Goal: Use online tool/utility: Use online tool/utility

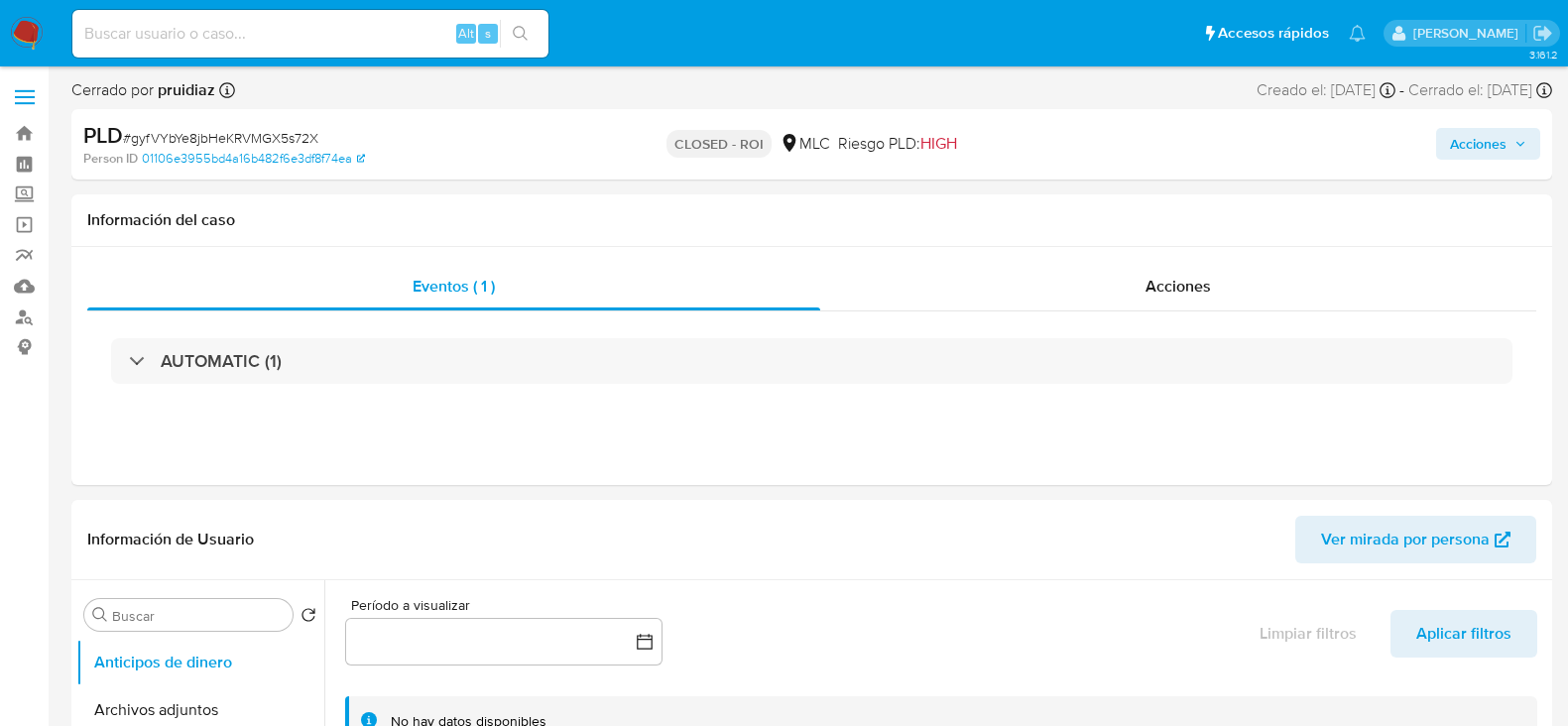
select select "10"
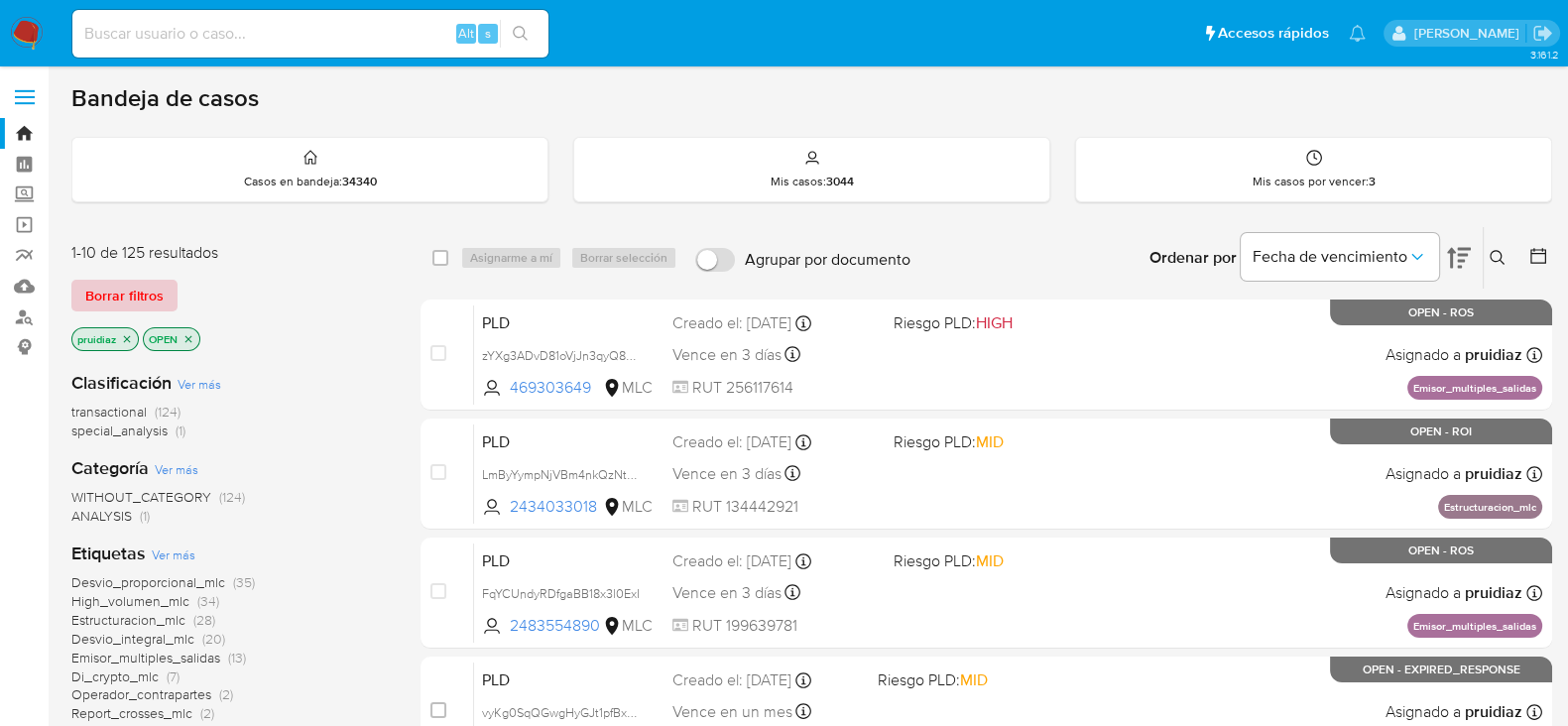
click at [117, 294] on span "Borrar filtros" at bounding box center [124, 295] width 79 height 28
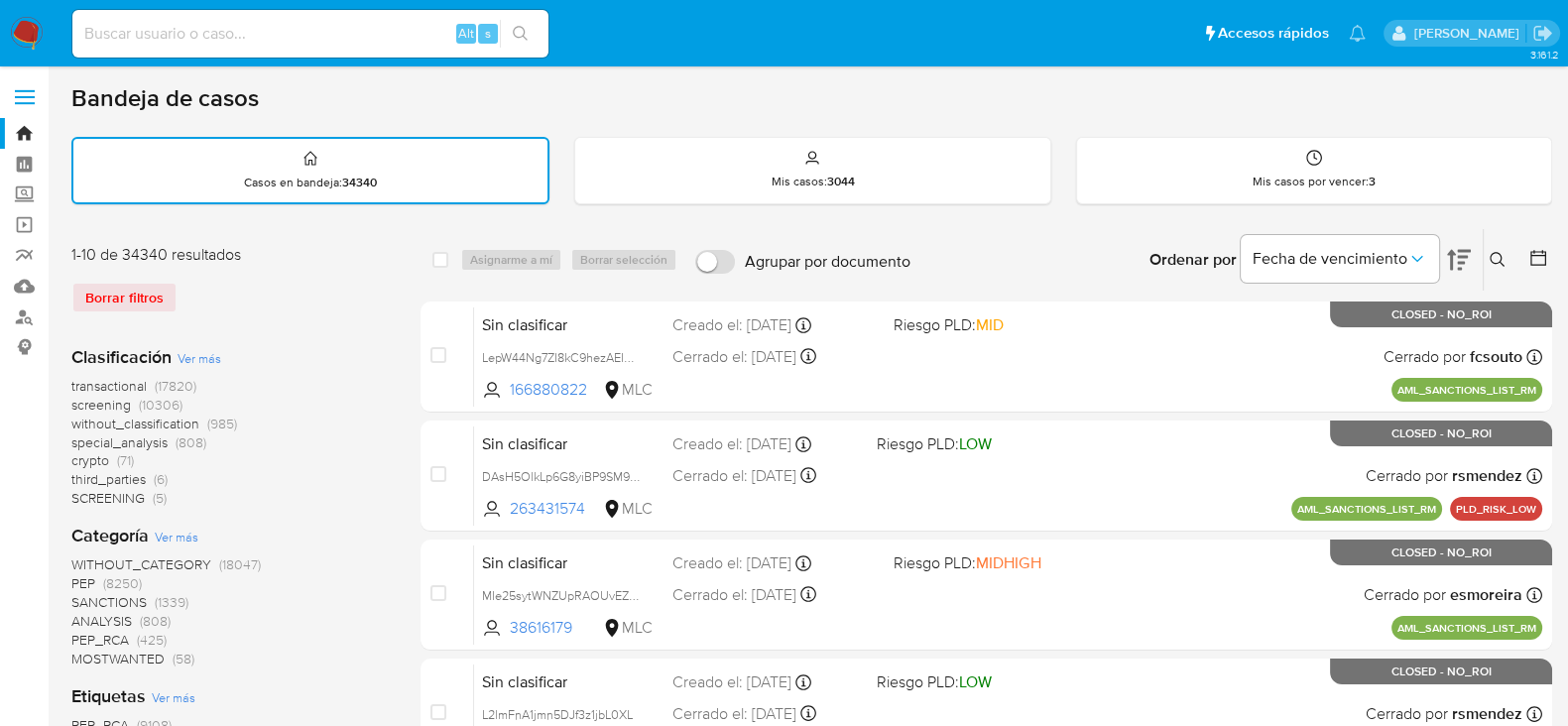
click at [1493, 264] on icon at bounding box center [1497, 260] width 16 height 16
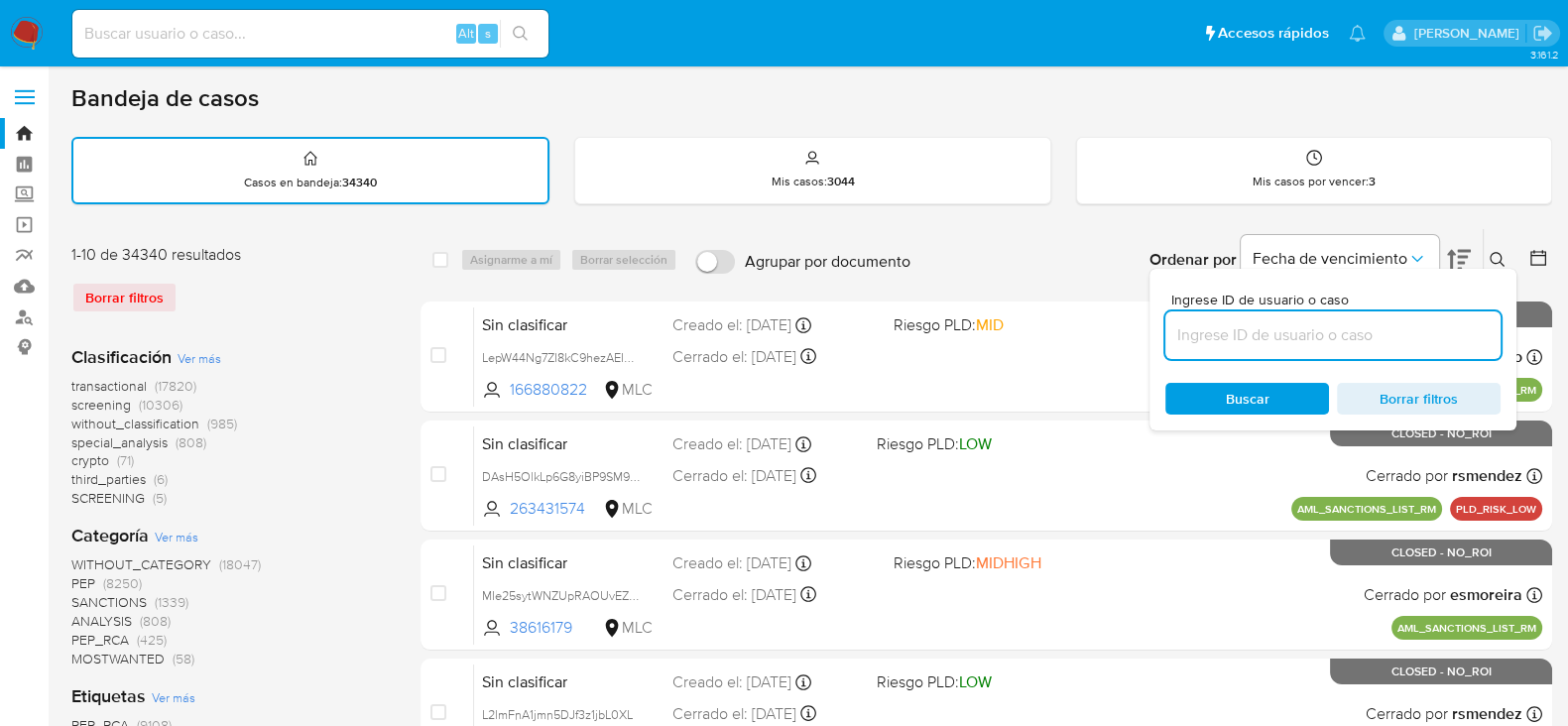
click at [1321, 326] on input at bounding box center [1332, 335] width 335 height 26
type input "479781696"
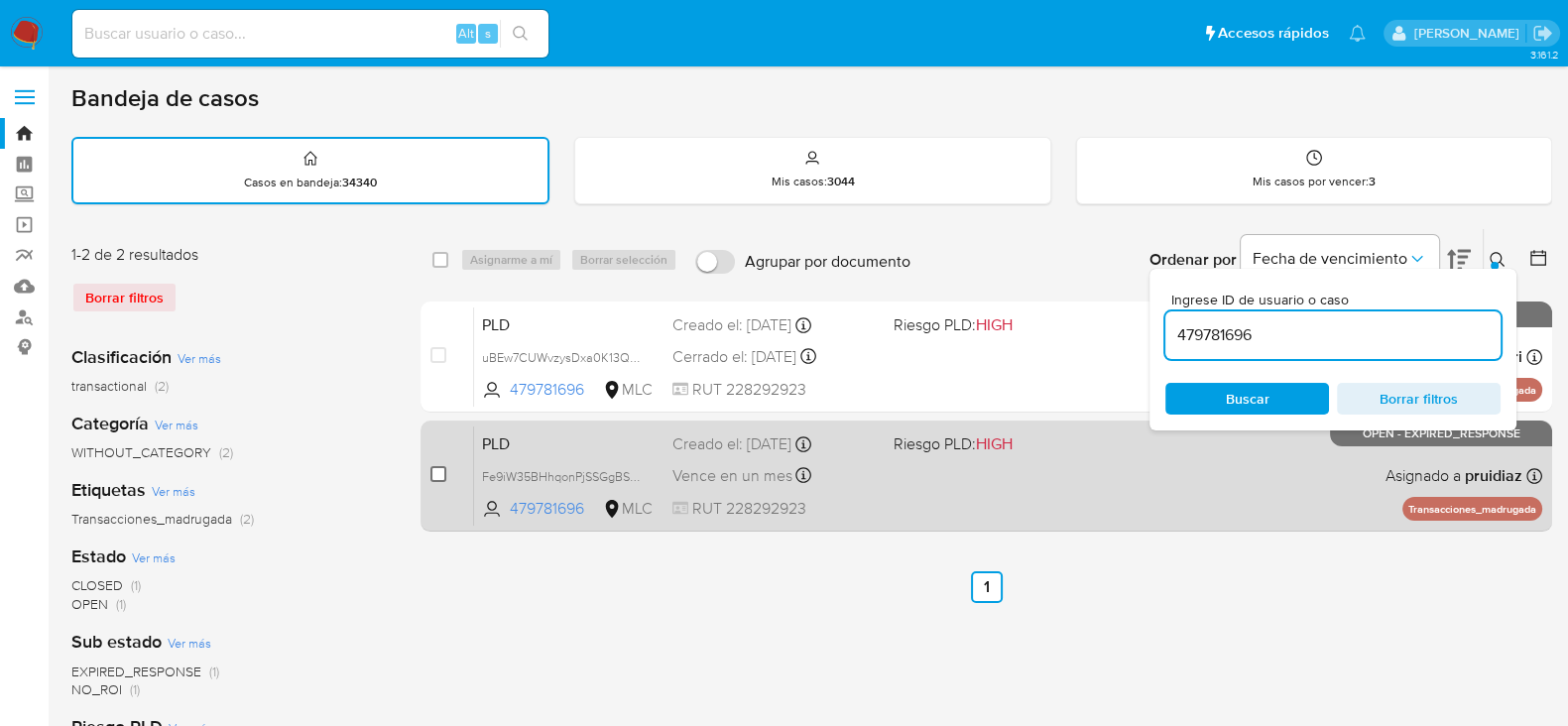
click at [436, 474] on input "checkbox" at bounding box center [438, 474] width 16 height 16
checkbox input "true"
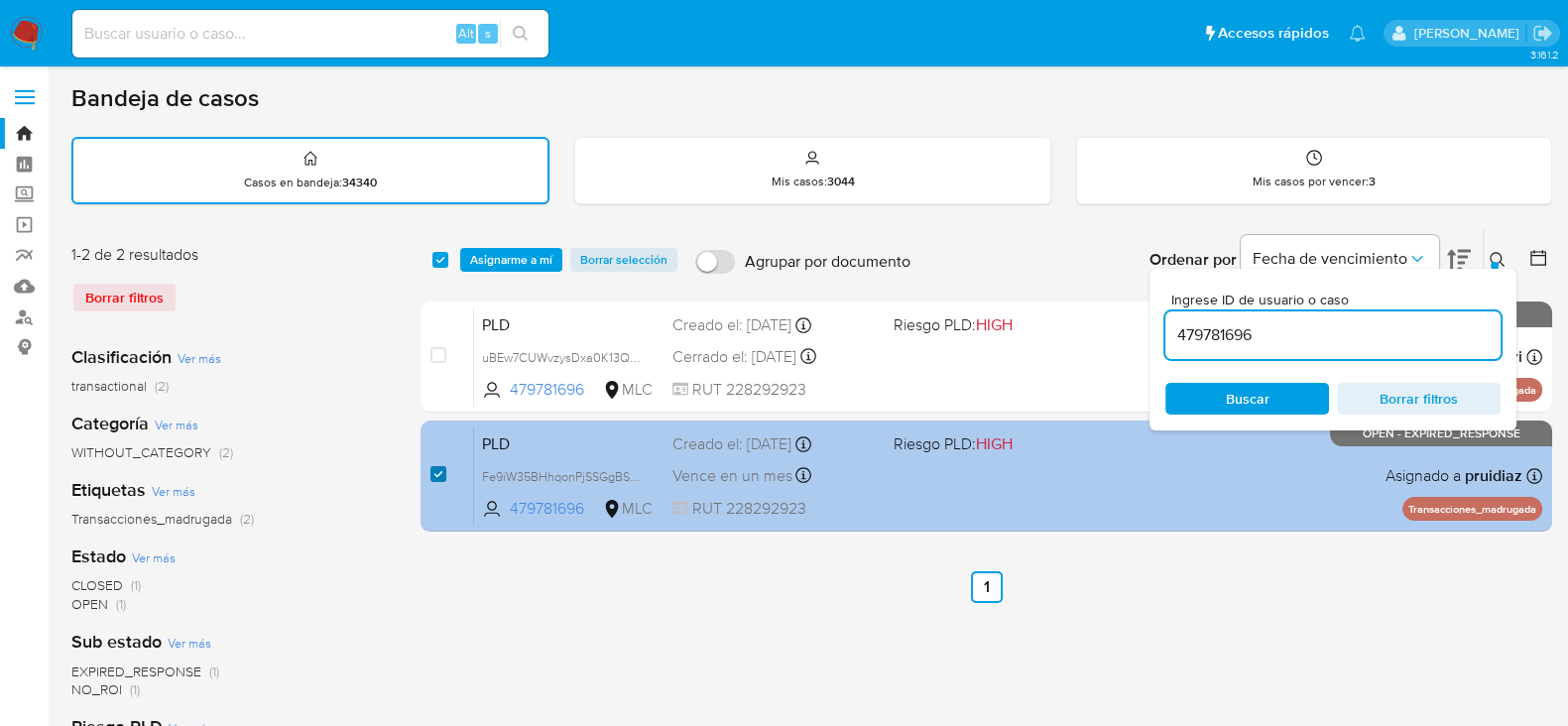
checkbox input "true"
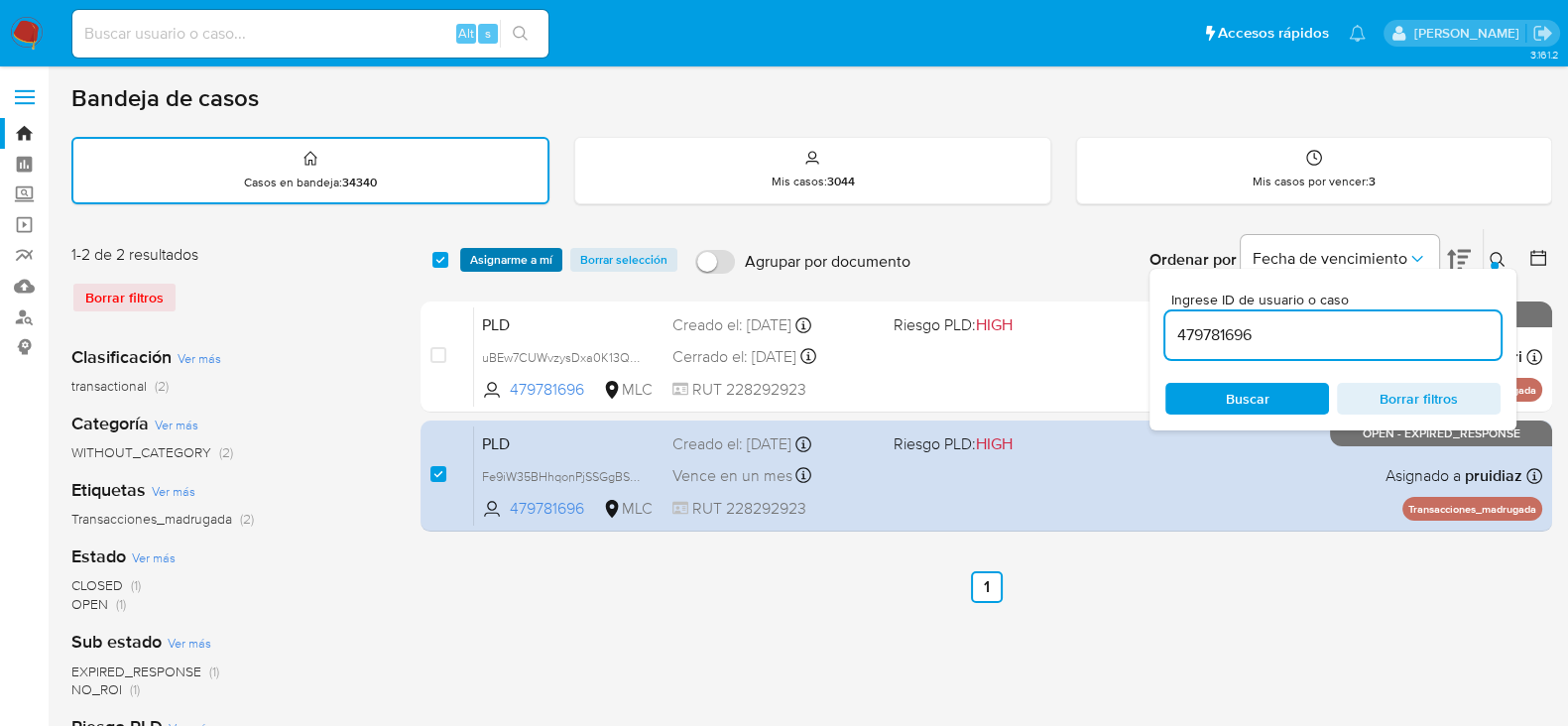
click at [503, 257] on span "Asignarme a mí" at bounding box center [511, 260] width 83 height 20
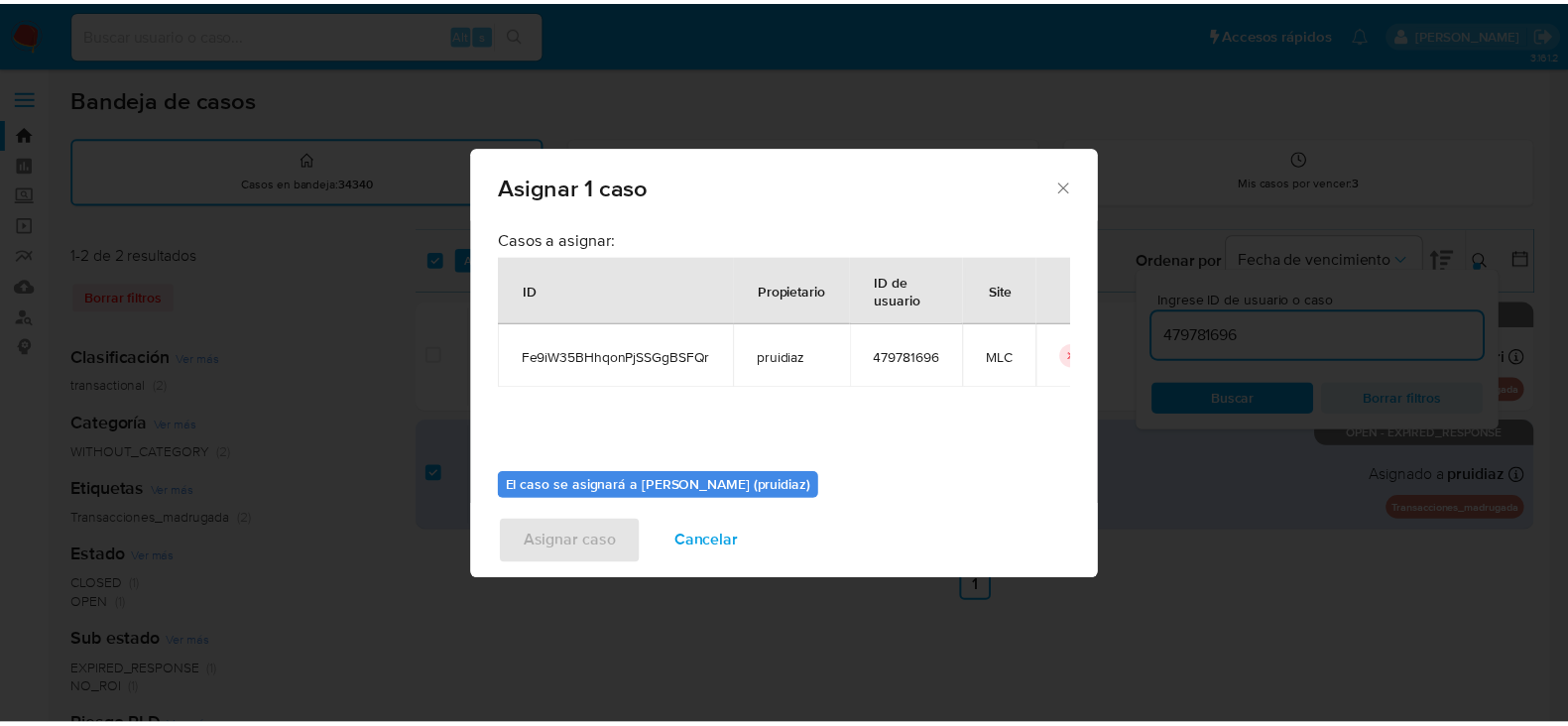
scroll to position [102, 0]
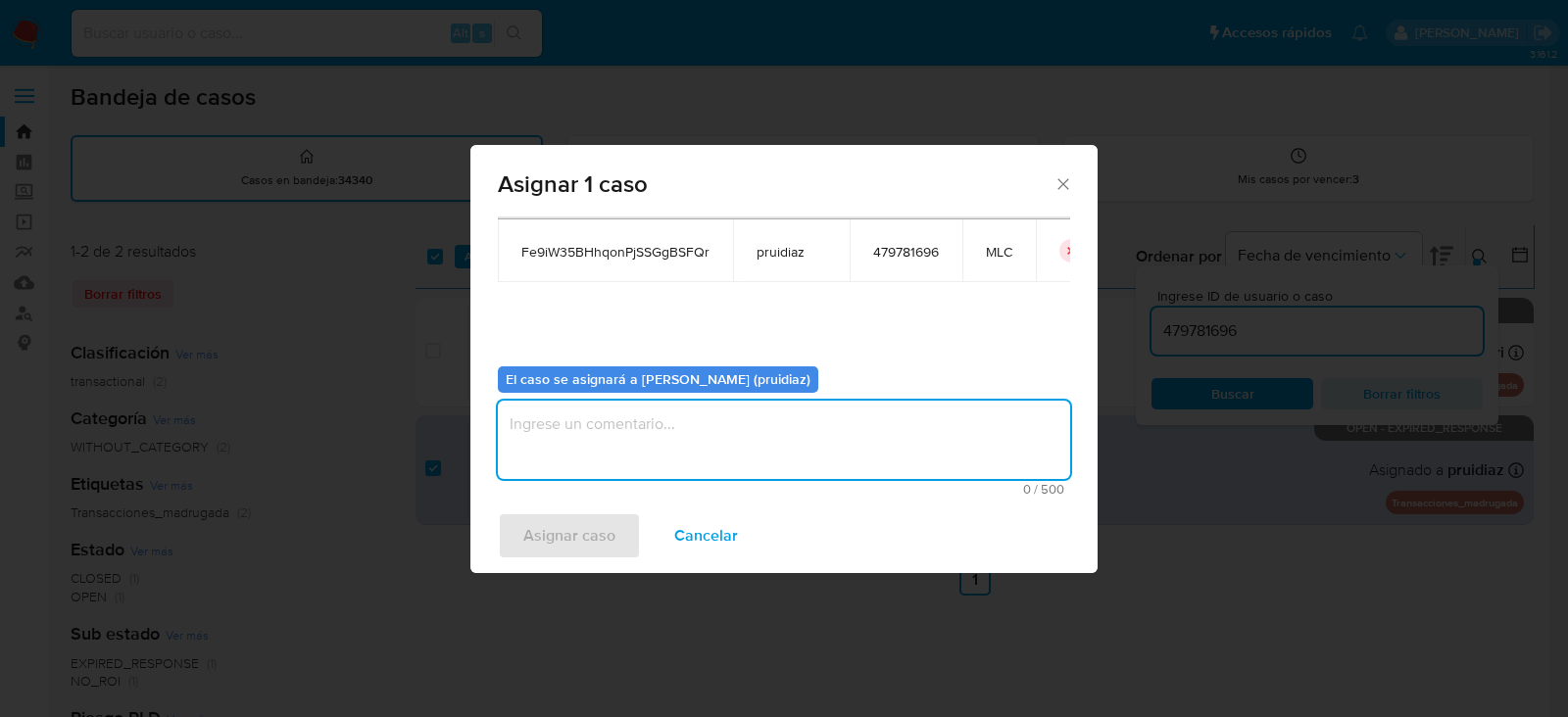
click at [680, 454] on textarea "assign-modal" at bounding box center [784, 440] width 572 height 79
type textarea "-"
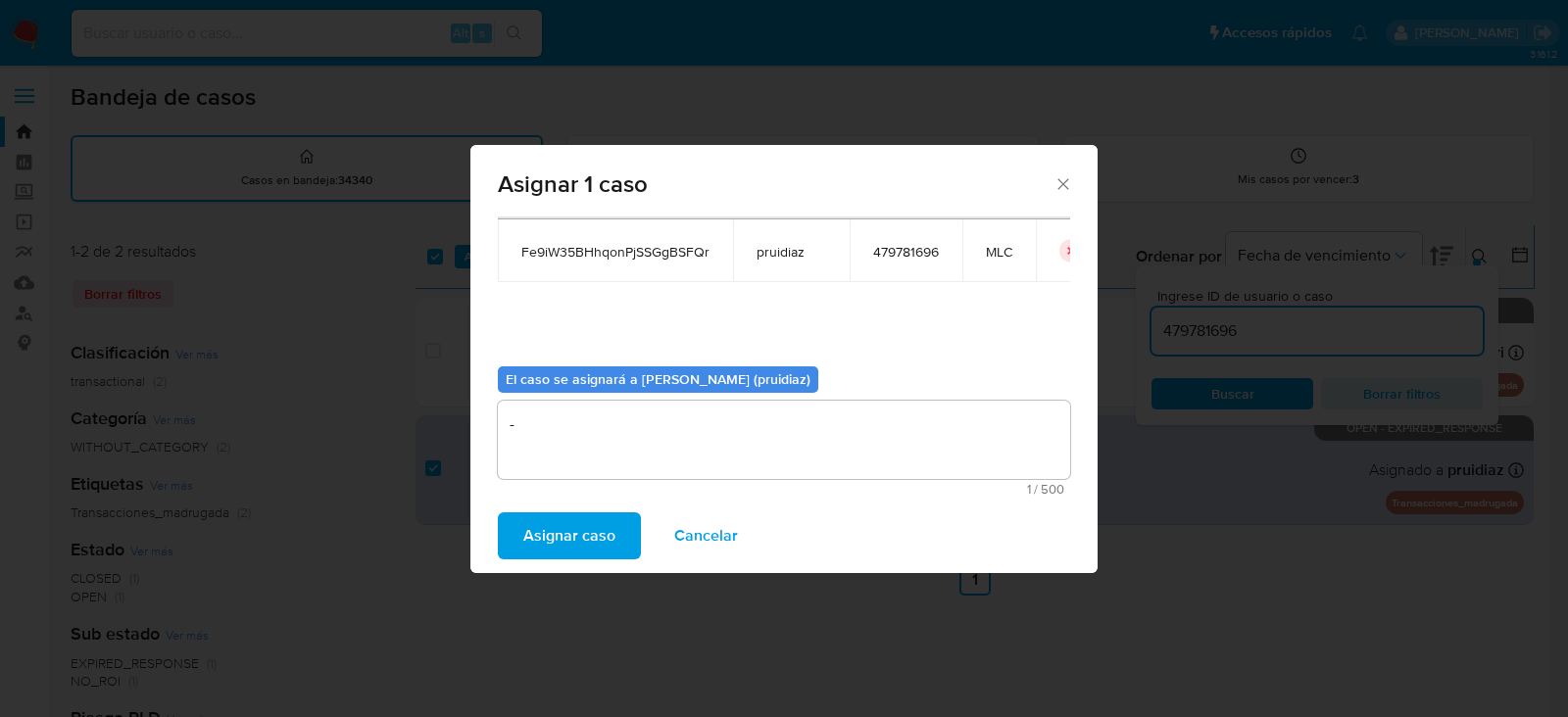
click at [597, 531] on span "Asignar caso" at bounding box center [570, 536] width 92 height 43
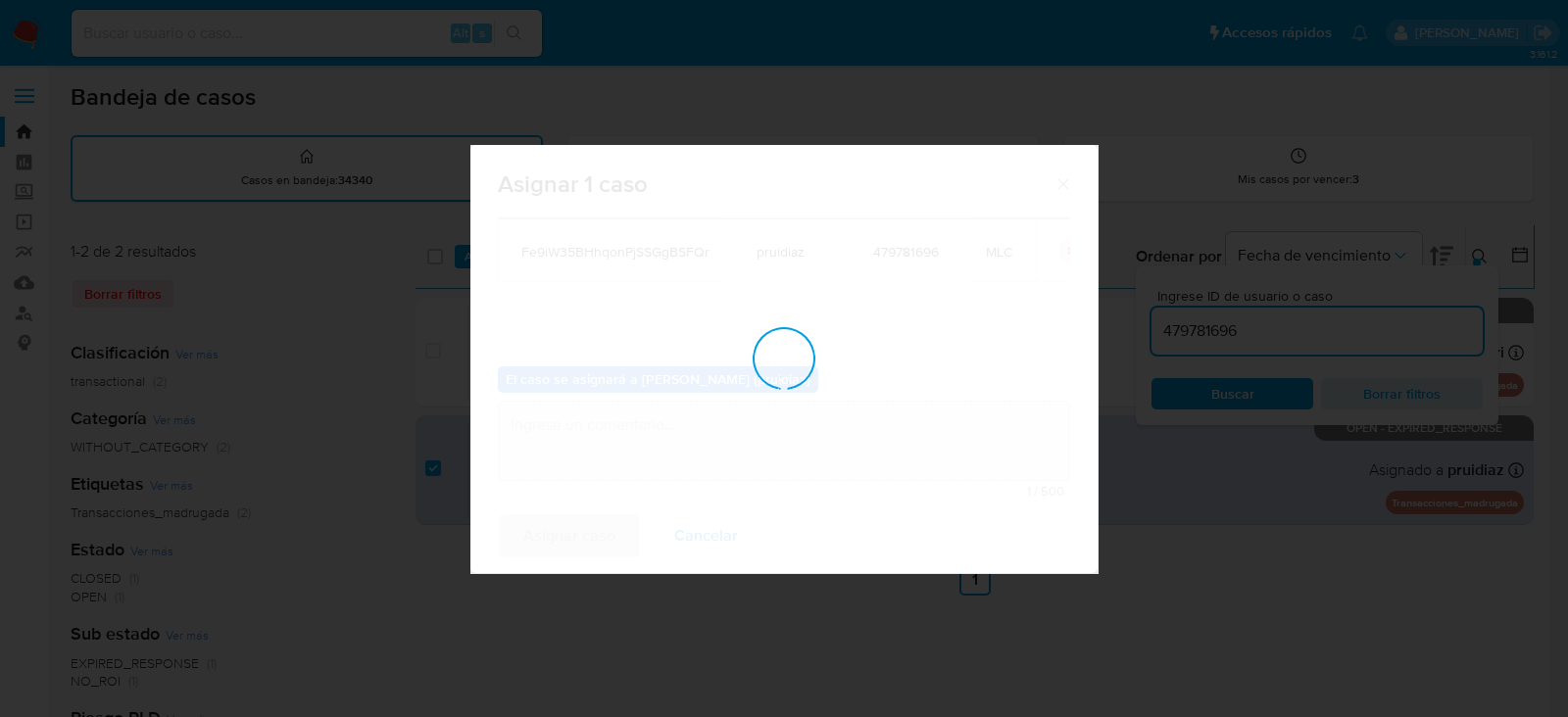
checkbox input "false"
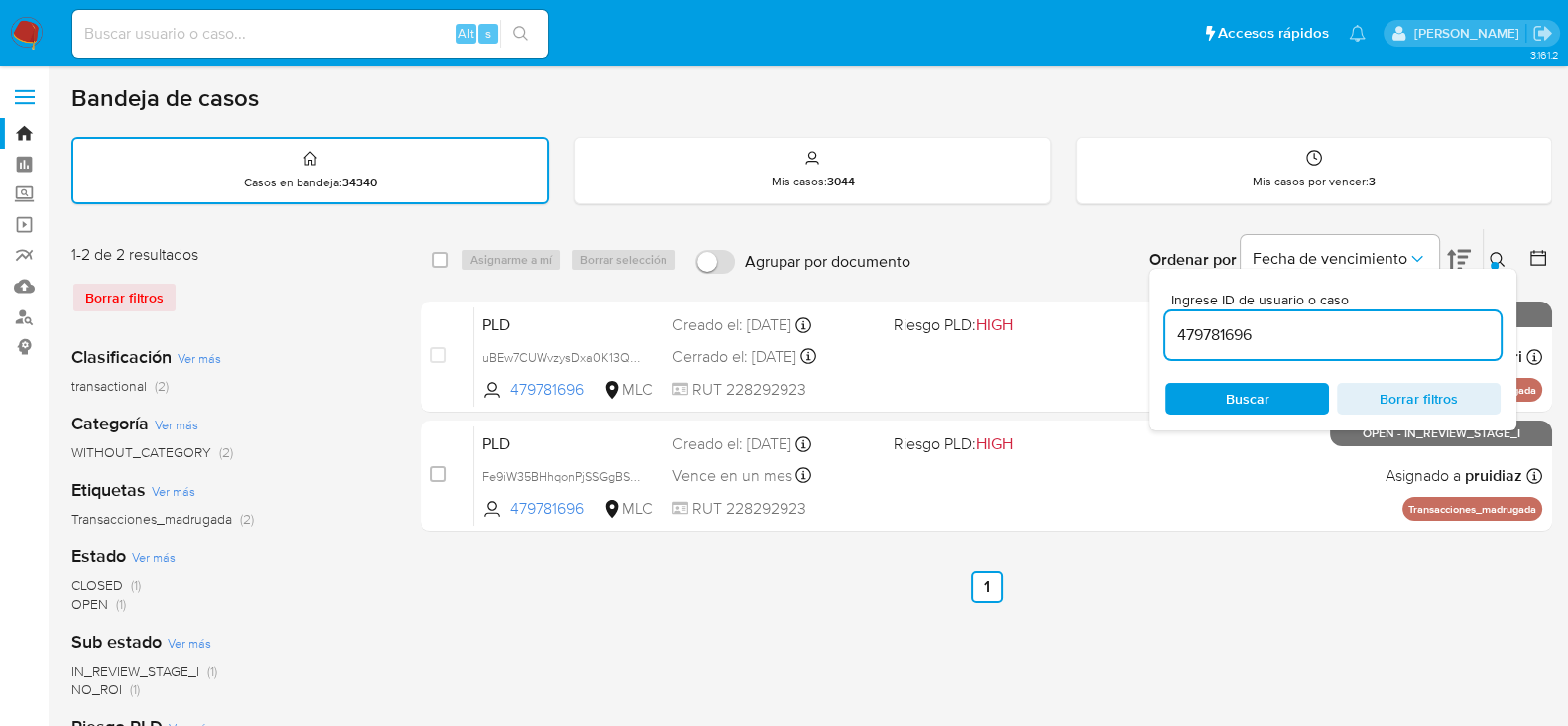
click at [38, 27] on img at bounding box center [27, 34] width 34 height 34
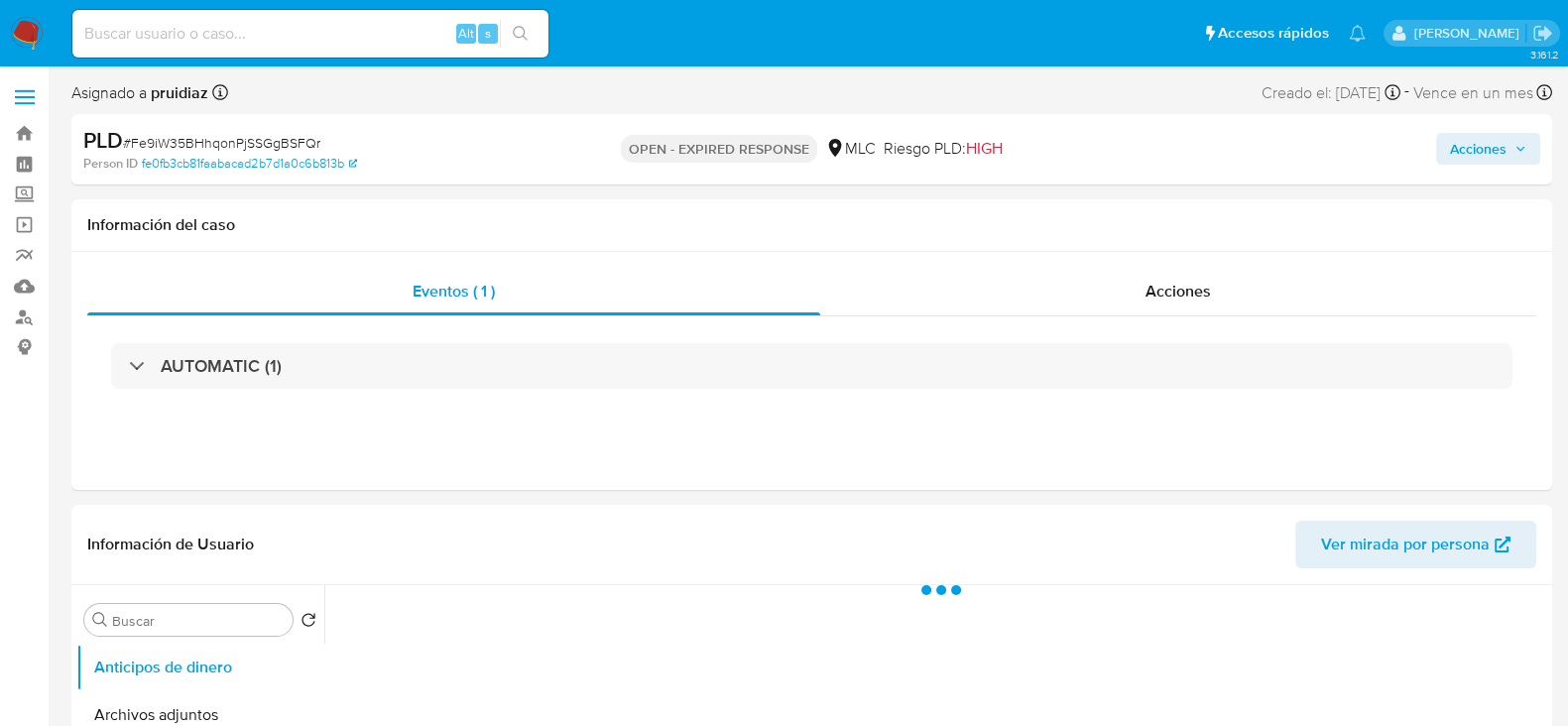
select select "10"
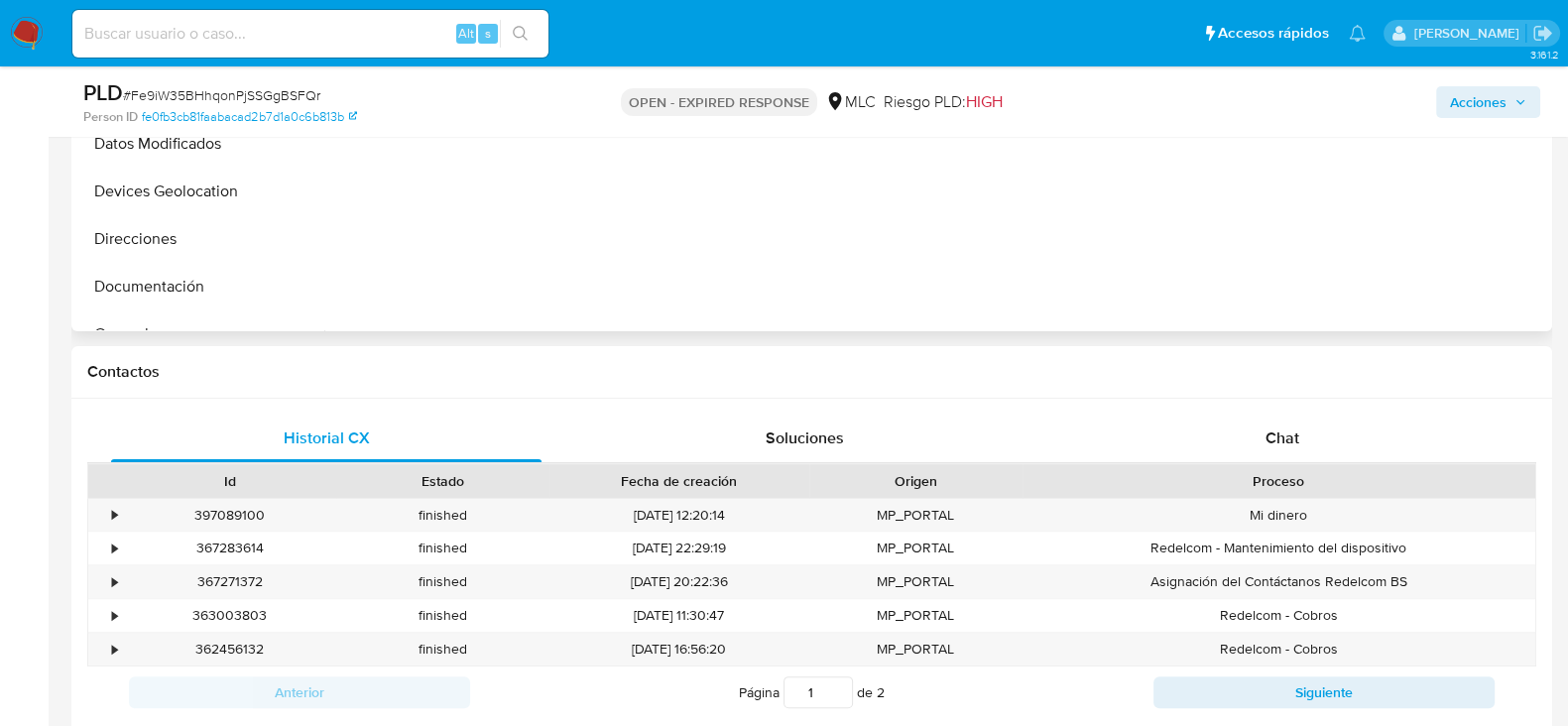
scroll to position [694, 0]
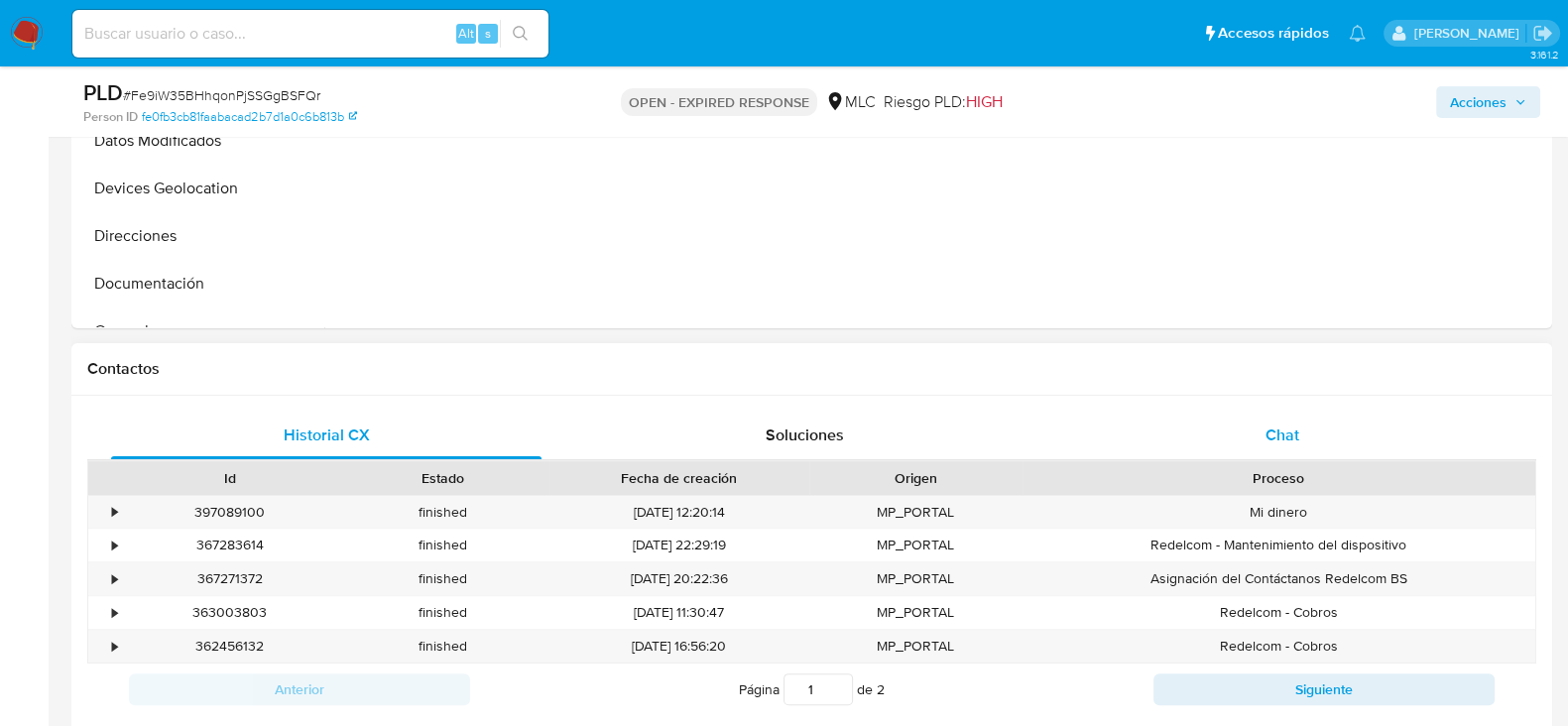
click at [1302, 426] on div "Chat" at bounding box center [1282, 436] width 431 height 48
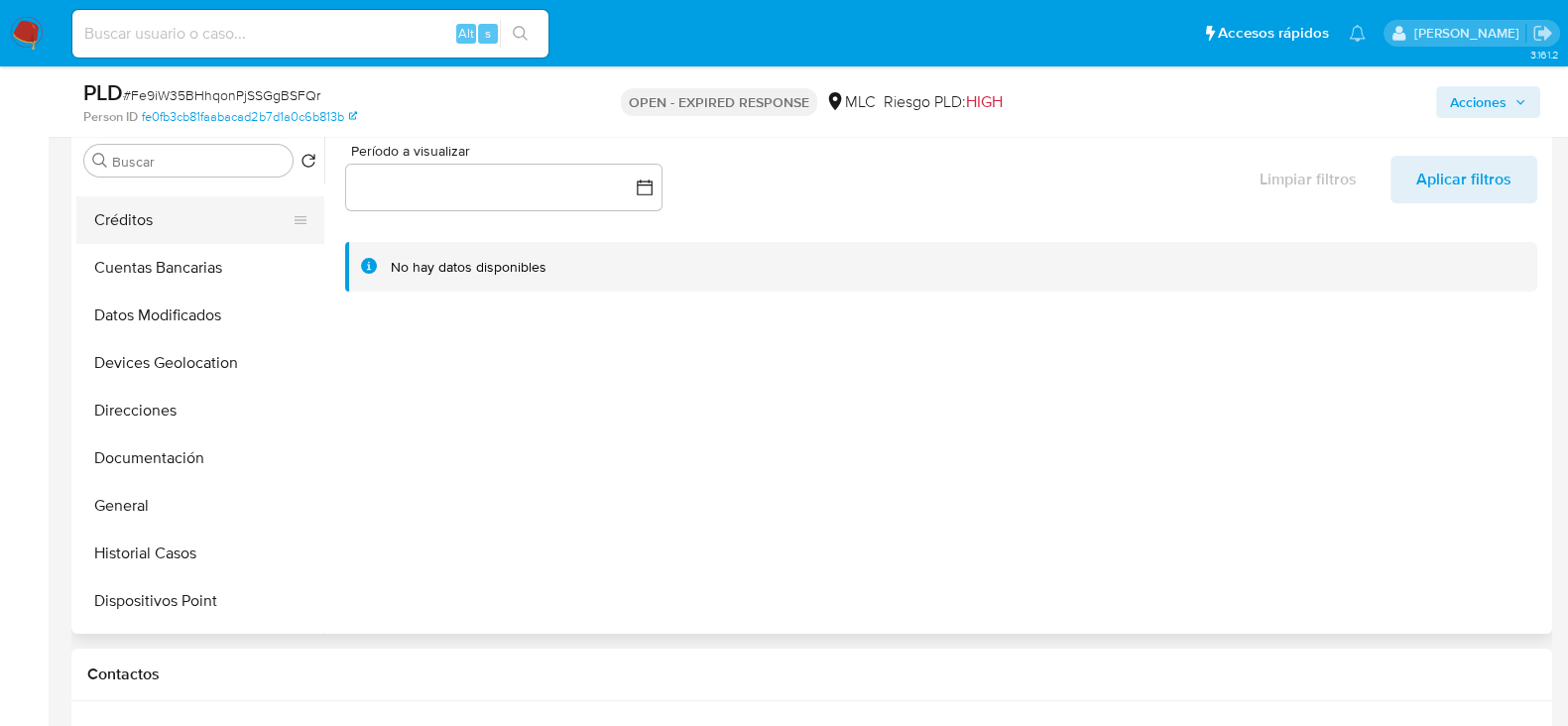
scroll to position [179, 0]
click at [133, 450] on button "General" at bounding box center [192, 458] width 232 height 48
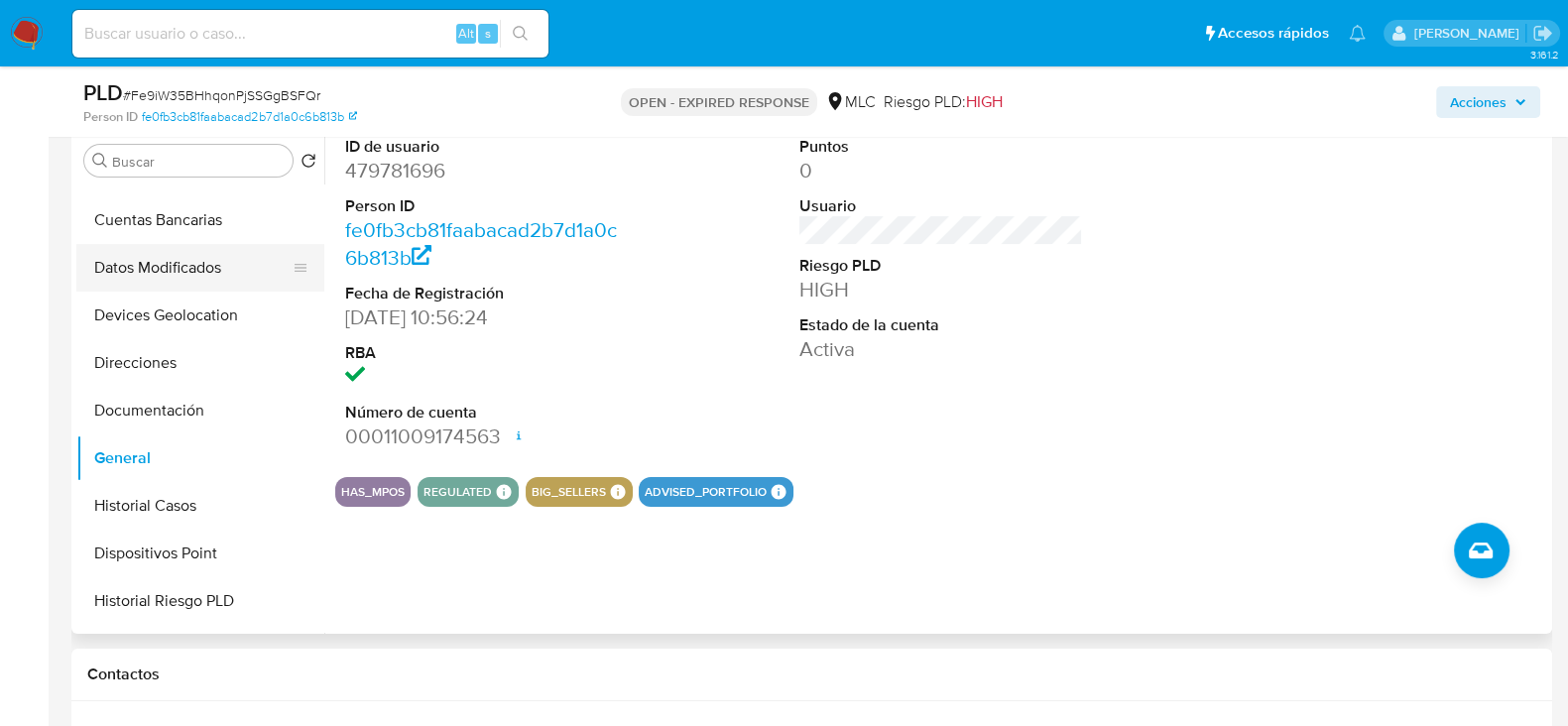
scroll to position [0, 0]
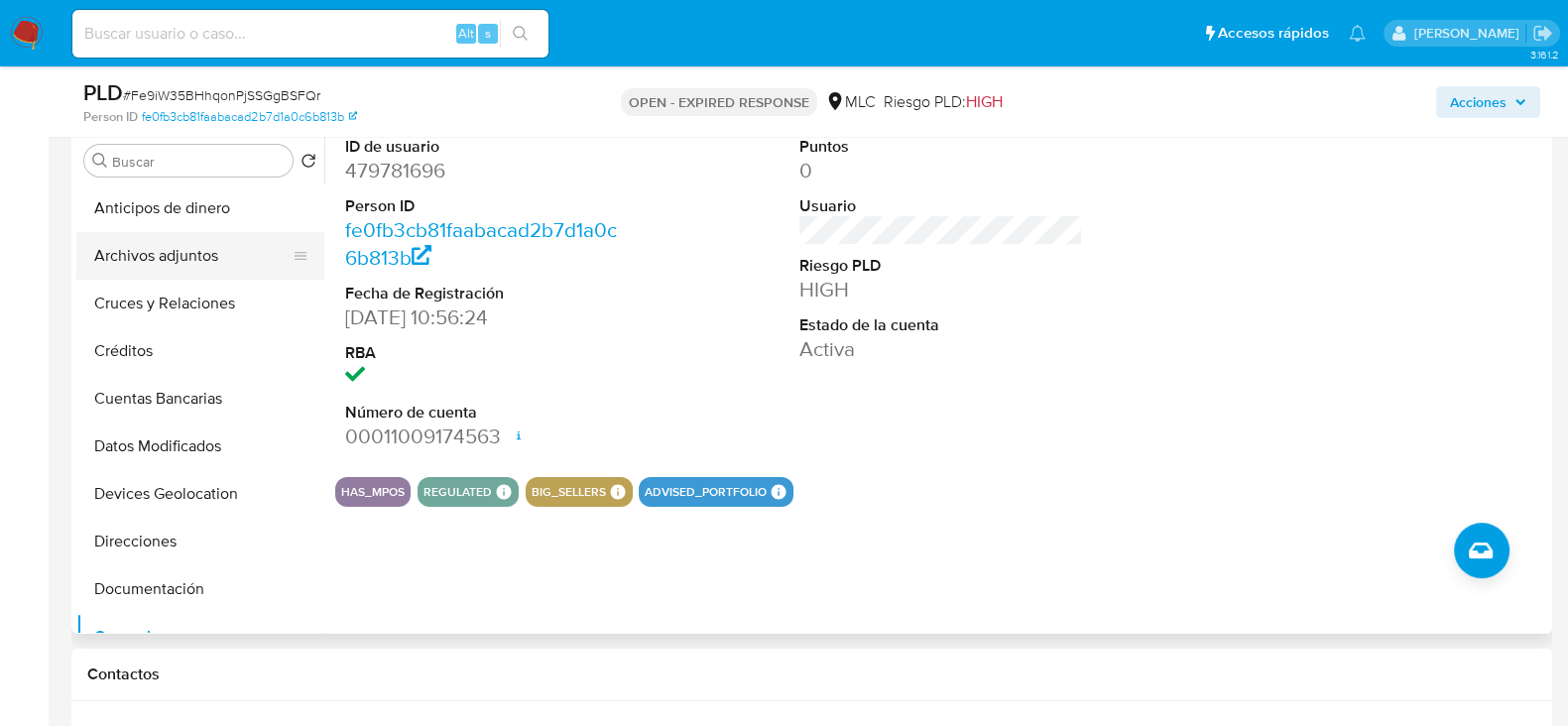
click at [169, 265] on button "Archivos adjuntos" at bounding box center [192, 256] width 232 height 48
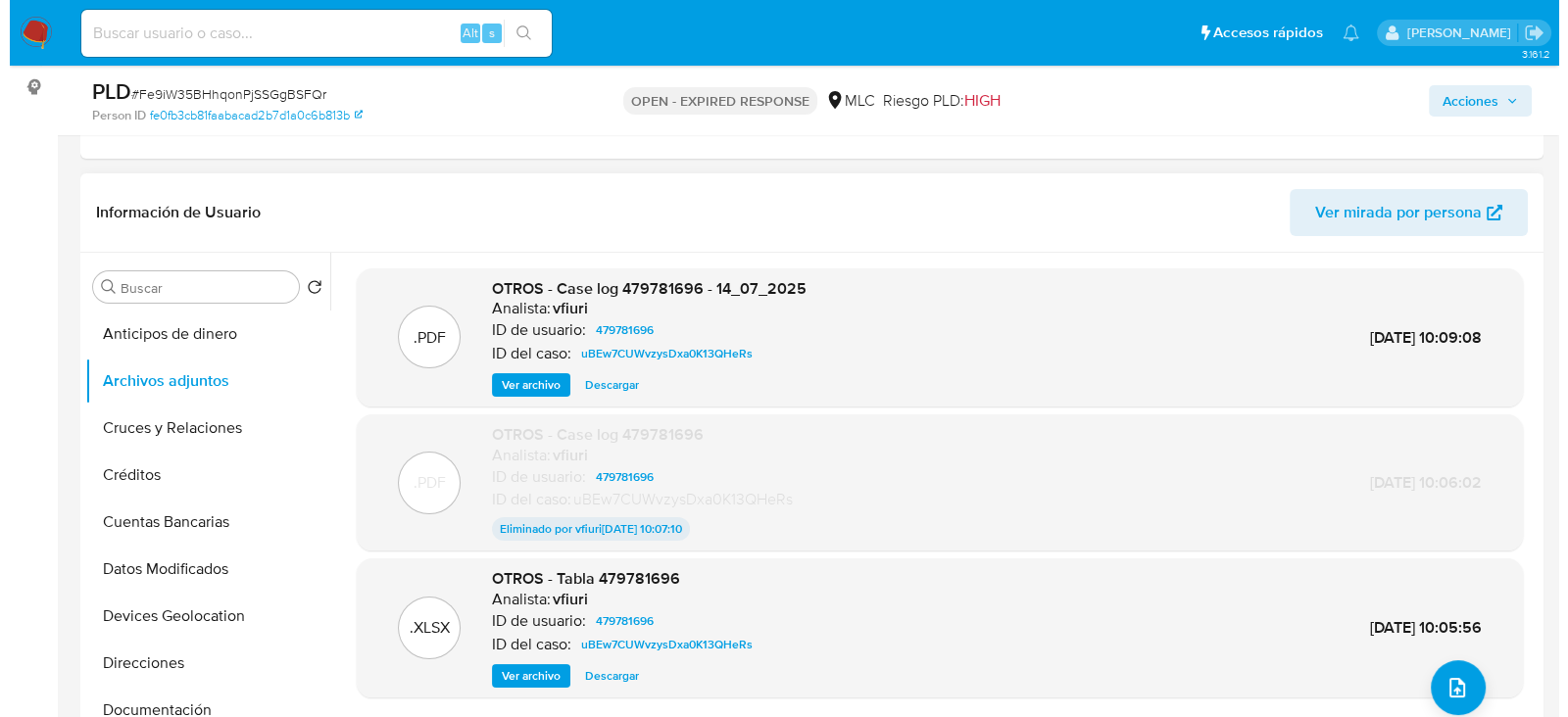
scroll to position [253, 0]
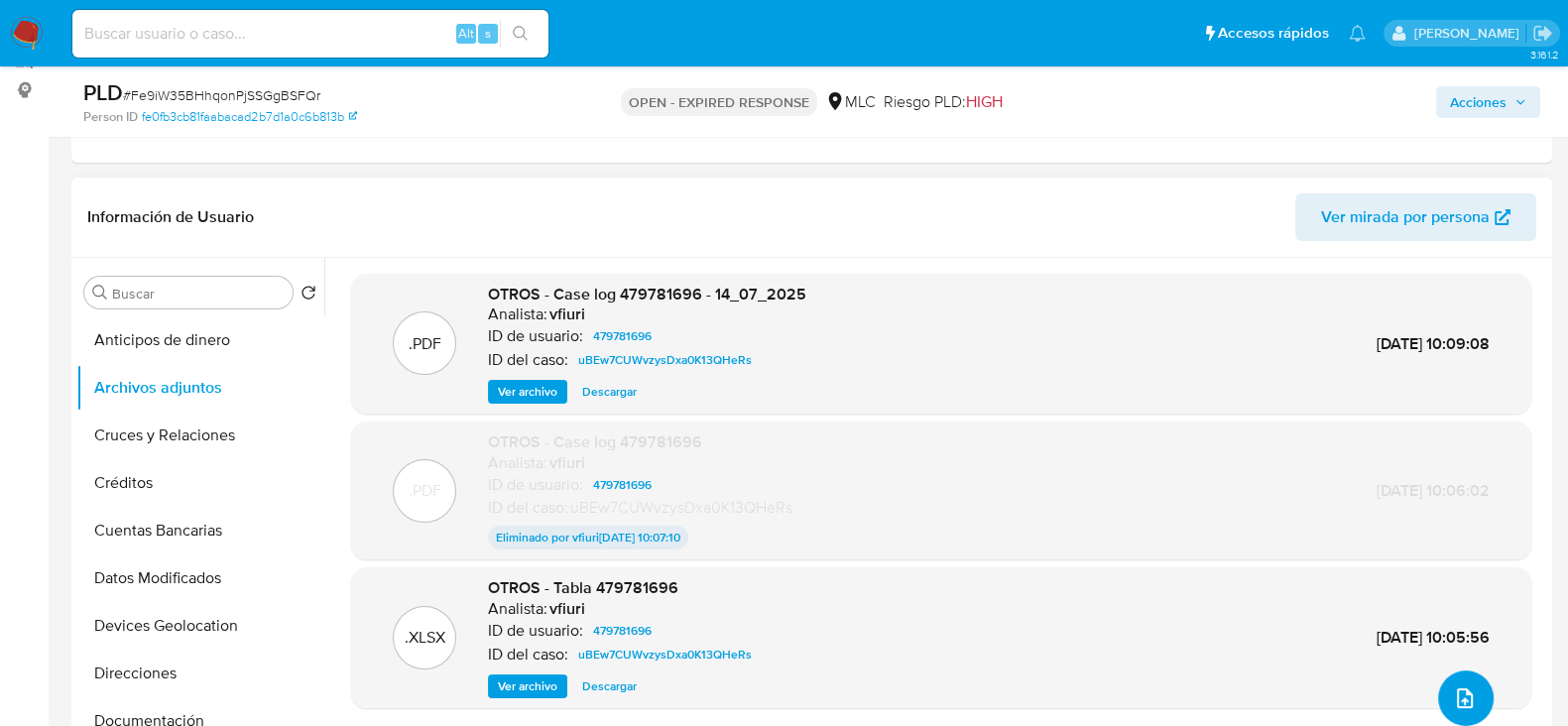
click at [1448, 682] on button "upload-file" at bounding box center [1466, 698] width 56 height 56
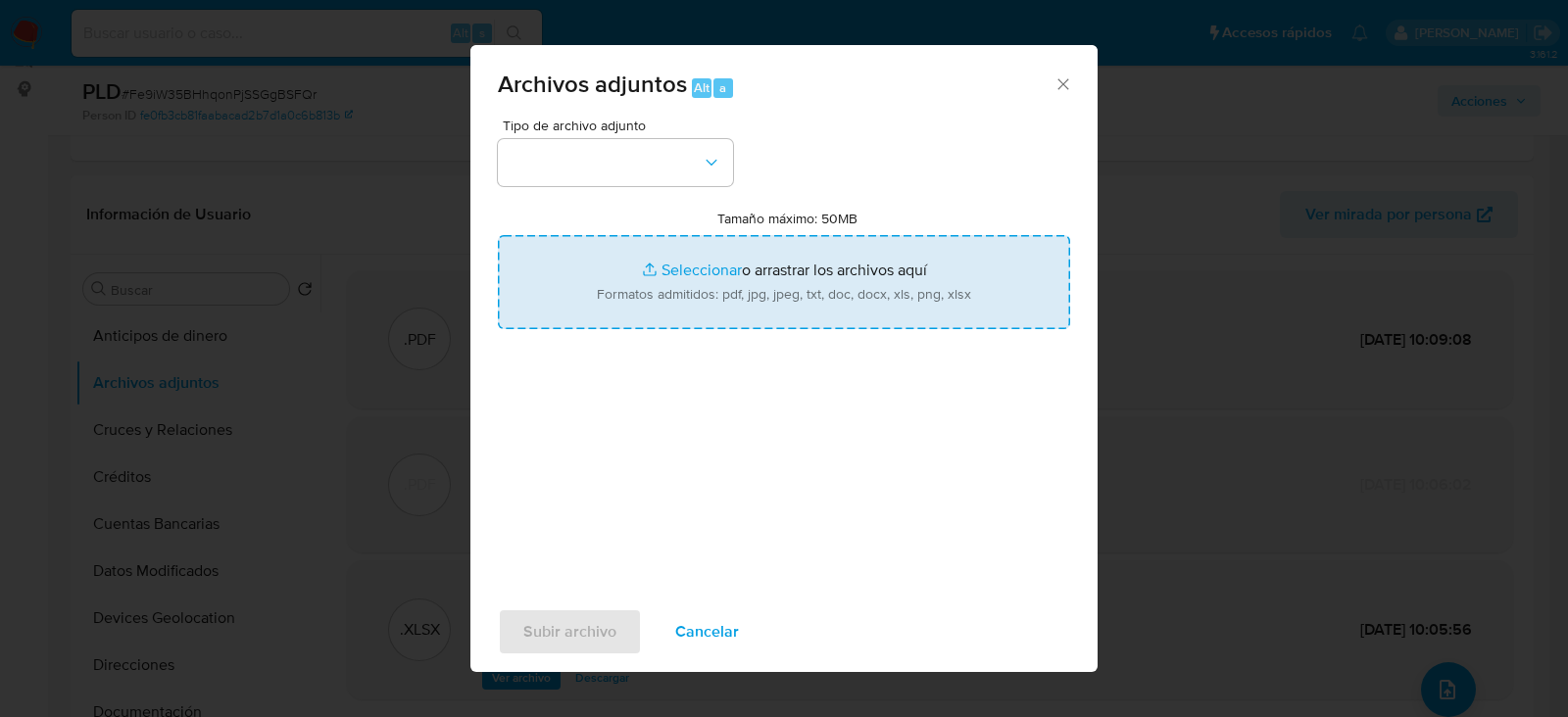
click at [715, 248] on input "Tamaño máximo: 50MB Seleccionar archivos" at bounding box center [784, 282] width 572 height 94
type input "C:\fakepath\479781696 - 06_10_2025.xlsx"
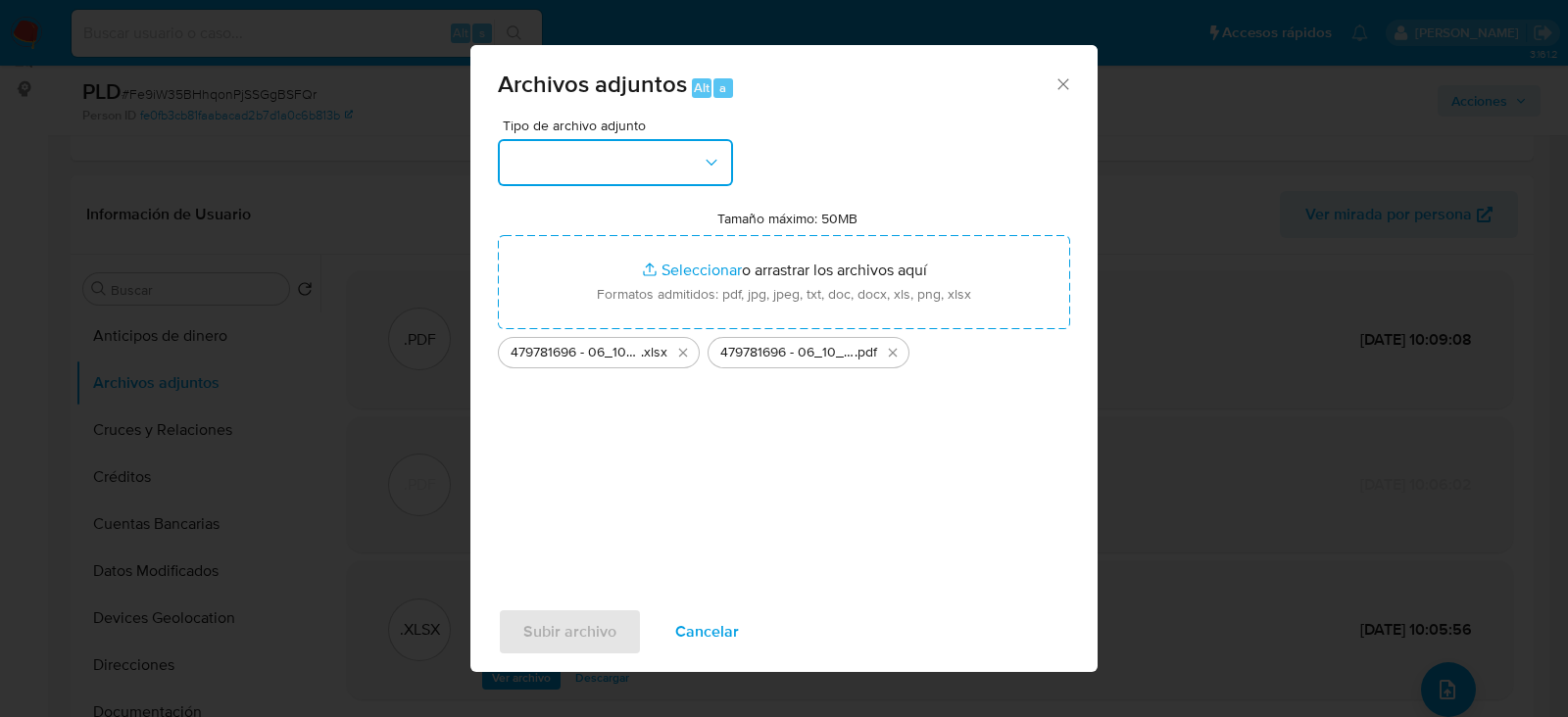
click at [596, 179] on button "button" at bounding box center [615, 163] width 235 height 47
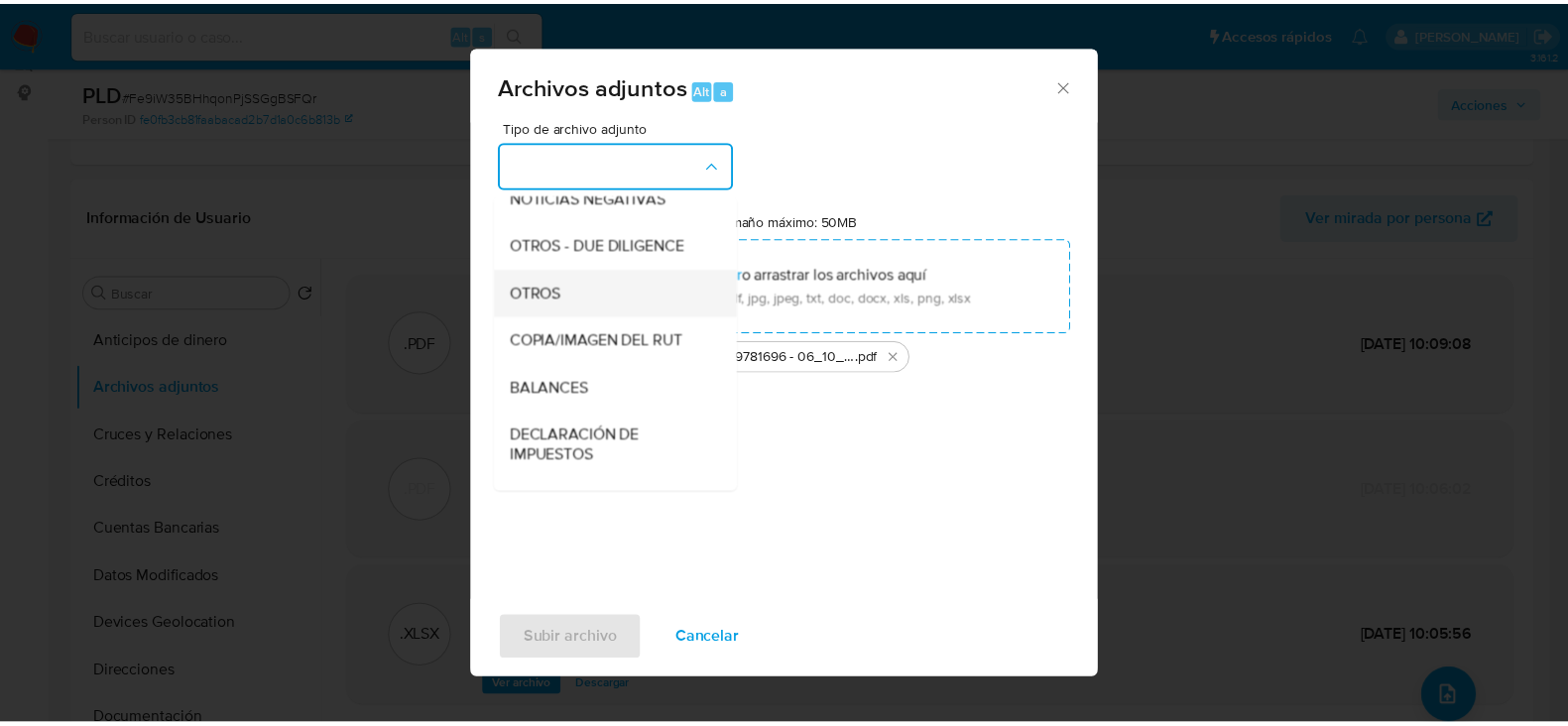
scroll to position [258, 0]
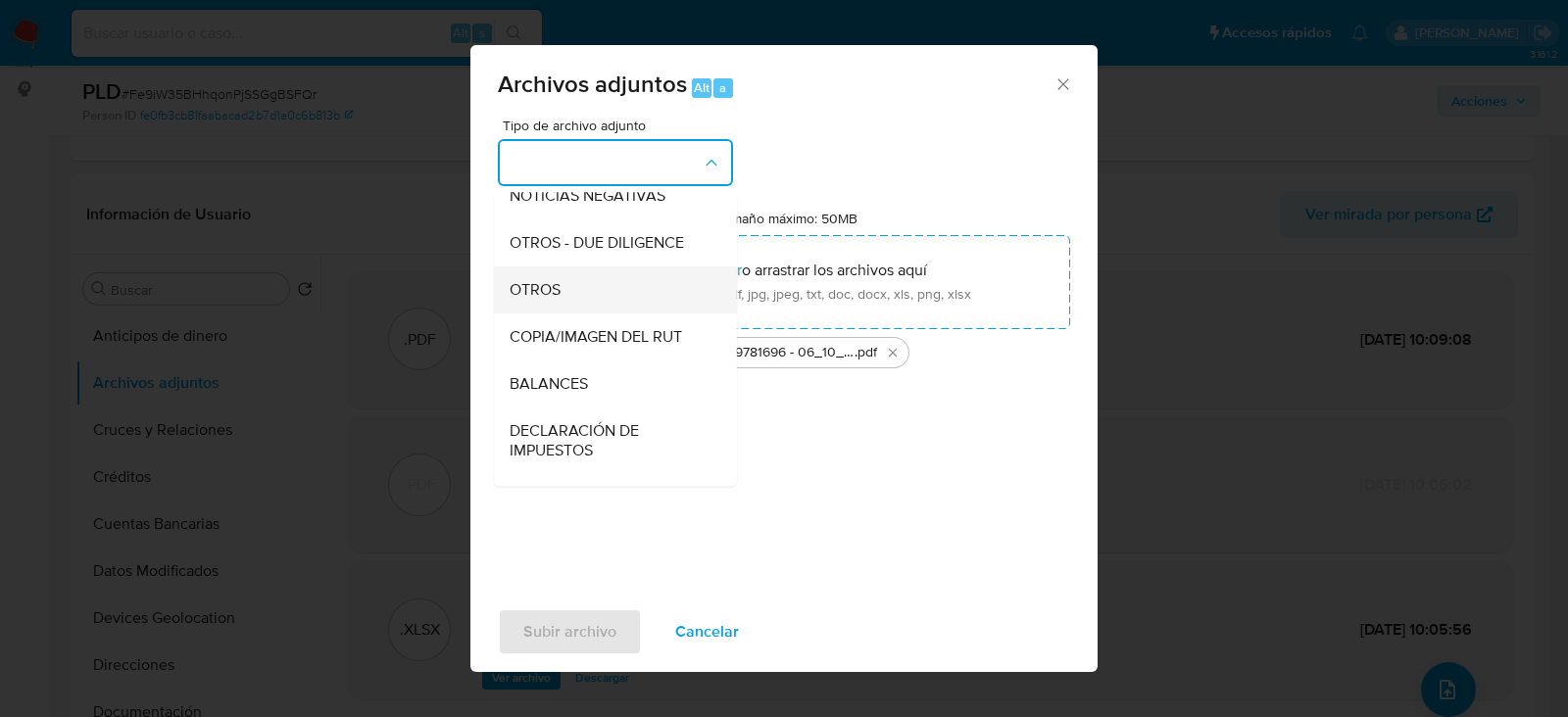
click at [539, 300] on span "OTROS" at bounding box center [535, 290] width 51 height 20
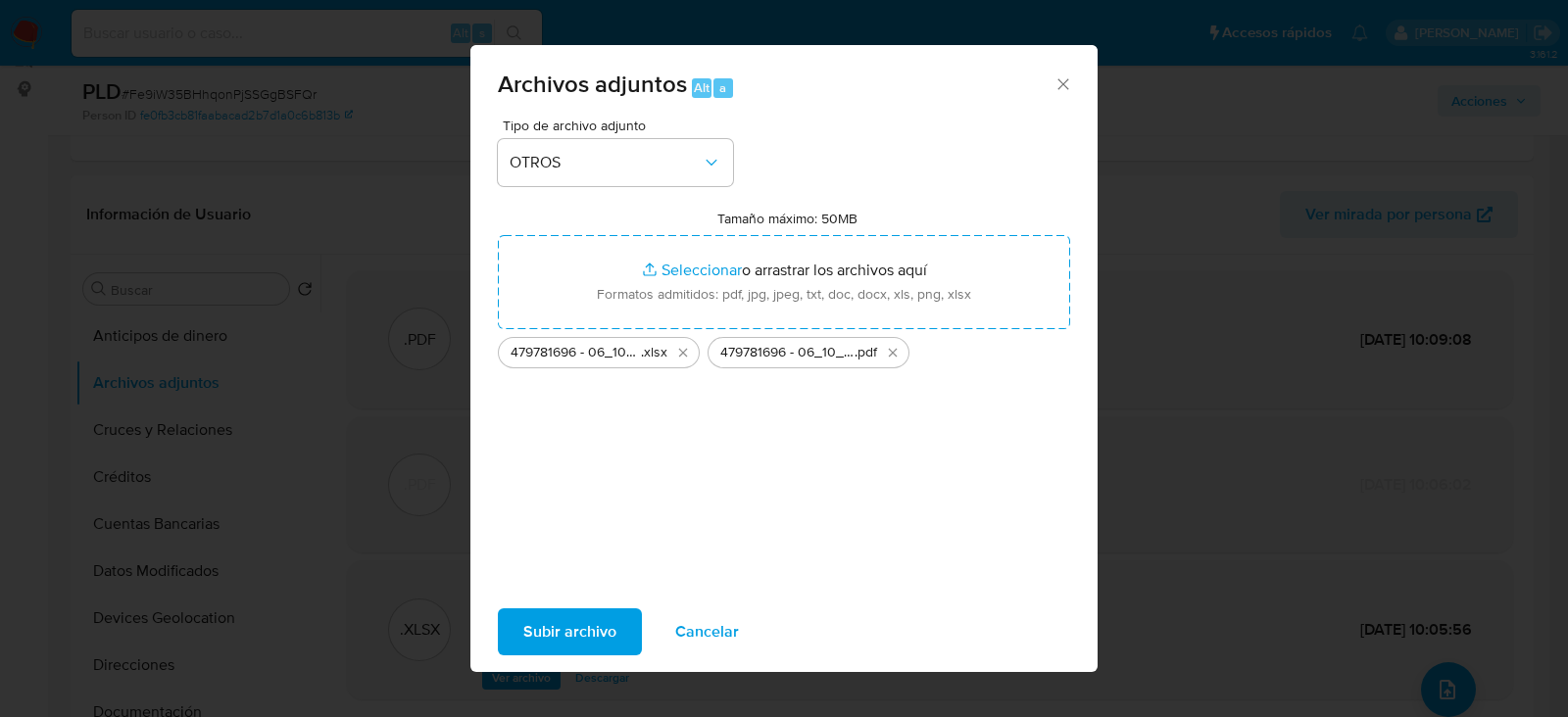
click at [578, 636] on span "Subir archivo" at bounding box center [570, 632] width 93 height 43
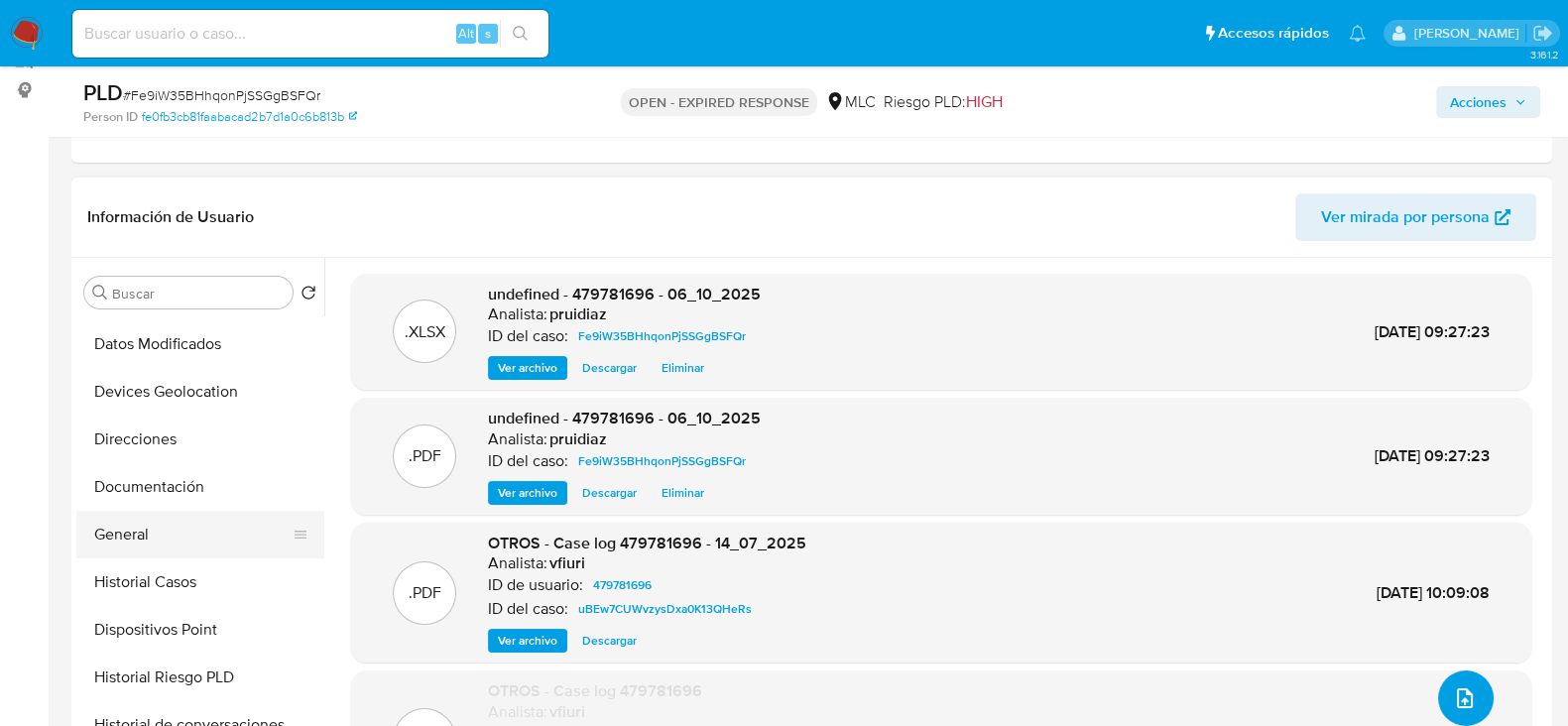
scroll to position [233, 0]
click at [183, 571] on button "Historial Casos" at bounding box center [192, 583] width 232 height 48
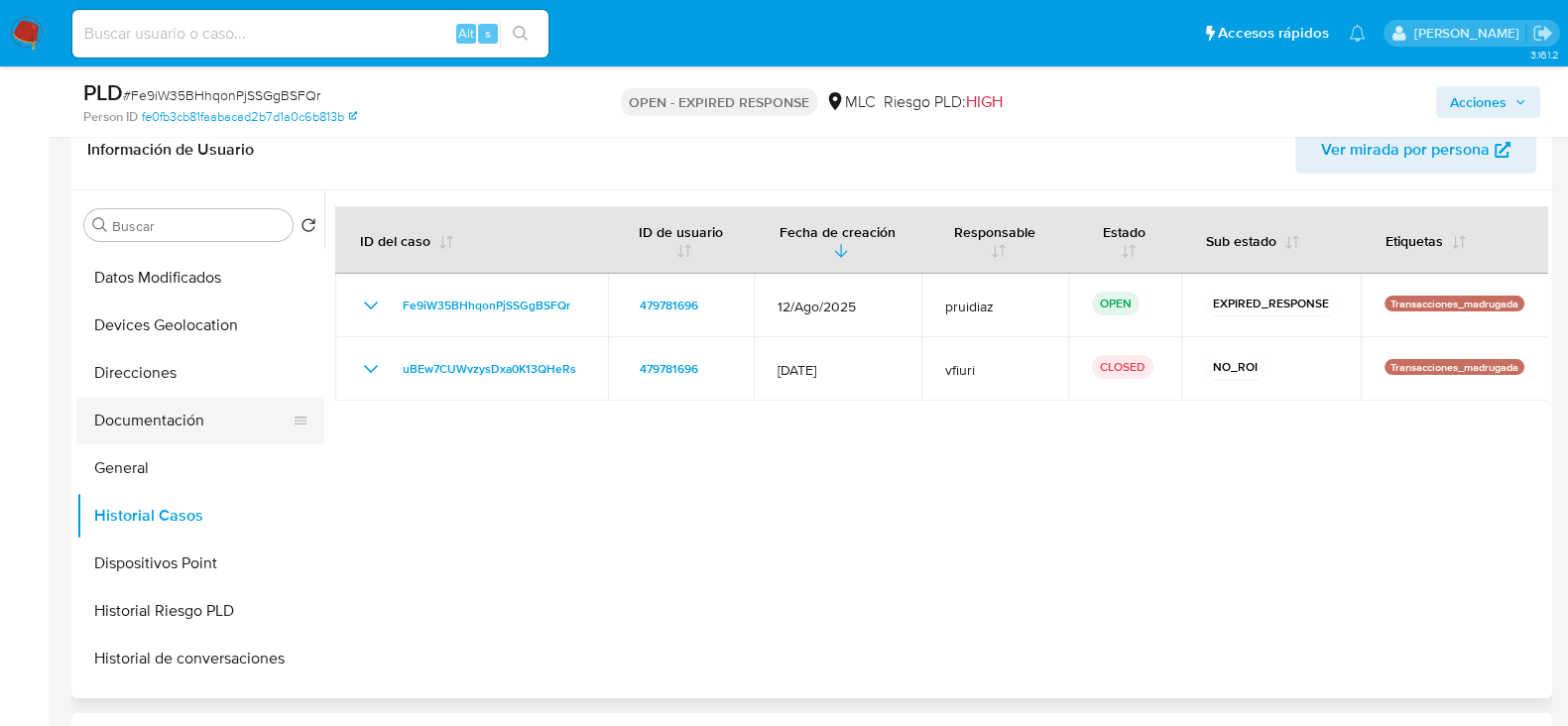
scroll to position [315, 0]
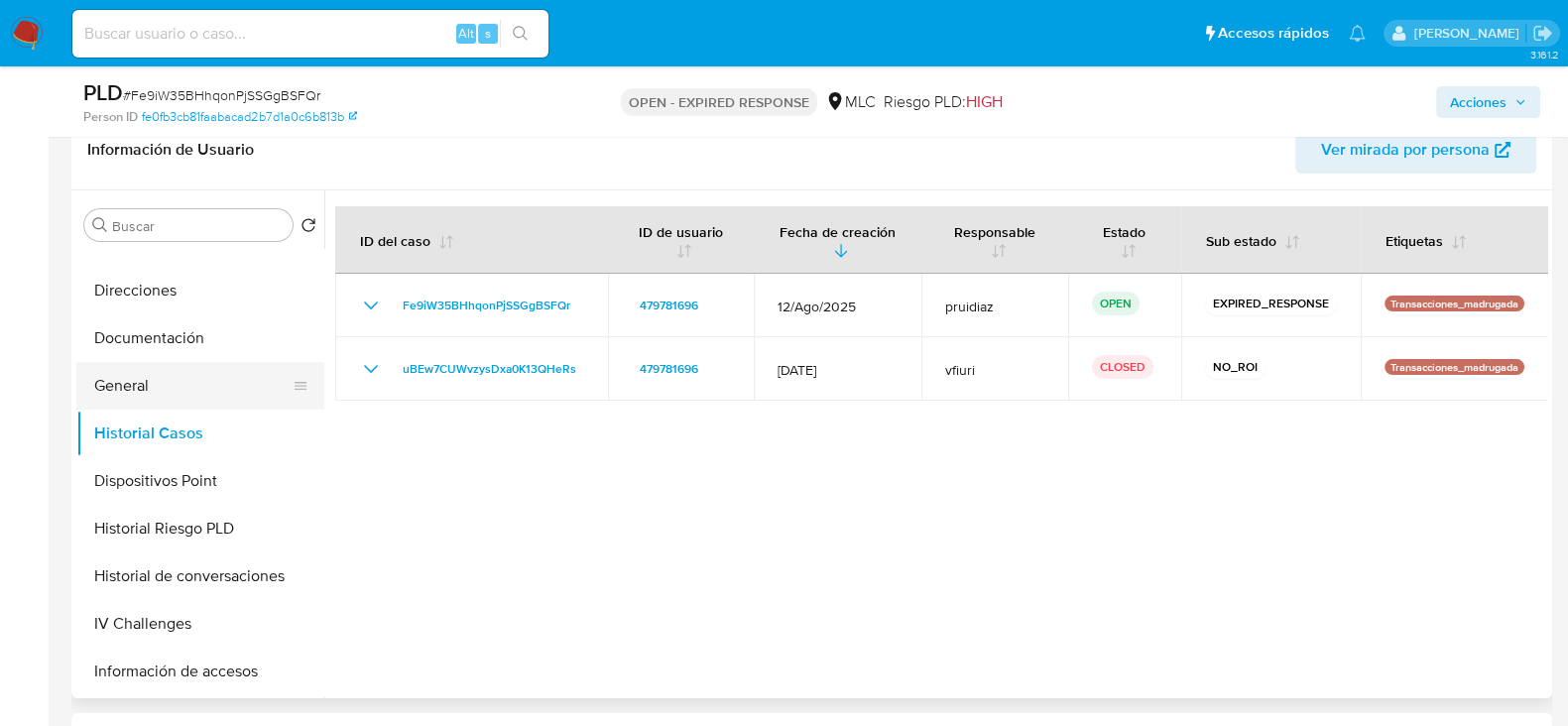
click at [160, 385] on button "General" at bounding box center [192, 386] width 232 height 48
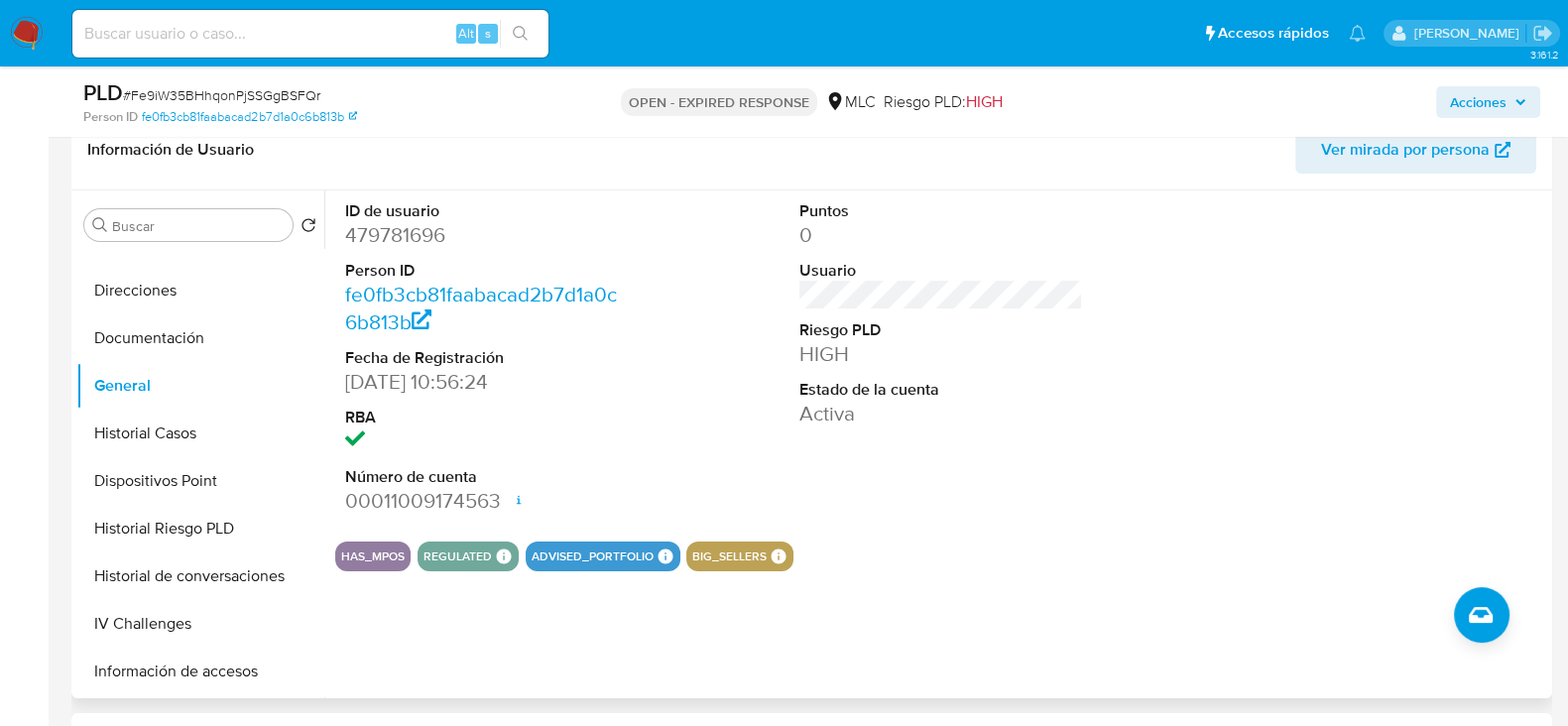
click at [410, 240] on dd "479781696" at bounding box center [486, 235] width 283 height 28
copy dd "479781696"
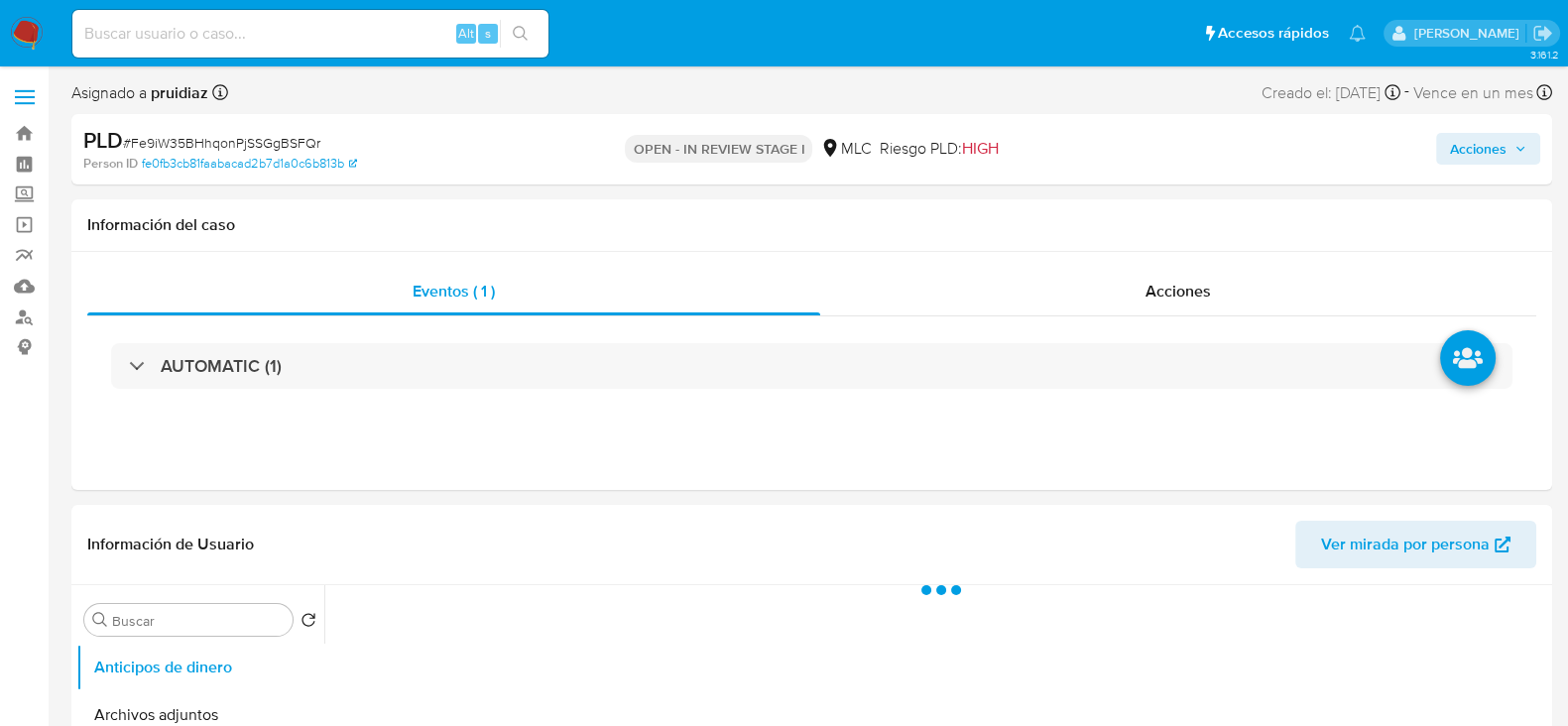
select select "10"
click at [1471, 166] on div "Acciones" at bounding box center [1300, 149] width 480 height 47
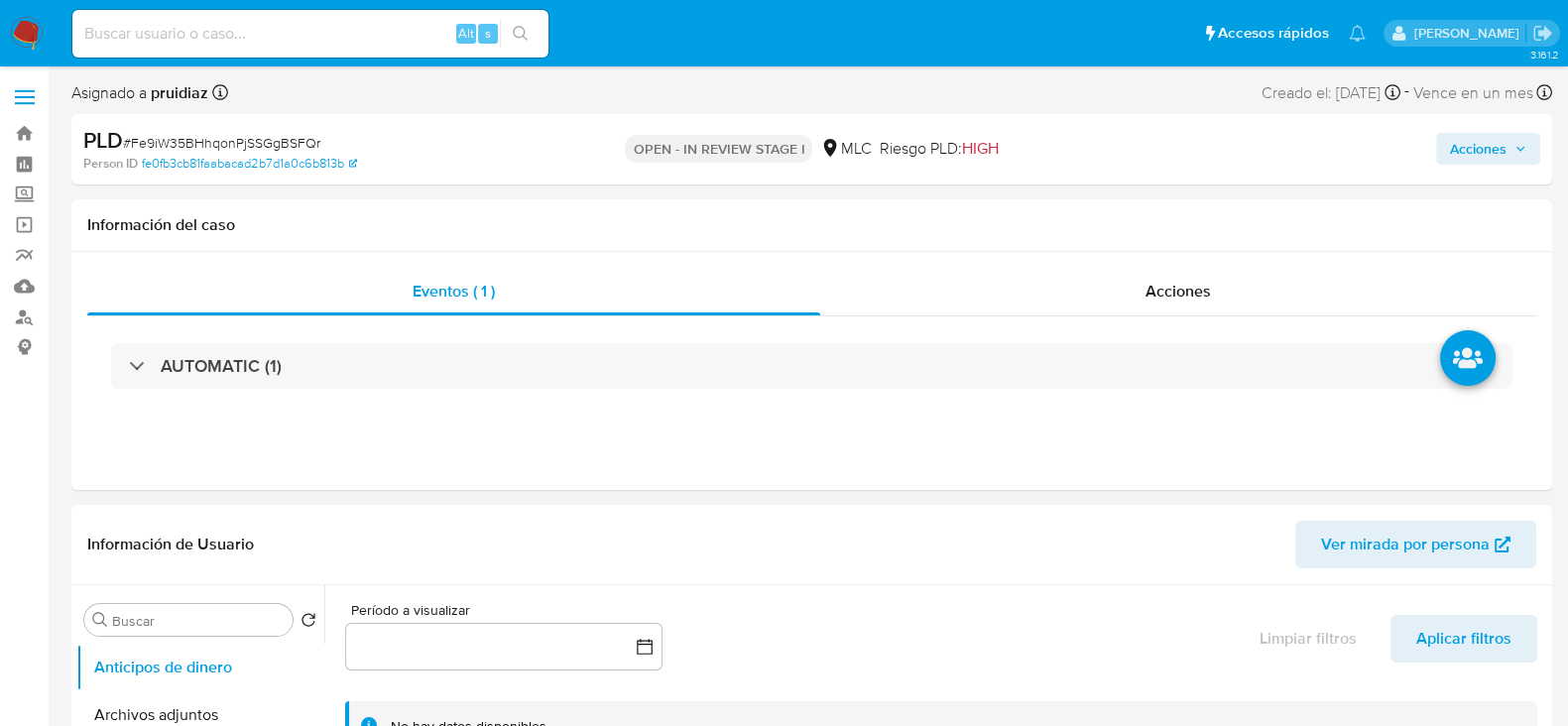
click at [1478, 162] on span "Acciones" at bounding box center [1478, 149] width 57 height 32
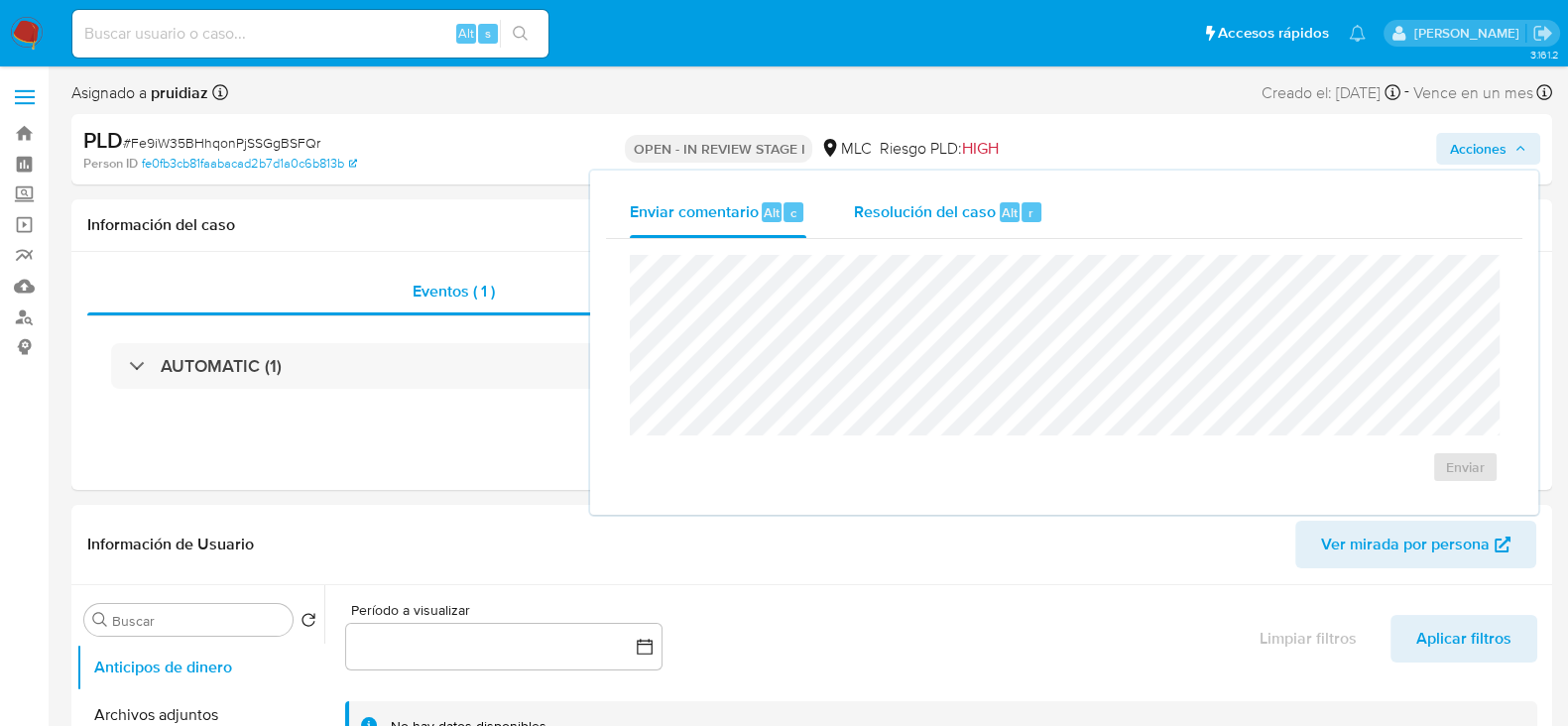
click at [983, 214] on span "Resolución del caso" at bounding box center [925, 211] width 142 height 23
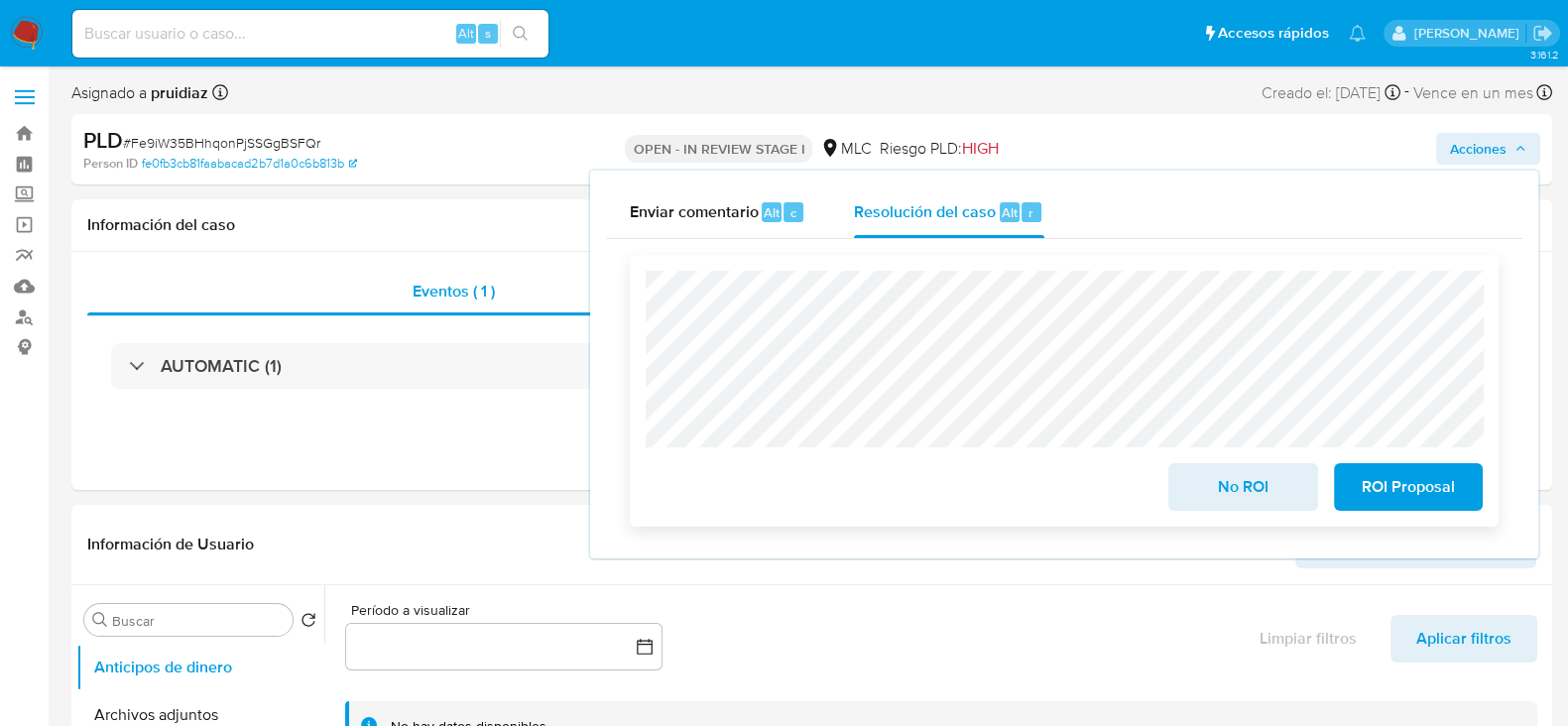
click at [1194, 484] on span "No ROI" at bounding box center [1243, 487] width 97 height 44
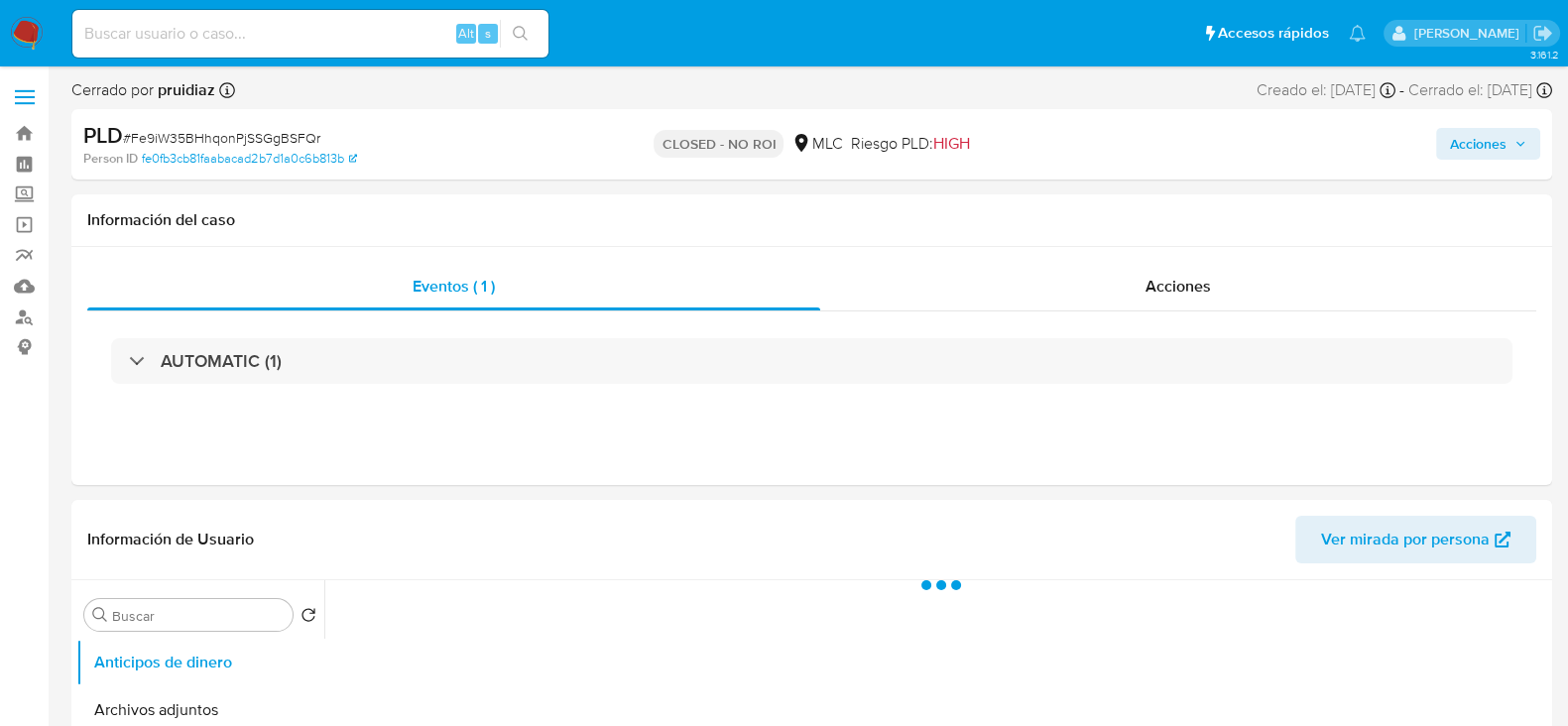
select select "10"
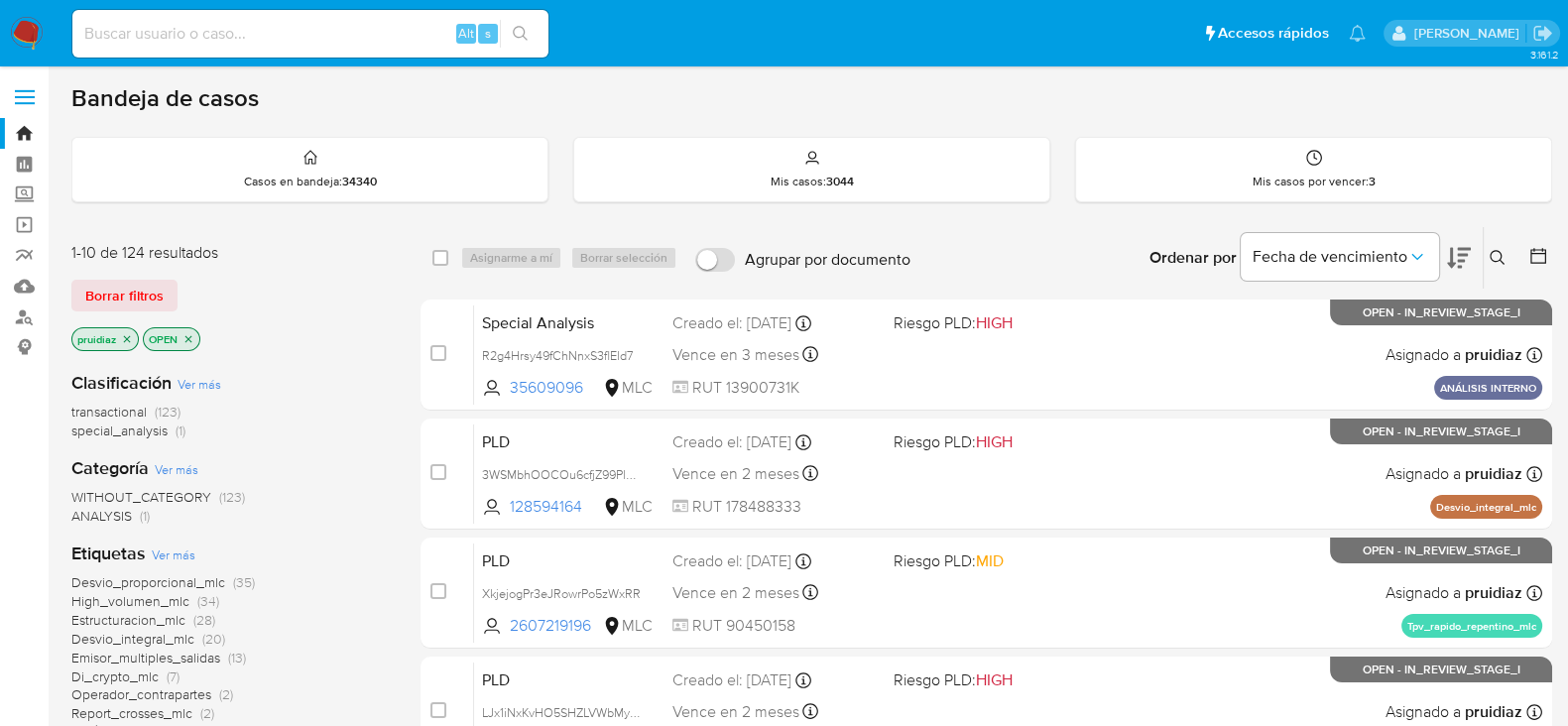
click at [1489, 253] on icon at bounding box center [1497, 258] width 16 height 16
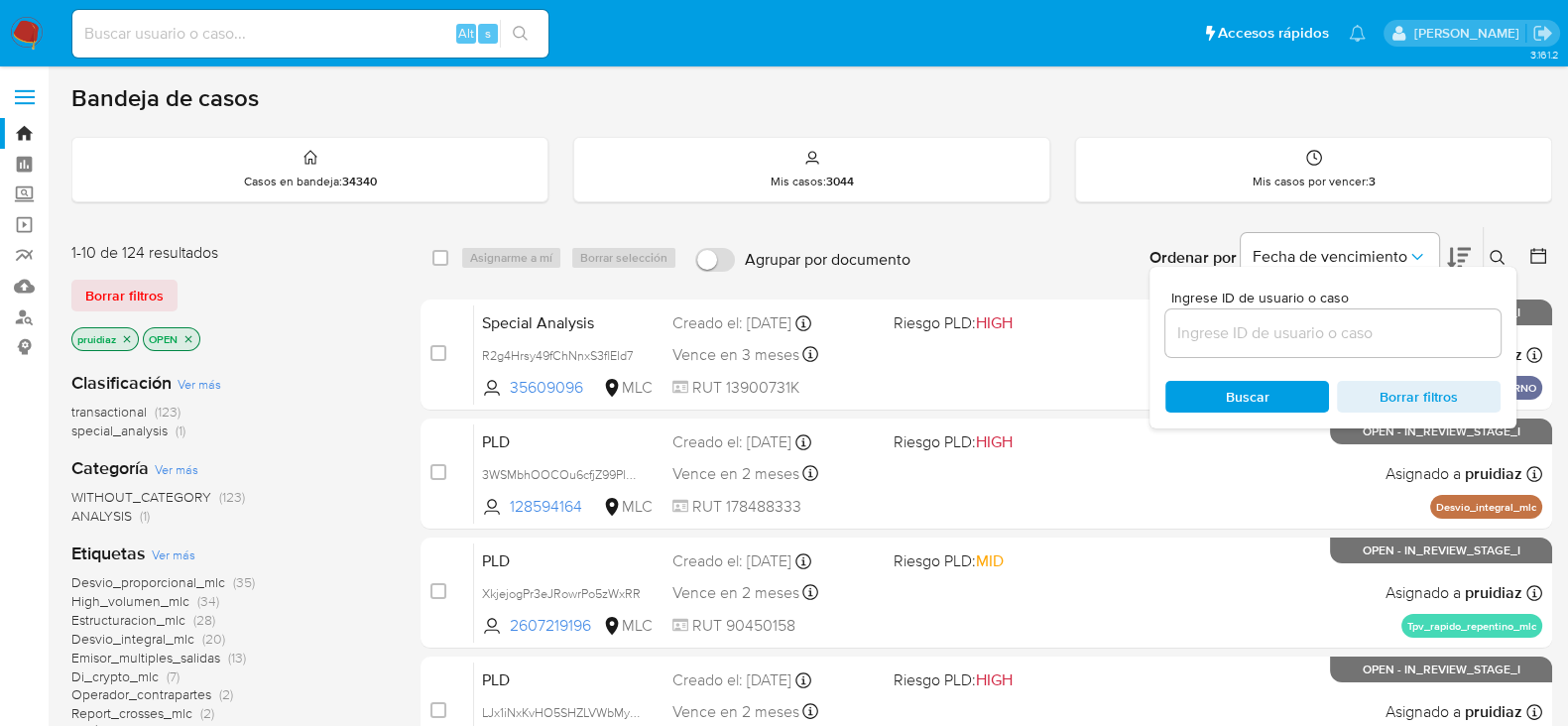
click at [1275, 344] on input at bounding box center [1332, 333] width 335 height 26
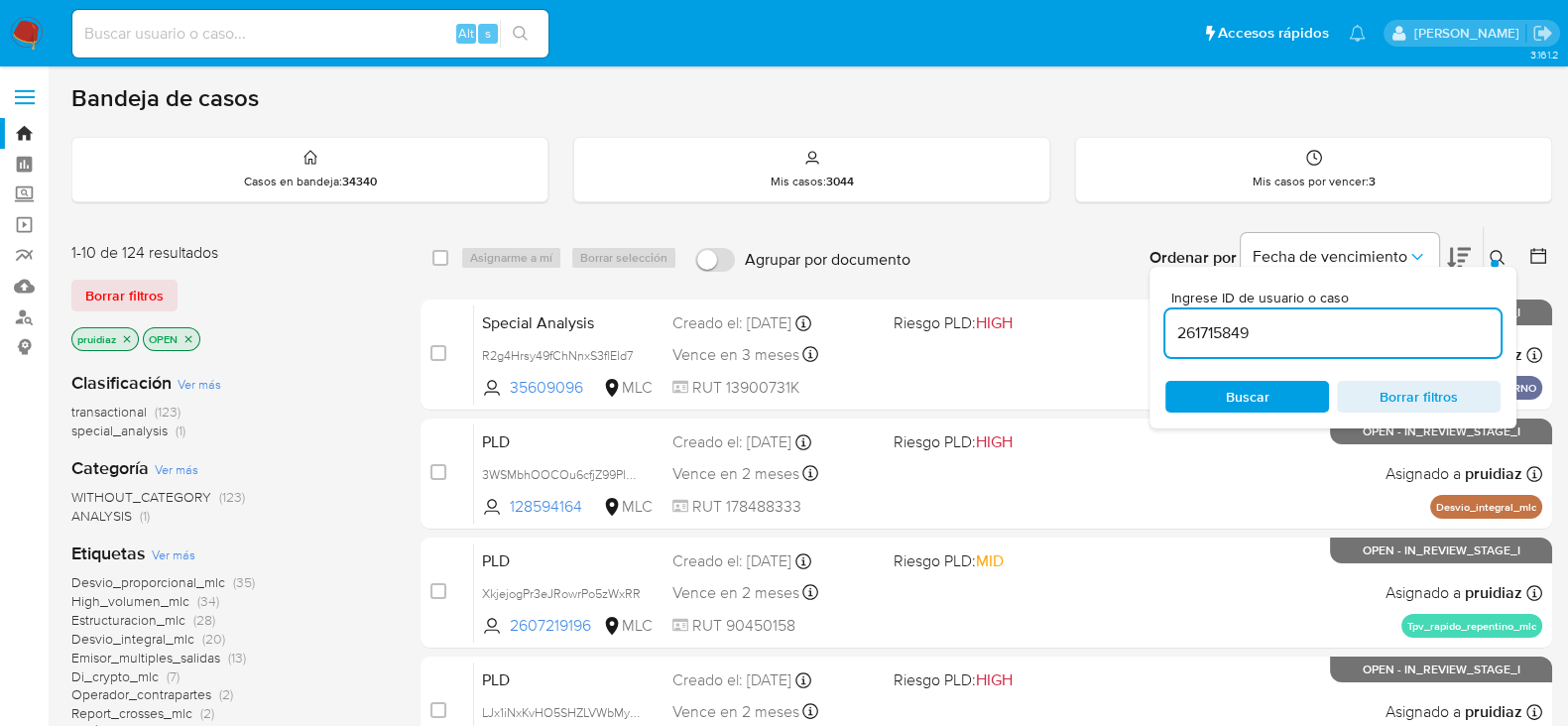
type input "261715849"
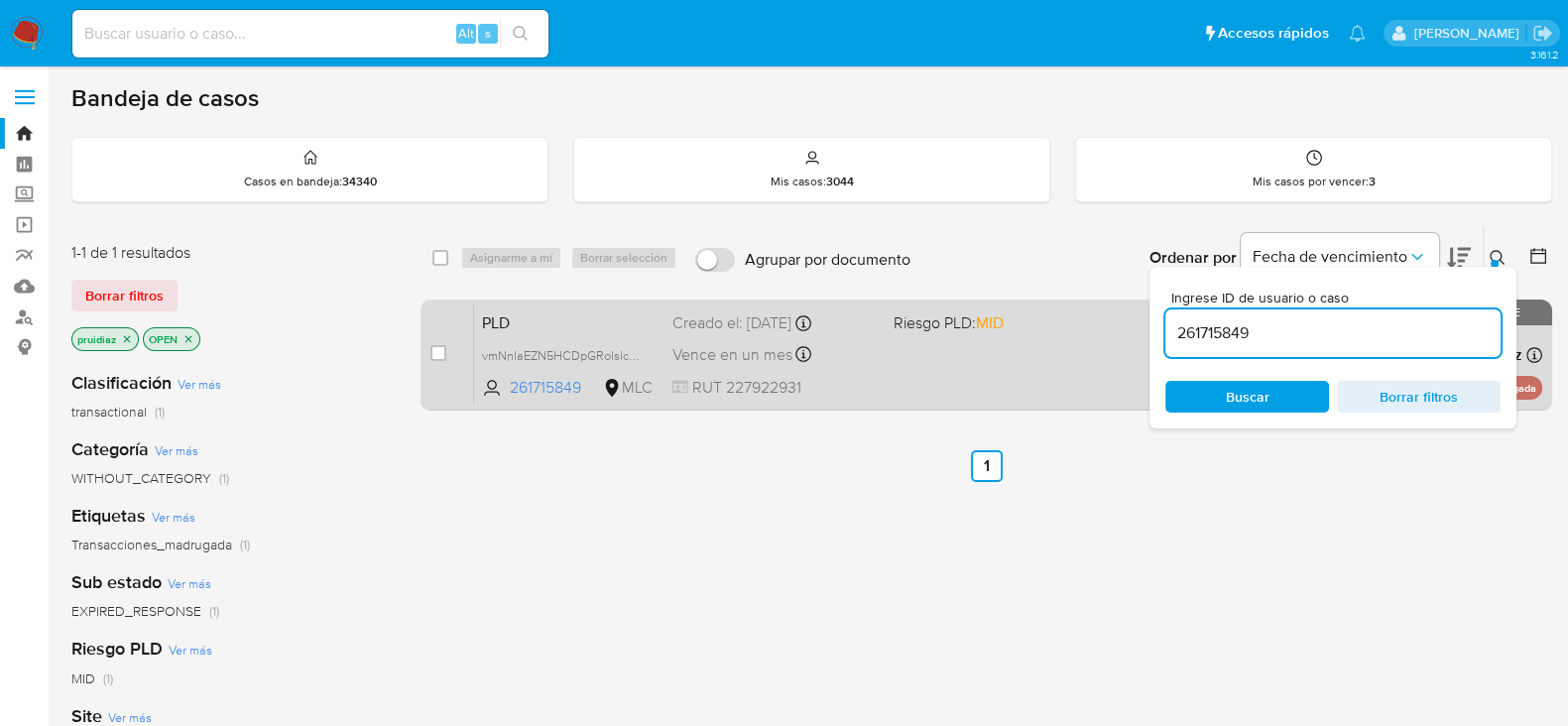
click at [439, 343] on div "case-item-checkbox" at bounding box center [438, 353] width 16 height 20
click at [442, 349] on input "checkbox" at bounding box center [438, 353] width 16 height 16
checkbox input "true"
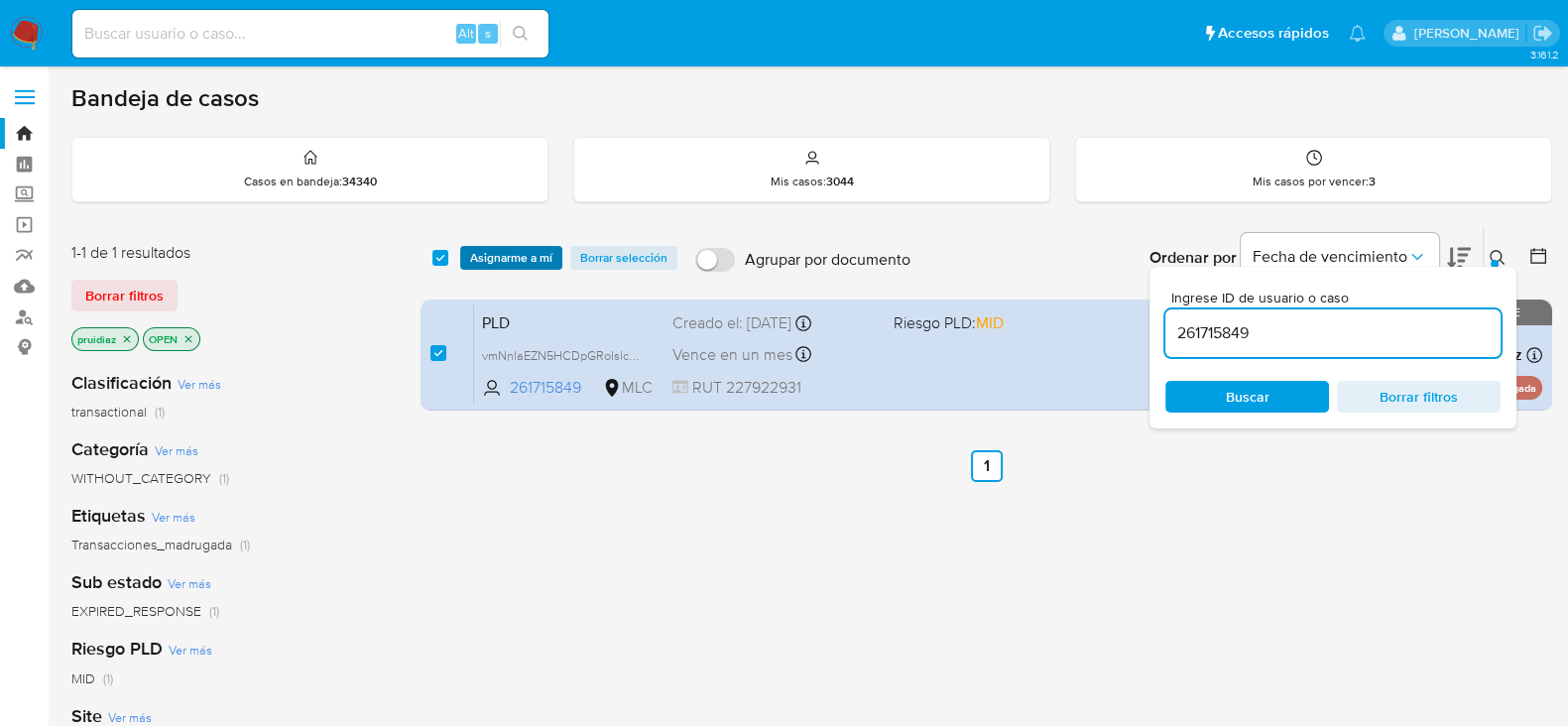
click at [537, 255] on span "Asignarme a mí" at bounding box center [511, 258] width 83 height 20
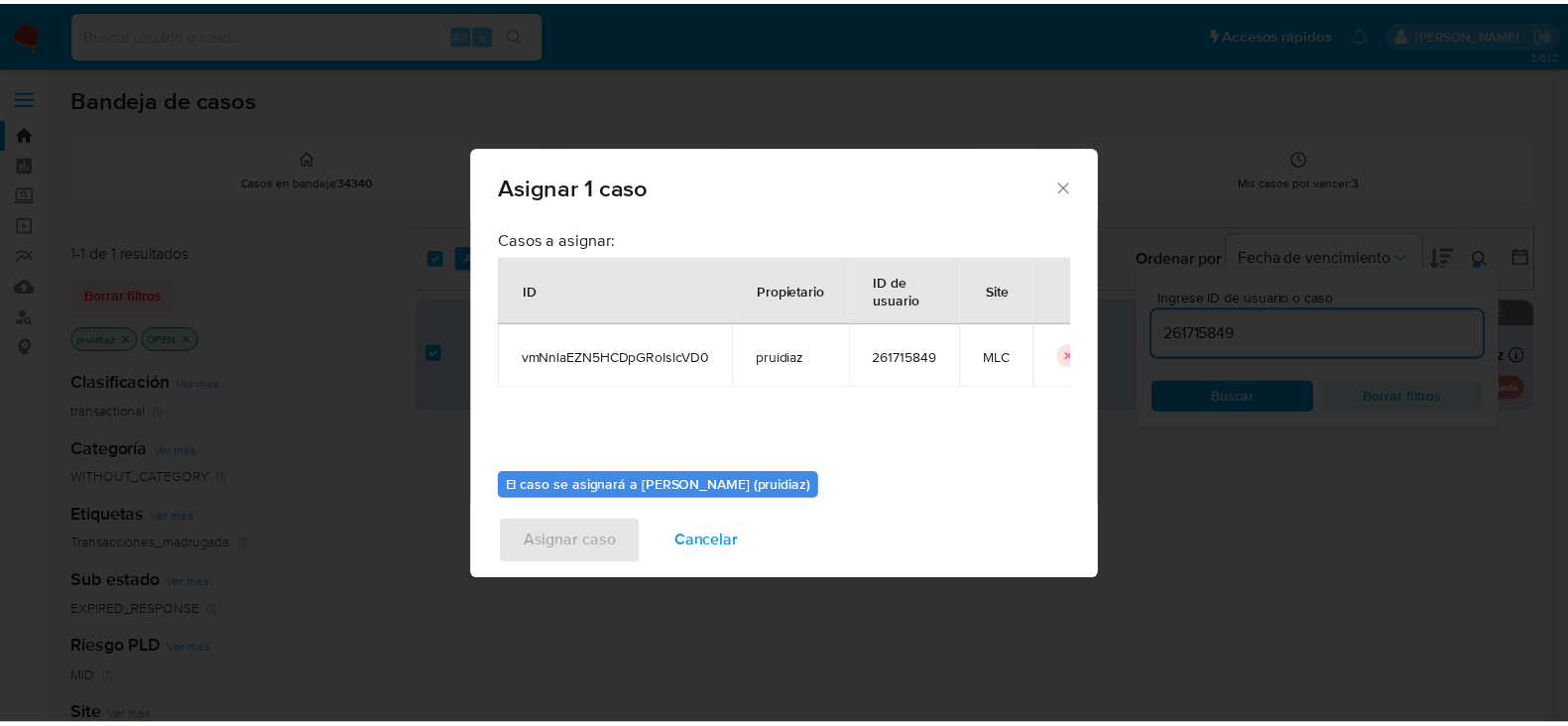
scroll to position [102, 0]
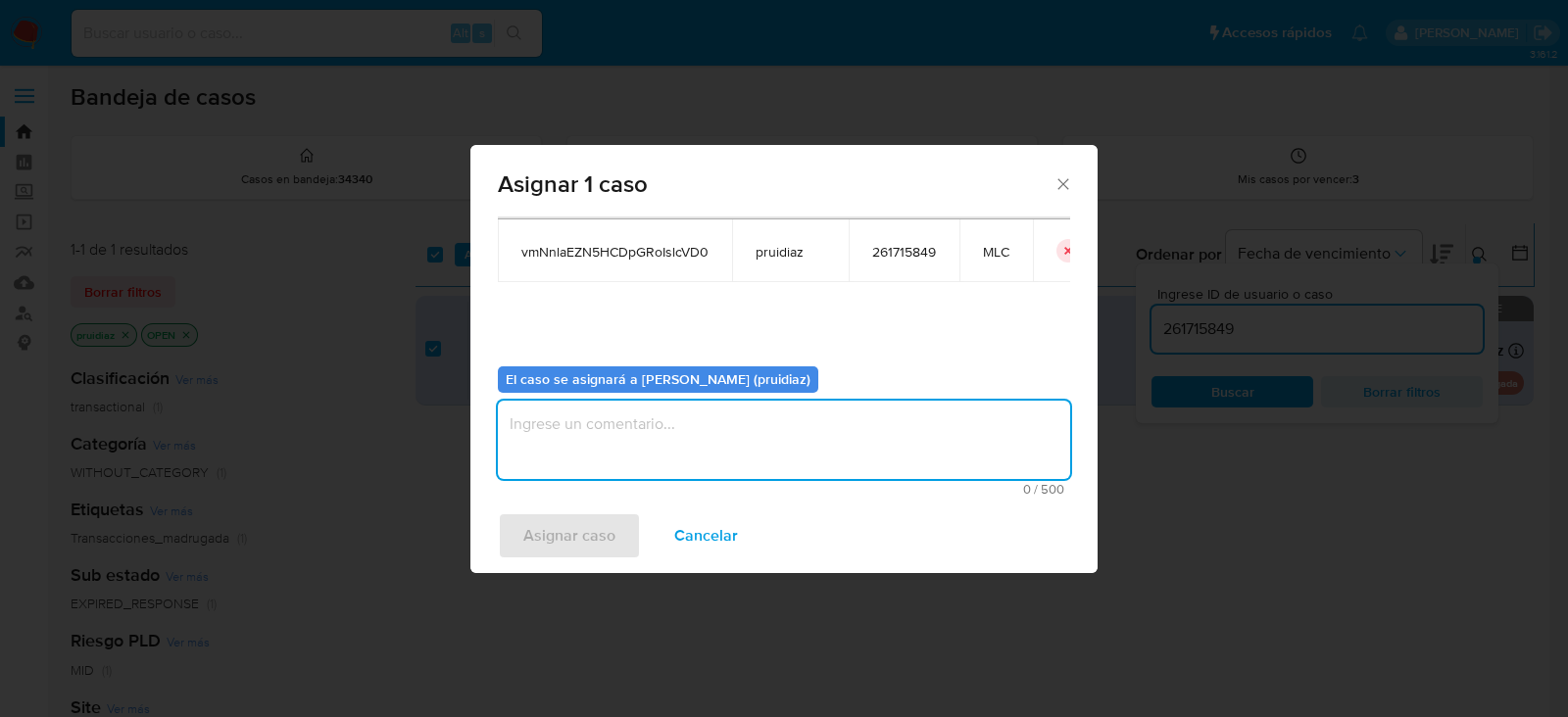
click at [678, 414] on textarea "assign-modal" at bounding box center [784, 440] width 572 height 79
type textarea "-"
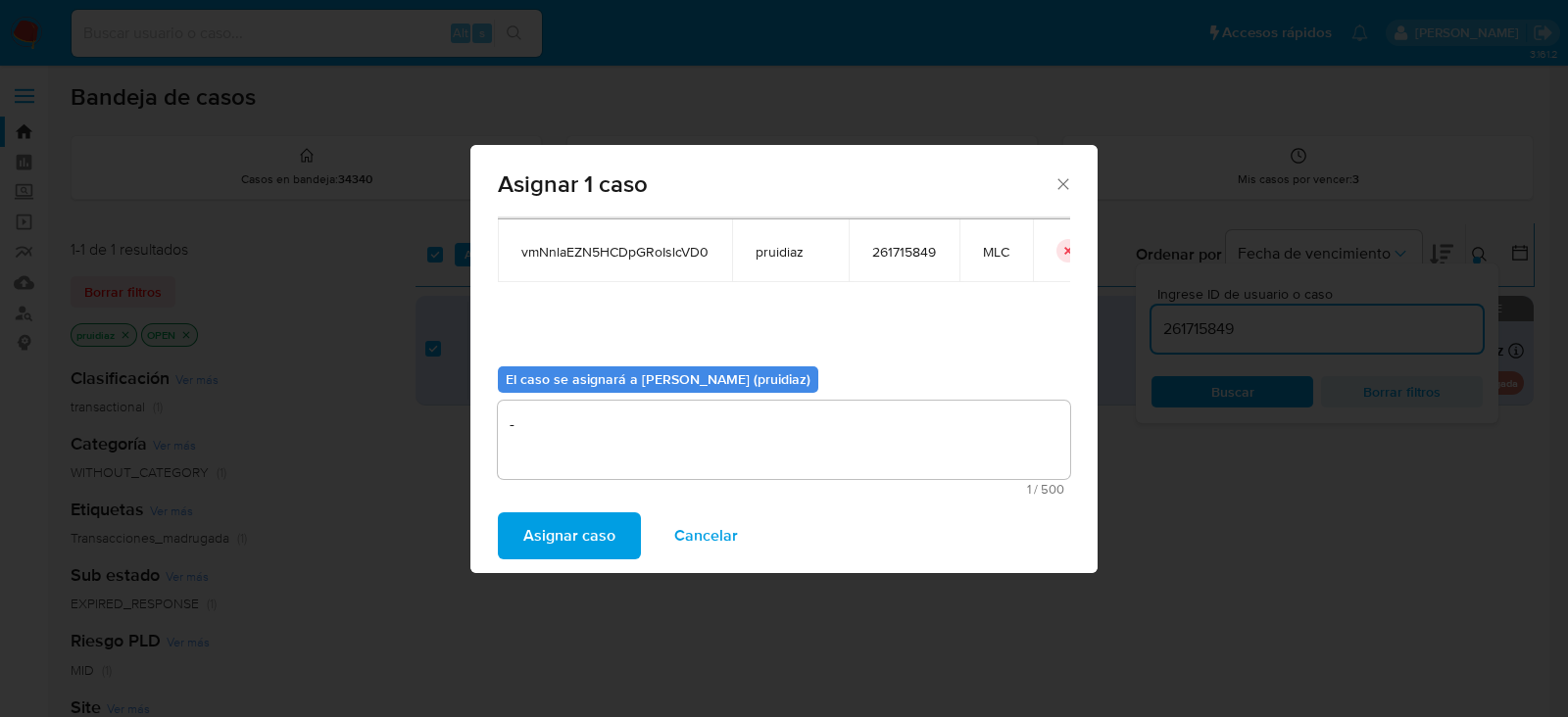
click at [585, 553] on span "Asignar caso" at bounding box center [570, 536] width 92 height 43
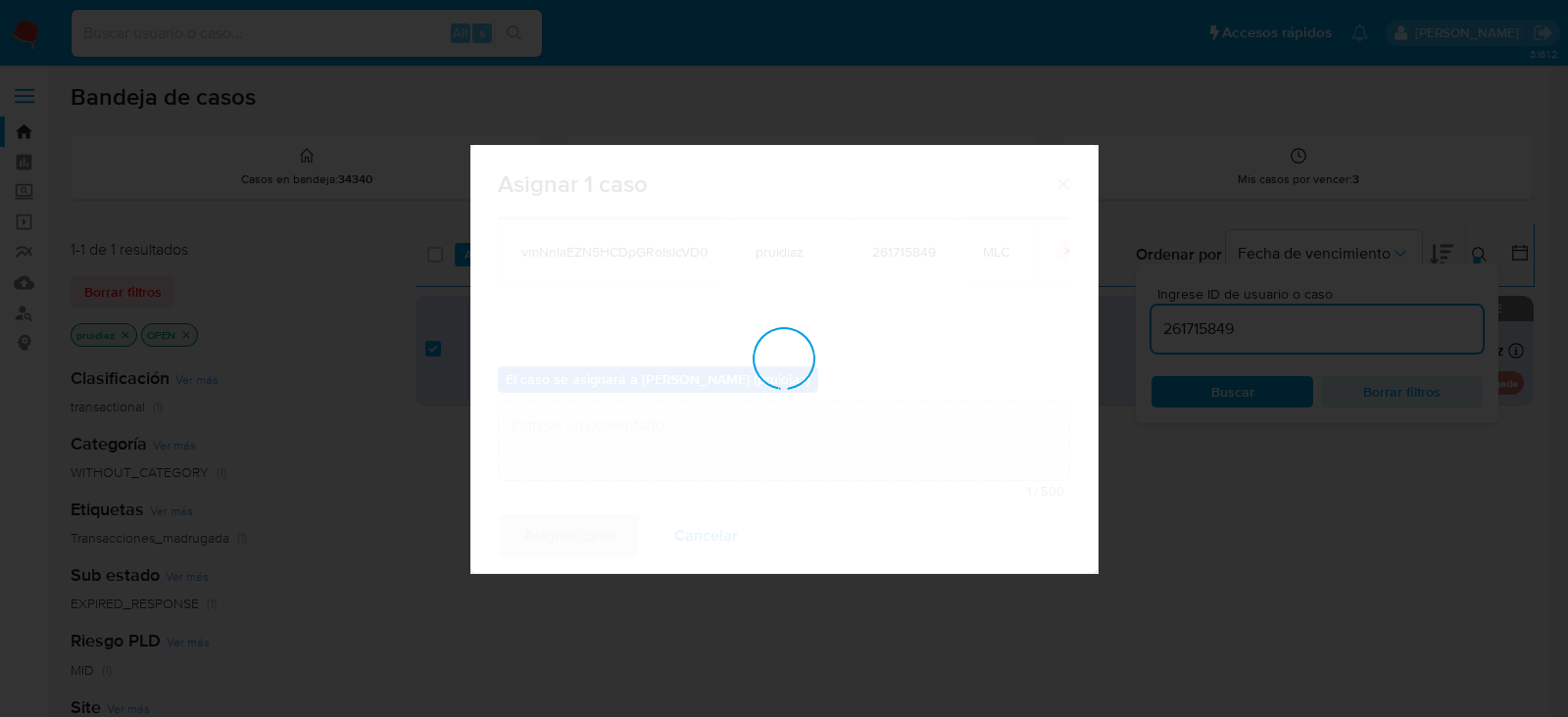
checkbox input "false"
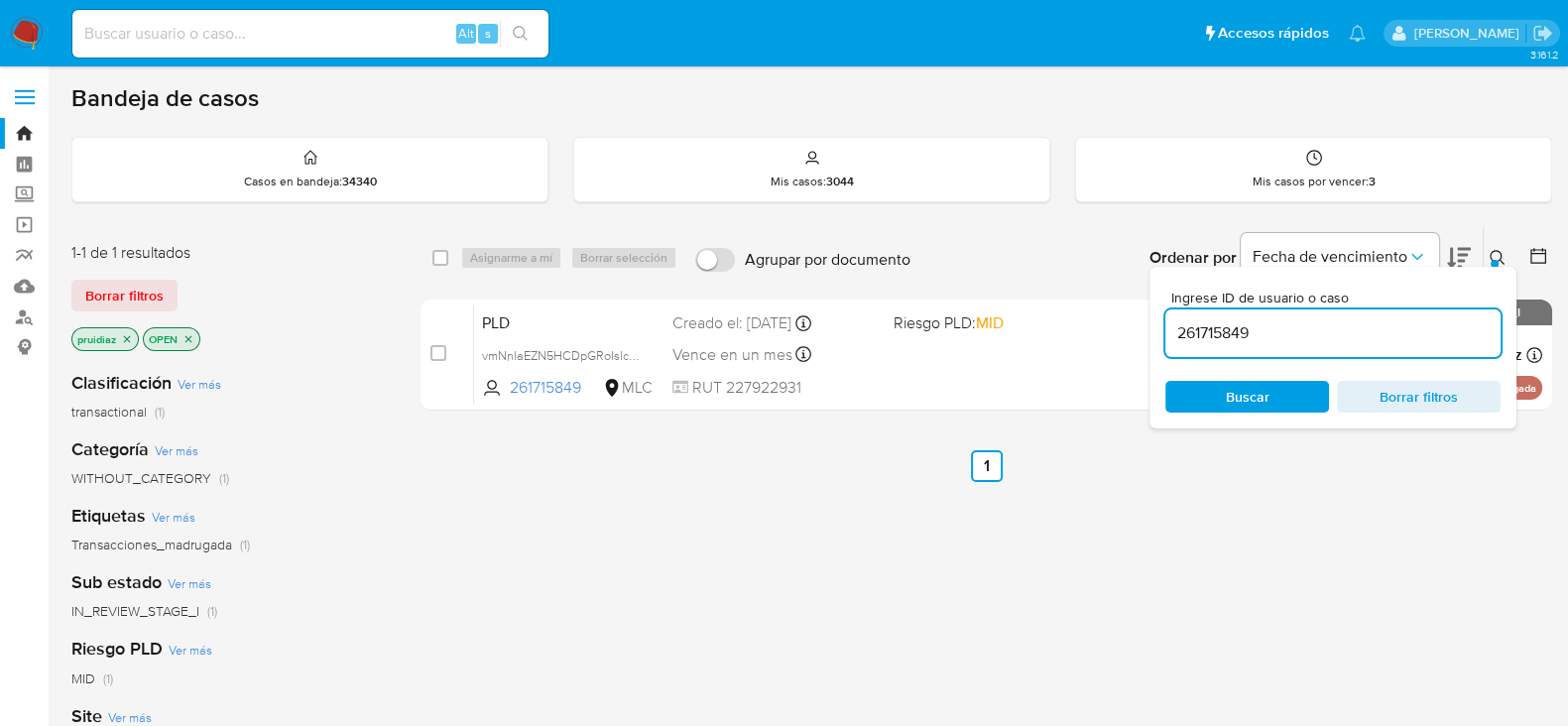
click at [30, 47] on img at bounding box center [27, 34] width 34 height 34
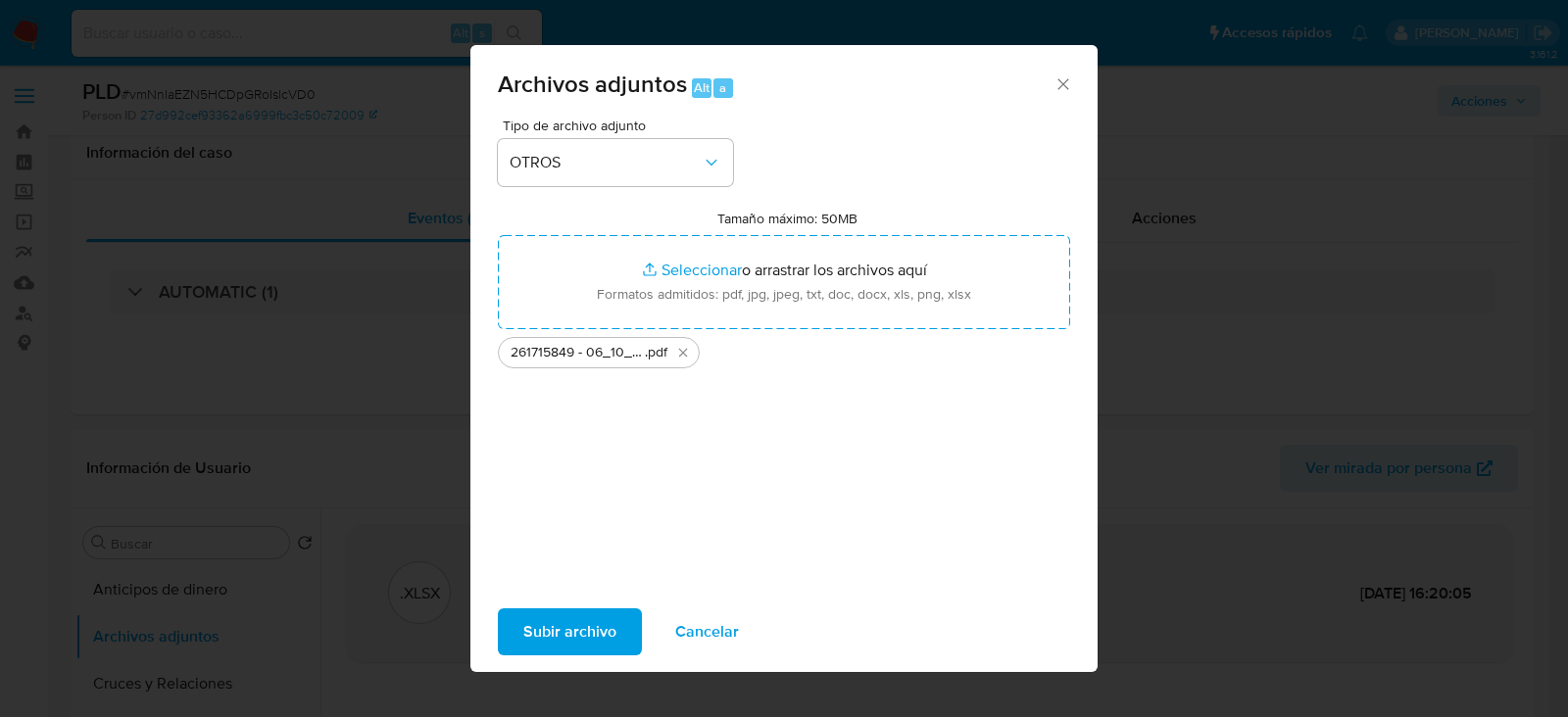
select select "10"
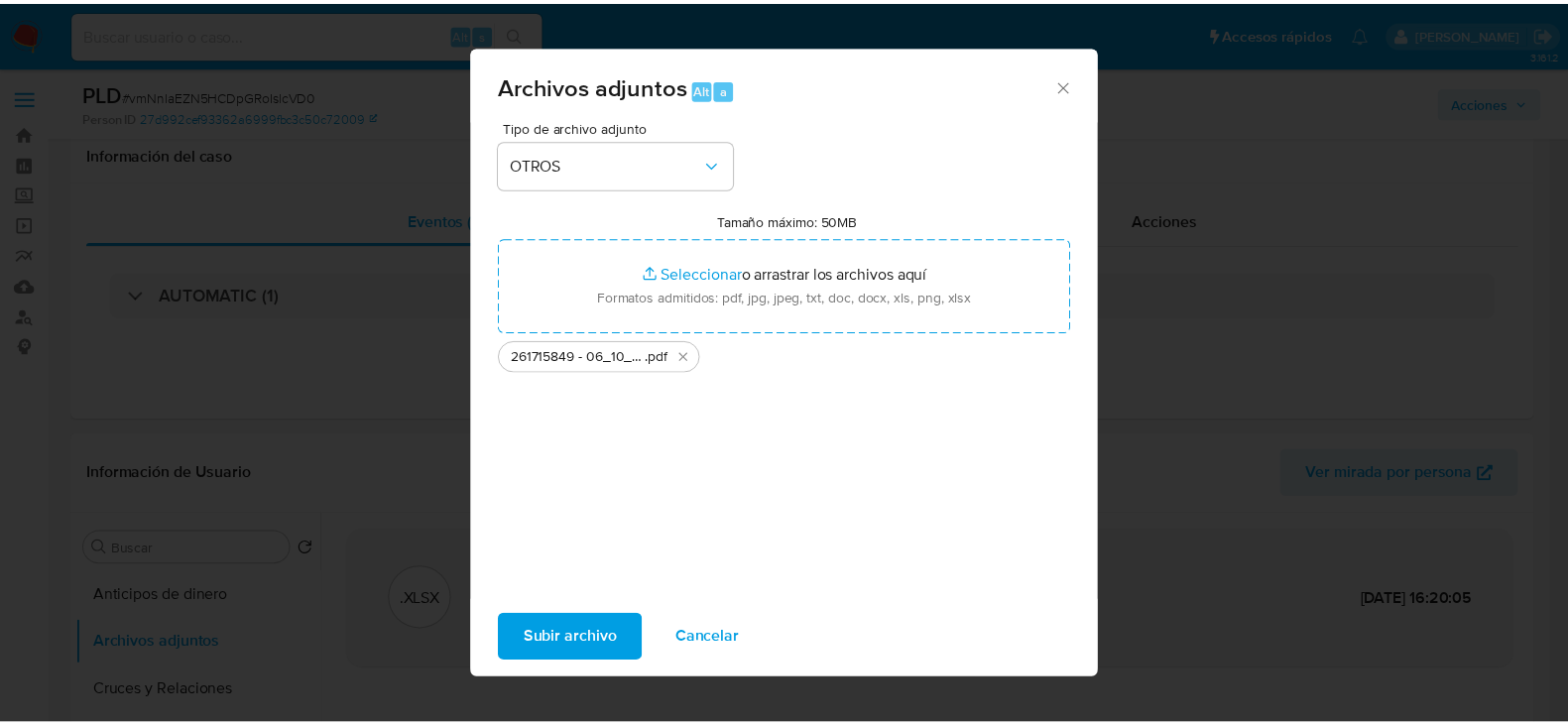
scroll to position [372, 0]
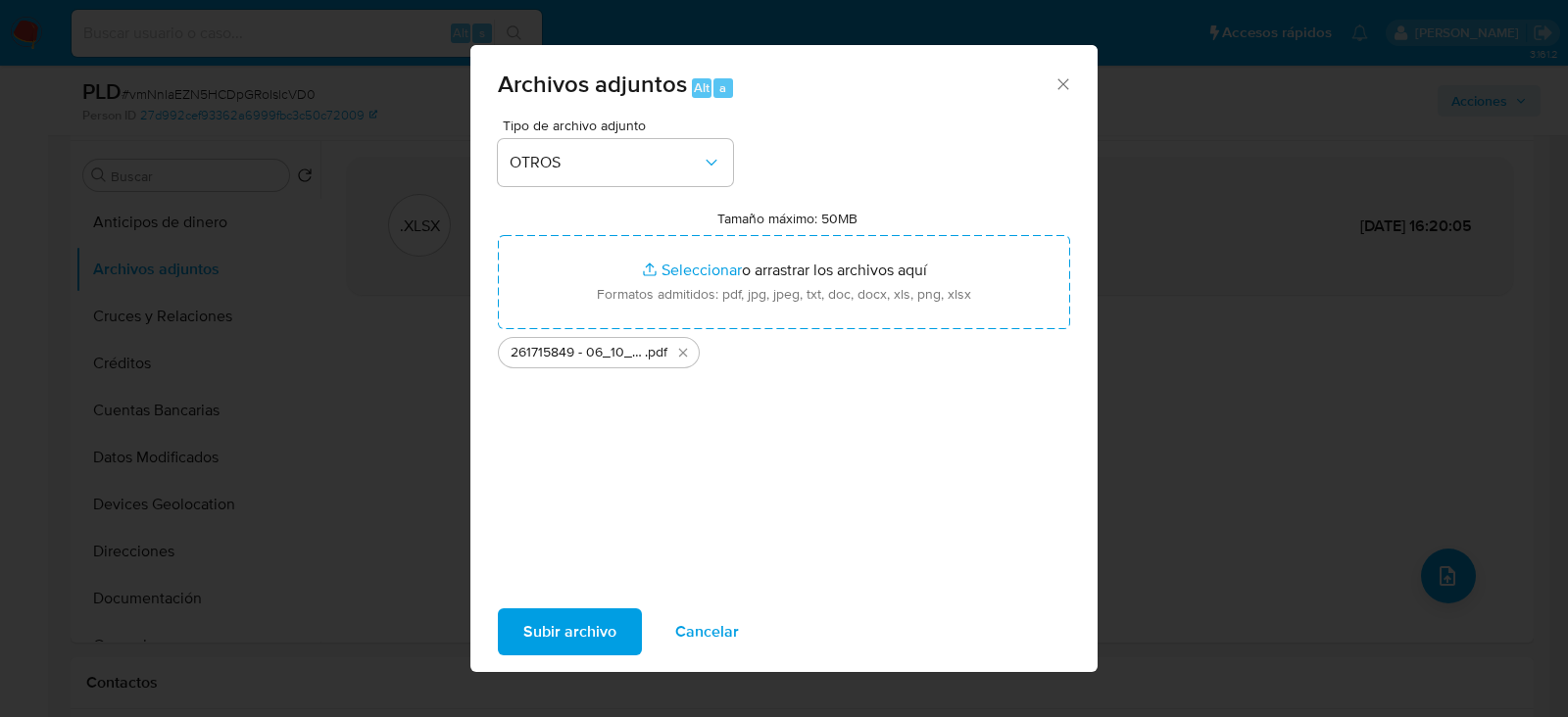
click at [1062, 79] on icon "Cerrar" at bounding box center [1063, 84] width 20 height 20
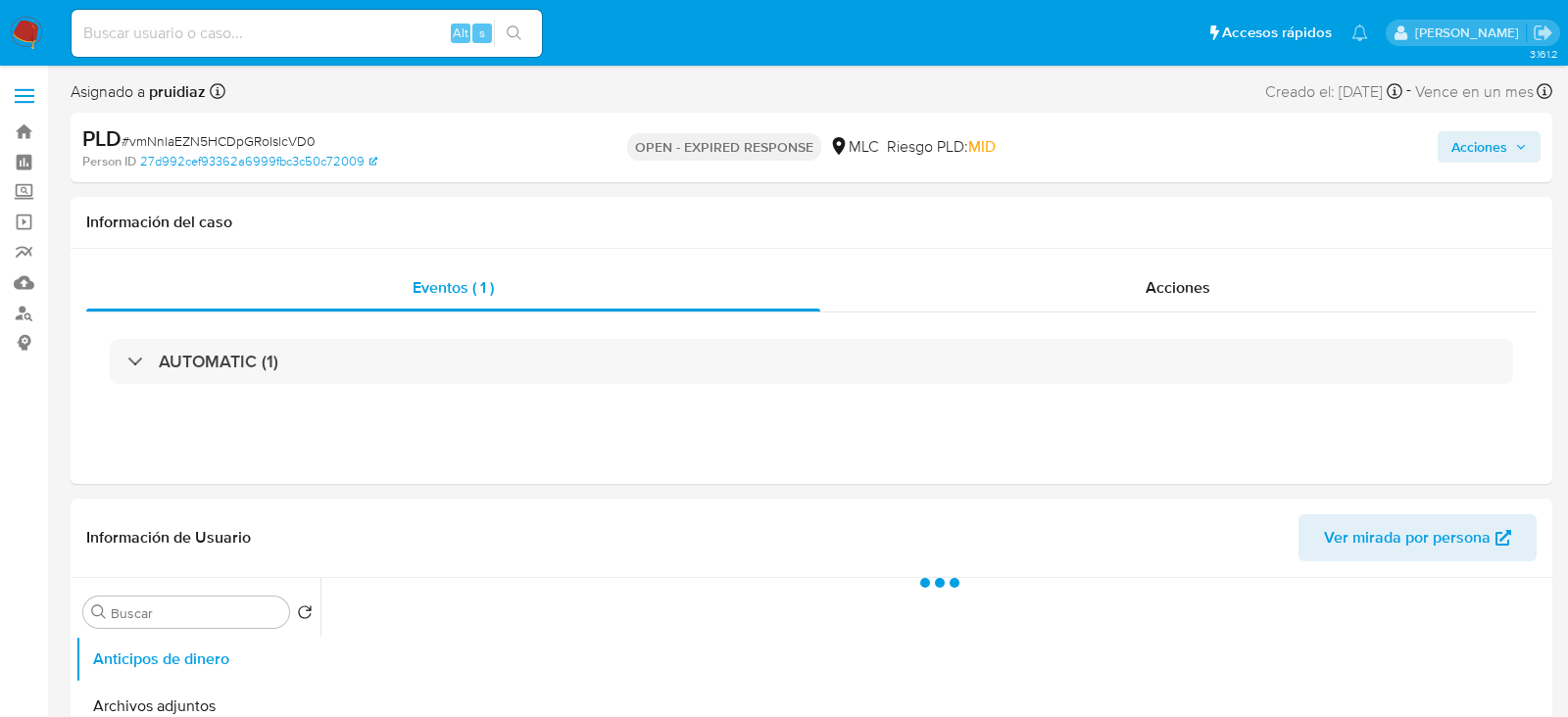
select select "10"
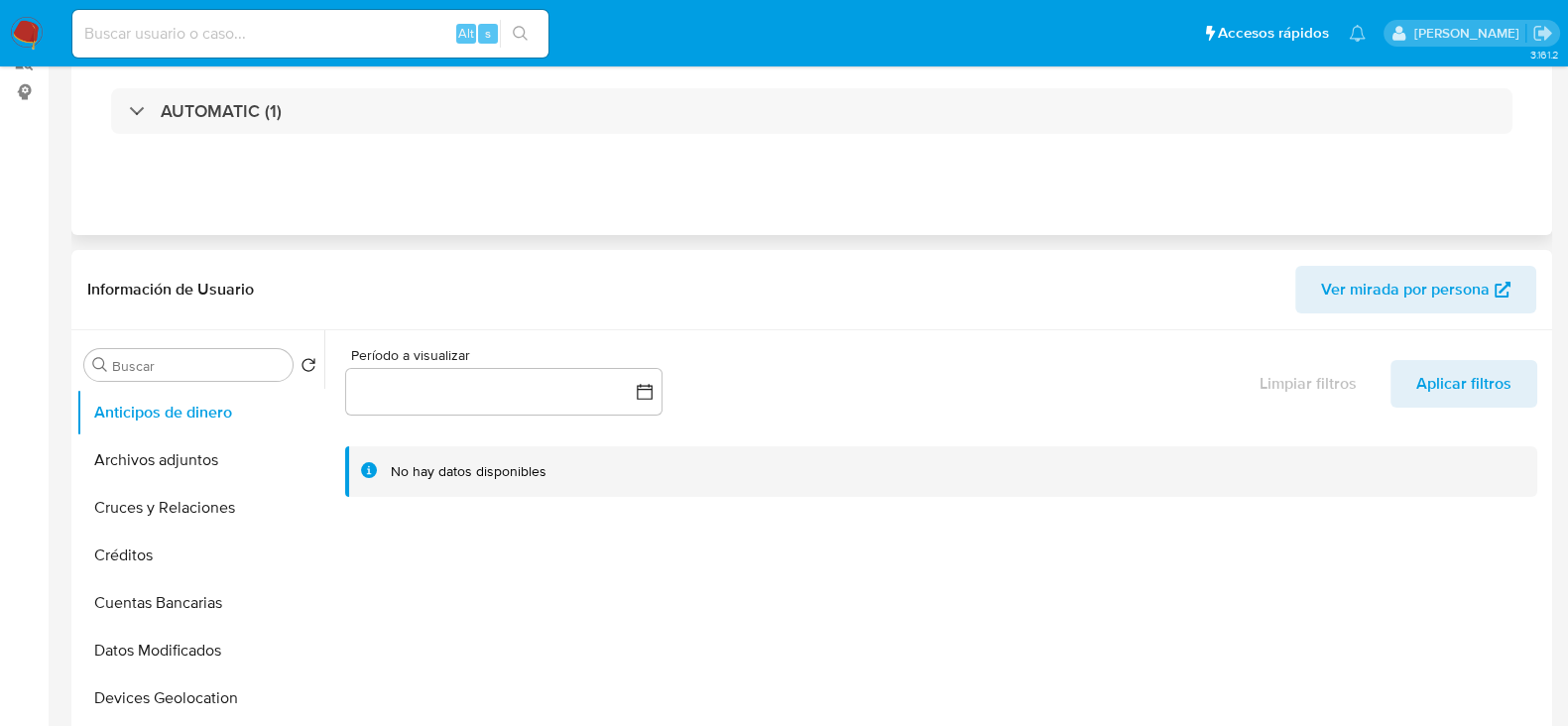
scroll to position [265, 0]
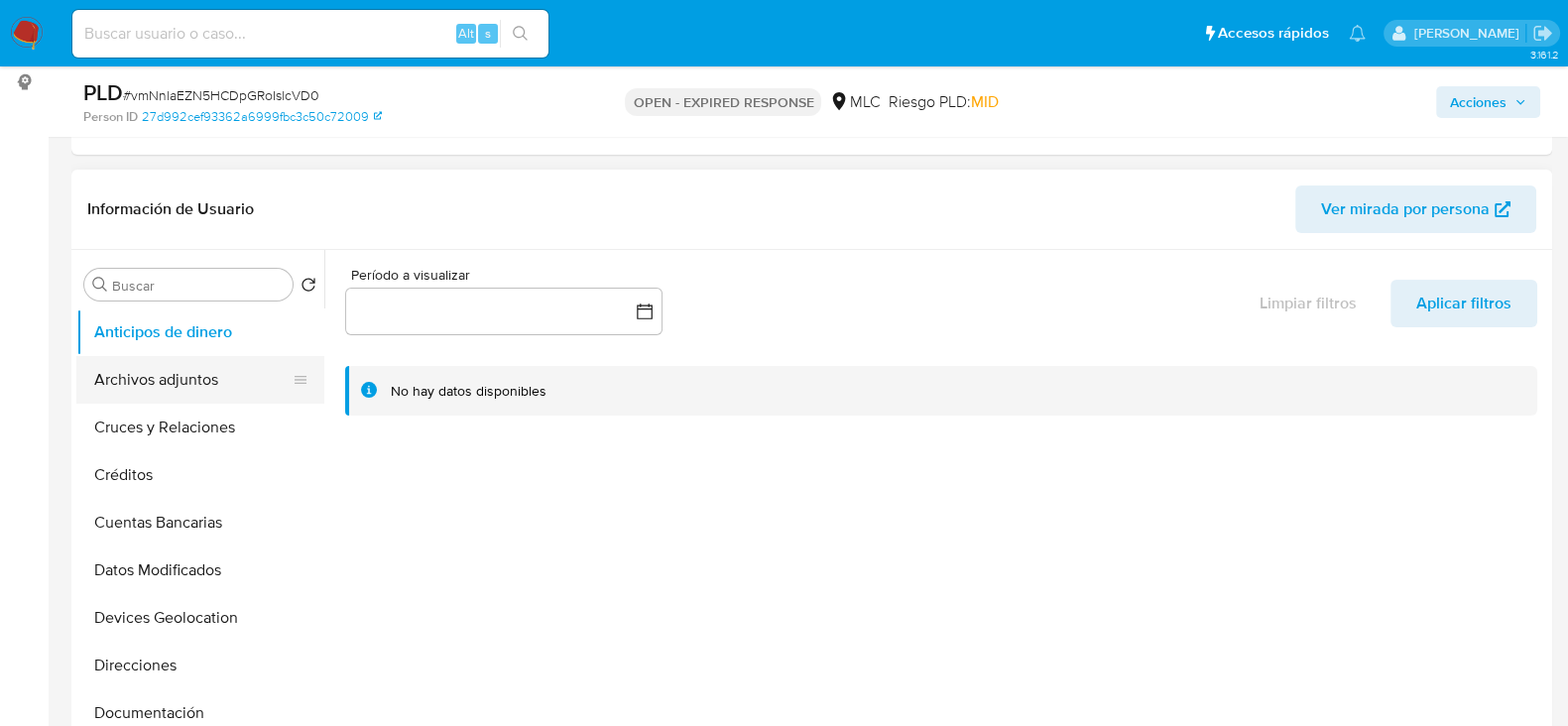
click at [229, 361] on button "Archivos adjuntos" at bounding box center [192, 380] width 232 height 48
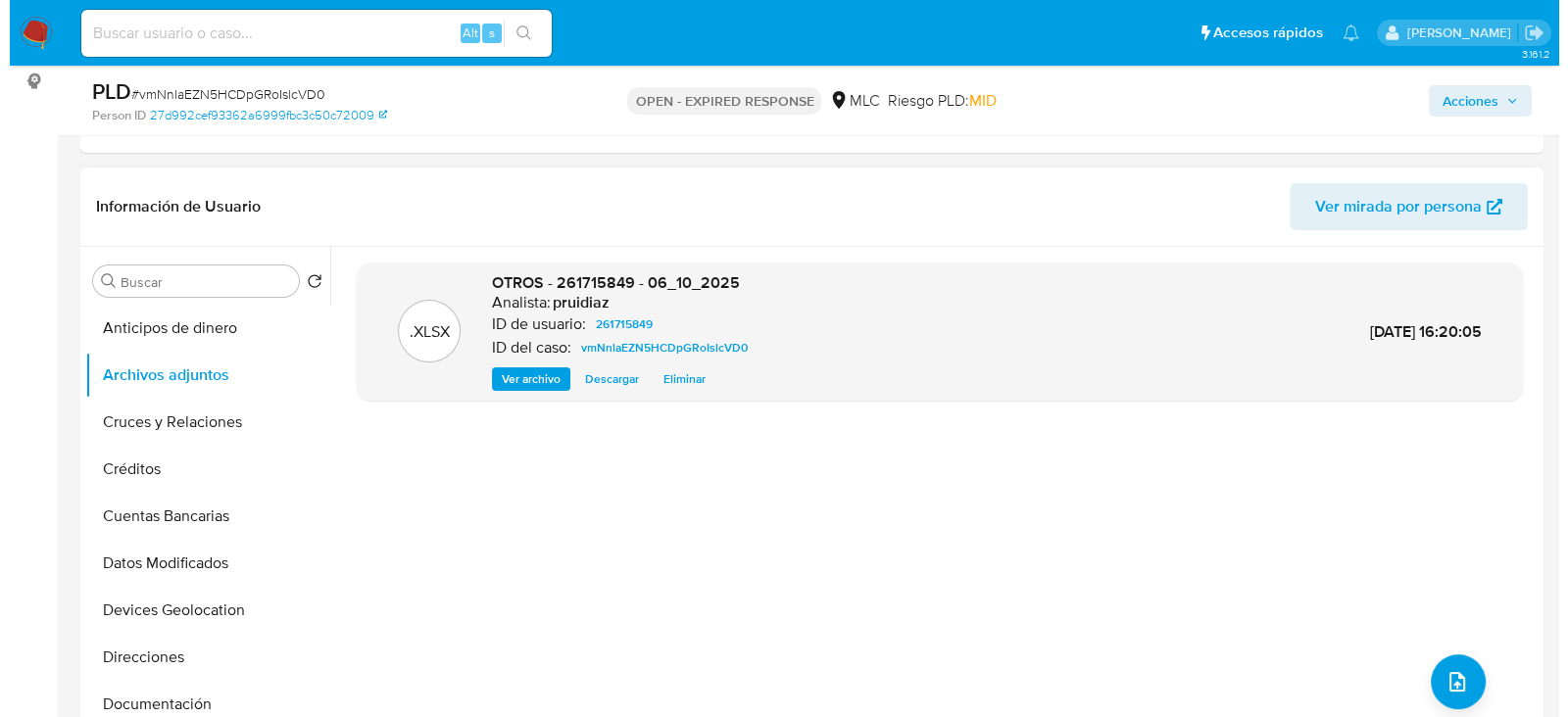
scroll to position [414, 0]
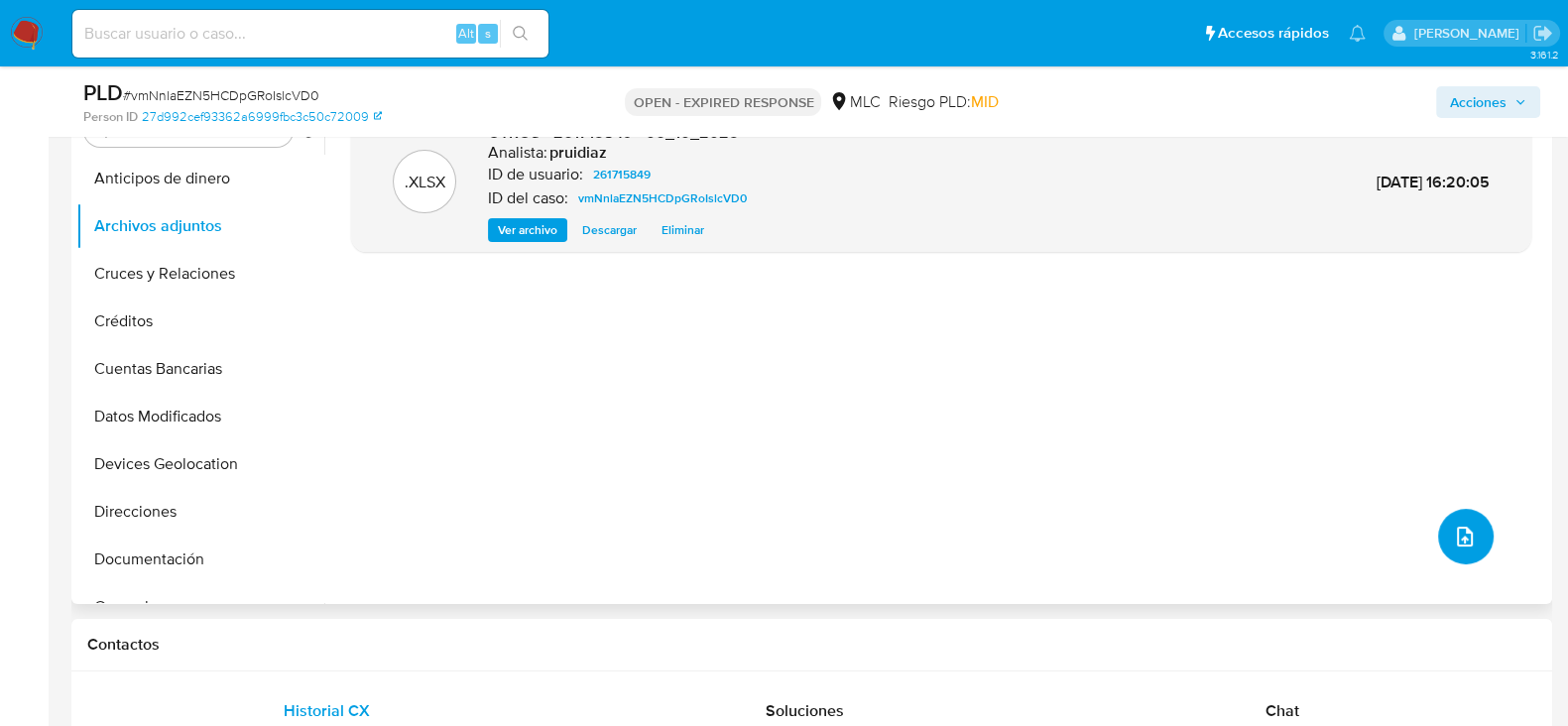
click at [1457, 537] on icon "upload-file" at bounding box center [1465, 537] width 16 height 20
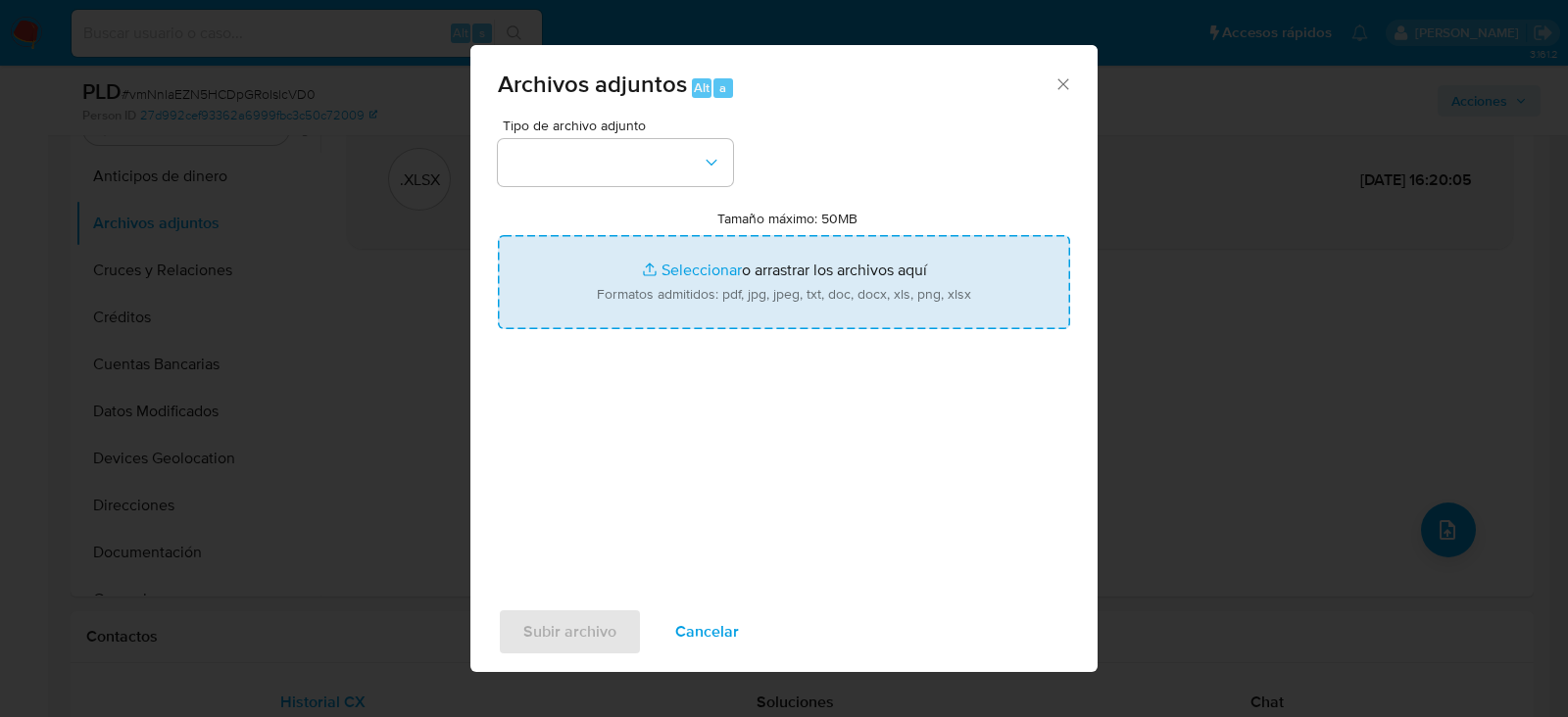
click at [696, 254] on input "Tamaño máximo: 50MB Seleccionar archivos" at bounding box center [784, 282] width 572 height 94
type input "C:\fakepath\261715849 - 06_10_2025.pdf"
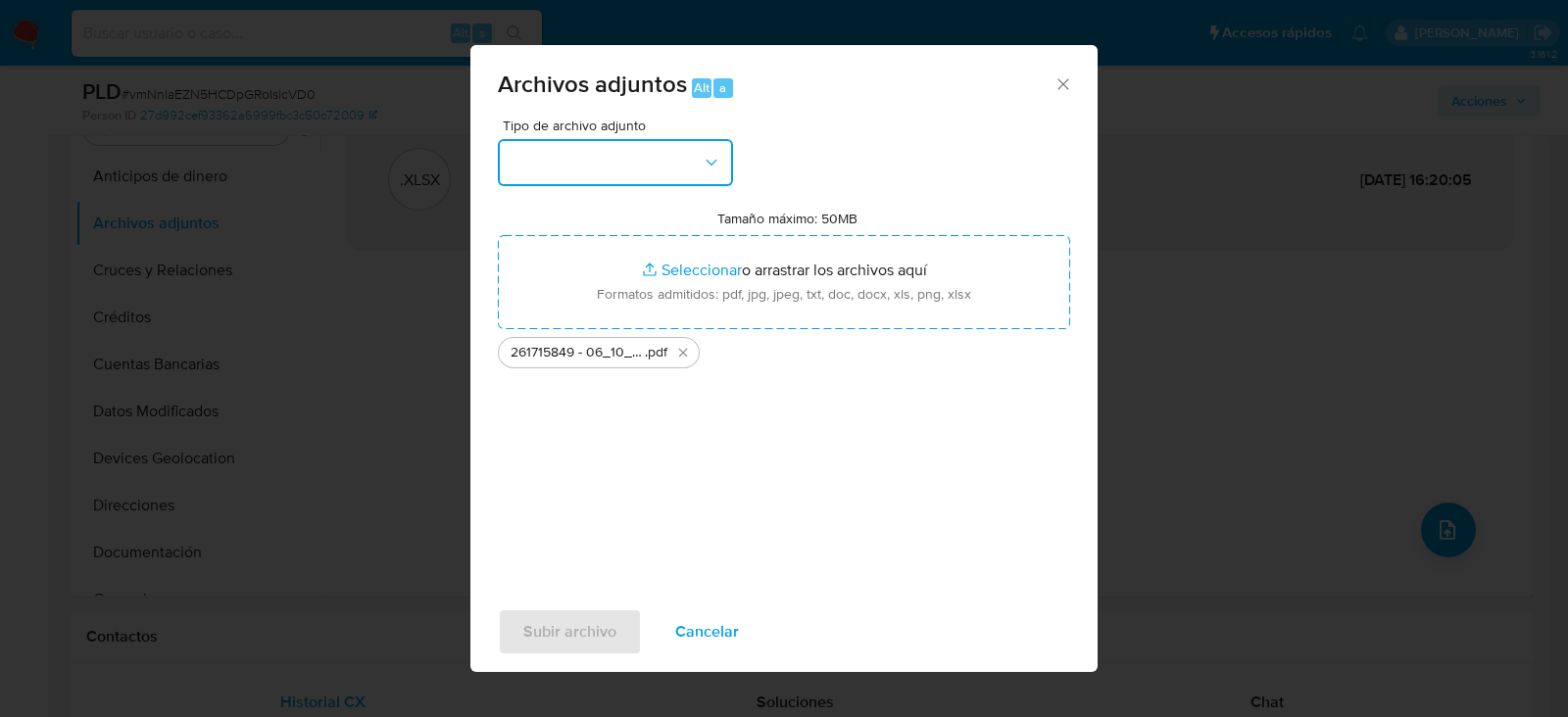
click at [638, 168] on button "button" at bounding box center [615, 163] width 235 height 47
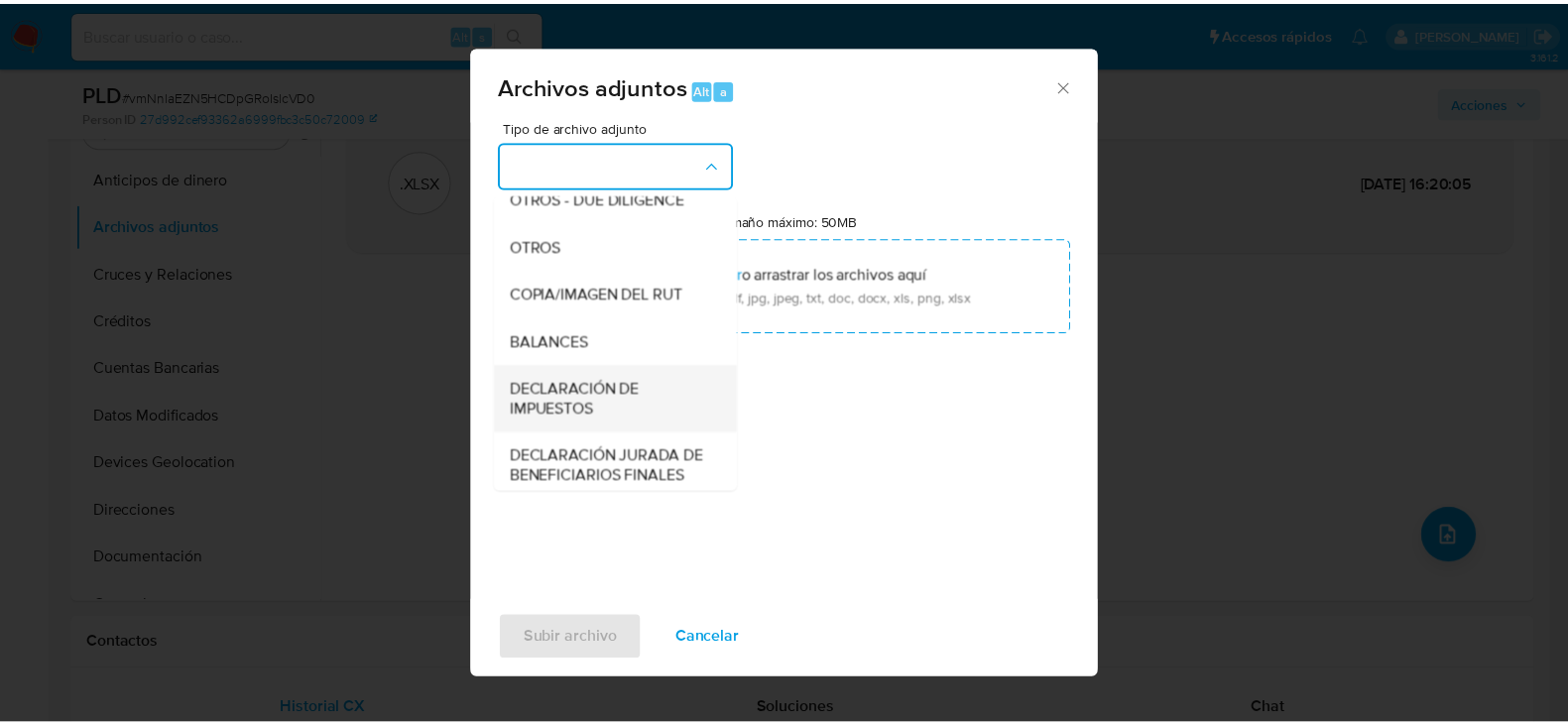
scroll to position [301, 0]
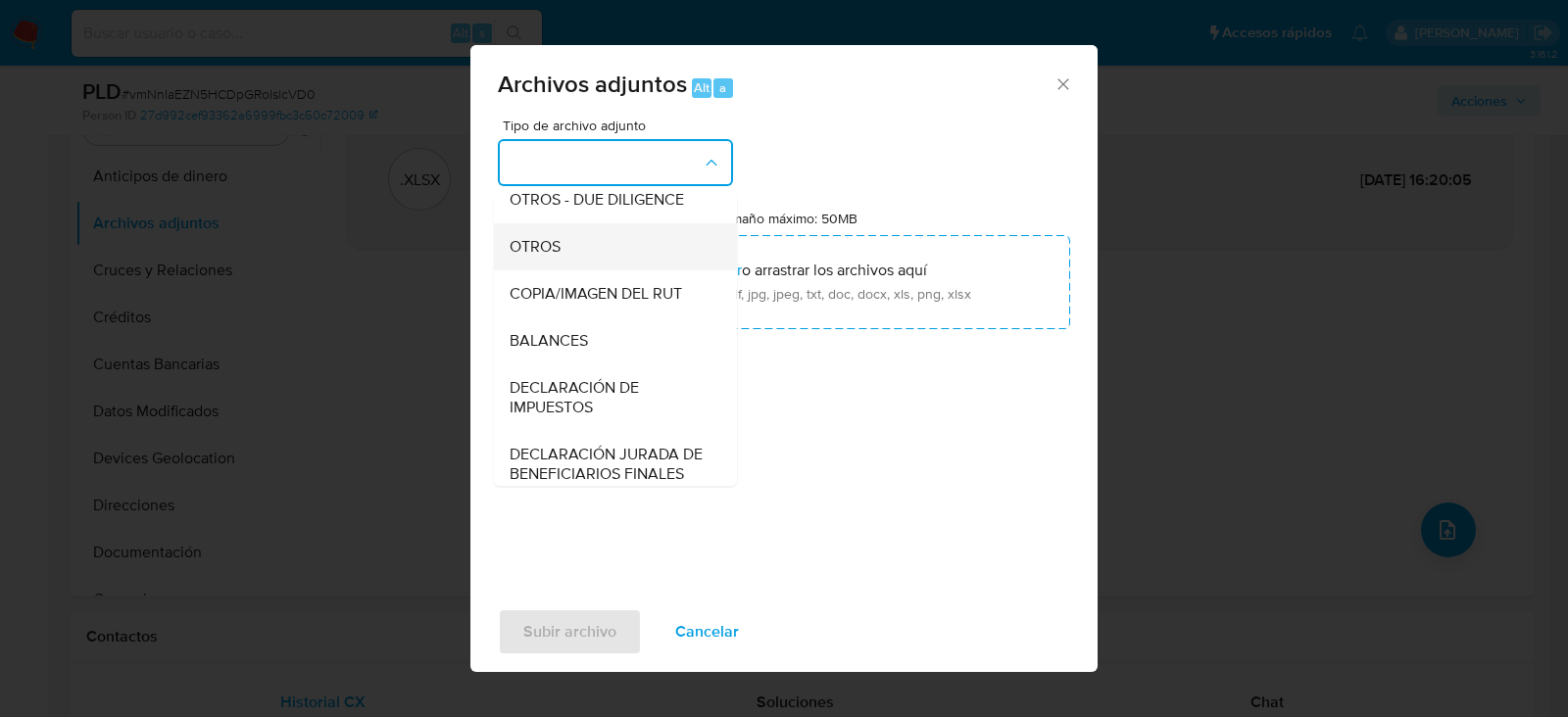
click at [558, 256] on span "OTROS" at bounding box center [535, 247] width 51 height 20
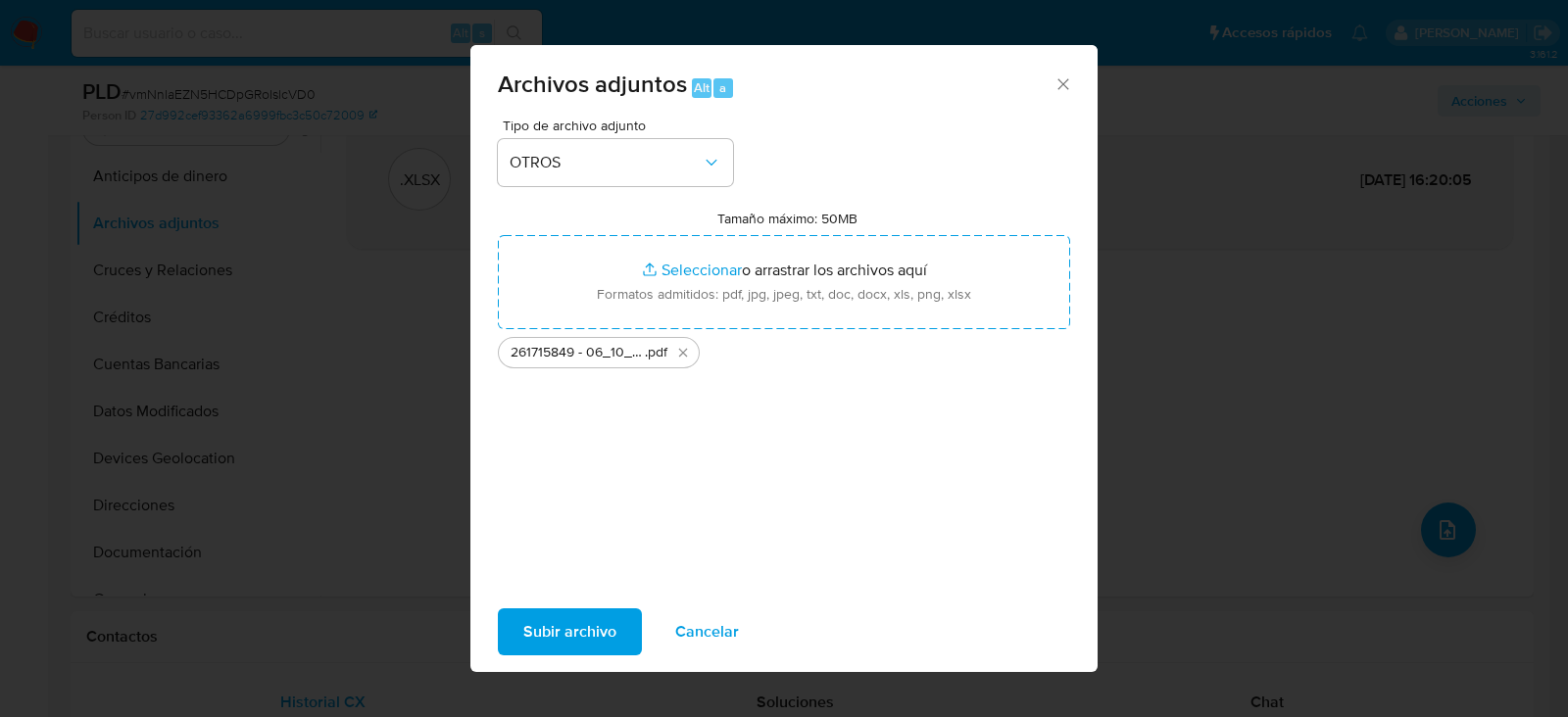
click at [588, 632] on span "Subir archivo" at bounding box center [570, 632] width 93 height 43
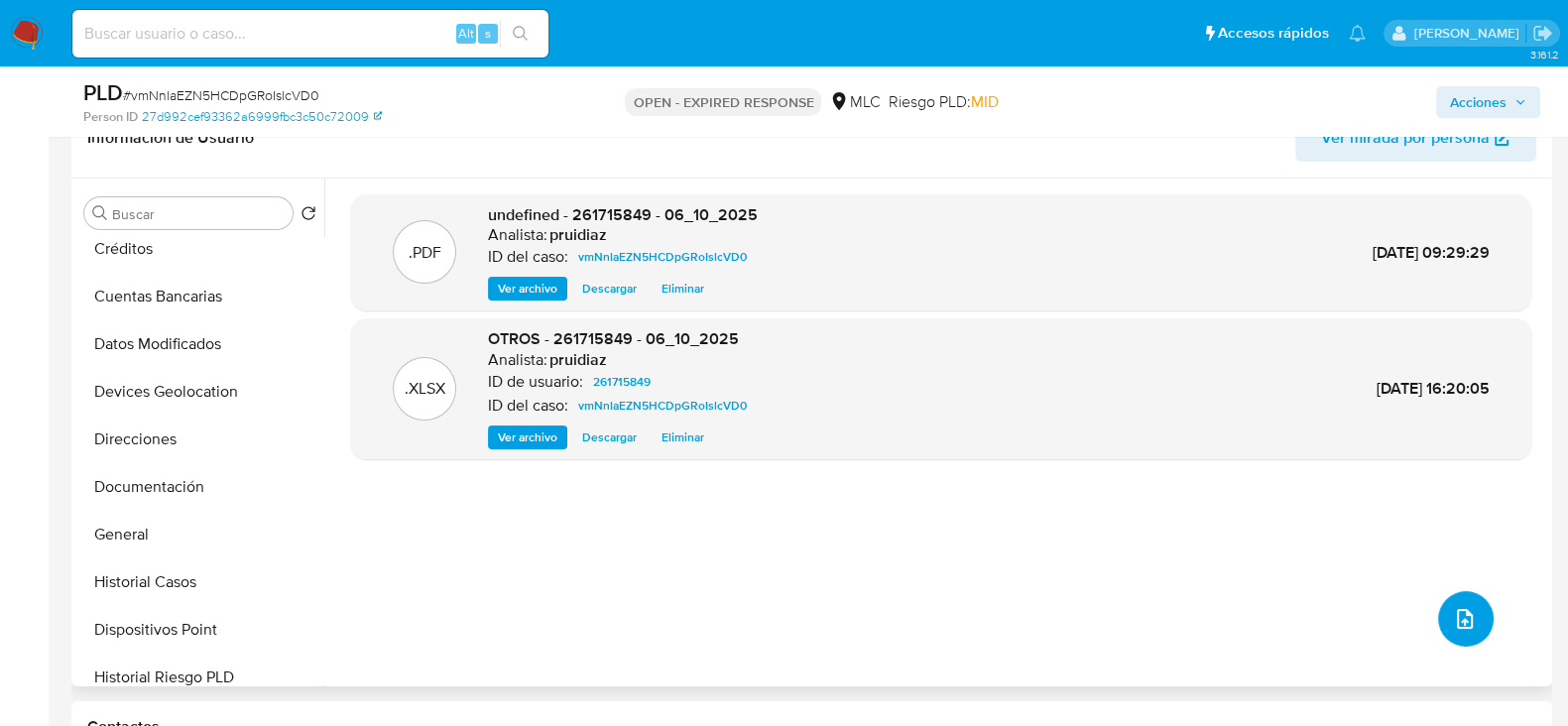
scroll to position [165, 0]
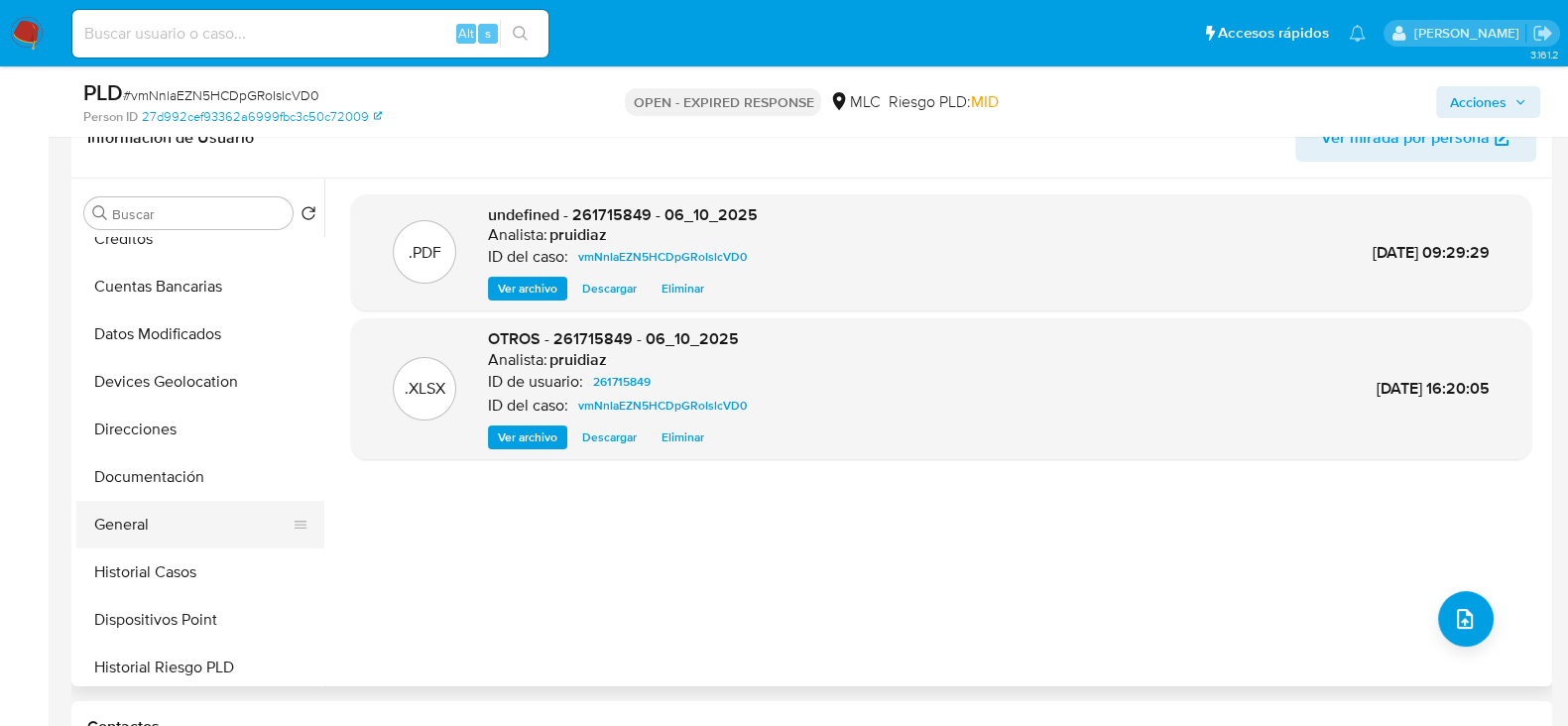
click at [150, 522] on button "General" at bounding box center [192, 525] width 232 height 48
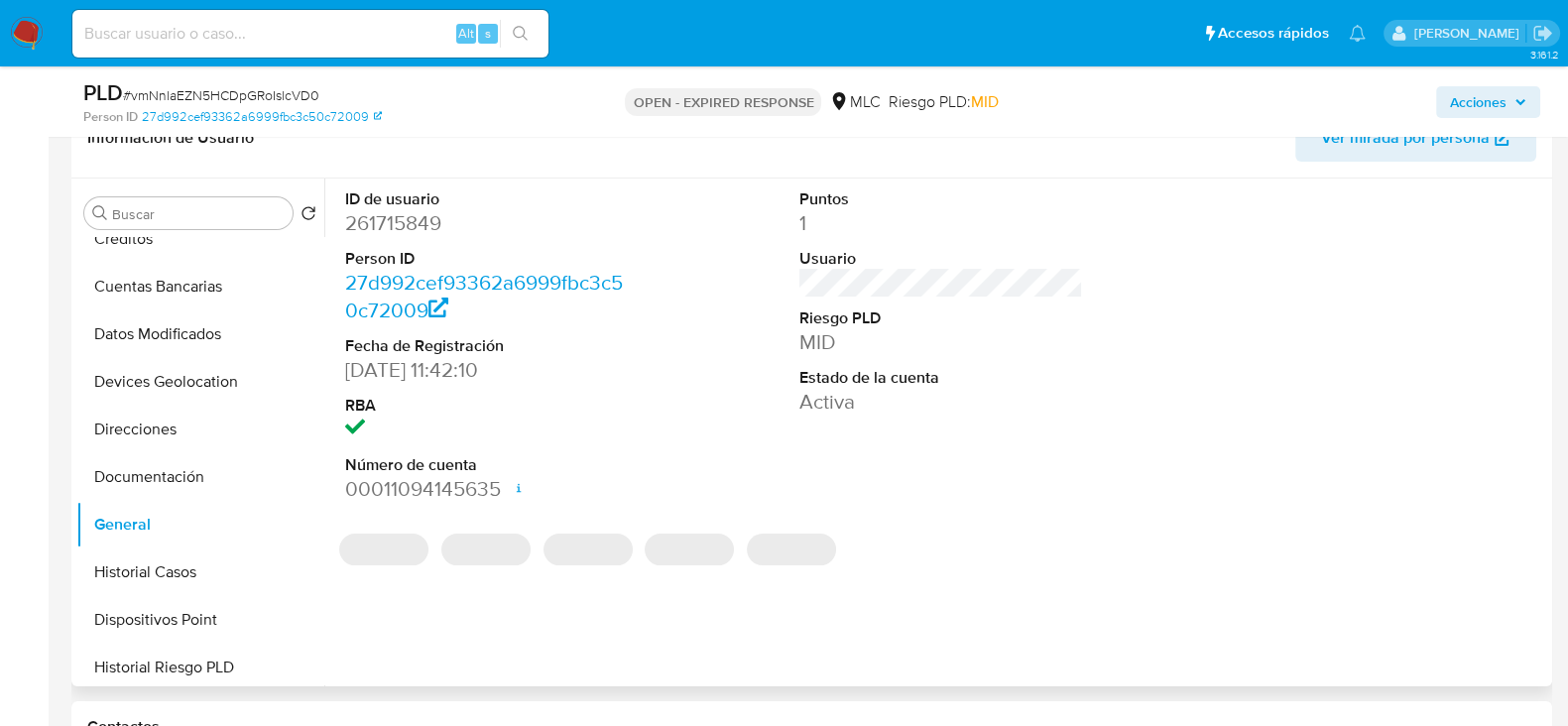
click at [420, 225] on dd "261715849" at bounding box center [486, 223] width 283 height 28
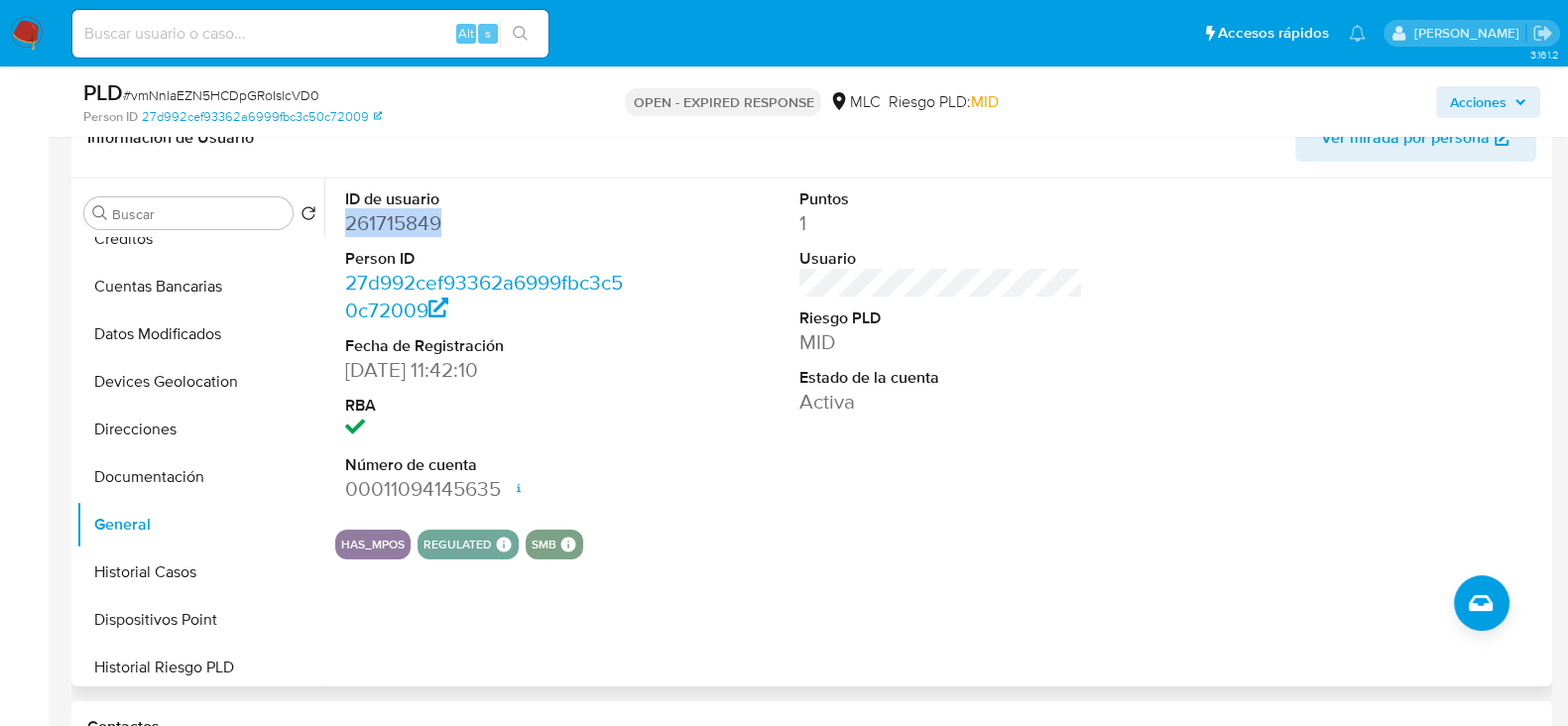
click at [420, 225] on dd "261715849" at bounding box center [486, 223] width 283 height 28
copy dd "261715849"
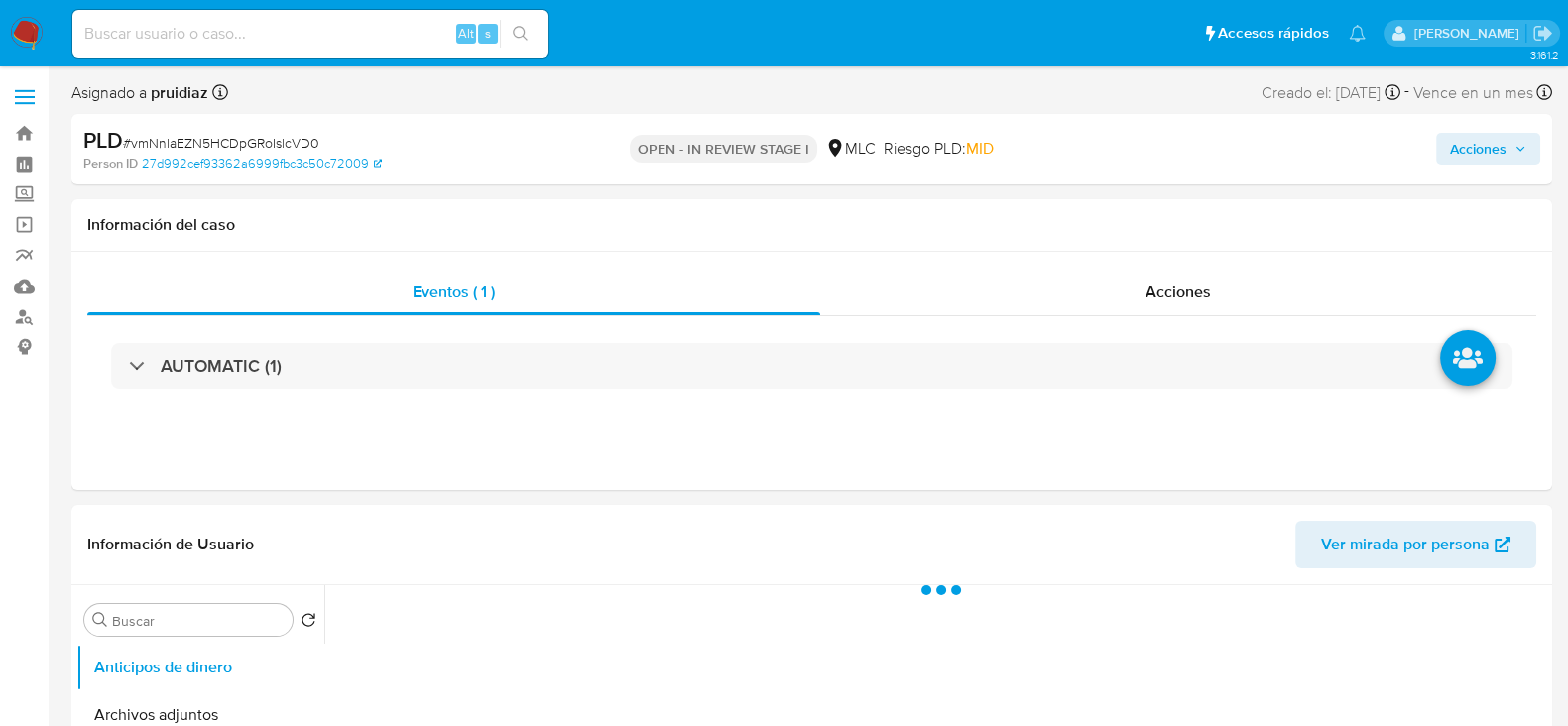
click at [1497, 160] on span "Acciones" at bounding box center [1478, 149] width 57 height 32
select select "10"
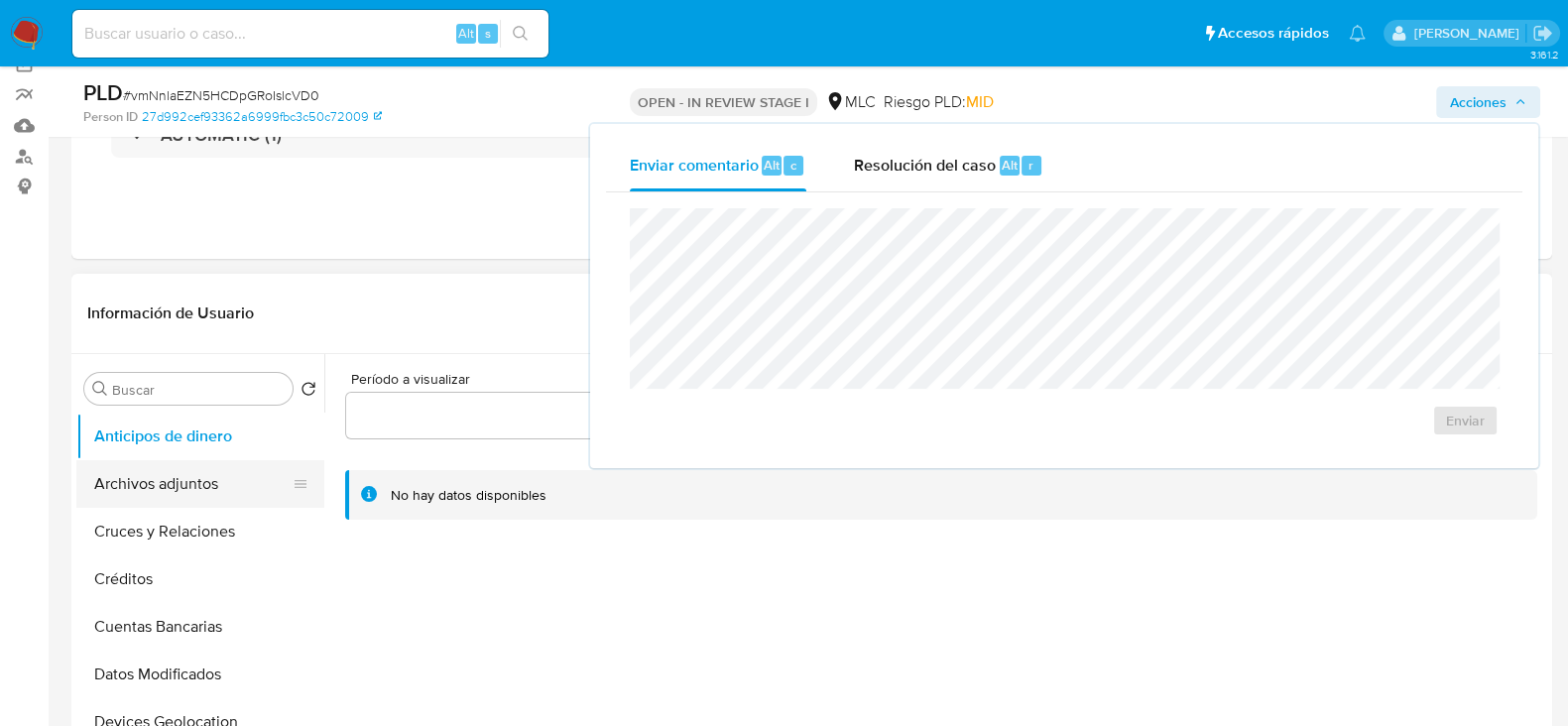
scroll to position [164, 0]
click at [214, 478] on button "Archivos adjuntos" at bounding box center [192, 481] width 232 height 48
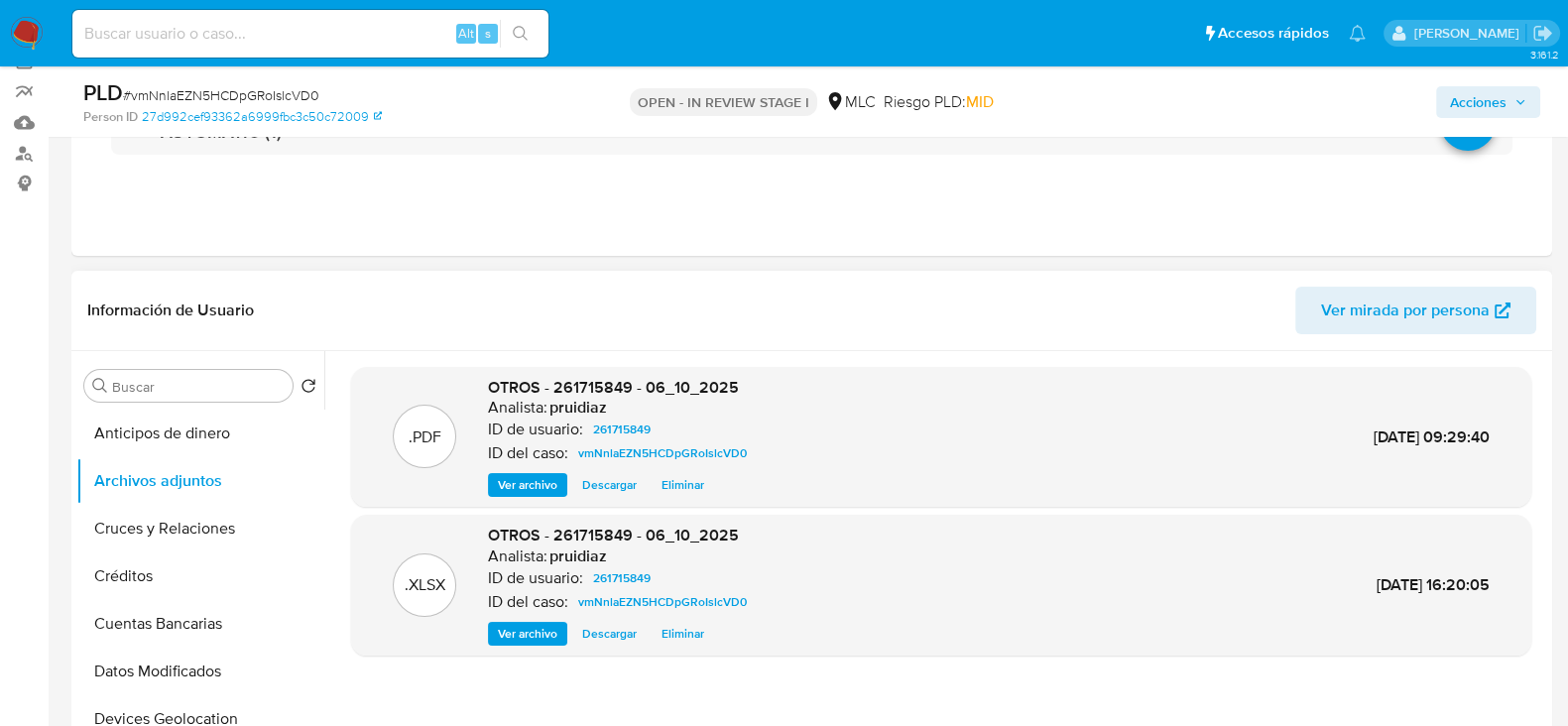
scroll to position [0, 0]
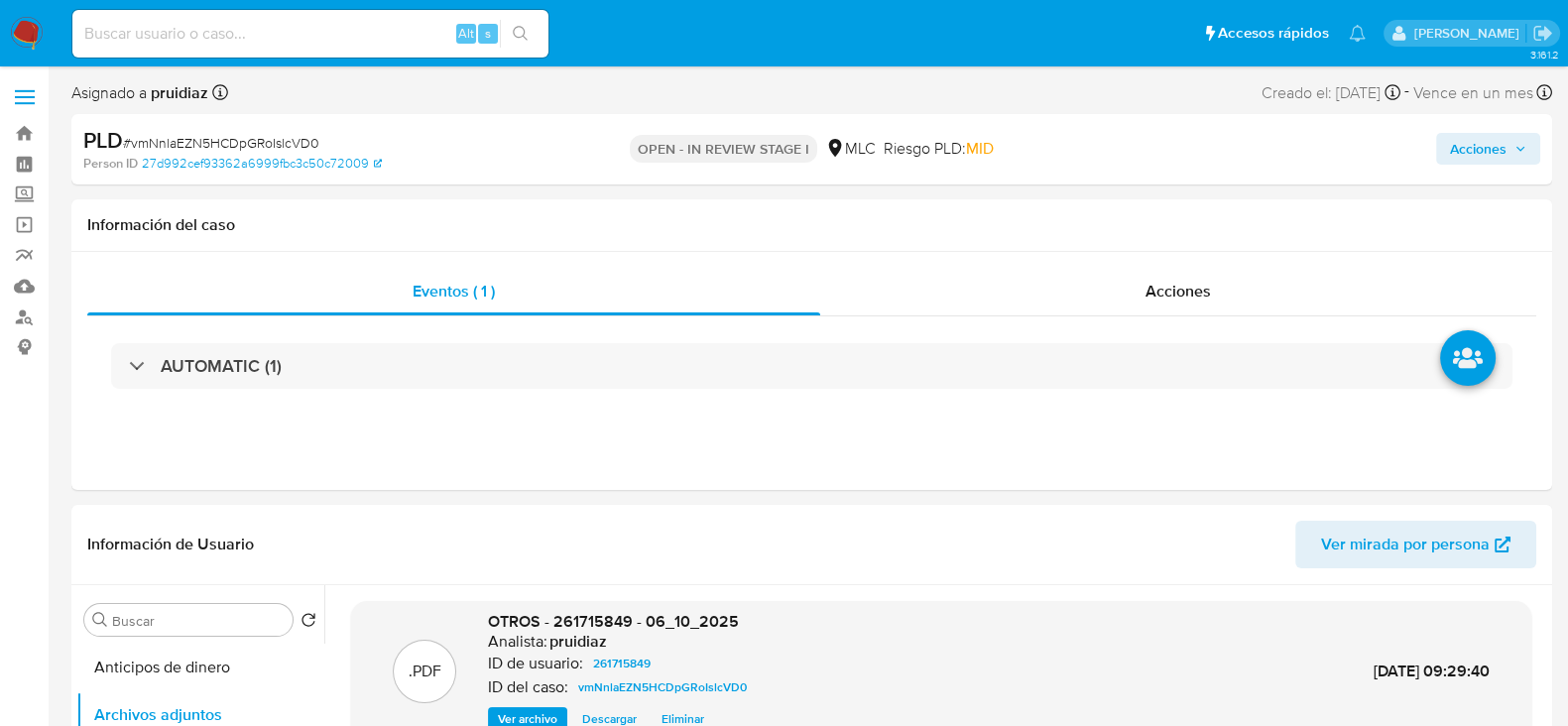
click at [1525, 156] on span "Acciones" at bounding box center [1487, 149] width 77 height 28
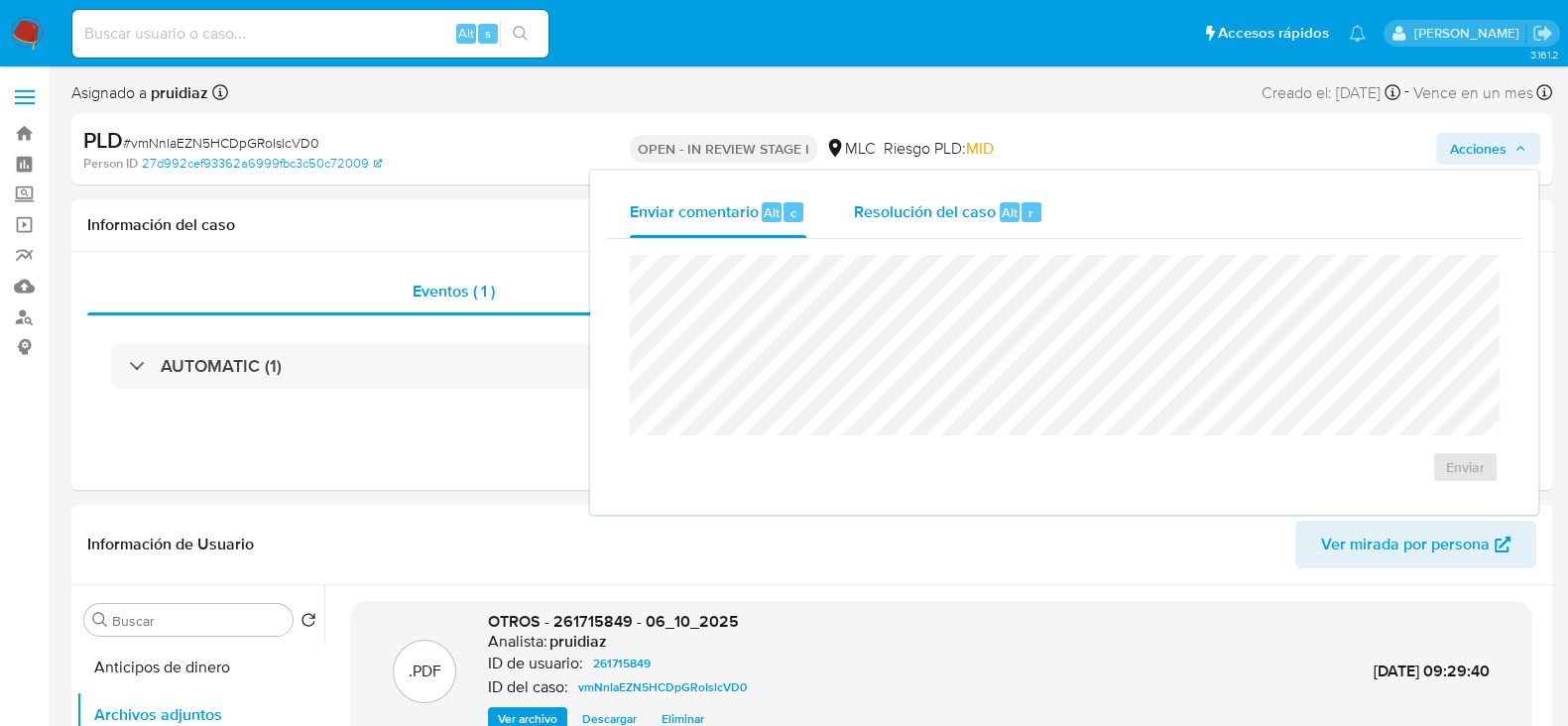
click at [1032, 212] on div "r" at bounding box center [1031, 212] width 20 height 20
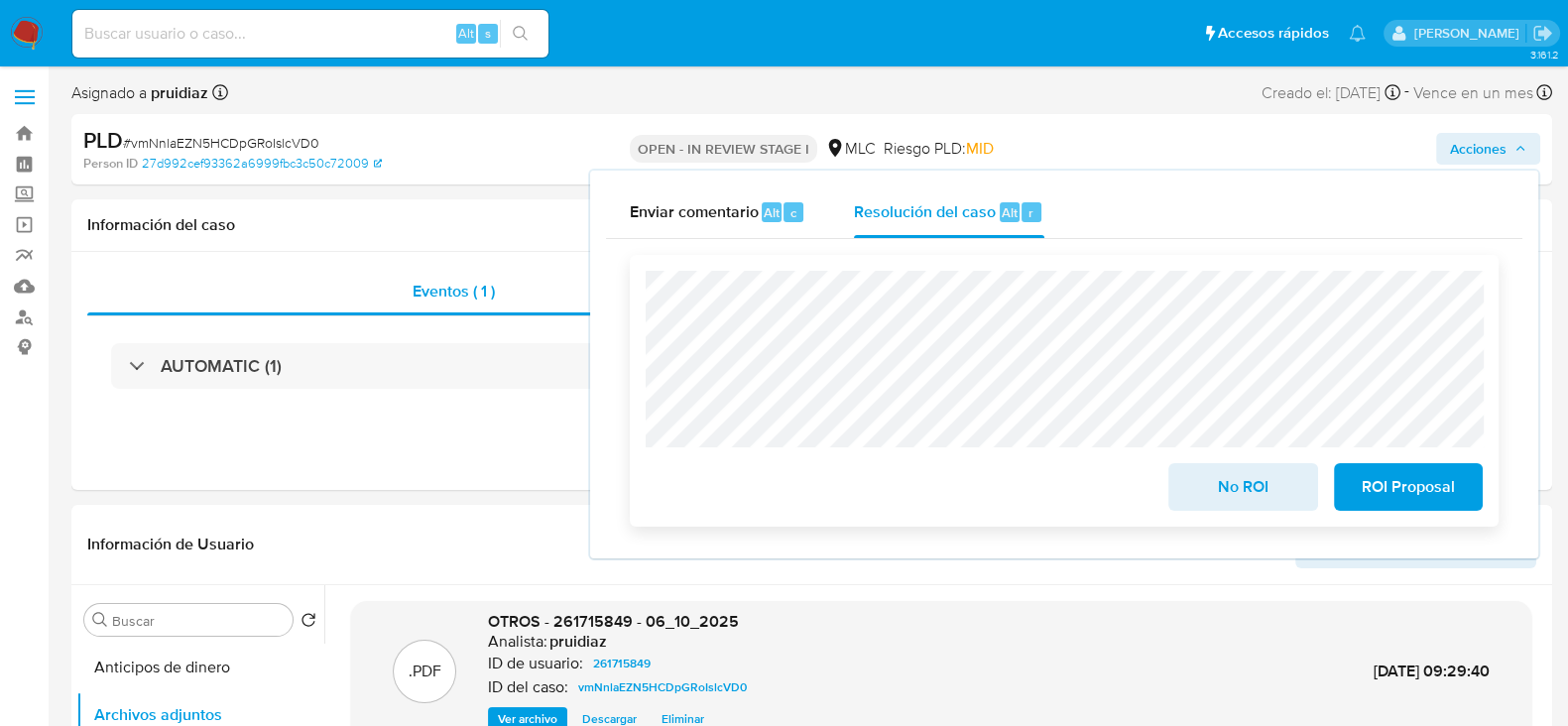
click at [1221, 493] on span "No ROI" at bounding box center [1243, 487] width 97 height 44
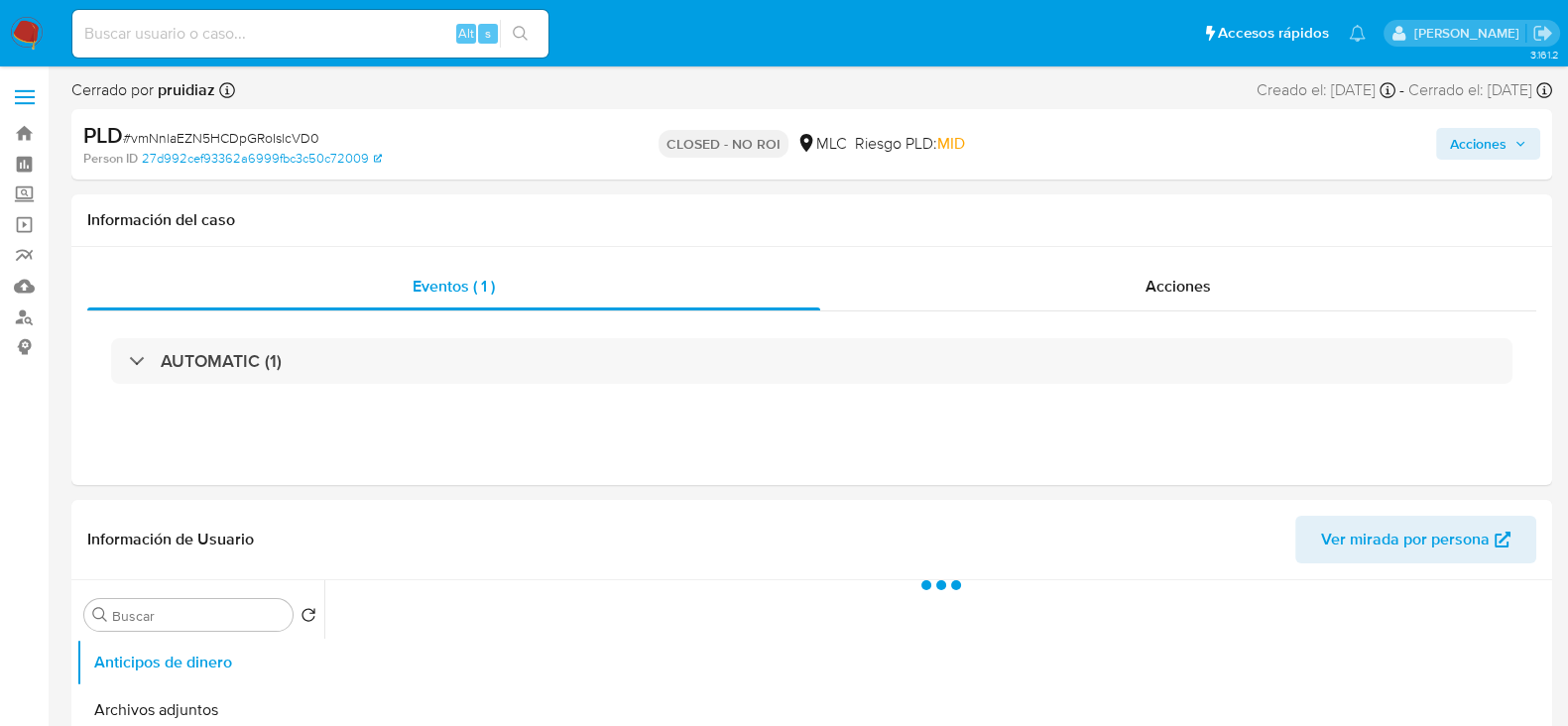
select select "10"
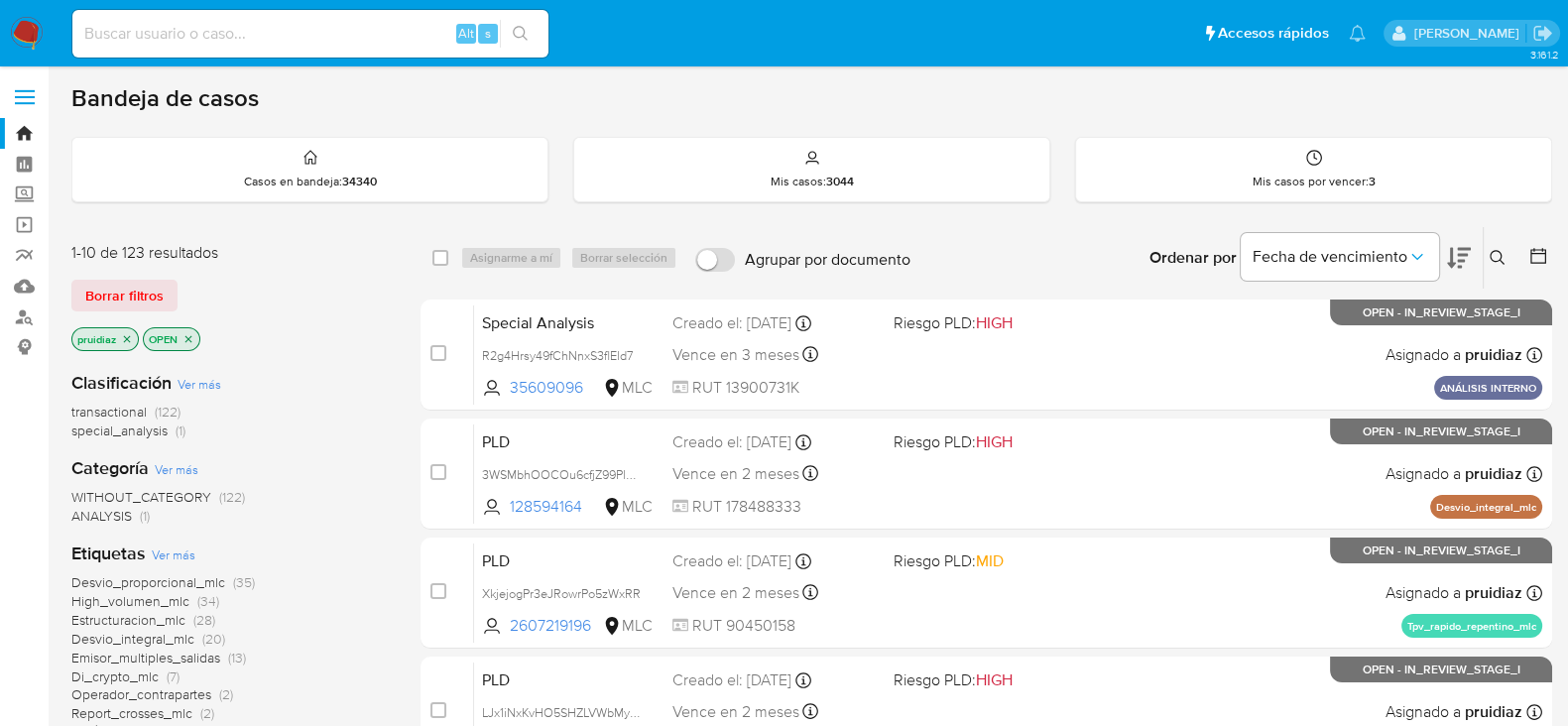
click at [1454, 257] on icon at bounding box center [1459, 258] width 24 height 24
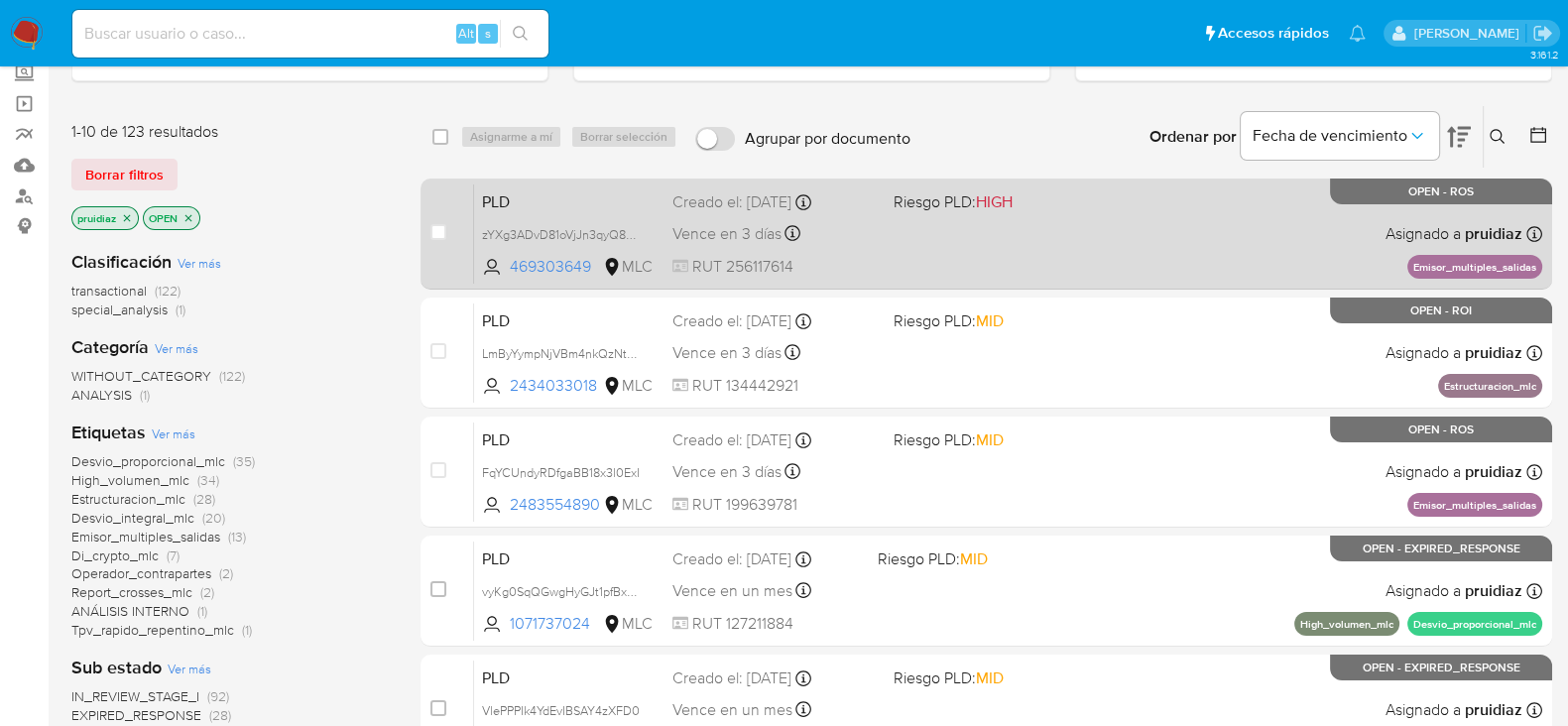
scroll to position [133, 0]
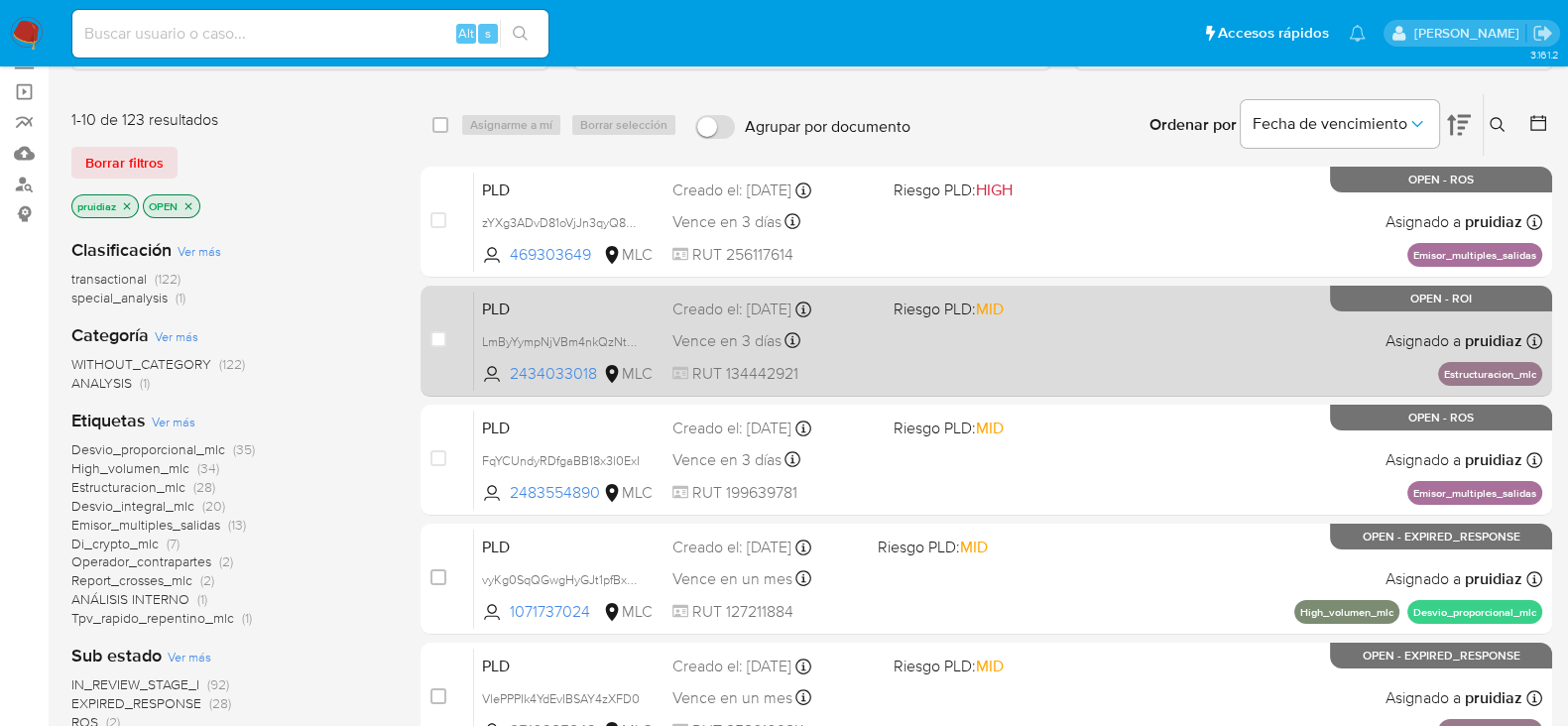
click at [1144, 366] on div "PLD LmByYympNjVBm4nkQzNtKU8N 2434033018 MLC Riesgo PLD: MID Creado el: 12/07/20…" at bounding box center [1008, 340] width 1068 height 100
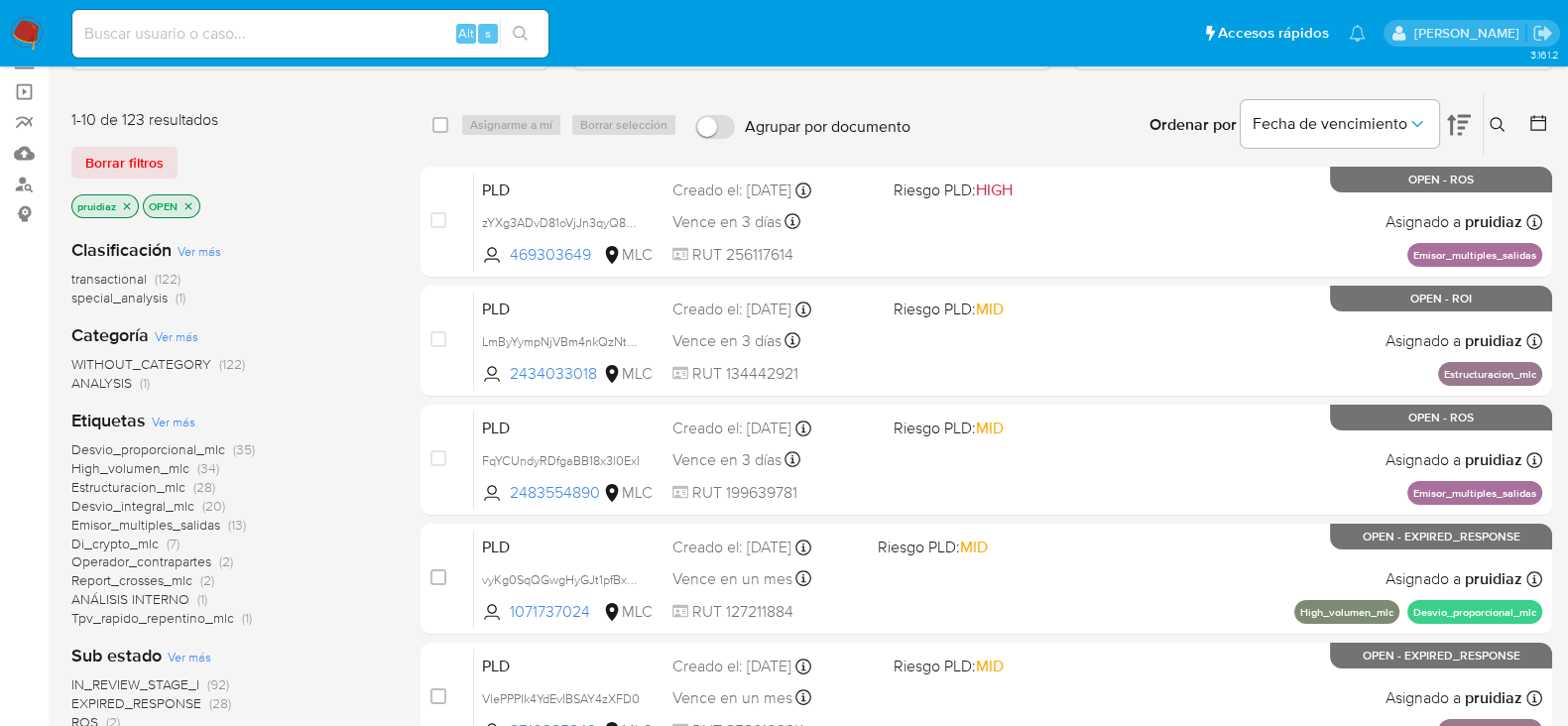
click at [21, 41] on img at bounding box center [27, 34] width 34 height 34
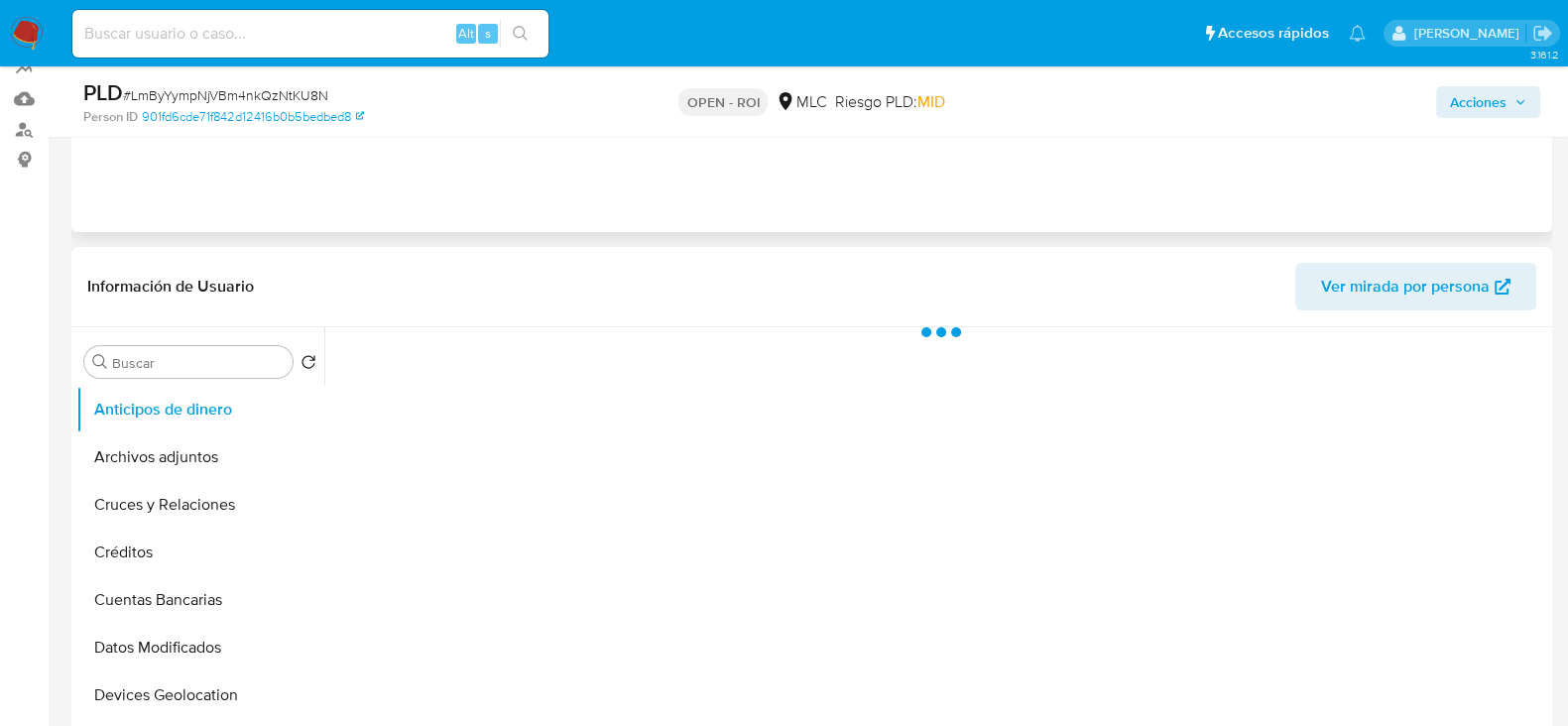
select select "10"
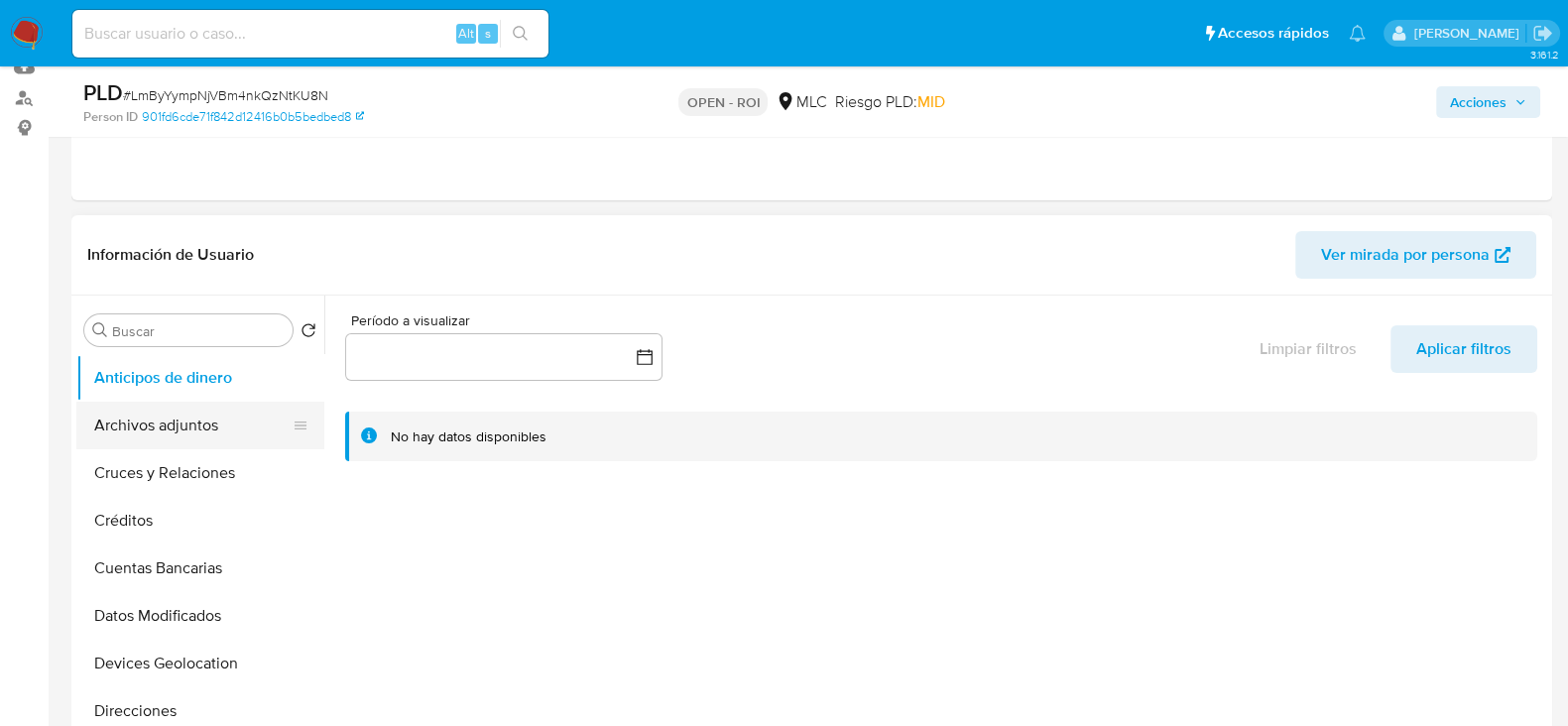
click at [174, 420] on button "Archivos adjuntos" at bounding box center [192, 426] width 232 height 48
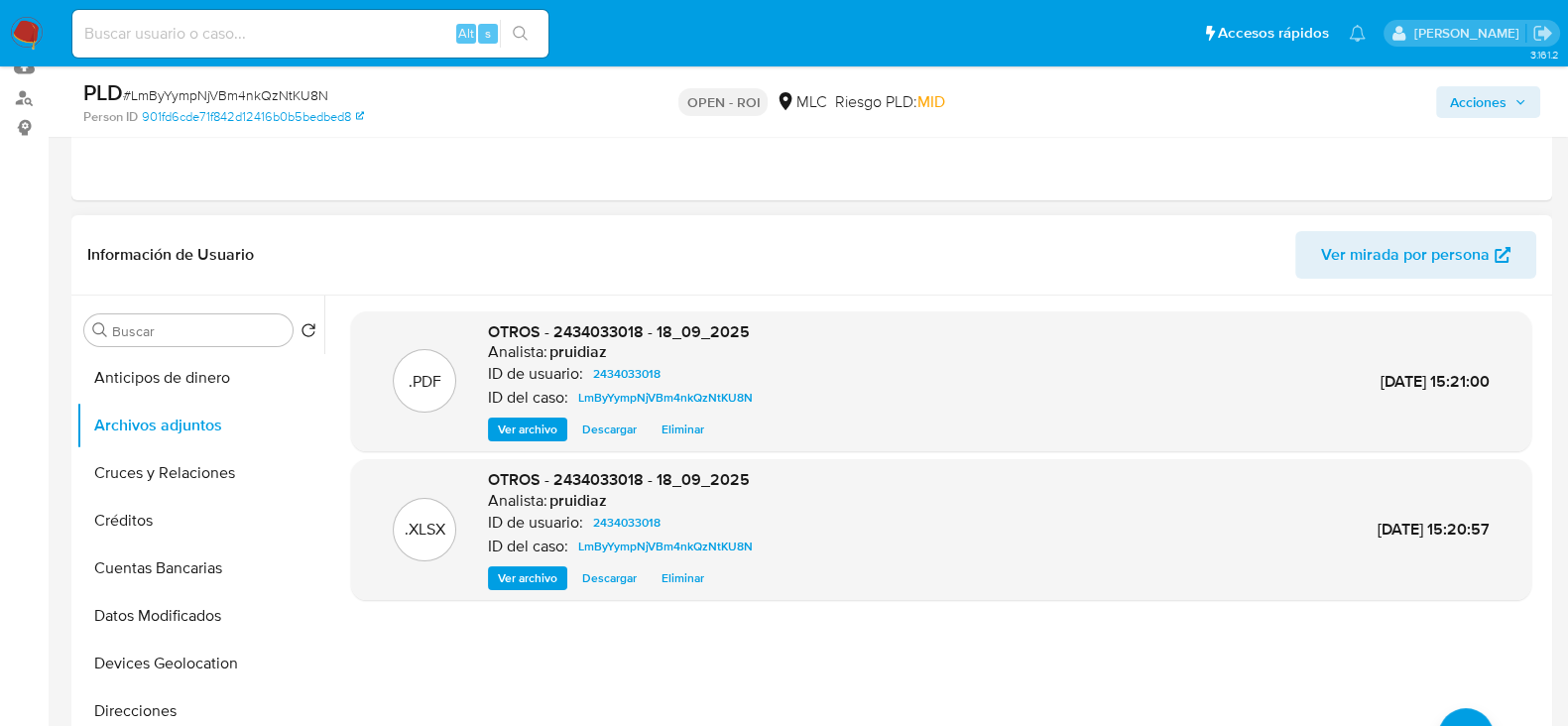
scroll to position [0, 0]
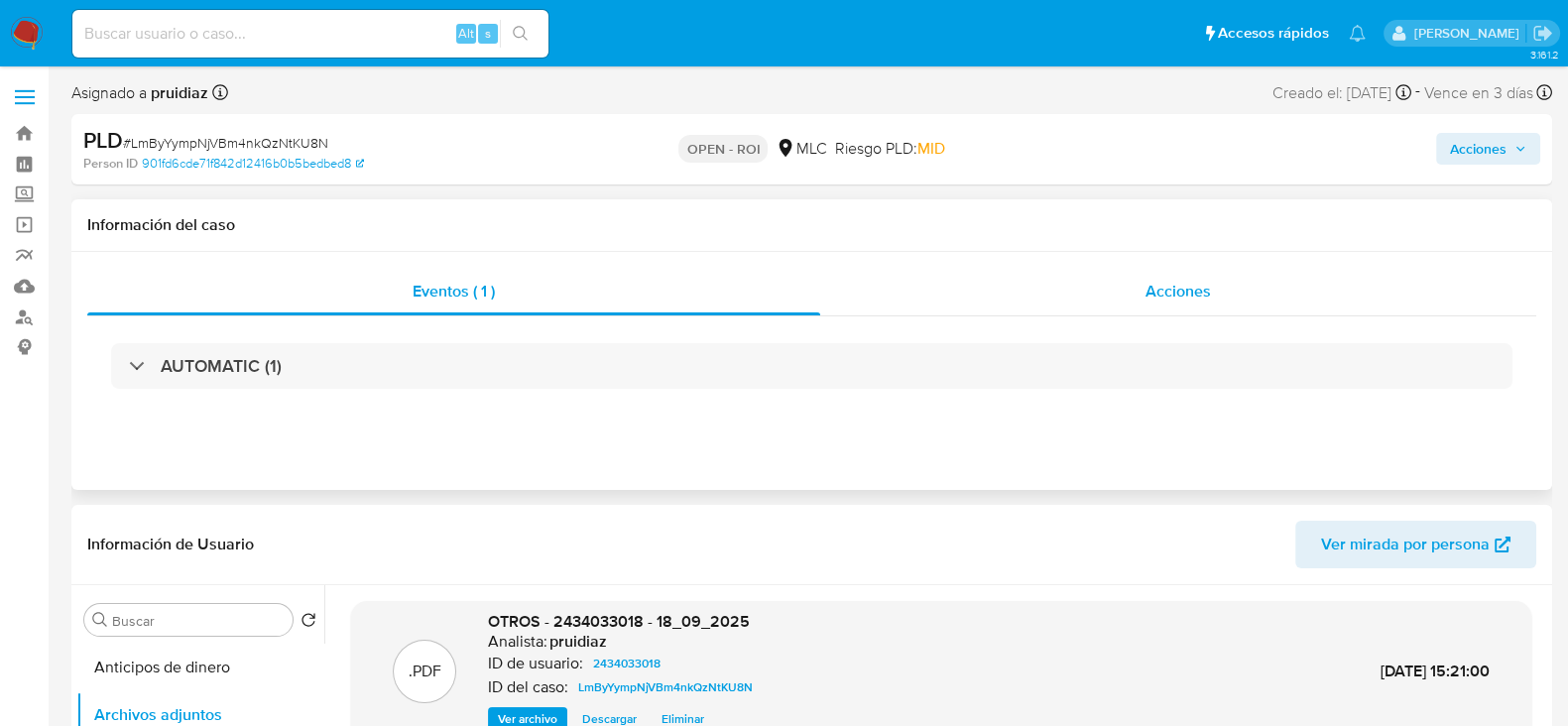
click at [1239, 268] on div "Acciones" at bounding box center [1178, 291] width 716 height 48
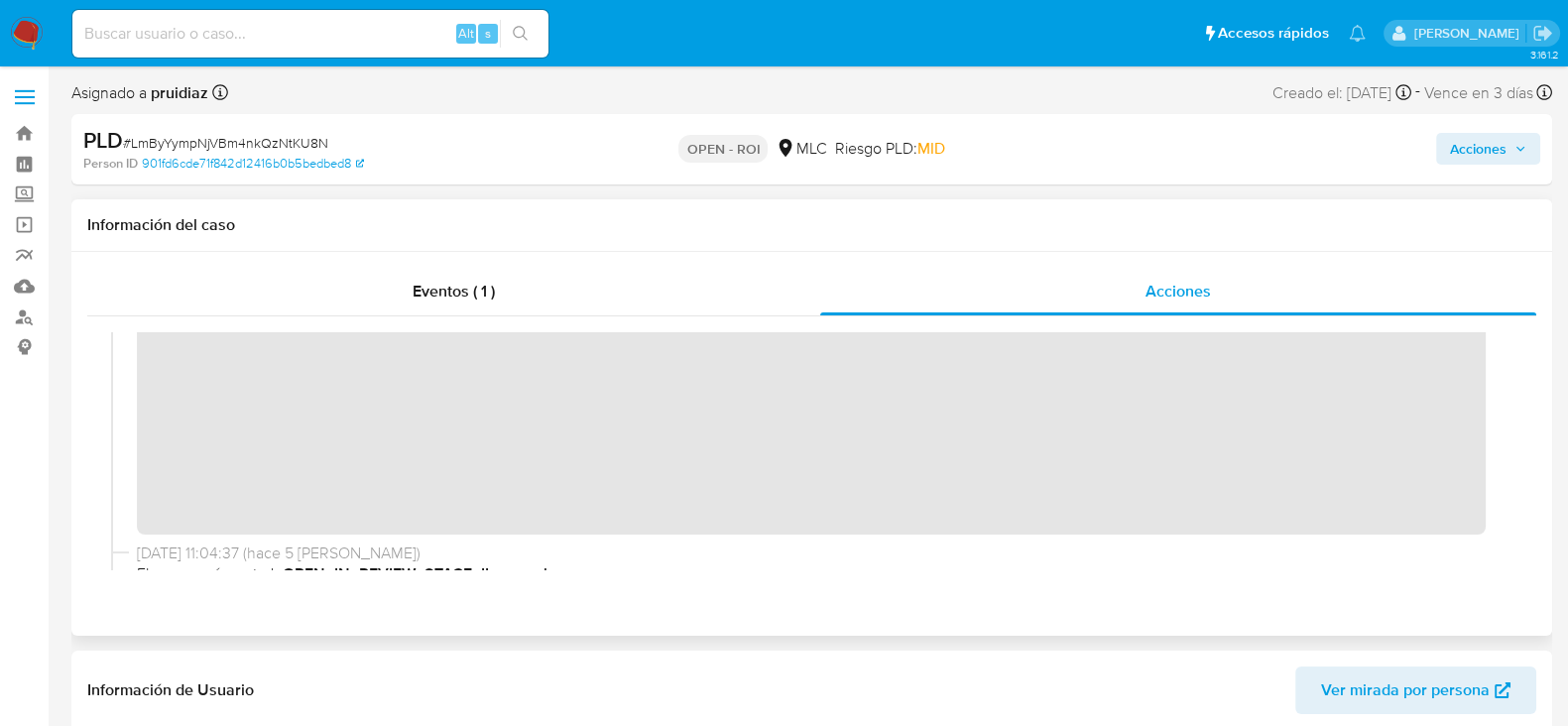
scroll to position [235, 0]
click at [1470, 141] on span "Acciones" at bounding box center [1478, 149] width 57 height 32
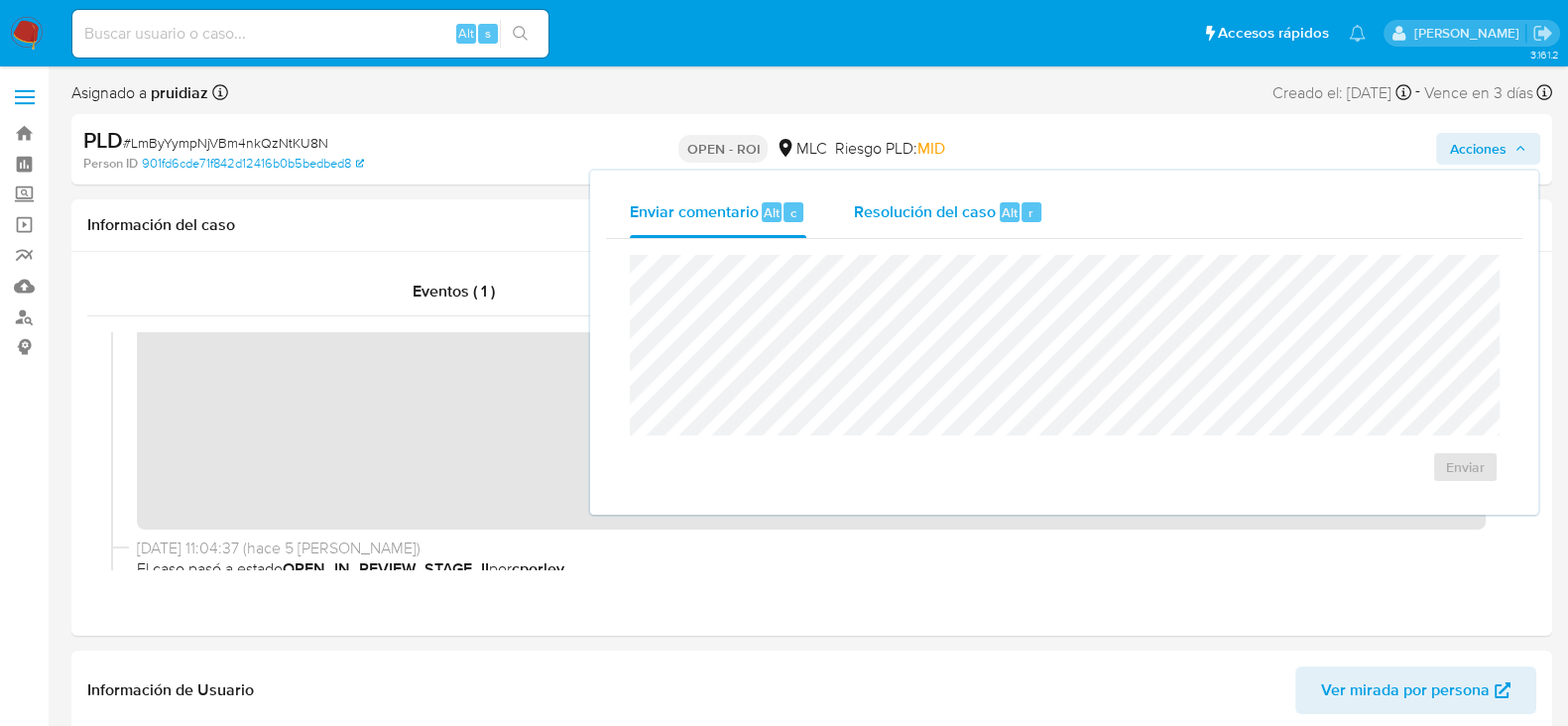
click at [903, 200] on span "Resolución del caso" at bounding box center [925, 211] width 142 height 23
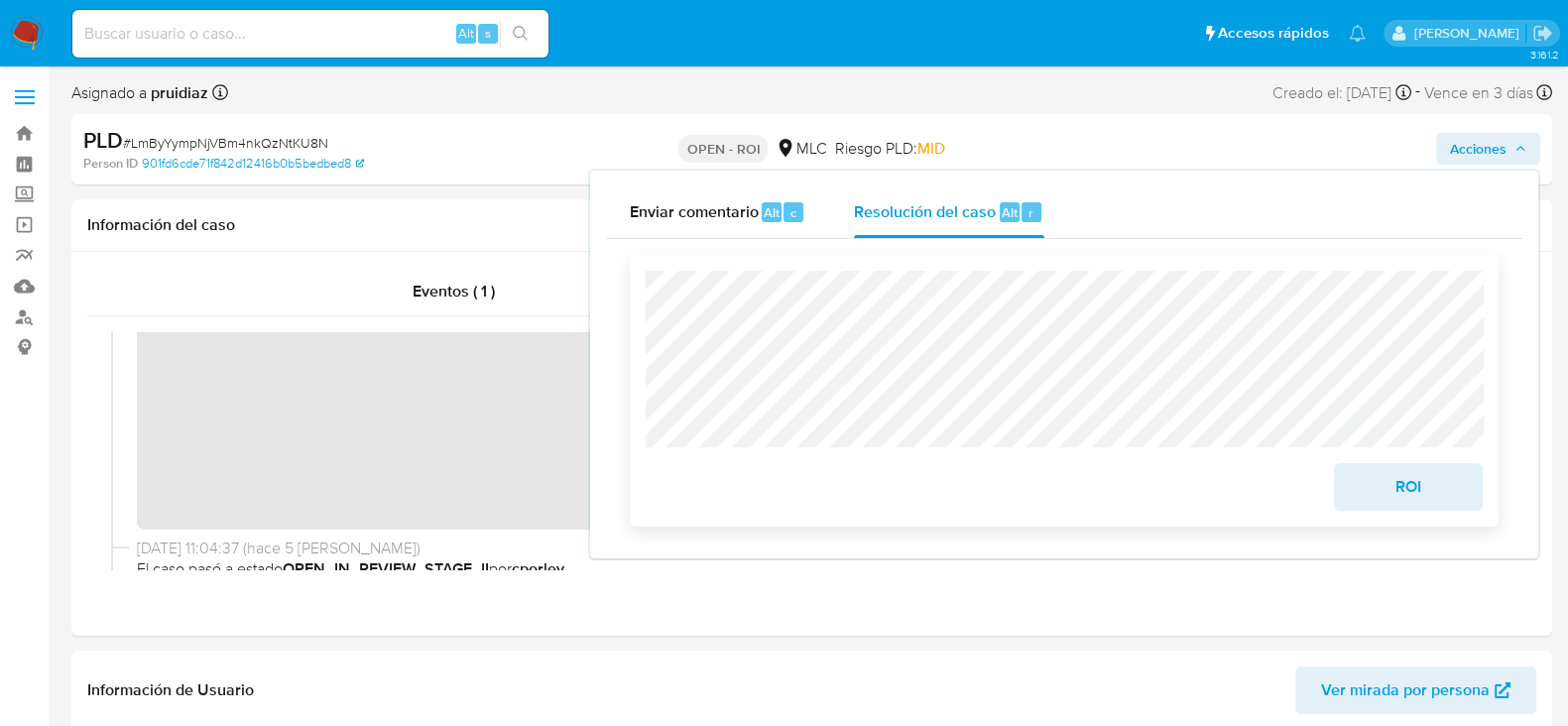
click at [1378, 498] on span "ROI" at bounding box center [1408, 487] width 97 height 44
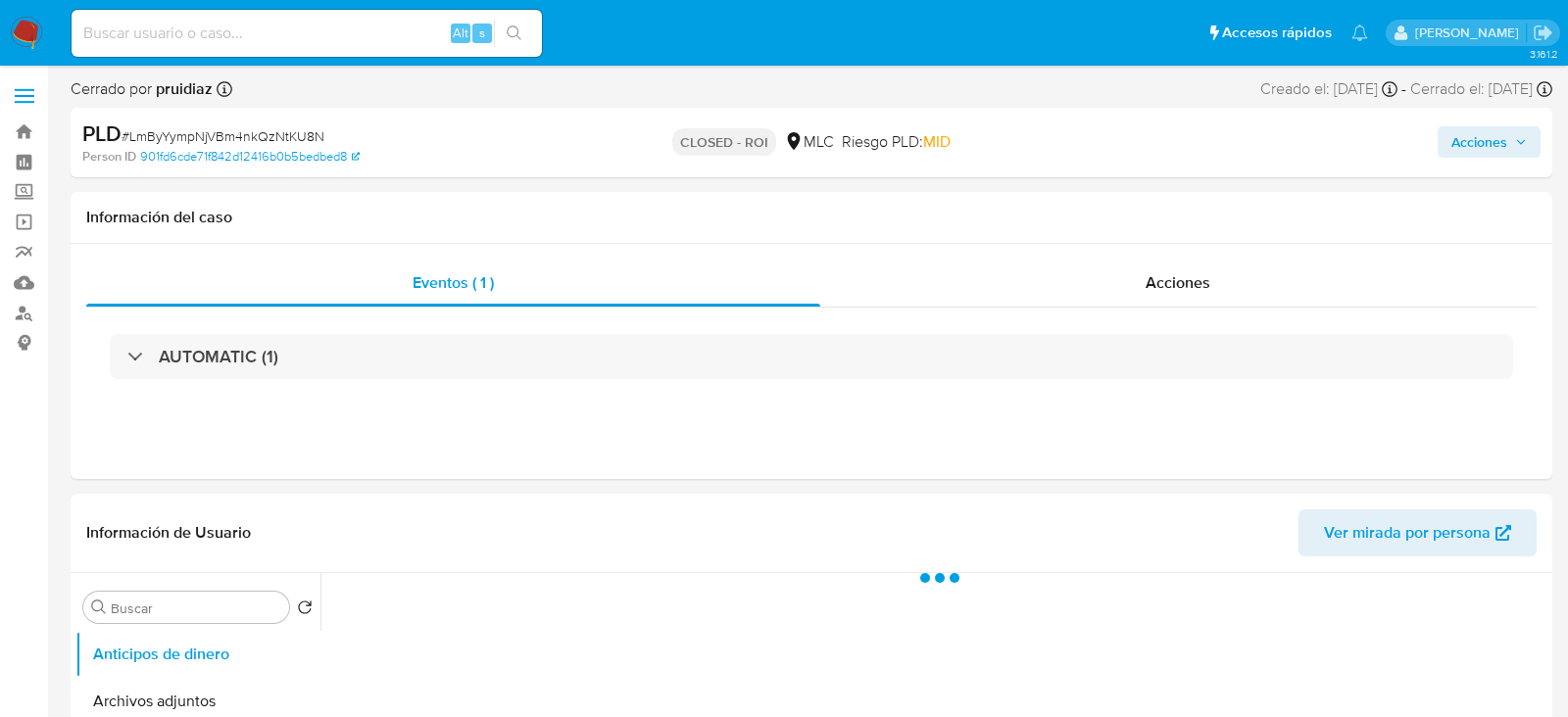
select select "10"
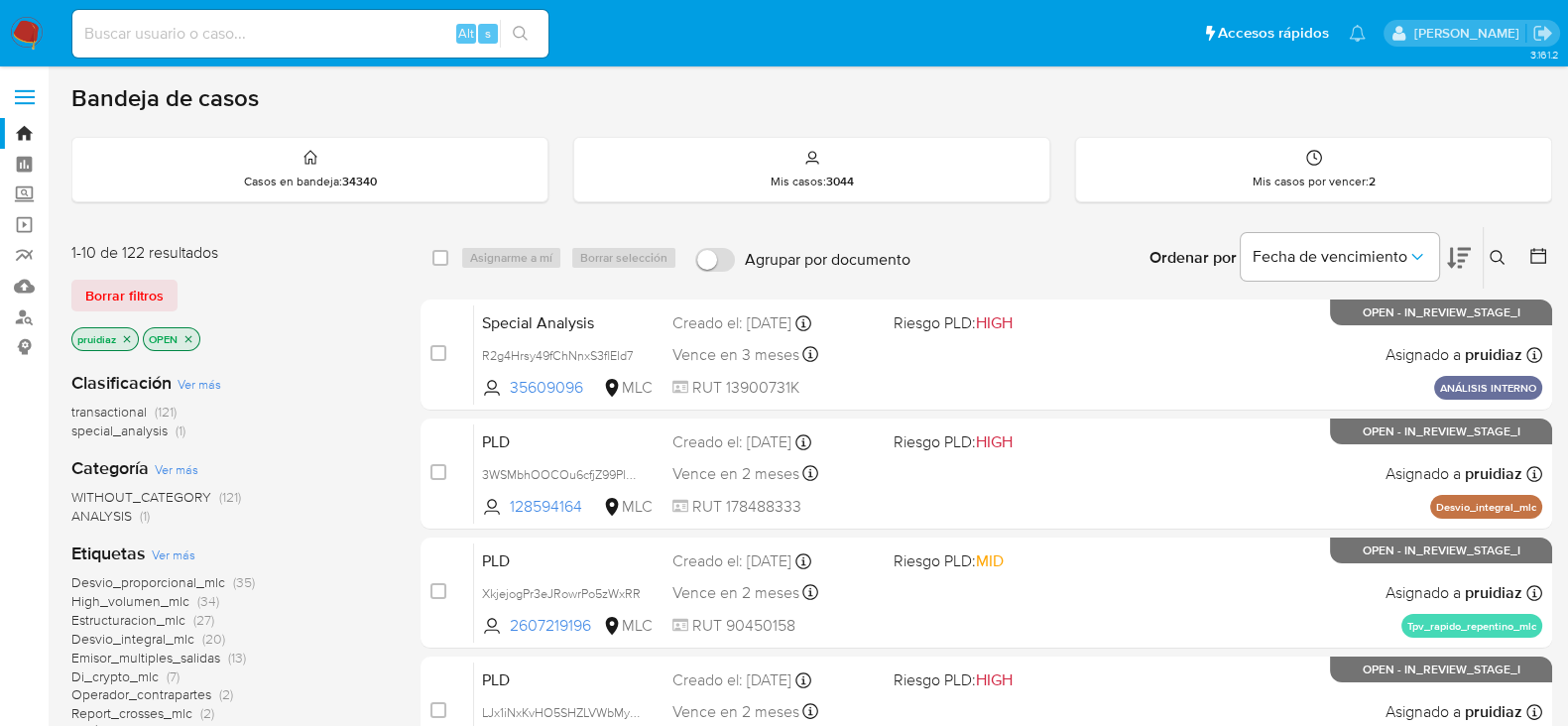
click at [1449, 255] on icon at bounding box center [1459, 258] width 24 height 24
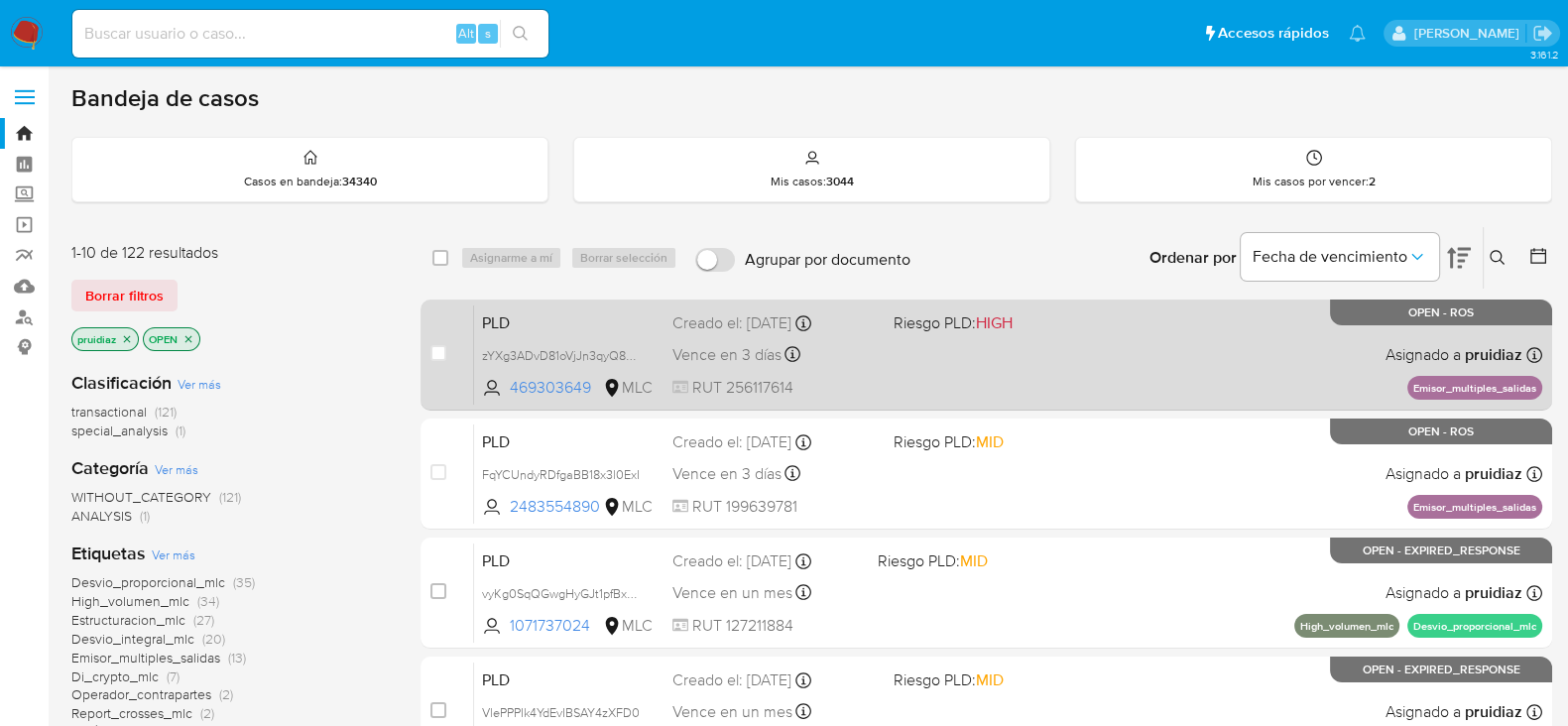
click at [1184, 347] on div "PLD zYXg3ADvD81oVjJn3qyQ8Bew 469303649 MLC Riesgo PLD: HIGH Creado el: 12/07/20…" at bounding box center [1008, 354] width 1068 height 100
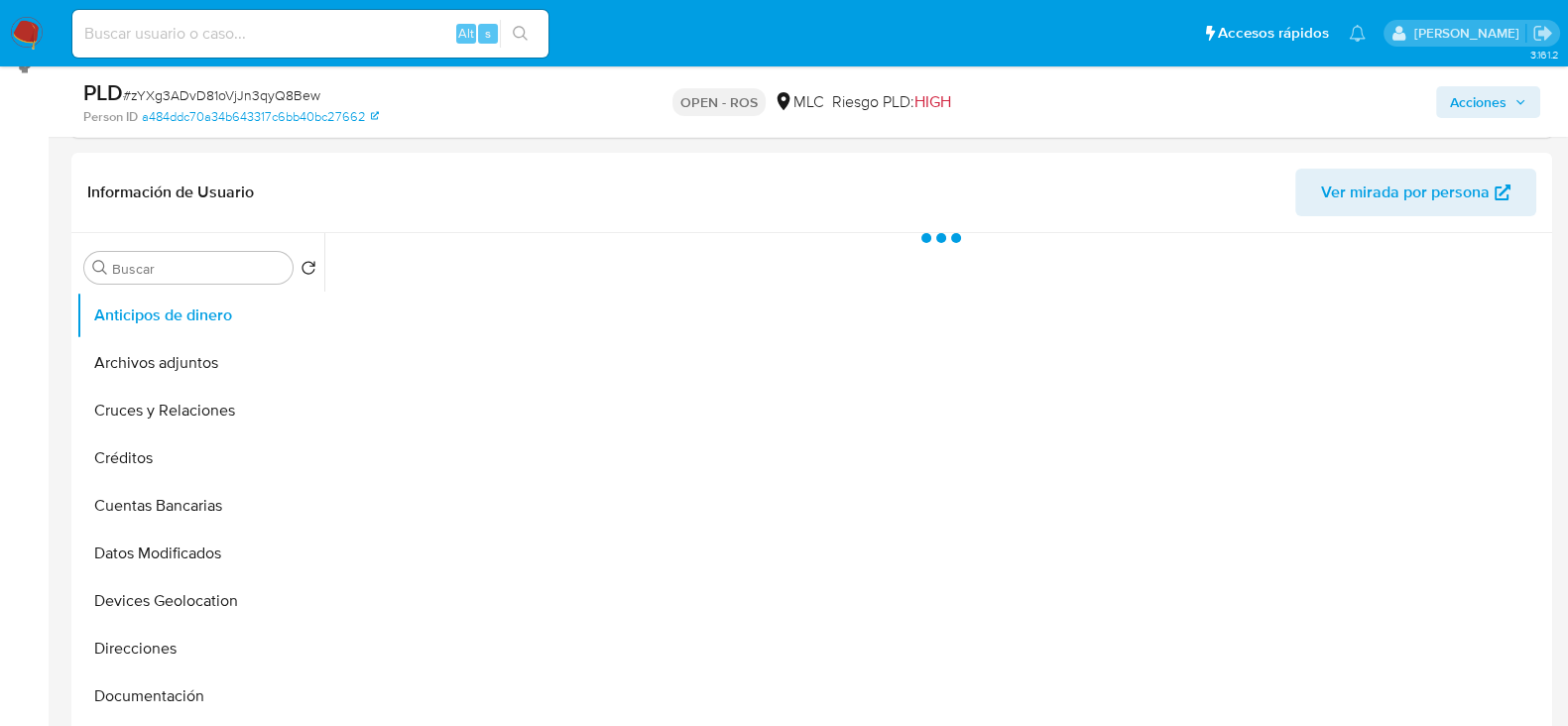
scroll to position [282, 0]
select select "10"
click at [144, 351] on button "Archivos adjuntos" at bounding box center [192, 362] width 232 height 48
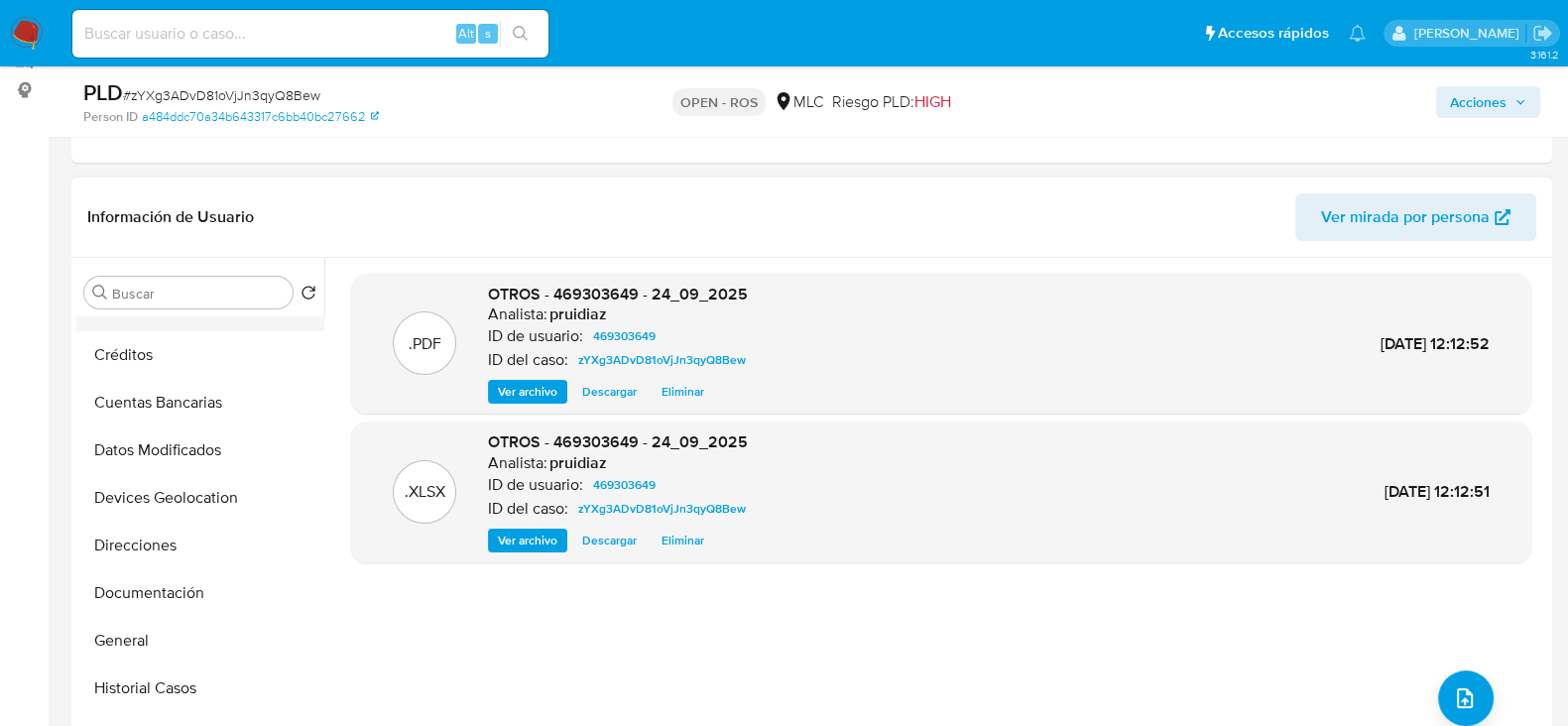
scroll to position [183, 0]
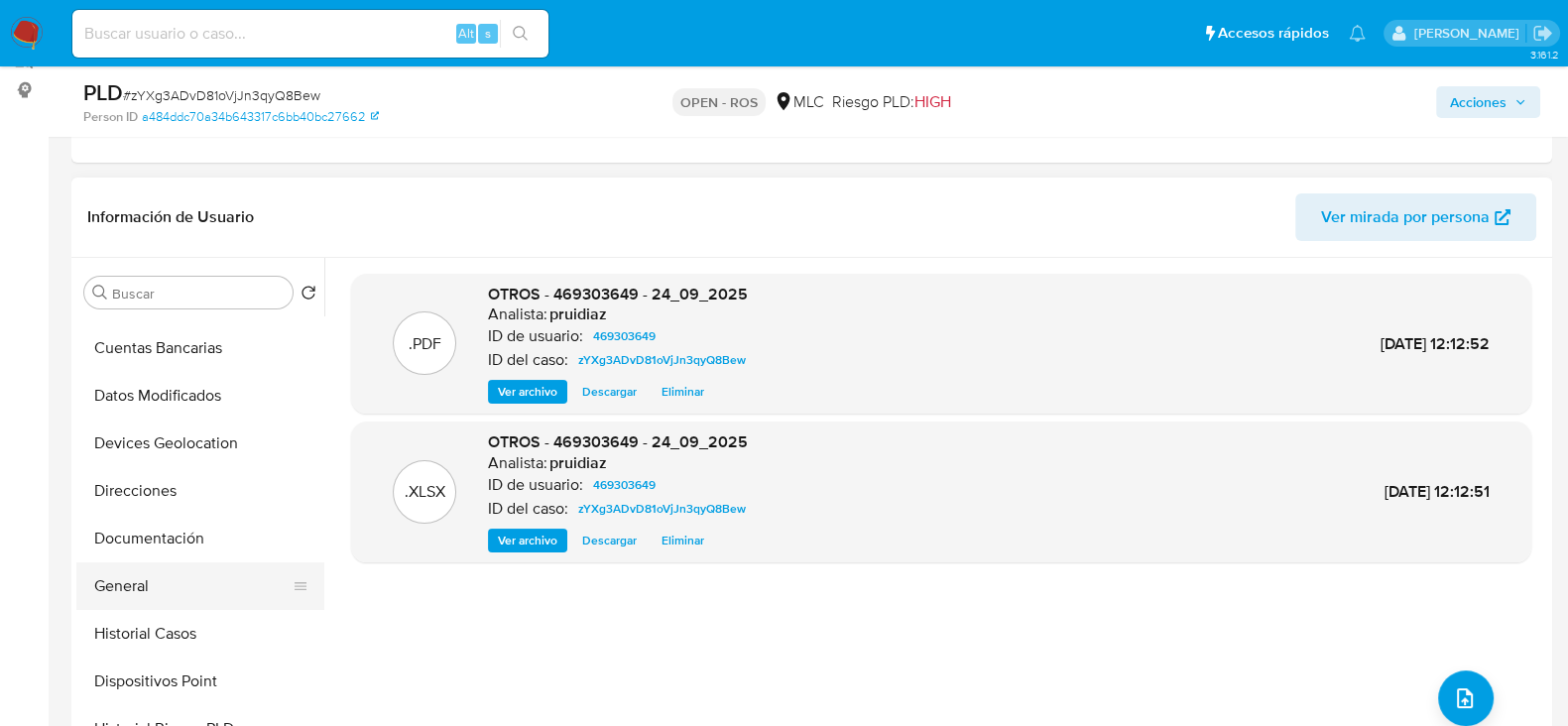
click at [119, 593] on button "General" at bounding box center [192, 586] width 232 height 48
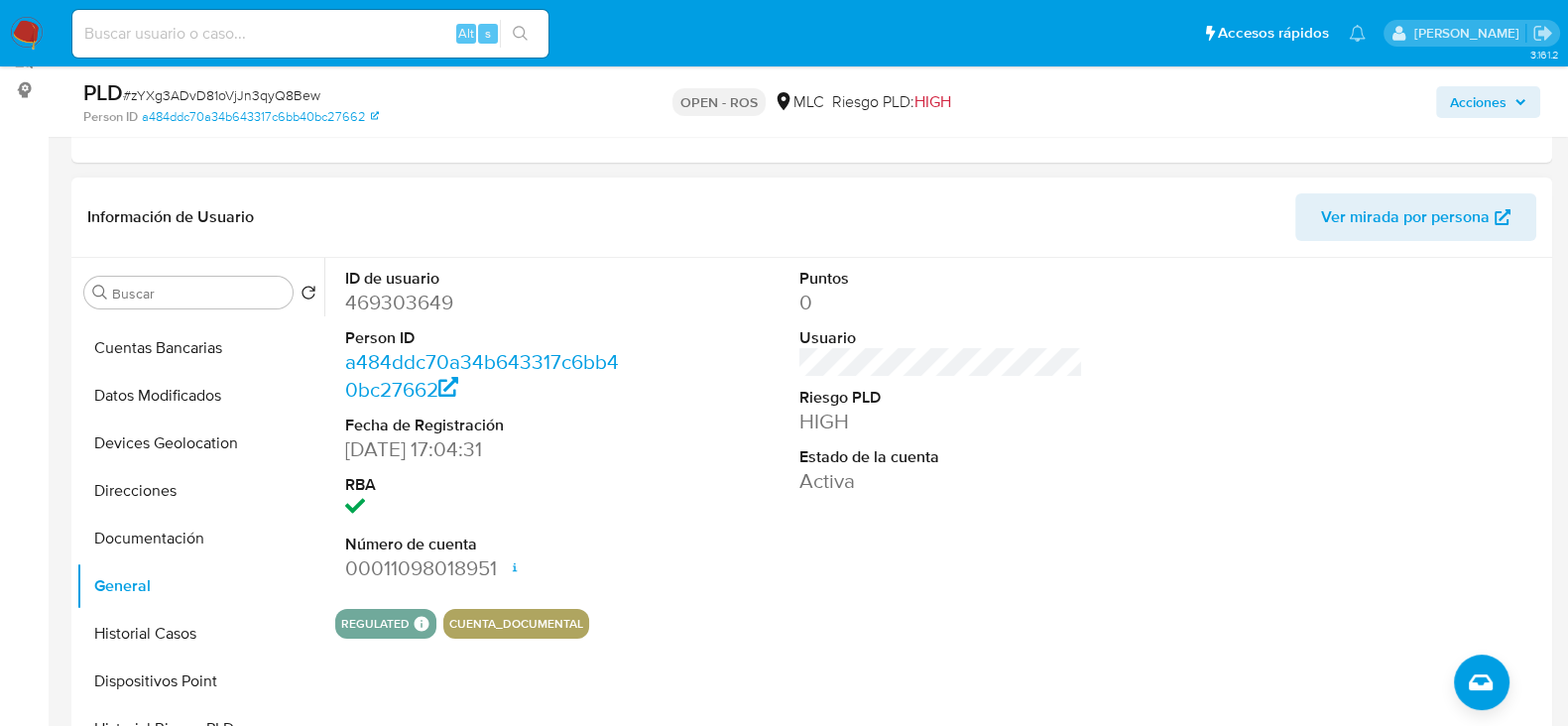
click at [432, 288] on dd "469303649" at bounding box center [486, 302] width 283 height 28
copy dd "469303649"
click at [236, 110] on link "a484ddc70a34b643317c6bb40bc27662" at bounding box center [261, 117] width 237 height 18
click at [291, 95] on span "# zYXg3ADvD81oVjJn3qyQ8Bew" at bounding box center [222, 95] width 197 height 20
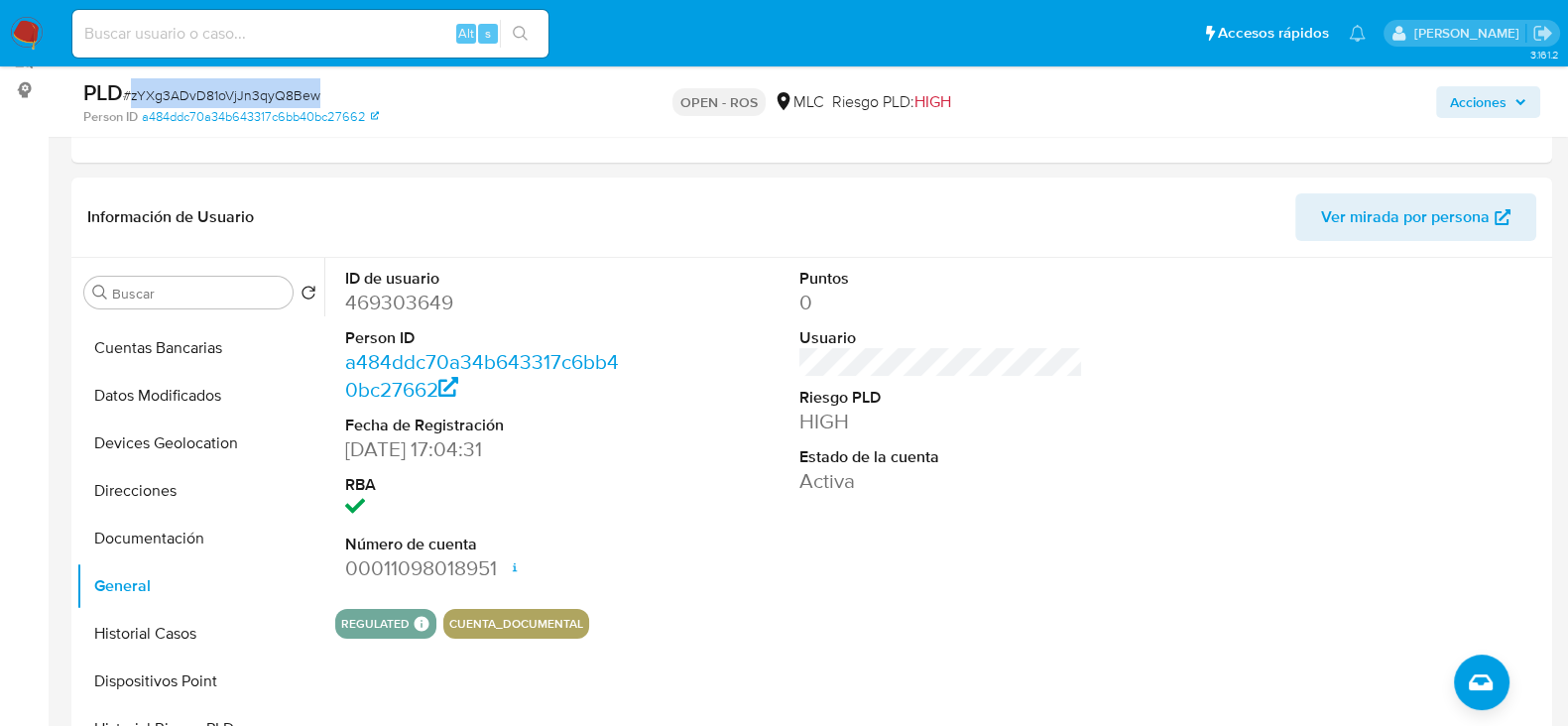
click at [291, 95] on span "# zYXg3ADvD81oVjJn3qyQ8Bew" at bounding box center [222, 95] width 197 height 20
click at [410, 297] on dd "469303649" at bounding box center [486, 302] width 283 height 28
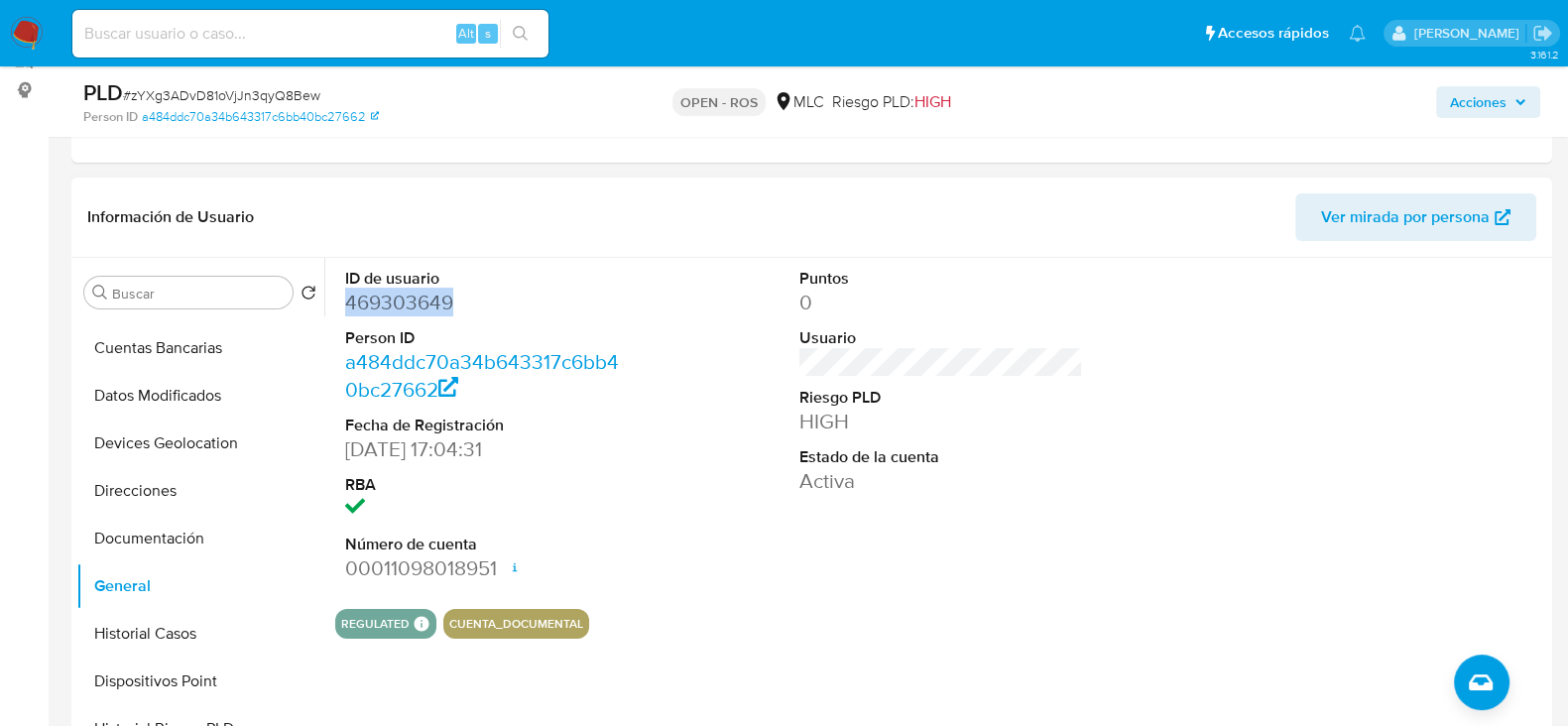
click at [410, 297] on dd "469303649" at bounding box center [486, 302] width 283 height 28
copy dd "469303649"
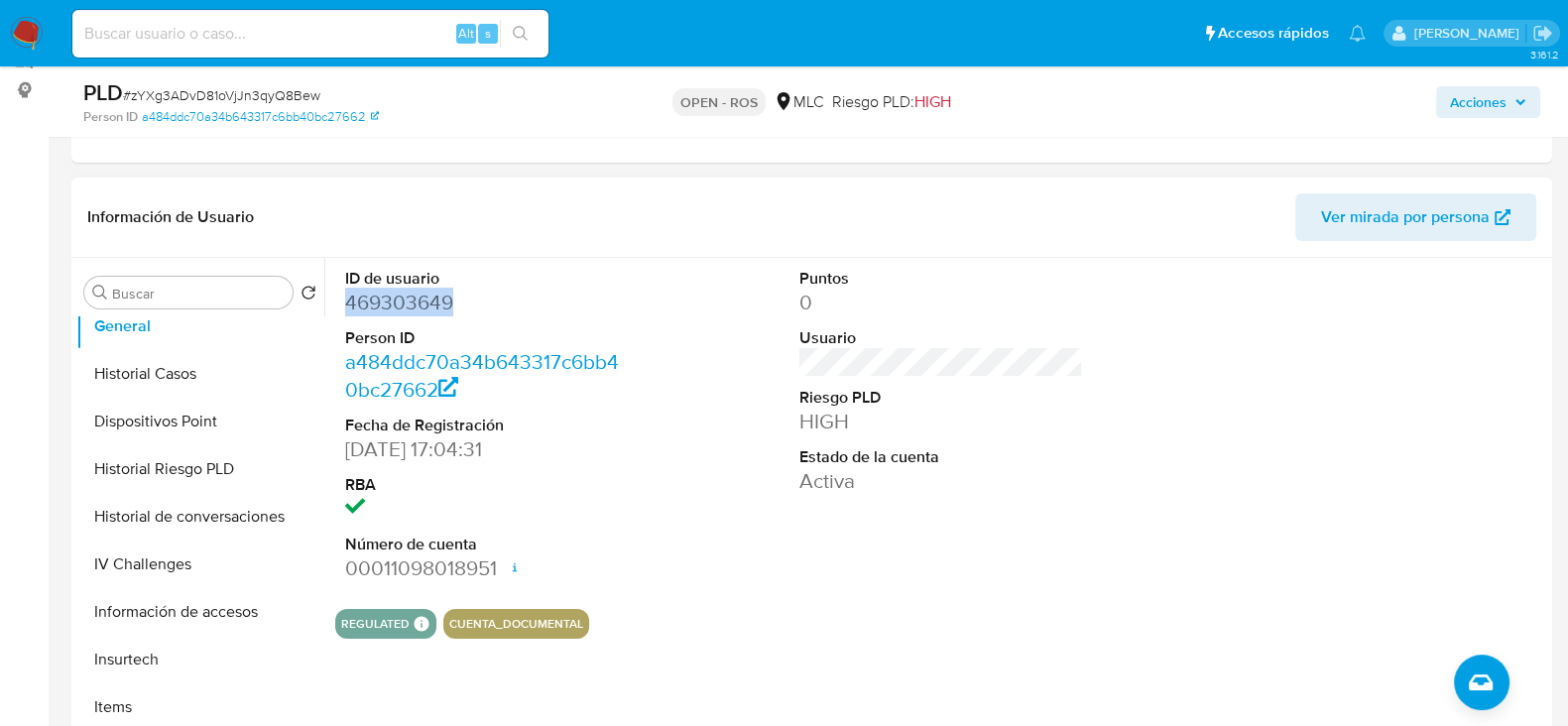
scroll to position [601, 0]
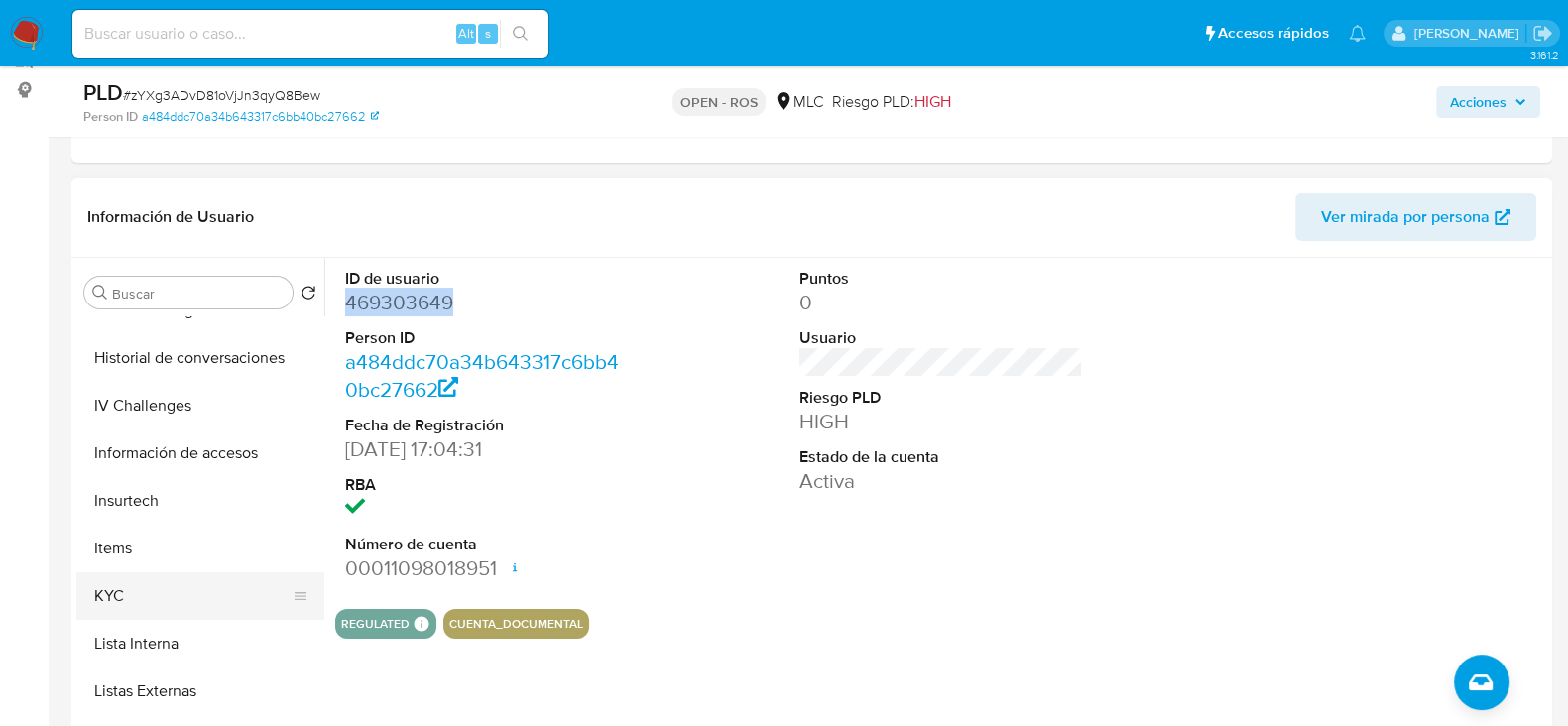
click at [114, 598] on button "KYC" at bounding box center [192, 596] width 232 height 48
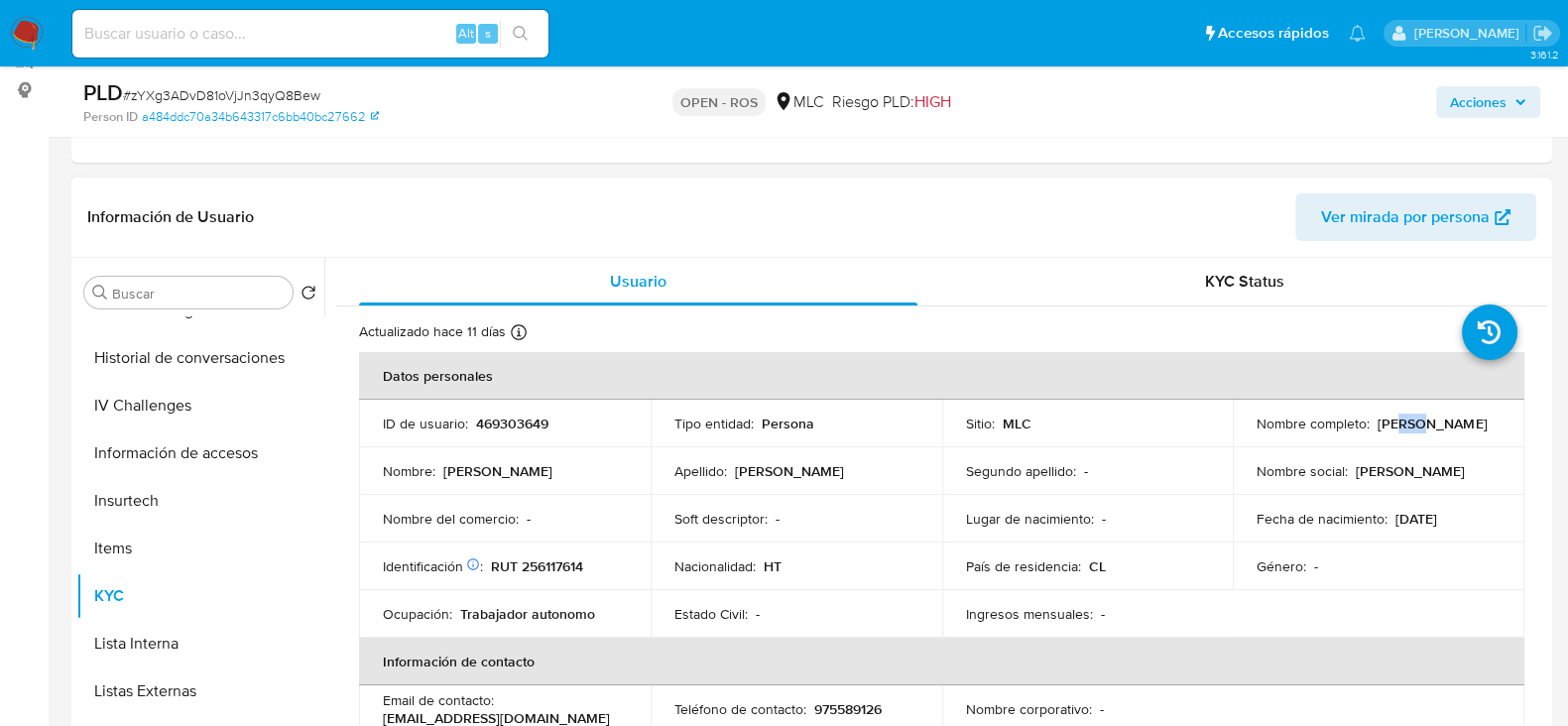
drag, startPoint x: 1412, startPoint y: 429, endPoint x: 1327, endPoint y: 435, distance: 85.2
click at [1318, 433] on div "Nombre completo : Joseph Dieunel Normil" at bounding box center [1378, 424] width 244 height 18
drag, startPoint x: 1414, startPoint y: 435, endPoint x: 1250, endPoint y: 434, distance: 164.0
click at [1250, 434] on td "Nombre completo : Joseph Dieunel Normil" at bounding box center [1378, 424] width 291 height 48
copy p "Joseph Dieunel Normil"
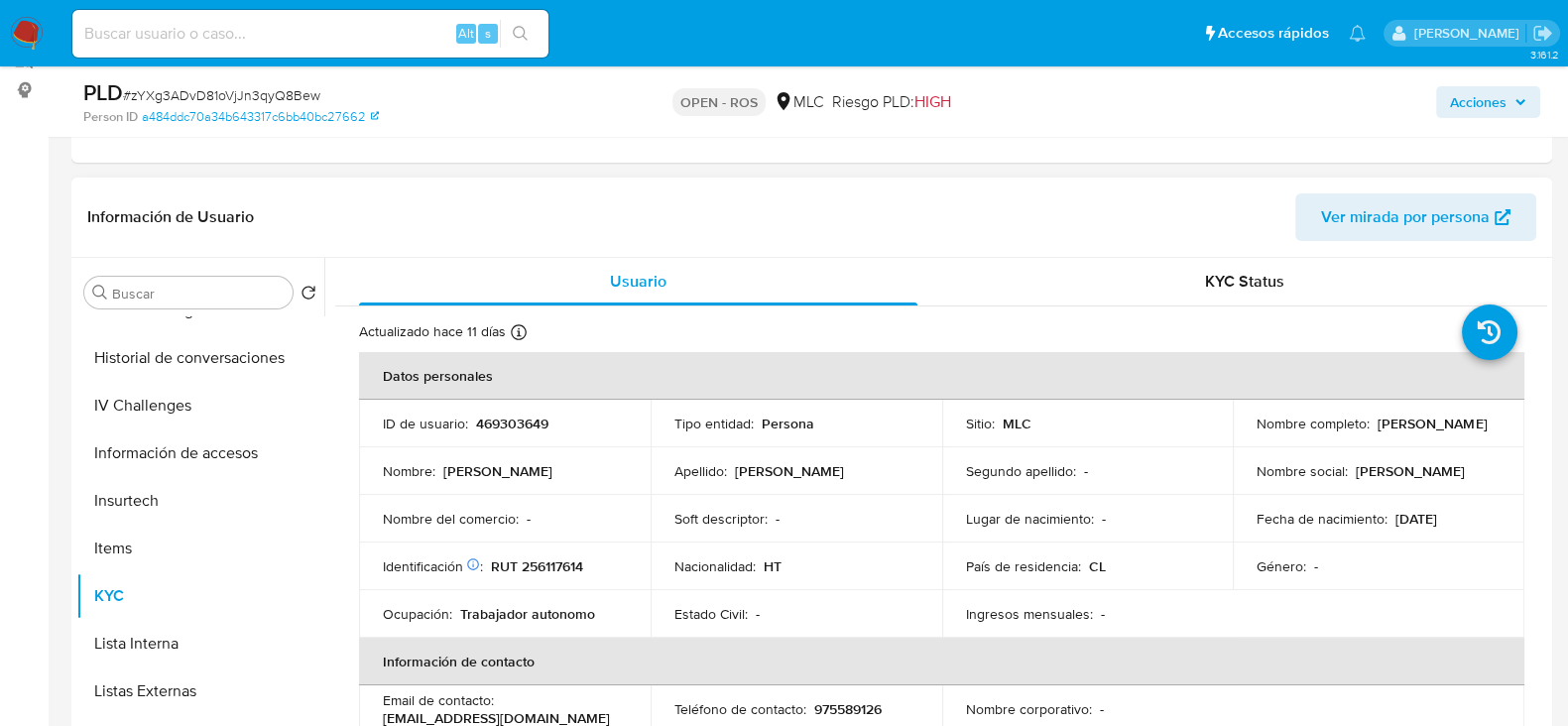
click at [571, 562] on p "RUT 256117614" at bounding box center [537, 566] width 92 height 18
copy p "256117614"
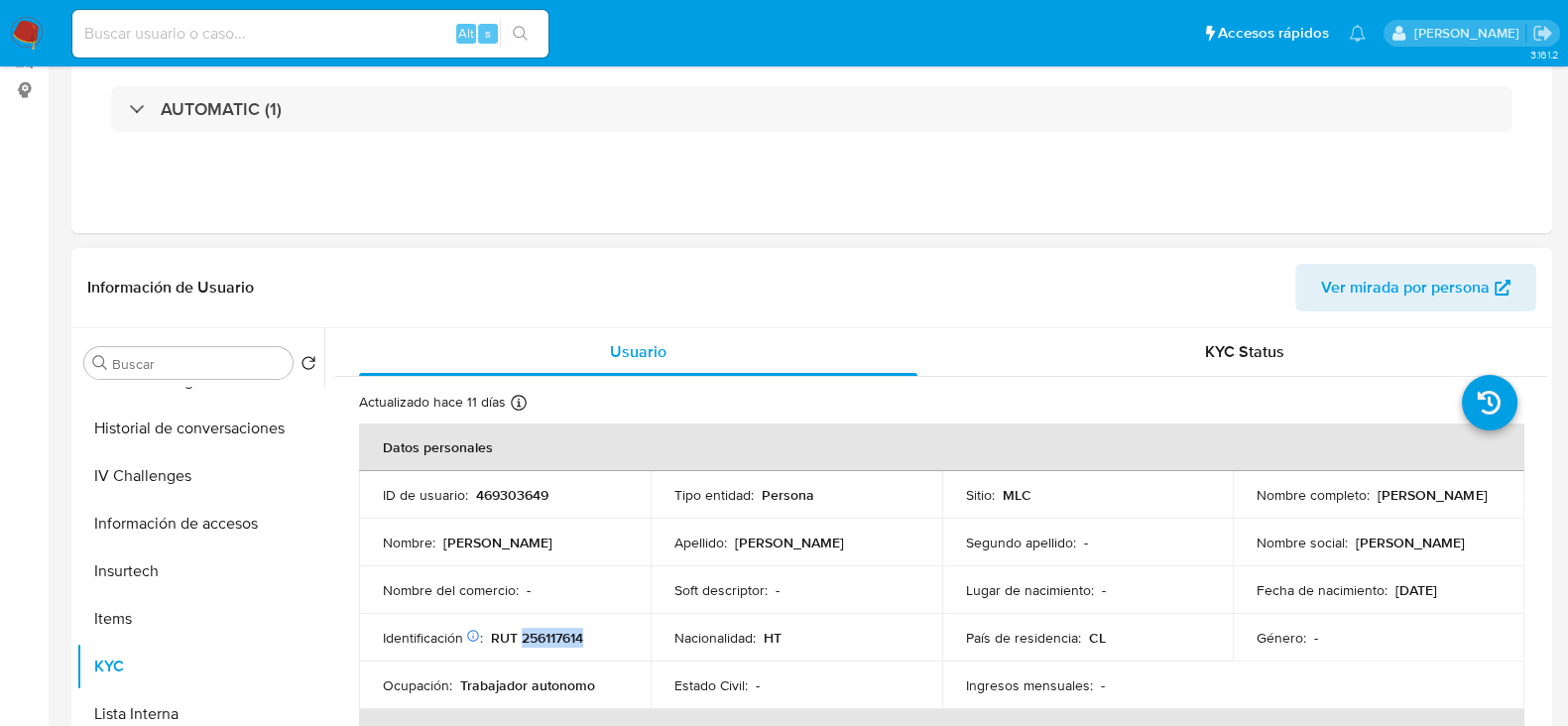
scroll to position [0, 0]
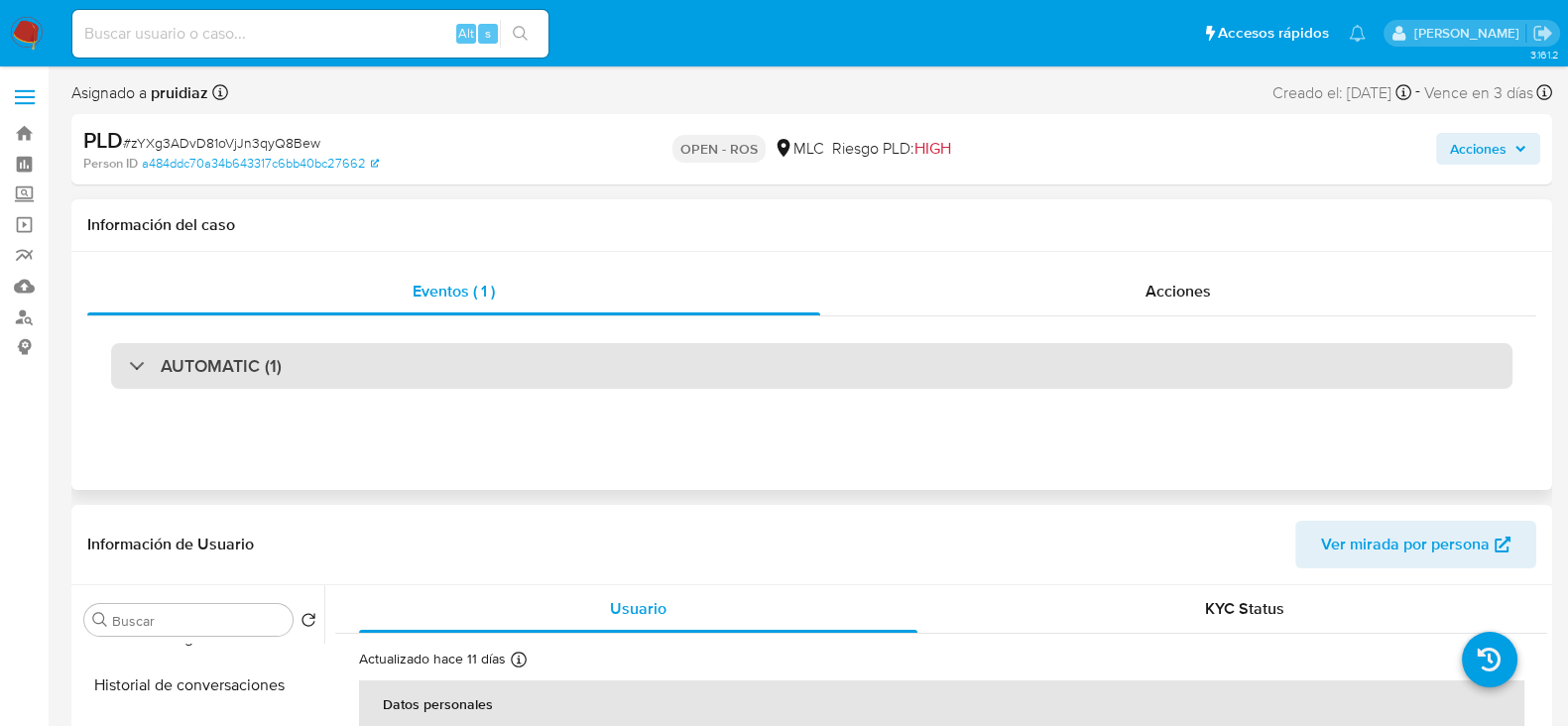
click at [264, 366] on h3 "AUTOMATIC (1)" at bounding box center [222, 366] width 121 height 22
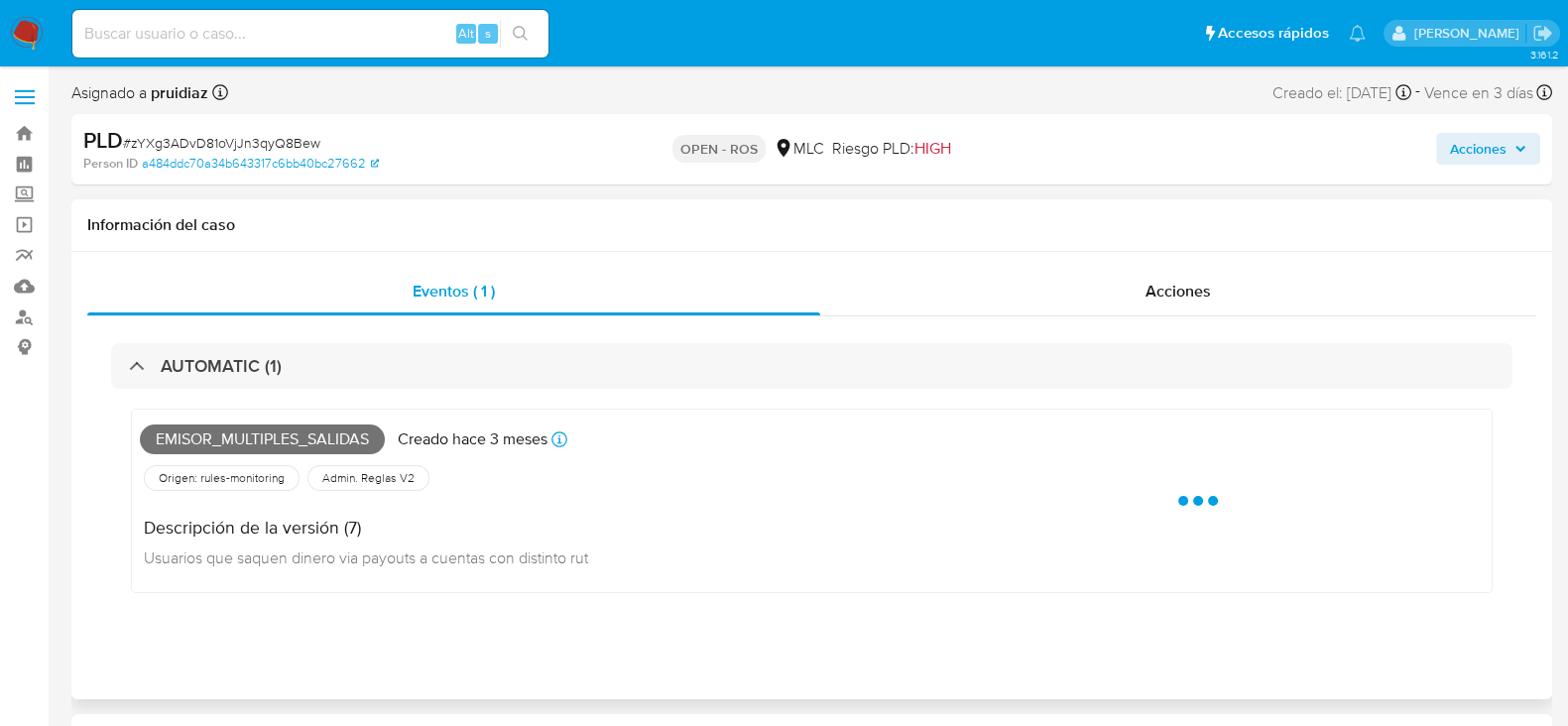
click at [202, 437] on span "Emisor_multiples_salidas" at bounding box center [262, 440] width 245 height 30
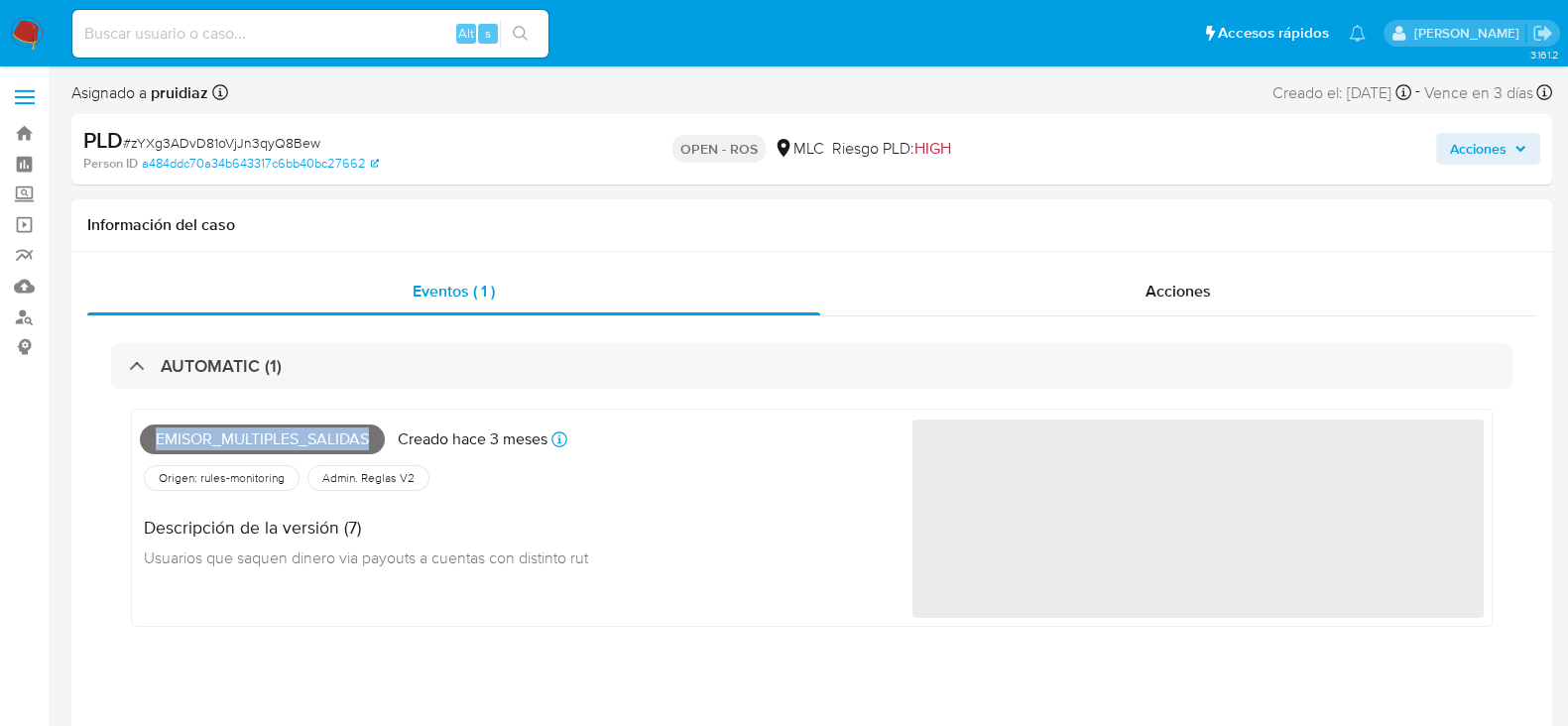
copy span "Emisor_multiples_salidas"
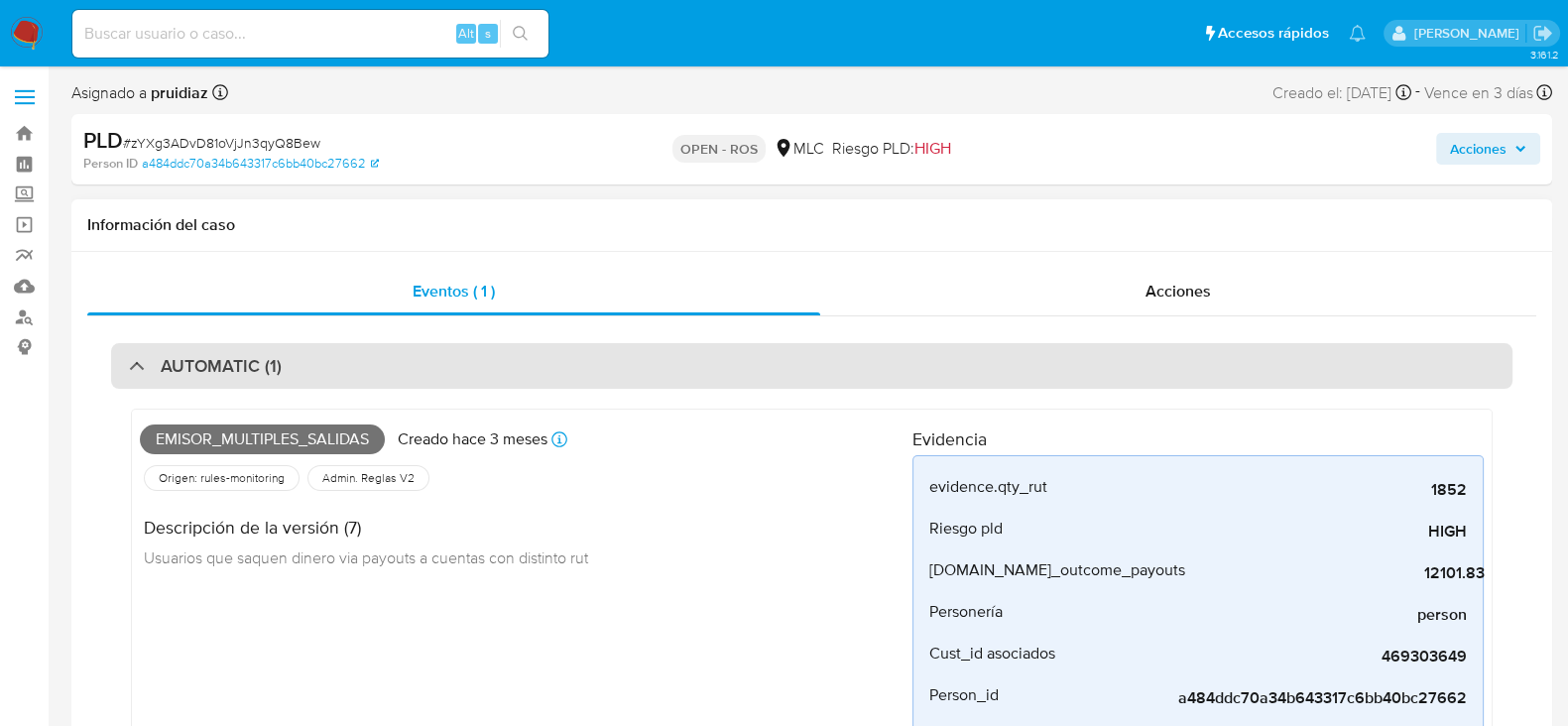
click at [436, 368] on div "AUTOMATIC (1)" at bounding box center [811, 366] width 1401 height 46
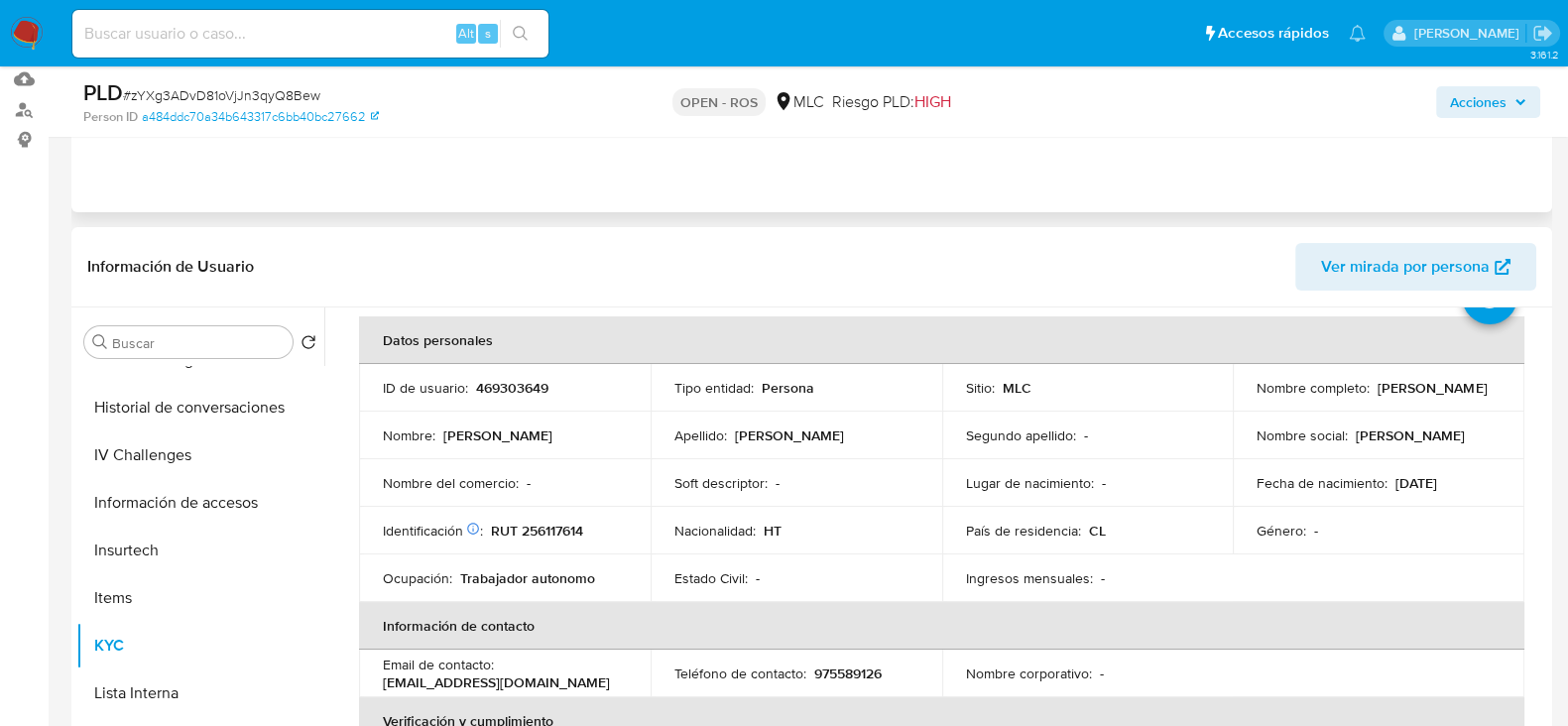
scroll to position [87, 0]
click at [527, 529] on p "RUT 256117614" at bounding box center [537, 530] width 92 height 18
copy p "256117614"
click at [518, 398] on td "ID de usuario : 469303649" at bounding box center [504, 387] width 291 height 48
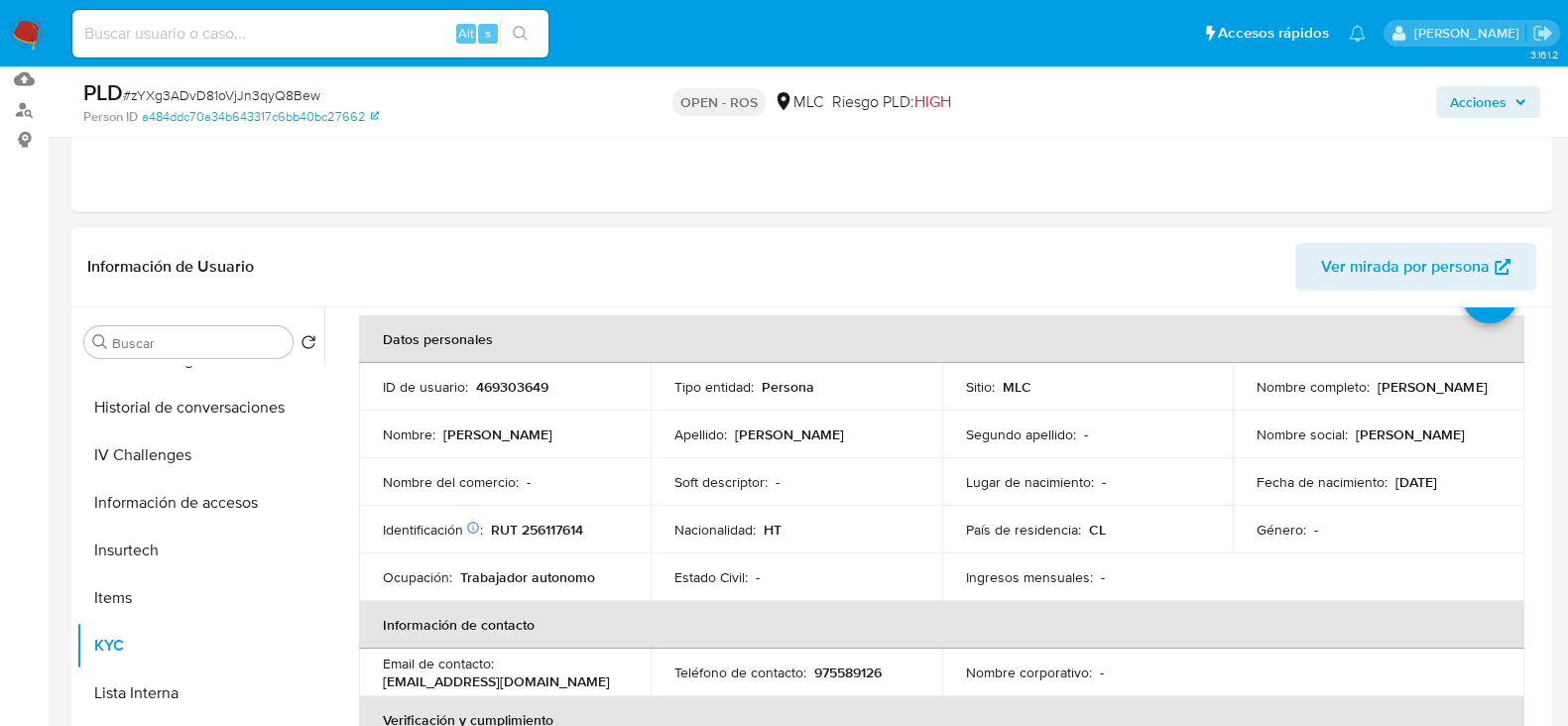
click at [518, 398] on td "ID de usuario : 469303649" at bounding box center [504, 387] width 291 height 48
click at [528, 389] on p "469303649" at bounding box center [512, 387] width 73 height 18
copy p "469303649"
click at [516, 391] on p "469303649" at bounding box center [512, 387] width 73 height 18
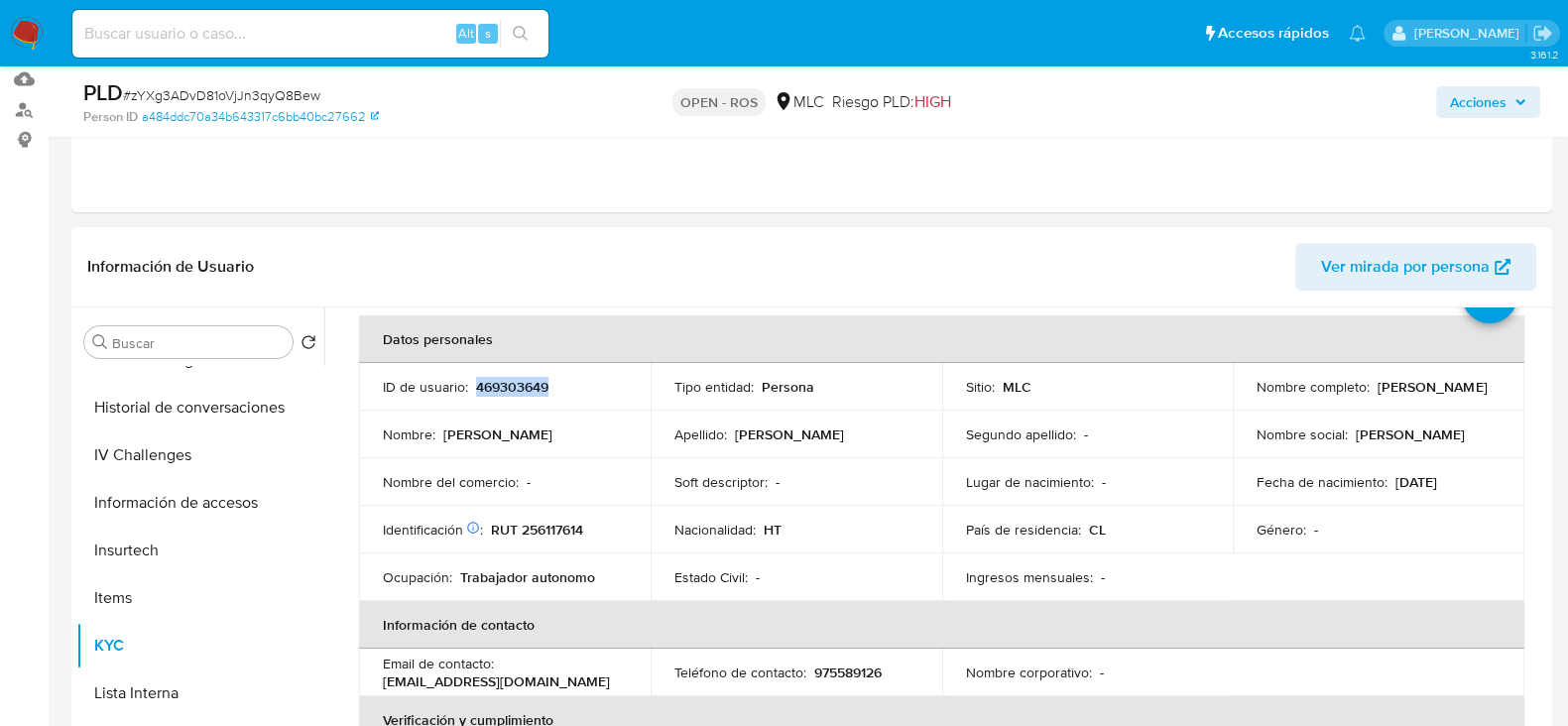
click at [516, 391] on p "469303649" at bounding box center [512, 387] width 73 height 18
click at [555, 527] on p "RUT 256117614" at bounding box center [537, 530] width 92 height 18
copy p "256117614"
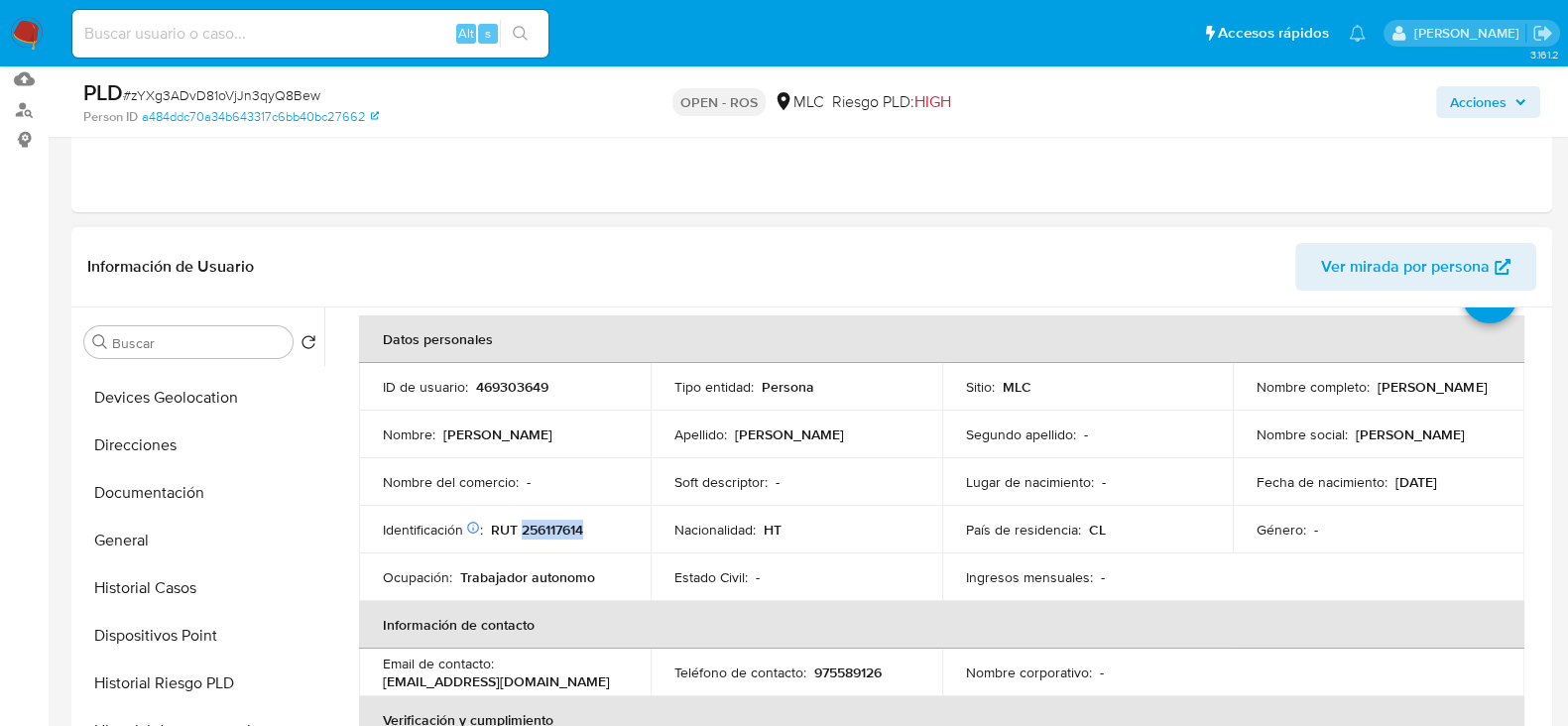
scroll to position [276, 0]
click at [173, 565] on button "Historial Casos" at bounding box center [192, 589] width 232 height 48
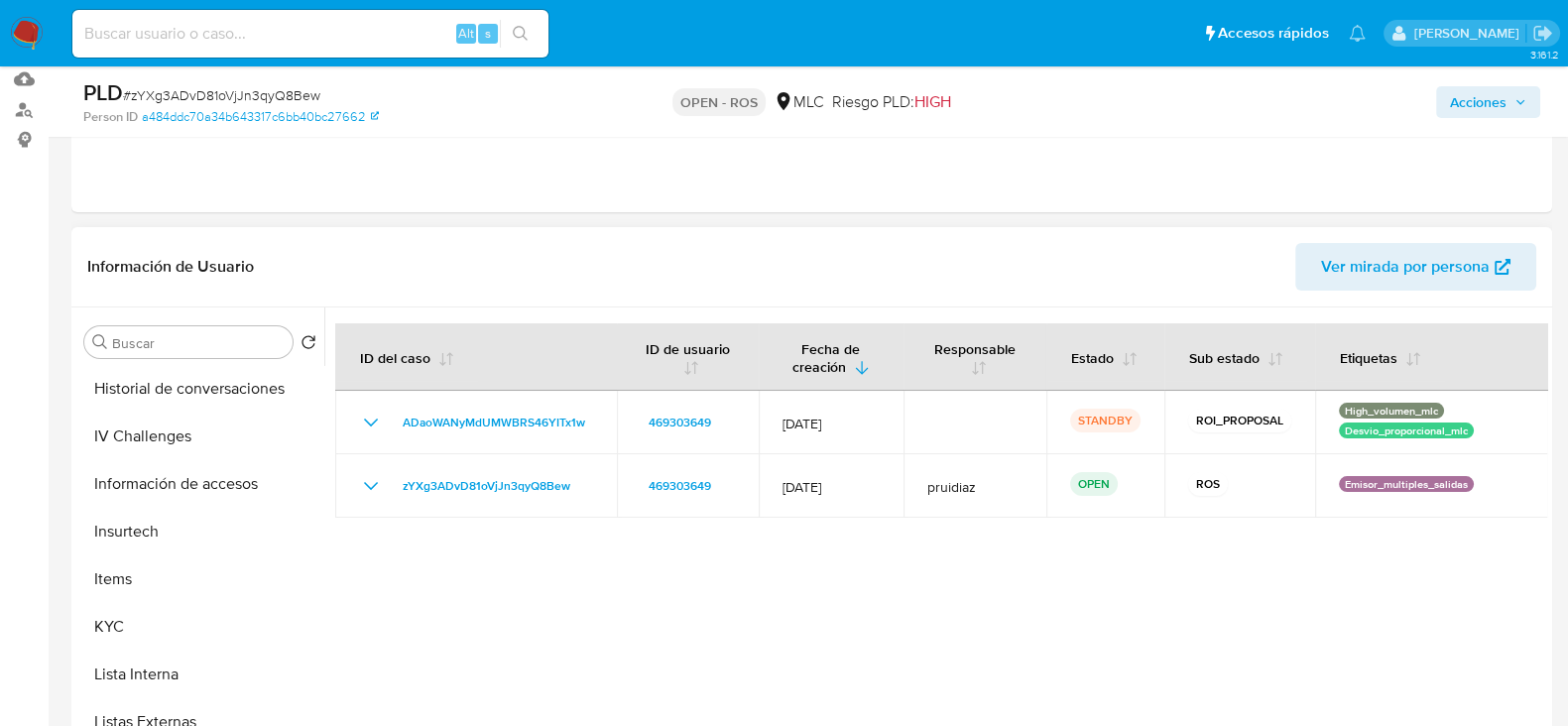
scroll to position [734, 0]
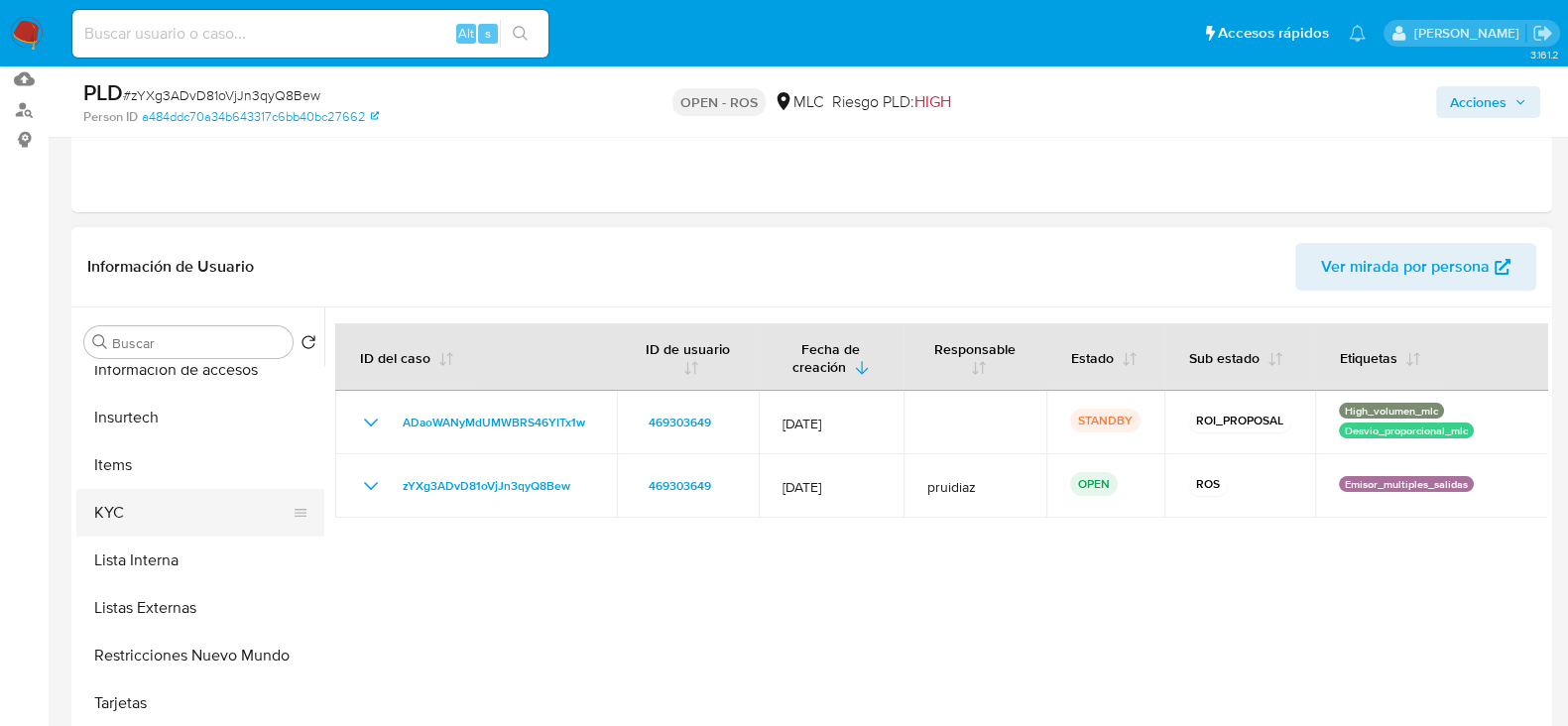
click at [141, 523] on button "KYC" at bounding box center [192, 513] width 232 height 48
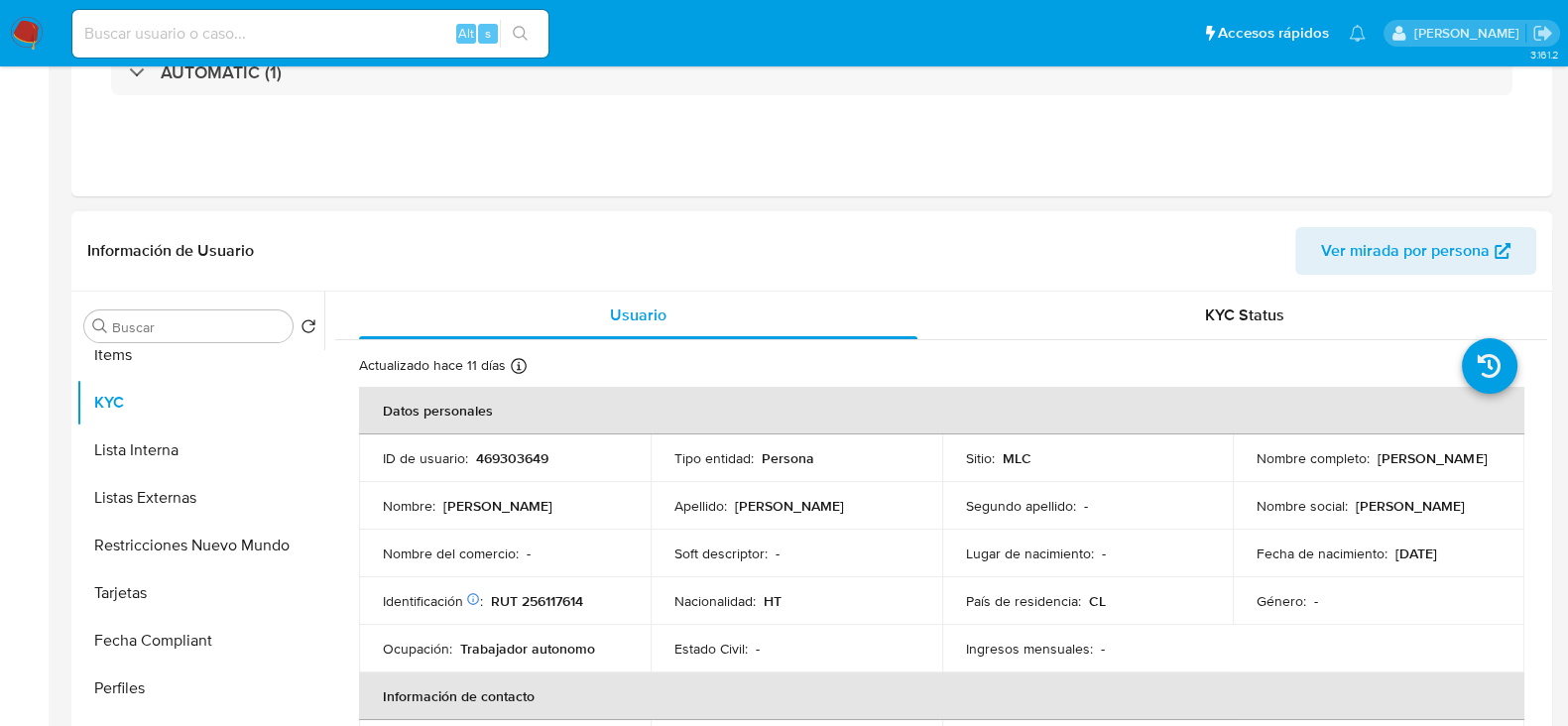
scroll to position [0, 0]
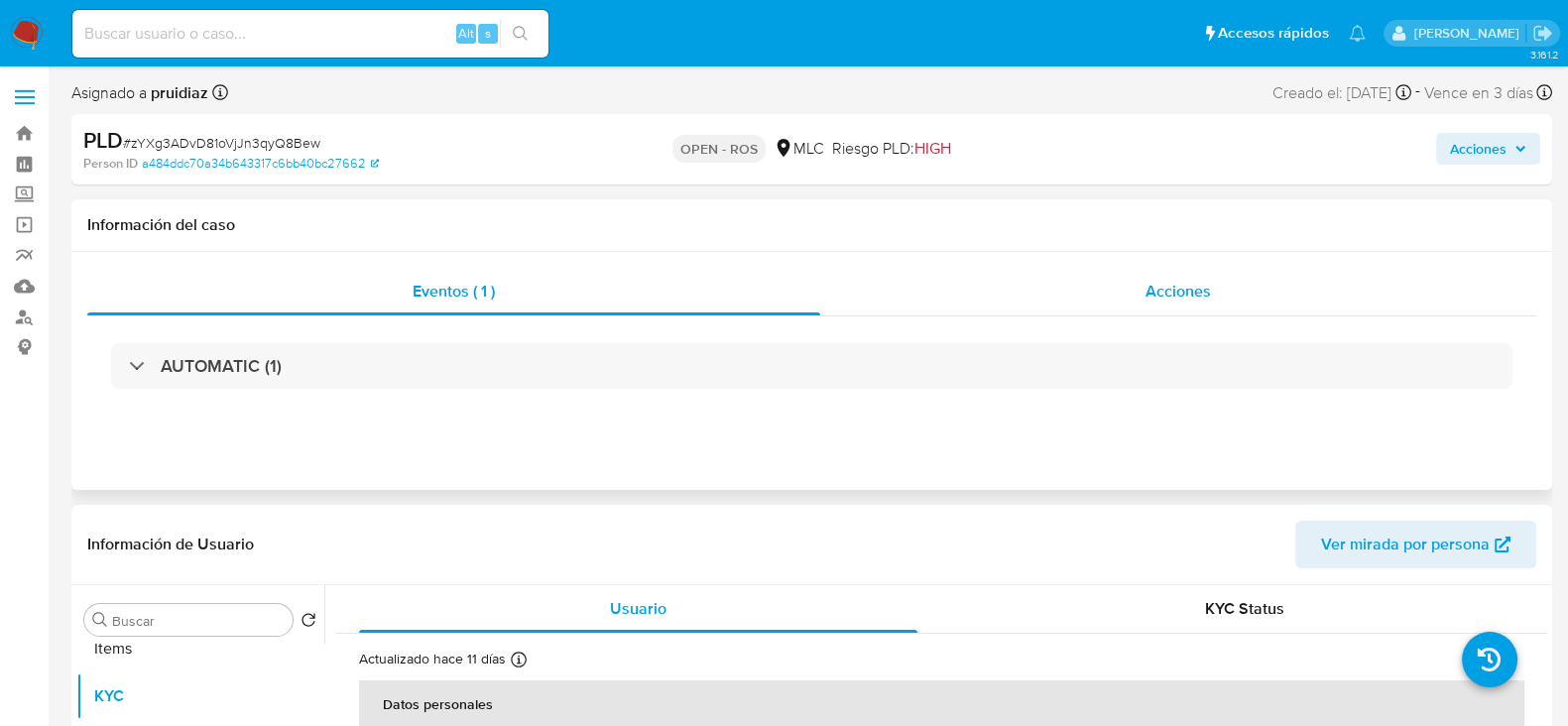
click at [1173, 296] on span "Acciones" at bounding box center [1178, 290] width 66 height 23
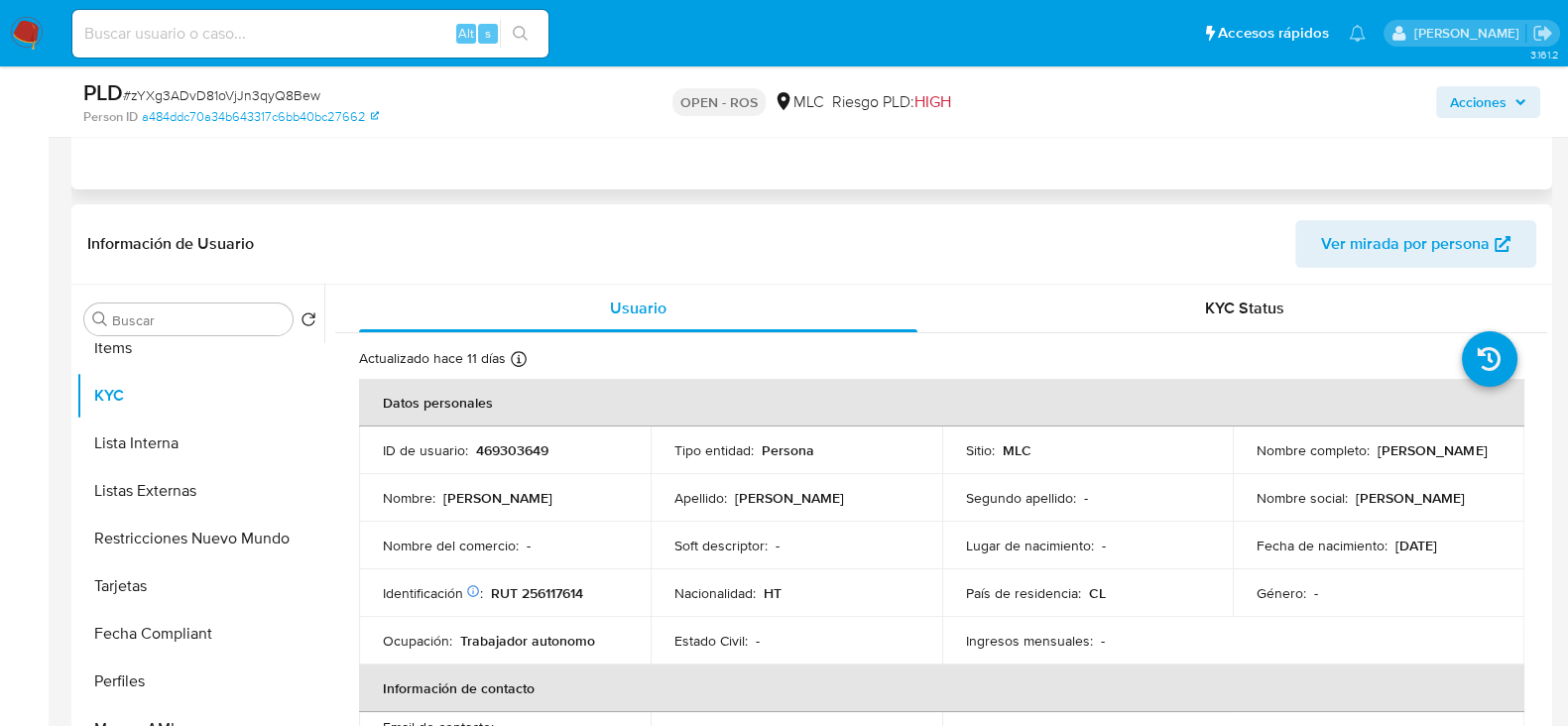
scroll to position [374, 0]
drag, startPoint x: 1412, startPoint y: 459, endPoint x: 1242, endPoint y: 467, distance: 170.2
click at [1242, 467] on td "Nombre completo : Joseph Dieunel Normil" at bounding box center [1378, 453] width 291 height 48
copy p "Joseph Dieunel Normil"
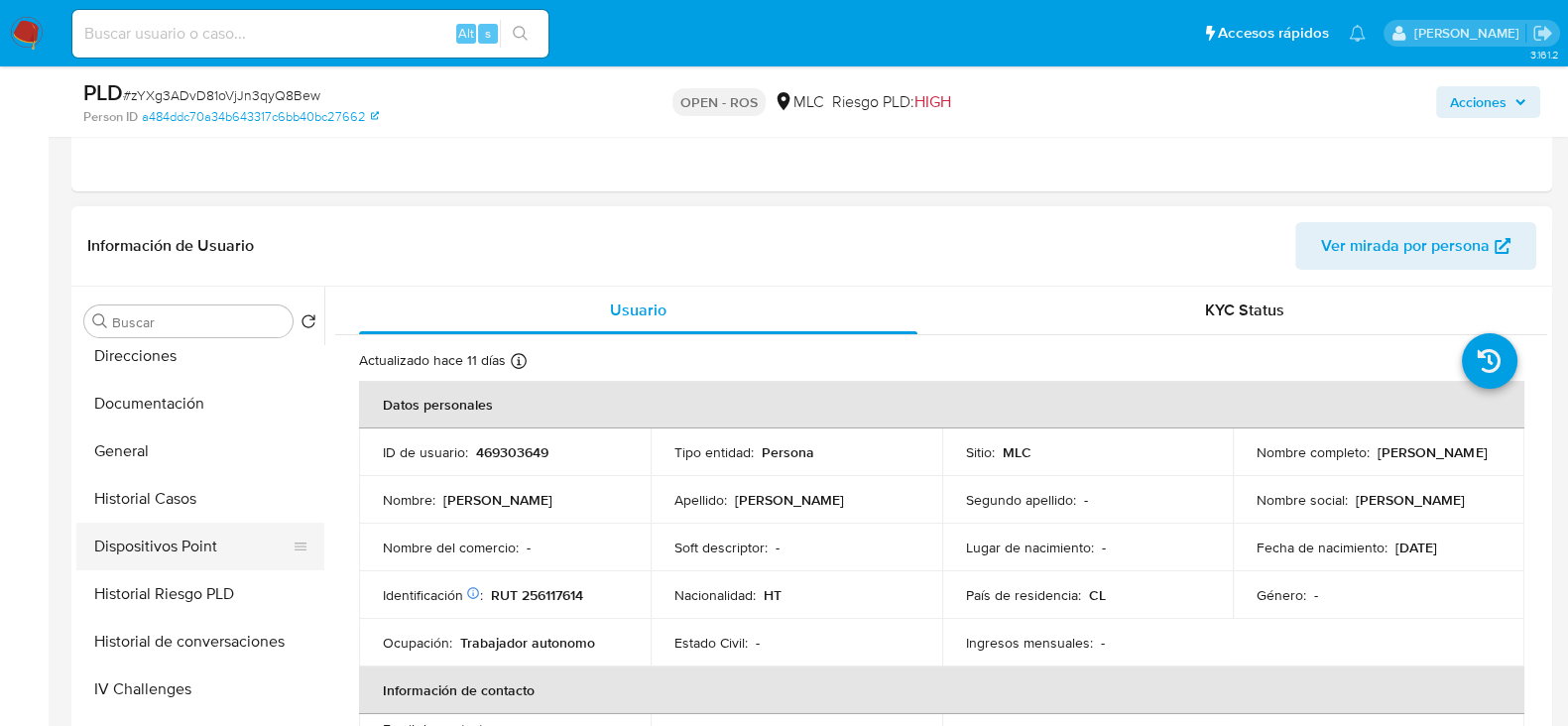
scroll to position [335, 0]
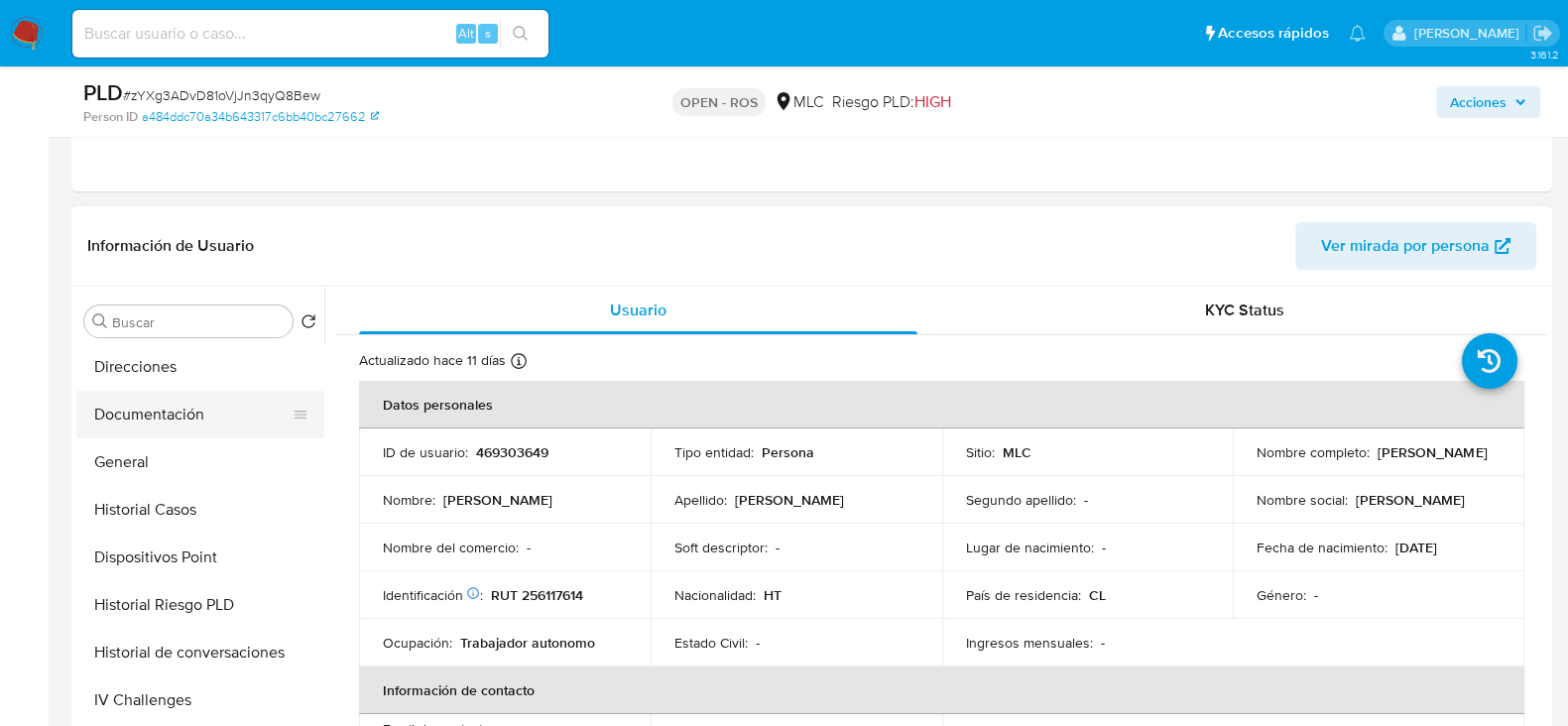
click at [147, 427] on button "Documentación" at bounding box center [192, 415] width 232 height 48
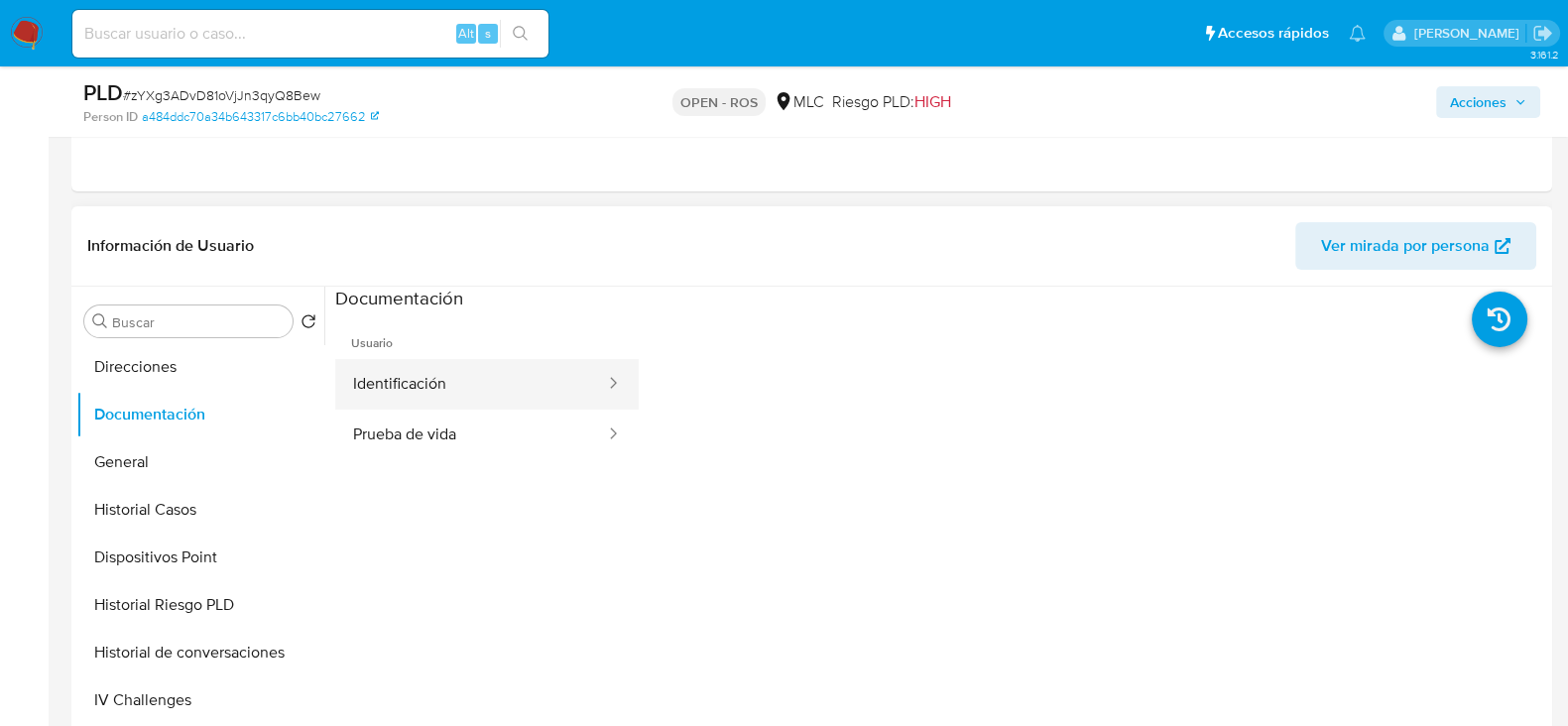
click at [423, 380] on button "Identificación" at bounding box center [470, 384] width 271 height 51
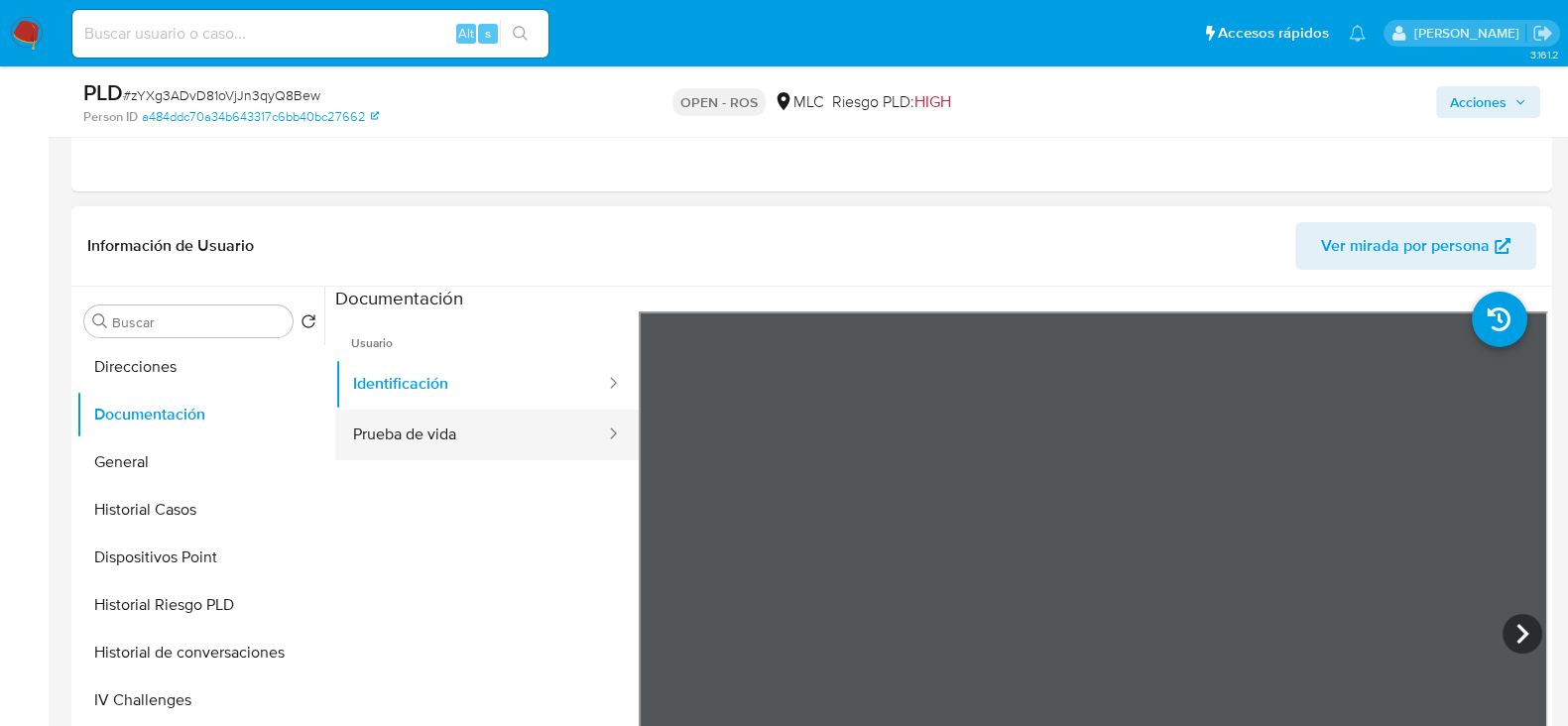
click at [393, 420] on button "Prueba de vida" at bounding box center [470, 435] width 271 height 51
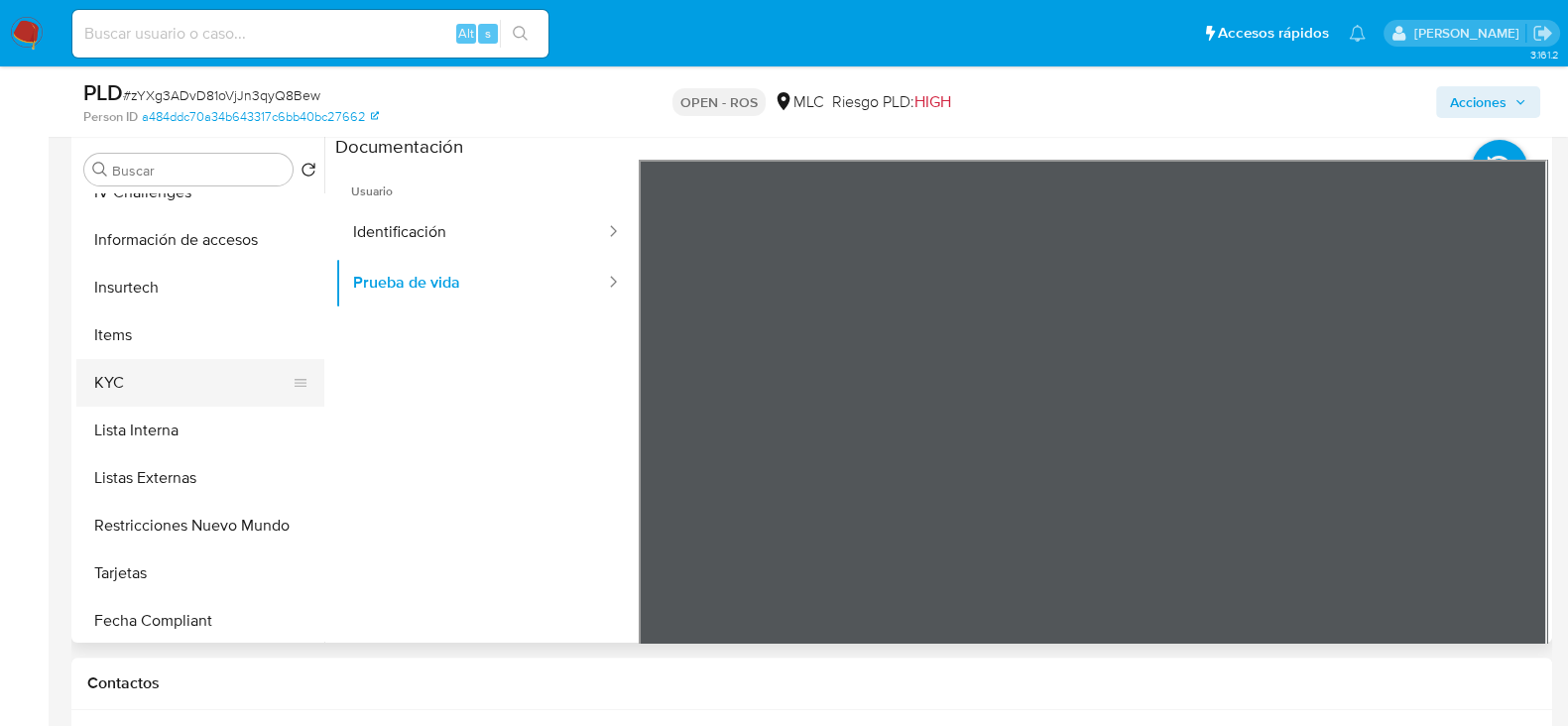
scroll to position [692, 0]
click at [127, 366] on button "KYC" at bounding box center [192, 382] width 232 height 48
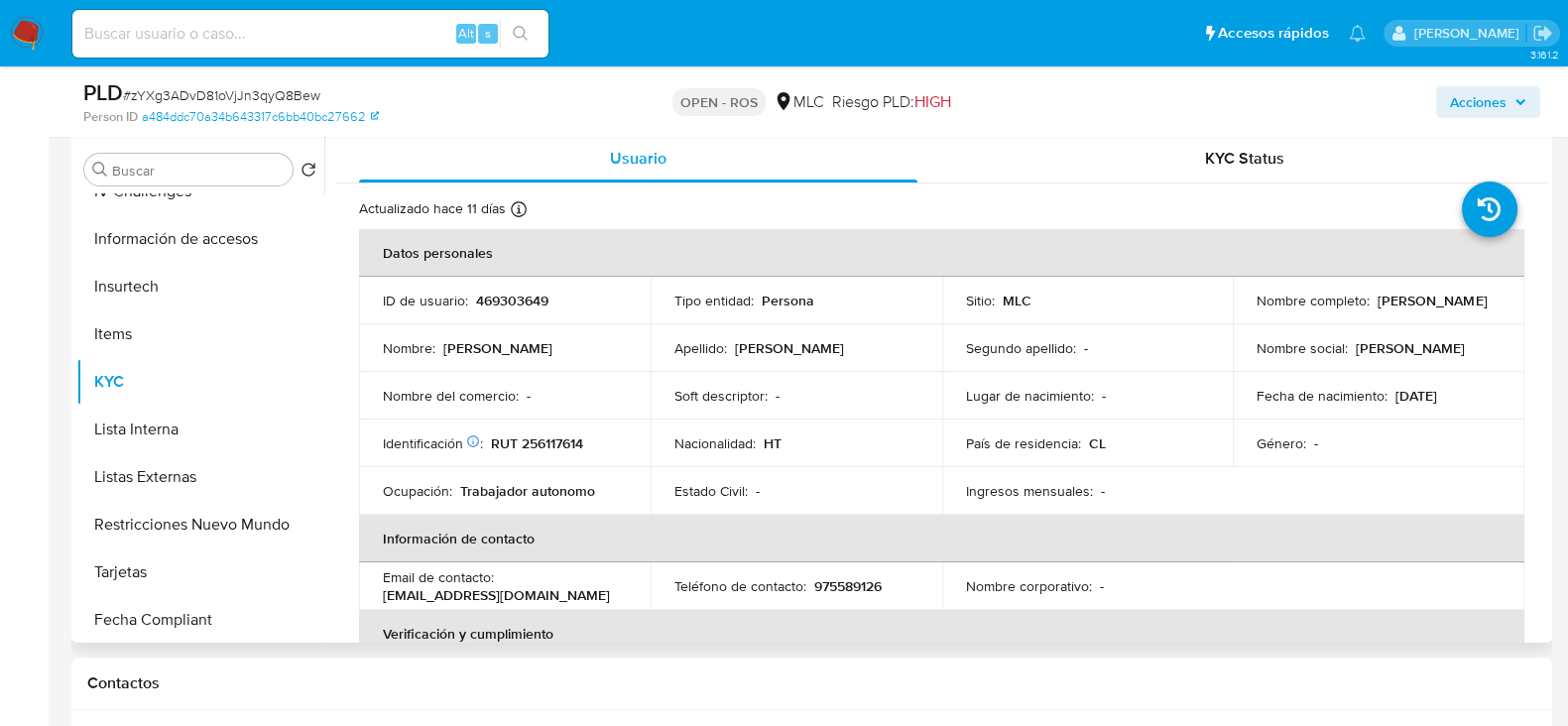
click at [577, 442] on p "RUT 256117614" at bounding box center [537, 444] width 92 height 18
copy p "256117614"
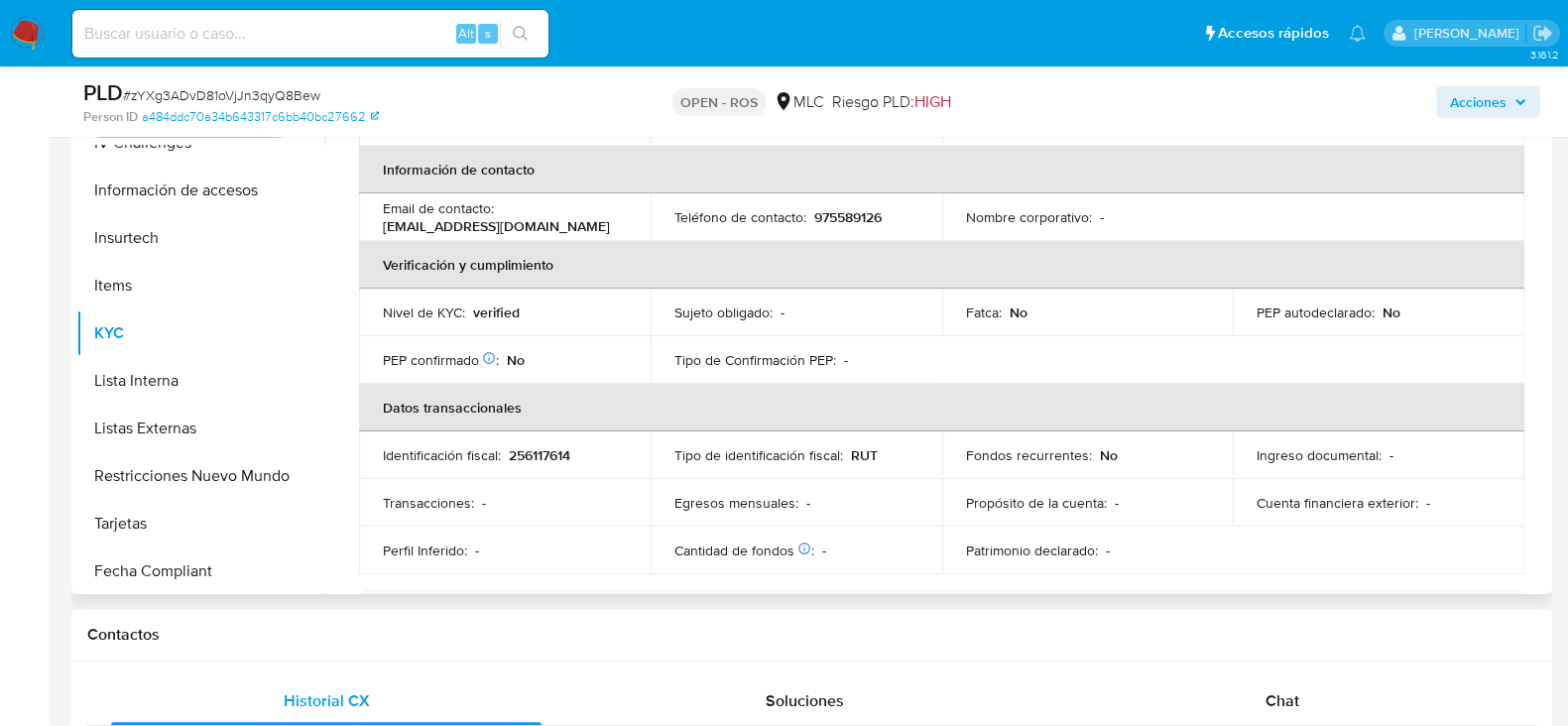
scroll to position [314, 0]
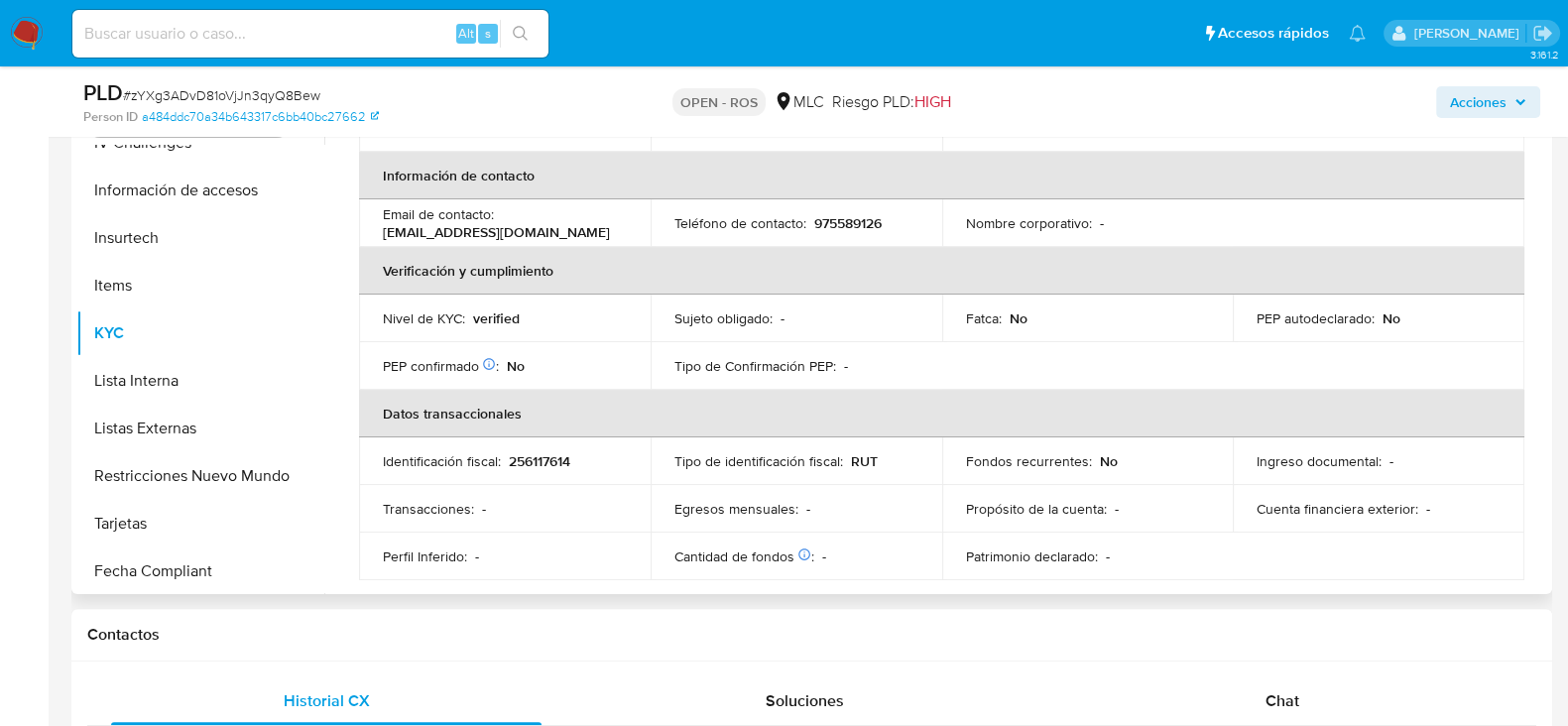
click at [850, 221] on p "975589126" at bounding box center [848, 223] width 68 height 18
drag, startPoint x: 554, startPoint y: 230, endPoint x: 367, endPoint y: 231, distance: 187.0
click at [367, 231] on td "Email de contacto : bendjynormil0@gmail.com" at bounding box center [504, 223] width 291 height 48
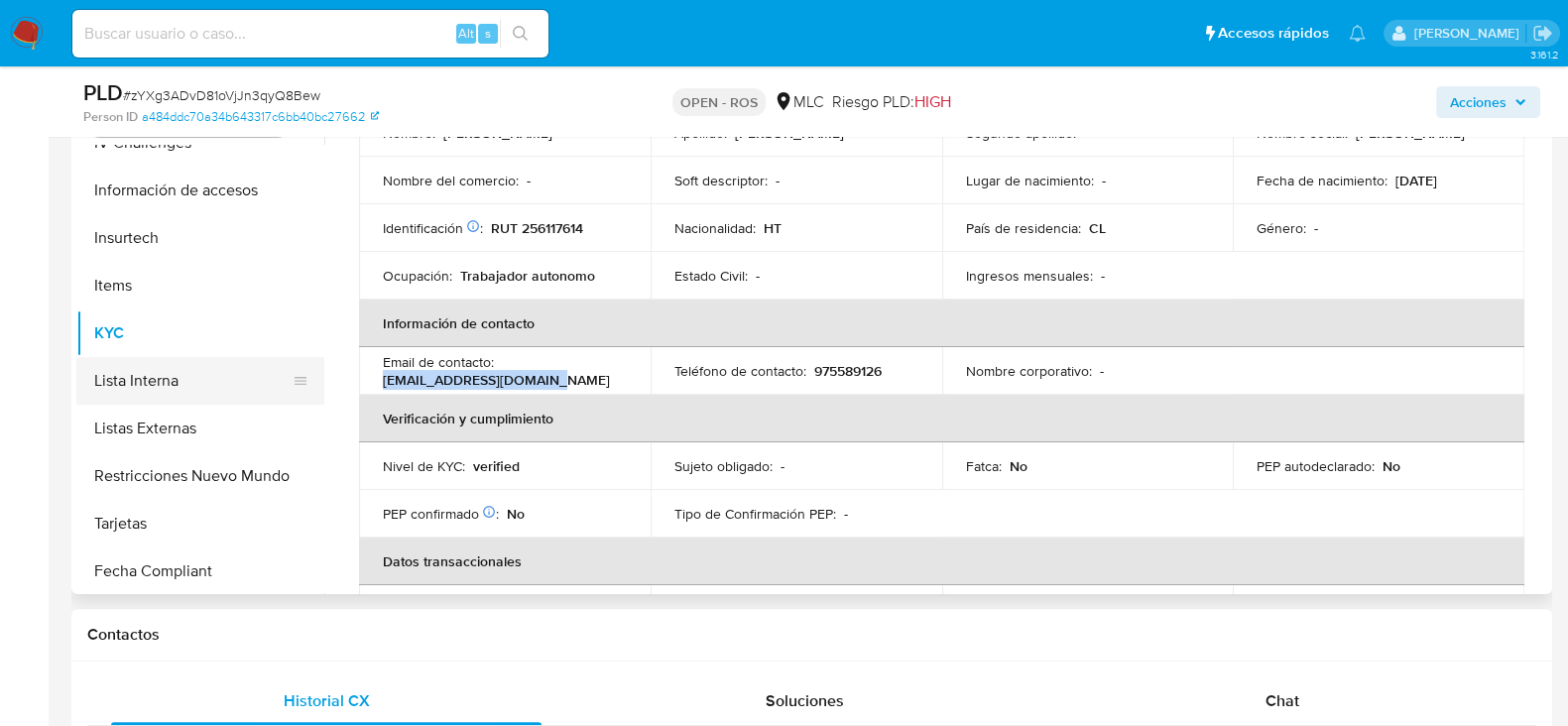
scroll to position [0, 0]
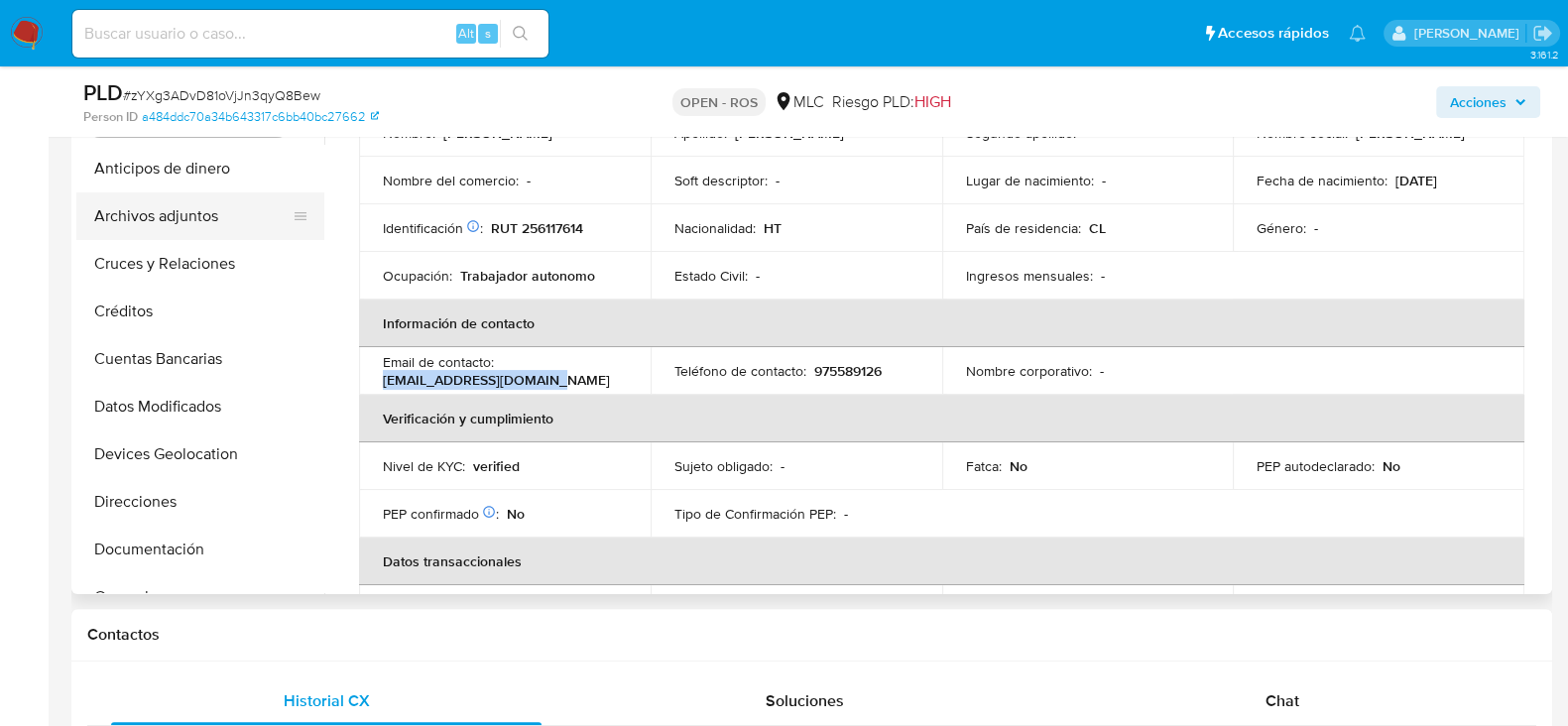
click at [150, 210] on button "Archivos adjuntos" at bounding box center [192, 216] width 232 height 48
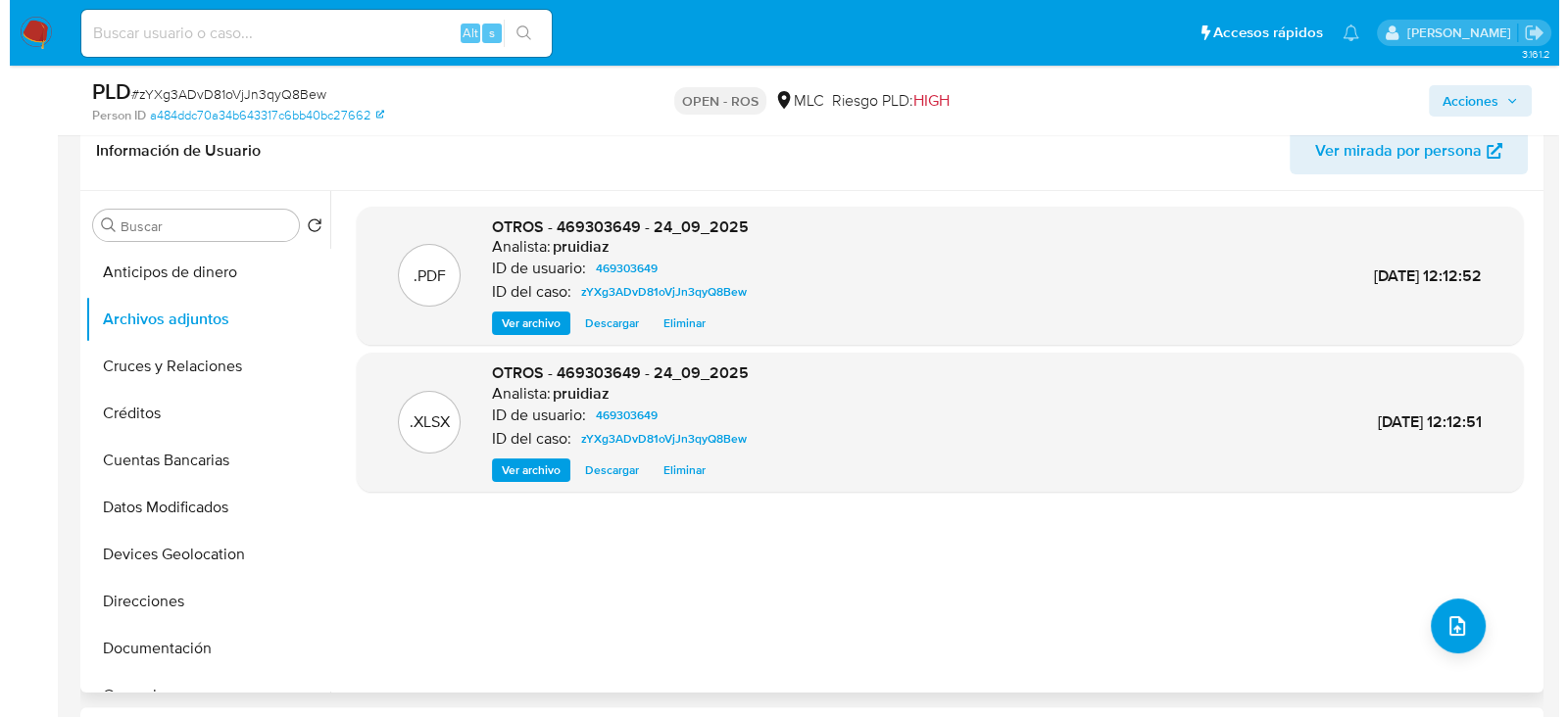
scroll to position [460, 0]
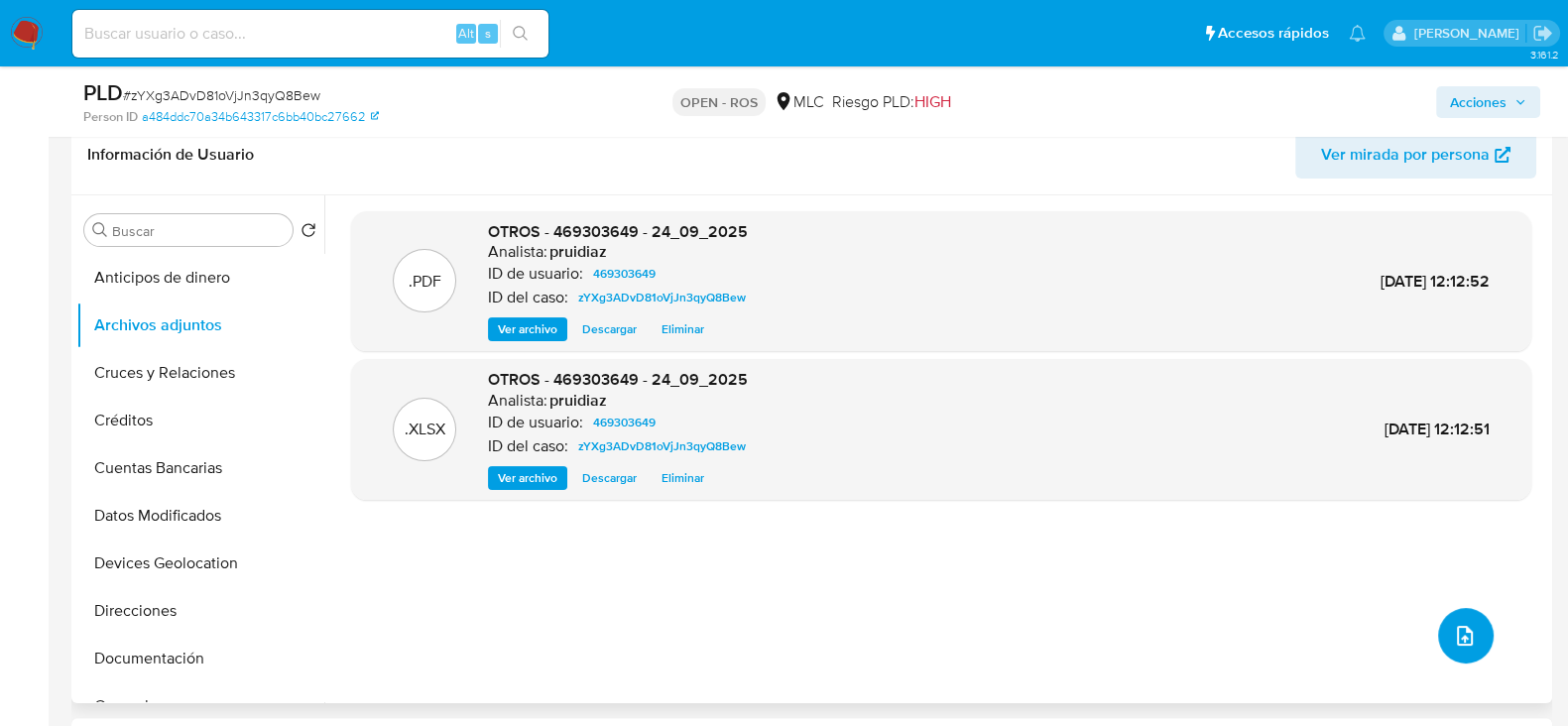
click at [1457, 612] on button "upload-file" at bounding box center [1466, 635] width 56 height 56
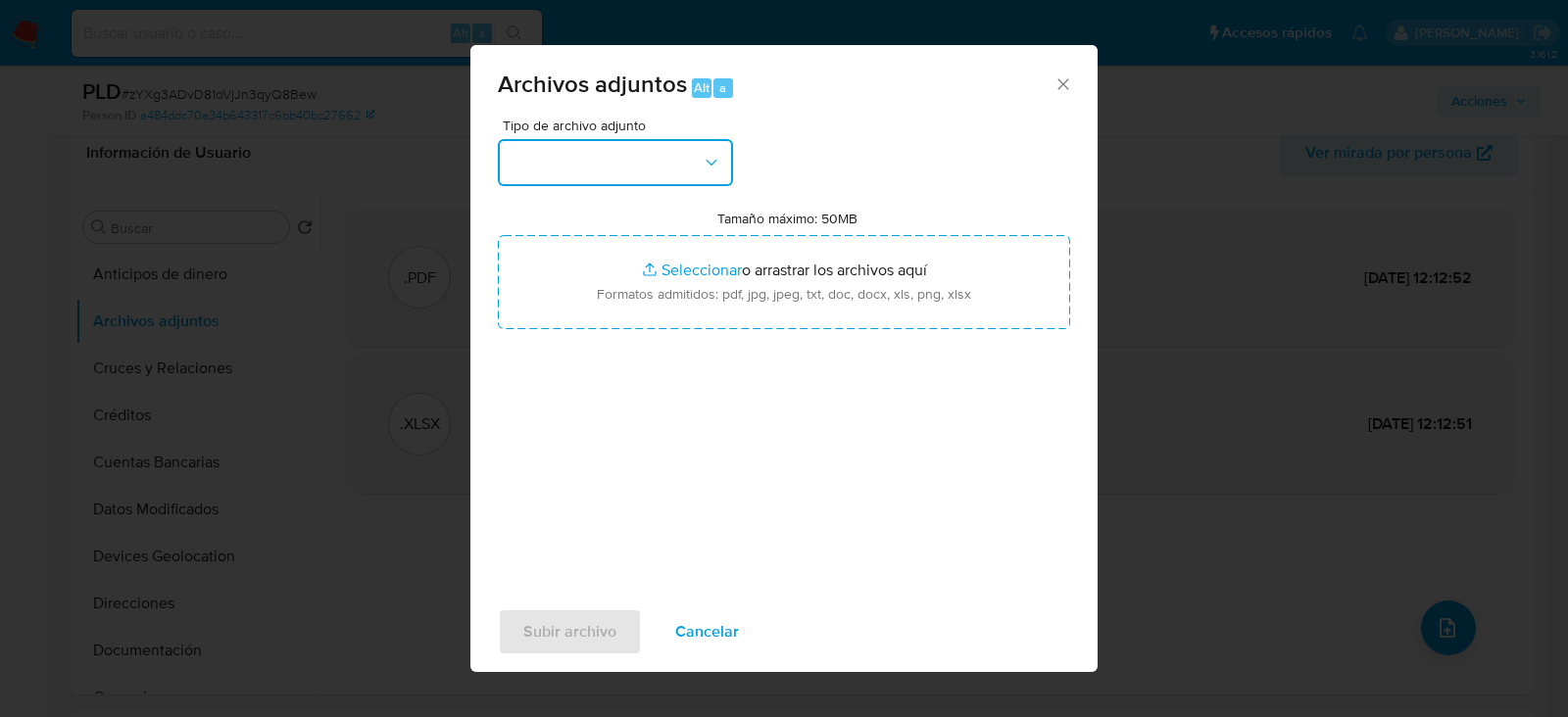
click at [680, 156] on button "button" at bounding box center [615, 163] width 235 height 47
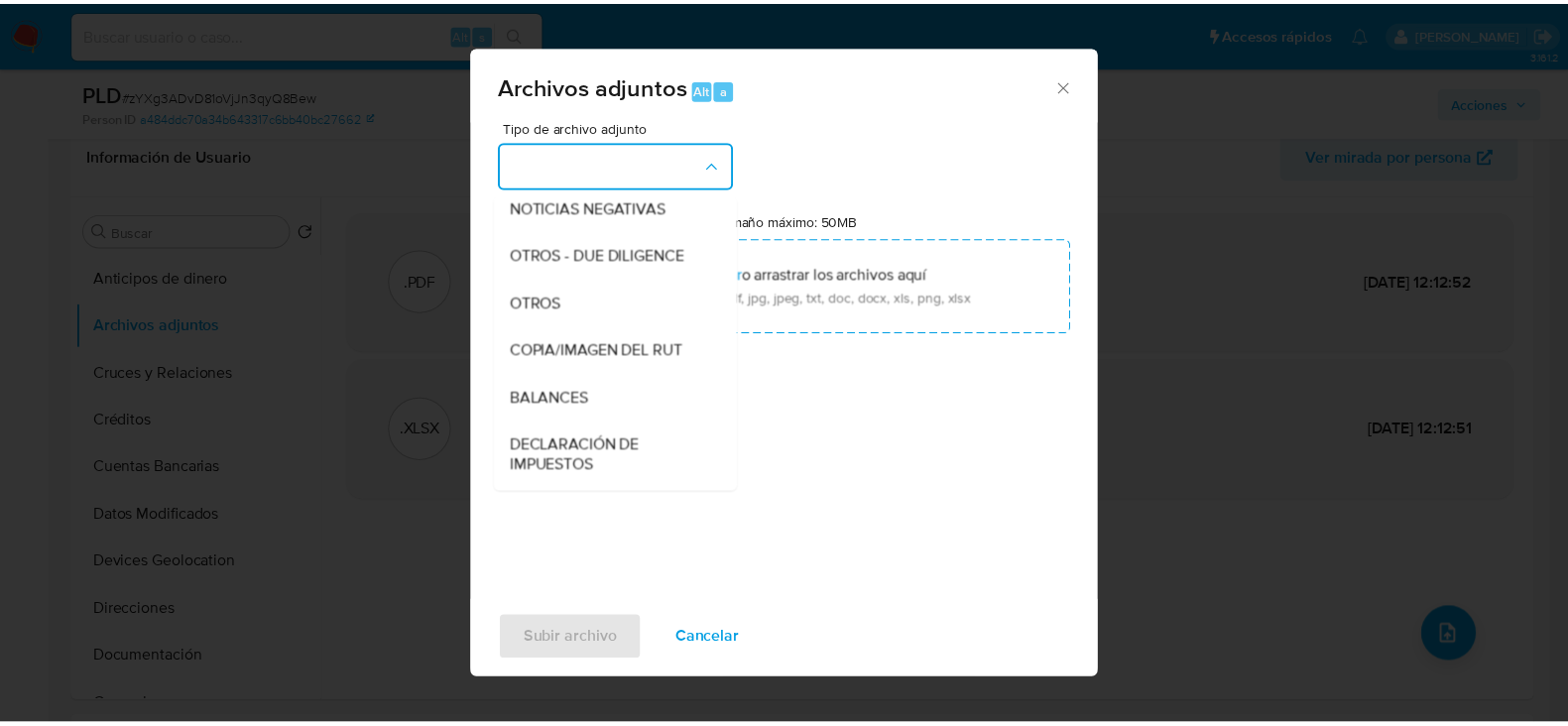
scroll to position [248, 0]
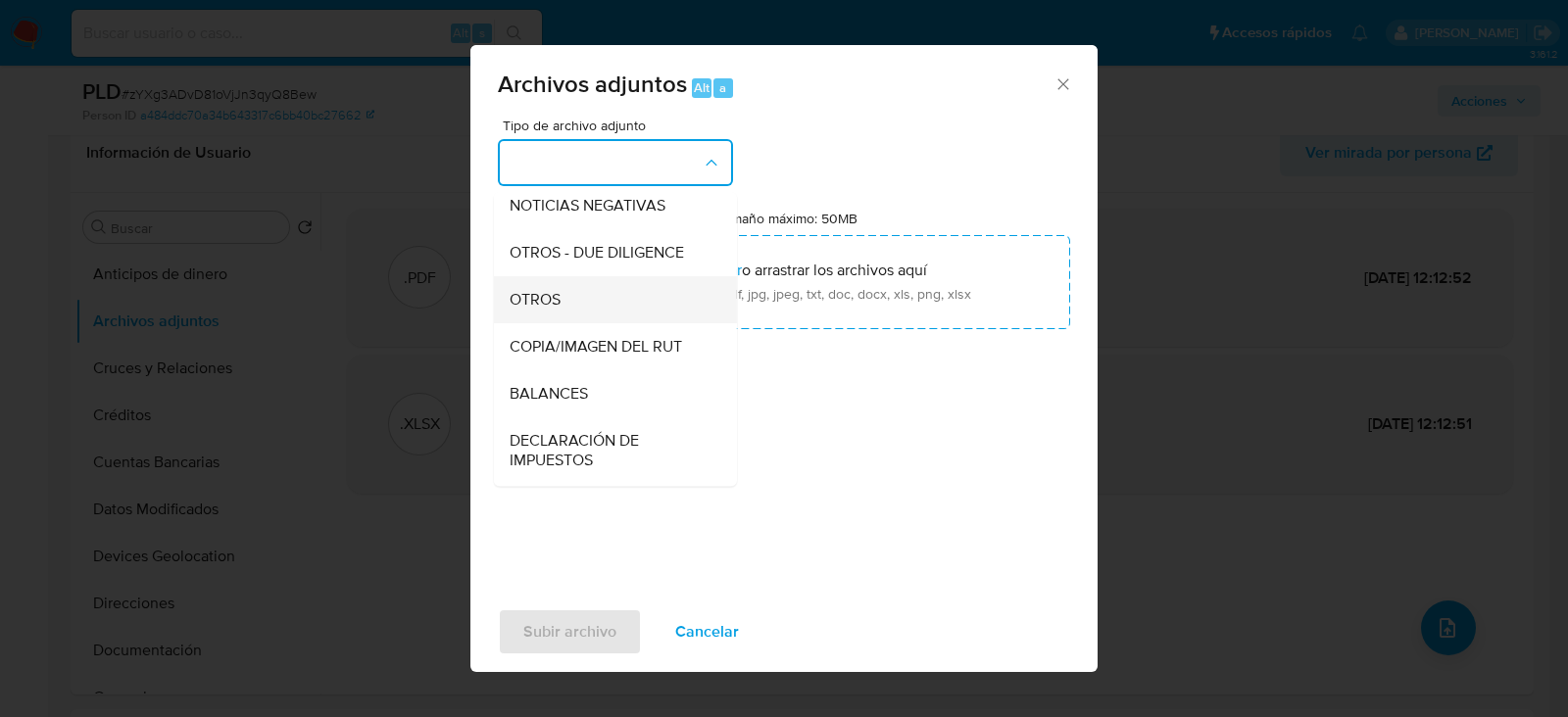
click at [538, 309] on span "OTROS" at bounding box center [535, 300] width 51 height 20
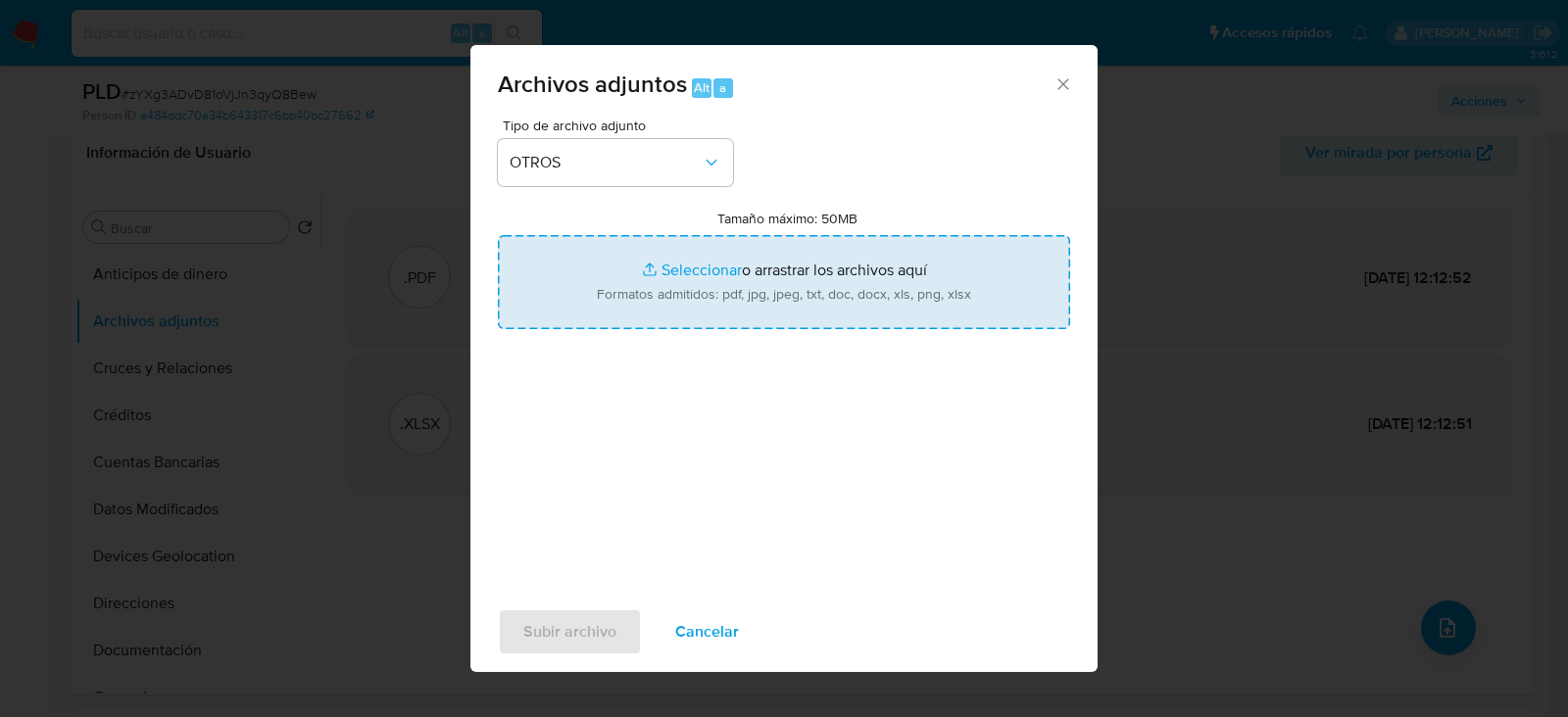
click at [760, 278] on input "Tamaño máximo: 50MB Seleccionar archivos" at bounding box center [784, 282] width 572 height 94
type input "C:\fakepath\Certificado UAF ROS #1361.pdf"
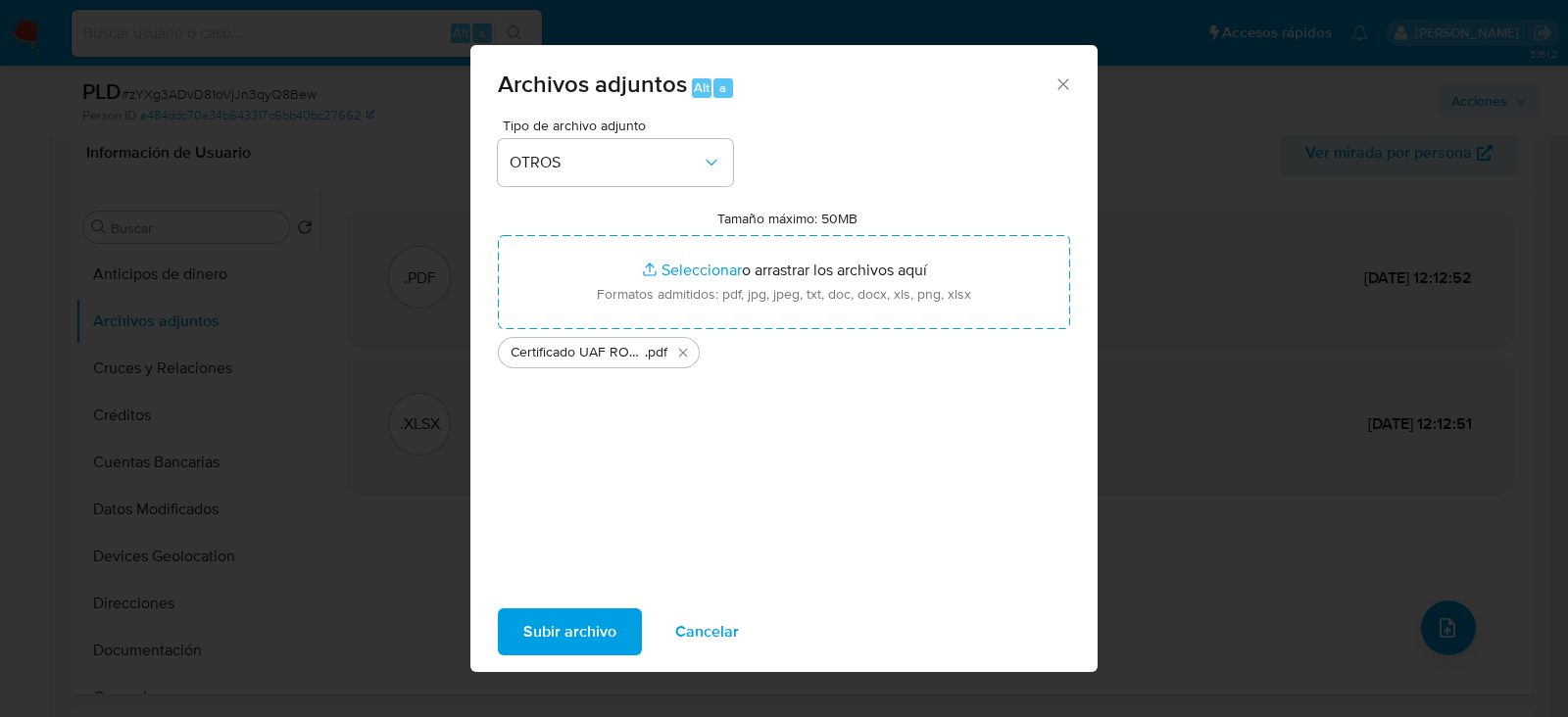
click at [575, 619] on span "Subir archivo" at bounding box center [570, 632] width 93 height 43
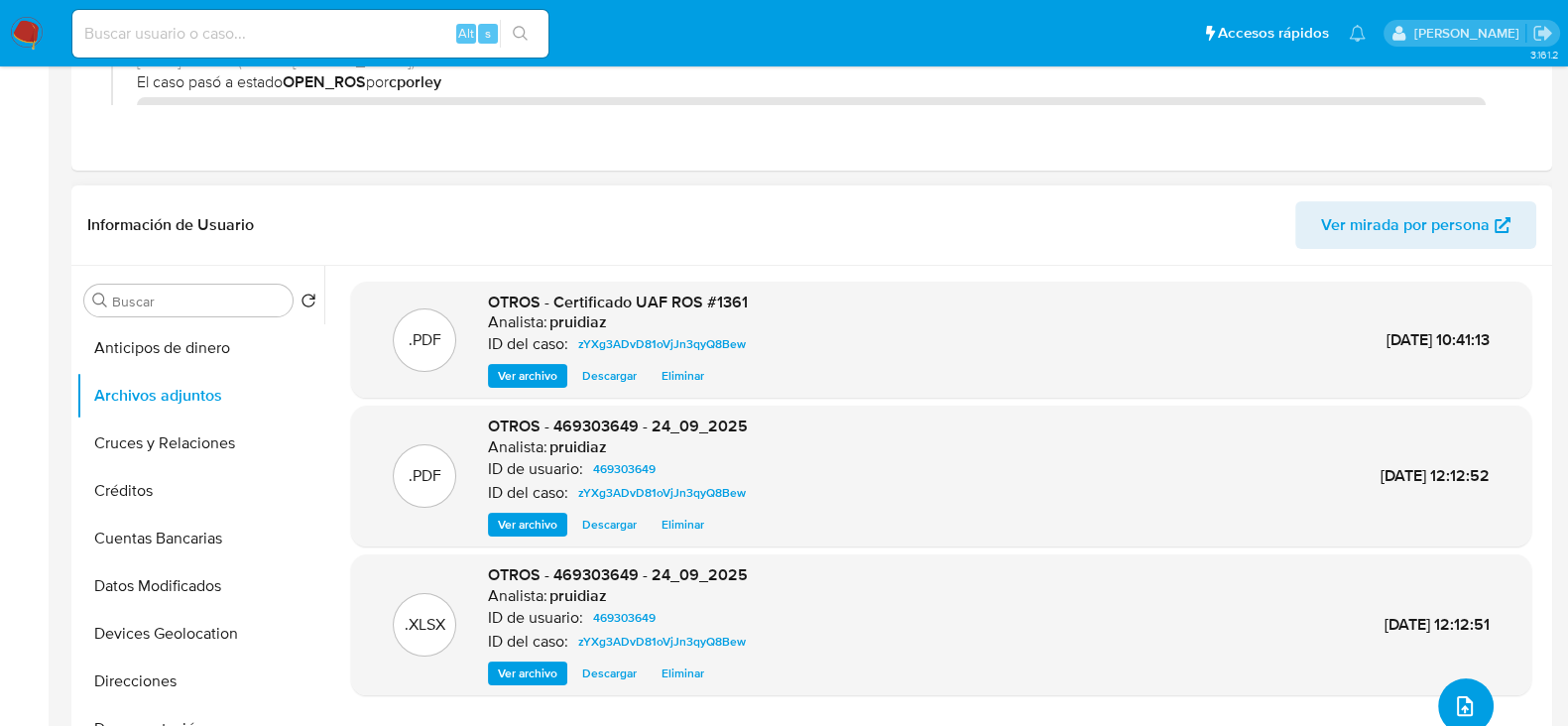
scroll to position [0, 0]
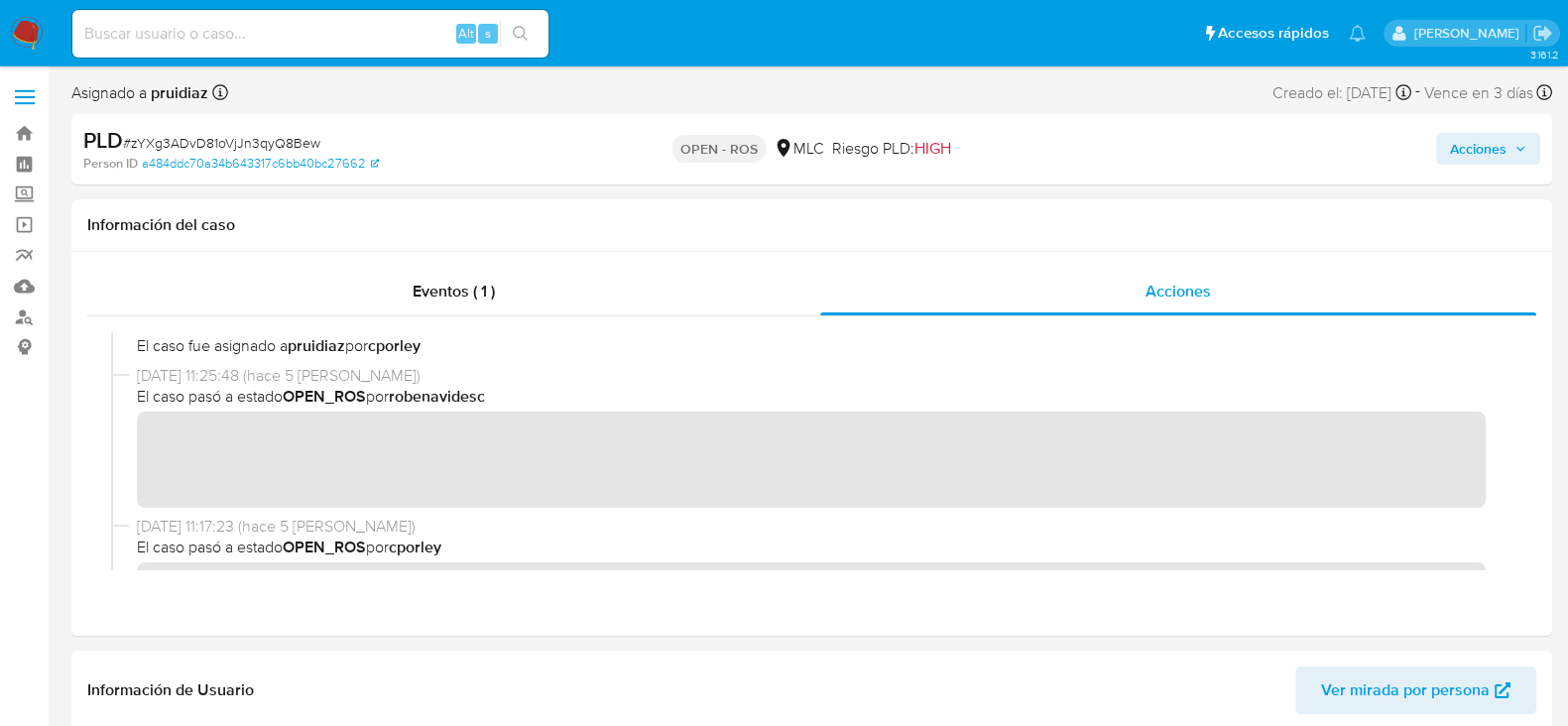
click at [1465, 149] on span "Acciones" at bounding box center [1478, 149] width 57 height 32
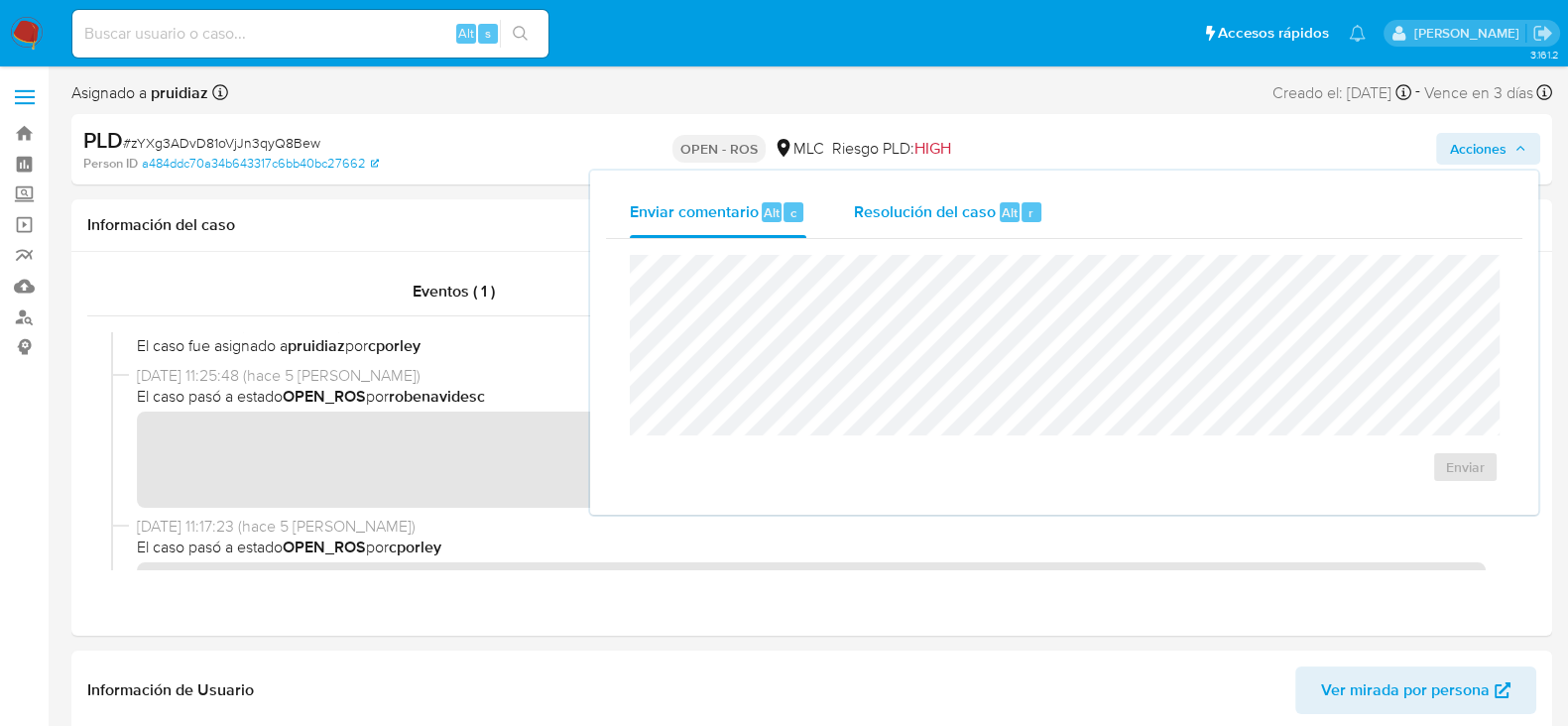
click at [933, 215] on span "Resolución del caso" at bounding box center [925, 211] width 142 height 23
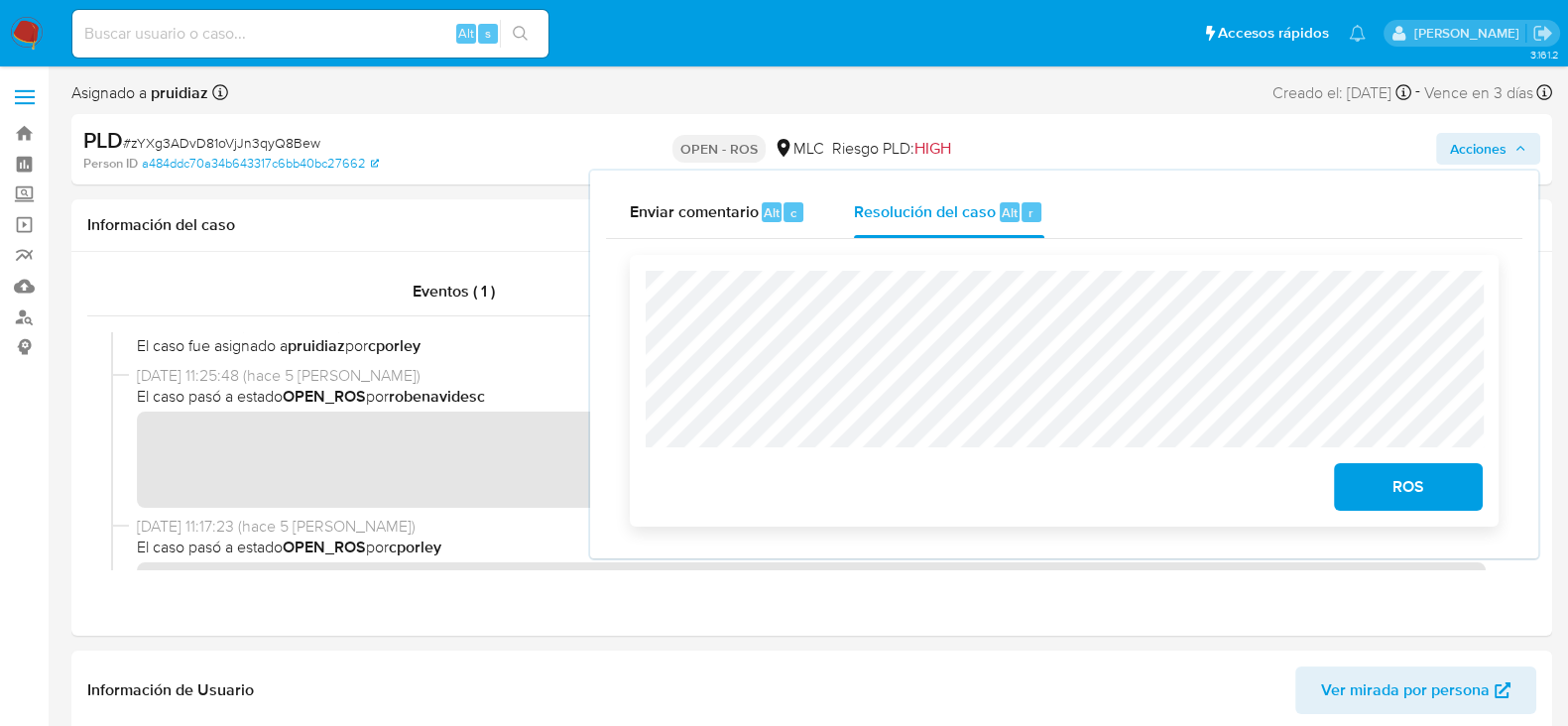
click at [1393, 488] on span "ROS" at bounding box center [1408, 487] width 97 height 44
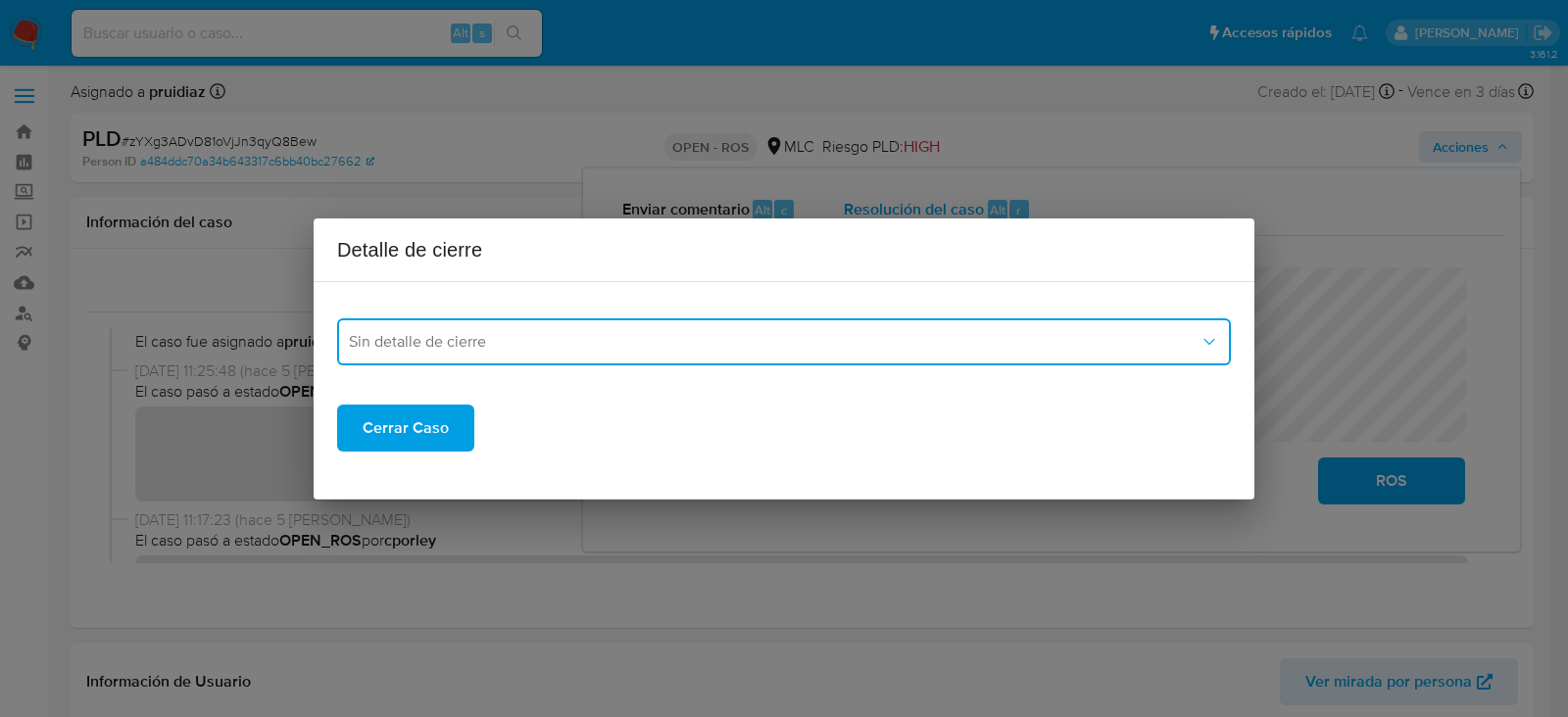
click at [695, 335] on span "Sin detalle de cierre" at bounding box center [774, 342] width 851 height 20
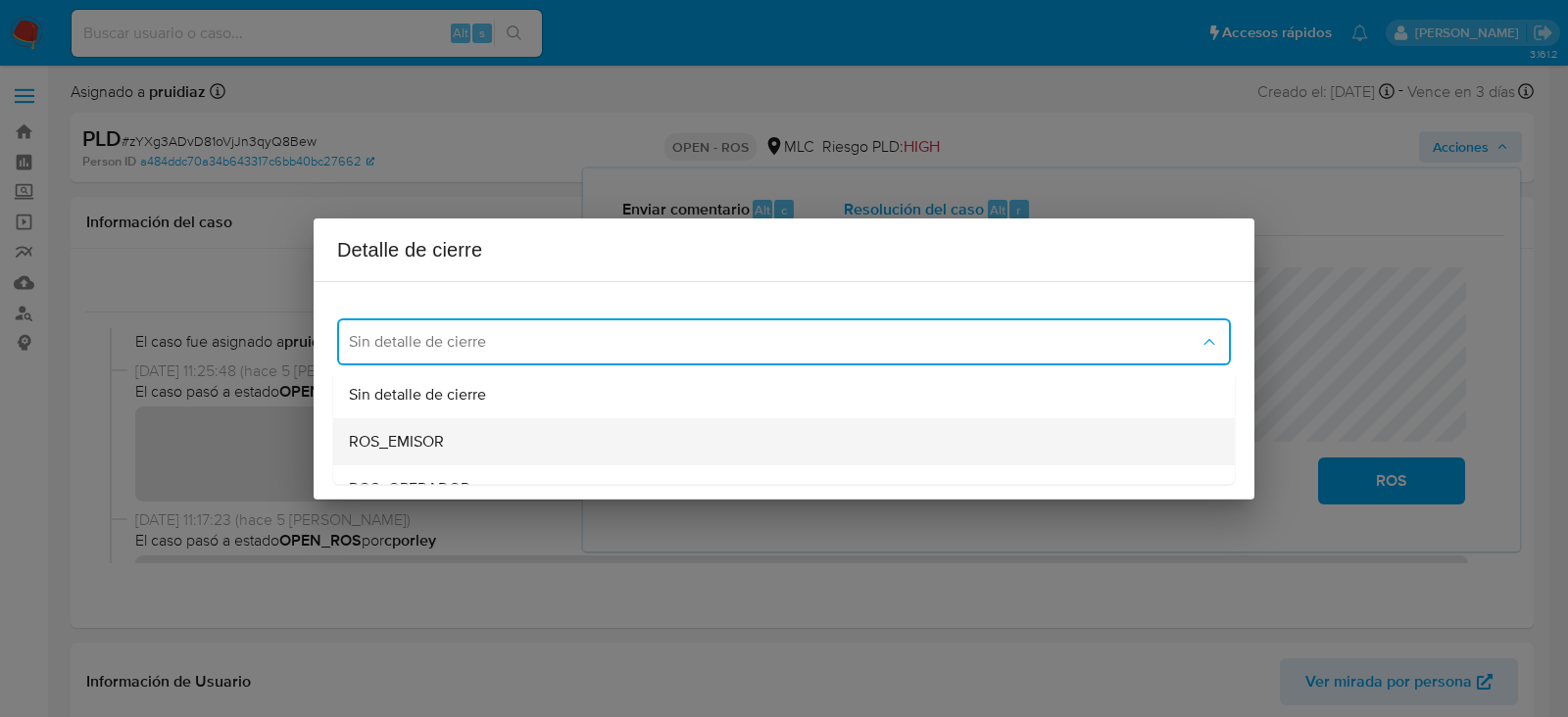
click at [377, 438] on span "ROS_EMISOR" at bounding box center [396, 442] width 95 height 20
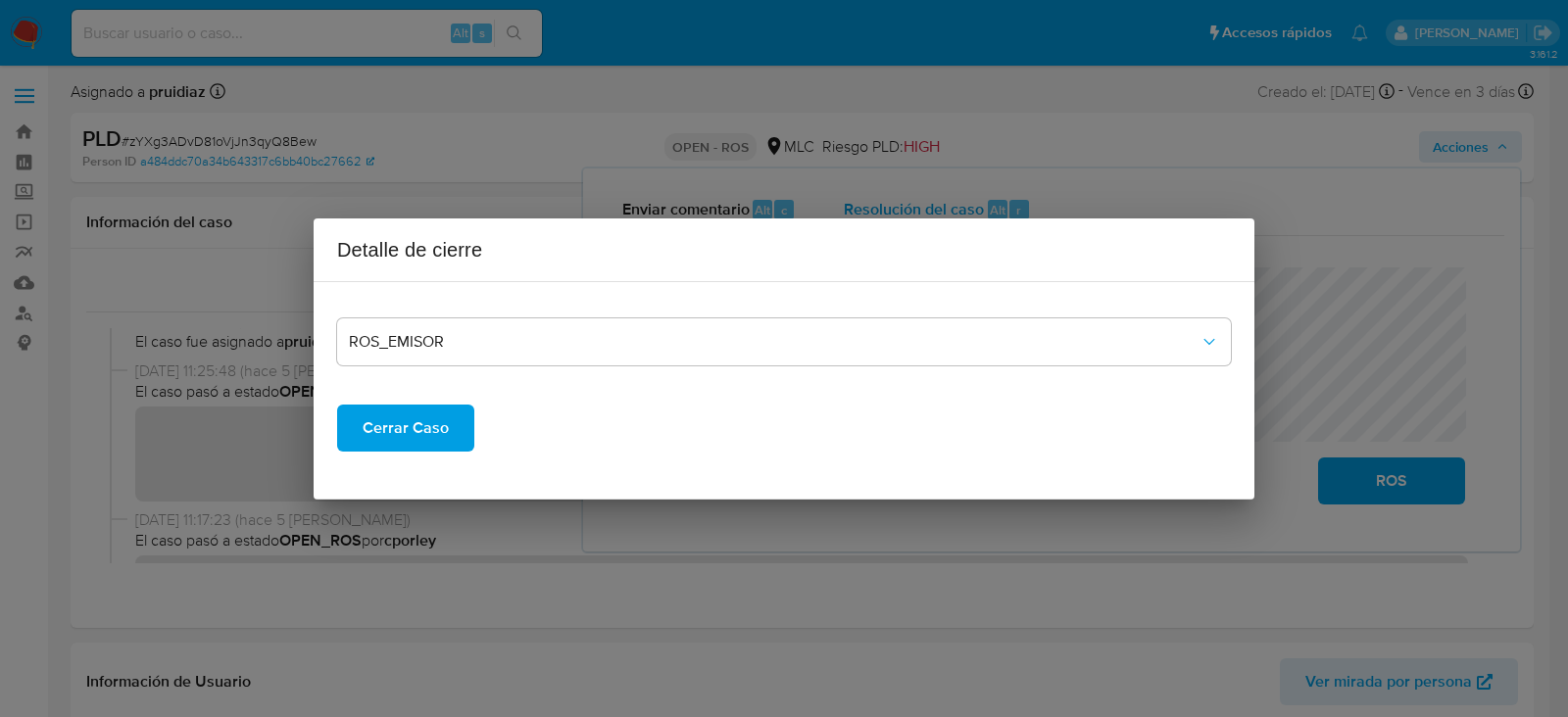
click at [402, 426] on span "Cerrar Caso" at bounding box center [406, 428] width 86 height 43
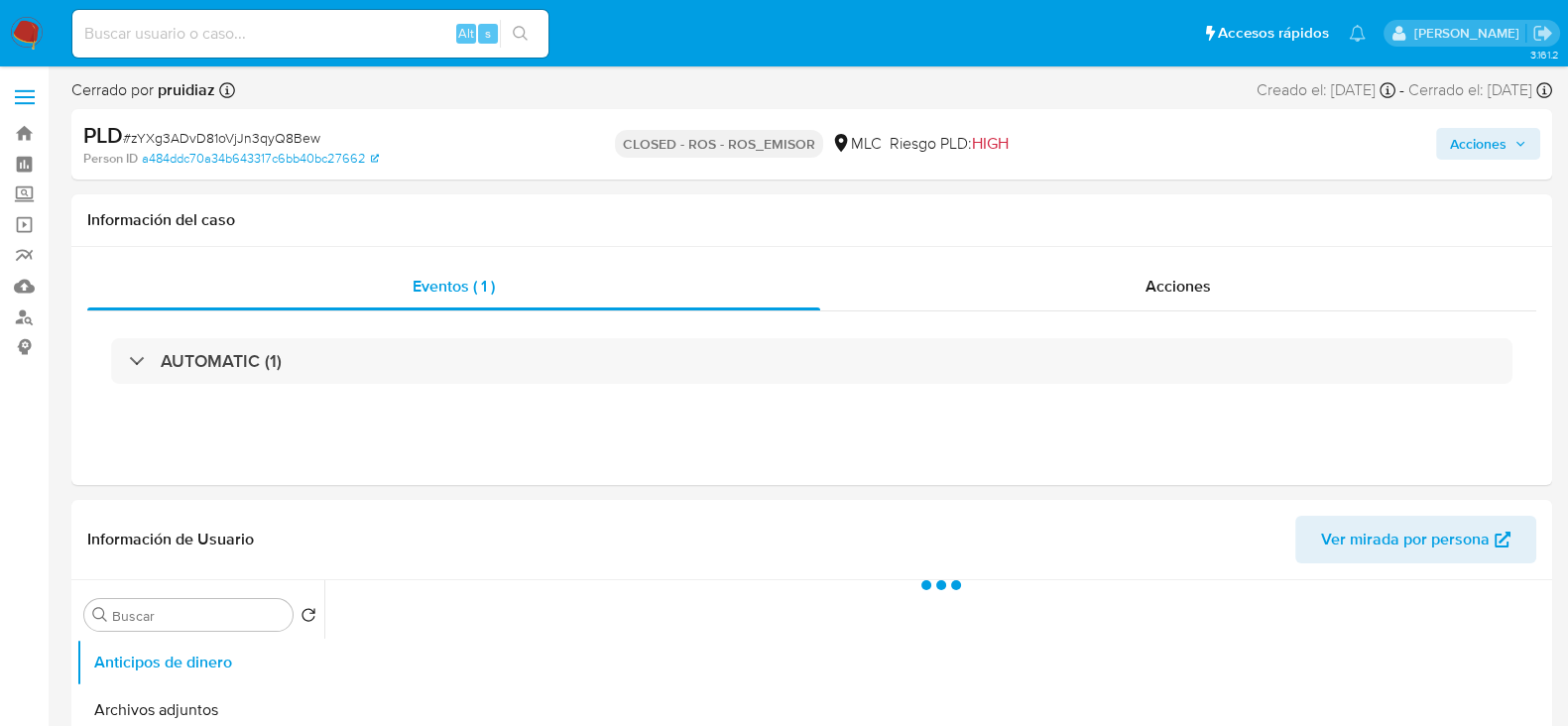
select select "10"
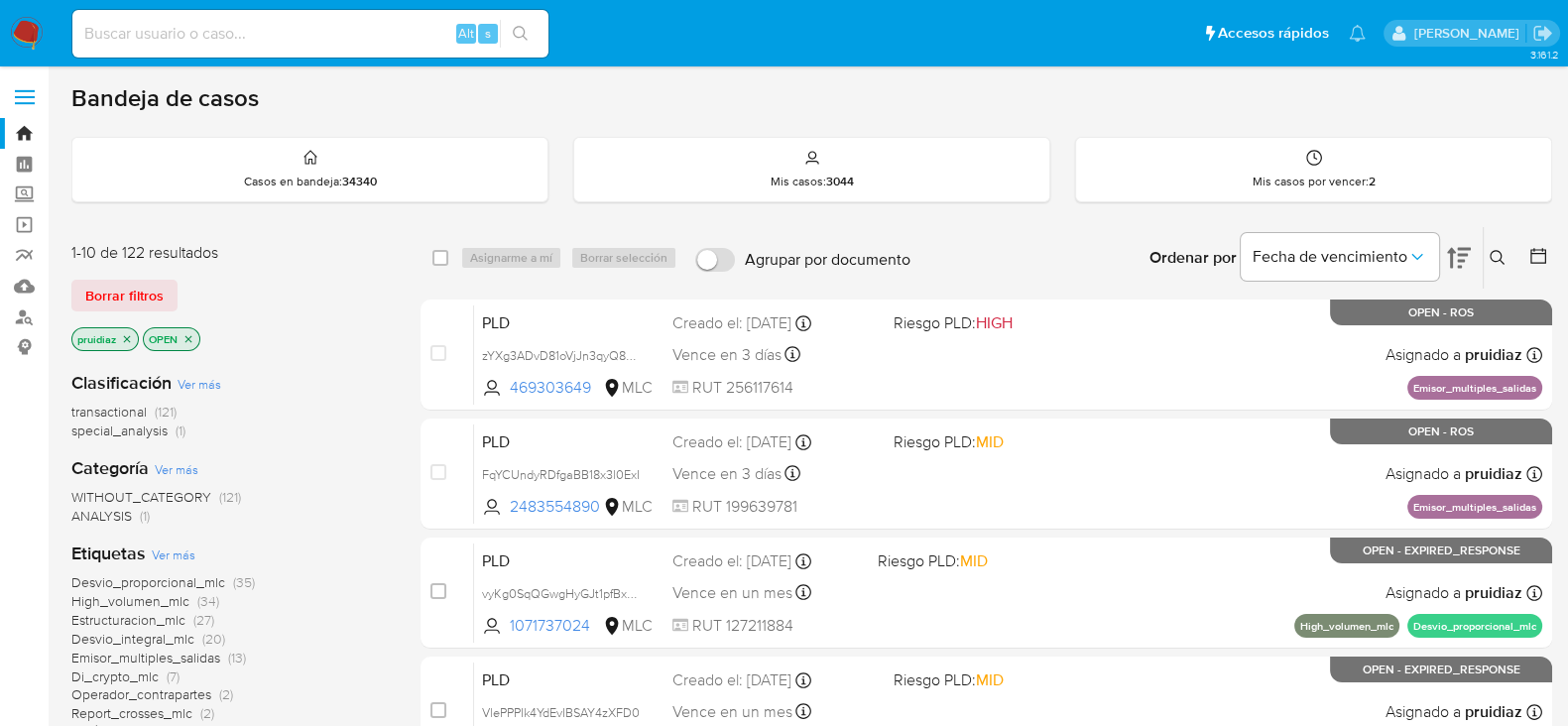
click at [28, 17] on img at bounding box center [27, 34] width 34 height 34
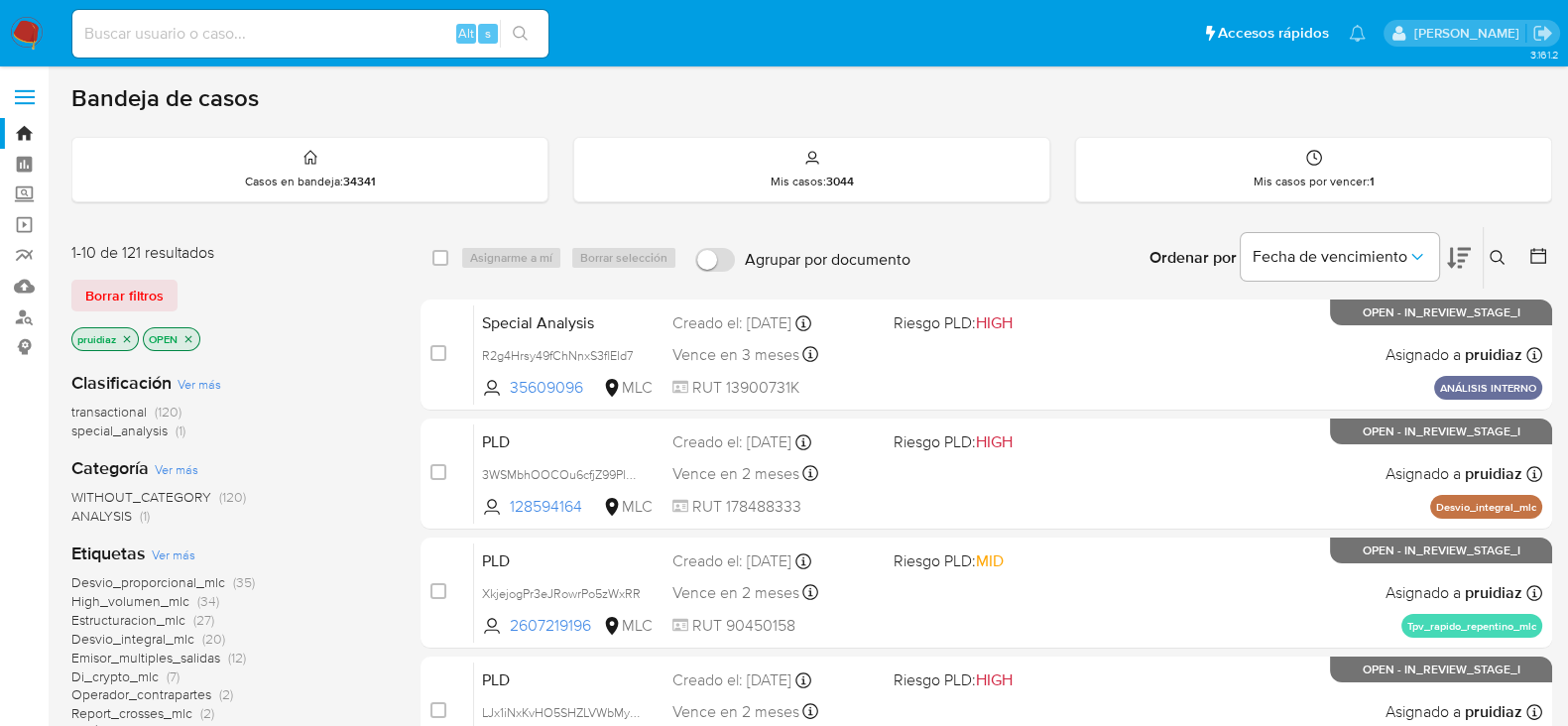
click at [1465, 255] on icon at bounding box center [1459, 258] width 24 height 21
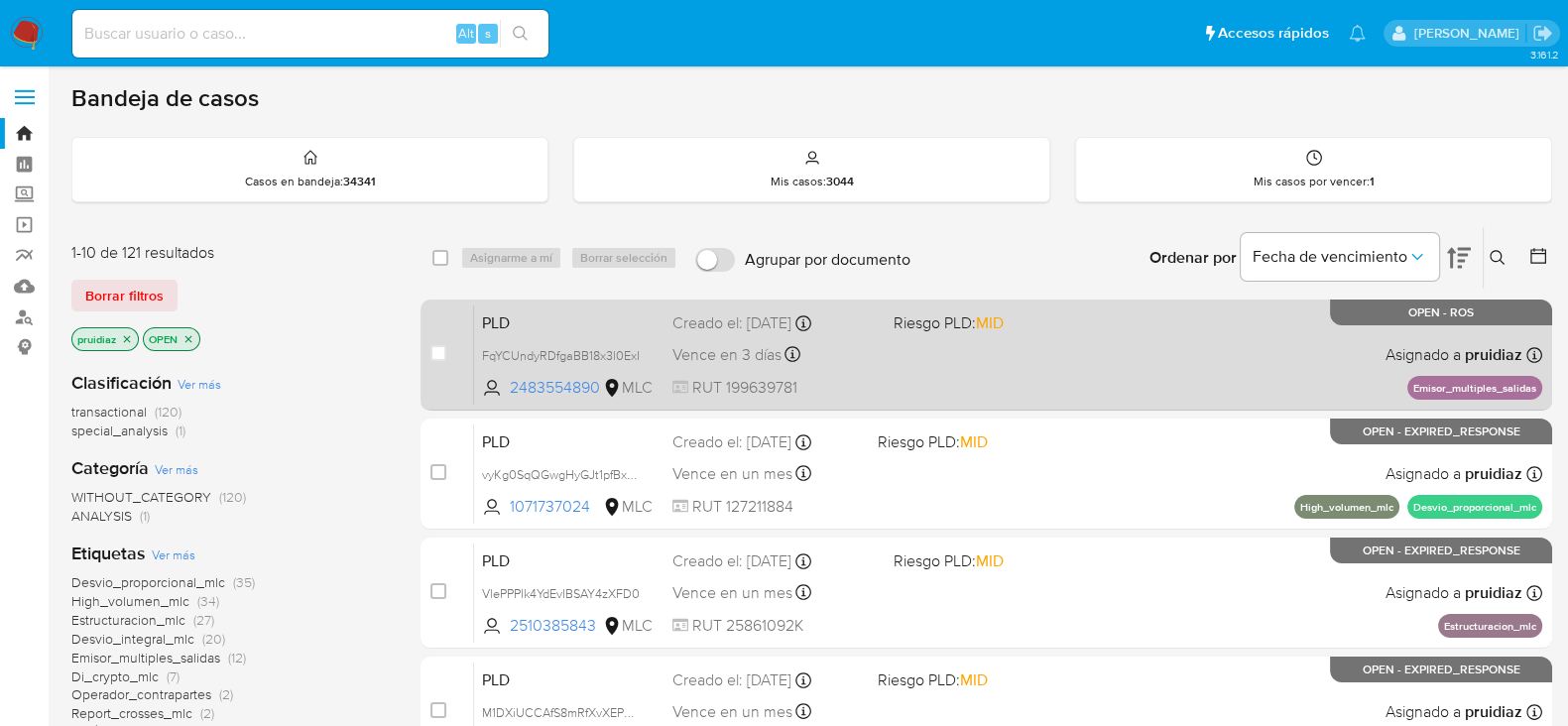
click at [1140, 381] on div "PLD FqYCUndyRDfgaBB18x3l0ExI 2483554890 MLC Riesgo PLD: MID Creado el: 12/07/20…" at bounding box center [1008, 354] width 1068 height 100
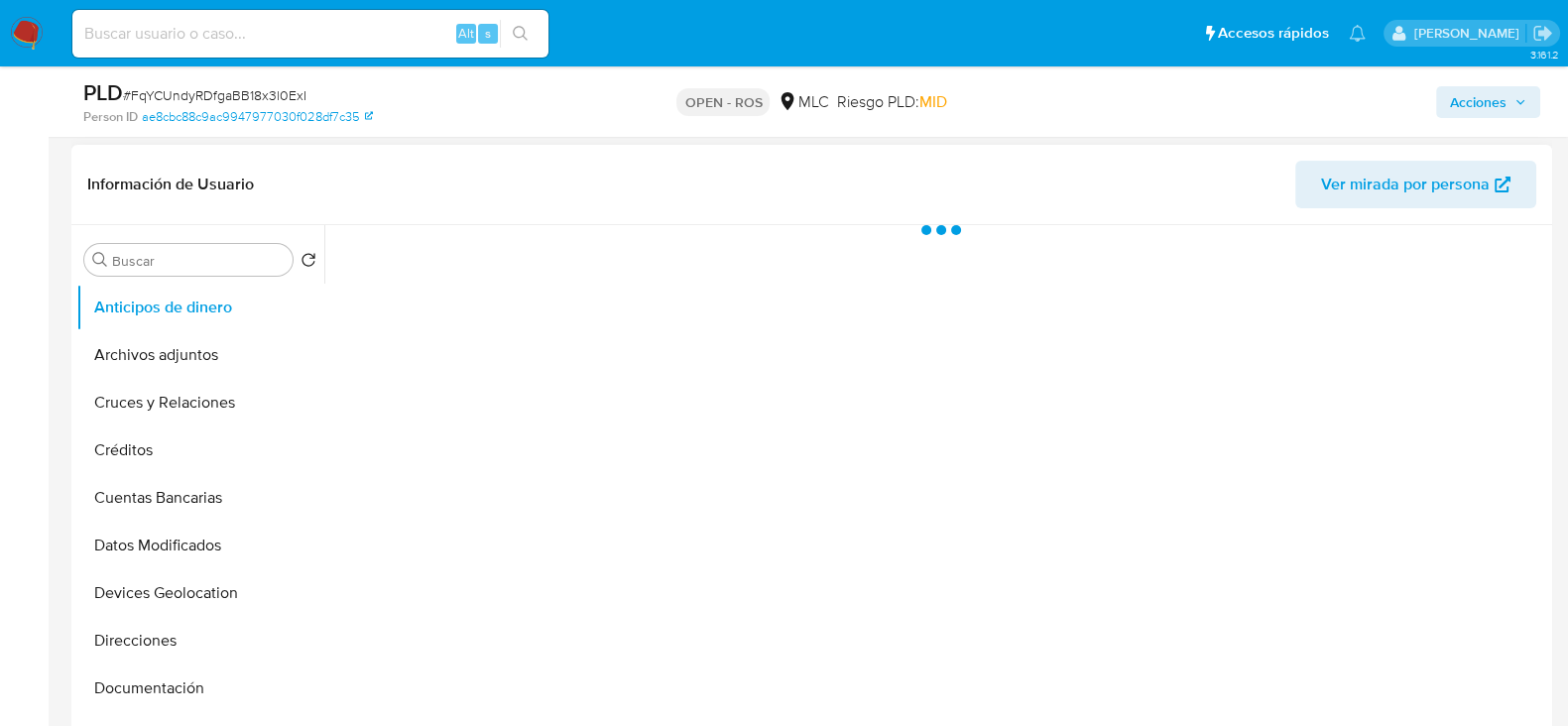
scroll to position [304, 0]
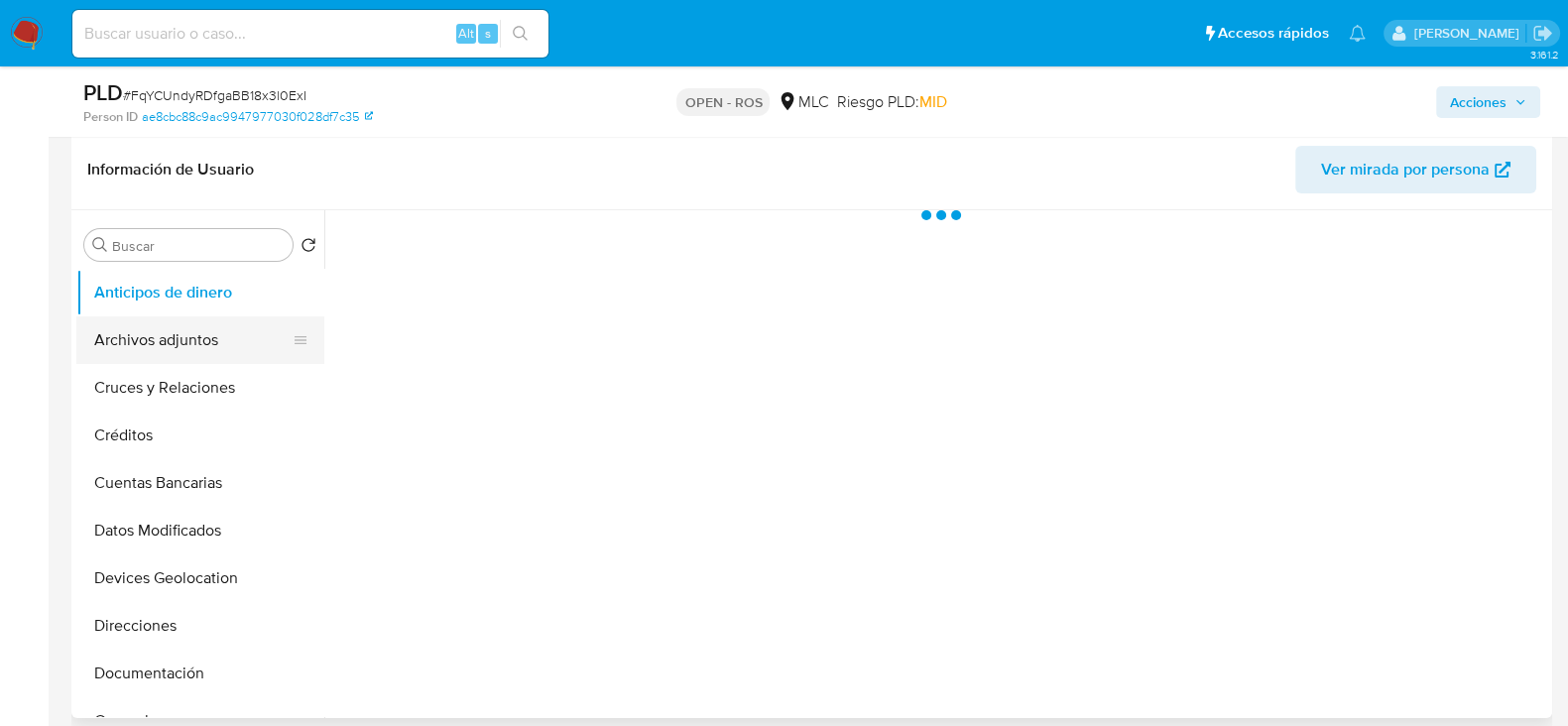
select select "10"
click at [145, 333] on button "Archivos adjuntos" at bounding box center [192, 340] width 232 height 48
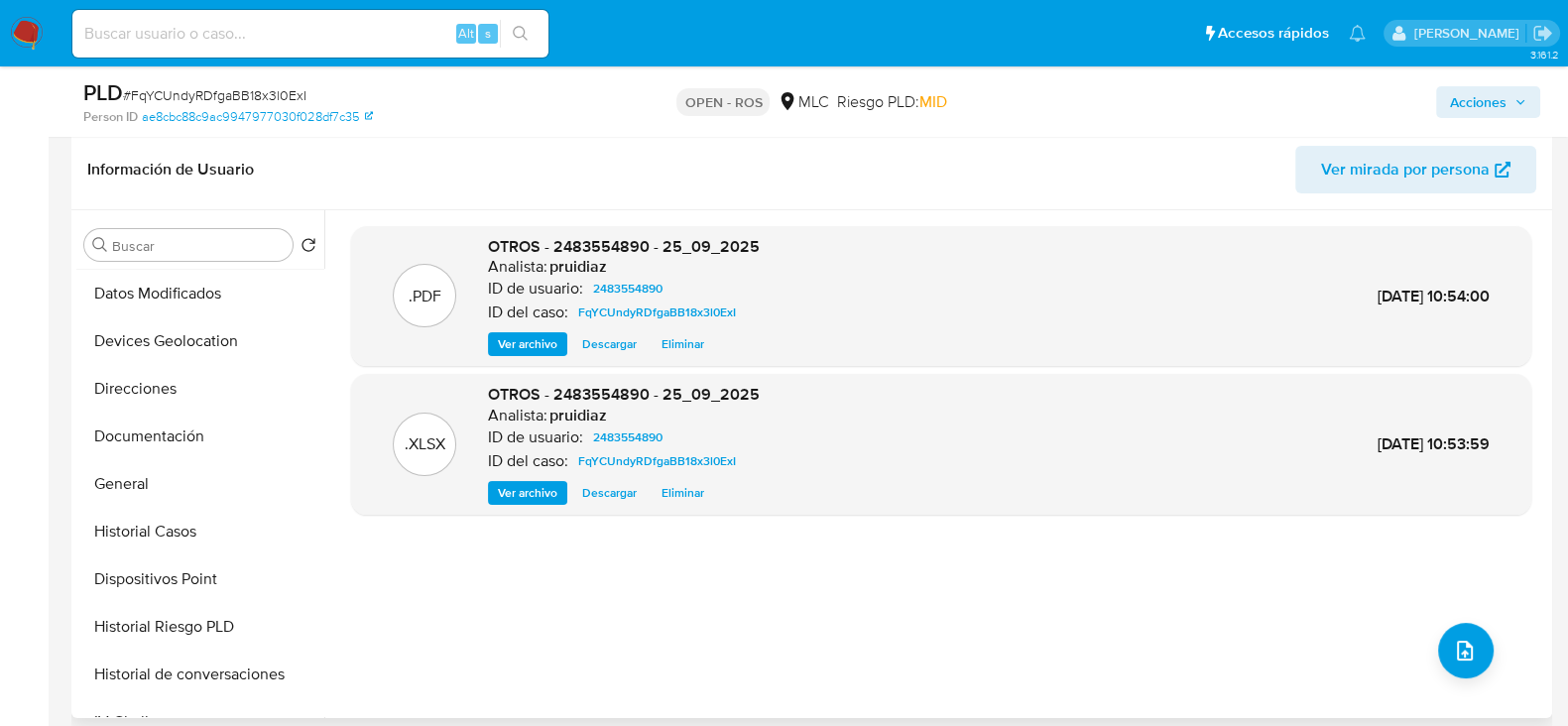
scroll to position [237, 0]
click at [135, 481] on button "General" at bounding box center [192, 484] width 232 height 48
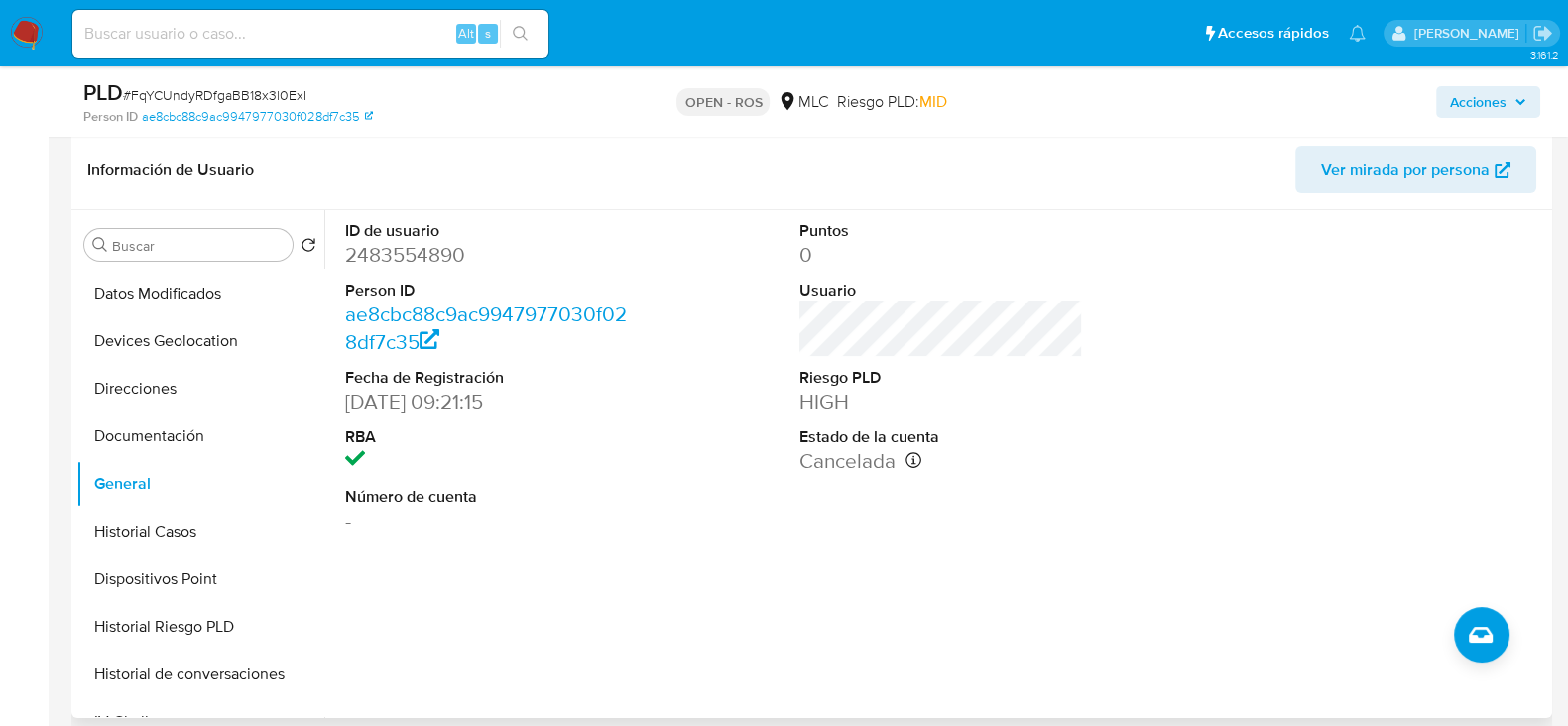
click at [422, 246] on dd "2483554890" at bounding box center [486, 255] width 283 height 28
copy dd "2483554890"
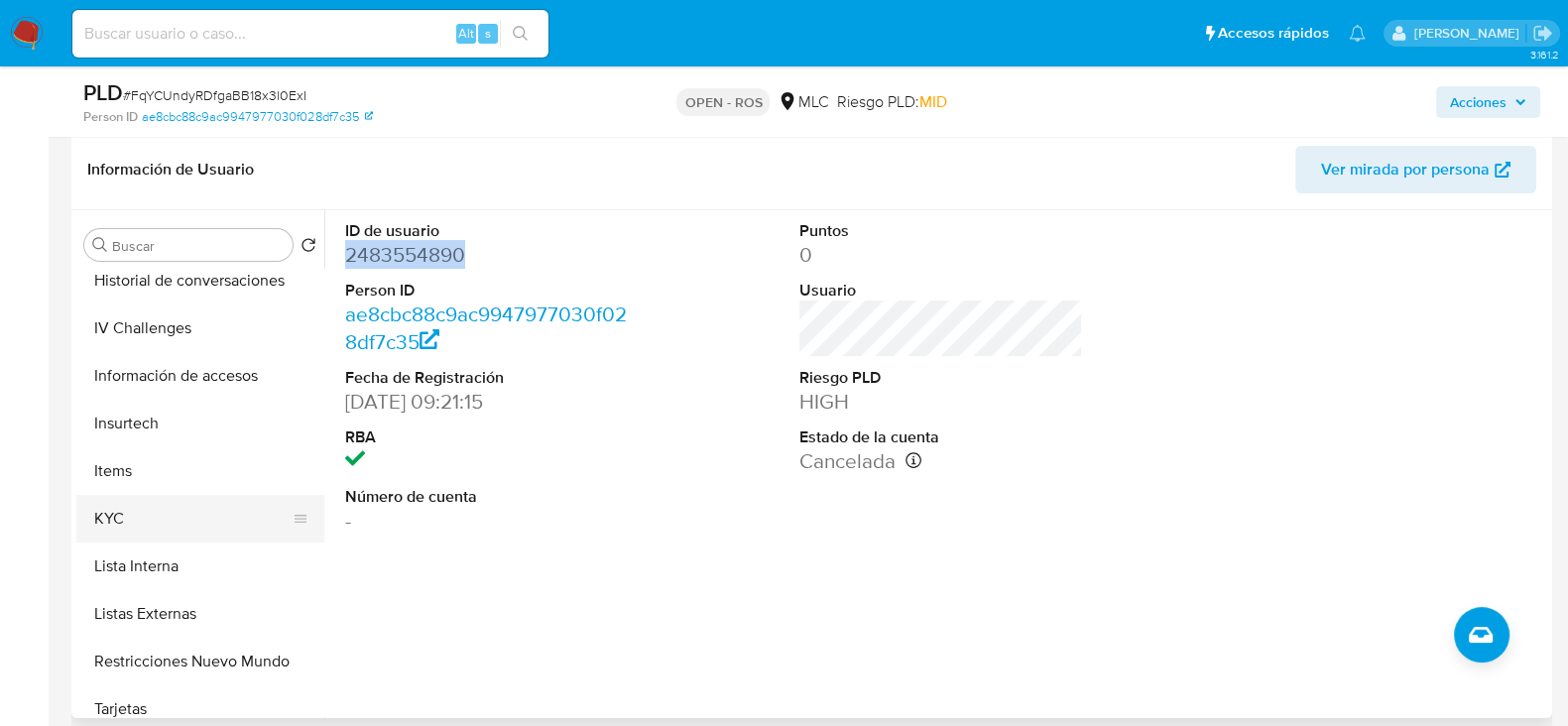
scroll to position [632, 0]
click at [124, 517] on button "KYC" at bounding box center [192, 518] width 232 height 48
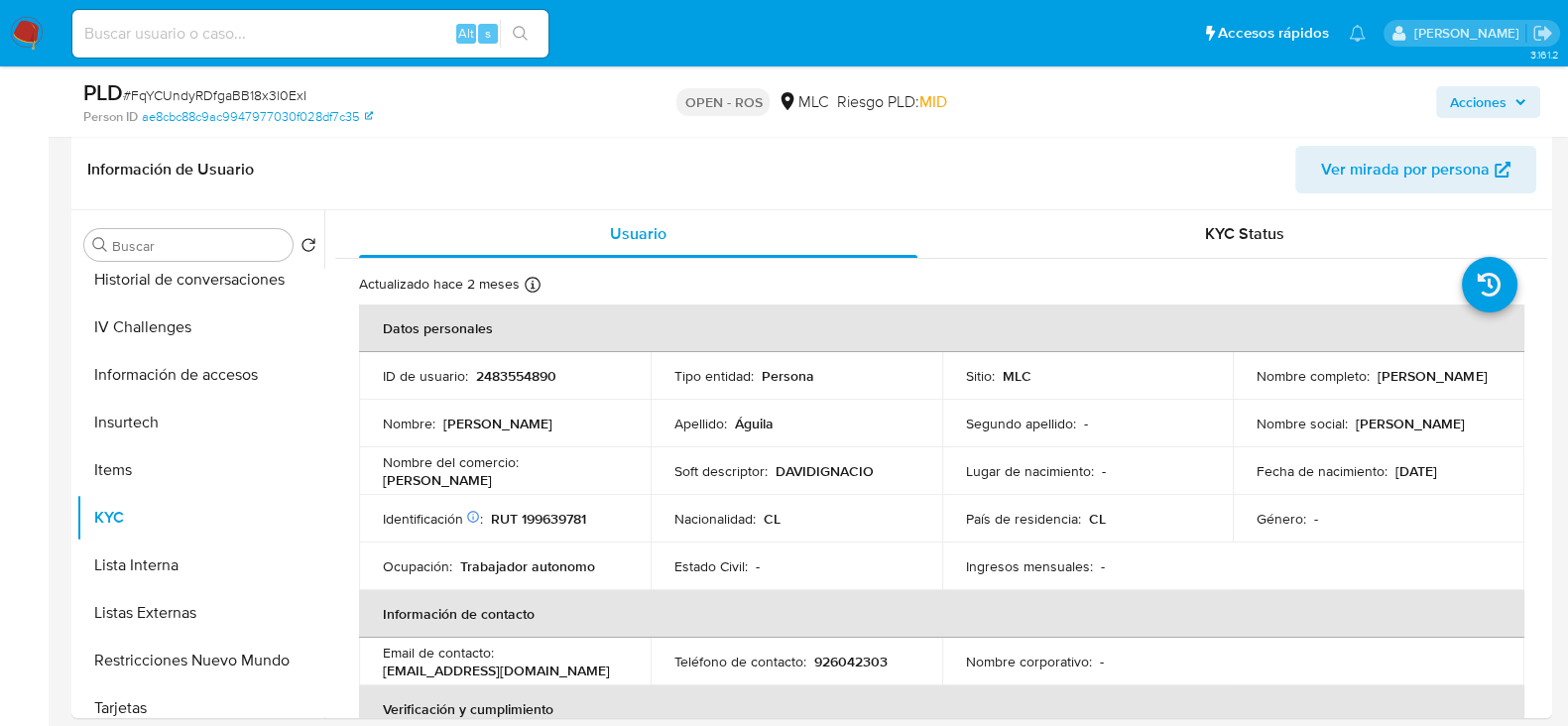
click at [269, 91] on span "# FqYCUndyRDfgaBB18x3l0ExI" at bounding box center [215, 95] width 183 height 20
copy span "FqYCUndyRDfgaBB18x3l0ExI"
click at [567, 527] on p "RUT 199639781" at bounding box center [539, 519] width 95 height 18
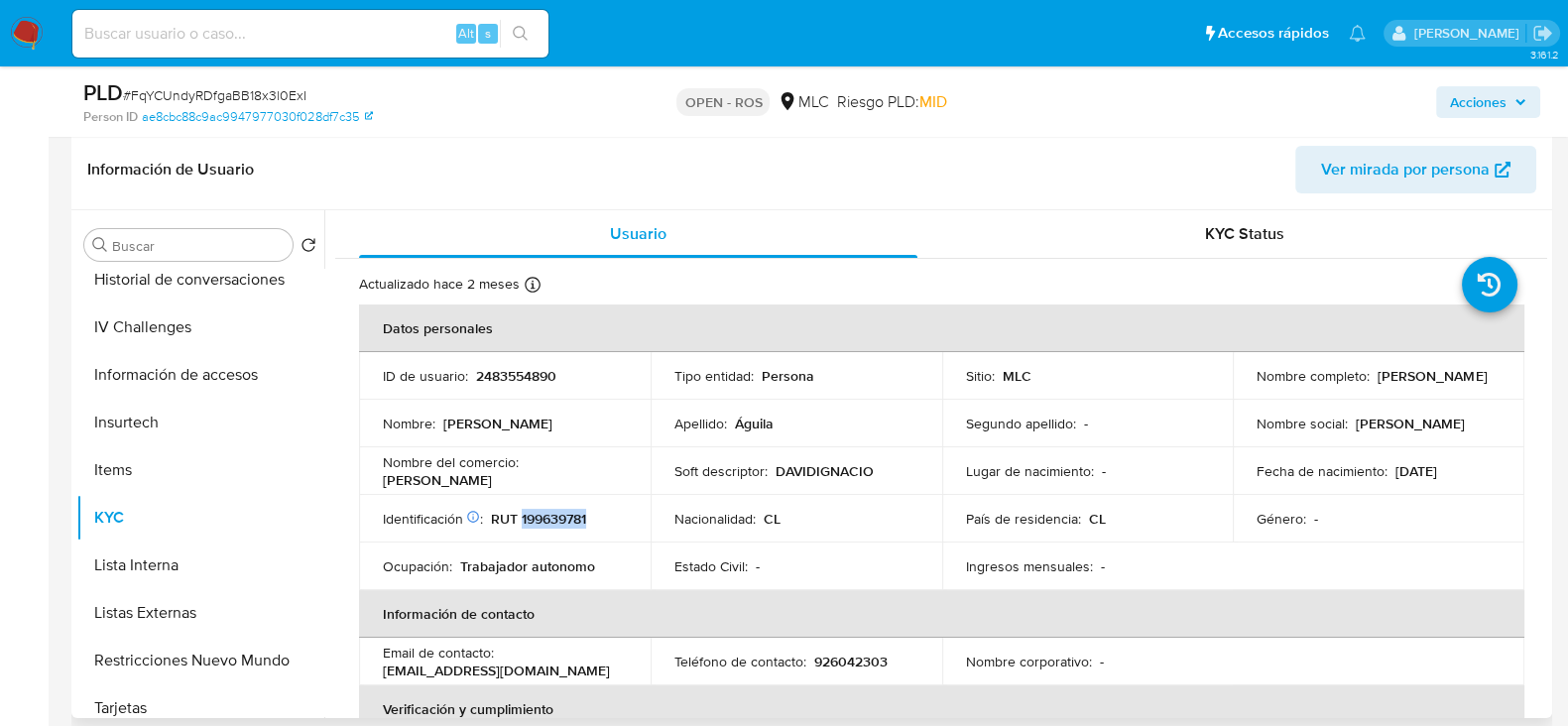
copy p "199639781"
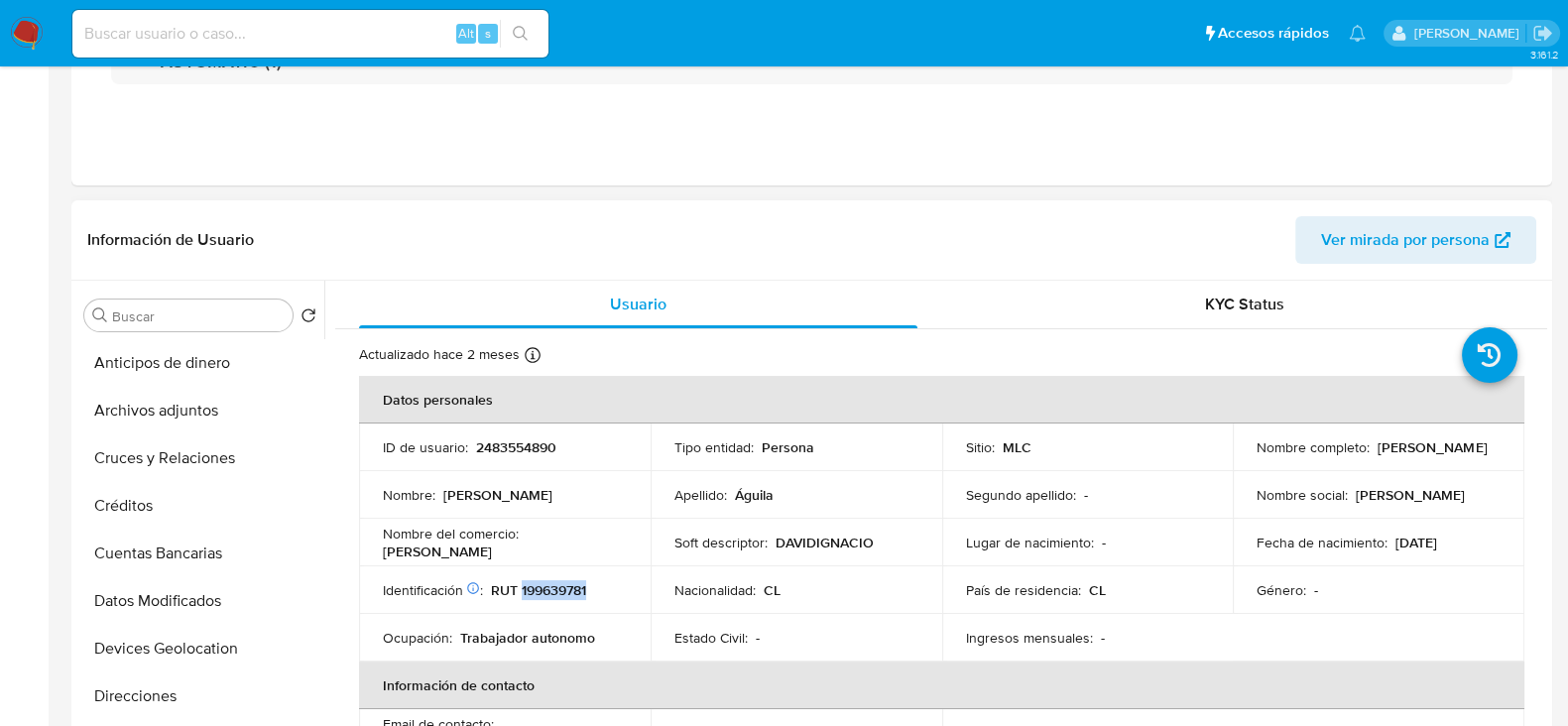
scroll to position [0, 0]
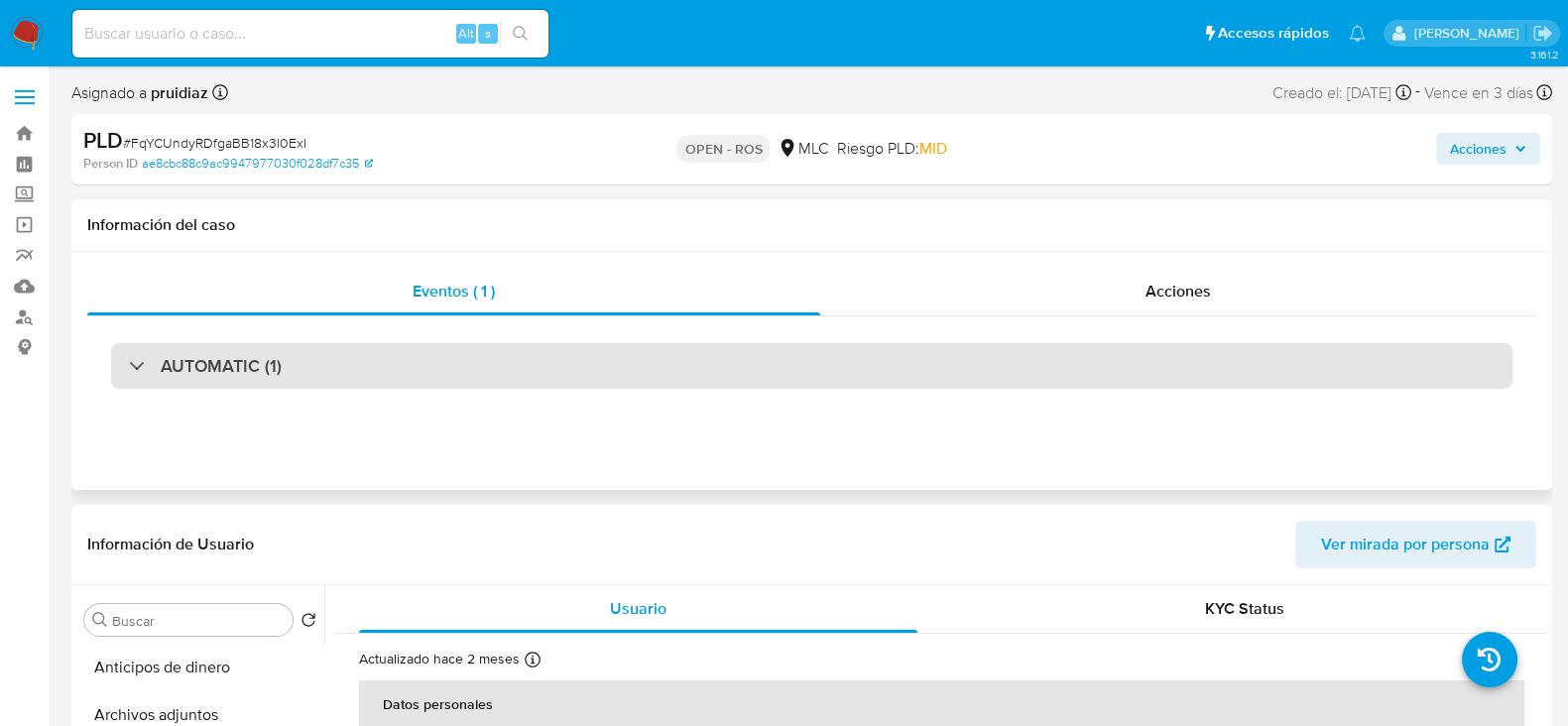
click at [233, 355] on h3 "AUTOMATIC (1)" at bounding box center [222, 366] width 121 height 22
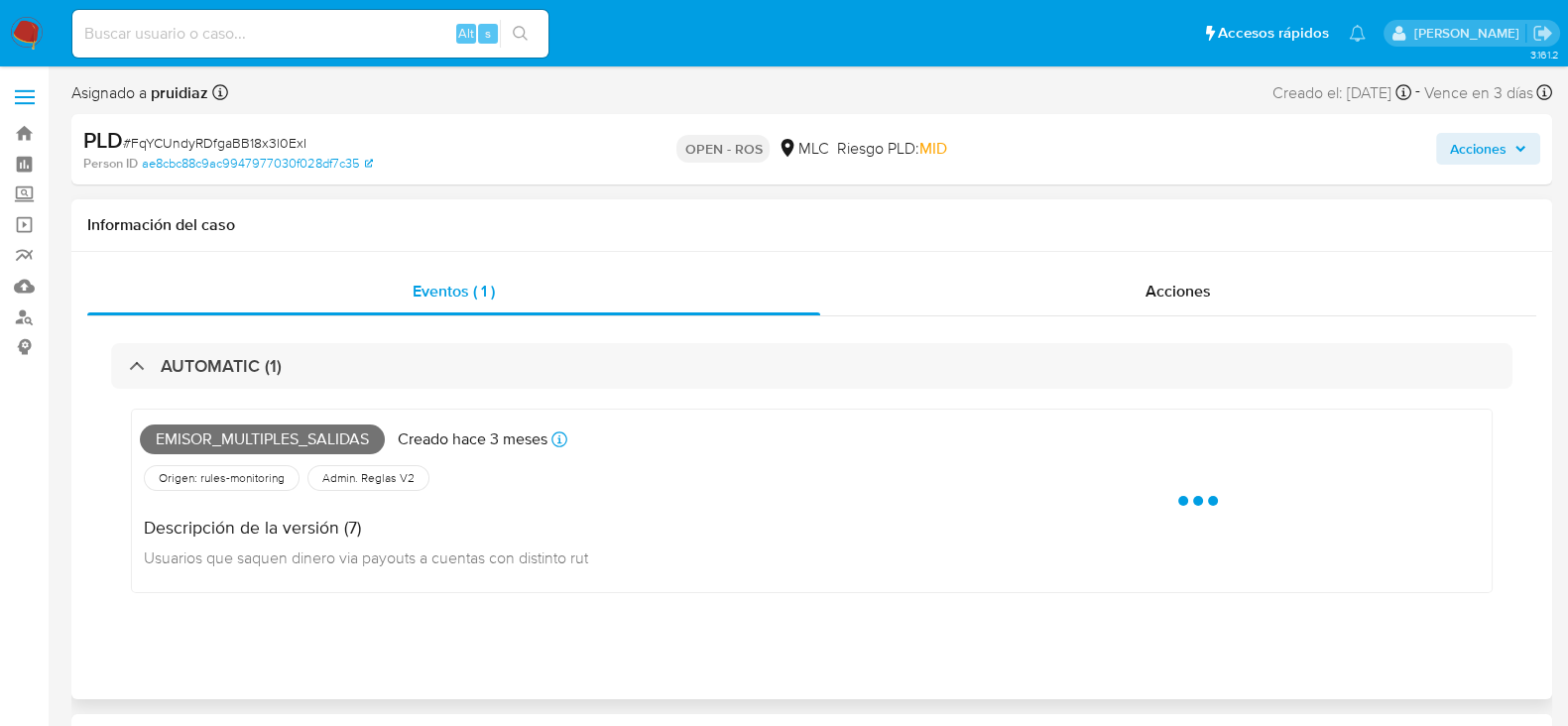
click at [222, 437] on span "Emisor_multiples_salidas" at bounding box center [262, 440] width 245 height 30
copy span "Emisor_multiples_salidas"
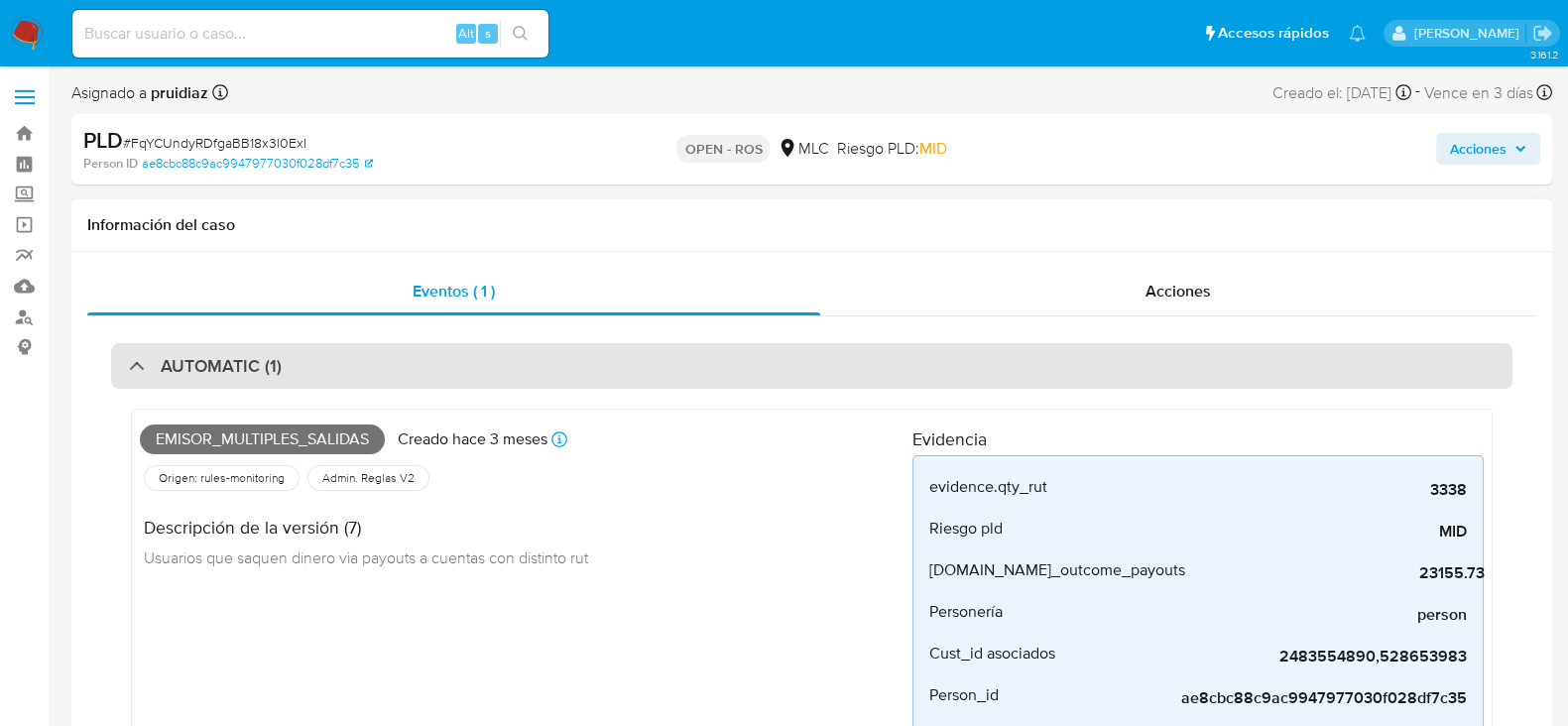
click at [370, 370] on div "AUTOMATIC (1)" at bounding box center [811, 366] width 1401 height 46
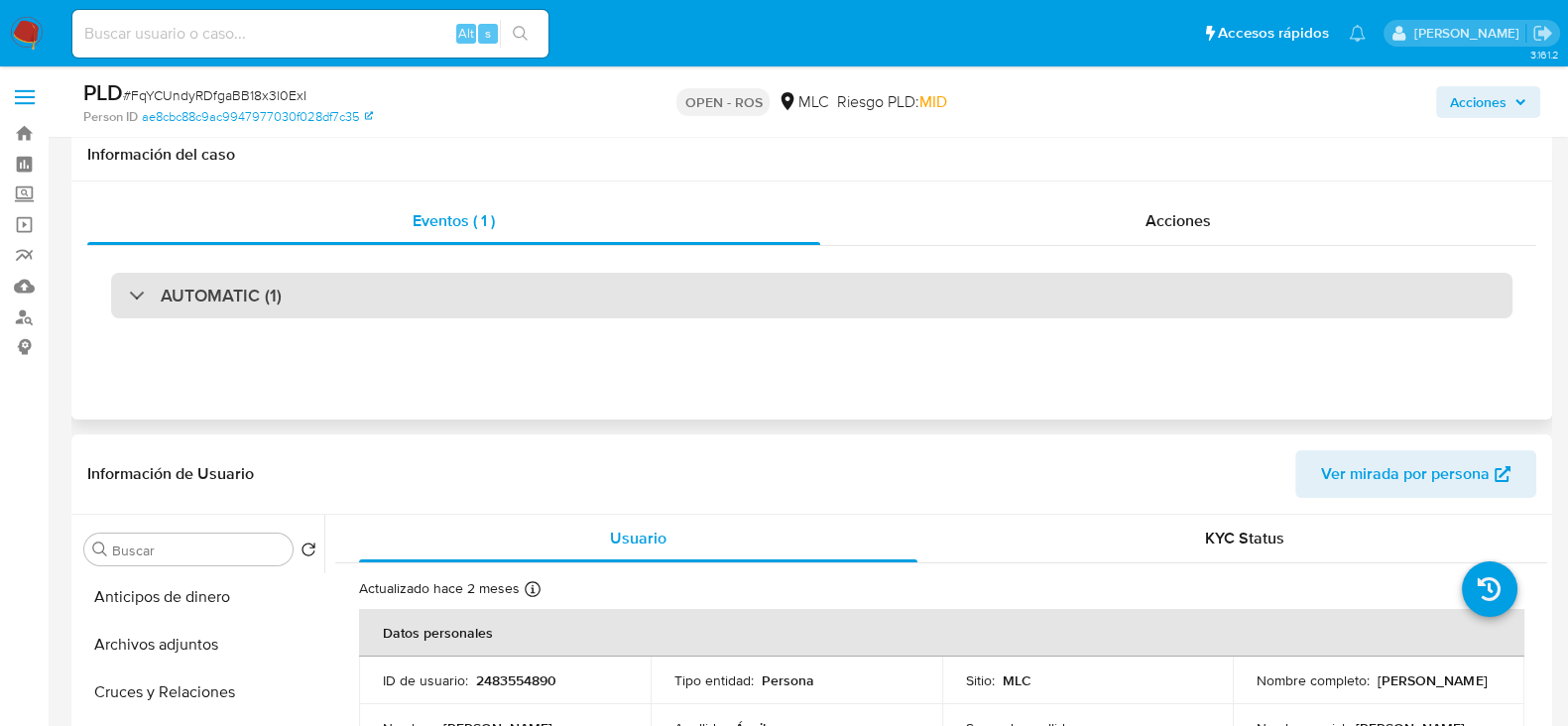
scroll to position [165, 0]
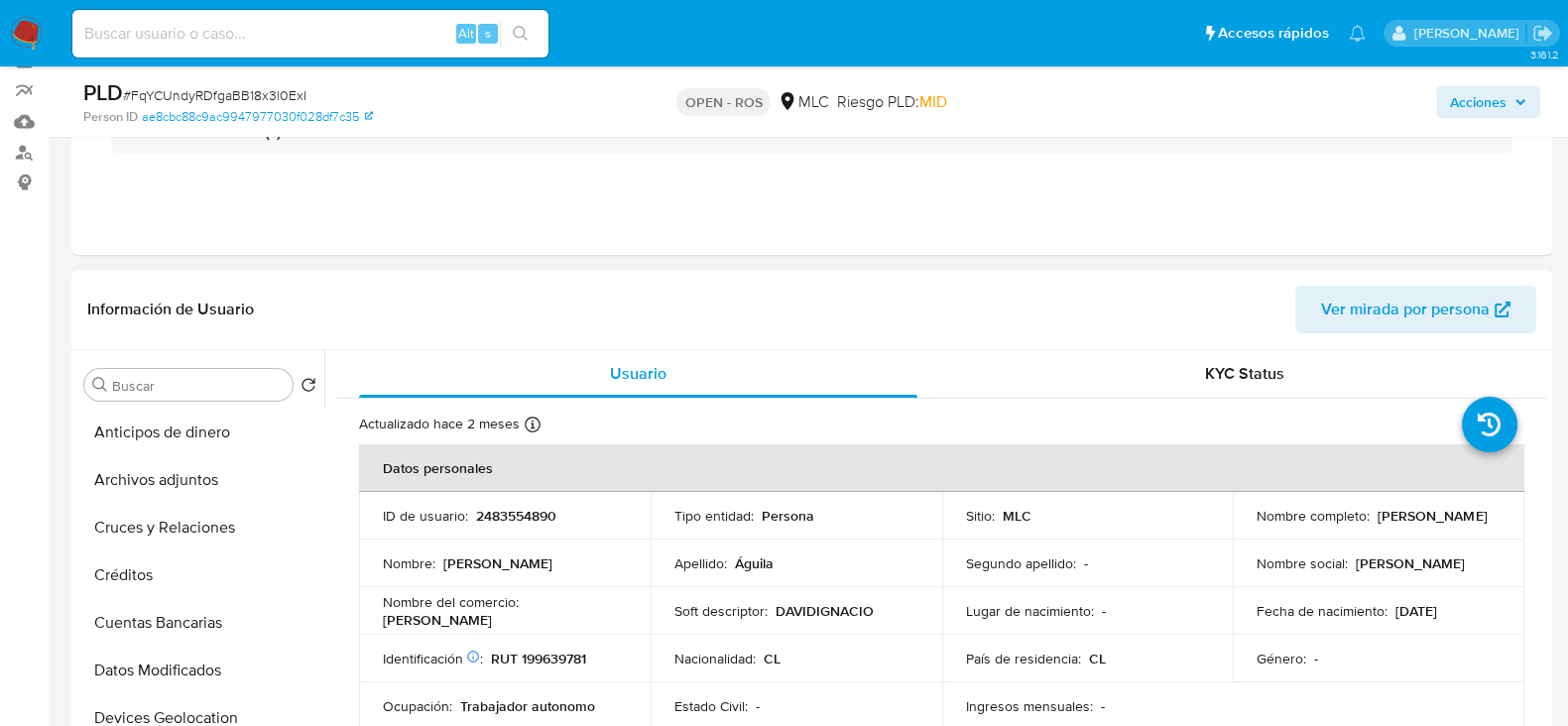
click at [532, 508] on p "2483554890" at bounding box center [516, 516] width 81 height 18
copy p "2483554890"
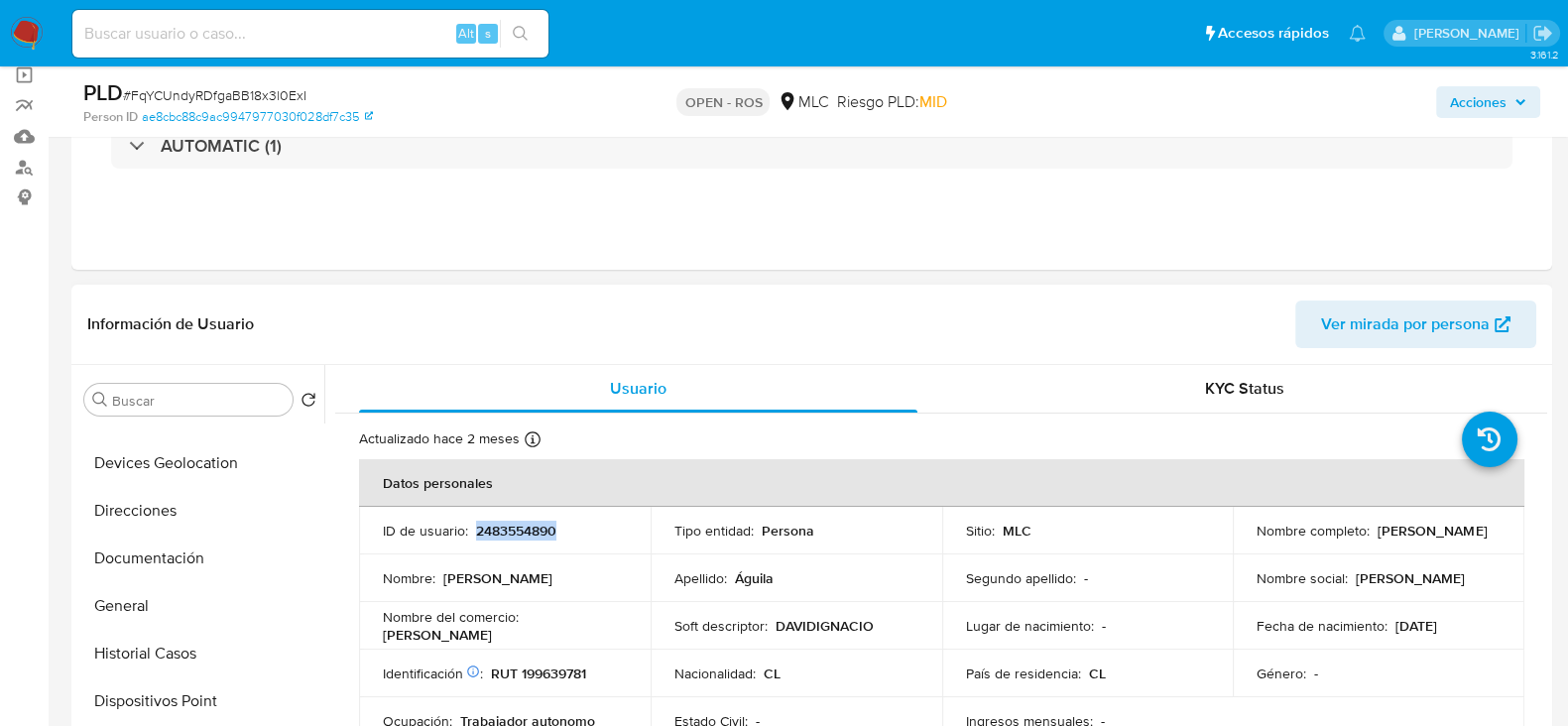
scroll to position [309, 0]
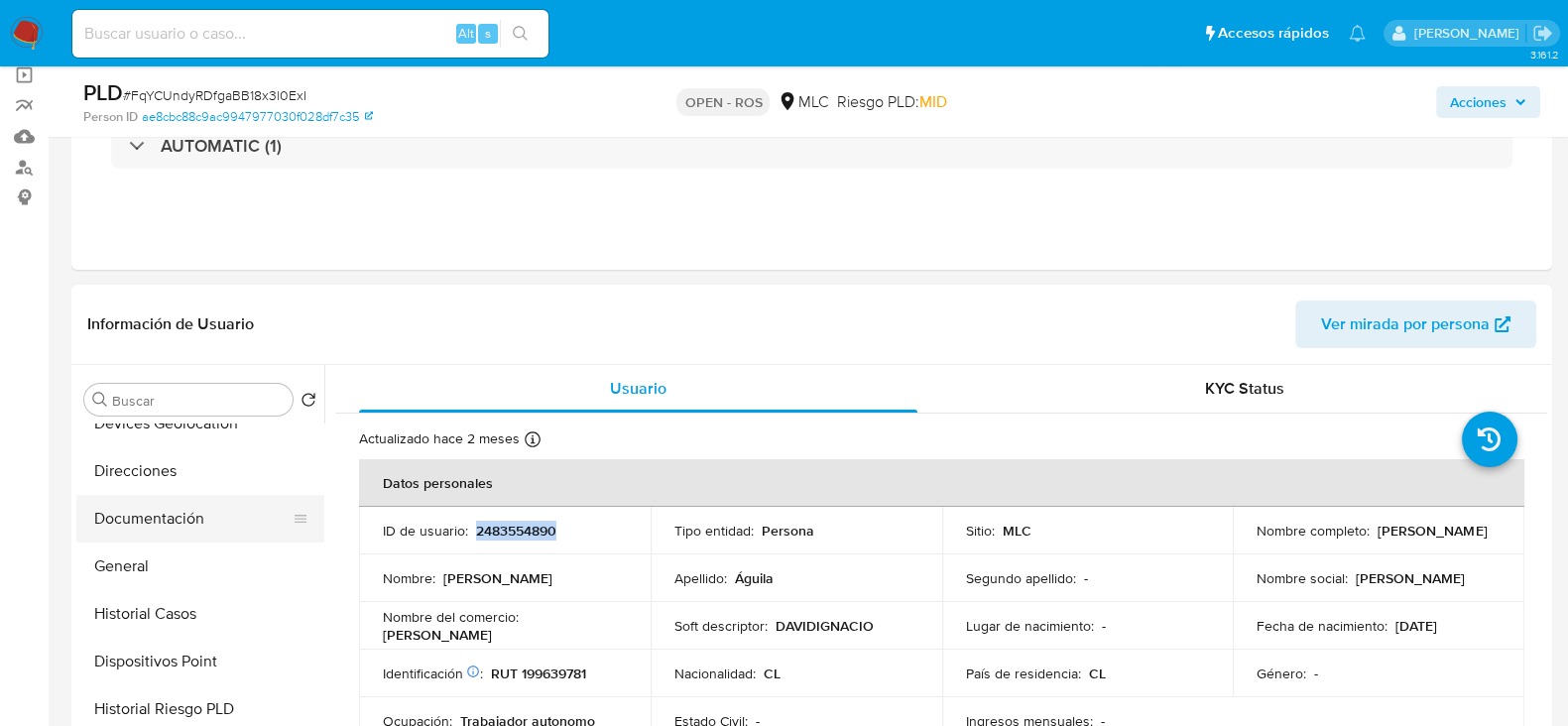
click at [149, 513] on button "Documentación" at bounding box center [192, 519] width 232 height 48
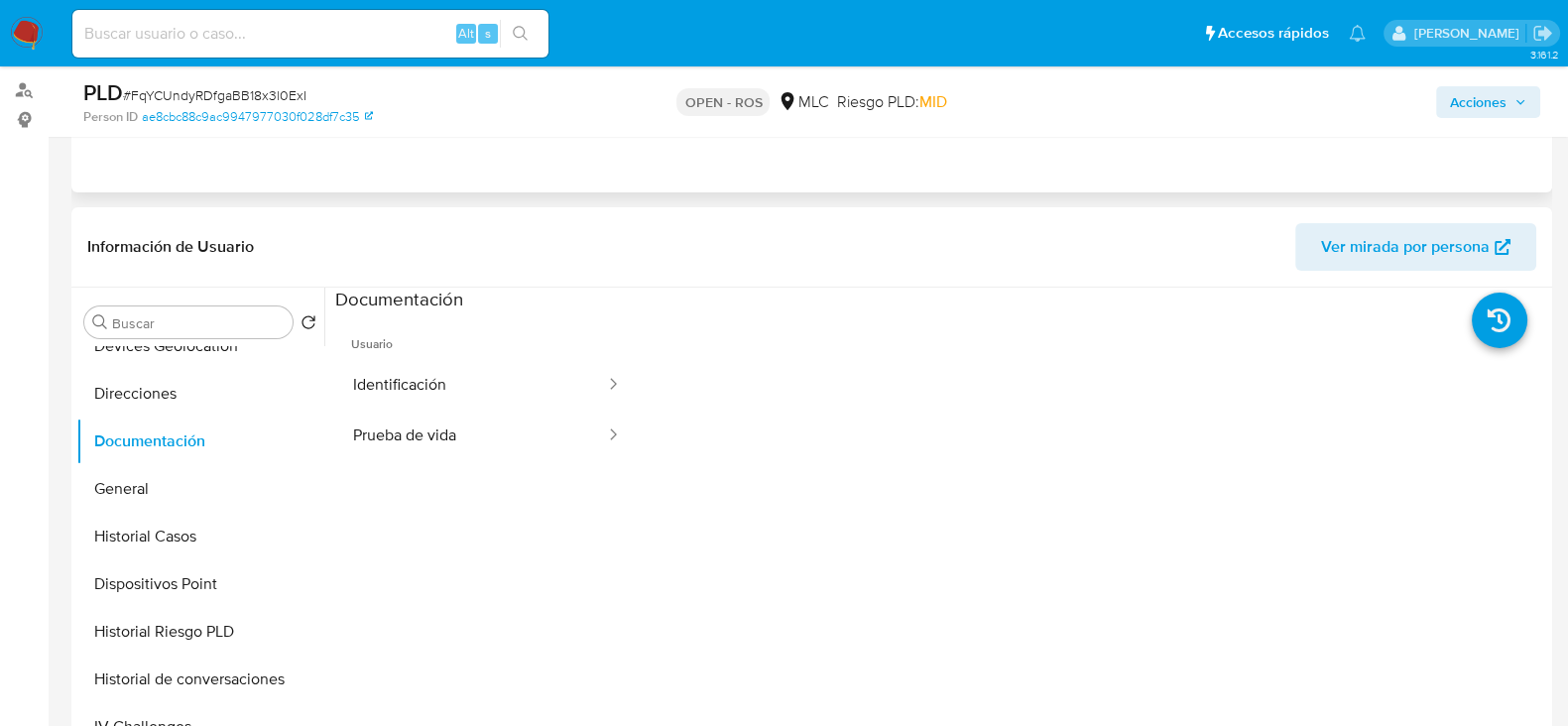
scroll to position [234, 0]
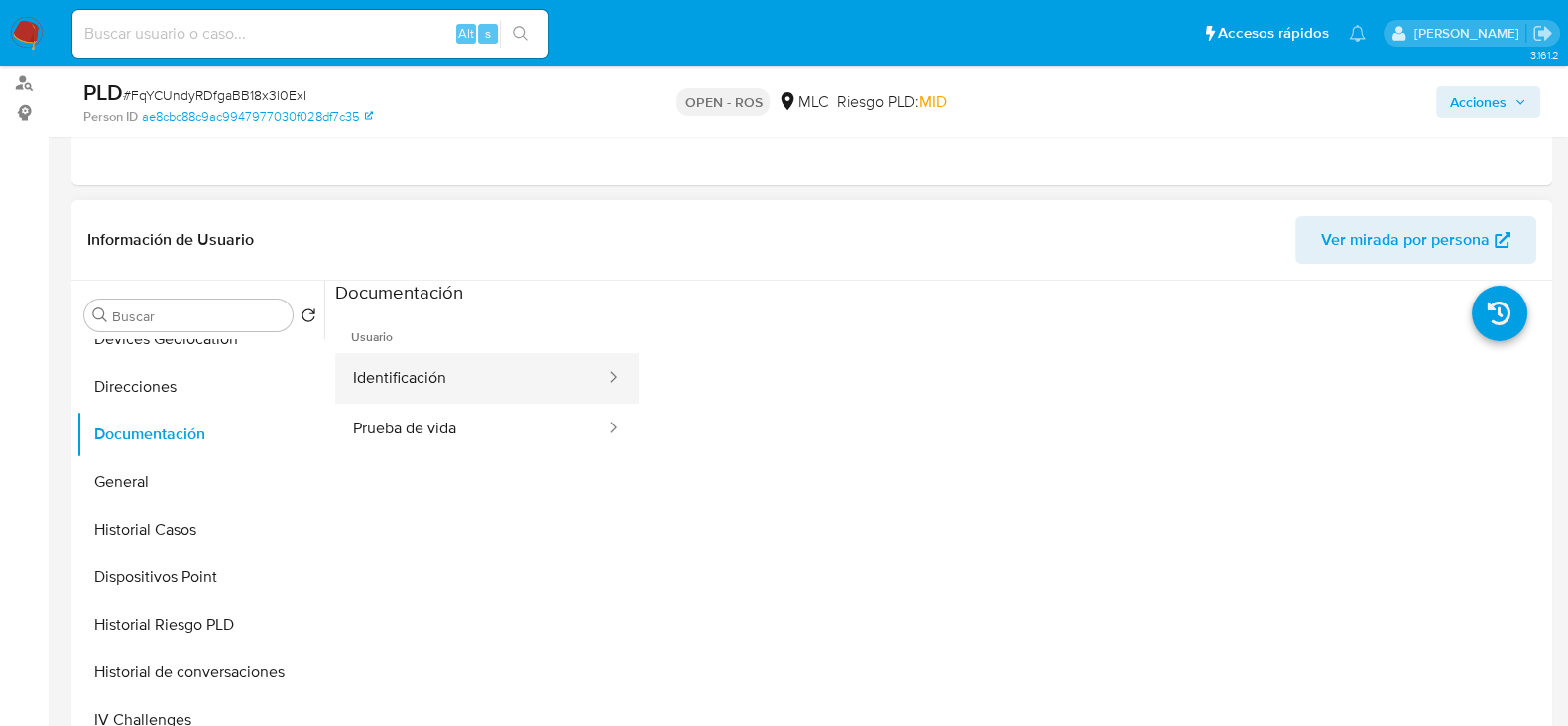
click at [428, 360] on button "Identificación" at bounding box center [470, 378] width 271 height 51
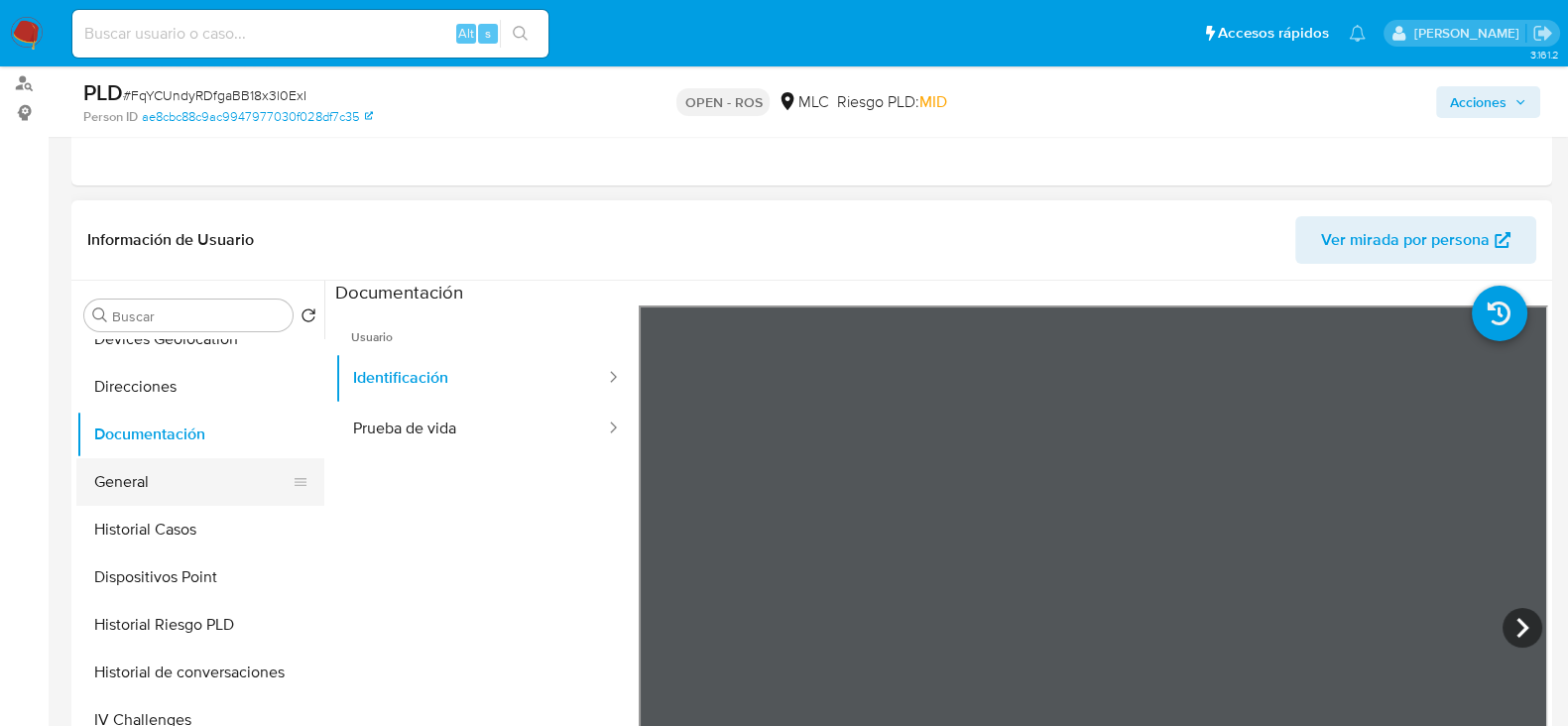
click at [146, 496] on button "General" at bounding box center [192, 482] width 232 height 48
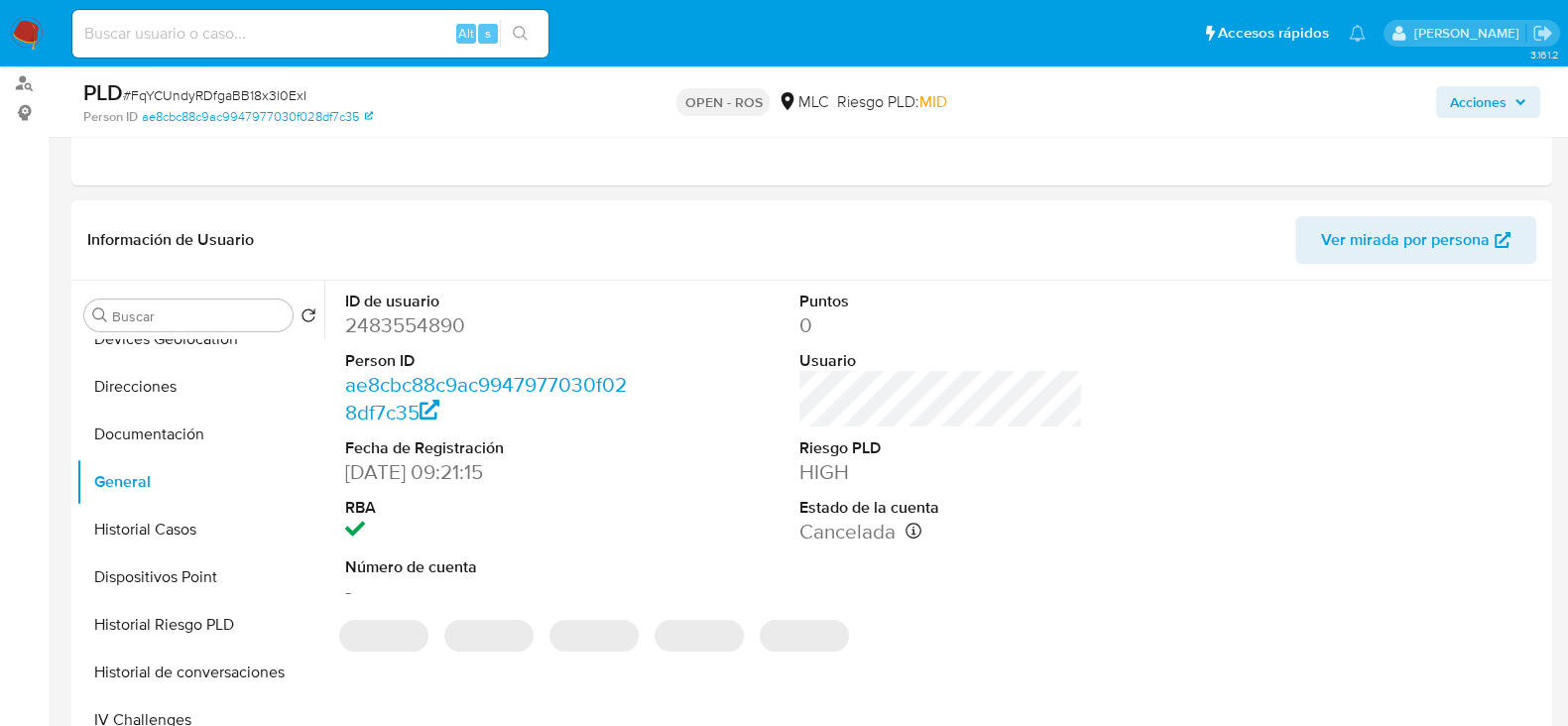
click at [427, 326] on dd "2483554890" at bounding box center [486, 325] width 283 height 28
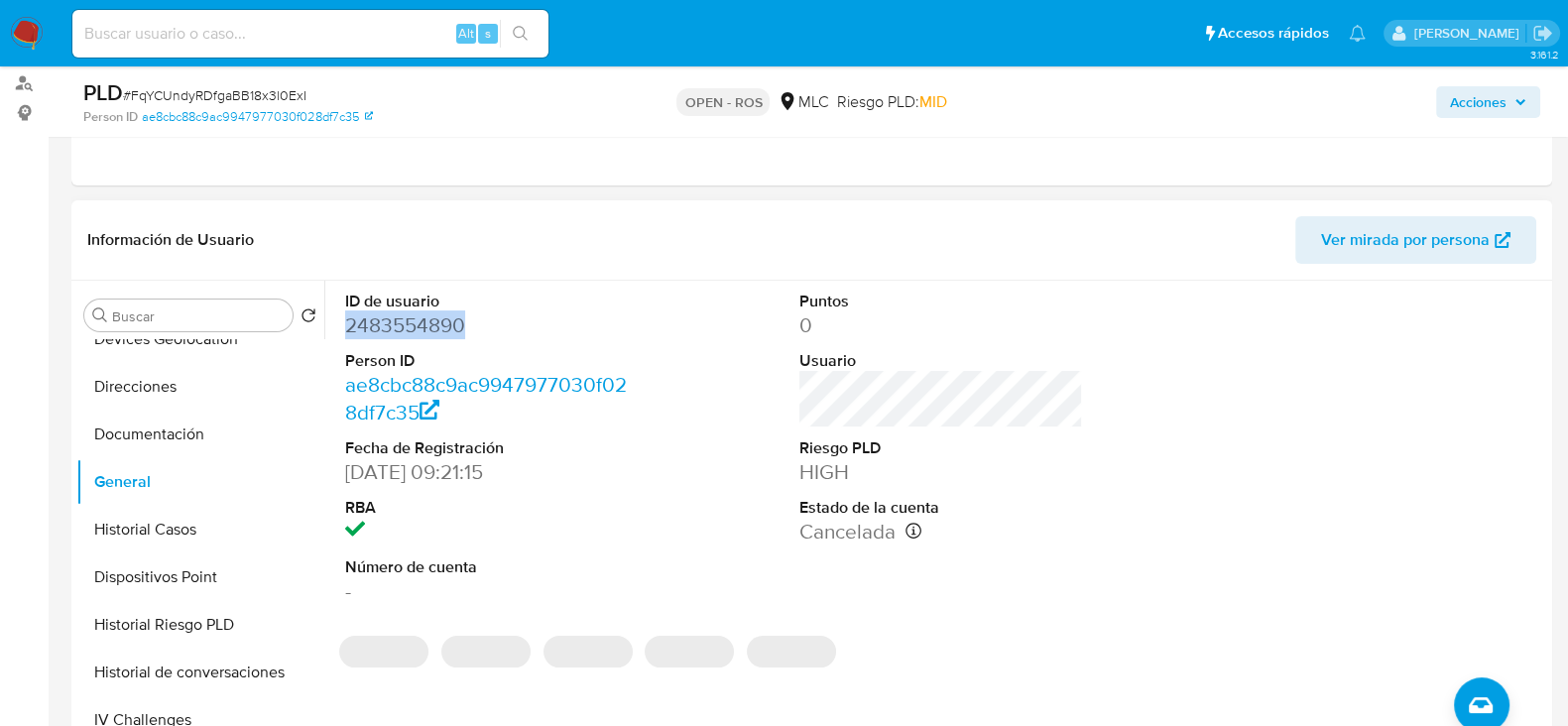
copy dd "2483554890"
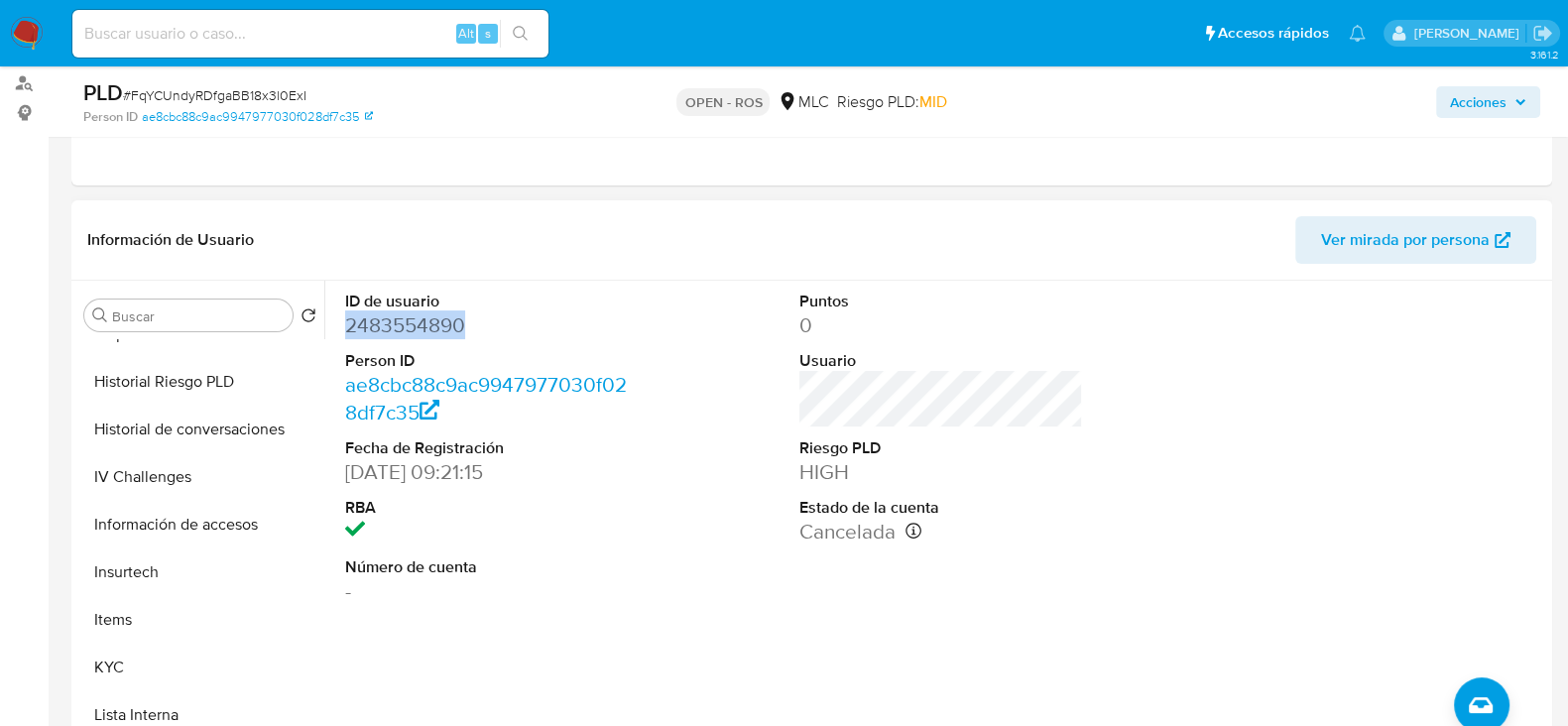
scroll to position [627, 0]
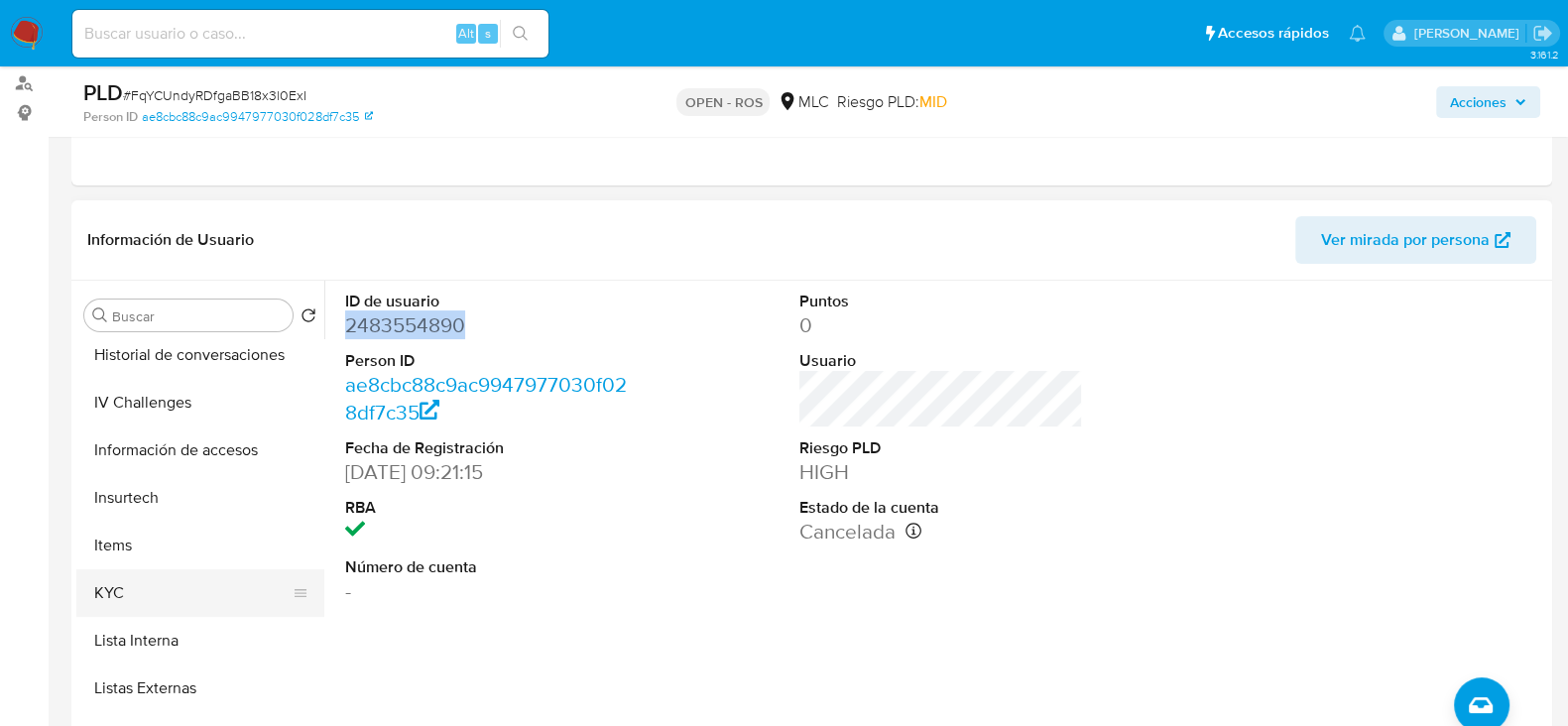
click at [99, 583] on button "KYC" at bounding box center [192, 593] width 232 height 48
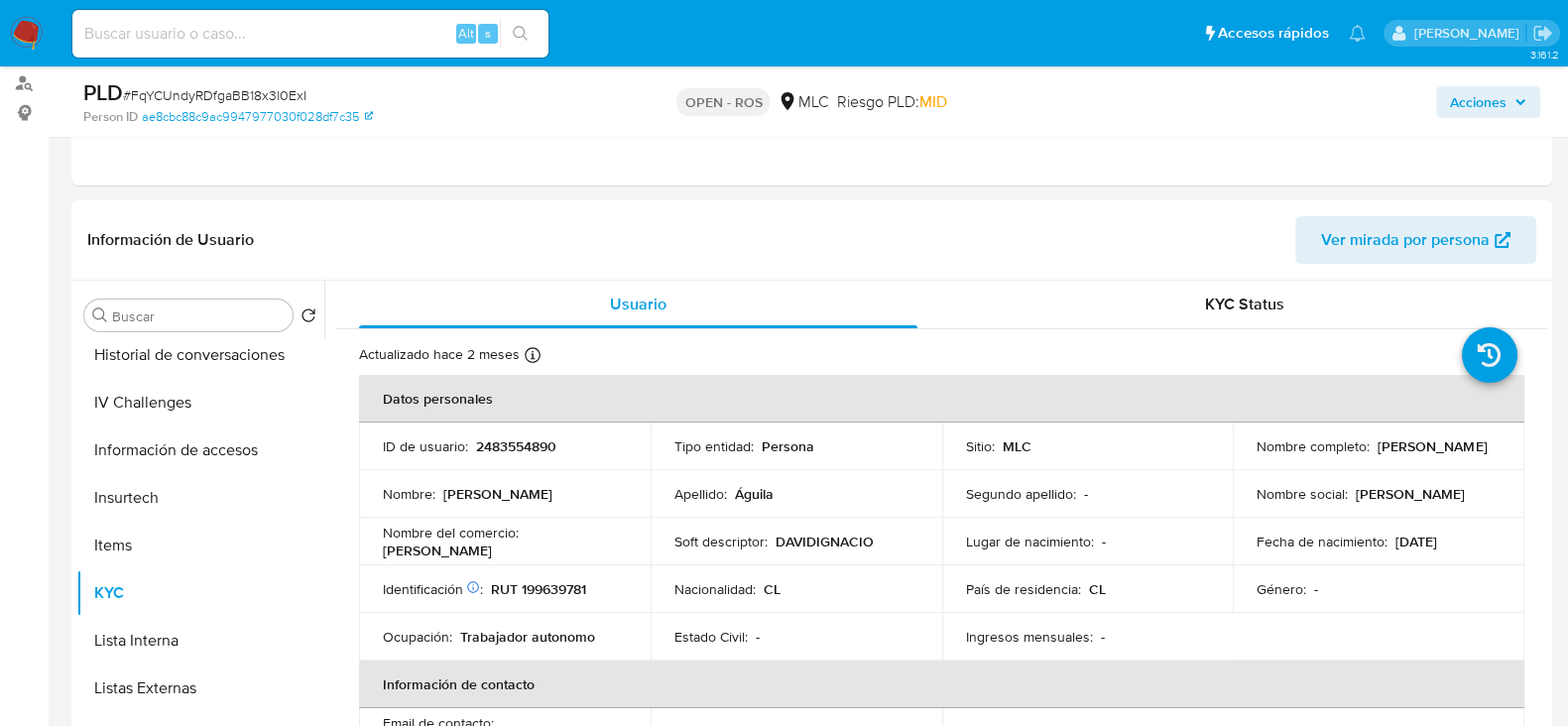
scroll to position [304, 0]
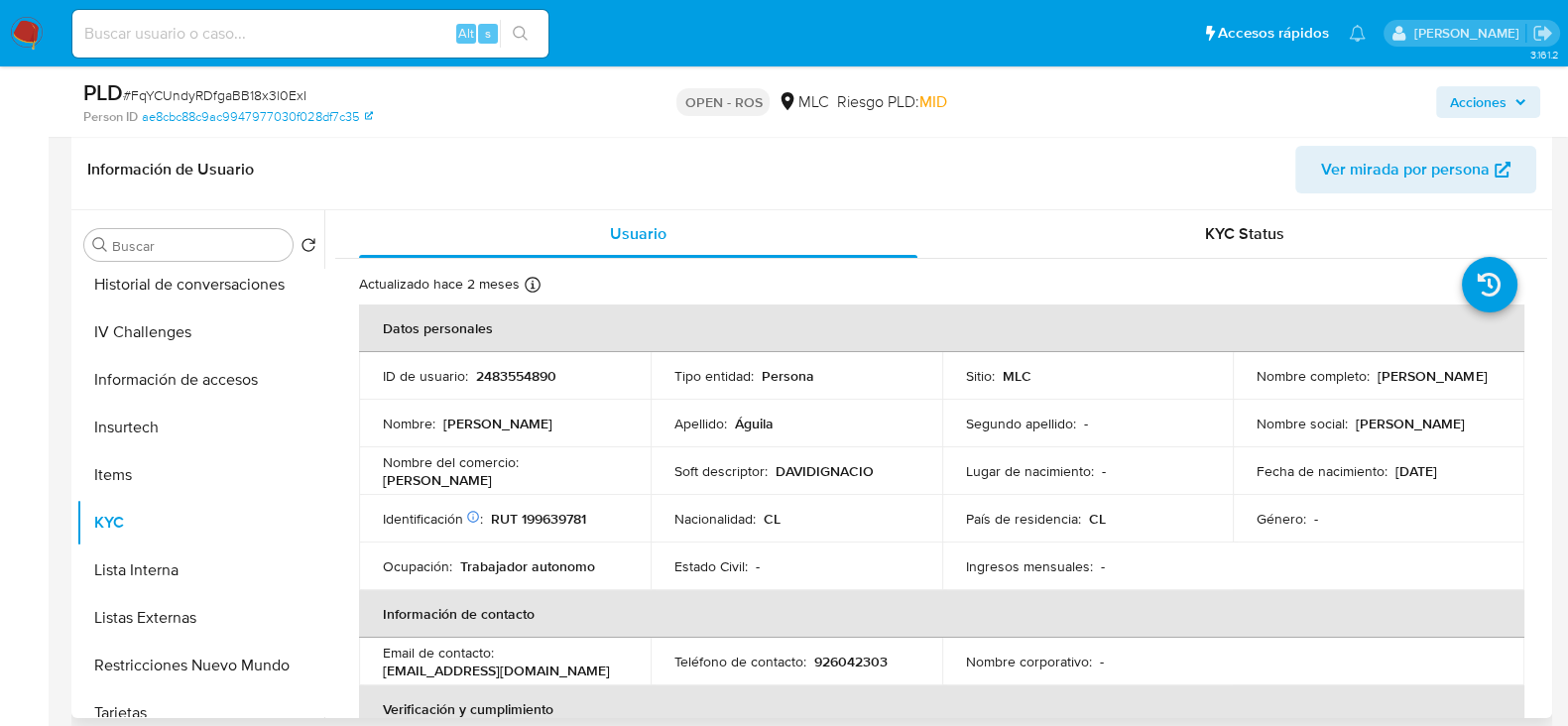
click at [550, 506] on td "Identificación Nº de serie: 530618273 : RUT 199639781" at bounding box center [504, 519] width 291 height 48
click at [555, 511] on p "RUT 199639781" at bounding box center [539, 519] width 95 height 18
copy p "199639781"
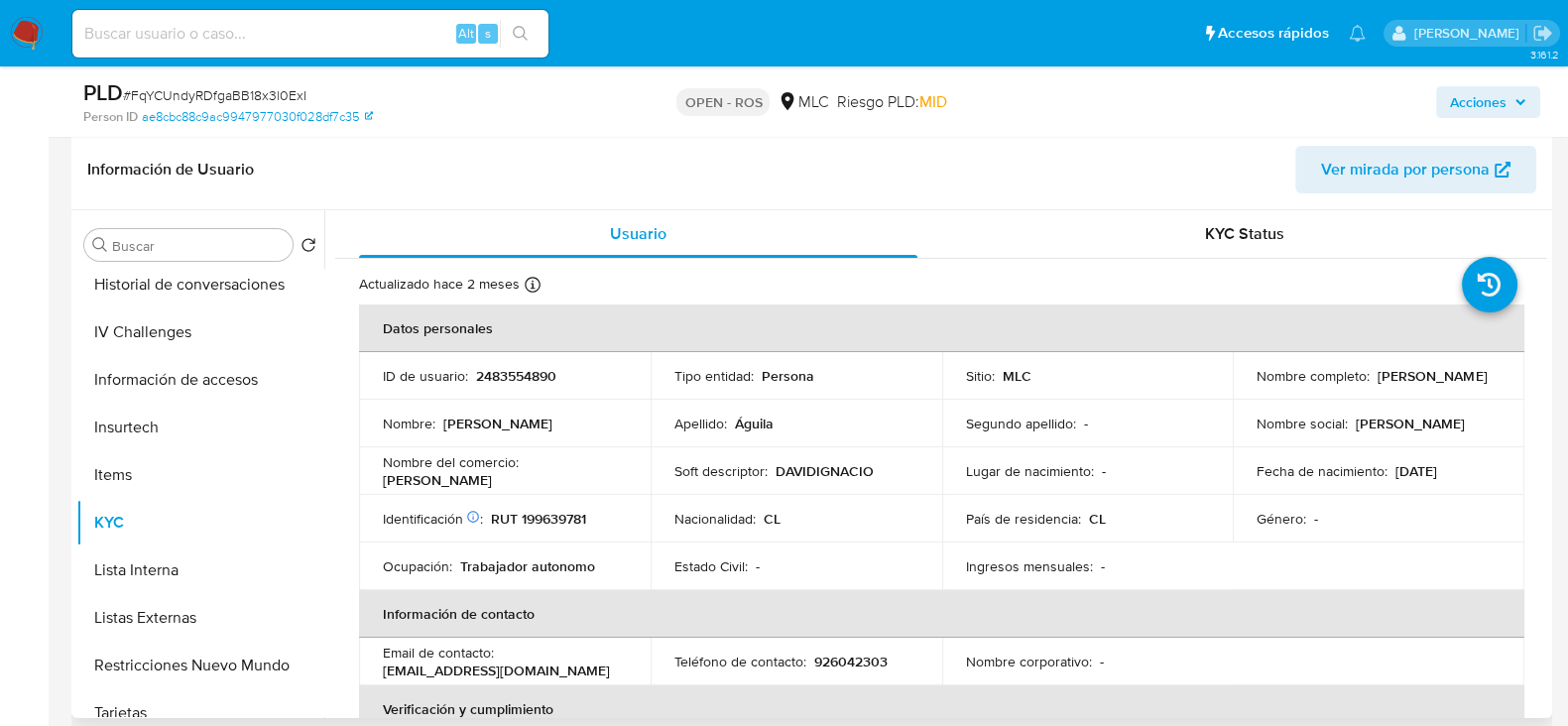
click at [527, 370] on p "2483554890" at bounding box center [516, 376] width 81 height 18
copy p "2483554890"
click at [550, 513] on p "RUT 199639781" at bounding box center [539, 519] width 95 height 18
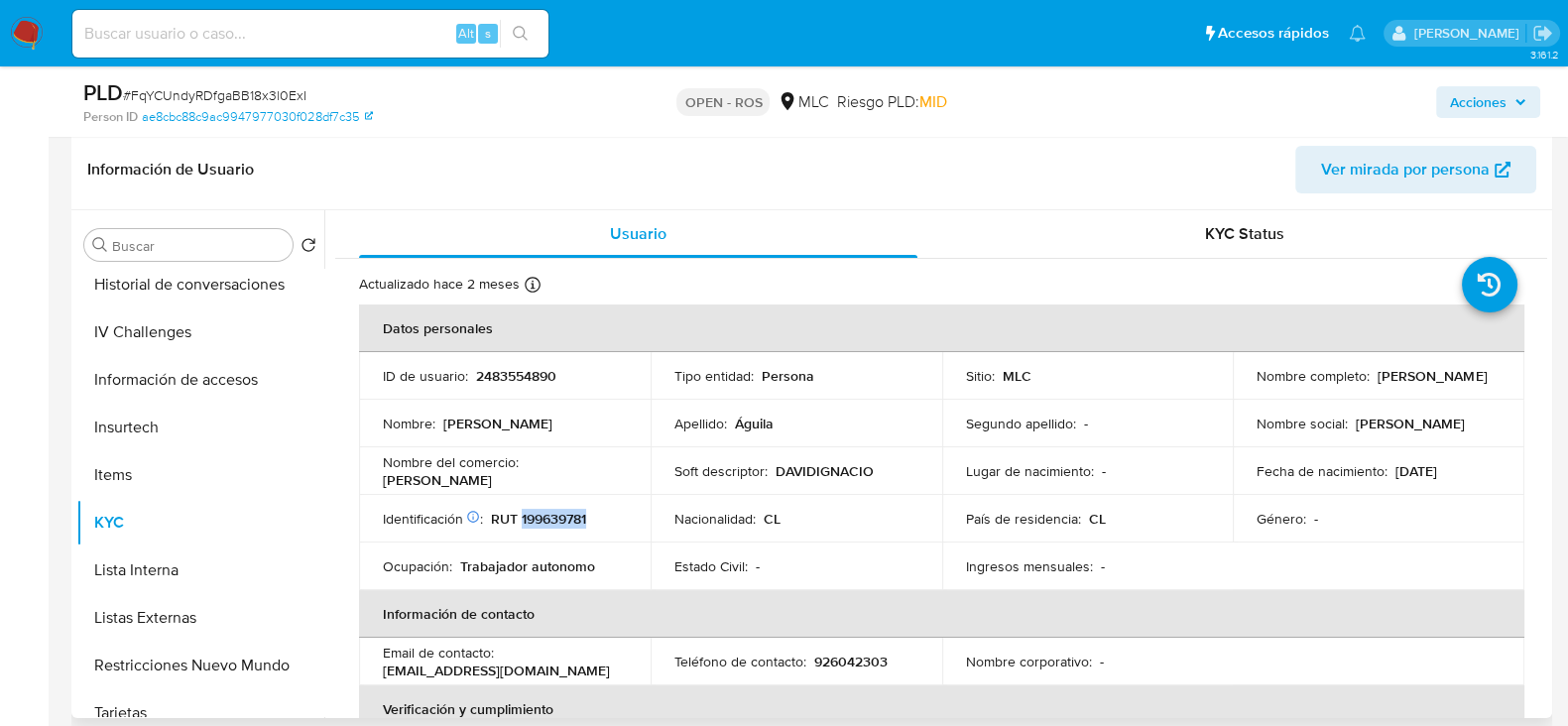
copy p "199639781"
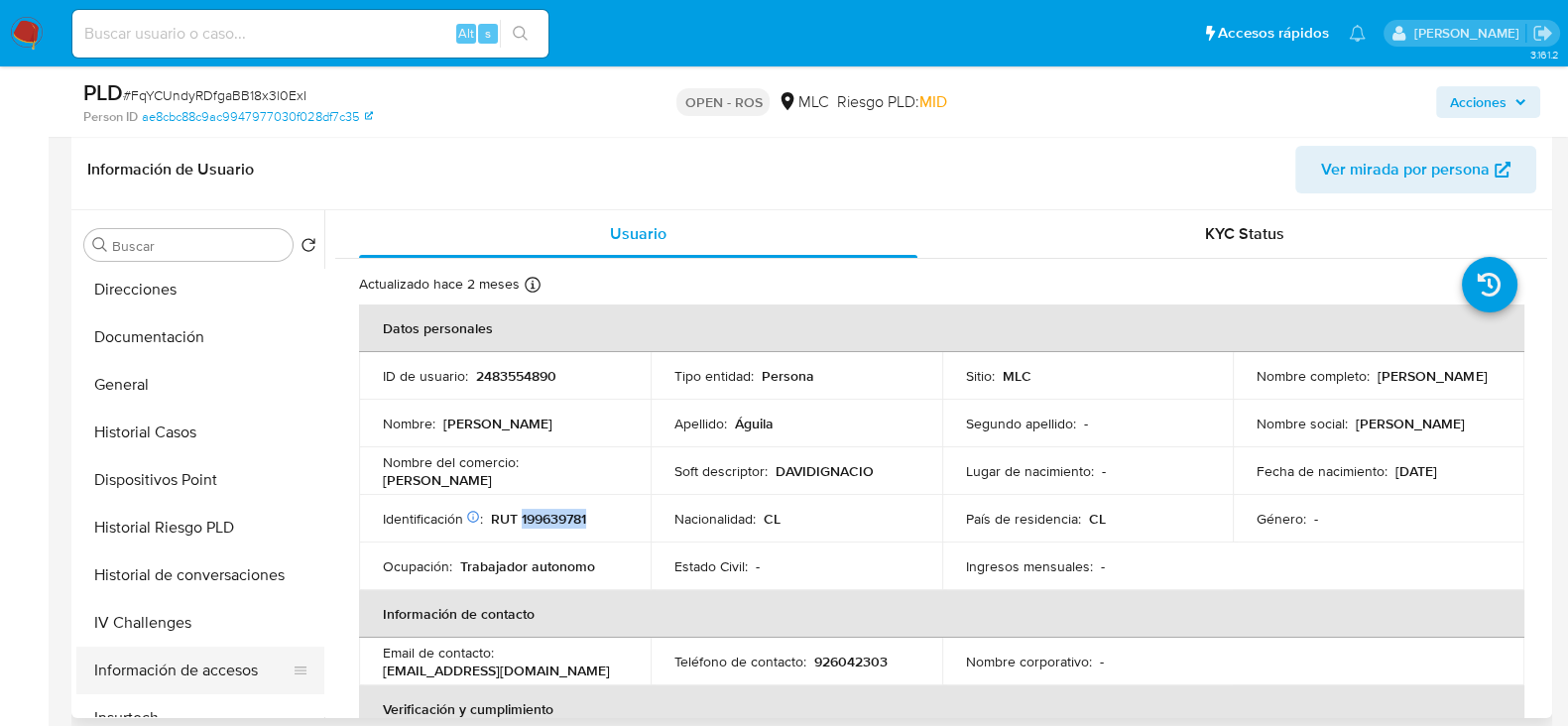
scroll to position [331, 0]
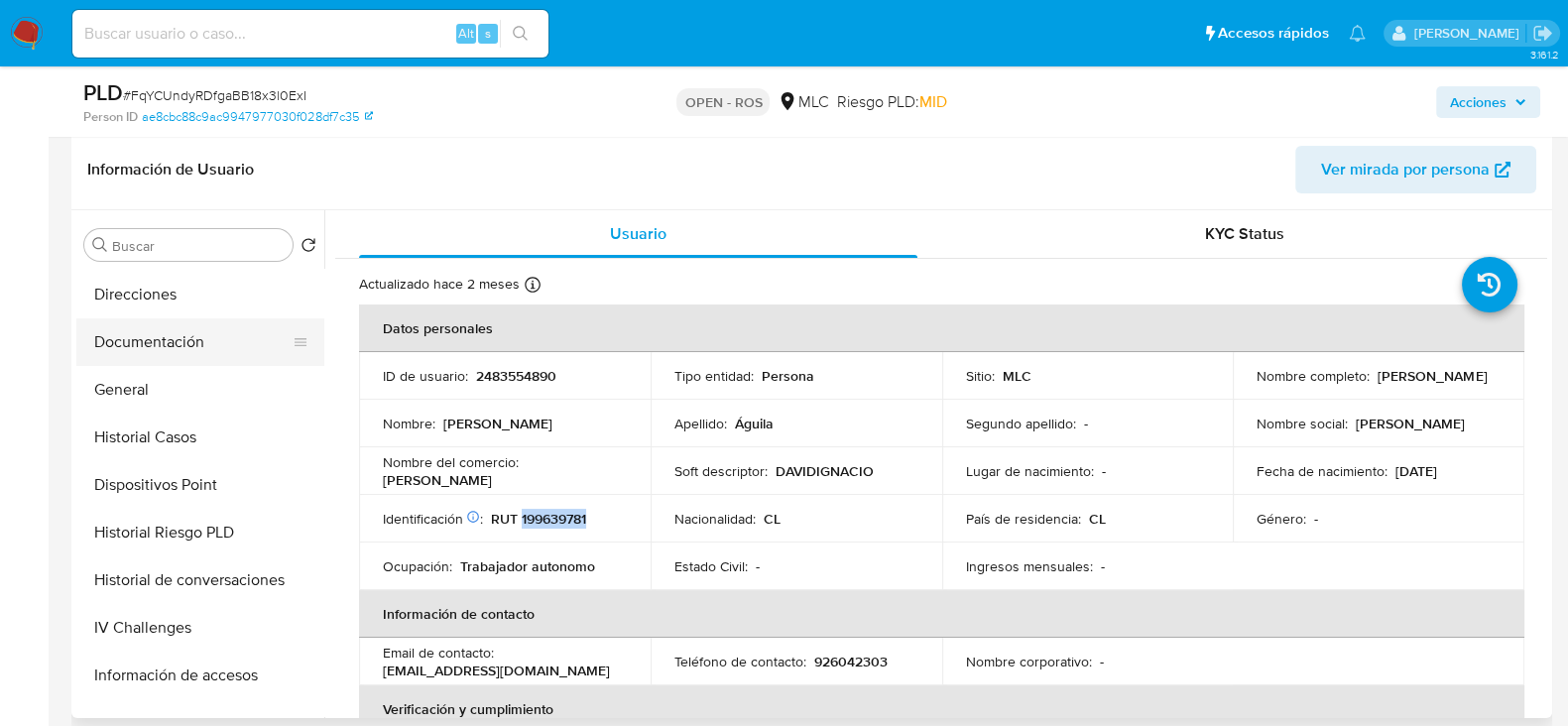
click at [169, 343] on button "Documentación" at bounding box center [192, 342] width 232 height 48
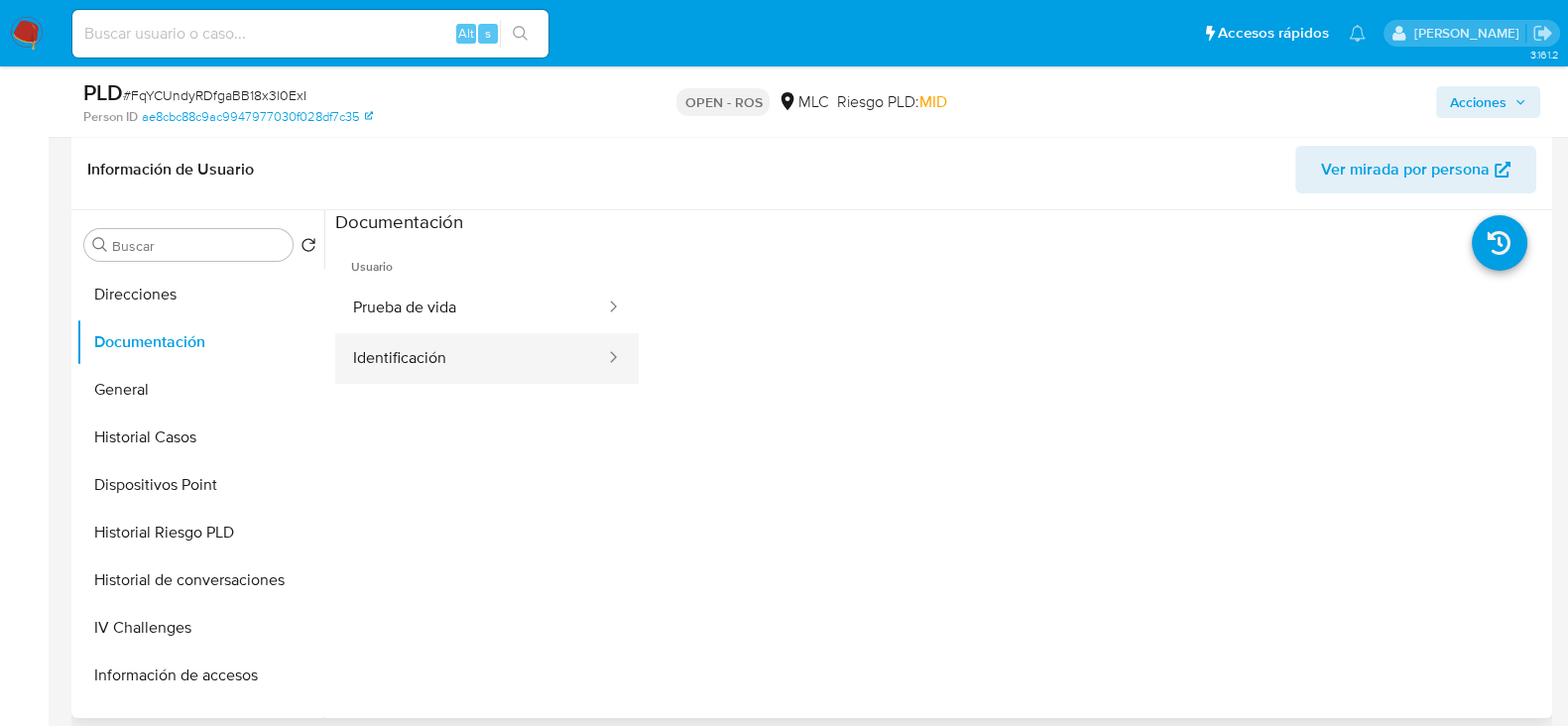
click at [463, 353] on button "Identificación" at bounding box center [470, 358] width 271 height 51
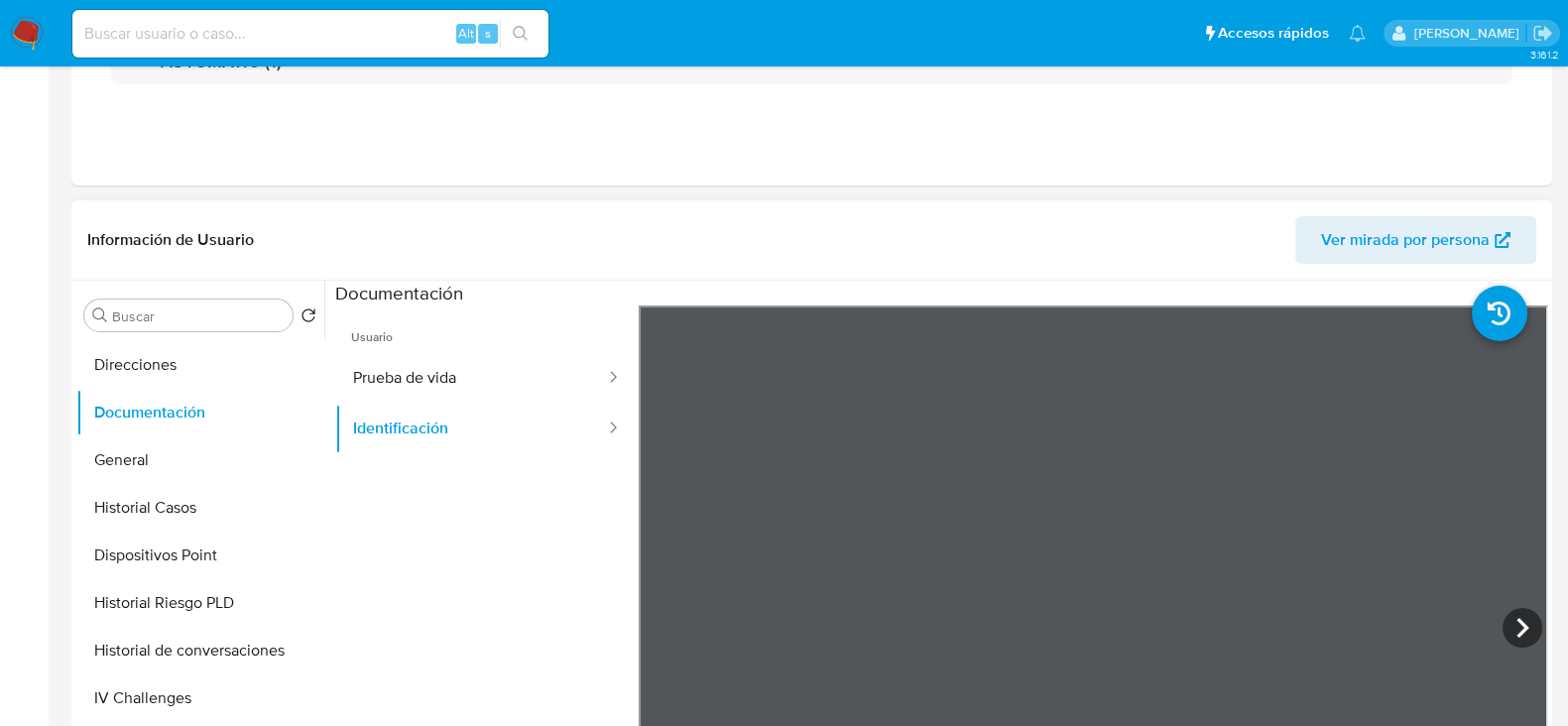
scroll to position [0, 0]
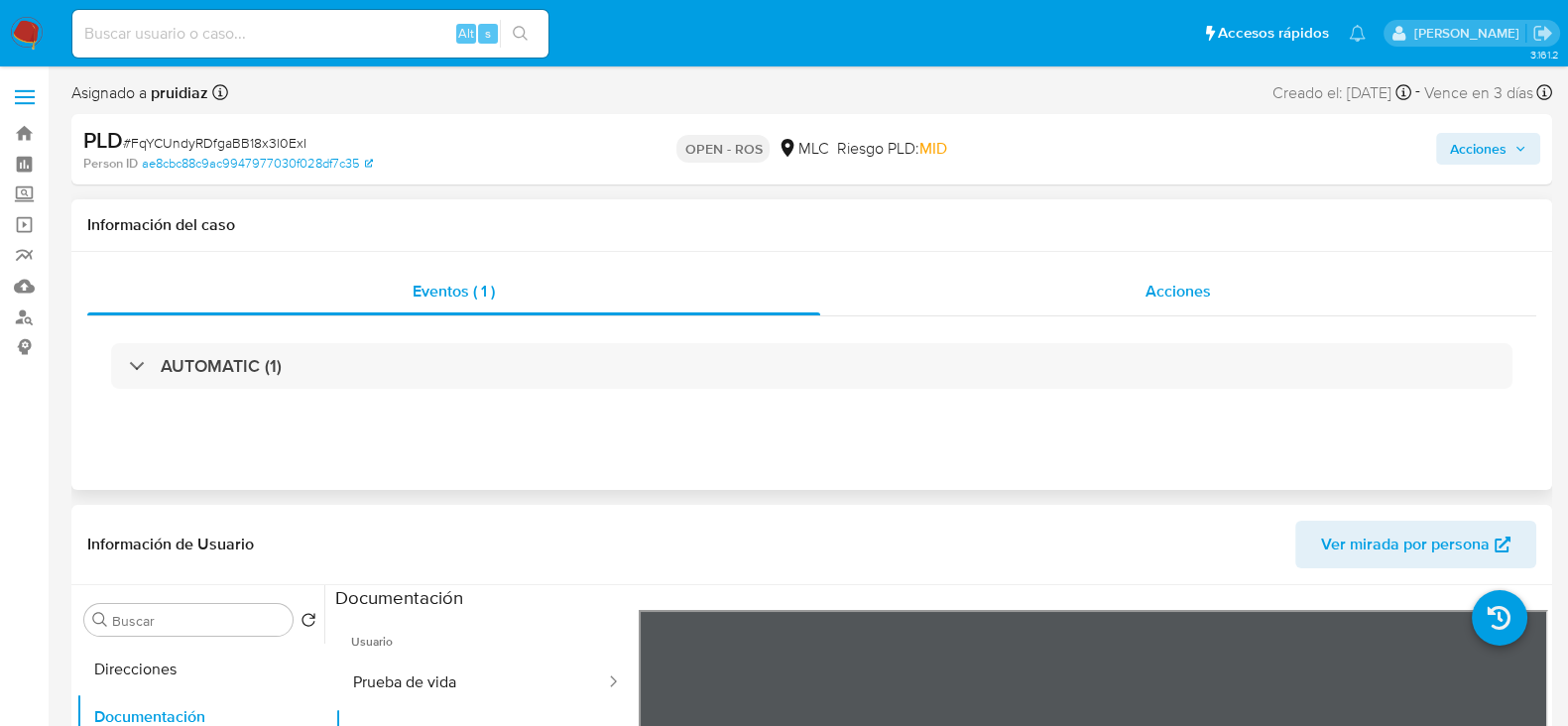
click at [1177, 296] on span "Acciones" at bounding box center [1178, 290] width 66 height 23
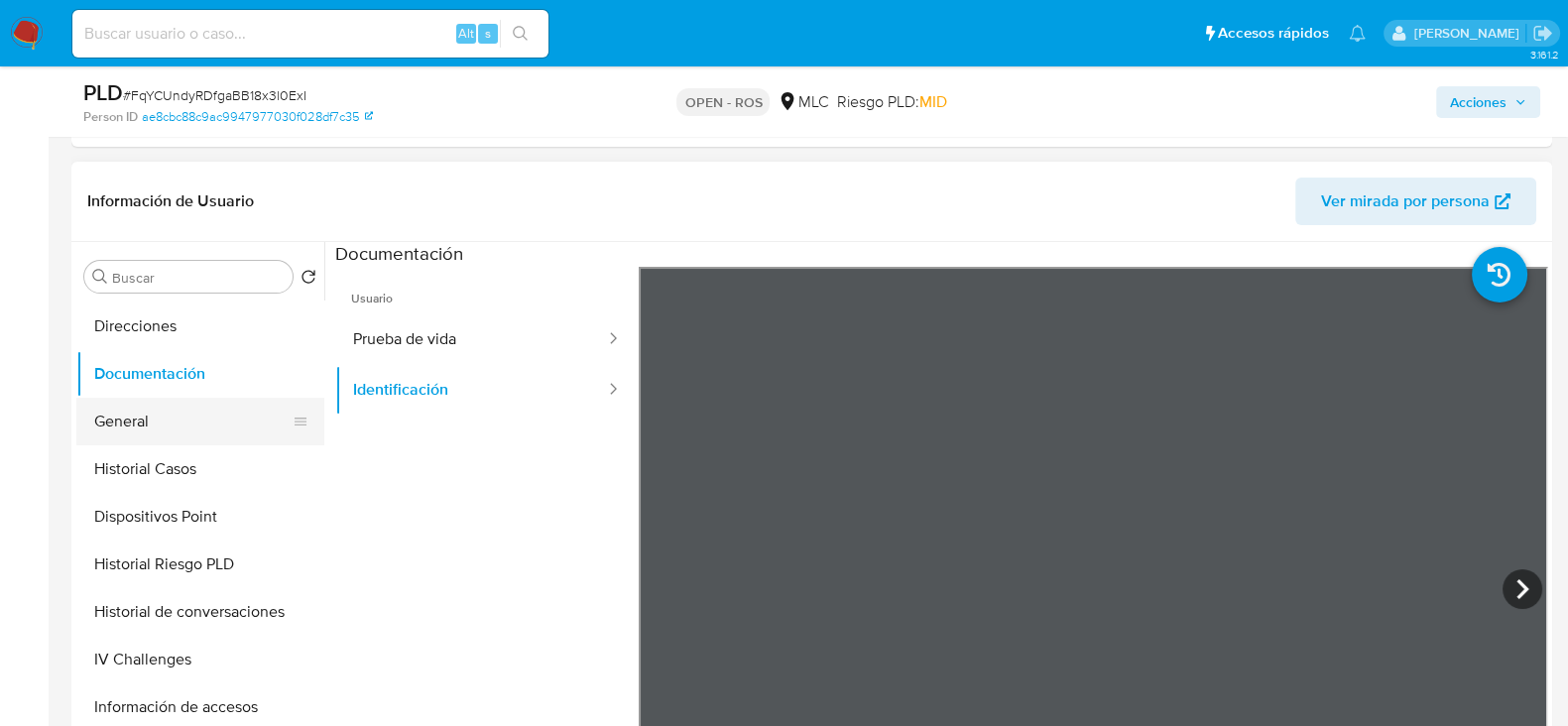
scroll to position [411, 0]
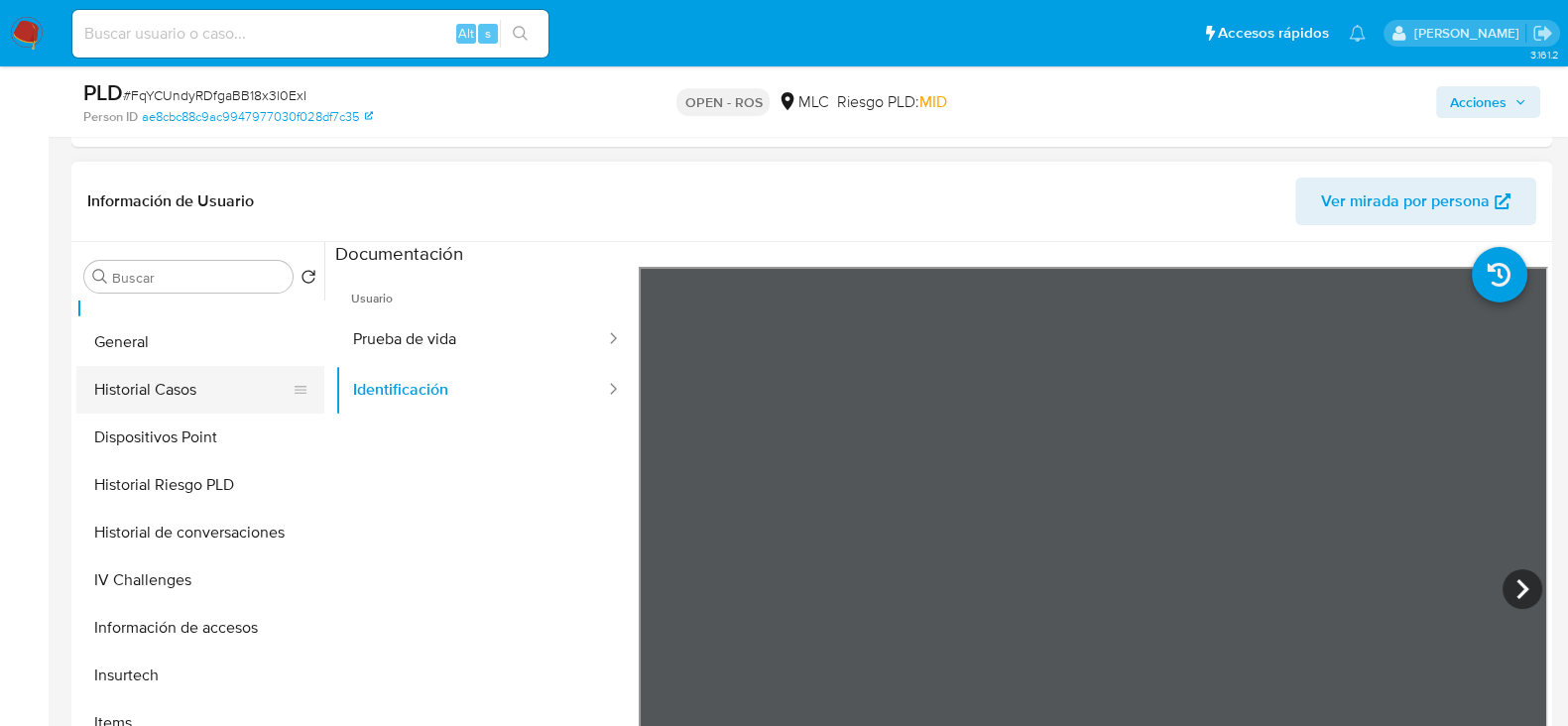
click at [116, 400] on button "Historial Casos" at bounding box center [192, 390] width 232 height 48
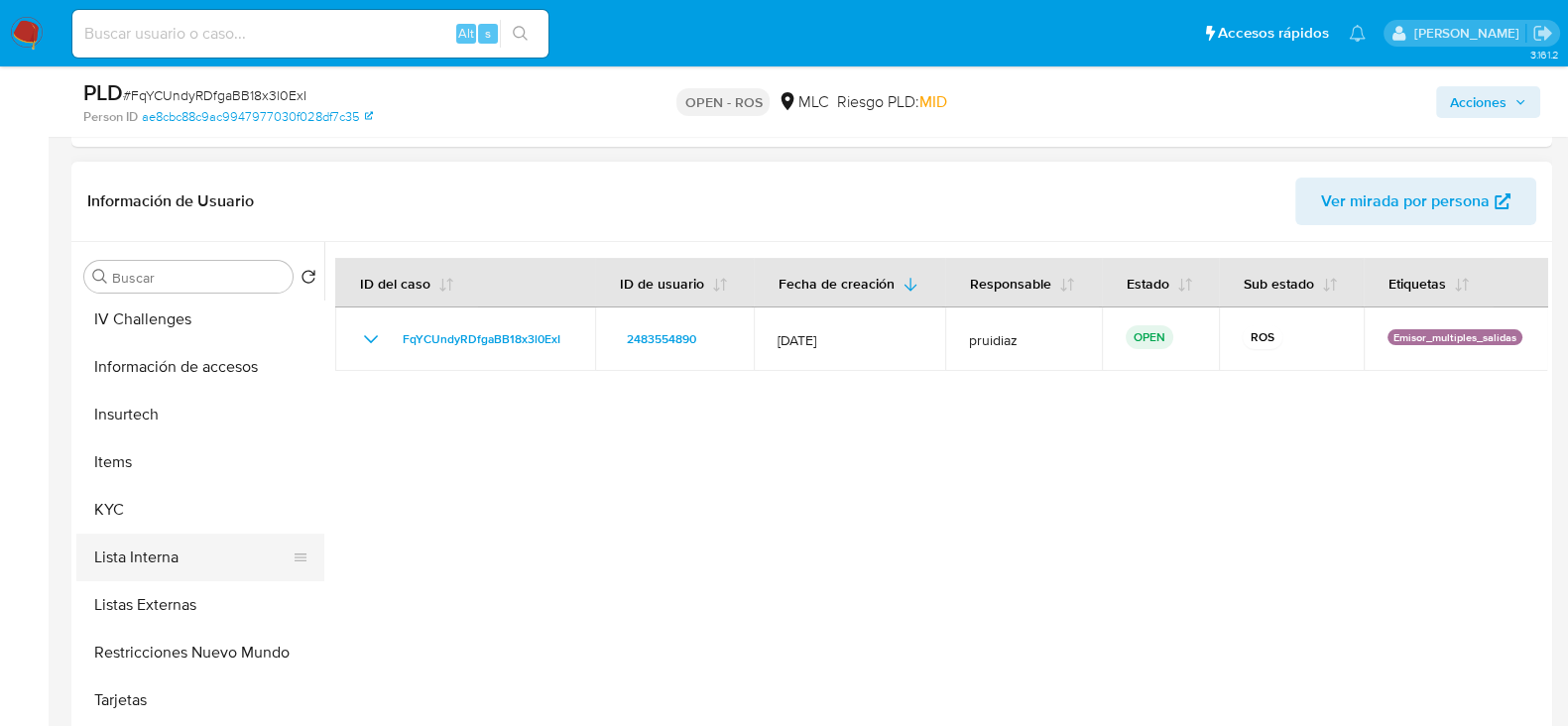
scroll to position [682, 0]
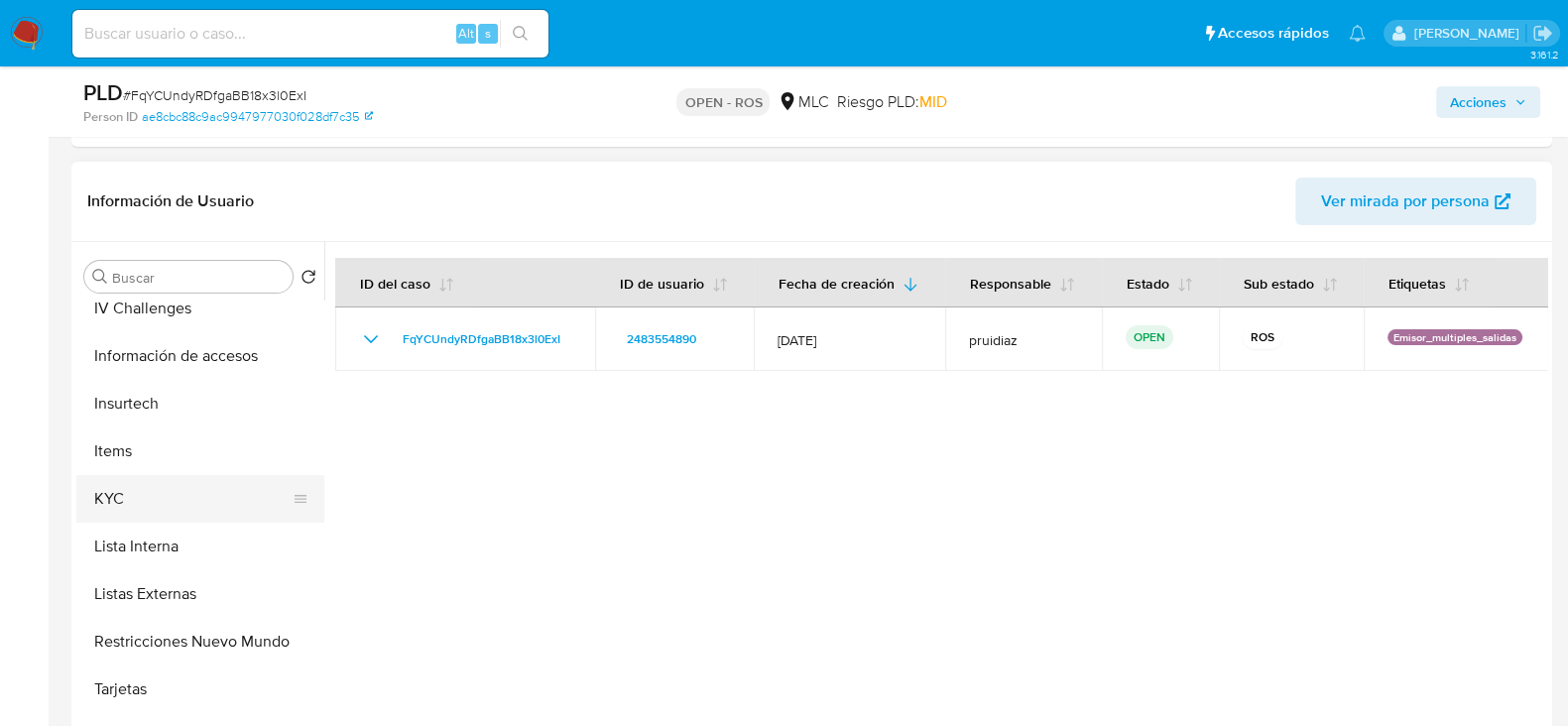
click at [141, 504] on button "KYC" at bounding box center [192, 499] width 232 height 48
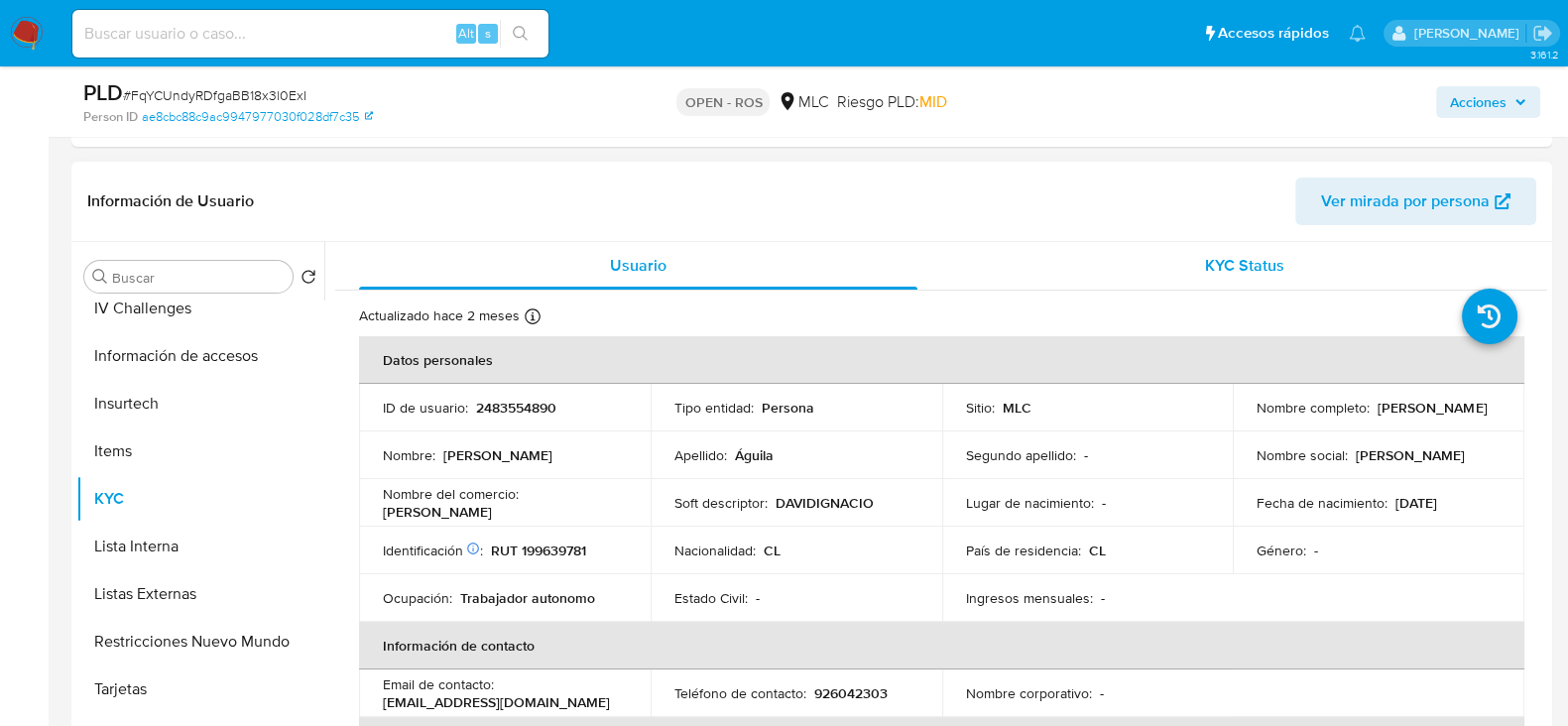
scroll to position [66, 0]
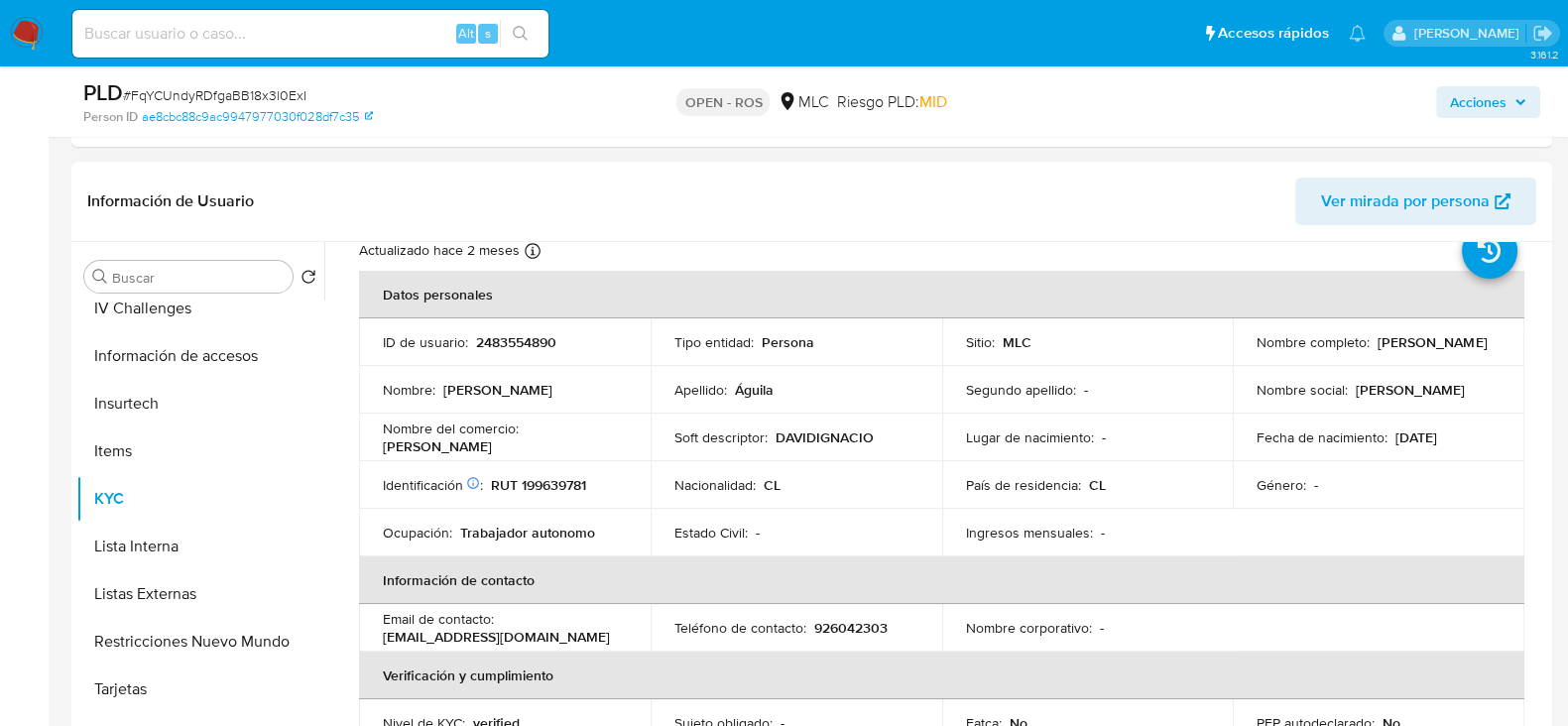
click at [564, 481] on p "RUT 199639781" at bounding box center [539, 485] width 95 height 18
copy p "199639781"
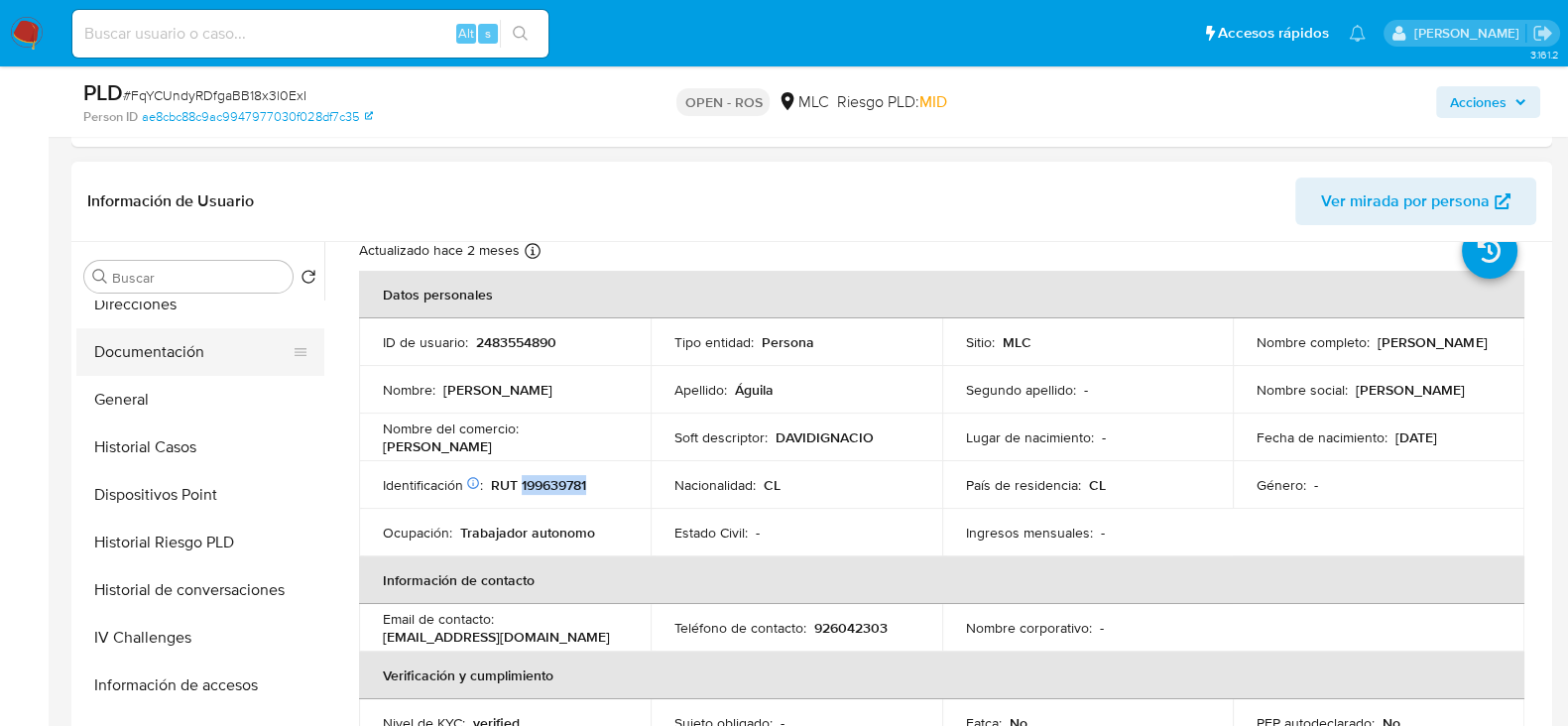
click at [143, 354] on button "Documentación" at bounding box center [192, 352] width 232 height 48
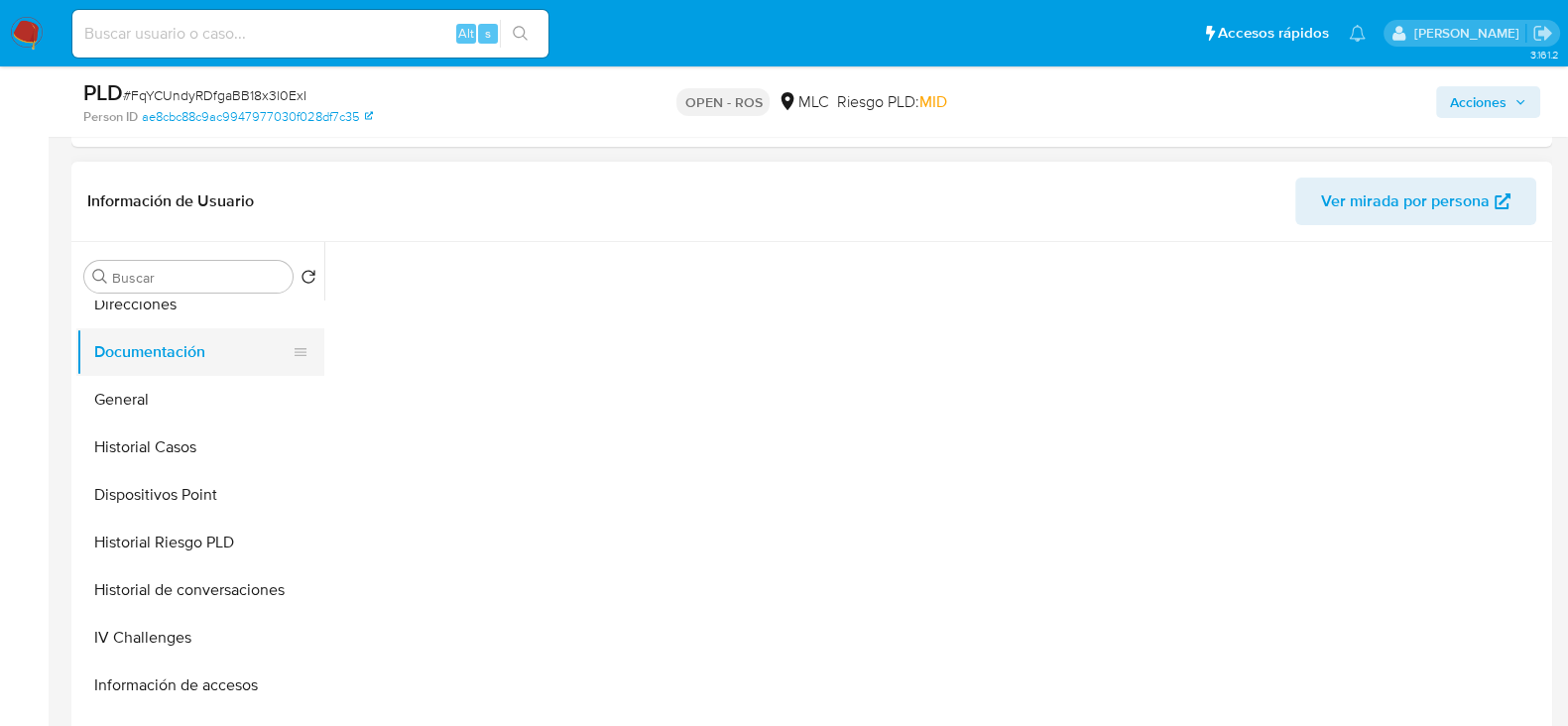
scroll to position [0, 0]
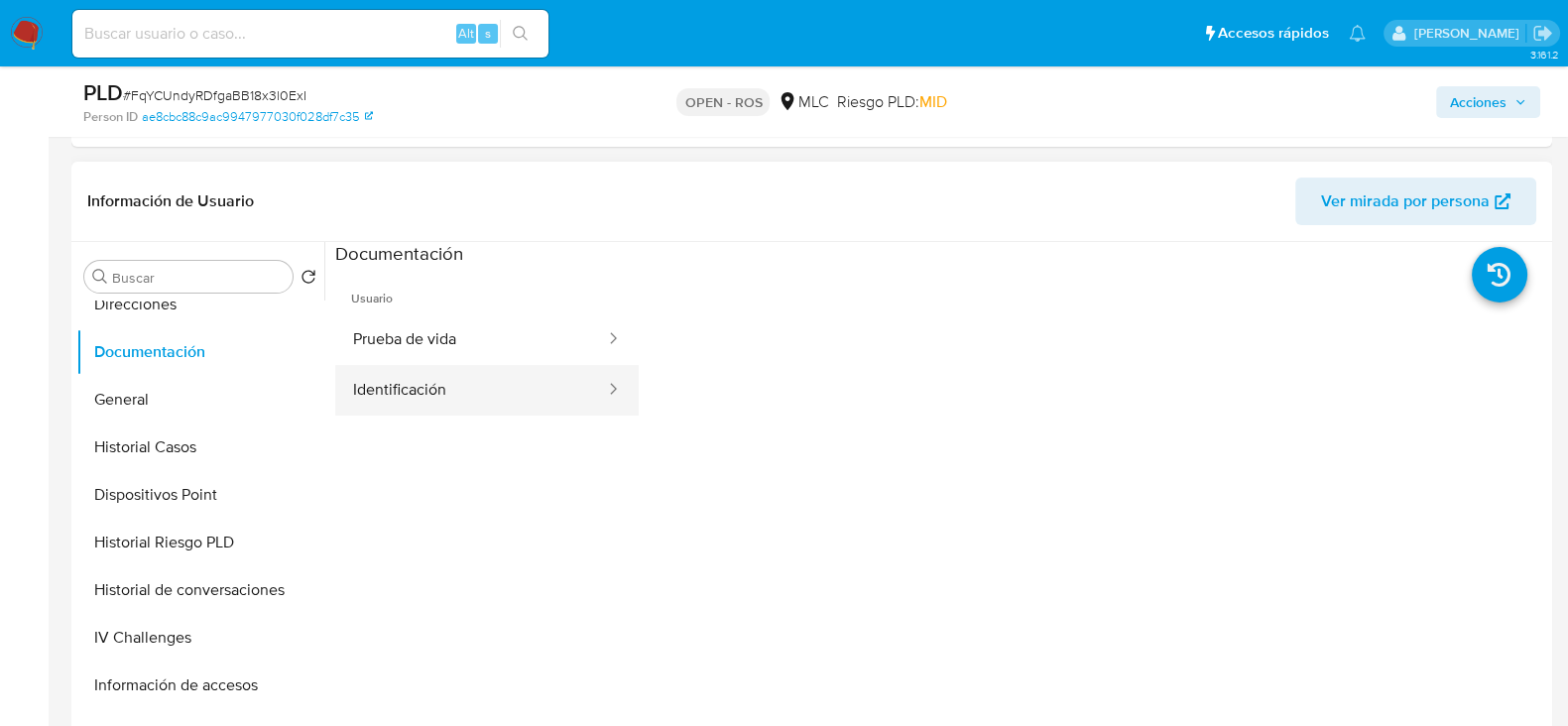
click at [427, 403] on button "Identificación" at bounding box center [470, 390] width 271 height 51
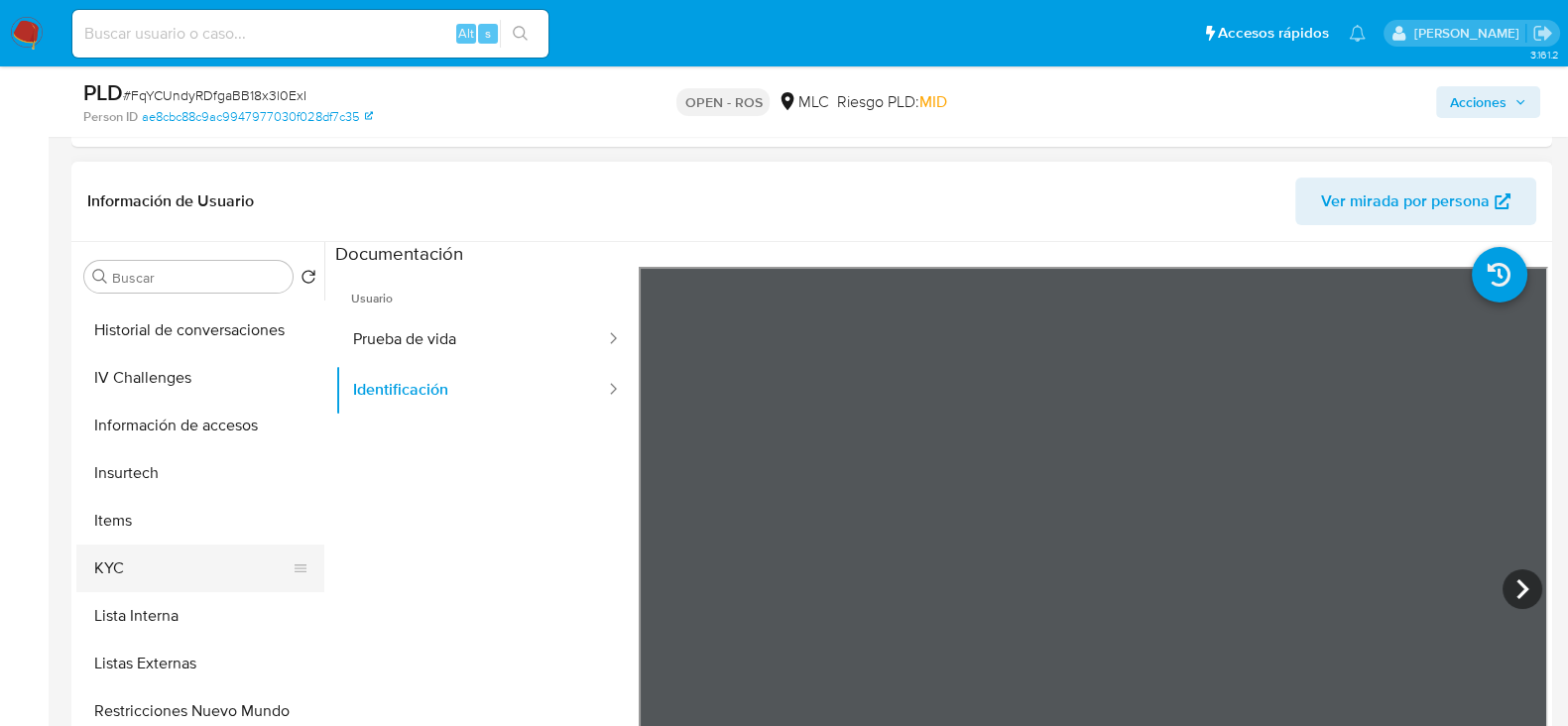
scroll to position [614, 0]
click at [112, 570] on button "KYC" at bounding box center [192, 568] width 232 height 48
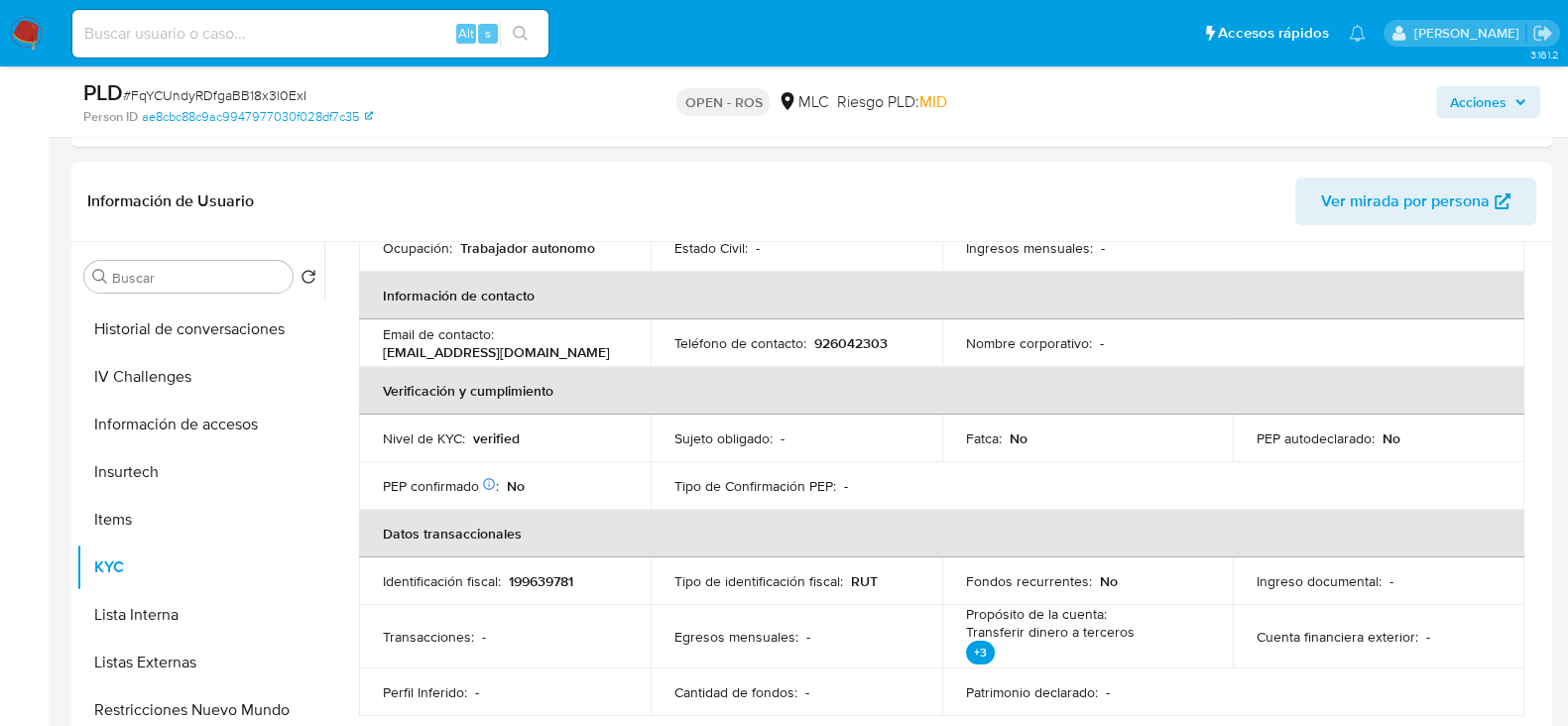
scroll to position [315, 0]
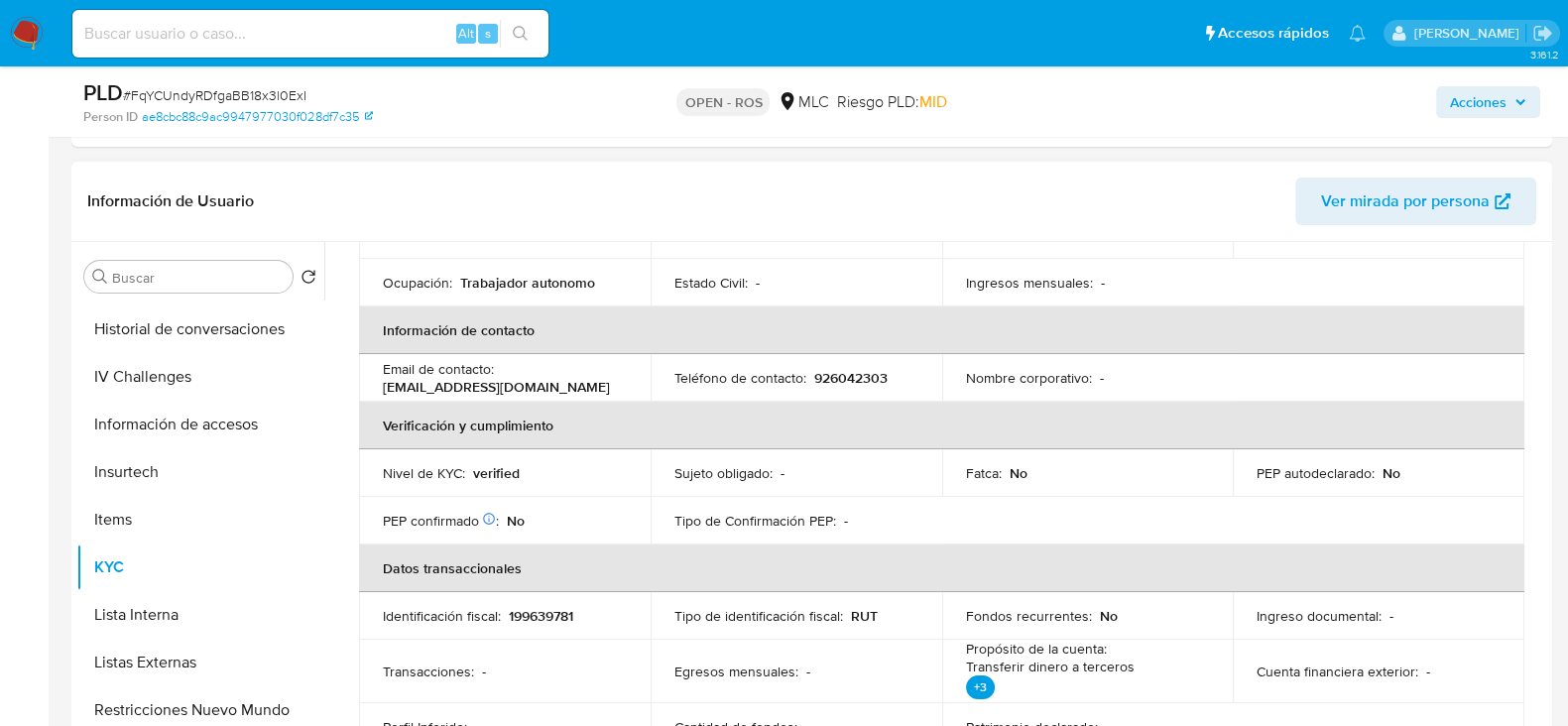
click at [833, 374] on p "926042303" at bounding box center [851, 378] width 74 height 18
drag, startPoint x: 573, startPoint y: 391, endPoint x: 368, endPoint y: 389, distance: 205.0
click at [368, 389] on td "Email de contacto : davidaguilaillanes@gmail.com" at bounding box center [504, 378] width 291 height 48
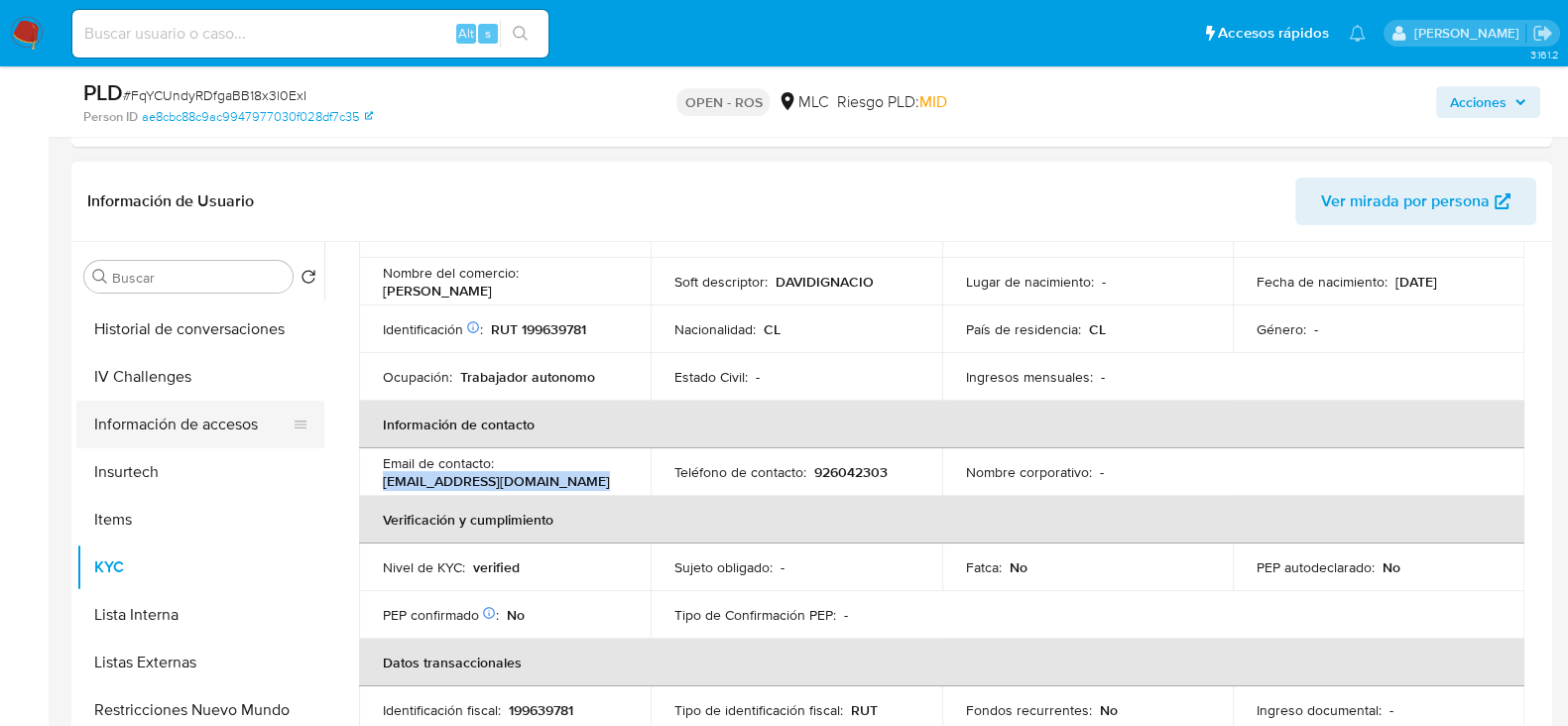
scroll to position [0, 0]
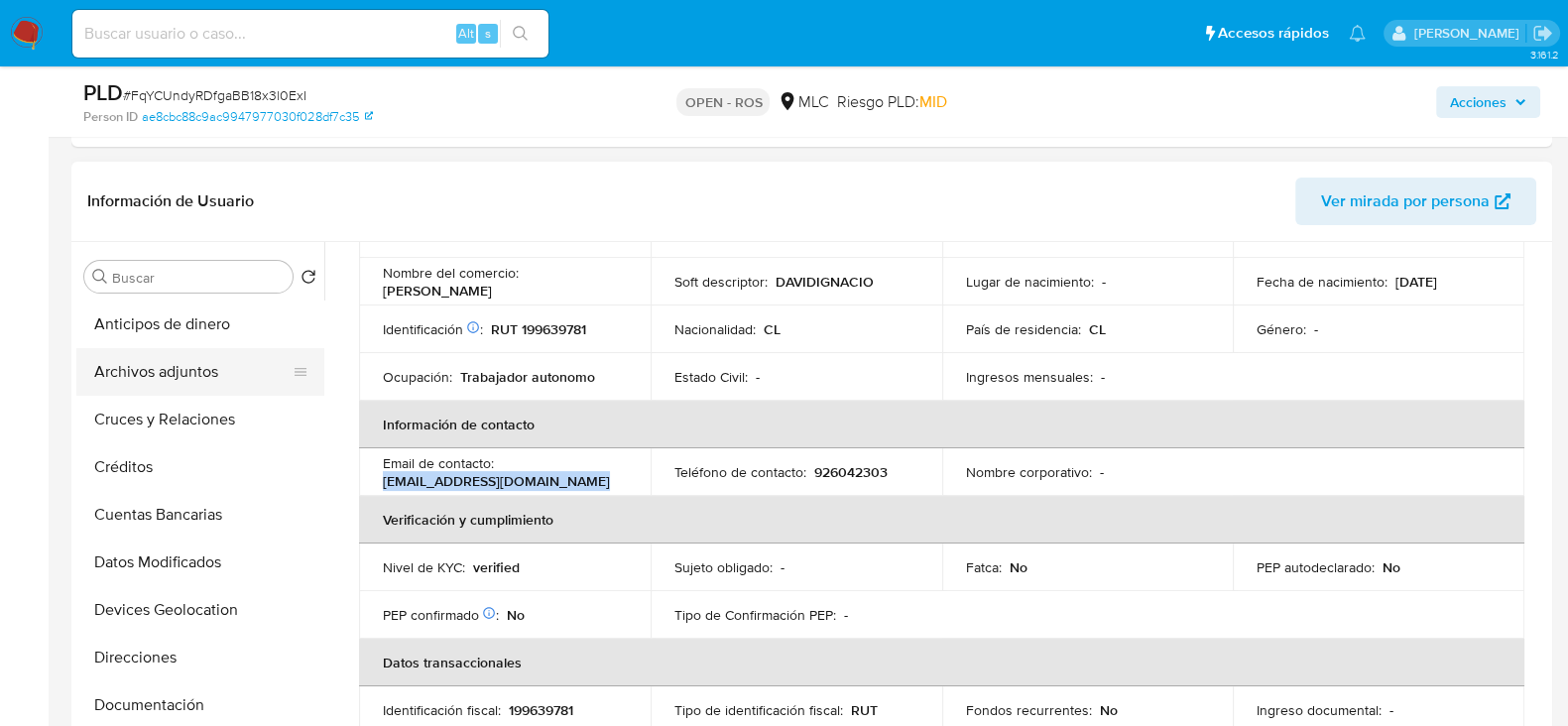
click at [168, 381] on button "Archivos adjuntos" at bounding box center [192, 372] width 232 height 48
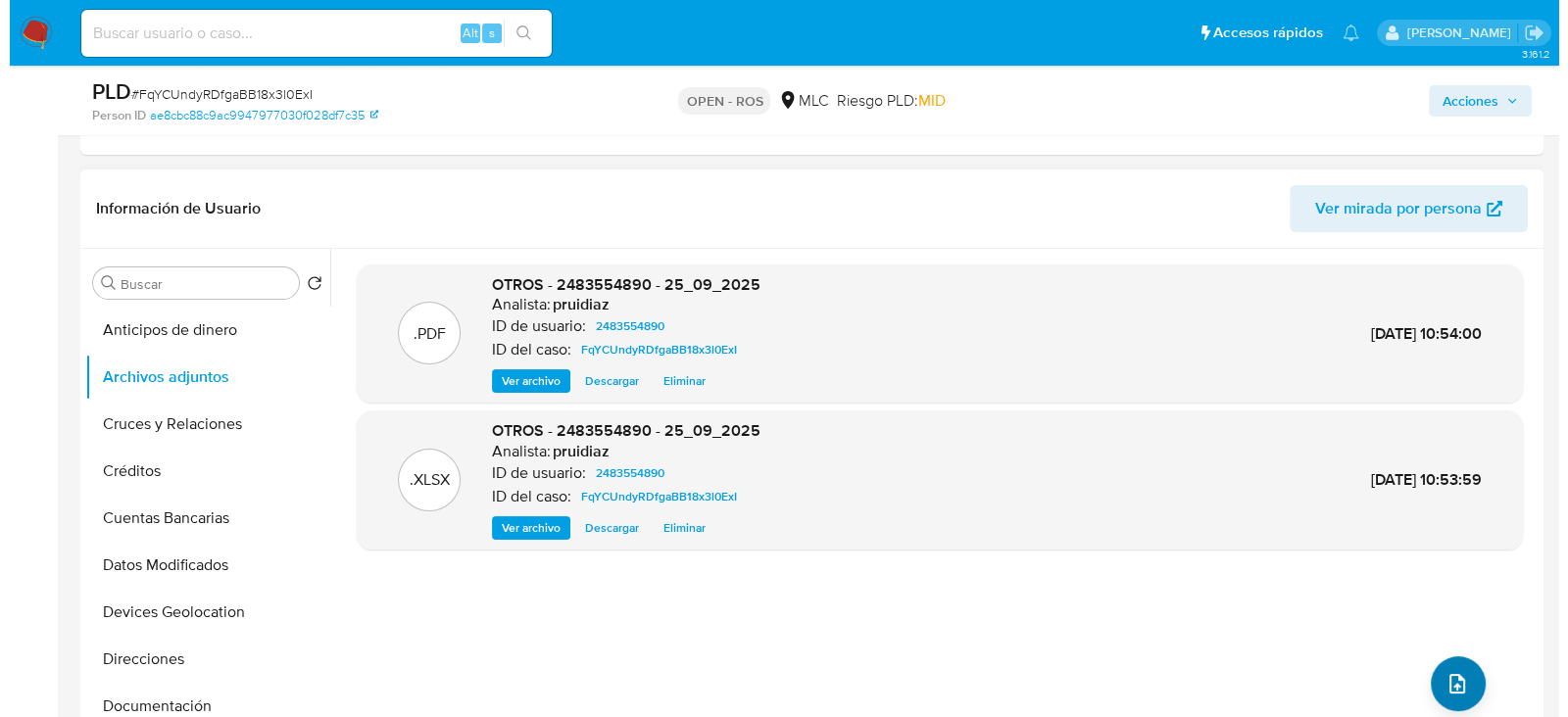
scroll to position [406, 0]
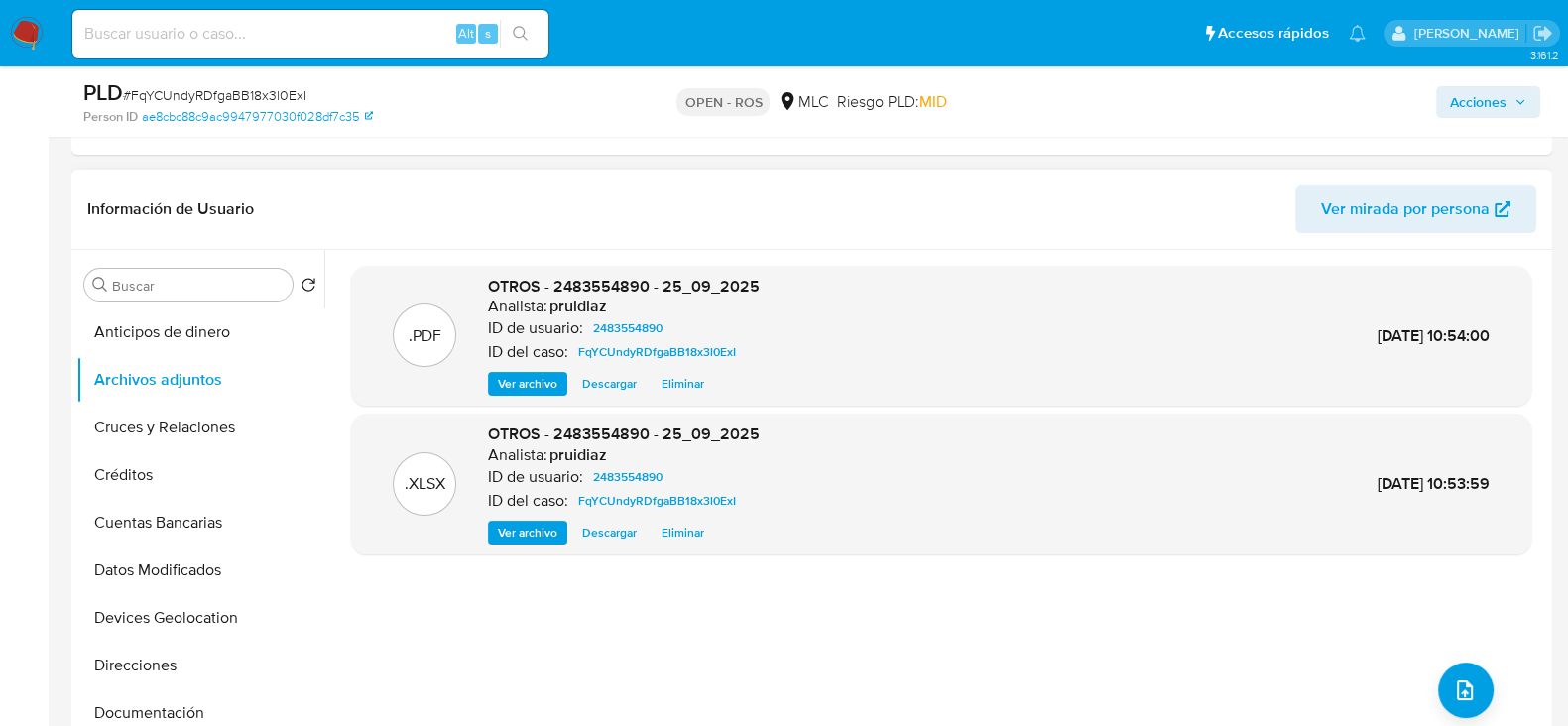
click at [1428, 692] on div ".PDF OTROS - 2483554890 - 25_09_2025 Analista: pruidiaz ID de usuario: 24835548…" at bounding box center [941, 503] width 1180 height 476
click at [1464, 681] on icon "upload-file" at bounding box center [1465, 690] width 24 height 24
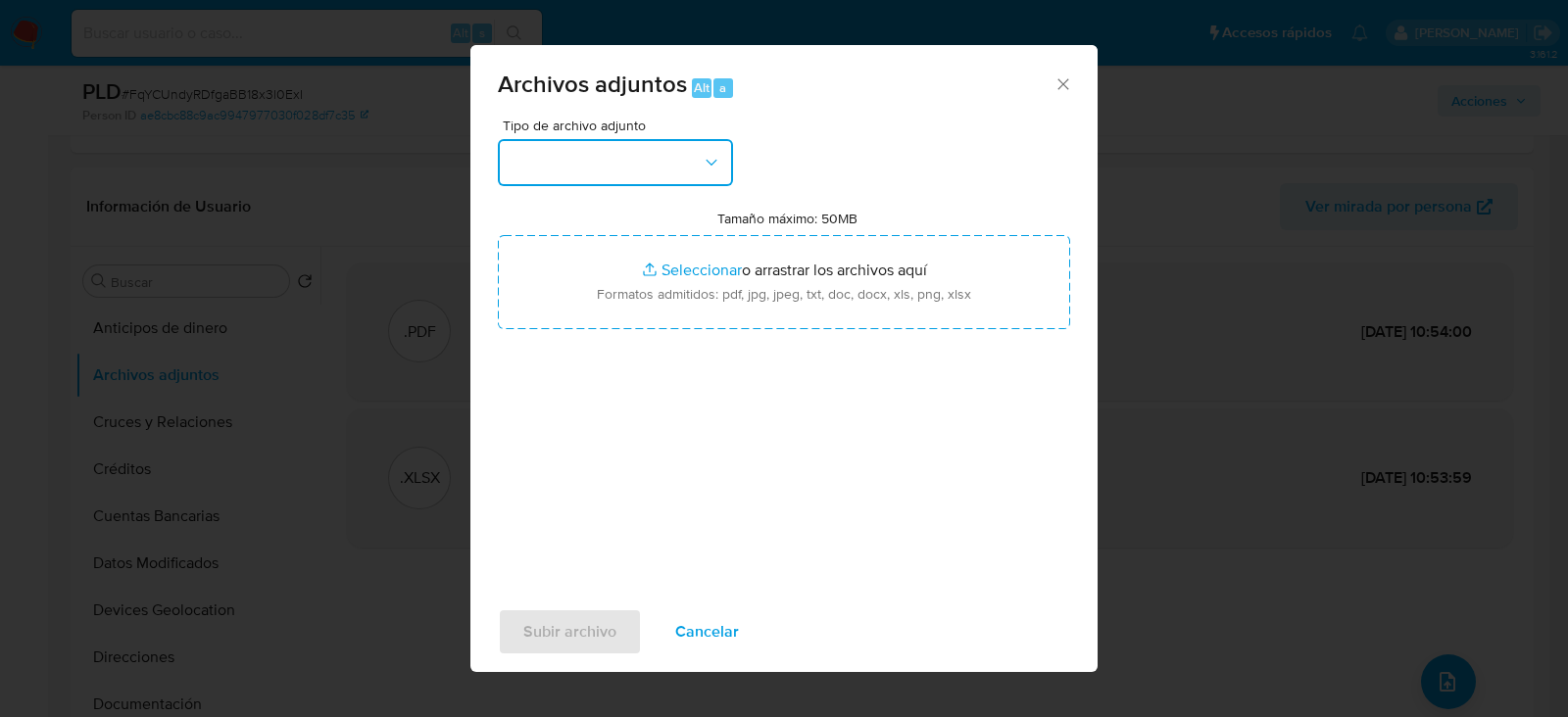
click at [643, 166] on button "button" at bounding box center [615, 163] width 235 height 47
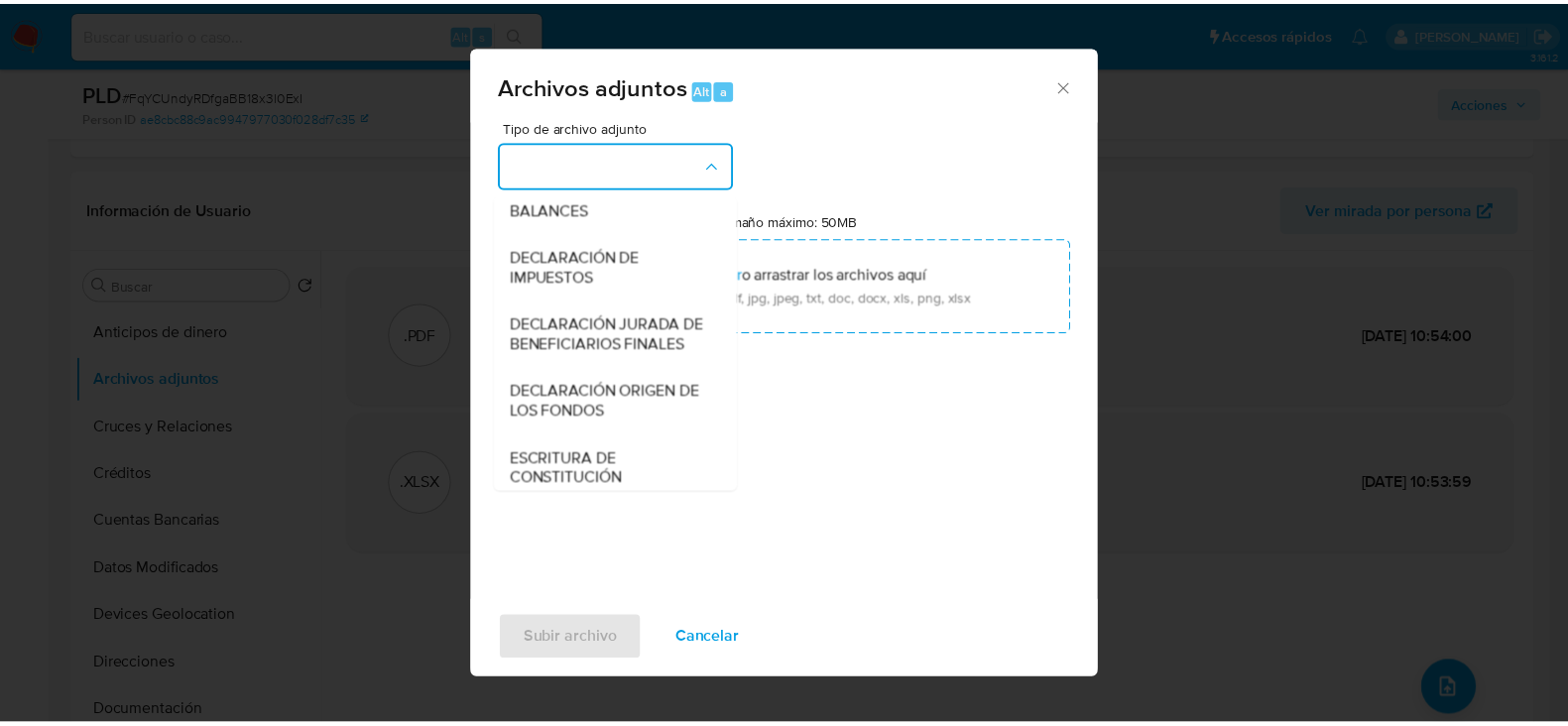
scroll to position [352, 0]
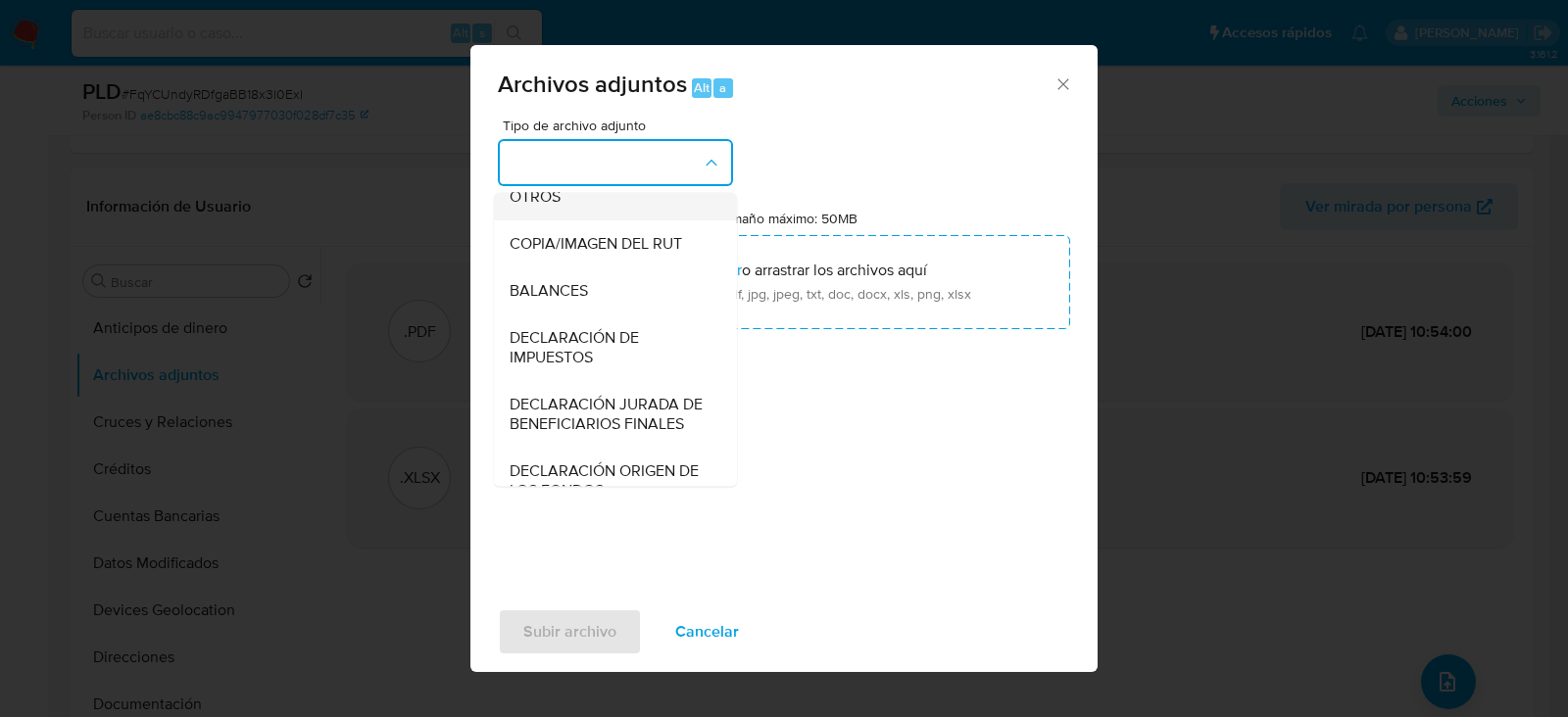
click at [548, 206] on span "OTROS" at bounding box center [535, 196] width 51 height 20
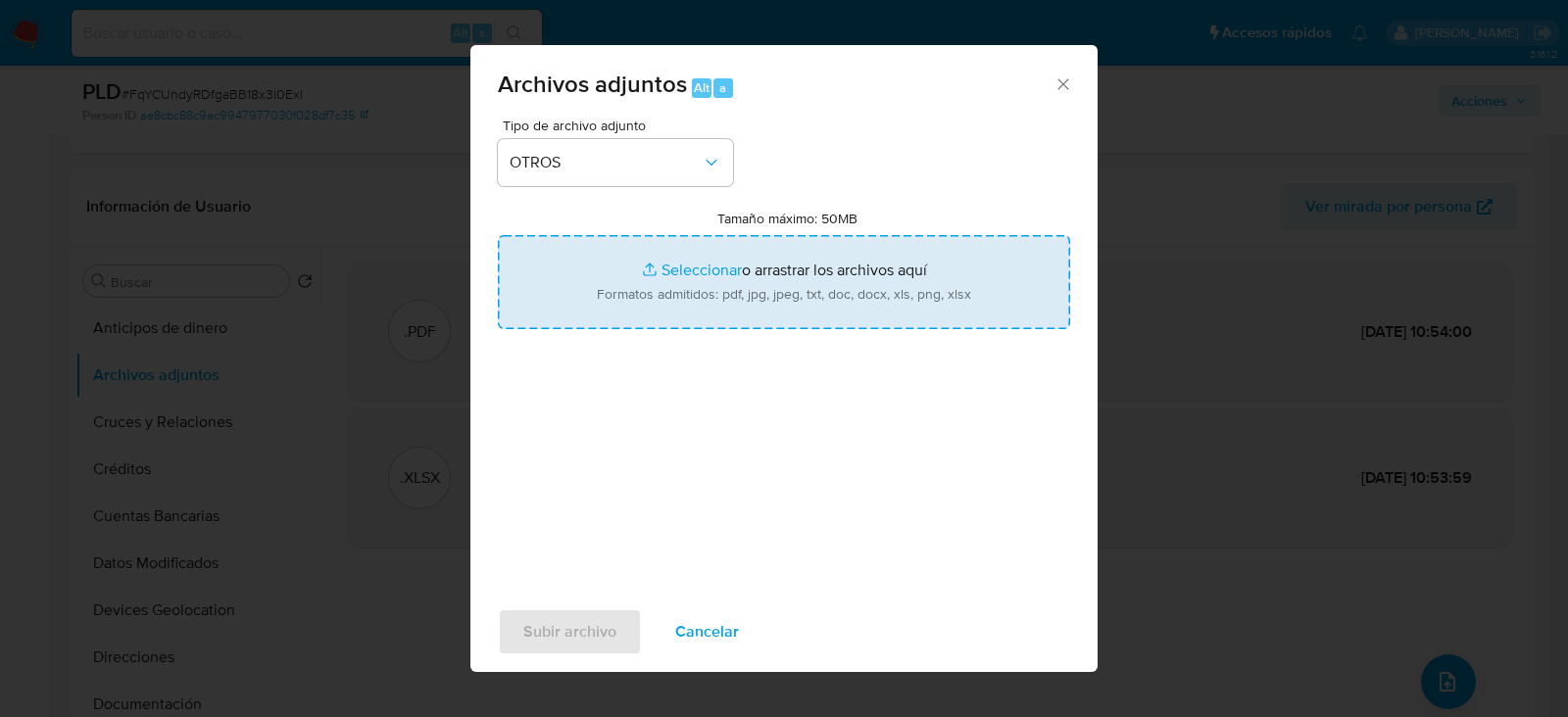
click at [708, 290] on input "Tamaño máximo: 50MB Seleccionar archivos" at bounding box center [784, 282] width 572 height 94
type input "C:\fakepath\Certificado UAF ROS #1364.pdf"
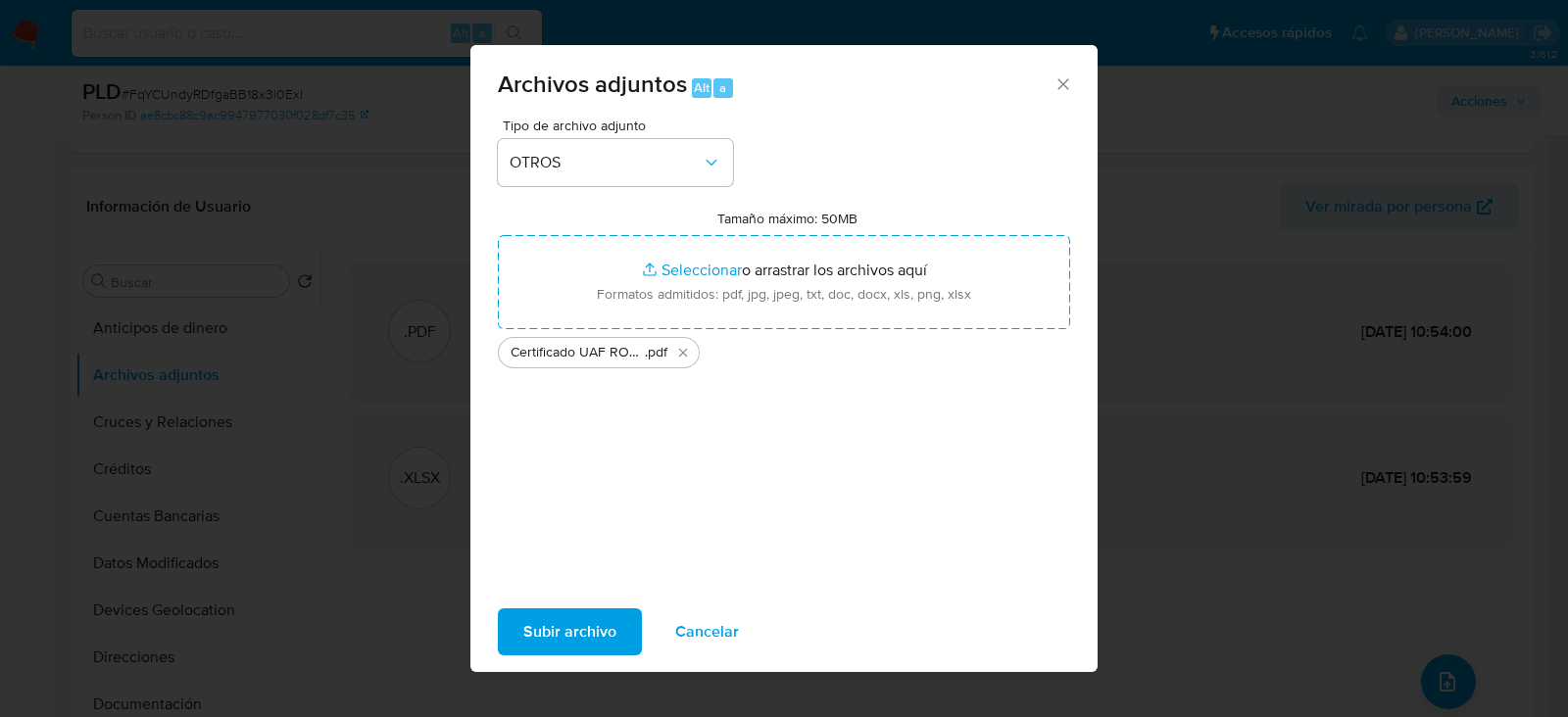
click at [566, 643] on span "Subir archivo" at bounding box center [570, 632] width 93 height 43
click at [1060, 76] on icon "Cerrar" at bounding box center [1063, 84] width 20 height 20
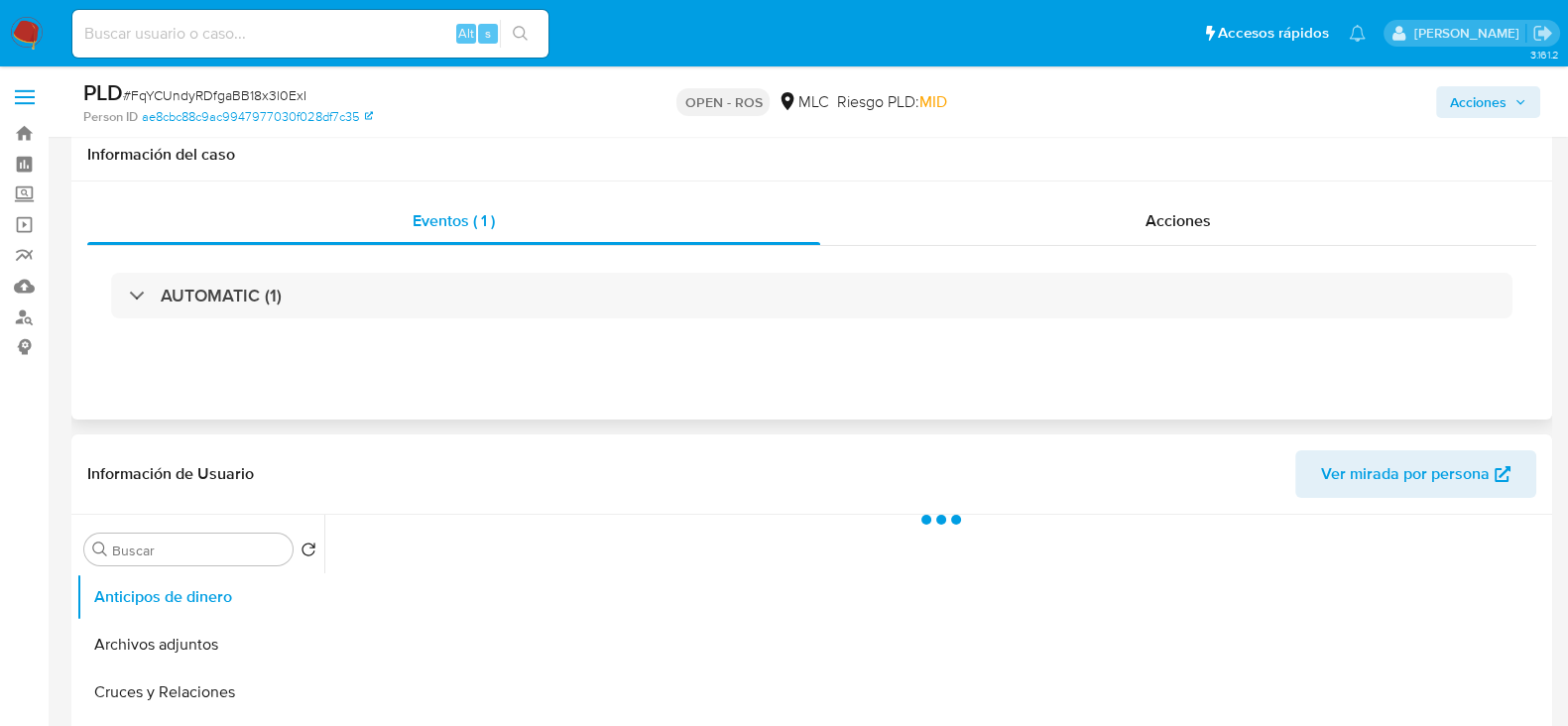
scroll to position [170, 0]
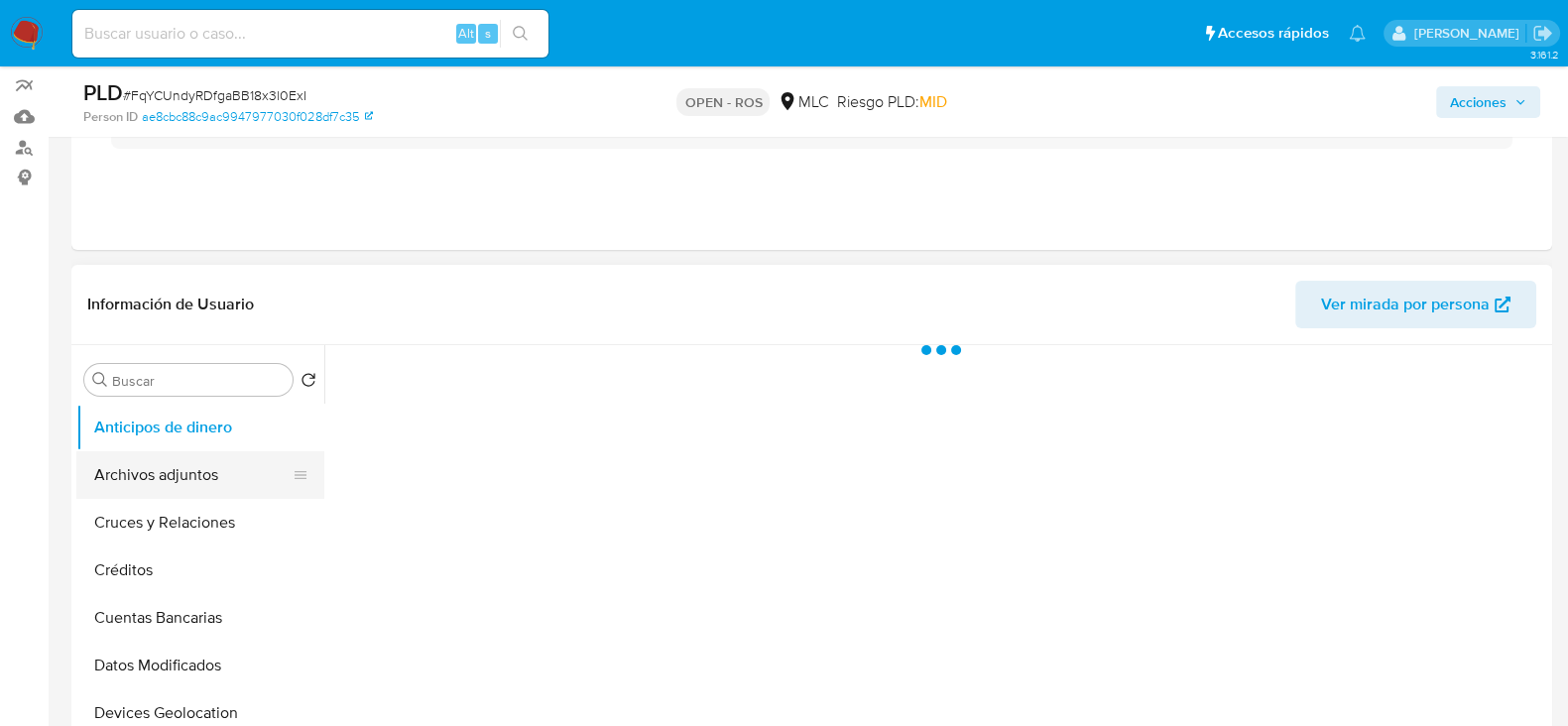
click at [211, 476] on button "Archivos adjuntos" at bounding box center [192, 475] width 232 height 48
select select "10"
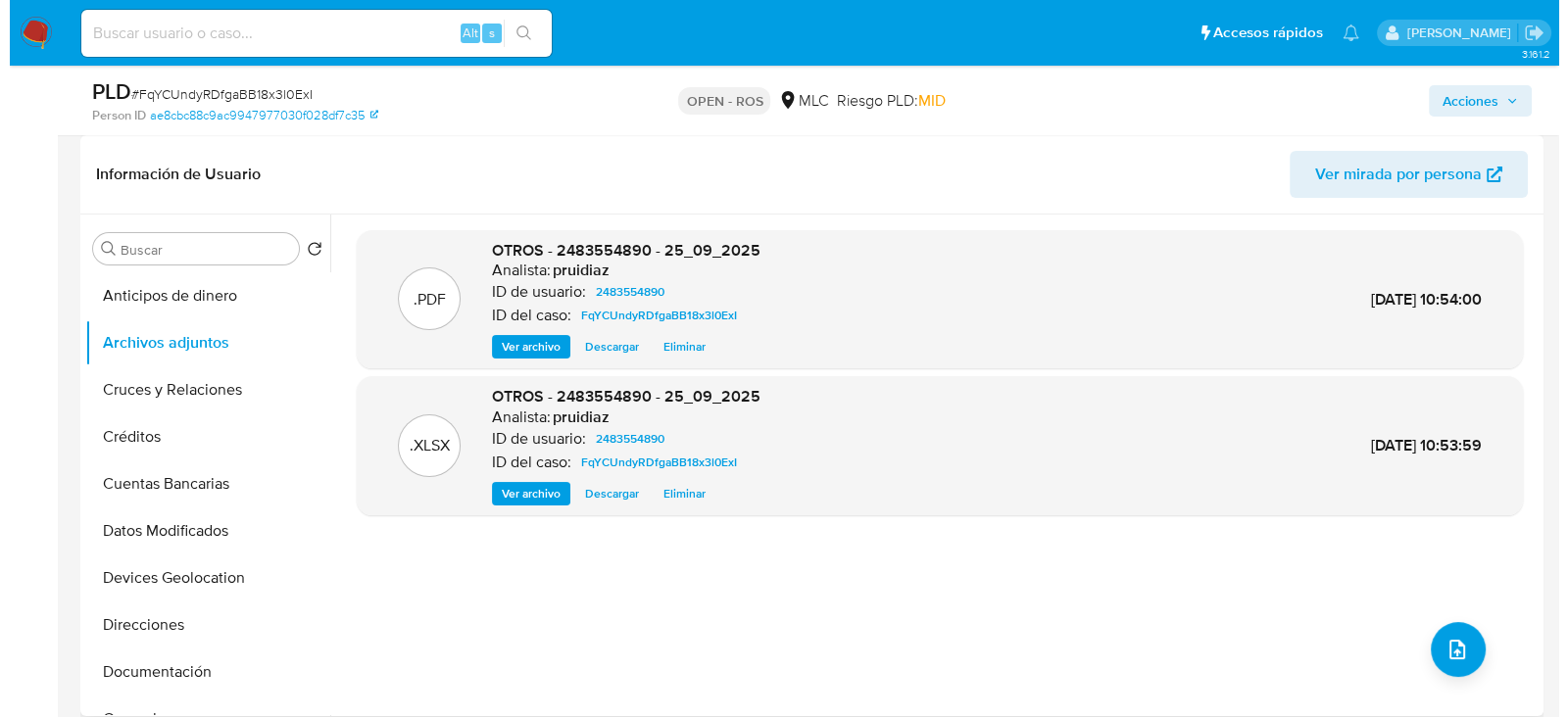
scroll to position [295, 0]
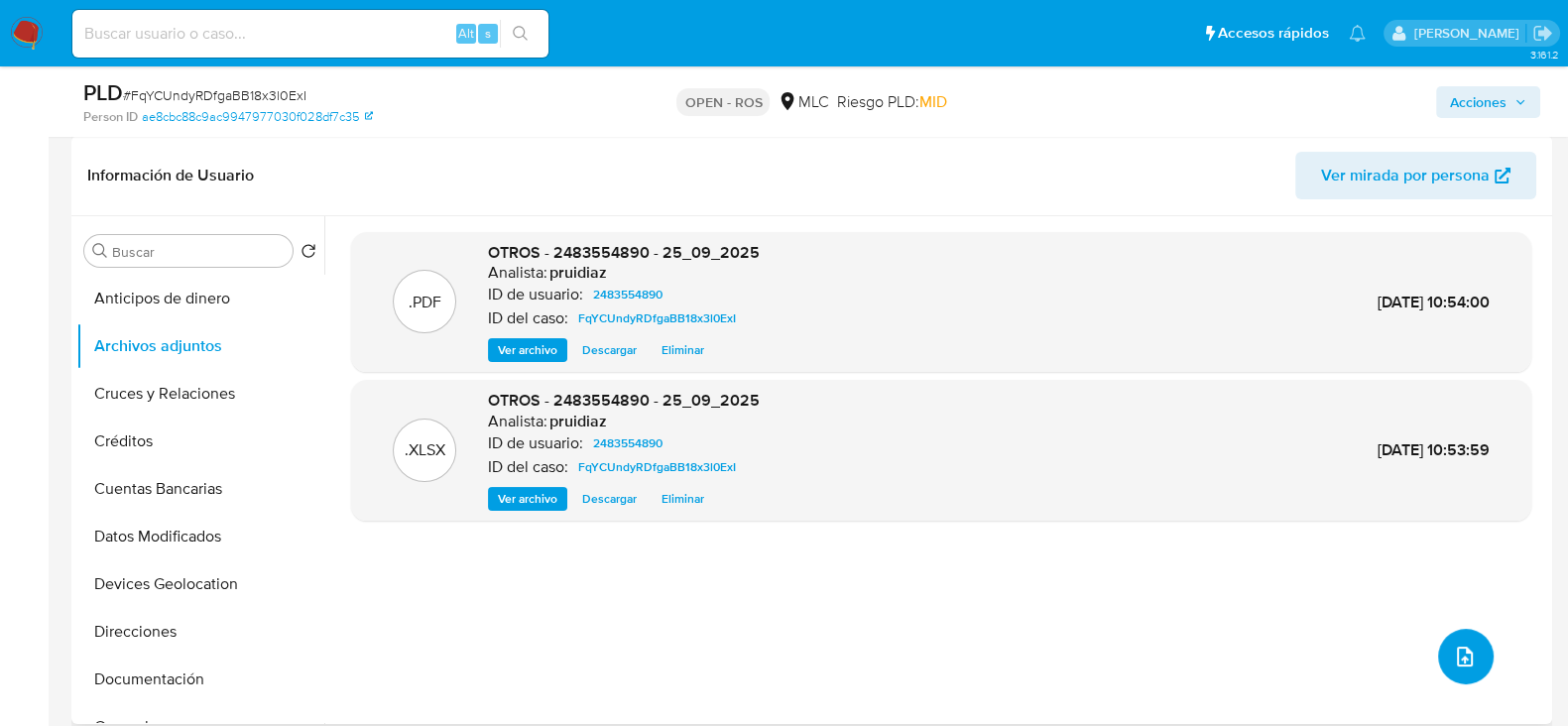
click at [1466, 648] on icon "upload-file" at bounding box center [1465, 656] width 24 height 24
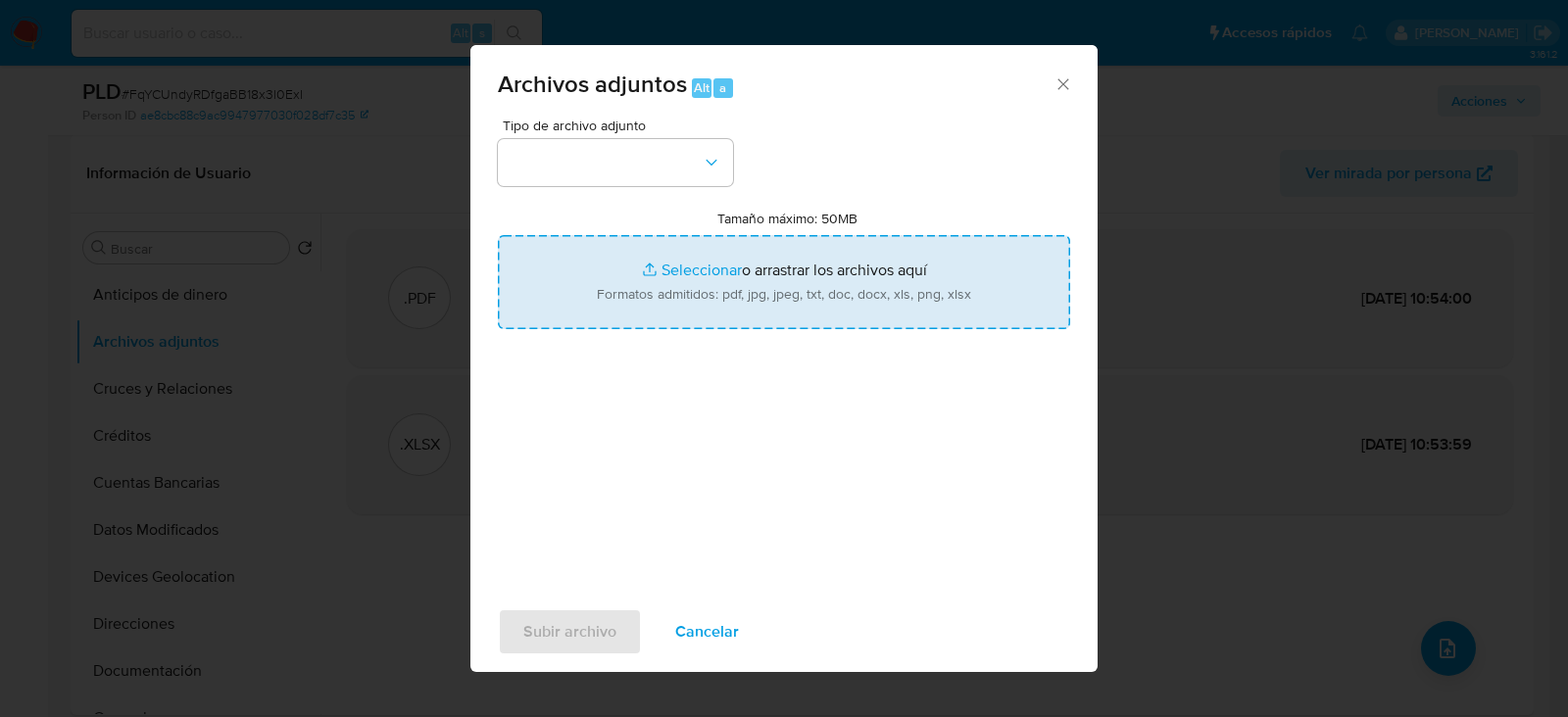
click at [720, 305] on input "Tamaño máximo: 50MB Seleccionar archivos" at bounding box center [784, 282] width 572 height 94
type input "C:\fakepath\Certificado UAF ROS #1364.pdf"
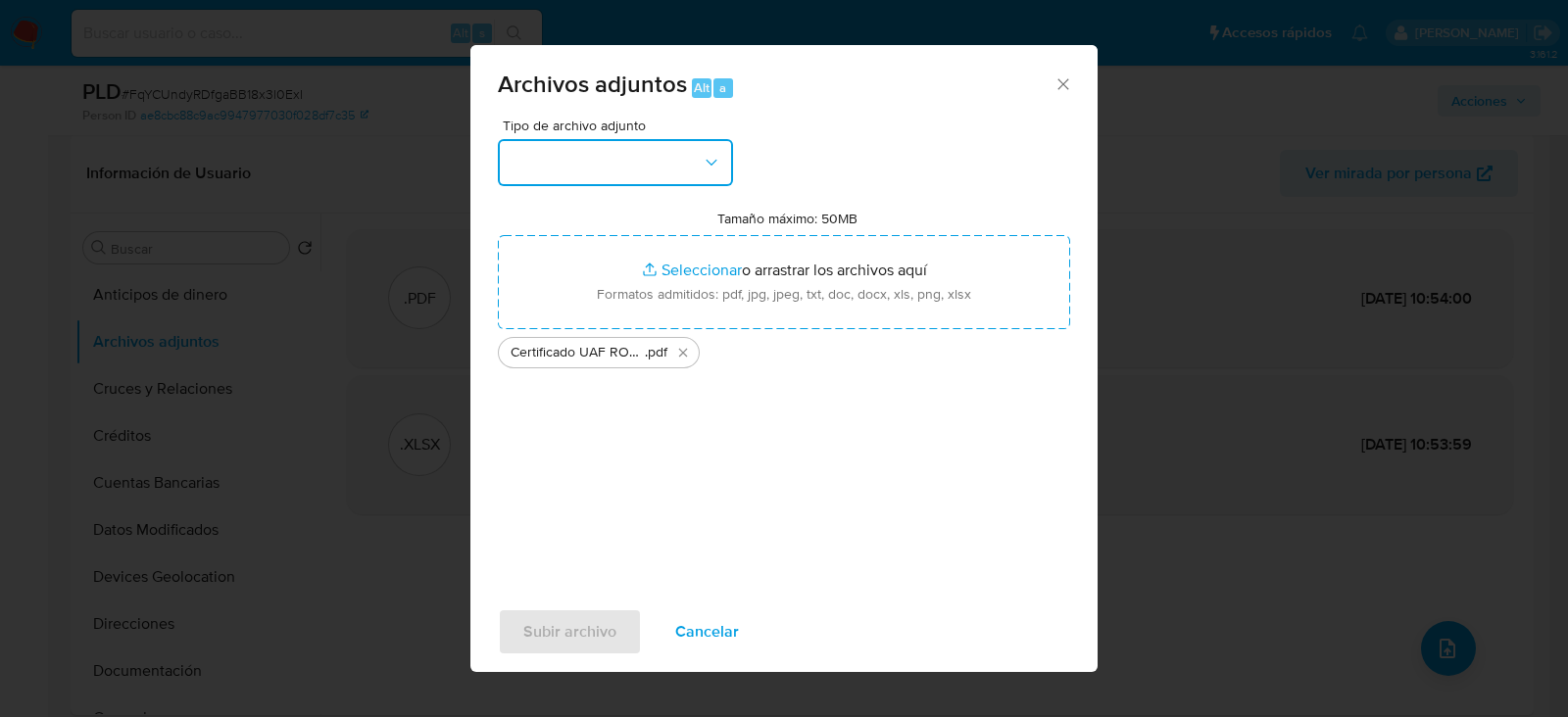
click at [621, 153] on button "button" at bounding box center [615, 163] width 235 height 47
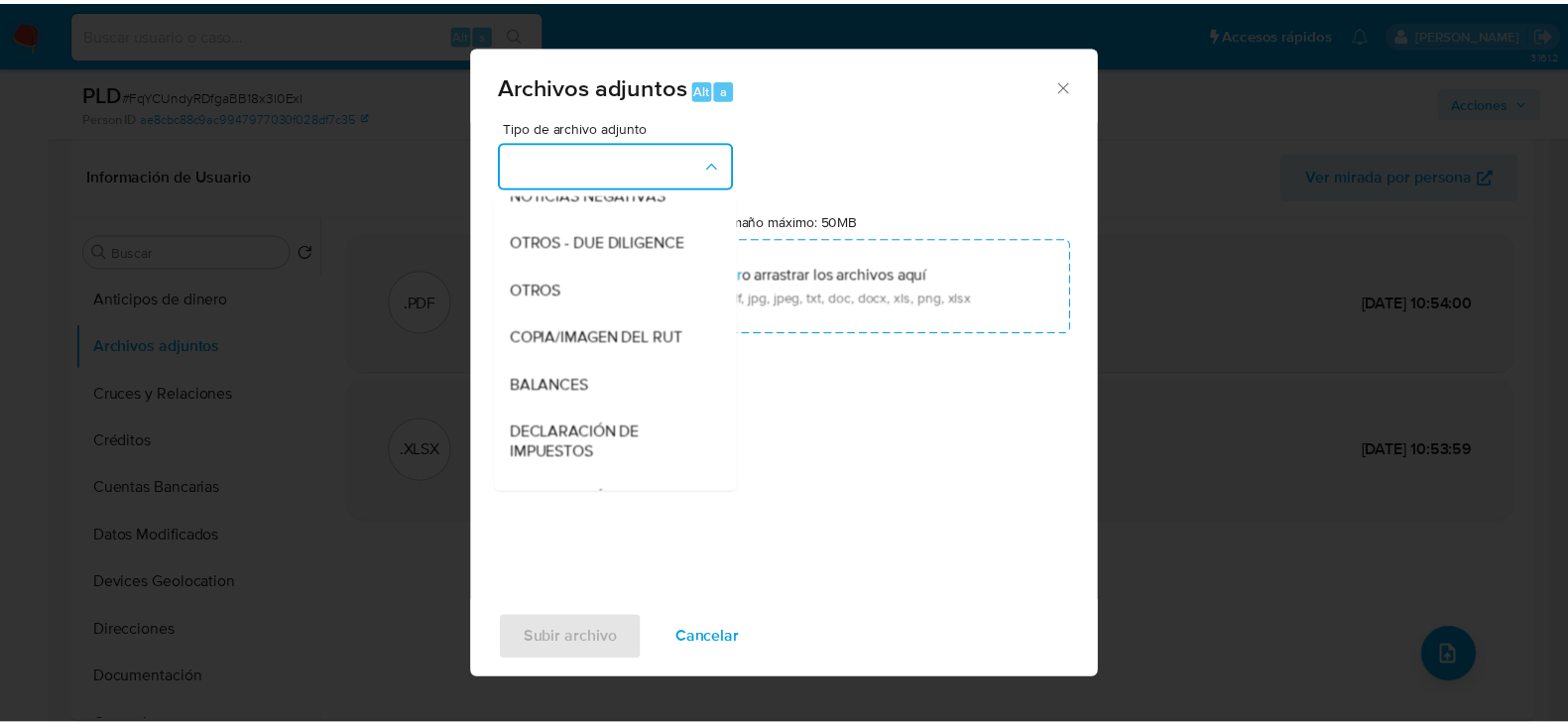
scroll to position [261, 0]
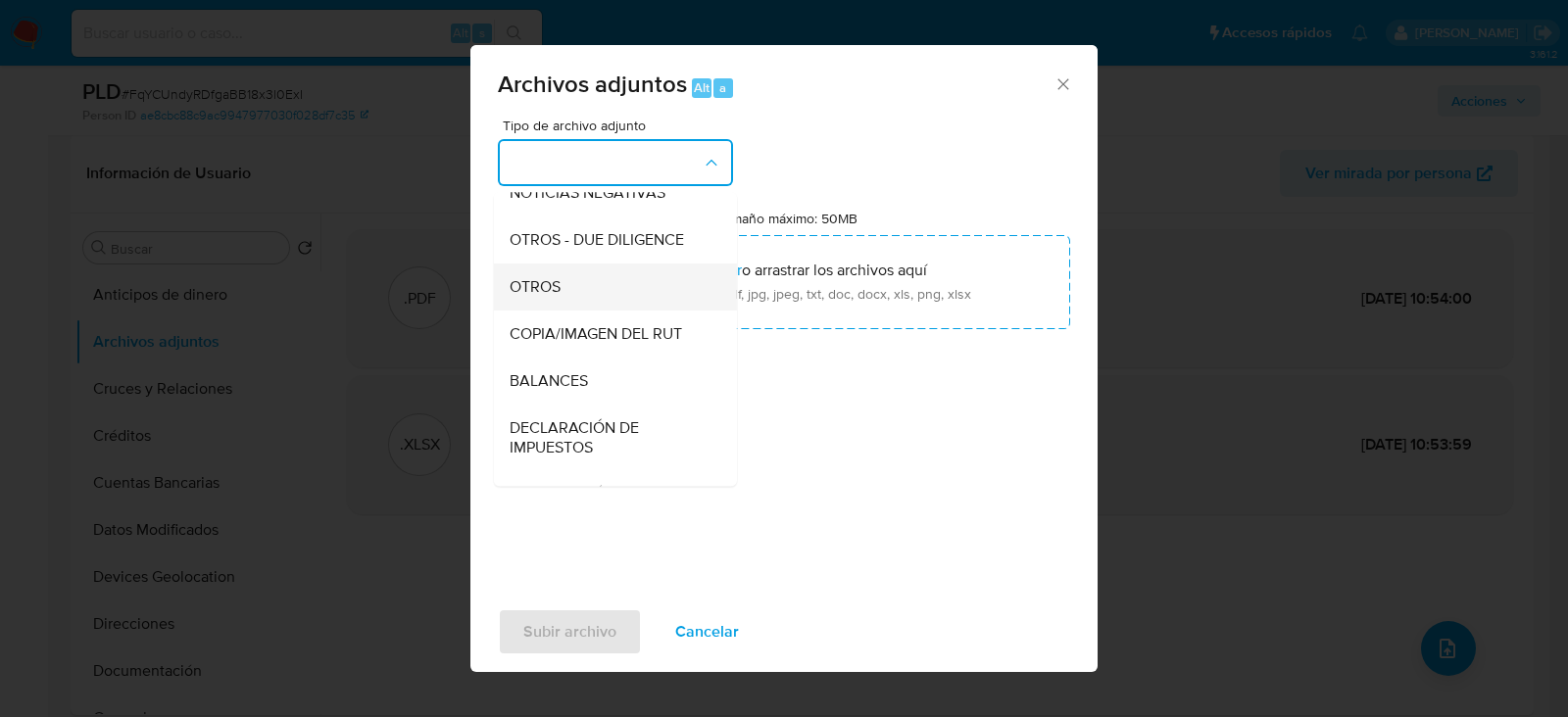
click at [508, 301] on li "OTROS" at bounding box center [615, 287] width 243 height 47
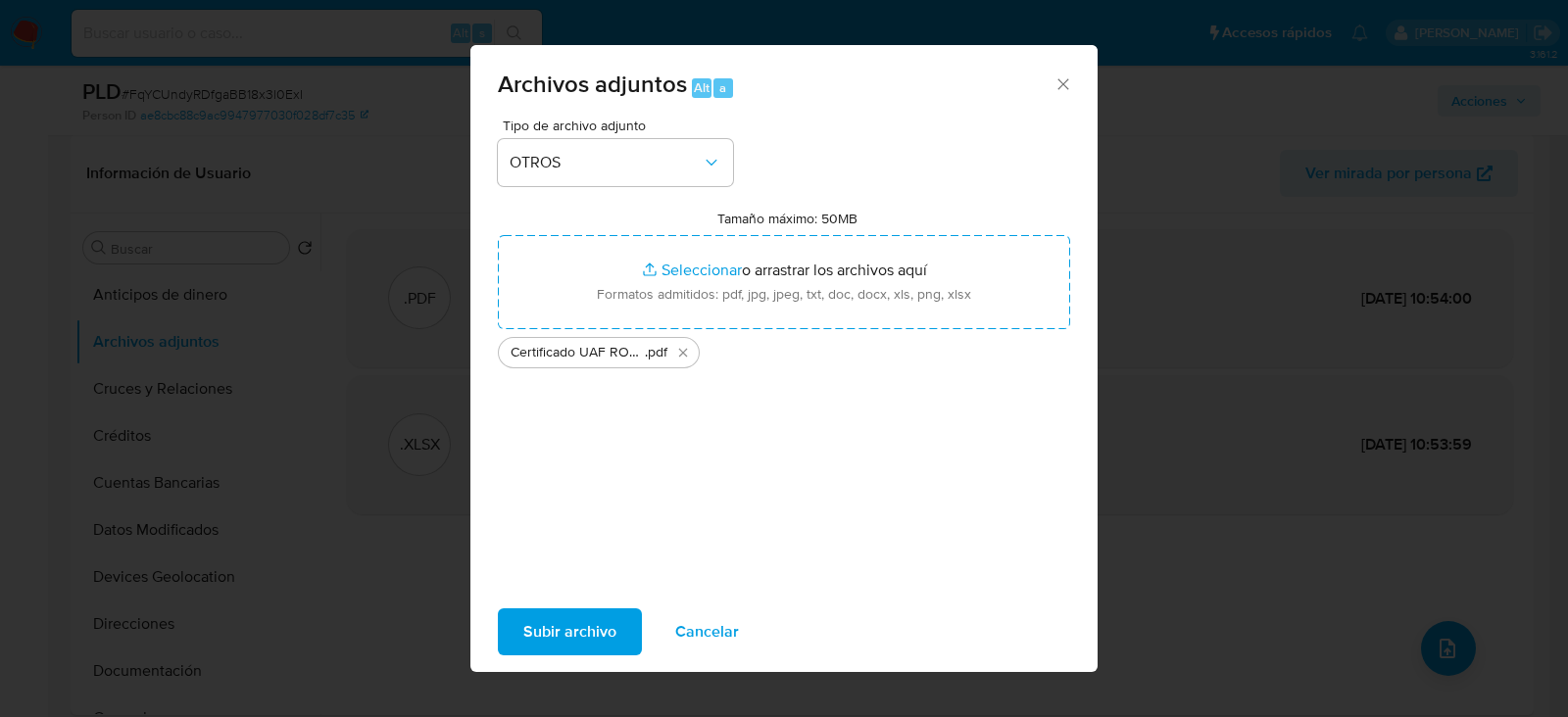
click at [580, 616] on span "Subir archivo" at bounding box center [570, 632] width 93 height 43
click at [1053, 86] on icon "Cerrar" at bounding box center [1063, 84] width 20 height 20
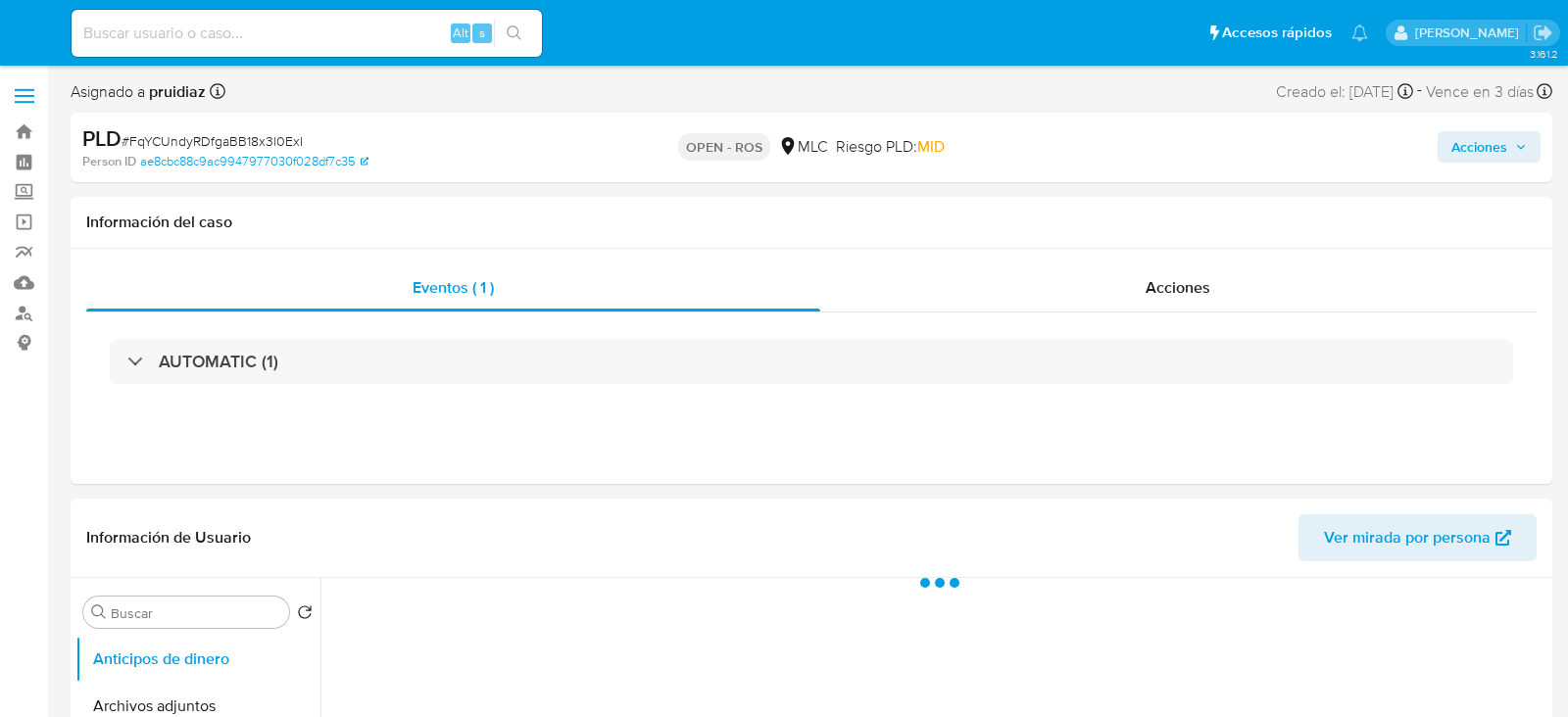
select select "10"
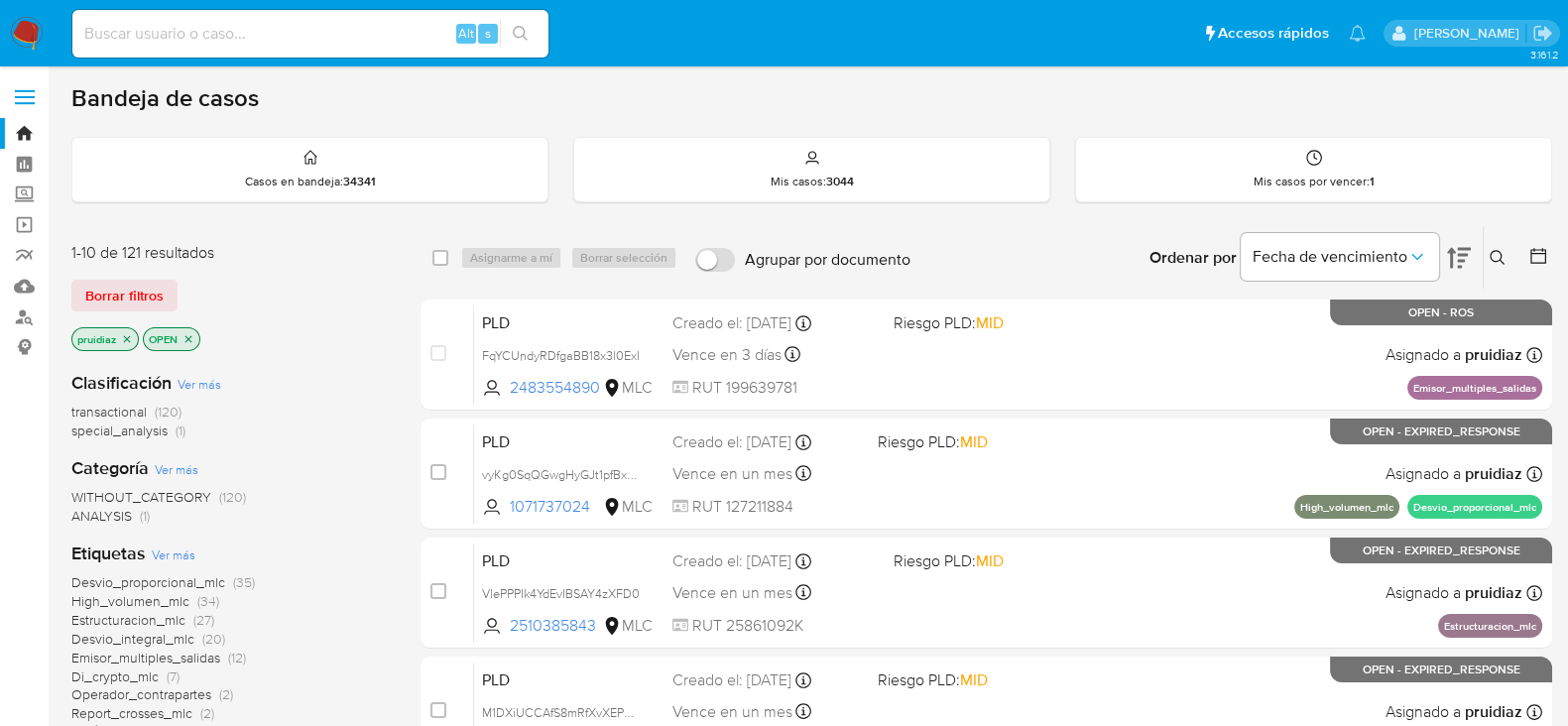
click at [25, 28] on img at bounding box center [27, 34] width 34 height 34
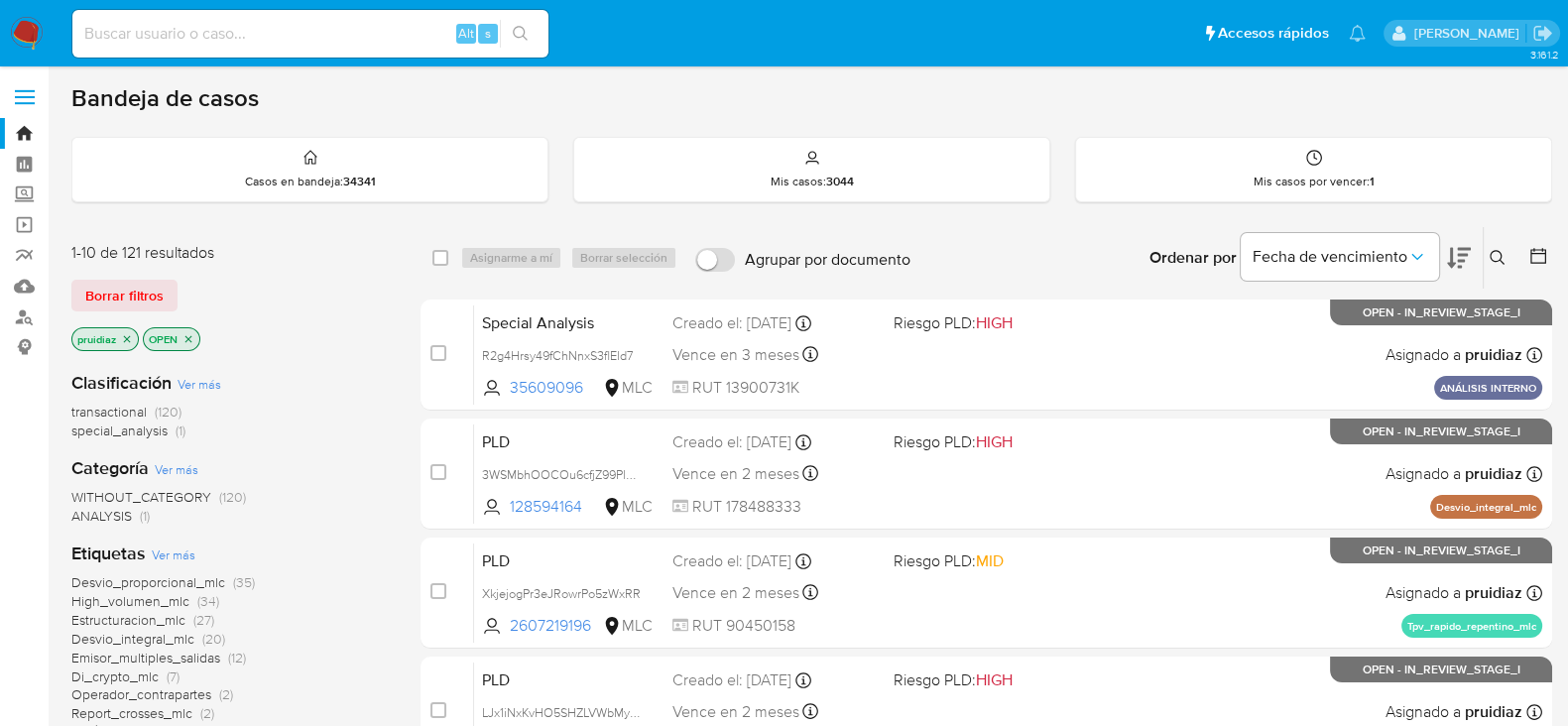
click at [1468, 255] on icon at bounding box center [1459, 258] width 24 height 24
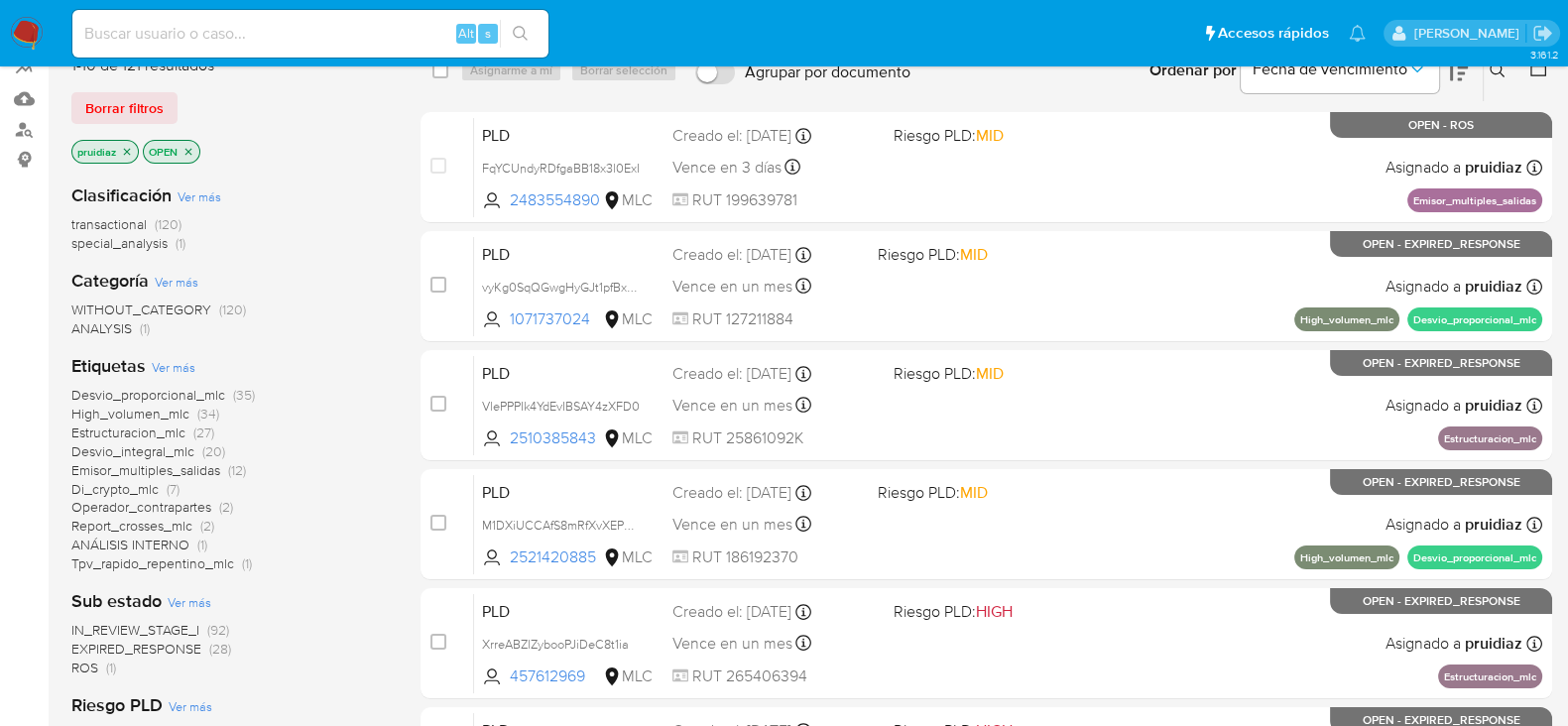
scroll to position [202, 0]
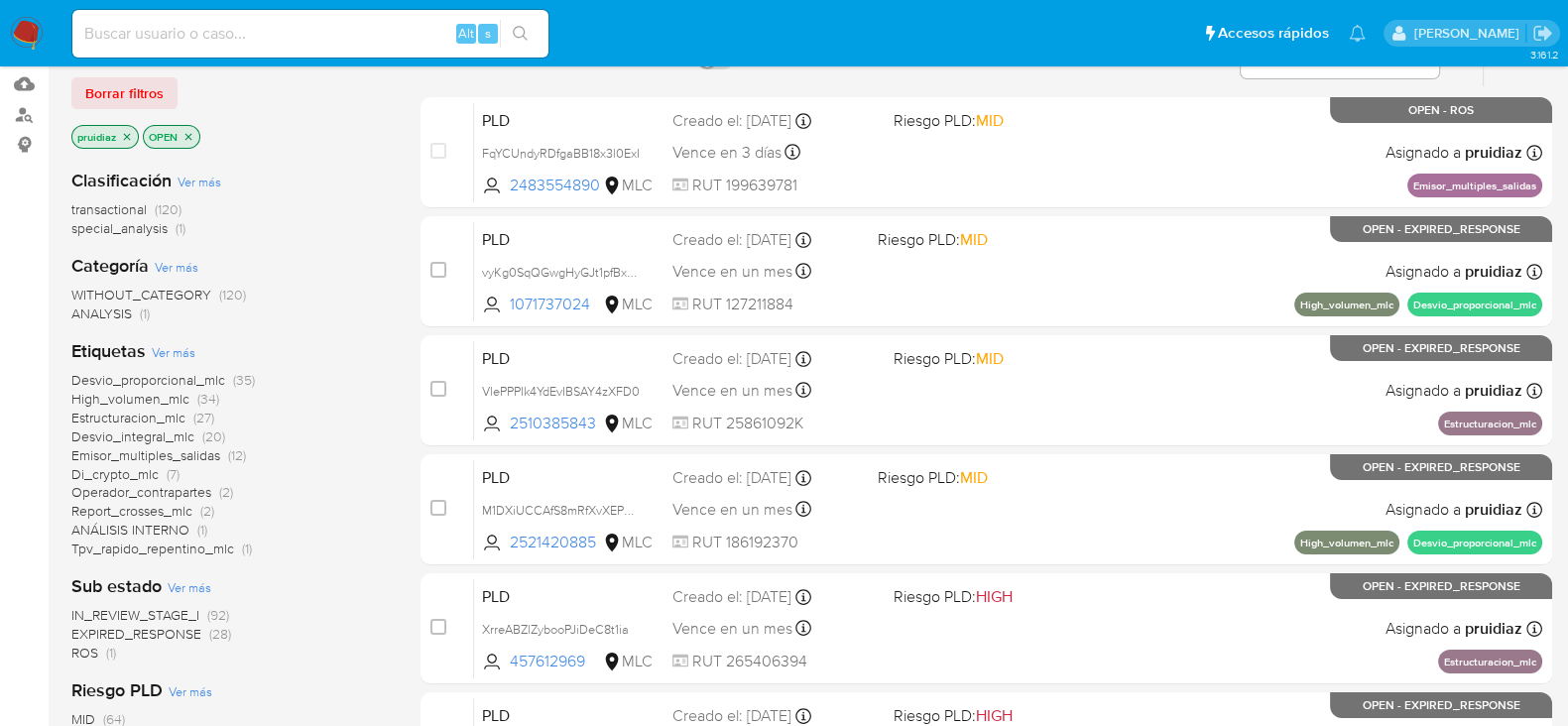
click at [161, 628] on span "EXPIRED_RESPONSE" at bounding box center [136, 634] width 130 height 20
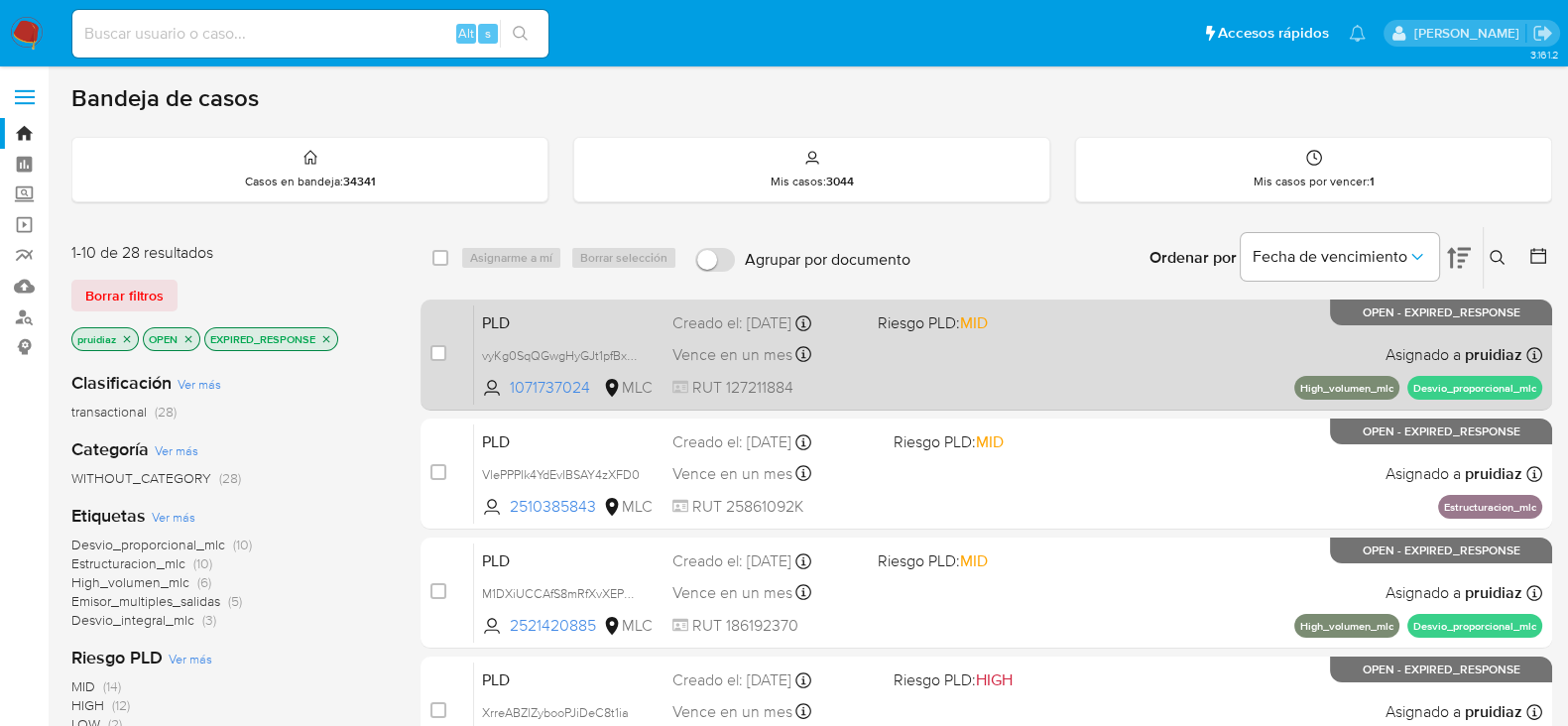
click at [1042, 354] on span at bounding box center [970, 354] width 188 height 4
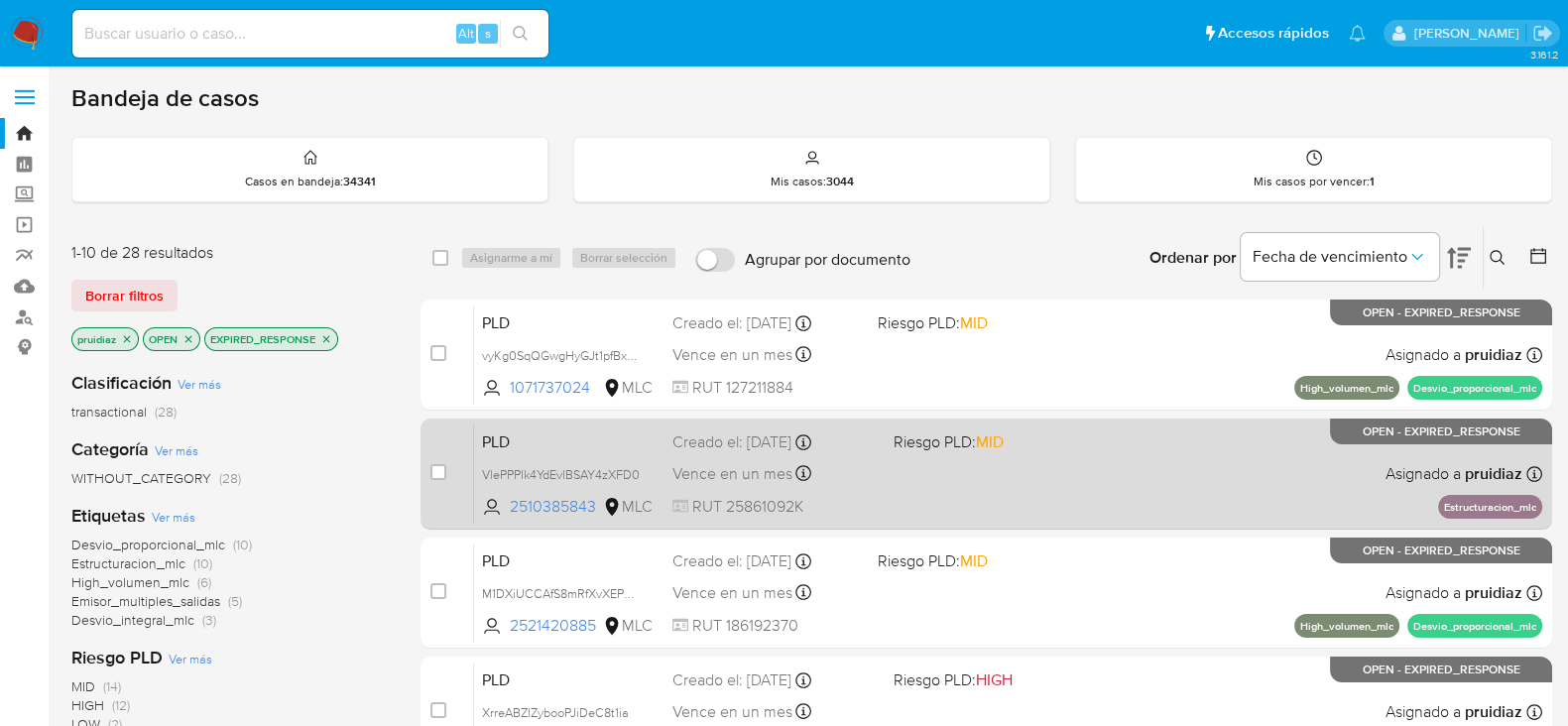
click at [1020, 468] on div "PLD VlePPPIk4YdEvIBSAY4zXFD0 2510385843 MLC Riesgo PLD: MID Creado el: 12/08/20…" at bounding box center [1008, 473] width 1068 height 100
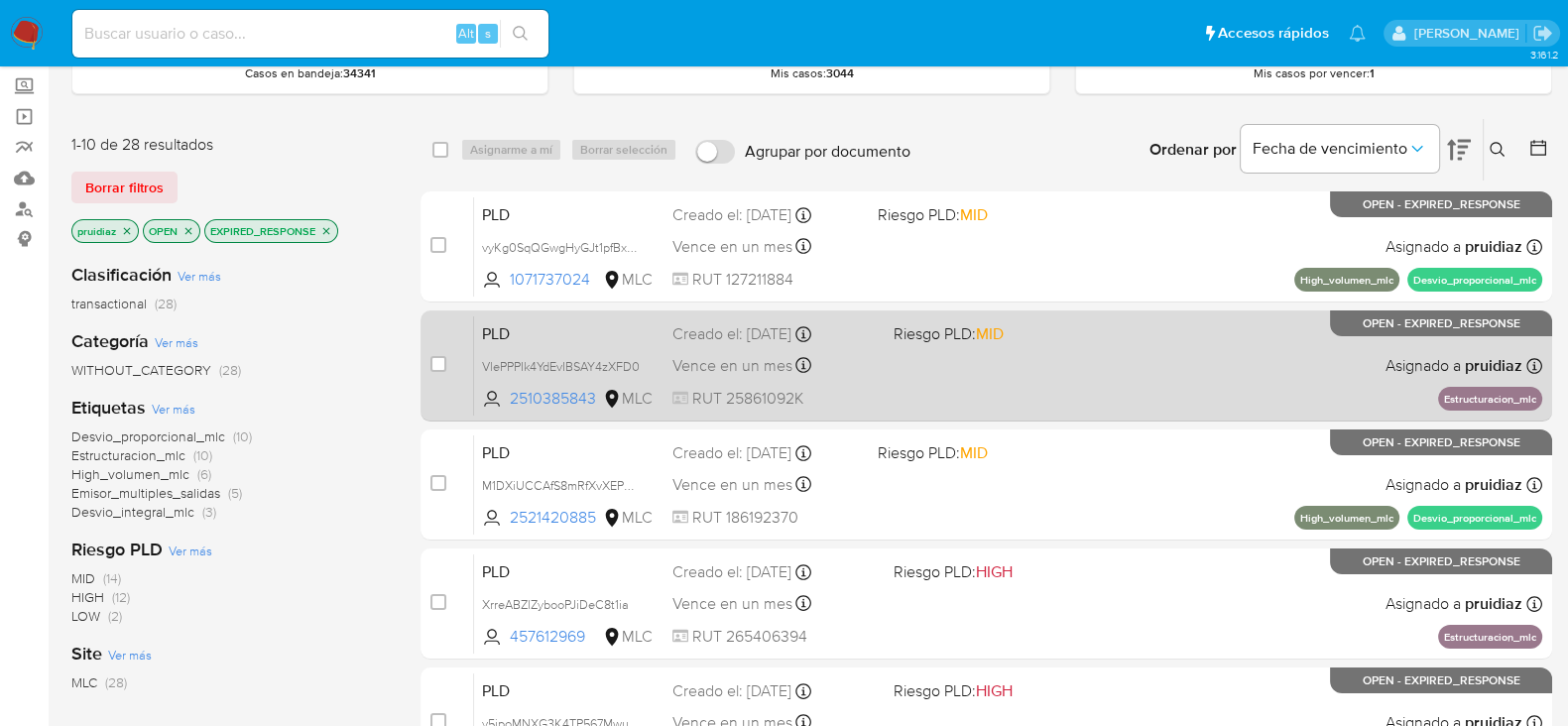
scroll to position [129, 0]
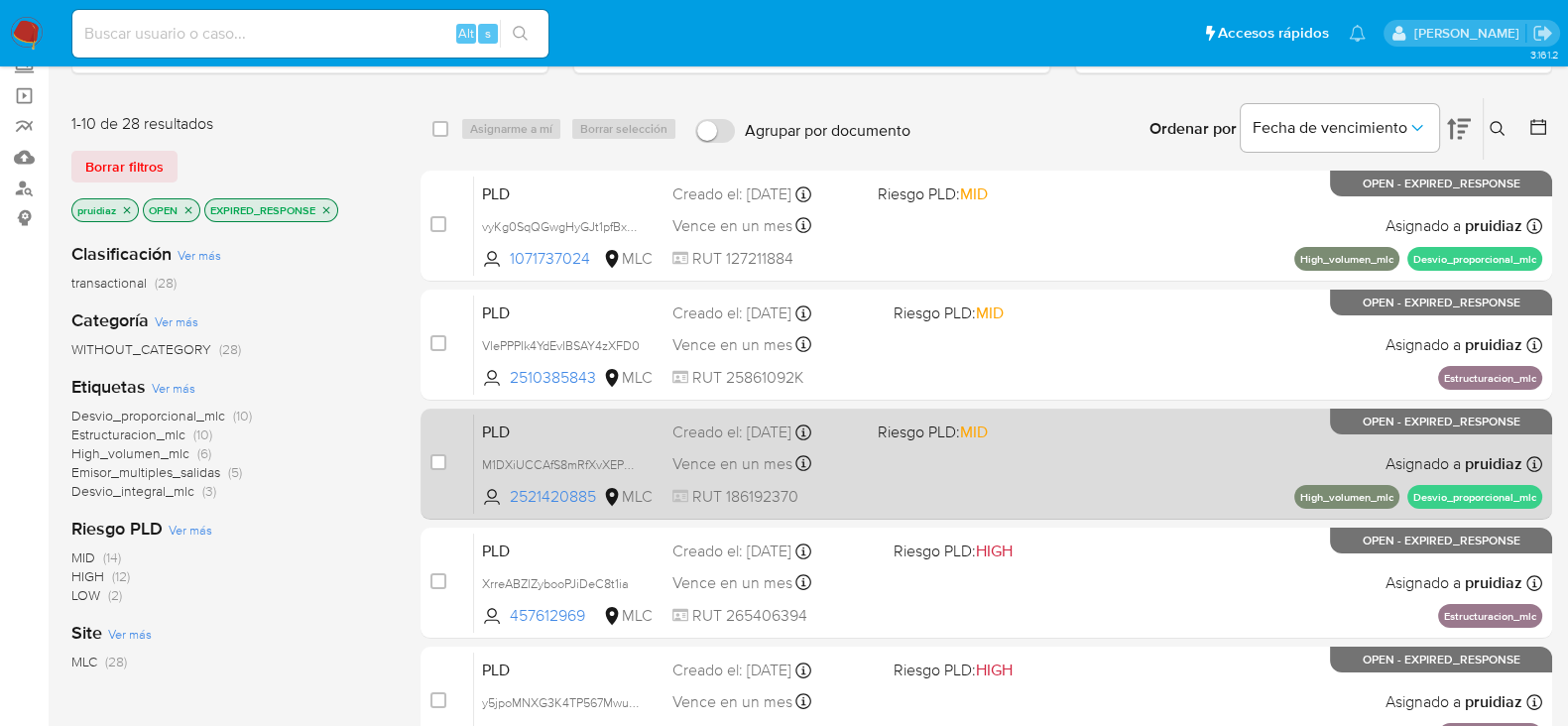
click at [1031, 461] on span at bounding box center [970, 463] width 188 height 4
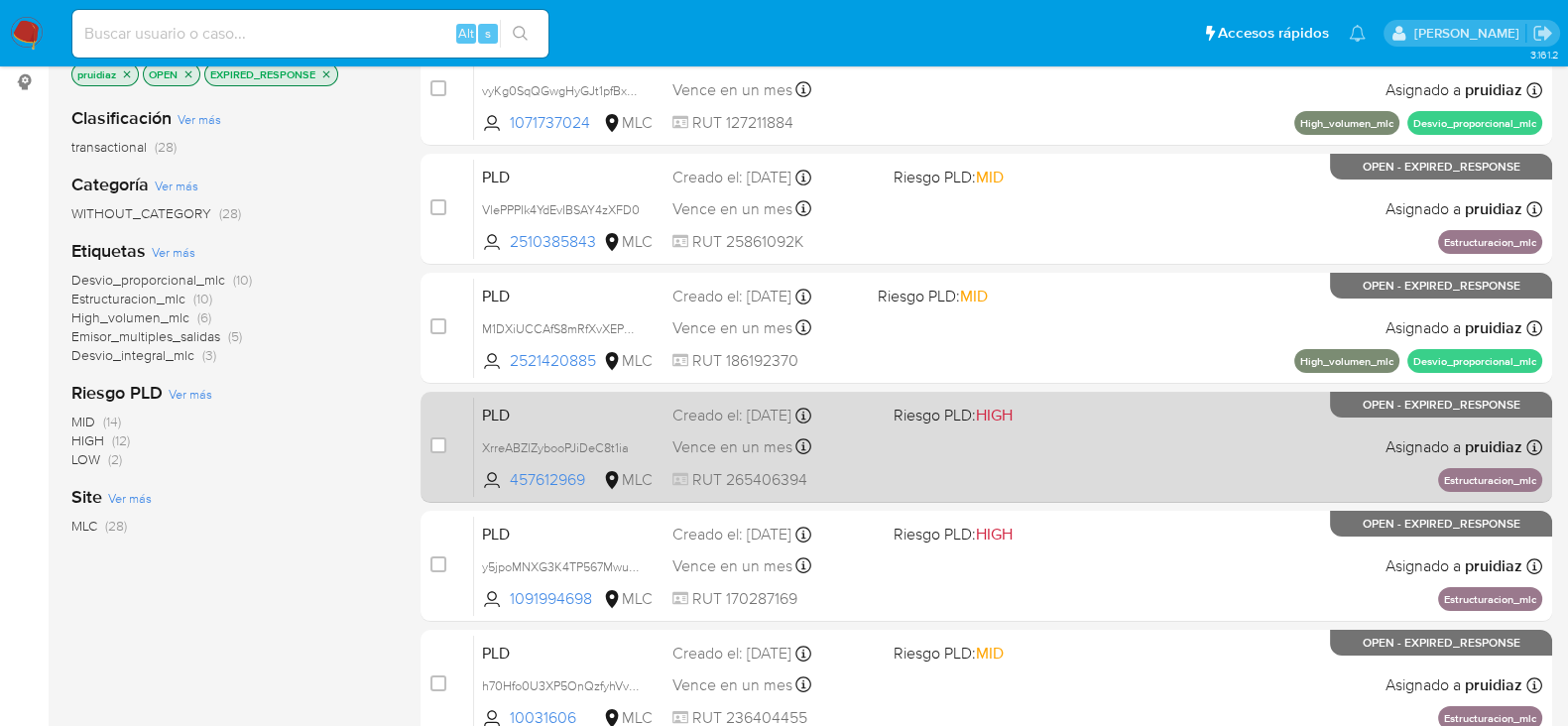
scroll to position [267, 0]
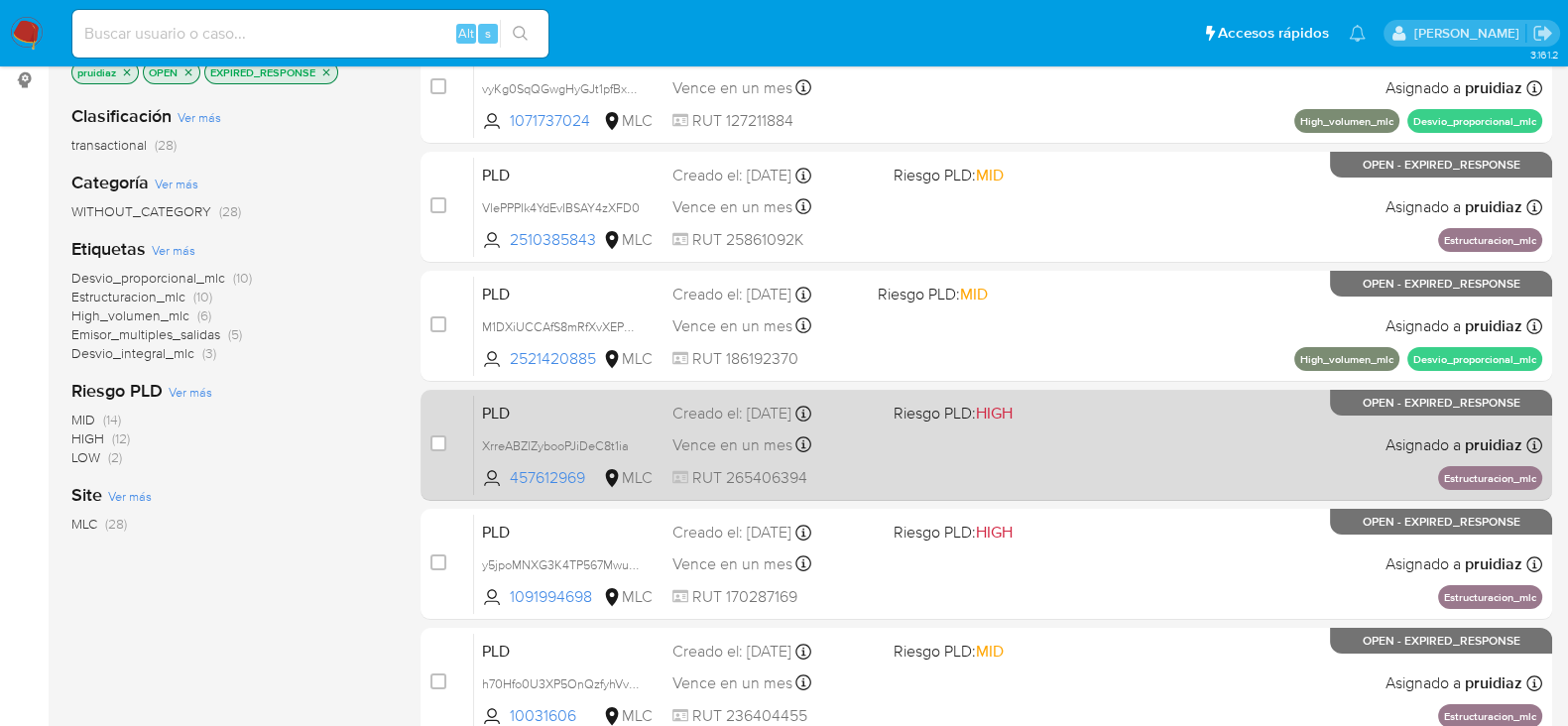
click at [1051, 471] on div "PLD XrreABZlZybooPJiDeC8t1ia 457612969 MLC Riesgo PLD: HIGH Creado el: 12/08/20…" at bounding box center [1008, 445] width 1068 height 100
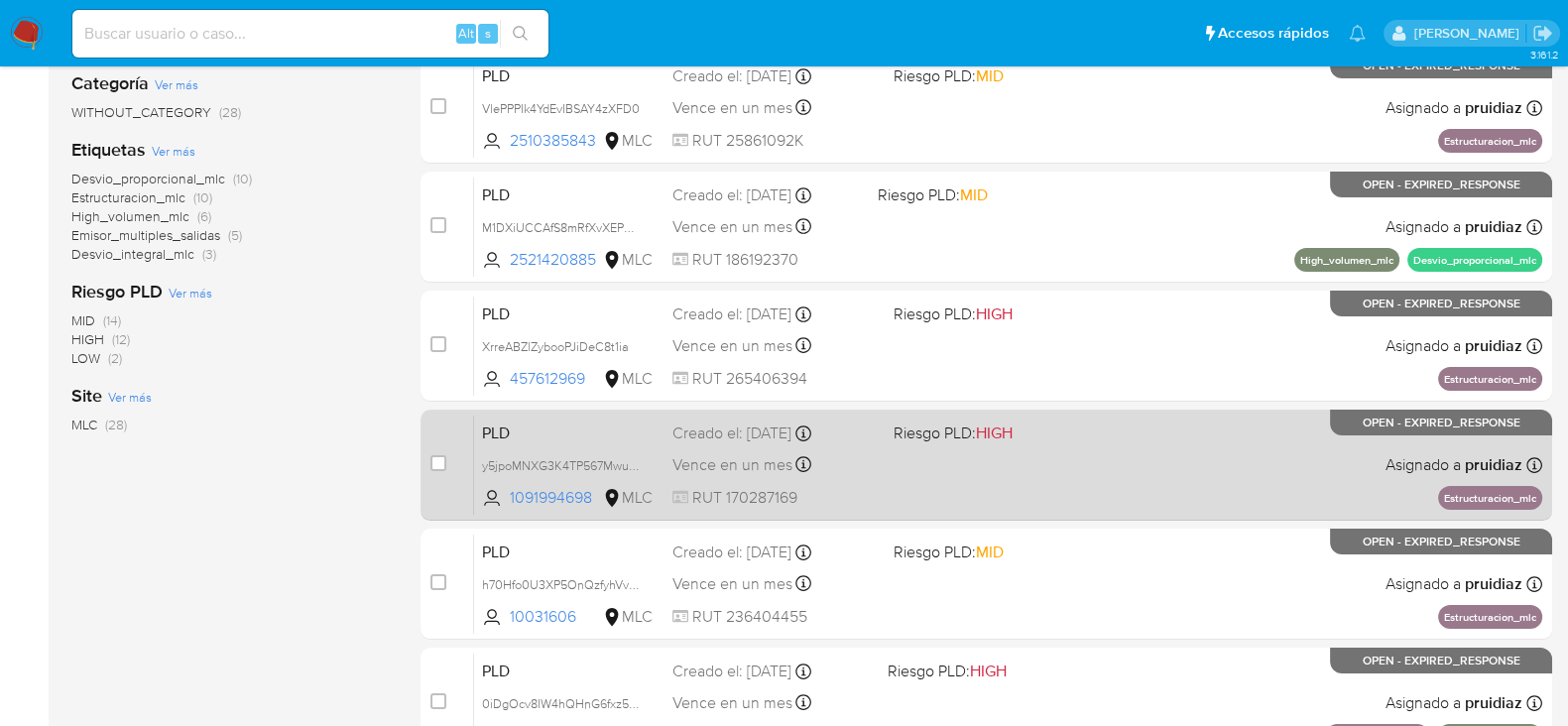
scroll to position [394, 0]
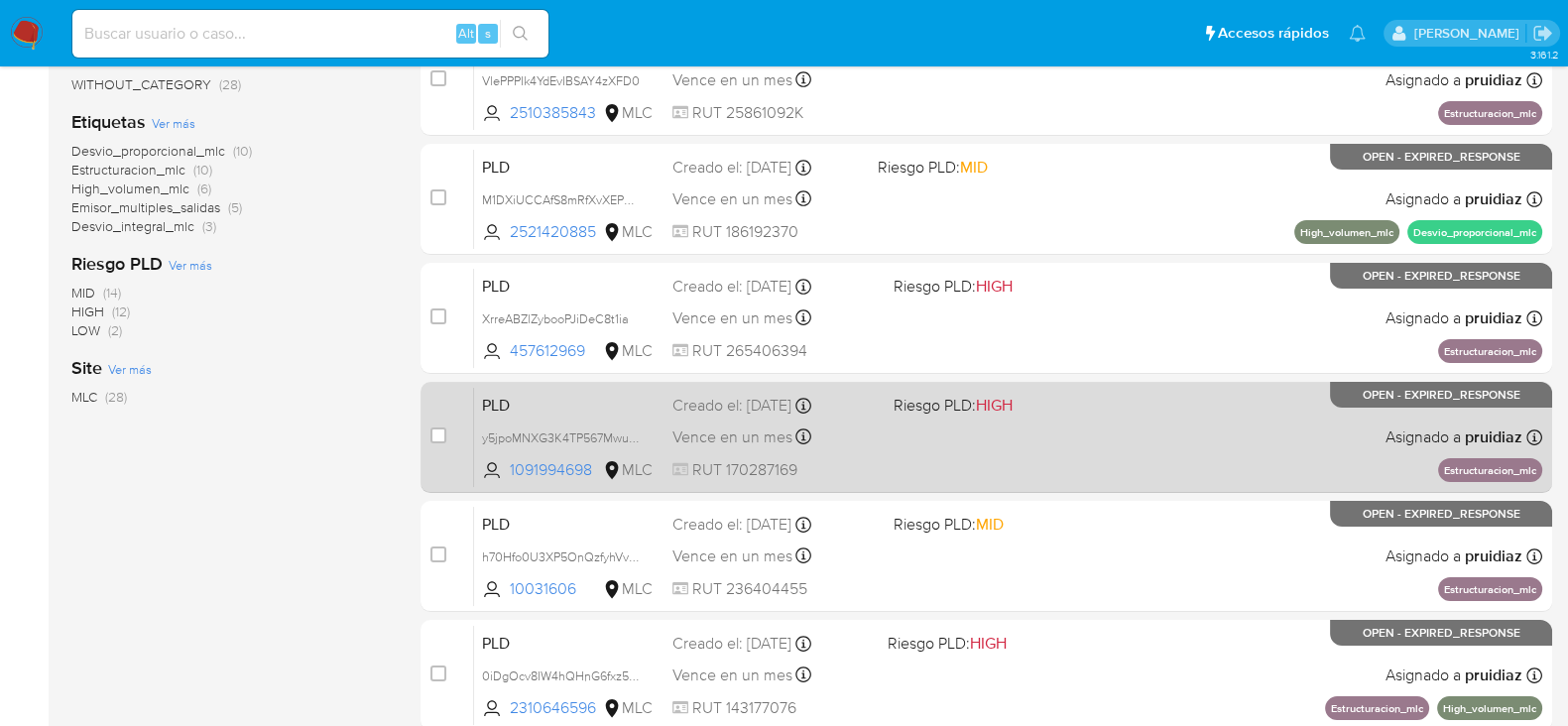
click at [1057, 454] on div "PLD y5jpoMNXG3K4TP567MwuNVOR 1091994698 MLC Riesgo PLD: HIGH Creado el: 12/08/2…" at bounding box center [1008, 437] width 1068 height 100
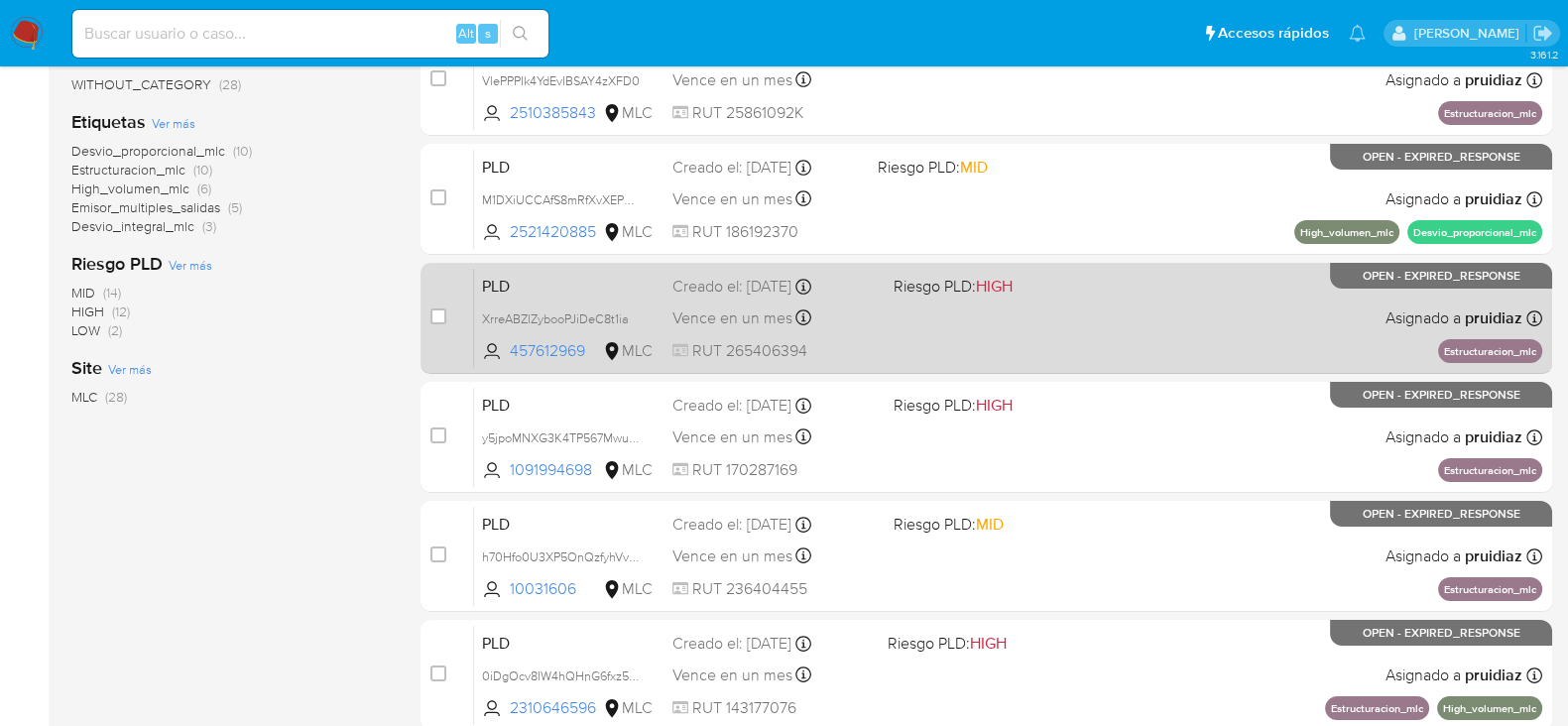
scroll to position [0, 0]
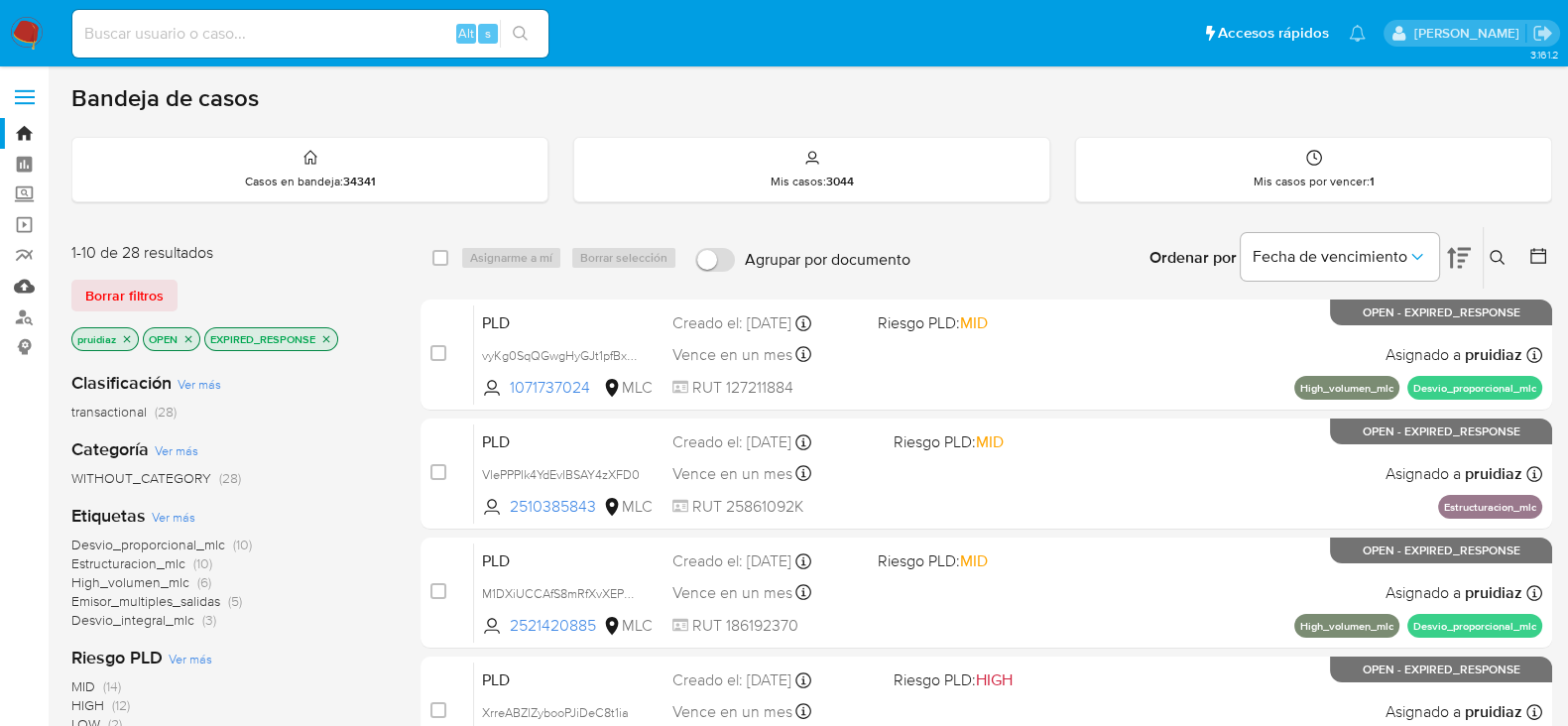
click at [20, 284] on link "Mulan" at bounding box center [117, 285] width 236 height 31
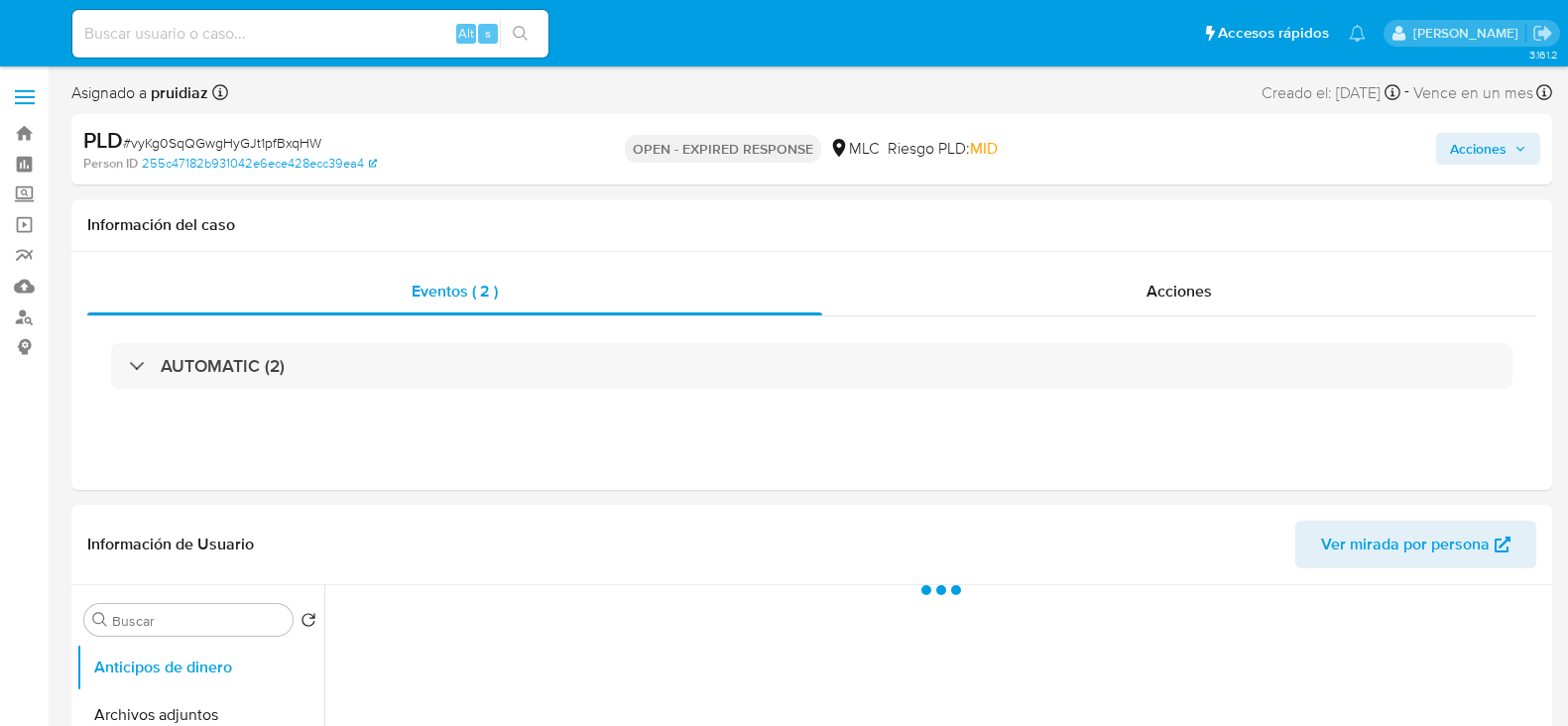
select select "10"
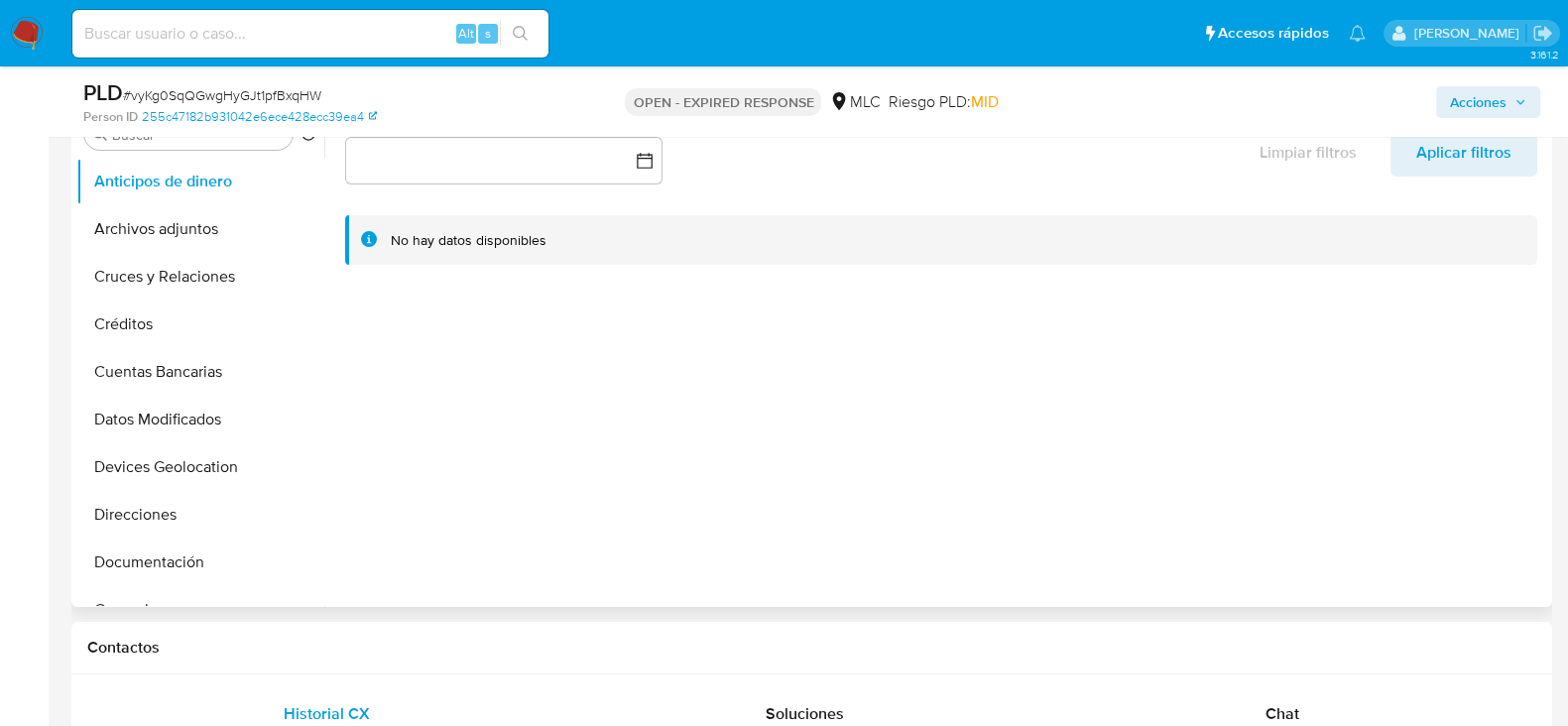
scroll to position [724, 0]
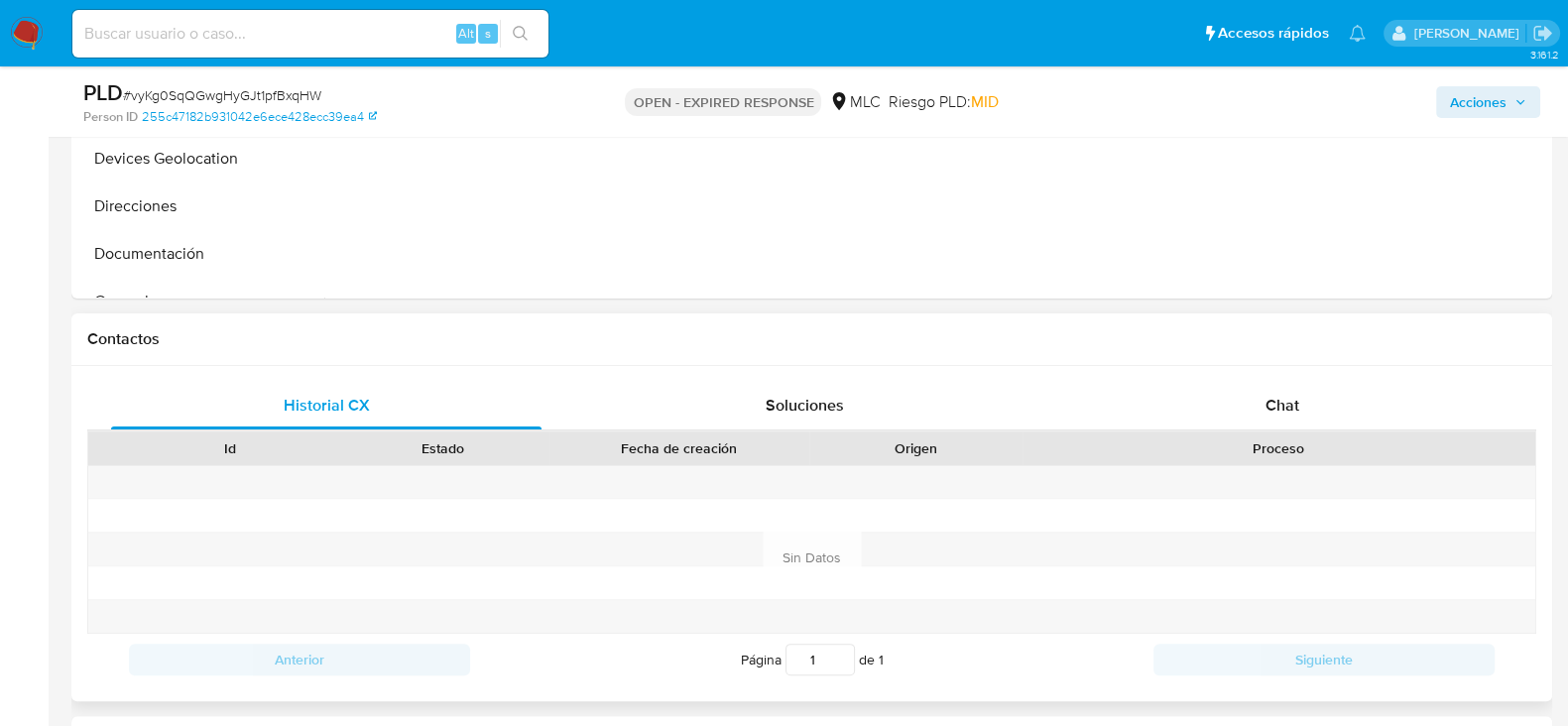
click at [1284, 458] on div "Proceso" at bounding box center [1279, 449] width 513 height 34
click at [1294, 395] on span "Chat" at bounding box center [1283, 405] width 34 height 23
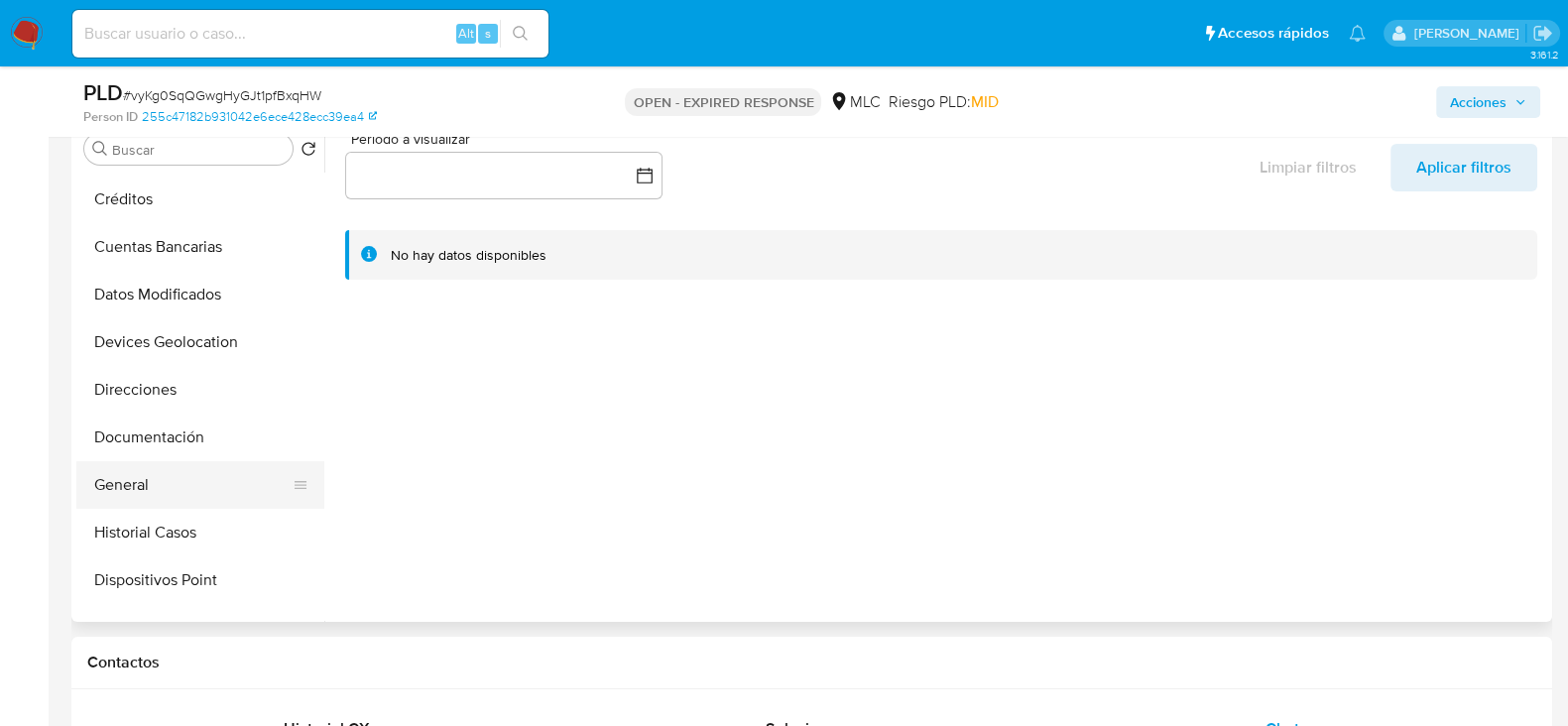
scroll to position [141, 0]
click at [139, 475] on button "General" at bounding box center [192, 484] width 232 height 48
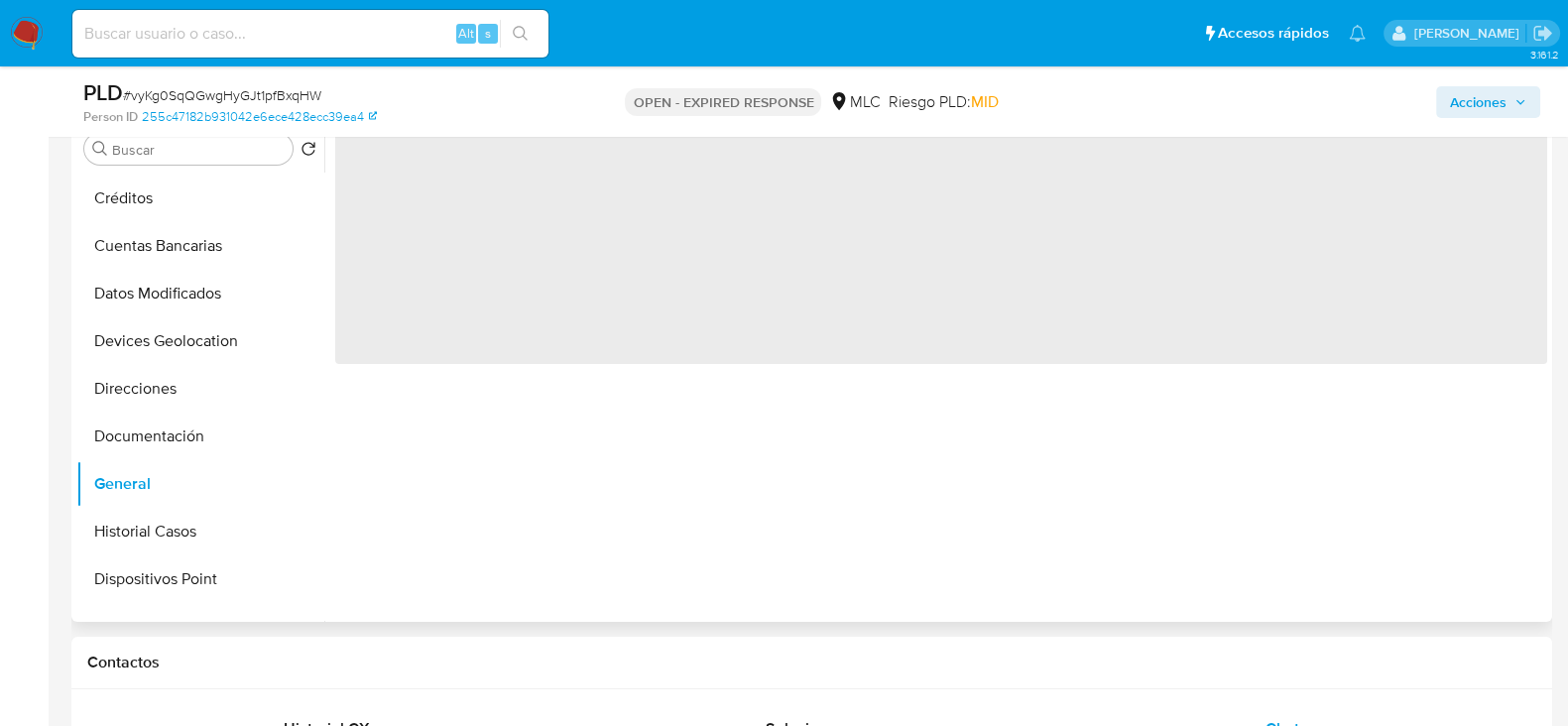
scroll to position [265, 0]
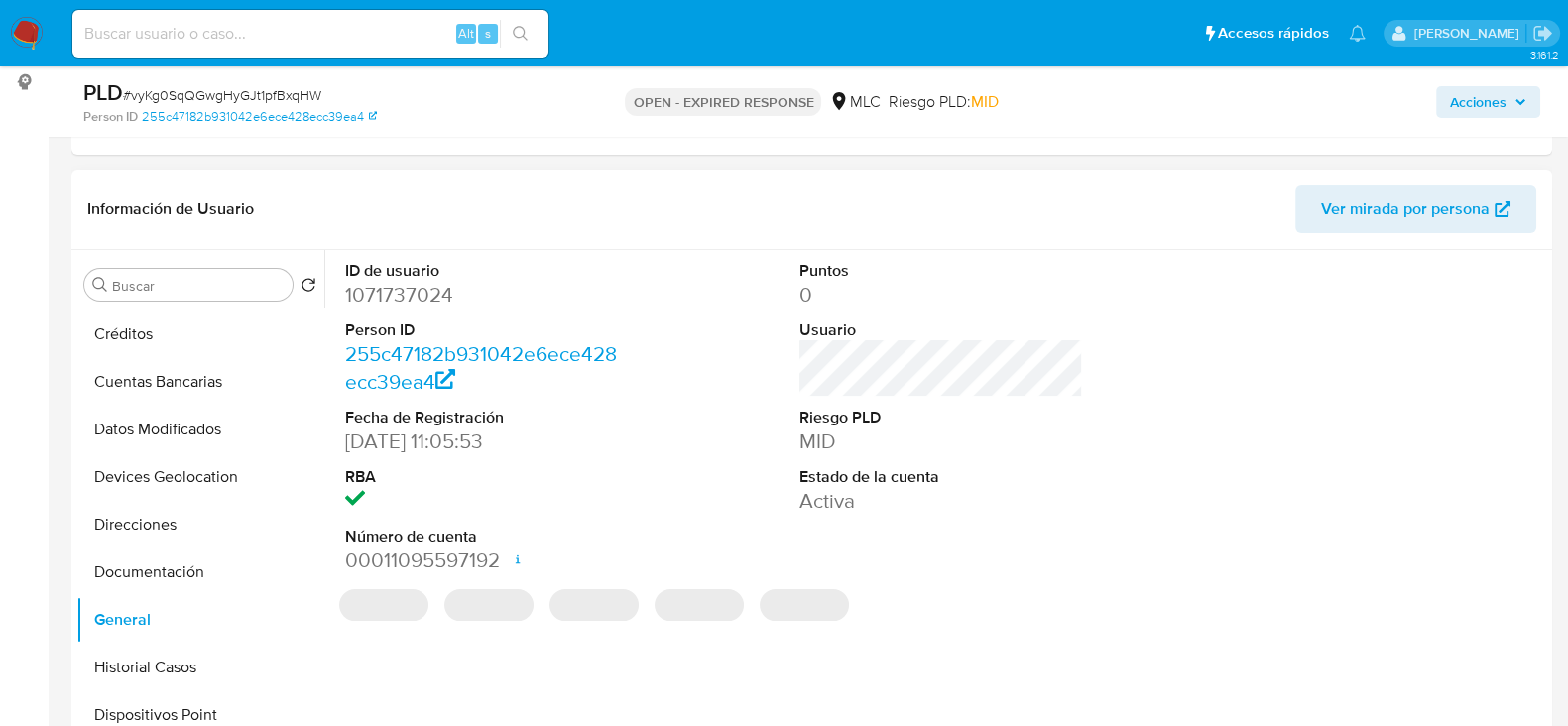
click at [432, 301] on dd "1071737024" at bounding box center [486, 294] width 283 height 28
copy dd "1071737024"
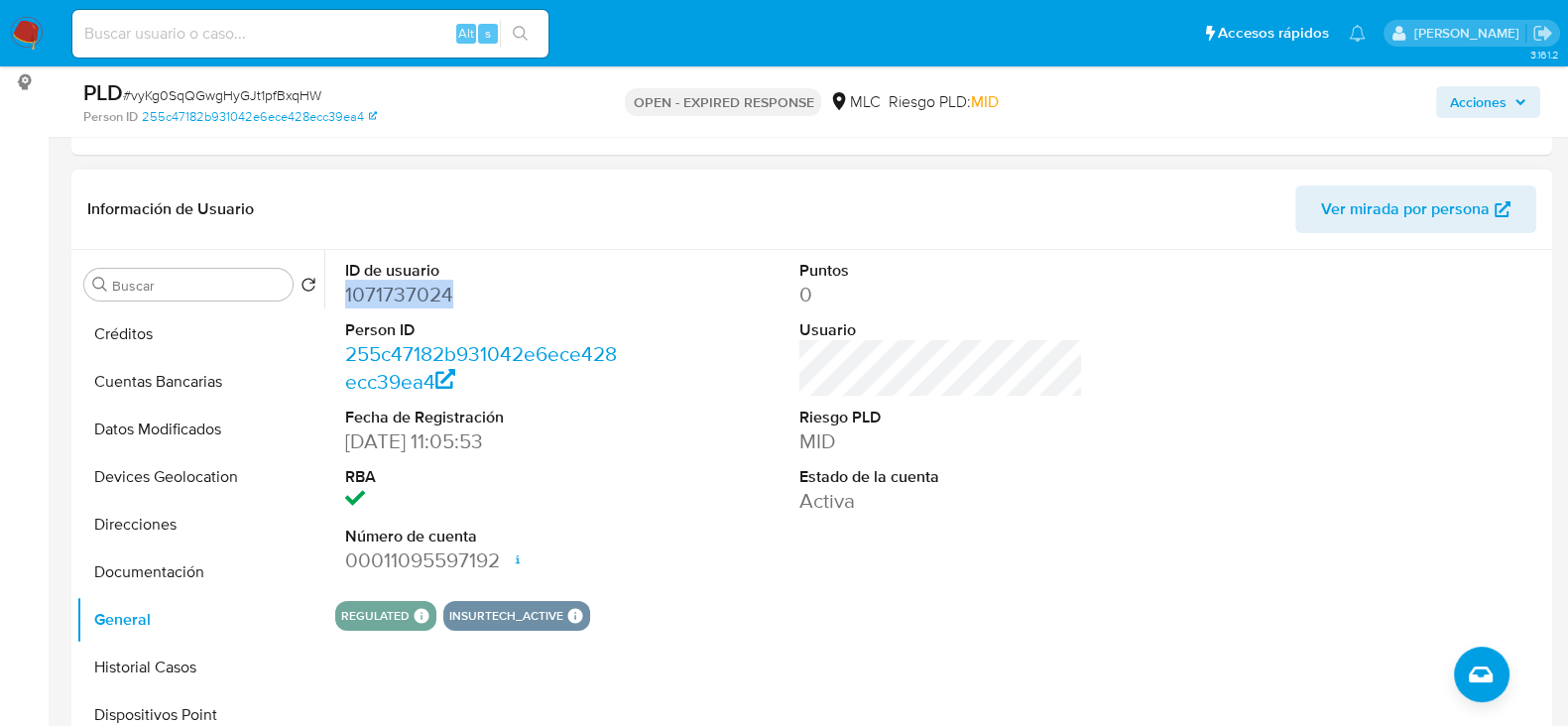
click at [427, 291] on dd "1071737024" at bounding box center [486, 294] width 283 height 28
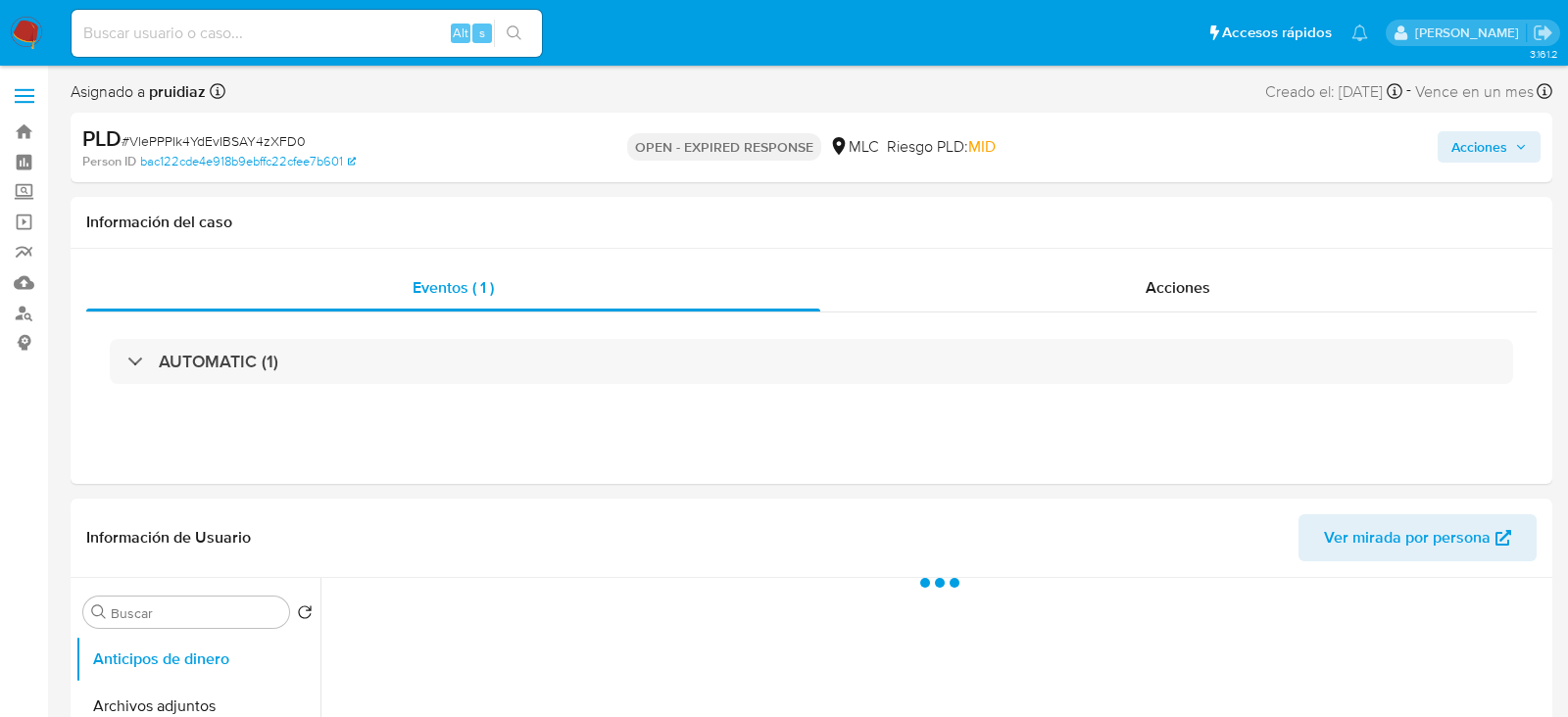
select select "10"
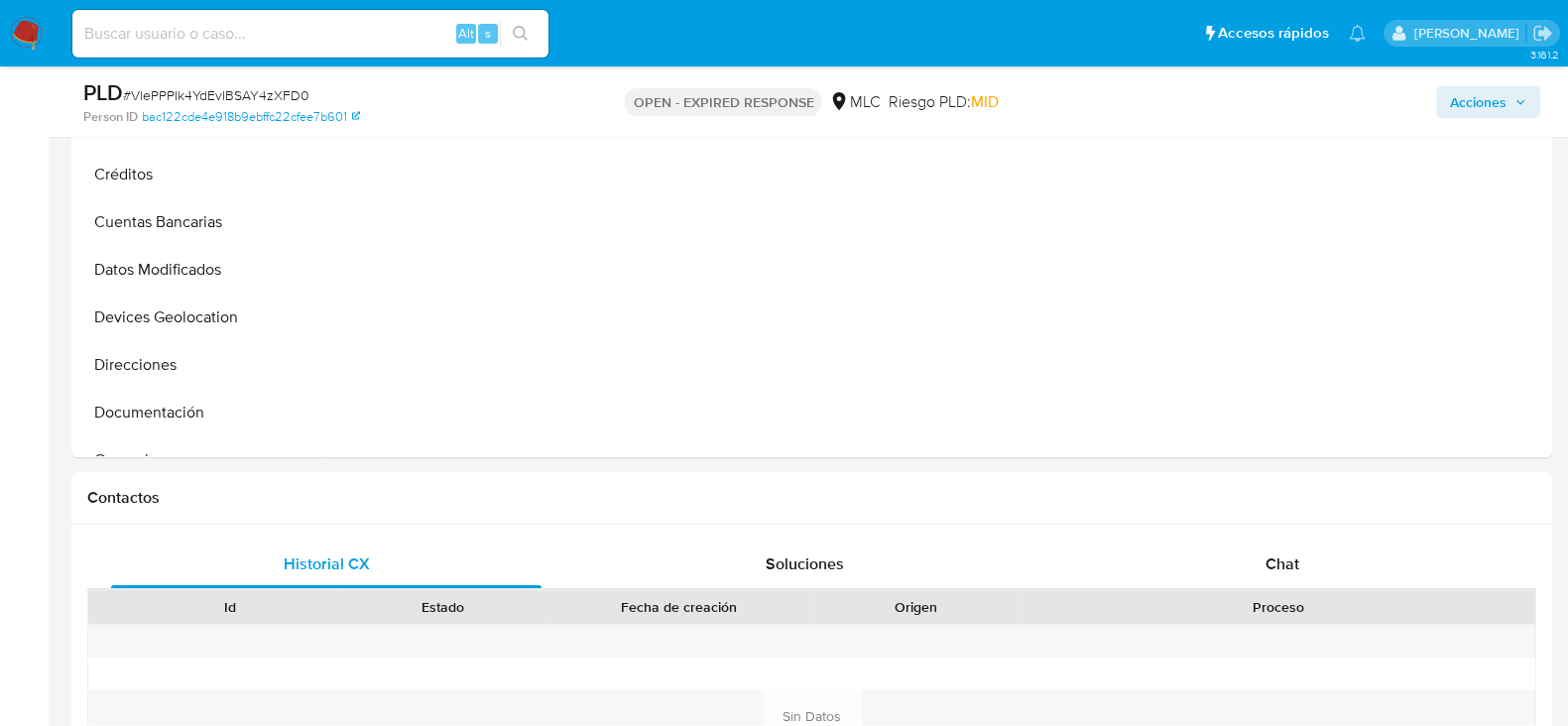
scroll to position [585, 0]
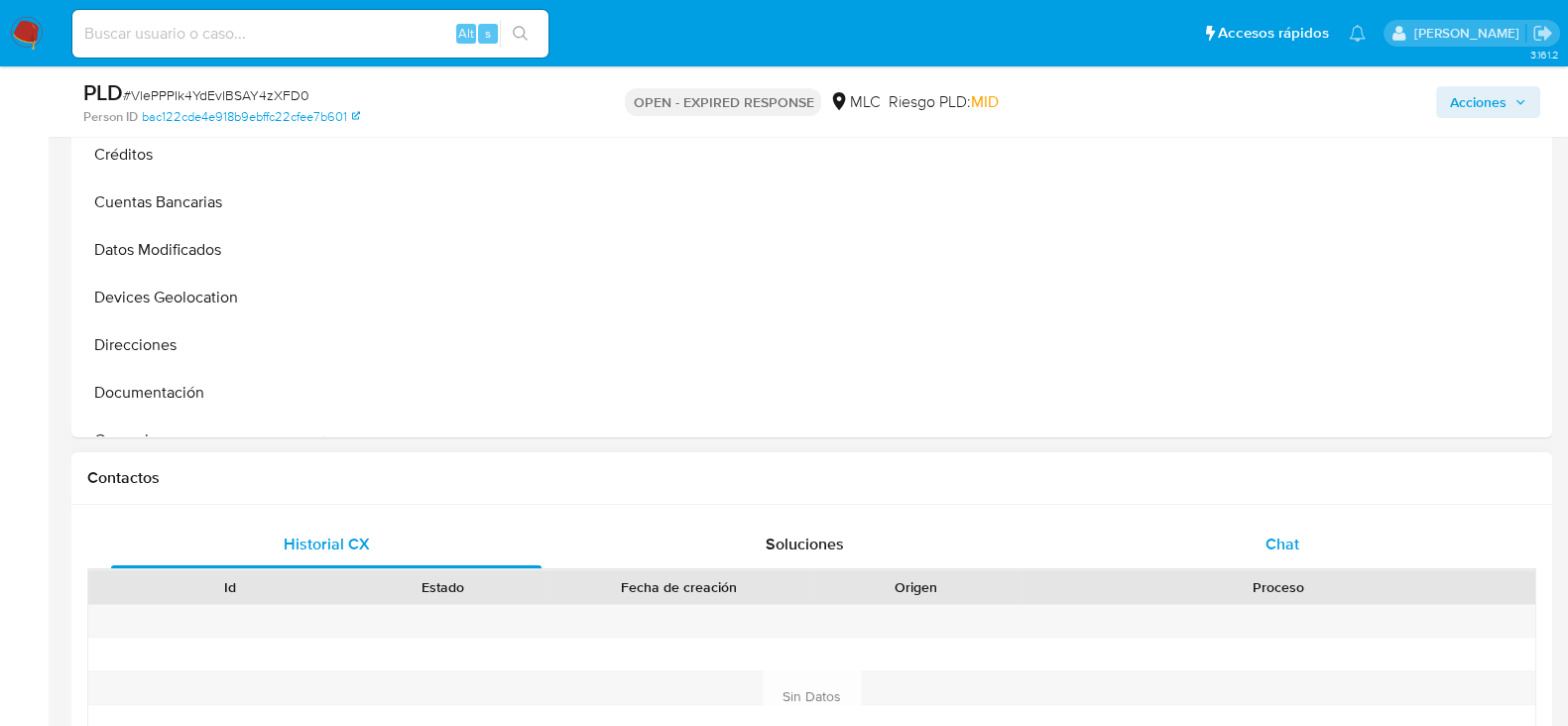
click at [1261, 552] on div "Chat" at bounding box center [1282, 545] width 431 height 48
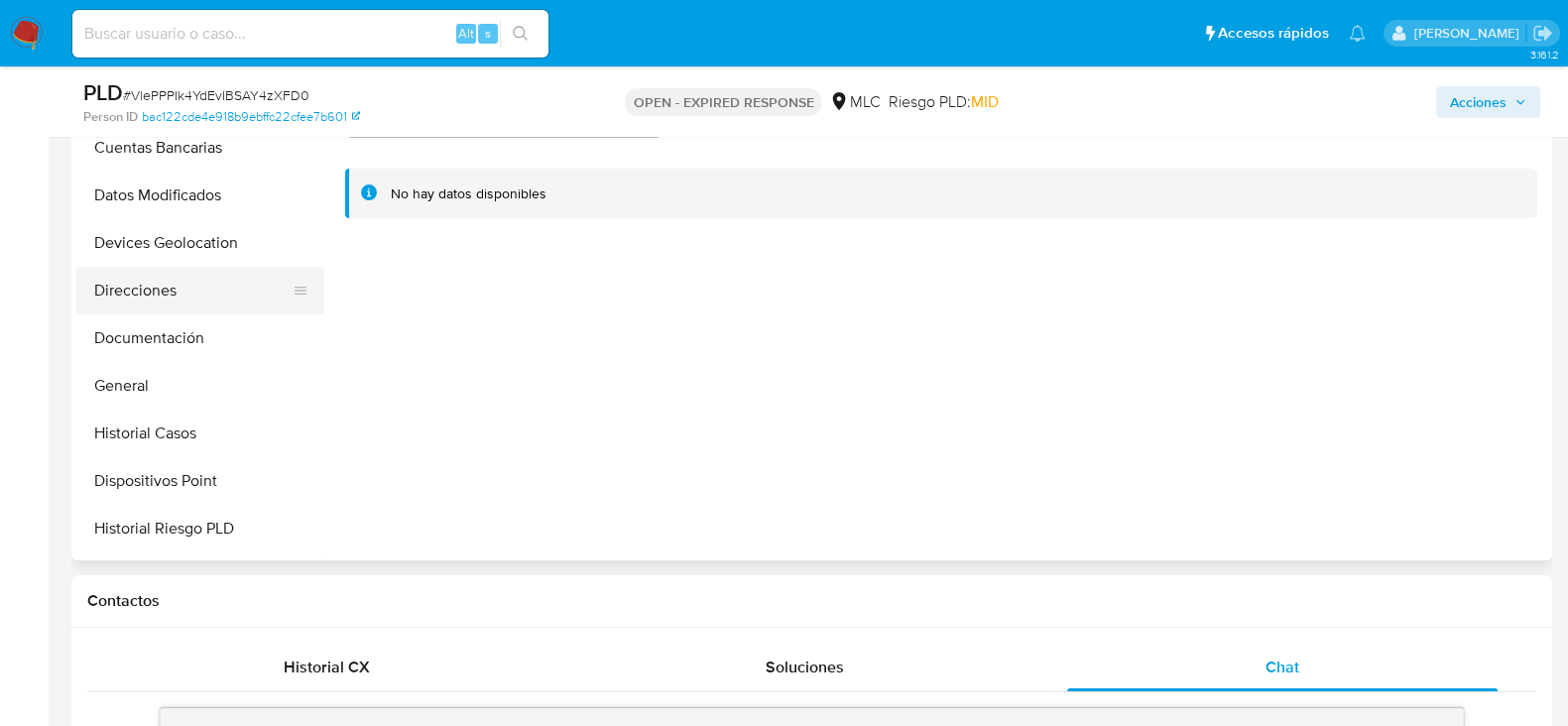
scroll to position [180, 0]
click at [128, 390] on button "General" at bounding box center [192, 384] width 232 height 48
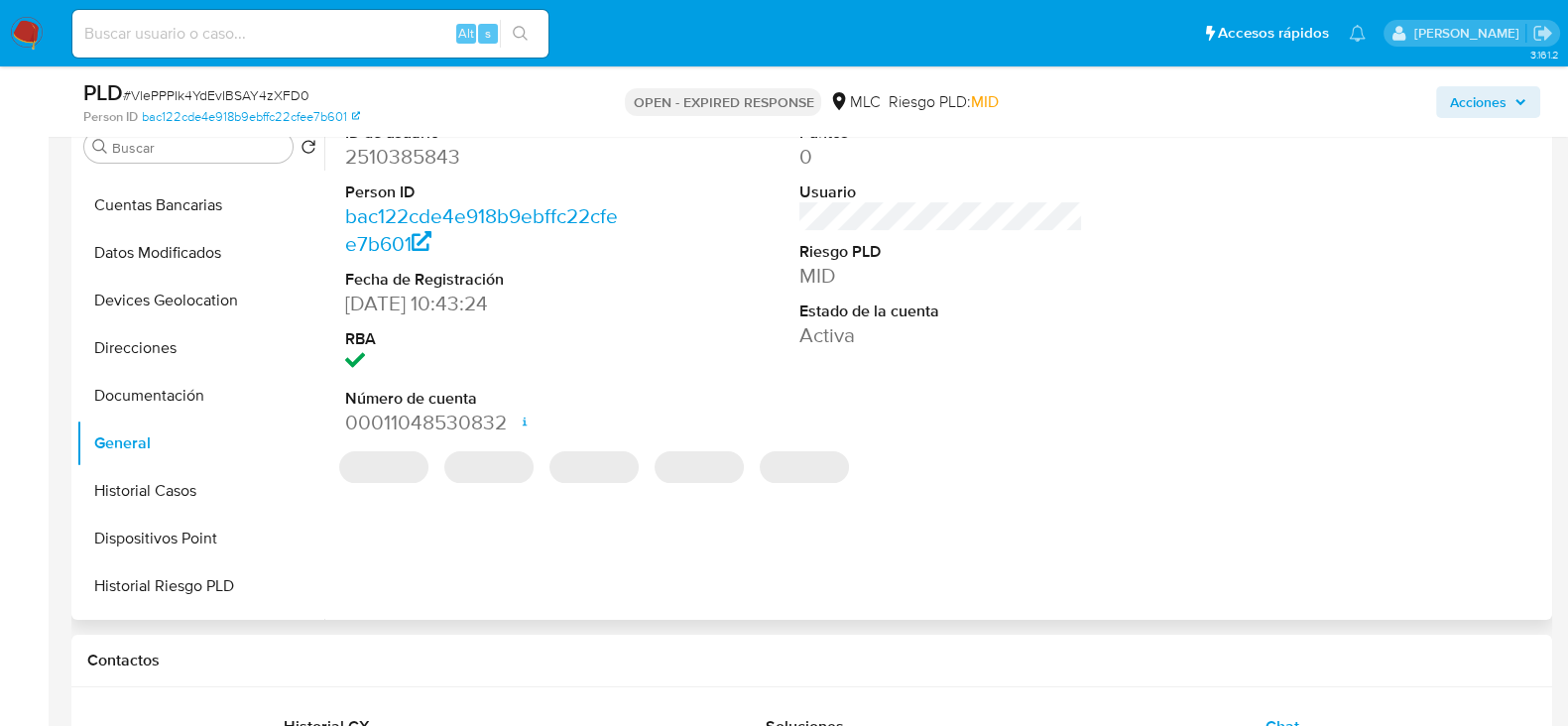
scroll to position [376, 0]
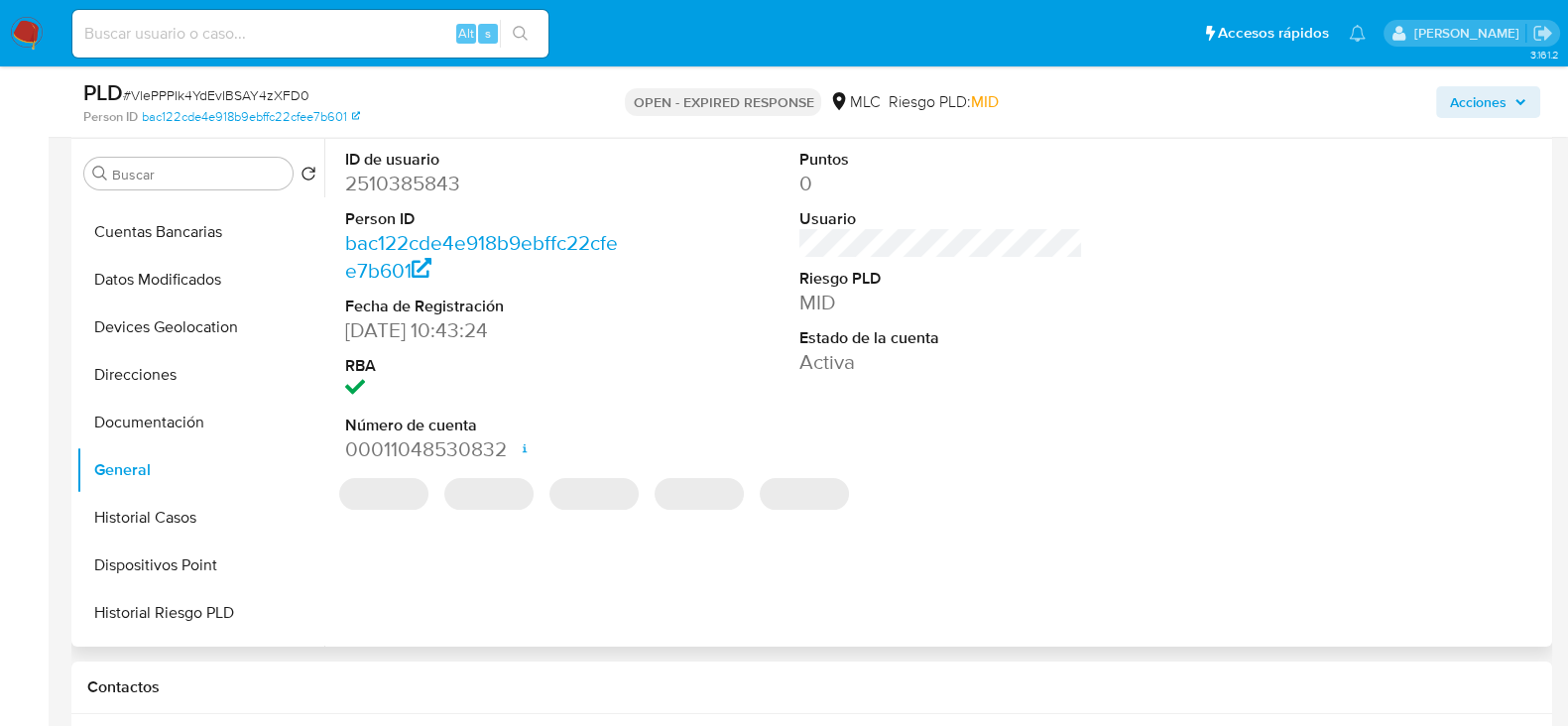
click at [422, 172] on dd "2510385843" at bounding box center [486, 184] width 283 height 28
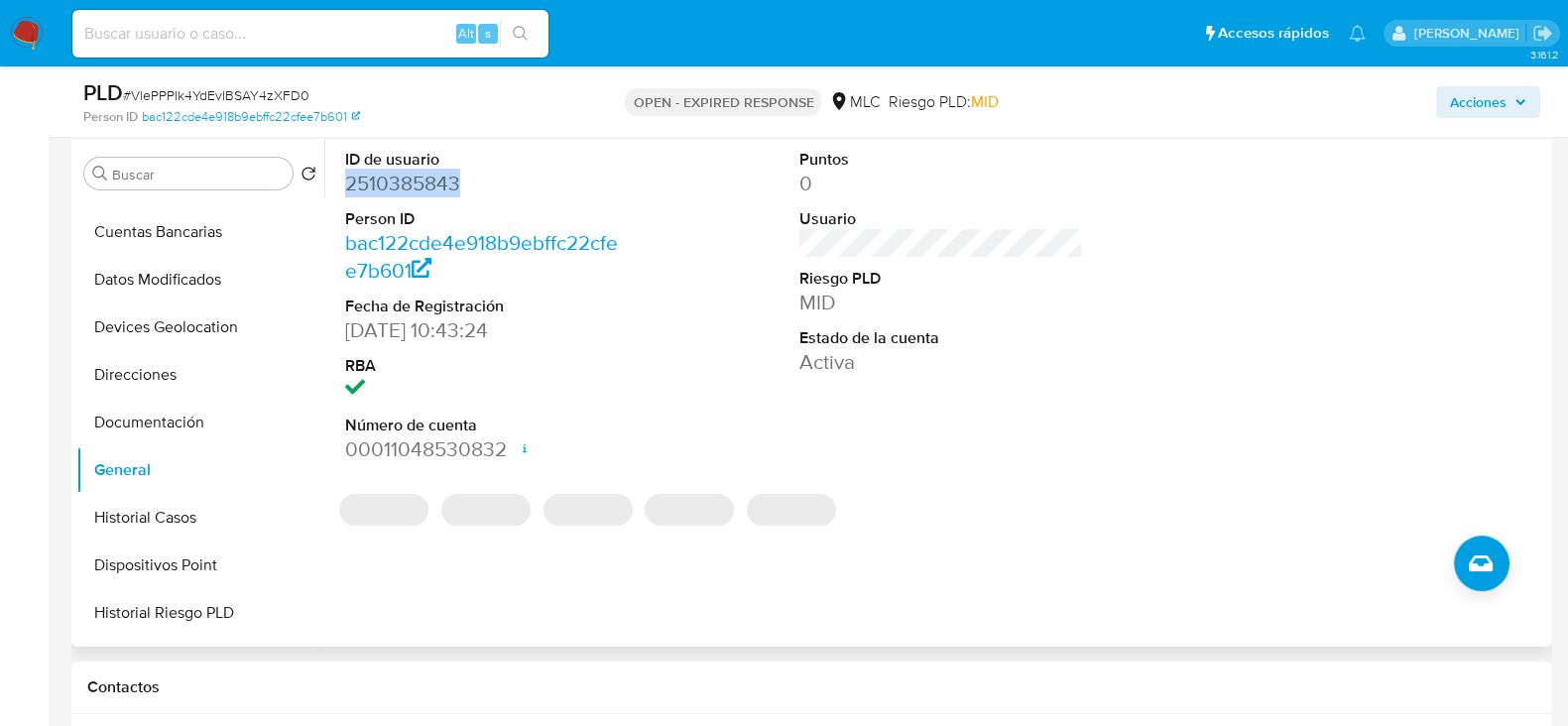
copy dd "2510385843"
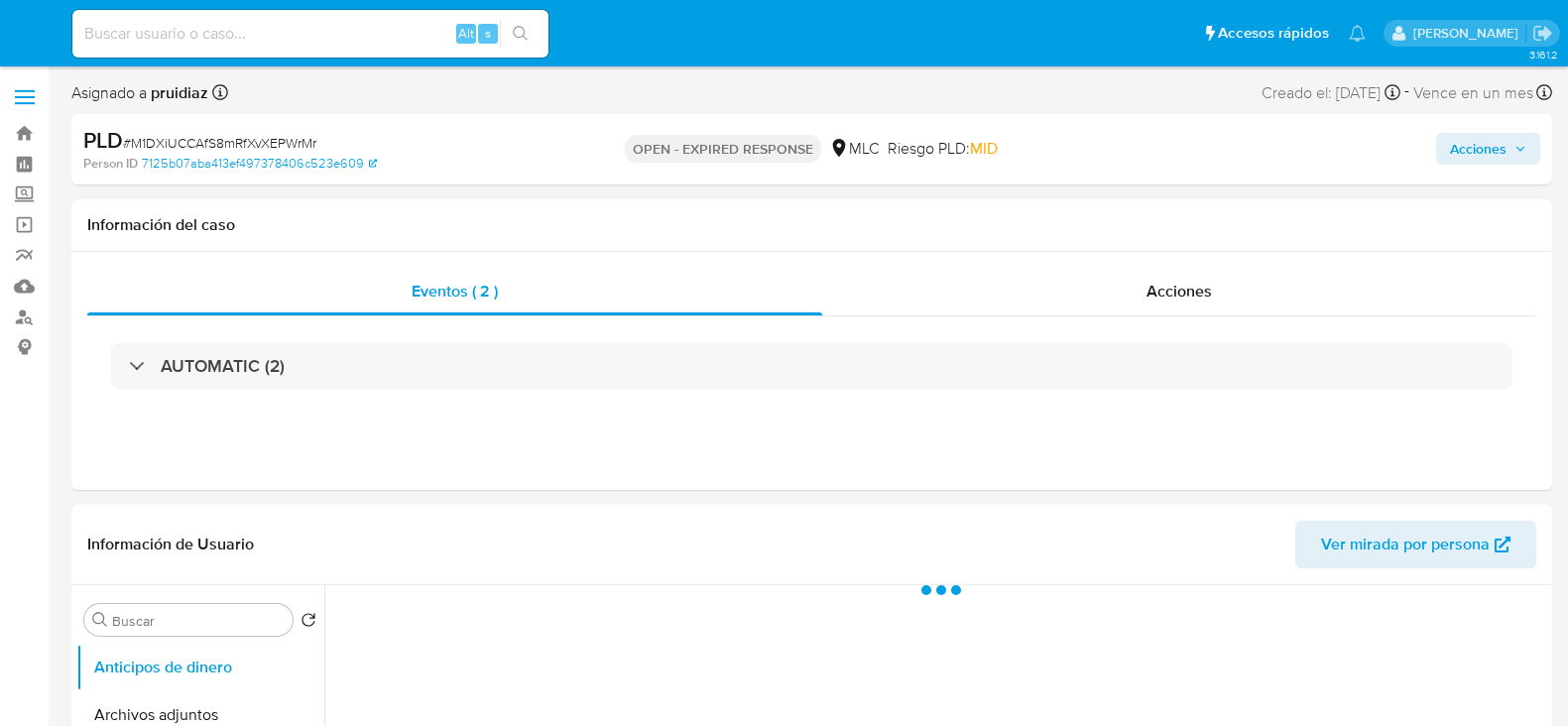
select select "10"
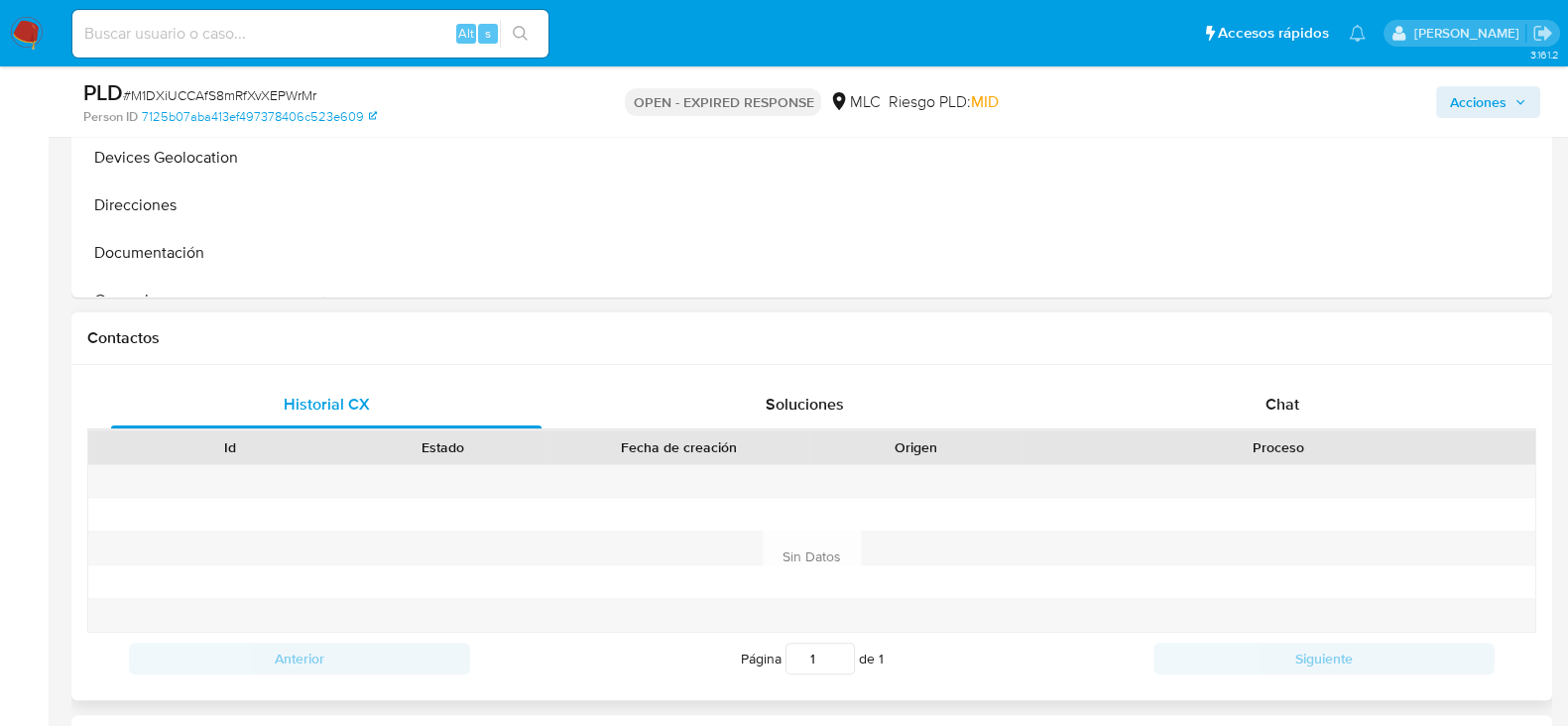
scroll to position [726, 0]
click at [1280, 408] on span "Chat" at bounding box center [1283, 403] width 34 height 23
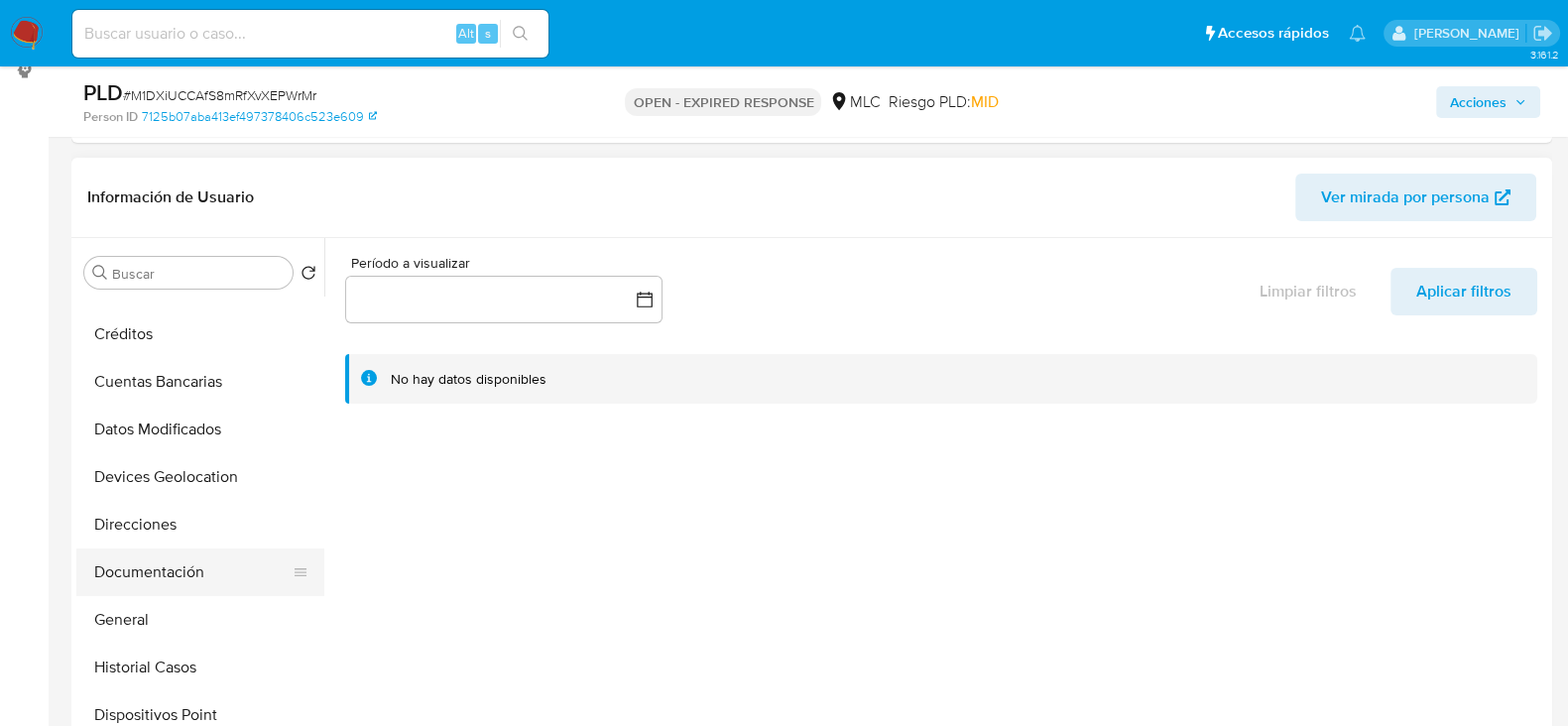
scroll to position [134, 0]
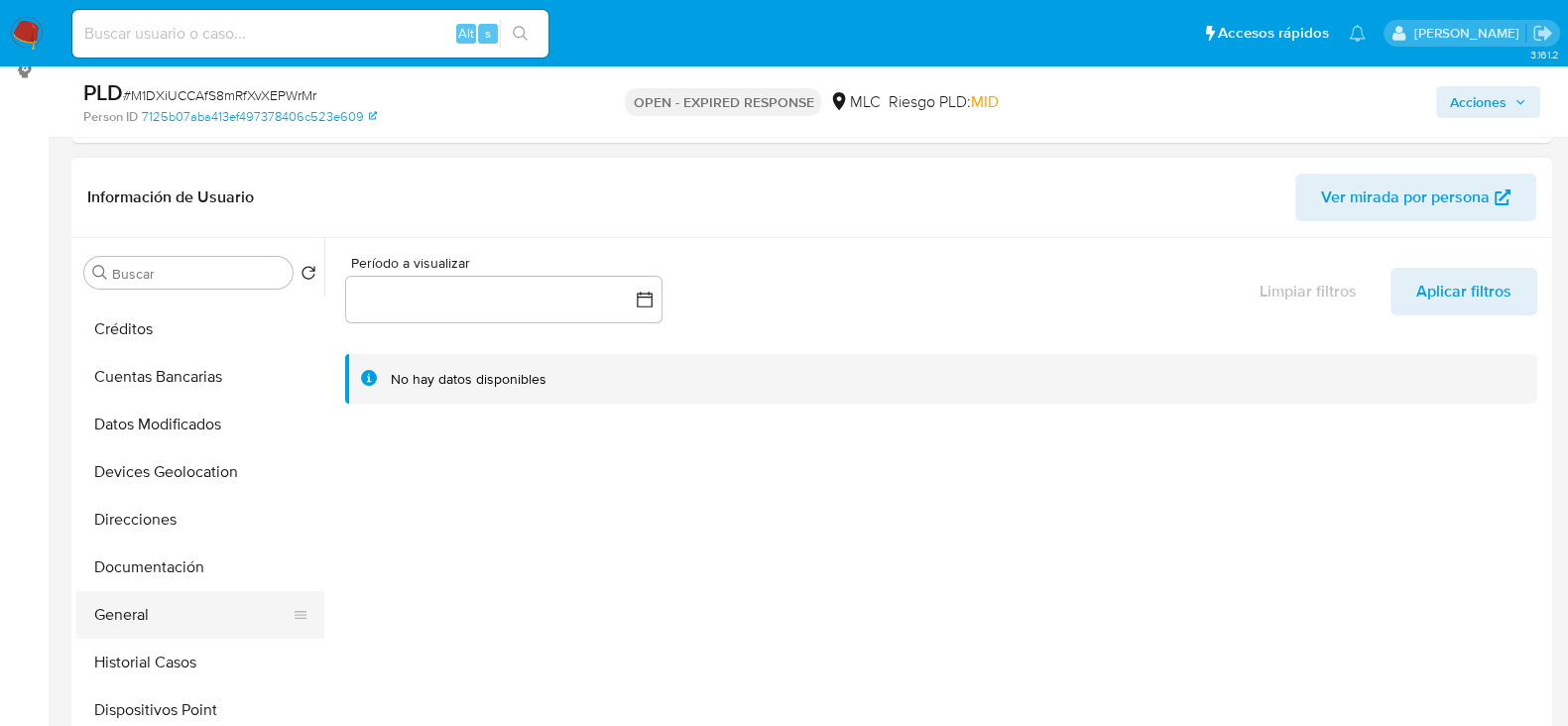
click at [110, 615] on button "General" at bounding box center [192, 615] width 232 height 48
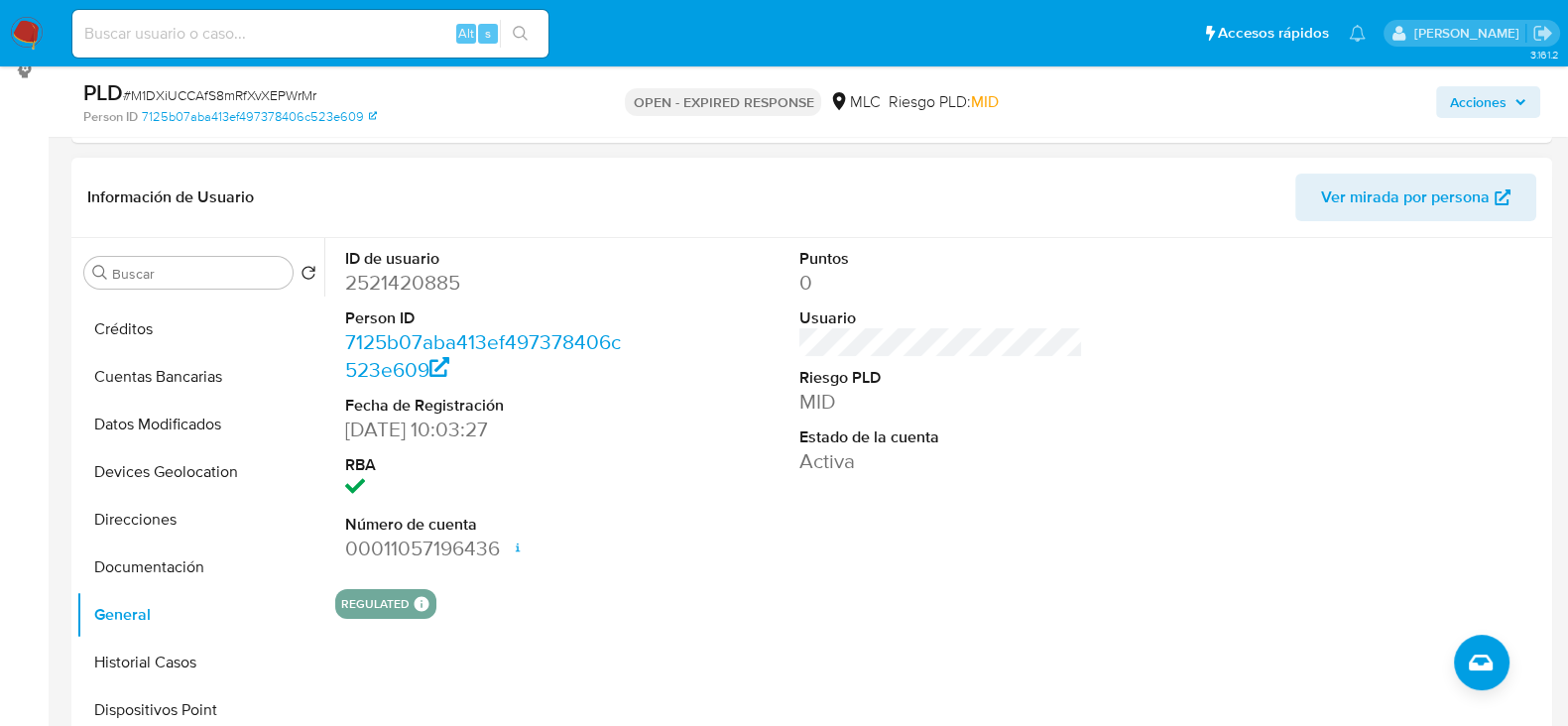
click at [401, 289] on dd "2521420885" at bounding box center [486, 282] width 283 height 28
copy dd "2521420885"
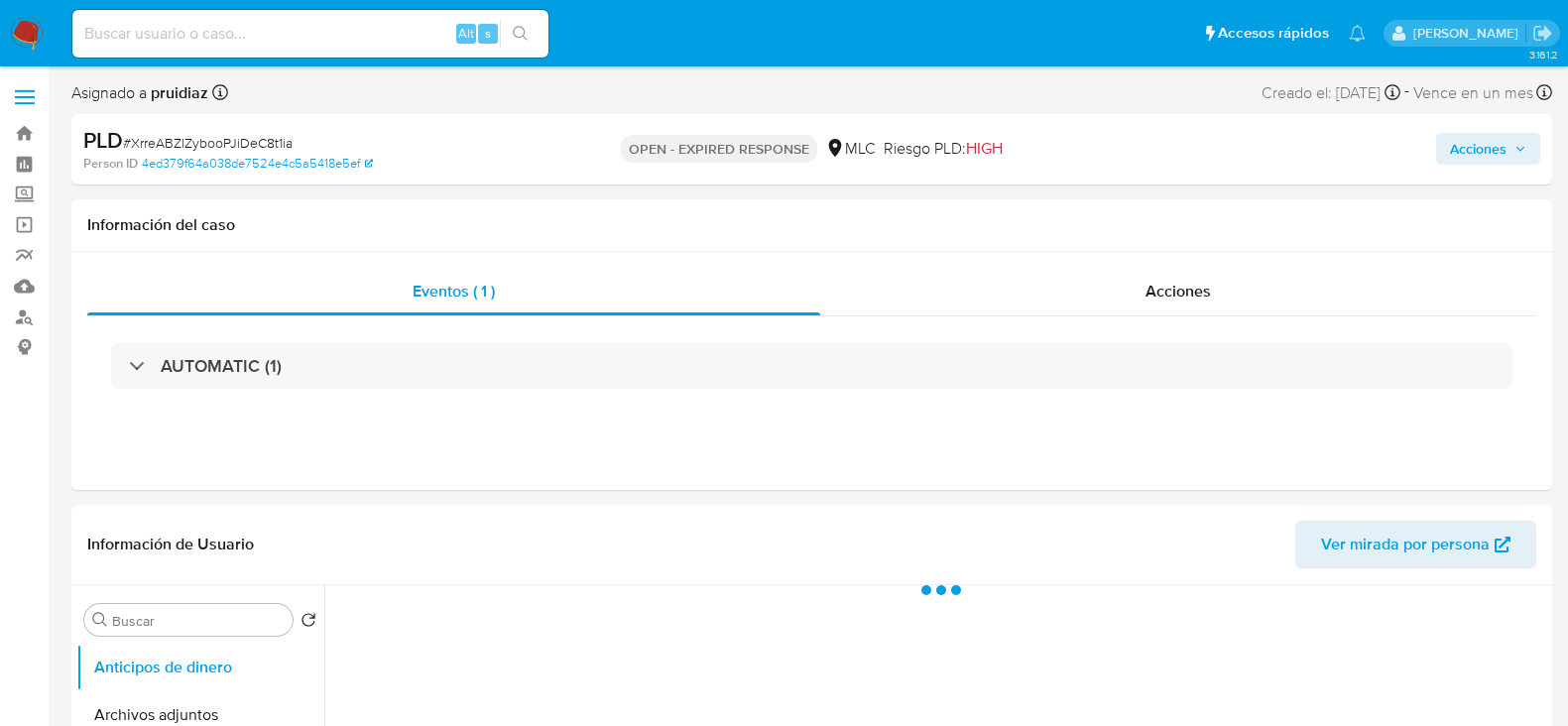
select select "10"
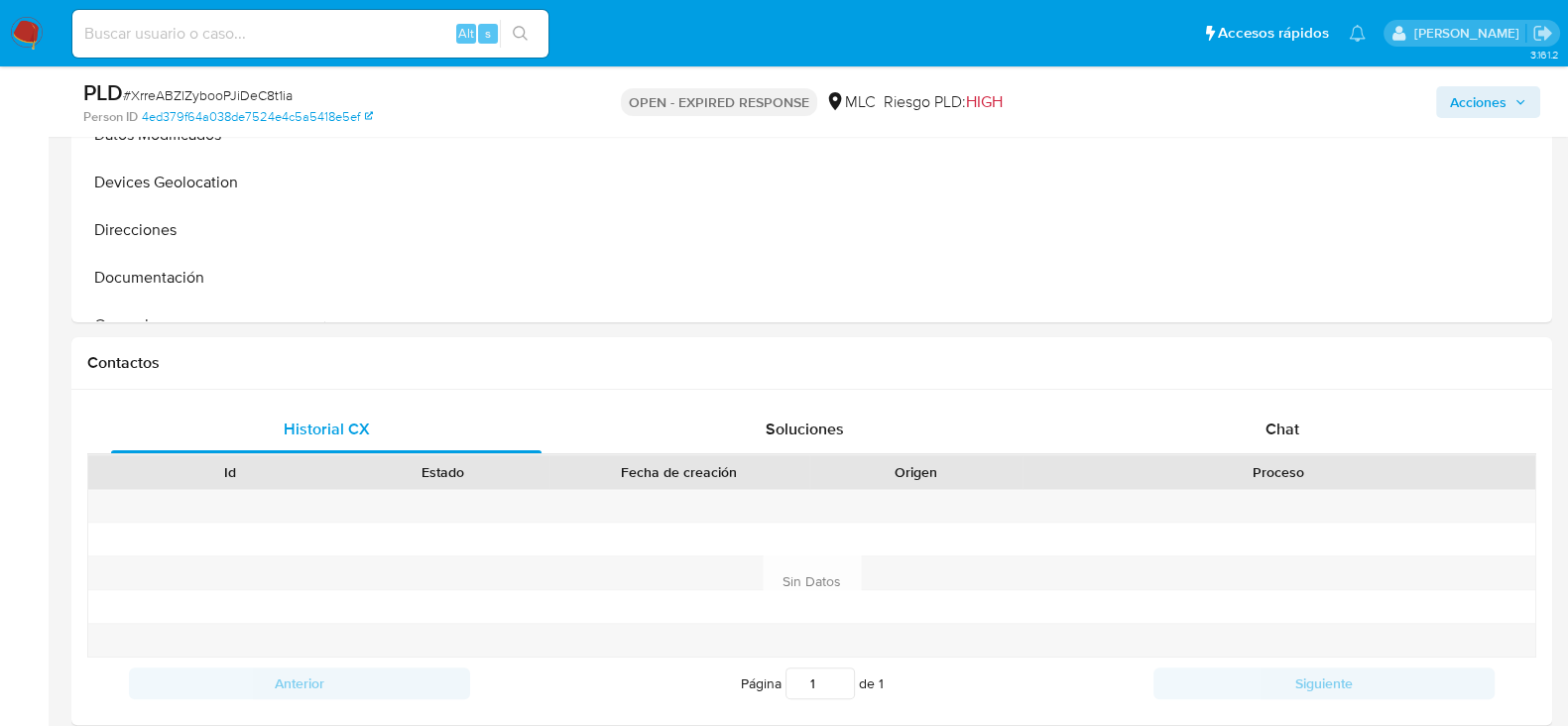
scroll to position [734, 0]
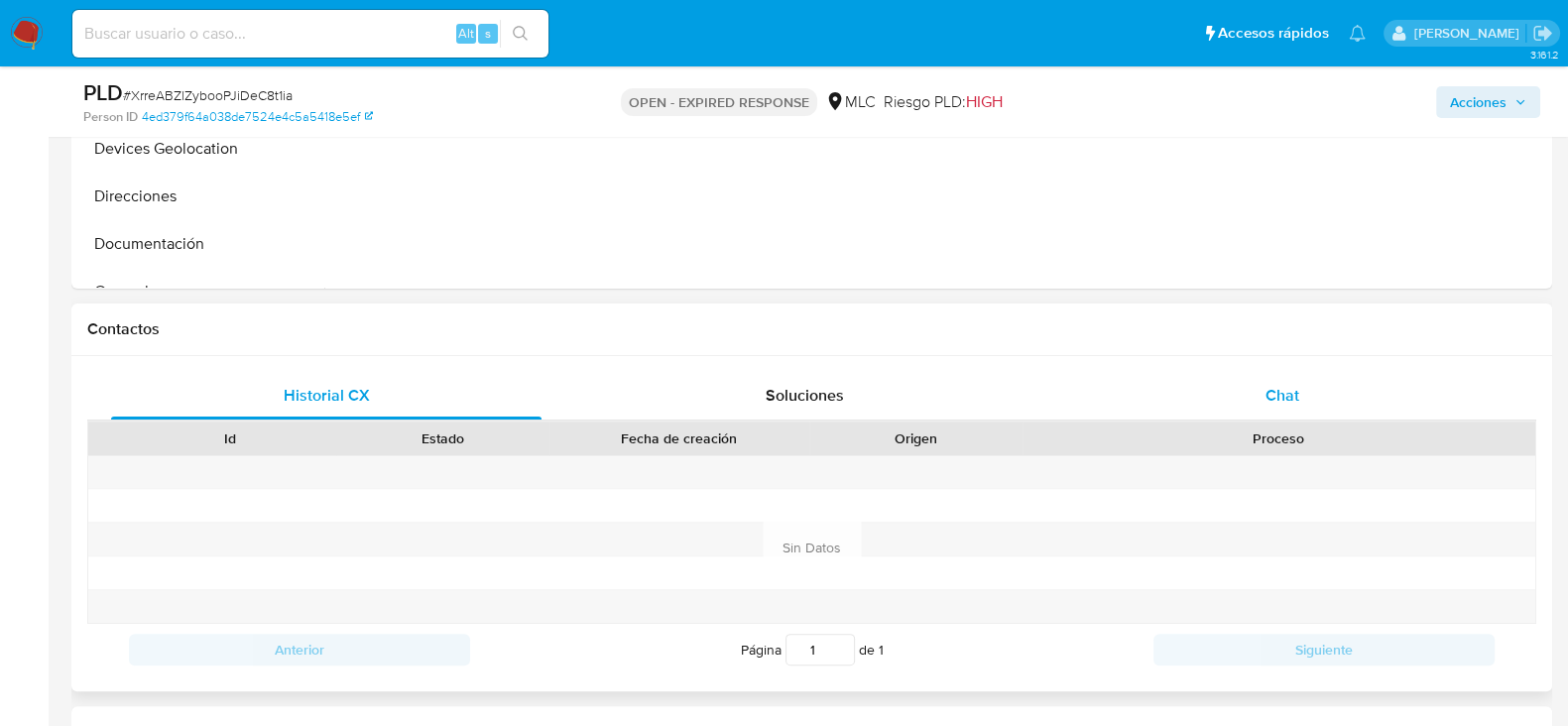
click at [1270, 372] on div "Chat" at bounding box center [1282, 396] width 431 height 48
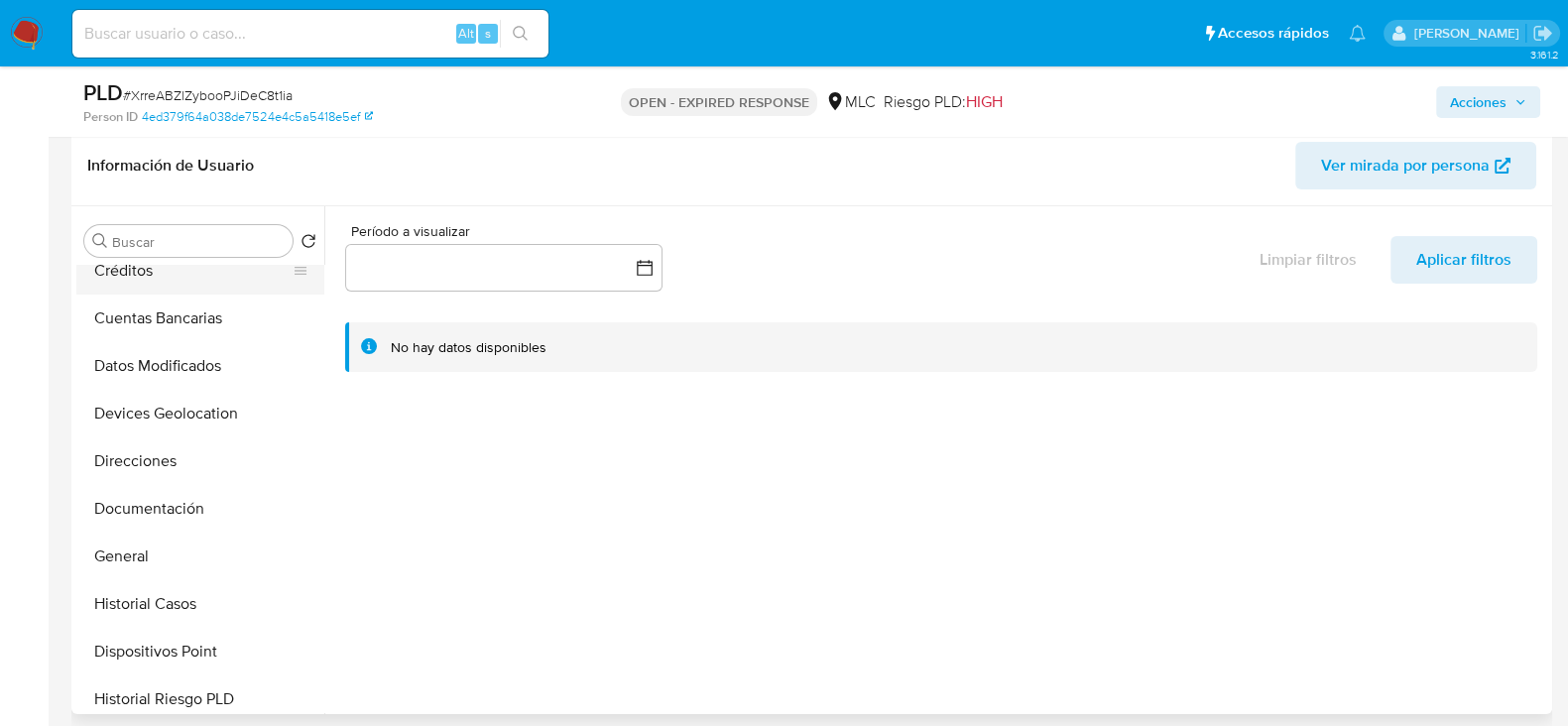
scroll to position [163, 0]
click at [125, 557] on button "General" at bounding box center [192, 555] width 232 height 48
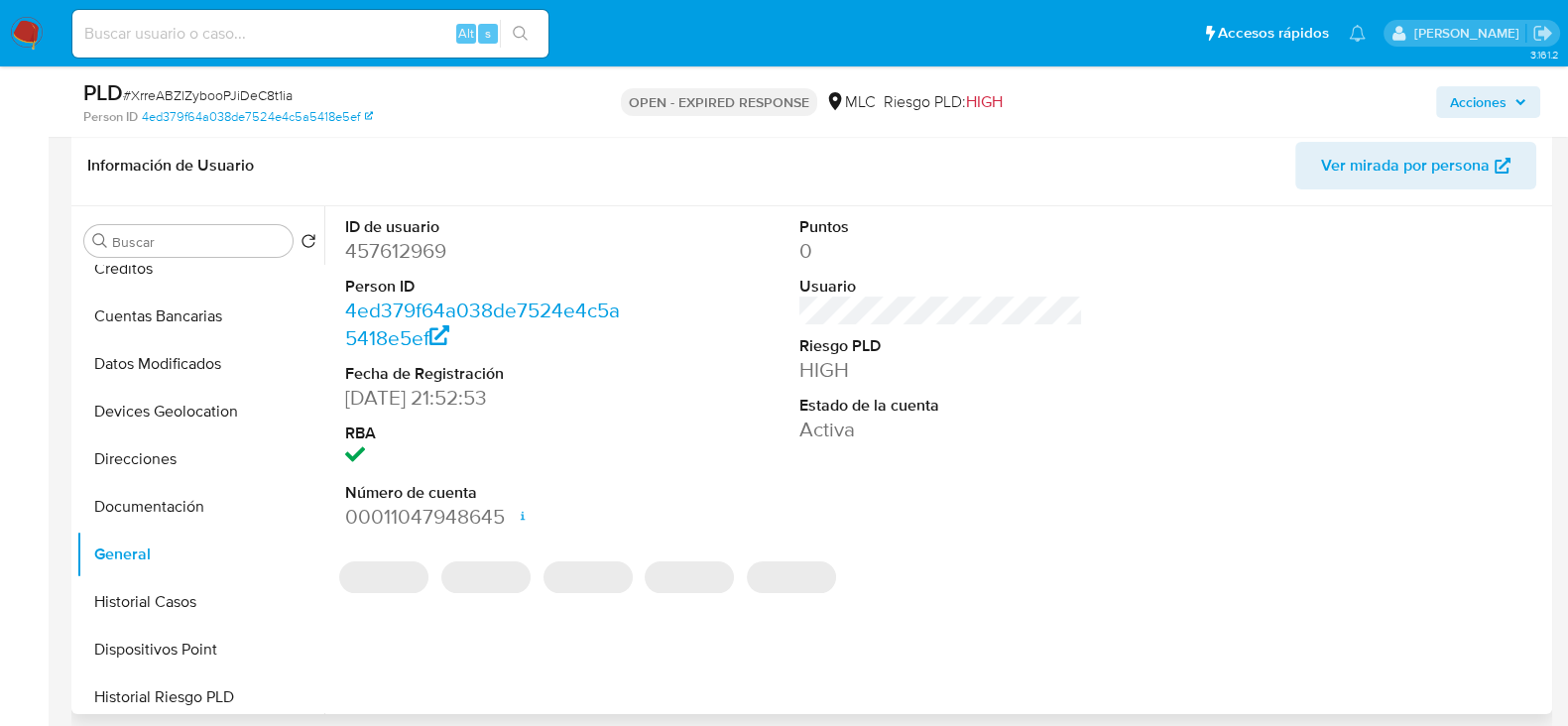
click at [417, 254] on dd "457612969" at bounding box center [486, 251] width 283 height 28
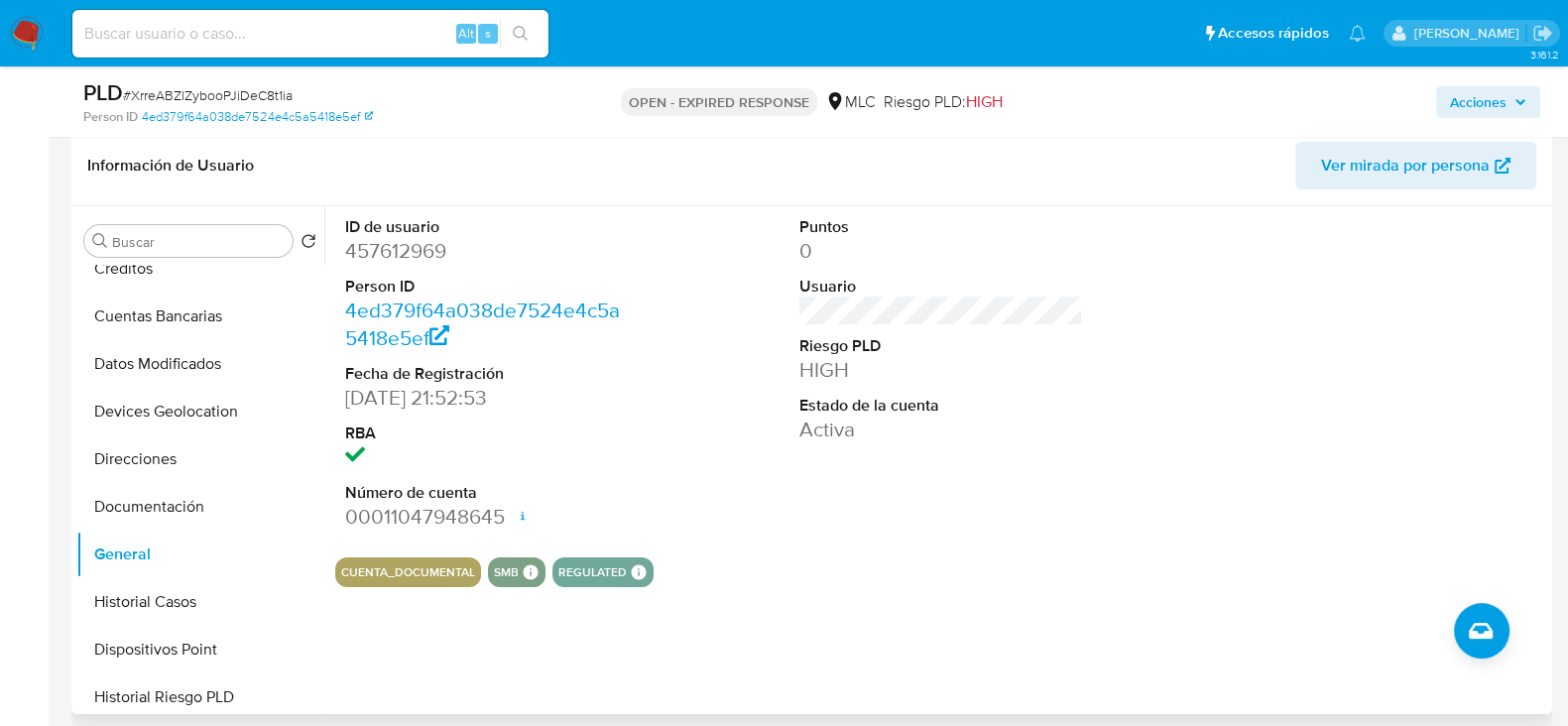
click at [417, 254] on dd "457612969" at bounding box center [486, 251] width 283 height 28
copy dd "457612969"
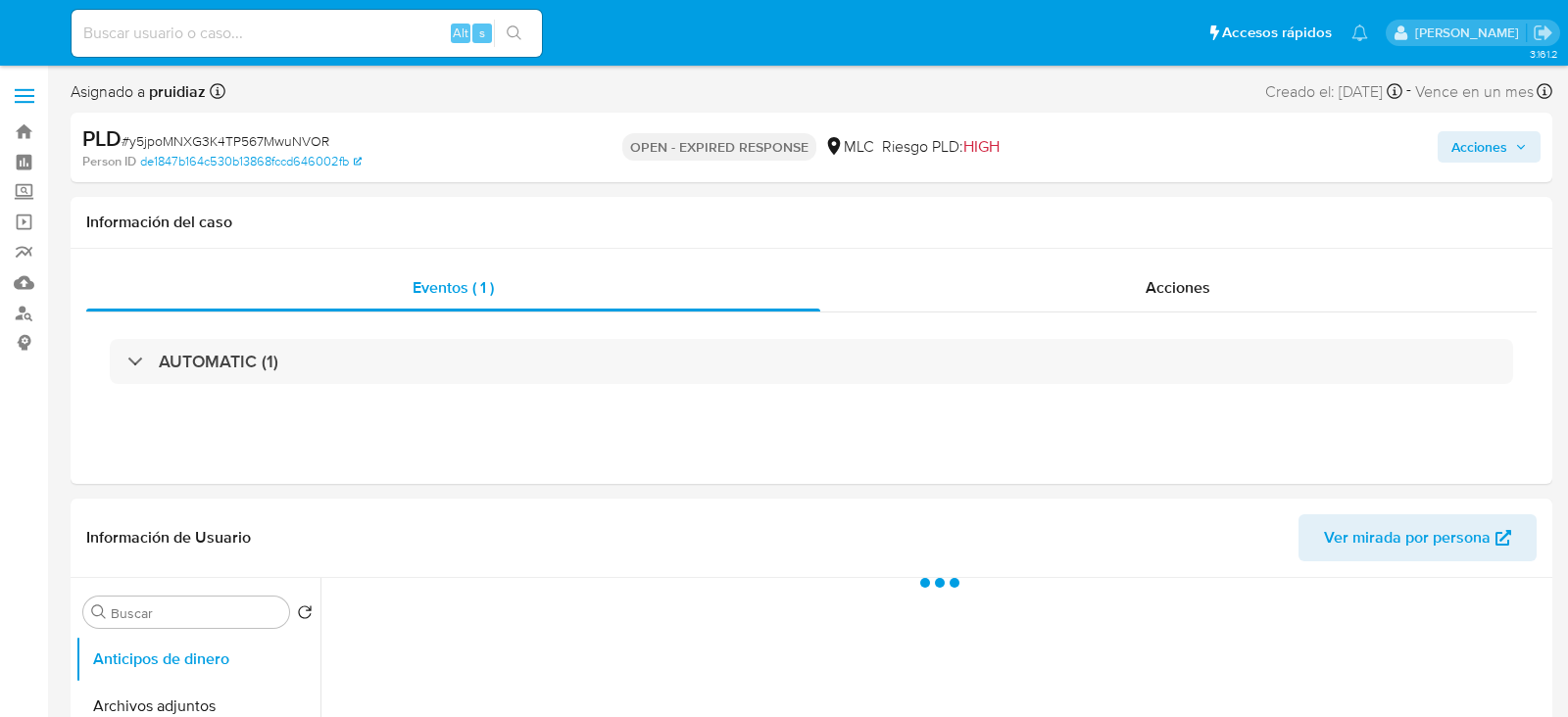
select select "10"
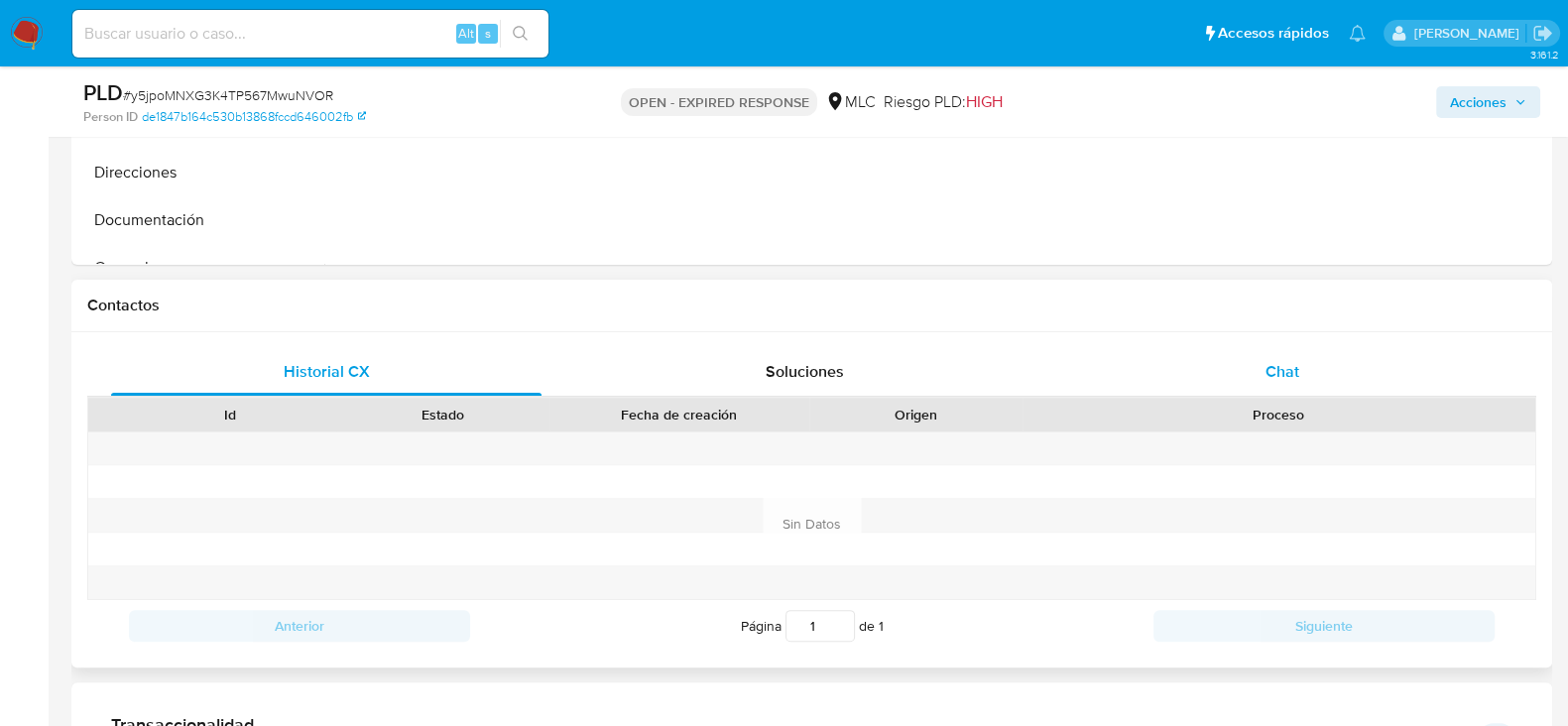
scroll to position [768, 0]
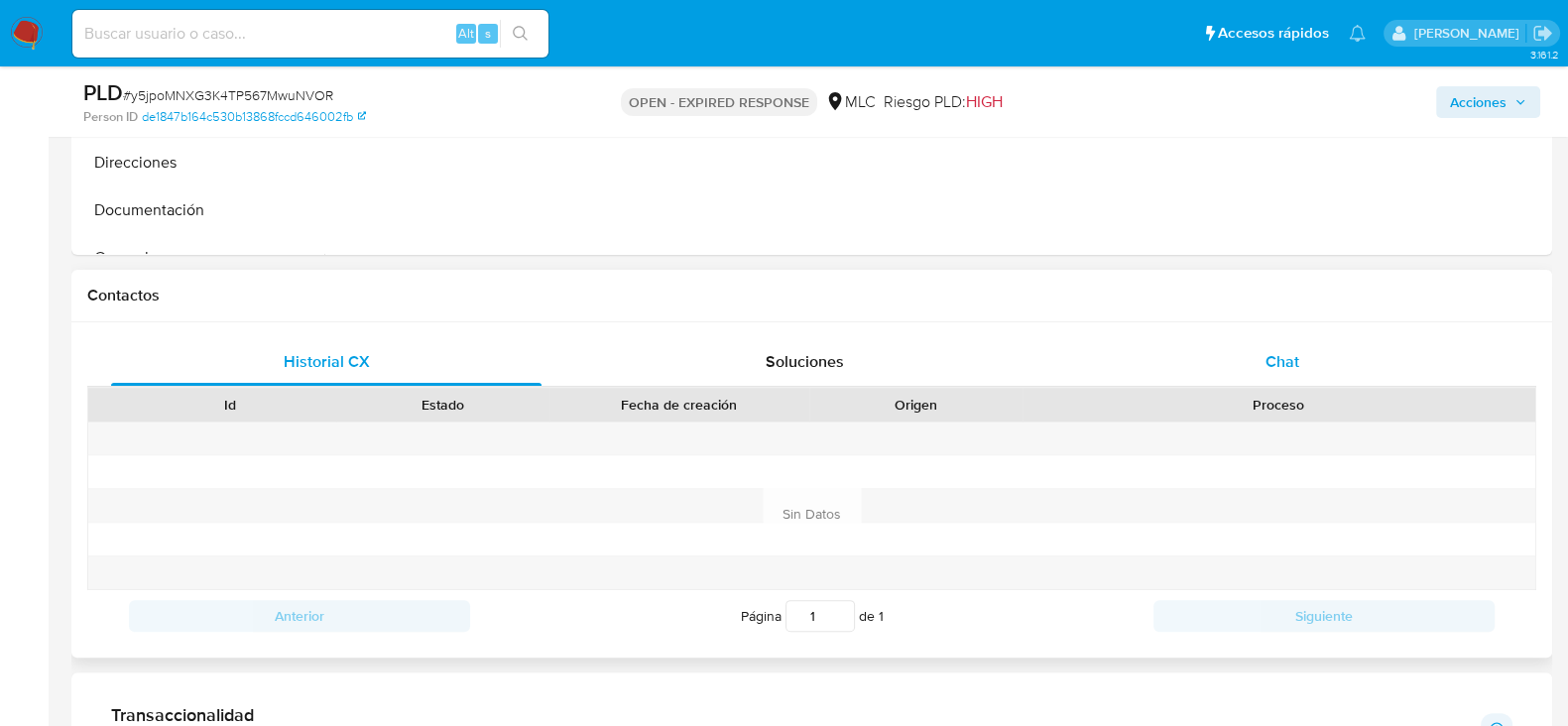
click at [1278, 350] on span "Chat" at bounding box center [1283, 361] width 34 height 23
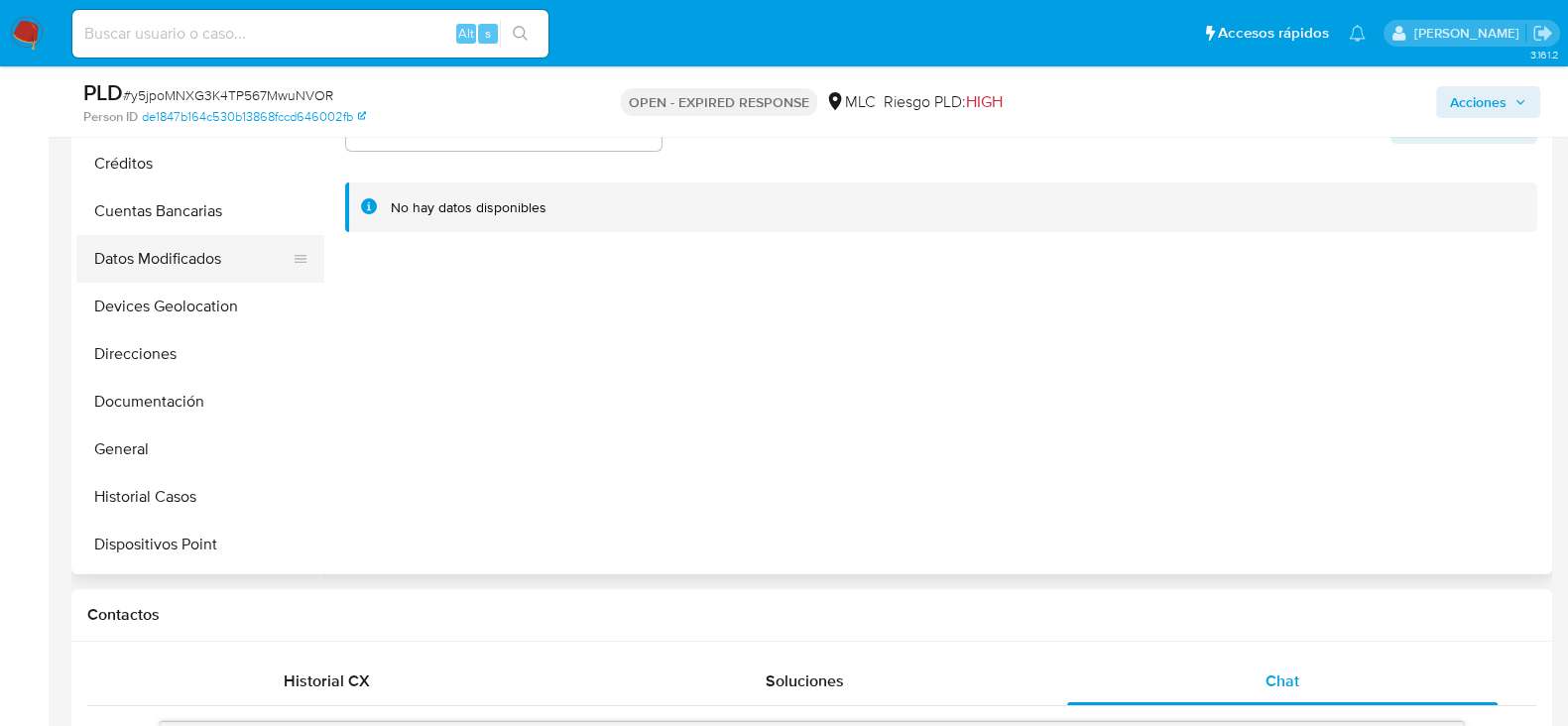
scroll to position [144, 0]
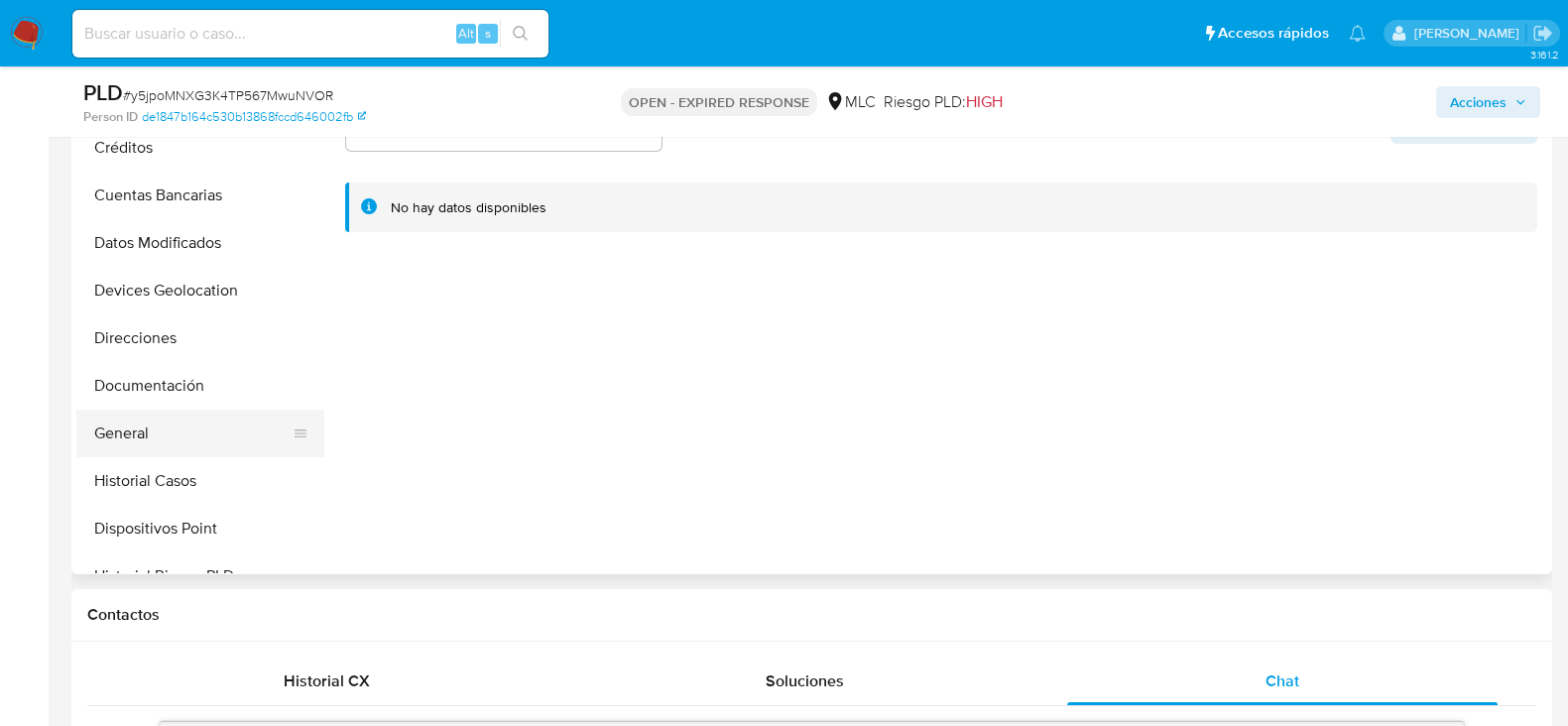
click at [105, 430] on button "General" at bounding box center [192, 434] width 232 height 48
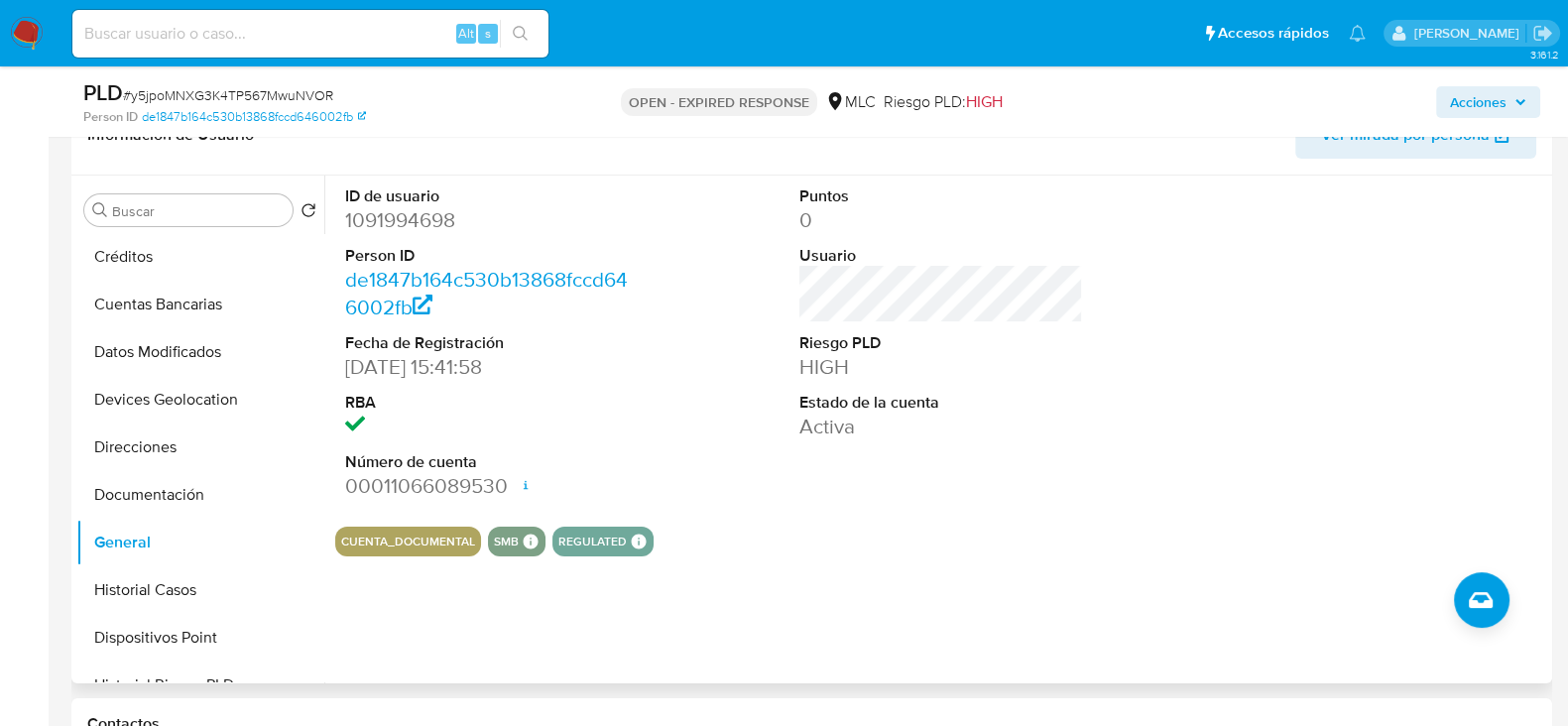
scroll to position [289, 0]
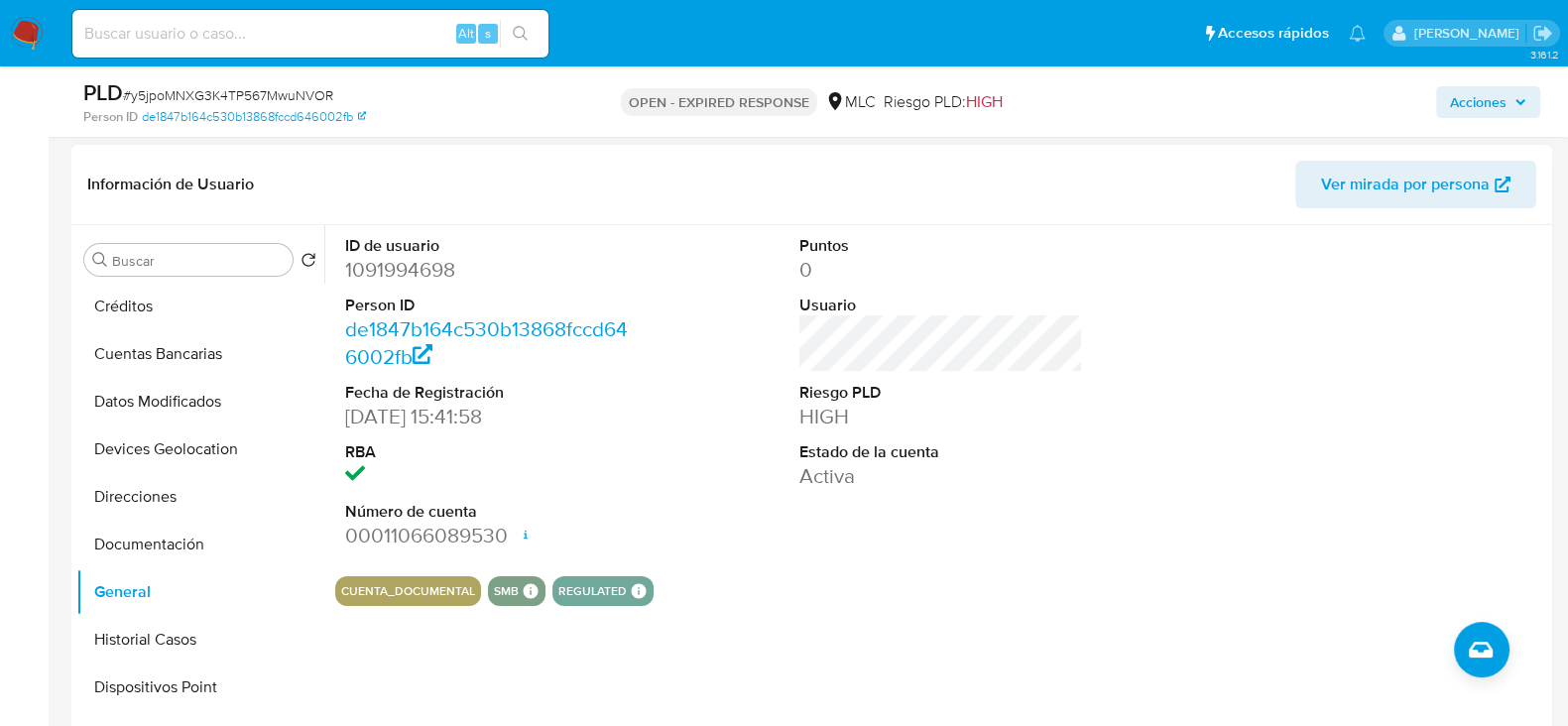
click at [417, 264] on dd "1091994698" at bounding box center [486, 270] width 283 height 28
copy dd "1091994698"
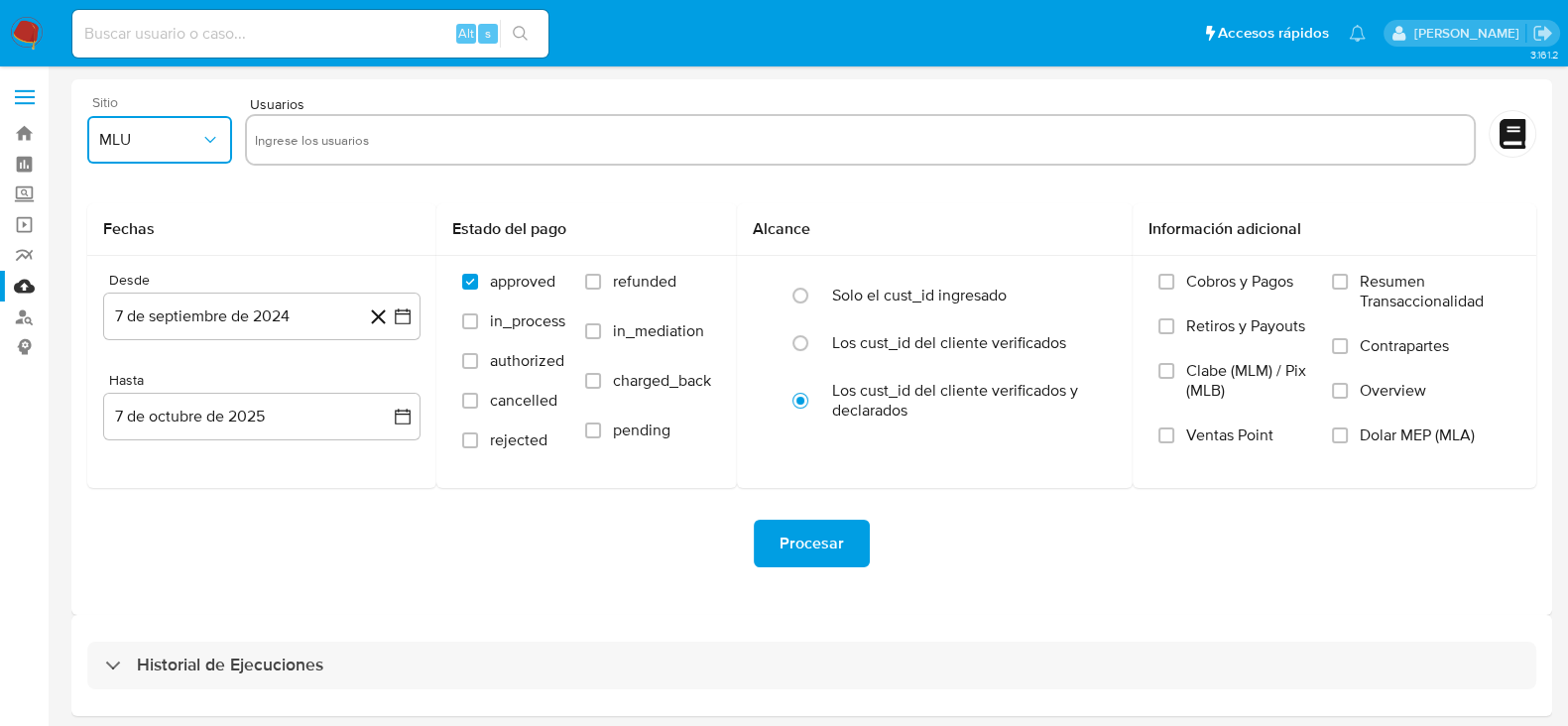
click at [213, 131] on icon "button" at bounding box center [210, 140] width 20 height 20
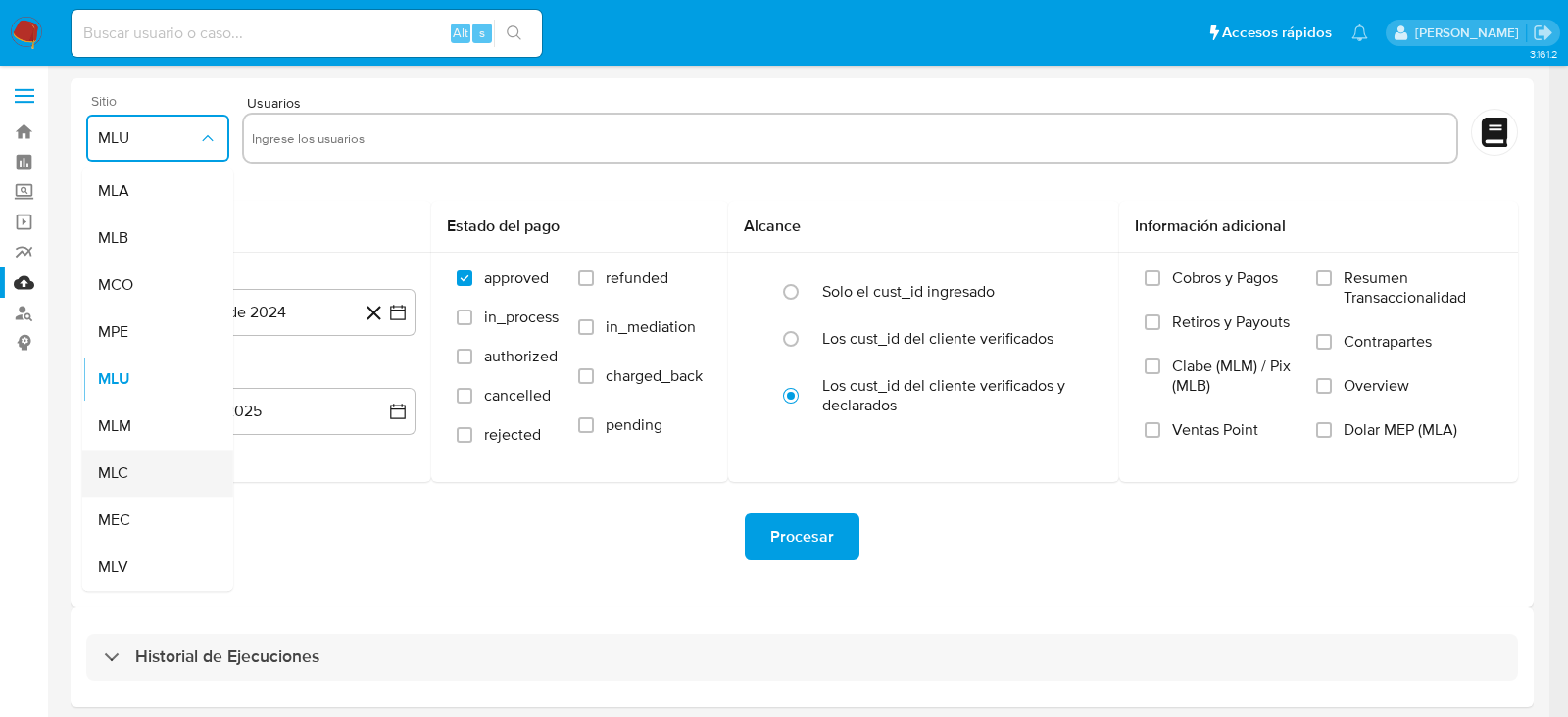
click at [131, 475] on div "MLC" at bounding box center [152, 473] width 108 height 47
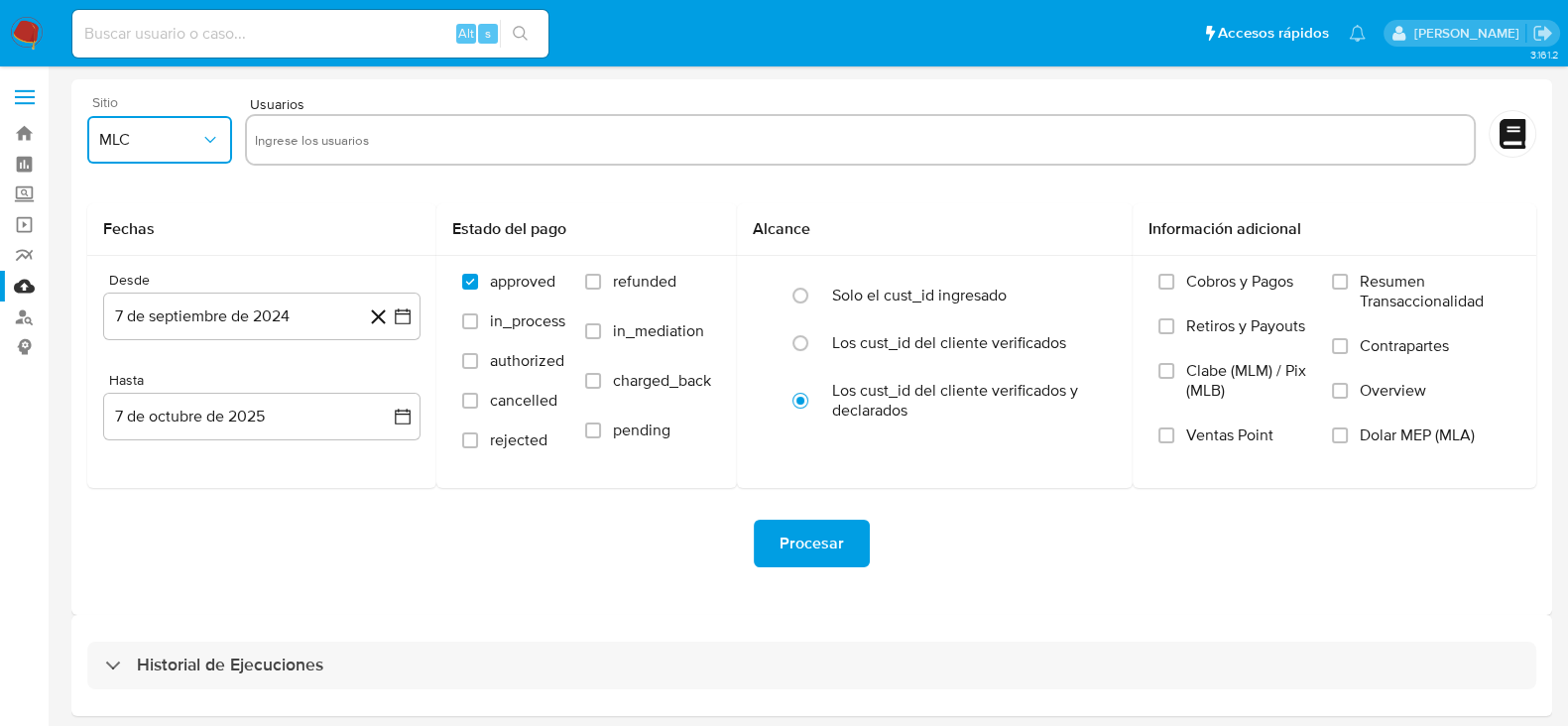
click at [315, 140] on input "text" at bounding box center [860, 140] width 1212 height 32
click at [363, 131] on input "text" at bounding box center [860, 140] width 1212 height 32
paste input "1071737024"
type input "1071737024"
paste input "2510385843"
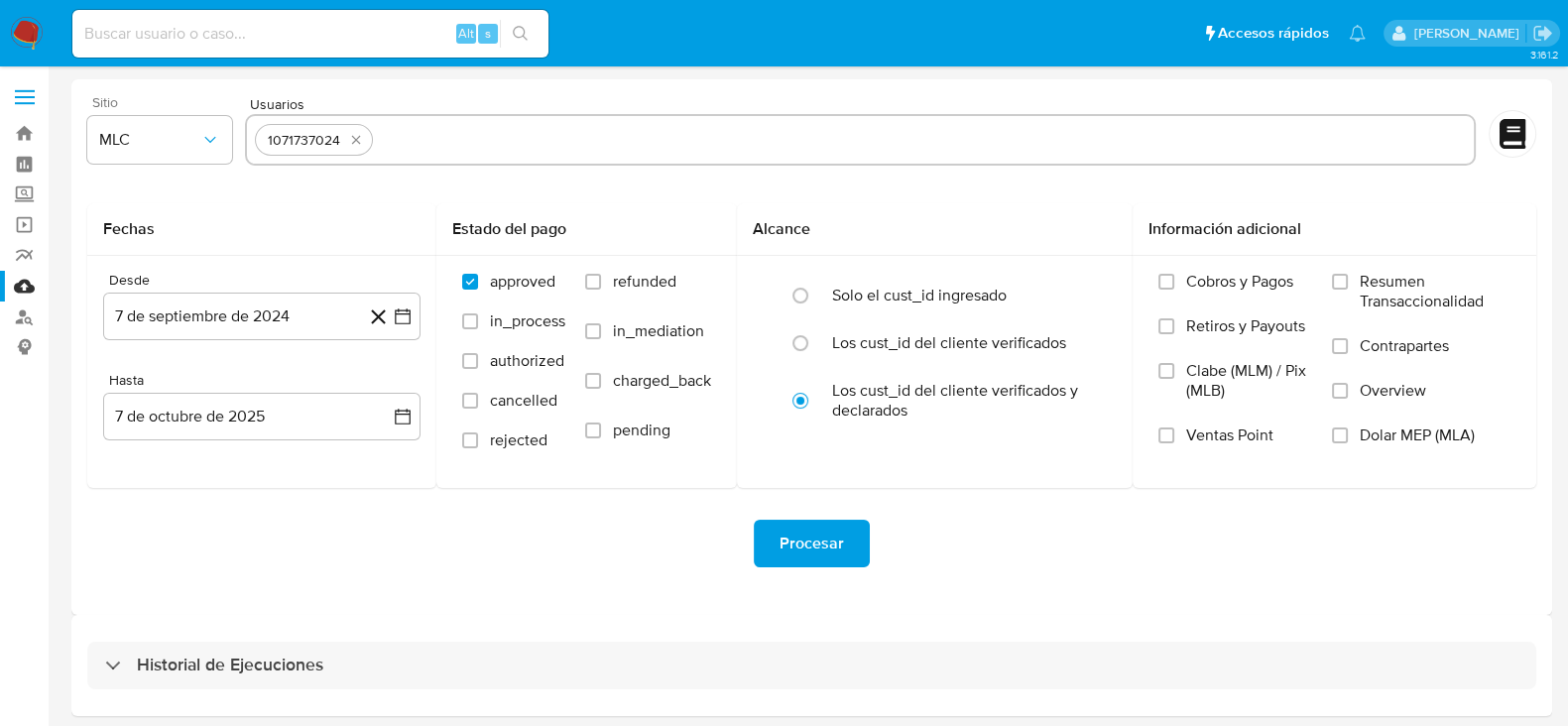
type input "2510385843"
paste input "2521420885"
type input "2521420885"
paste input "457612969"
type input "457612969"
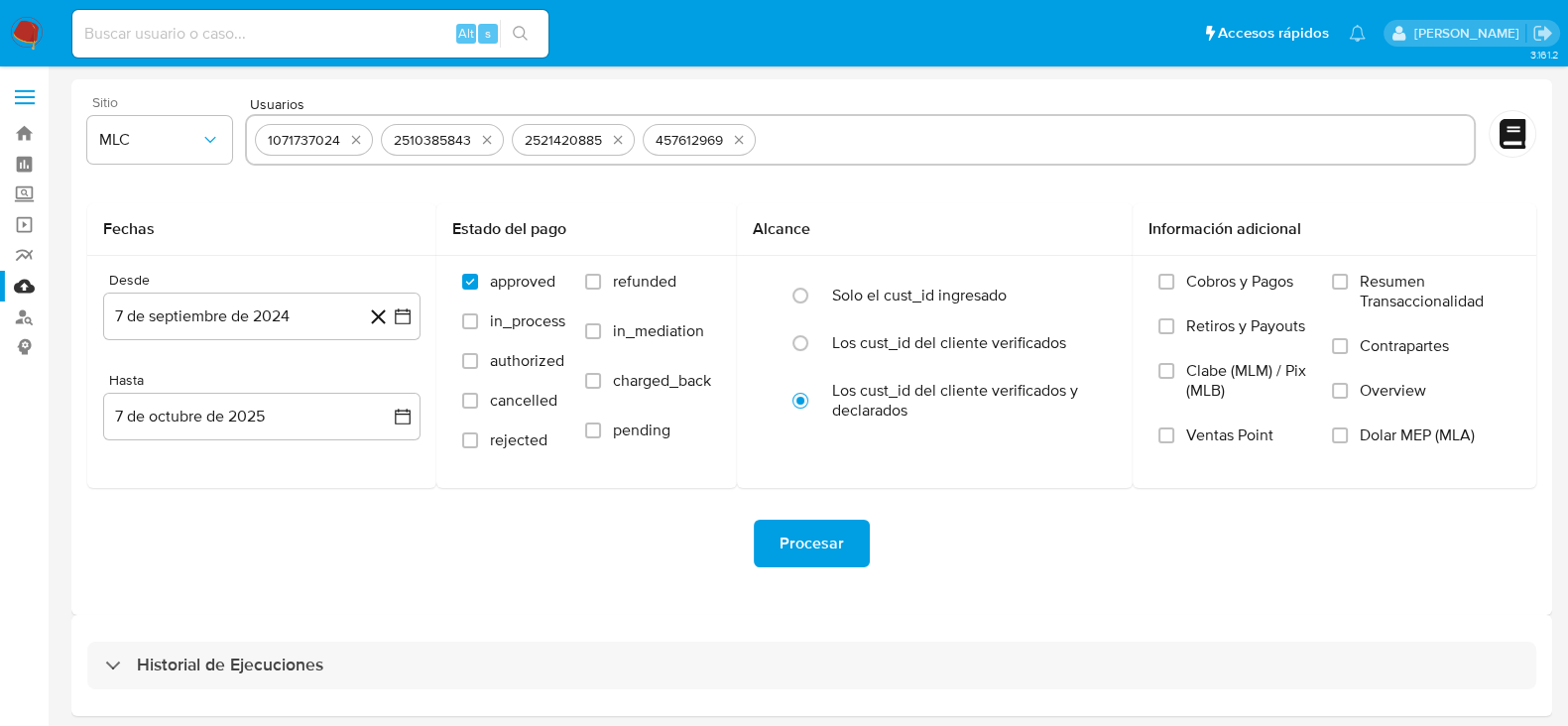
paste input "1091994698"
type input "1091994698"
click at [814, 557] on span "Procesar" at bounding box center [811, 544] width 65 height 44
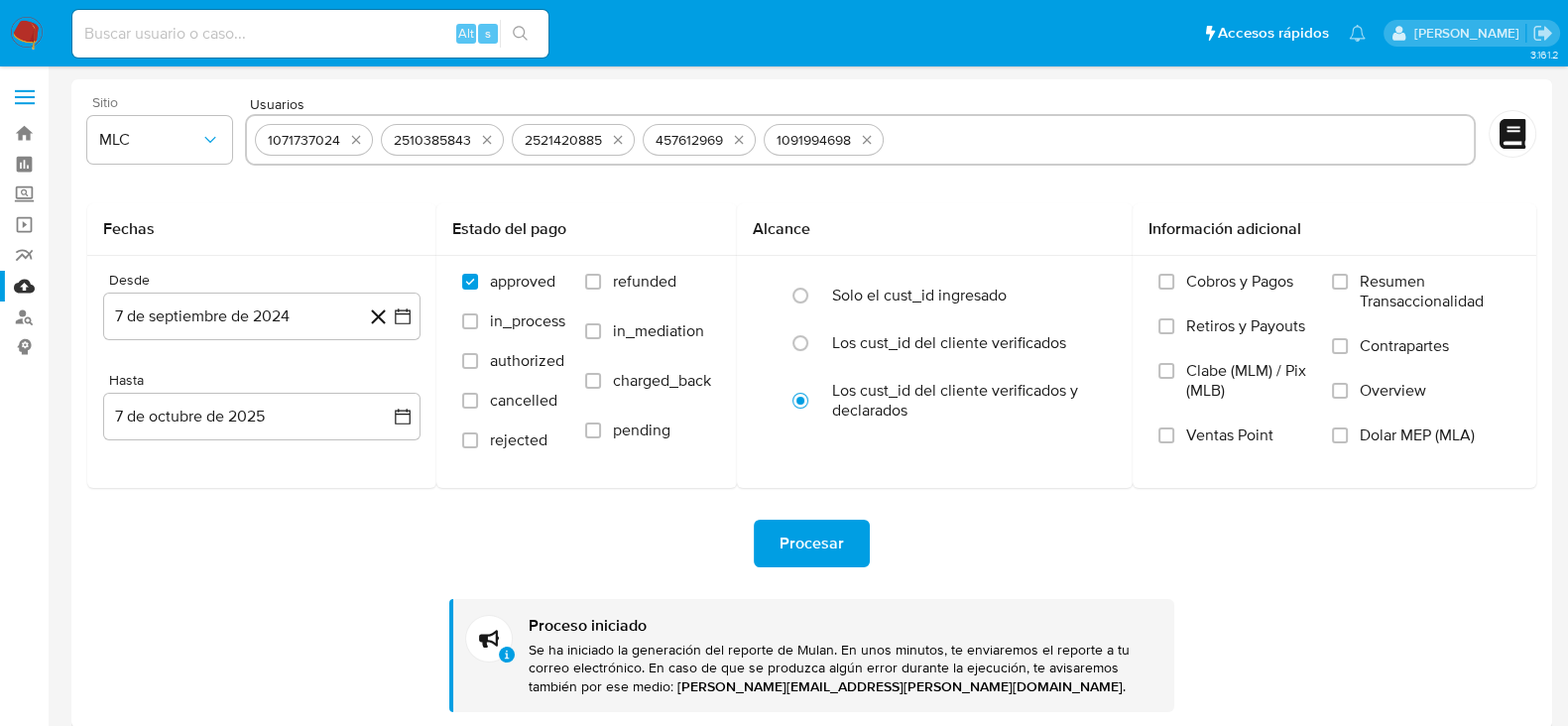
scroll to position [187, 0]
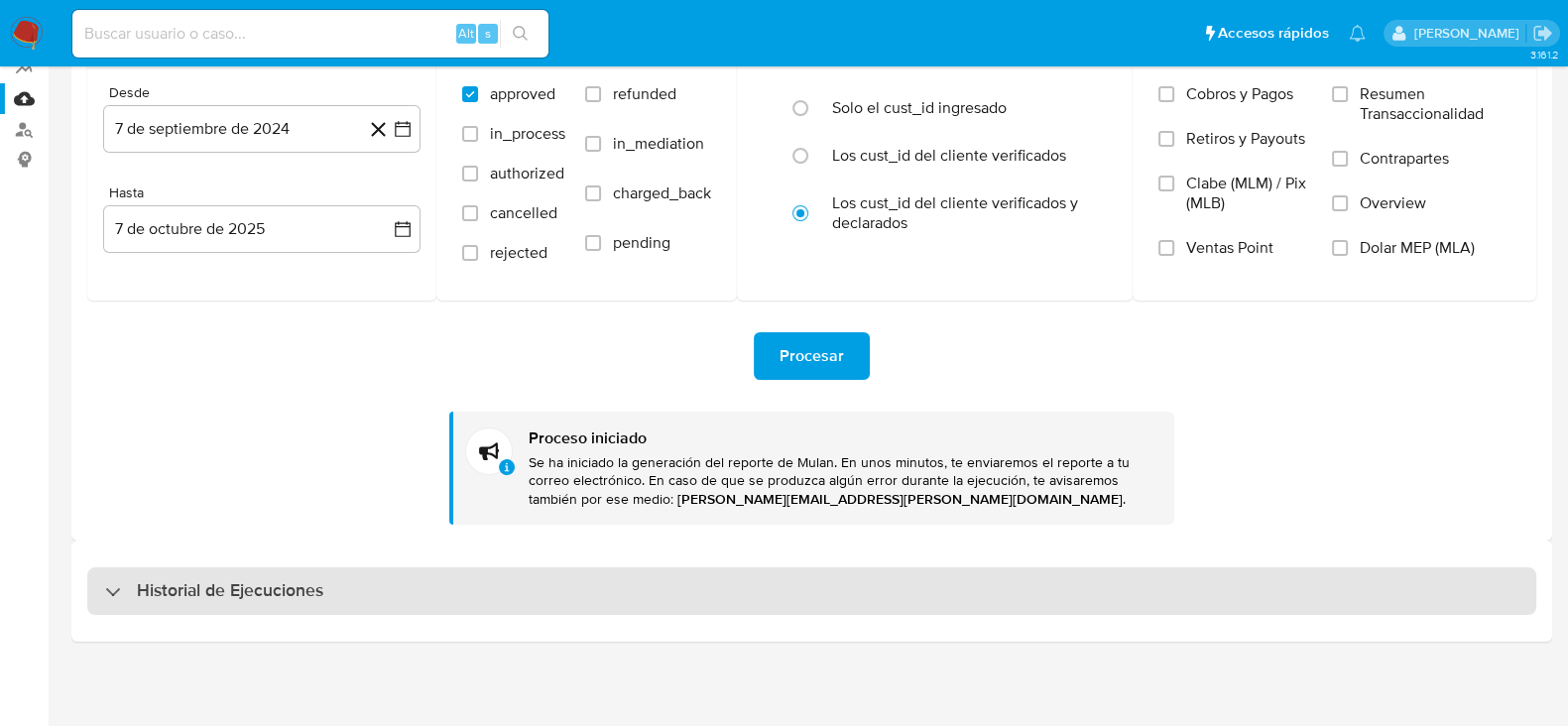
click at [322, 582] on h3 "Historial de Ejecuciones" at bounding box center [230, 591] width 186 height 24
select select "10"
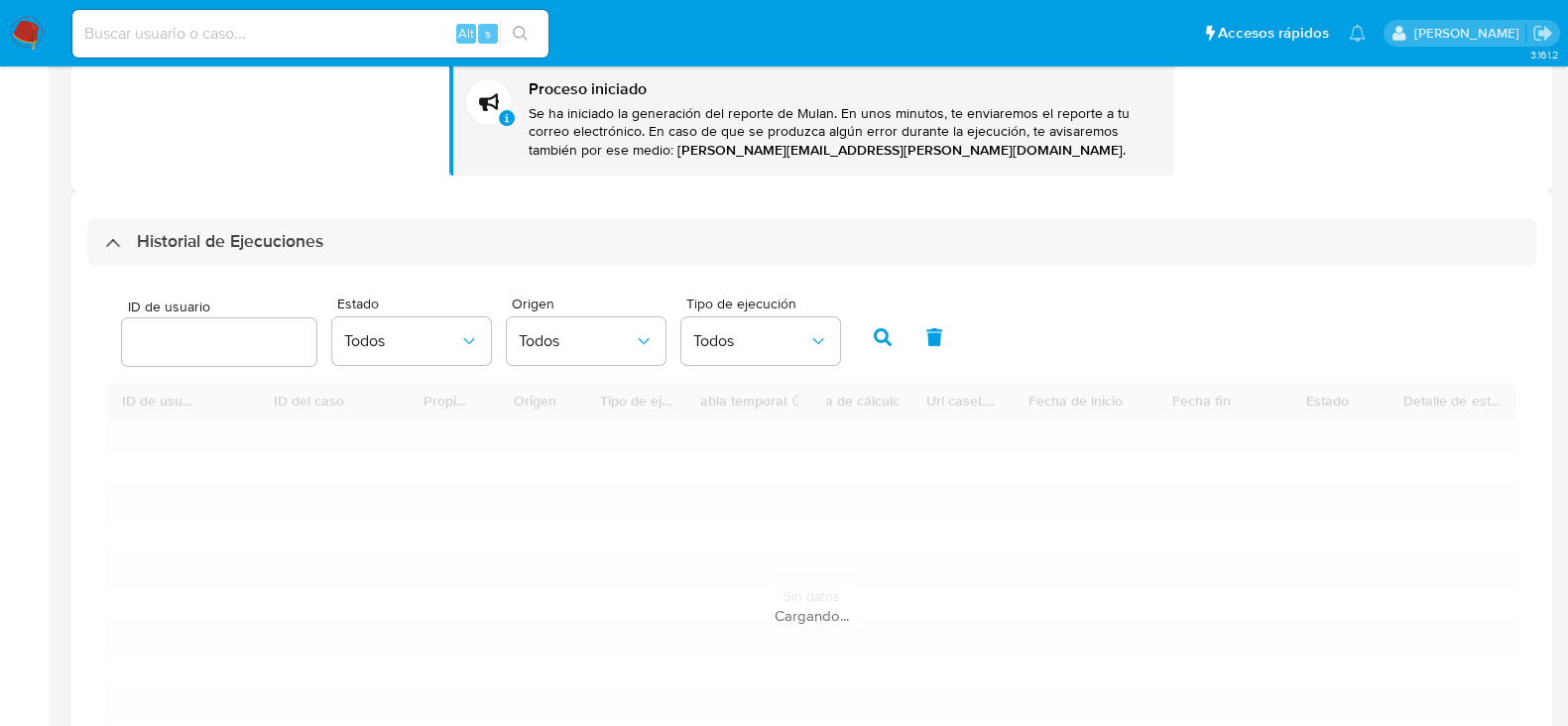
scroll to position [539, 0]
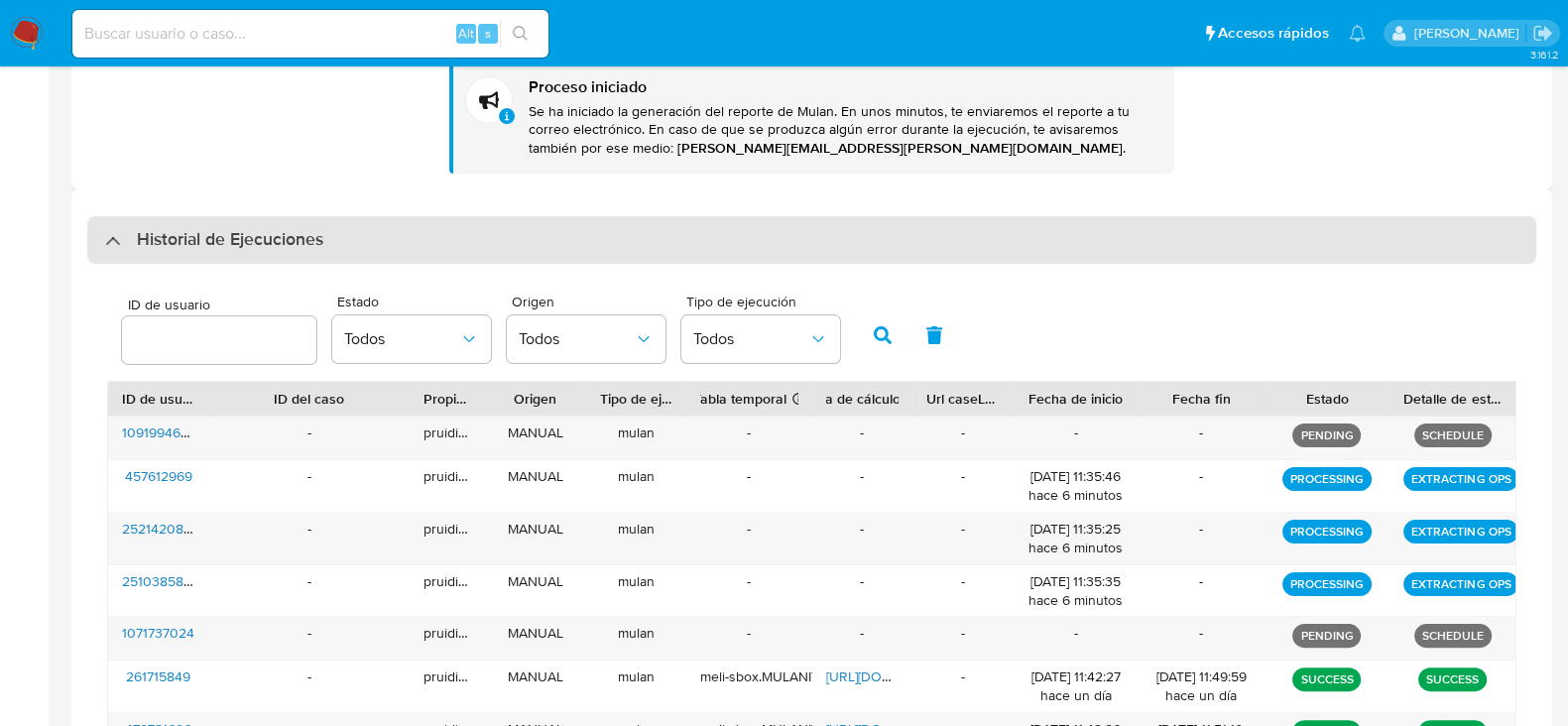
click at [292, 250] on h3 "Historial de Ejecuciones" at bounding box center [230, 240] width 186 height 24
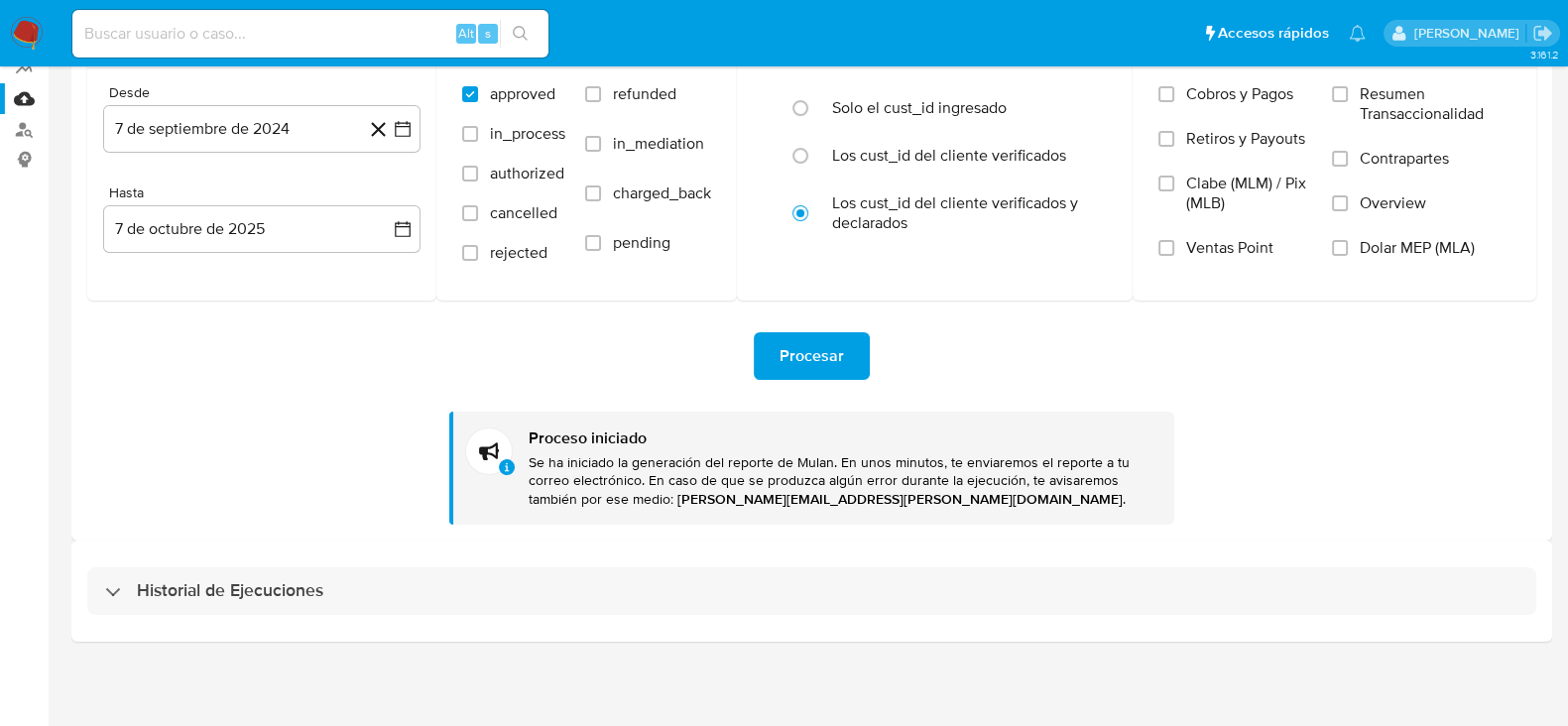
scroll to position [0, 0]
